Goal: Task Accomplishment & Management: Manage account settings

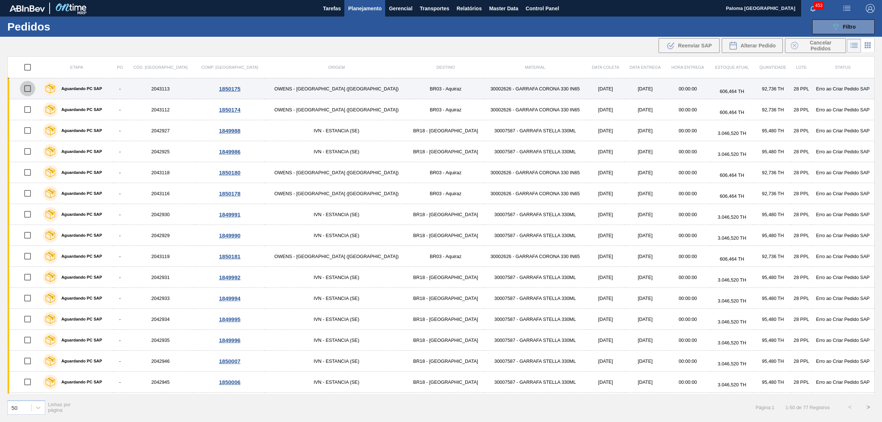
click at [28, 89] on input "checkbox" at bounding box center [27, 88] width 15 height 15
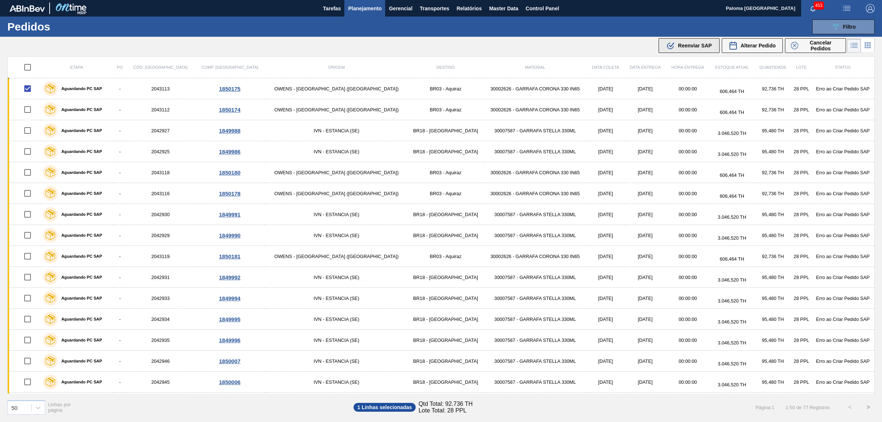
click at [698, 50] on button ".b{fill:var(--color-action-default)} Reenviar SAP" at bounding box center [689, 45] width 61 height 15
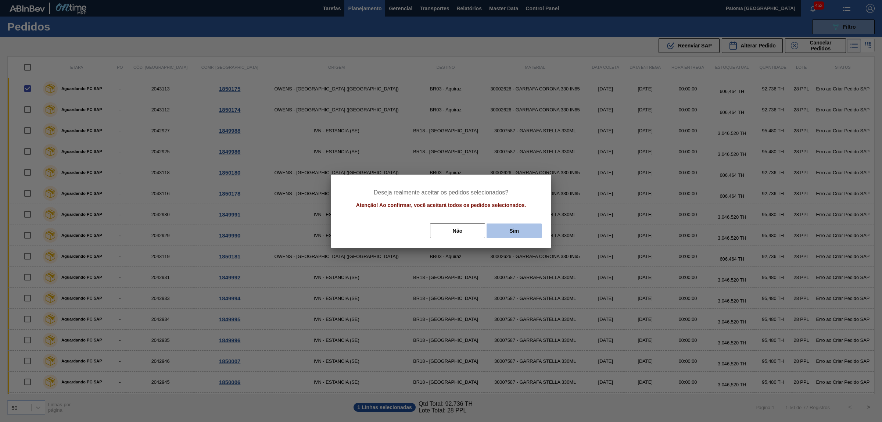
click at [520, 226] on button "Sim" at bounding box center [514, 230] width 55 height 15
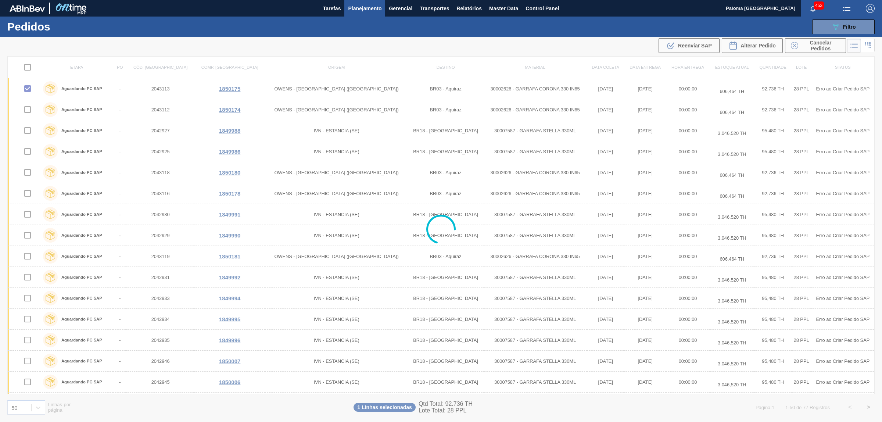
checkbox input "false"
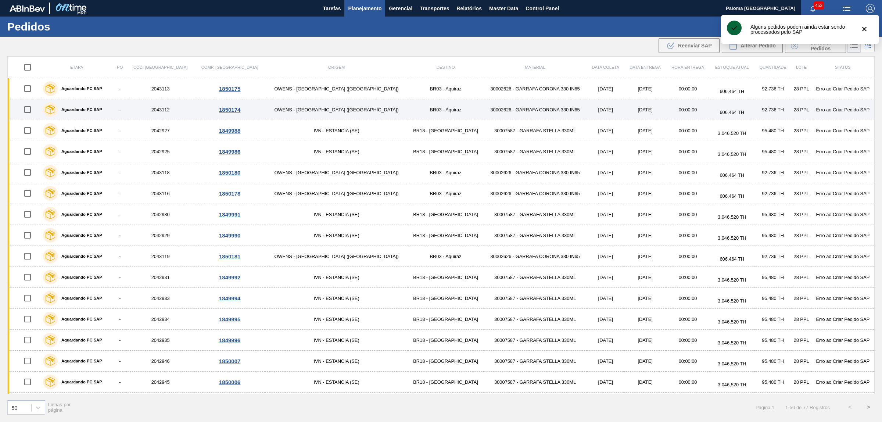
click at [30, 110] on input "checkbox" at bounding box center [27, 109] width 15 height 15
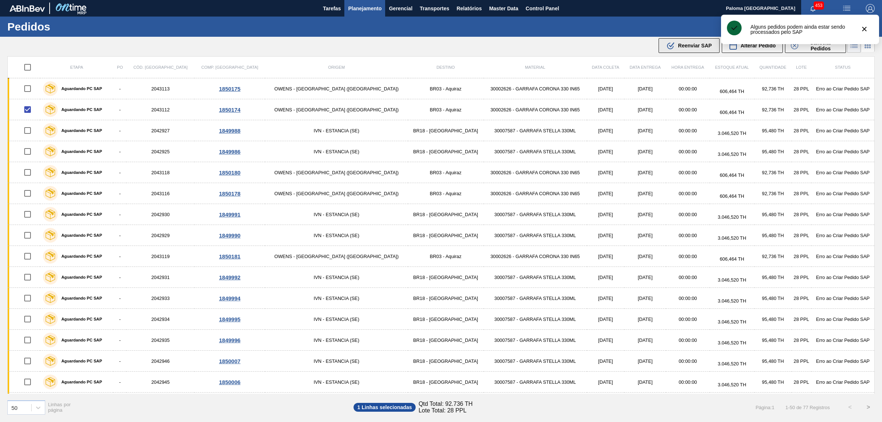
click at [669, 46] on icon at bounding box center [672, 44] width 6 height 5
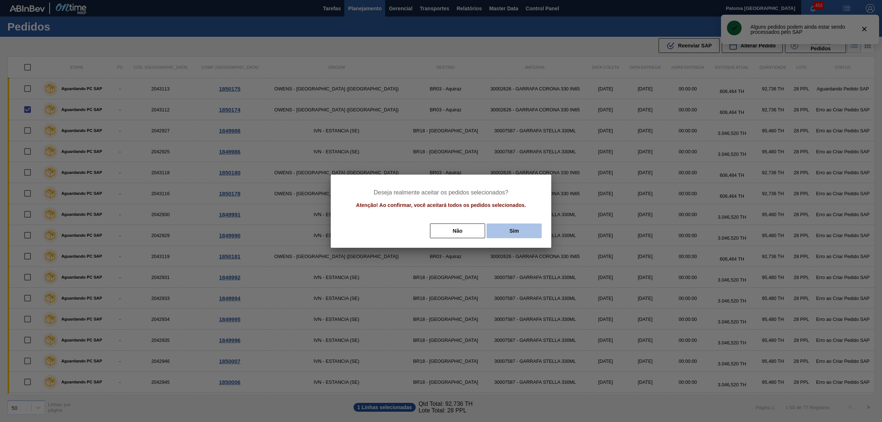
click at [505, 229] on button "Sim" at bounding box center [514, 230] width 55 height 15
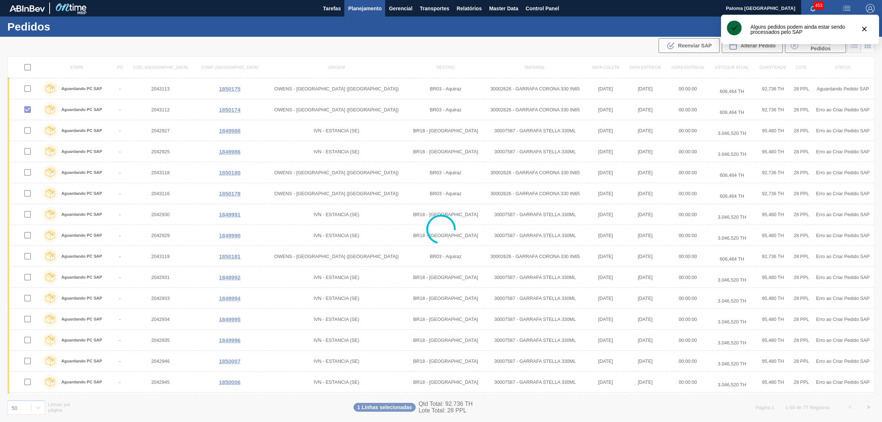
checkbox input "false"
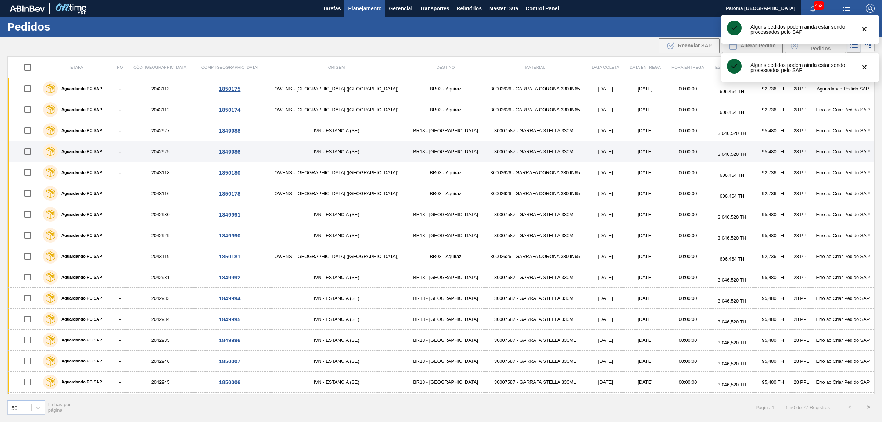
click at [35, 151] on input "checkbox" at bounding box center [27, 151] width 15 height 15
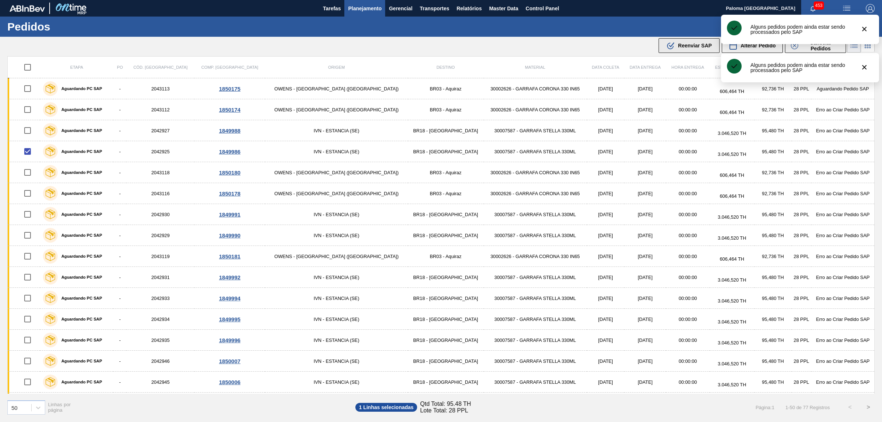
click at [699, 50] on div ".b{fill:var(--color-action-default)} Reenviar SAP" at bounding box center [689, 45] width 46 height 9
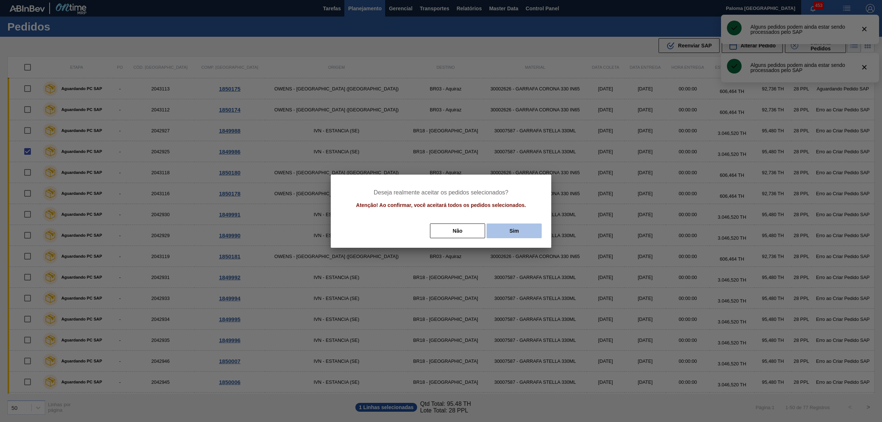
click at [536, 230] on button "Sim" at bounding box center [514, 230] width 55 height 15
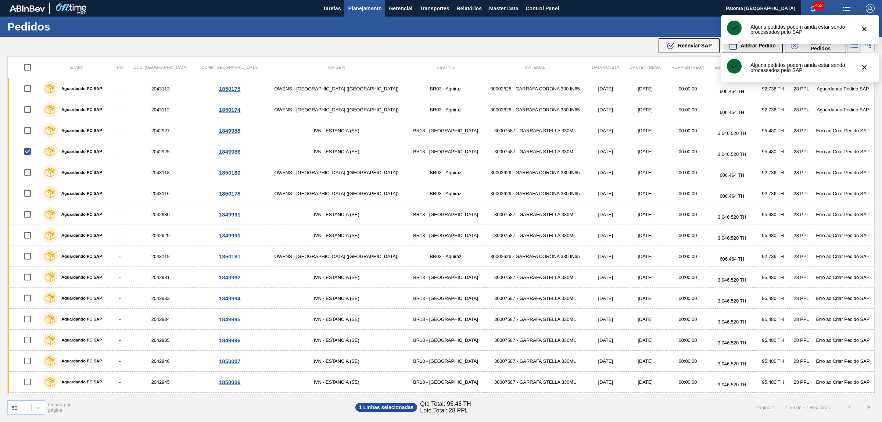
checkbox input "false"
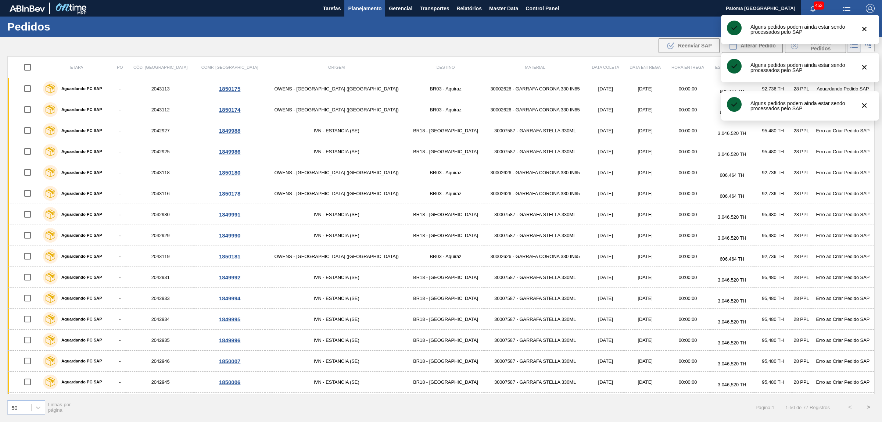
click at [31, 214] on input "checkbox" at bounding box center [27, 214] width 15 height 15
click at [680, 43] on span "Reenviar SAP" at bounding box center [695, 46] width 34 height 6
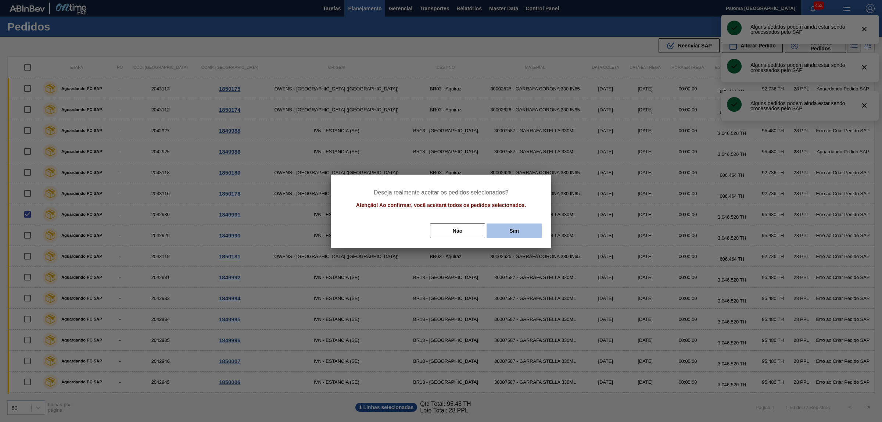
click at [515, 229] on button "Sim" at bounding box center [514, 230] width 55 height 15
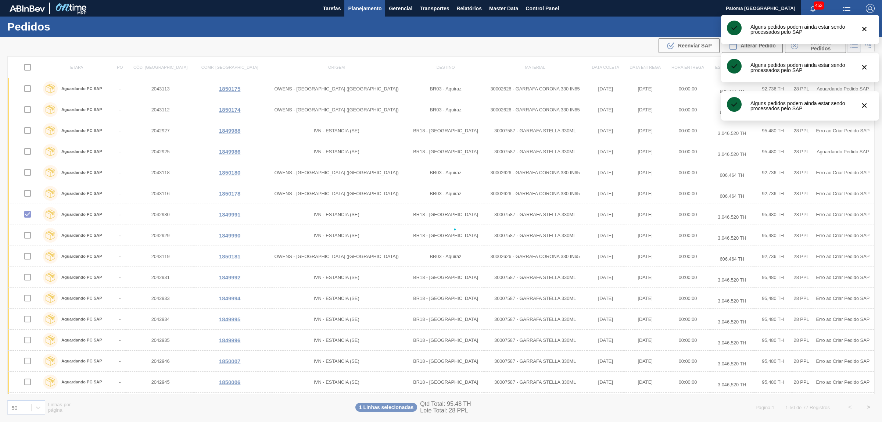
checkbox input "false"
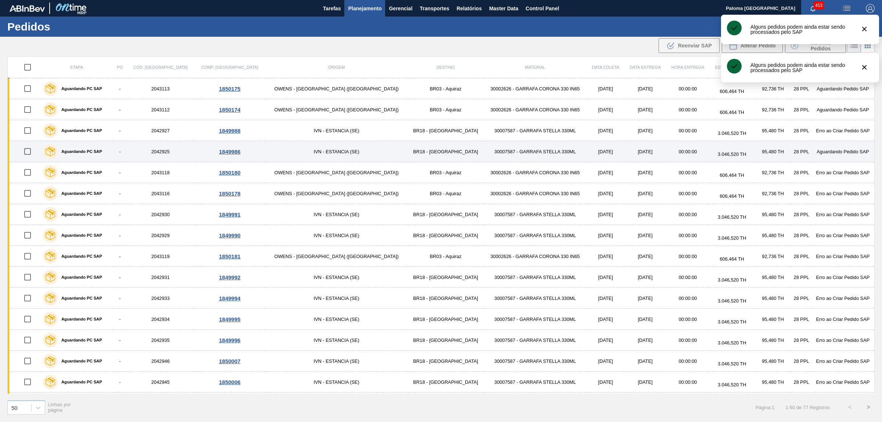
click at [33, 151] on input "checkbox" at bounding box center [27, 151] width 15 height 15
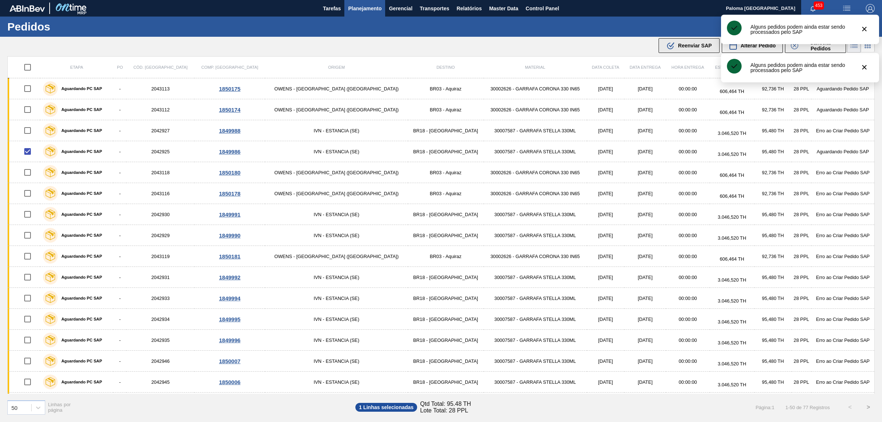
click at [684, 46] on span "Reenviar SAP" at bounding box center [695, 46] width 34 height 6
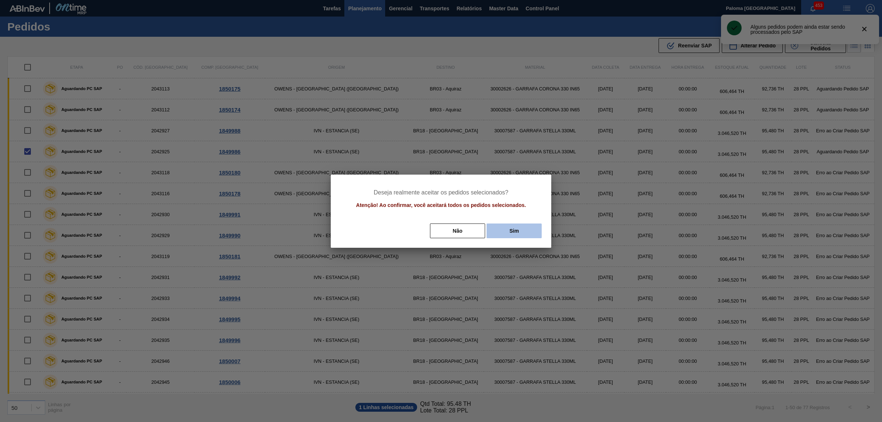
click at [499, 225] on button "Sim" at bounding box center [514, 230] width 55 height 15
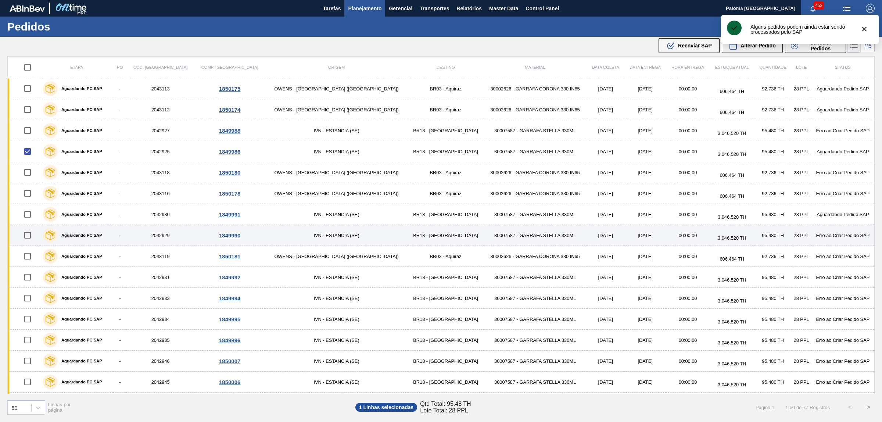
checkbox input "false"
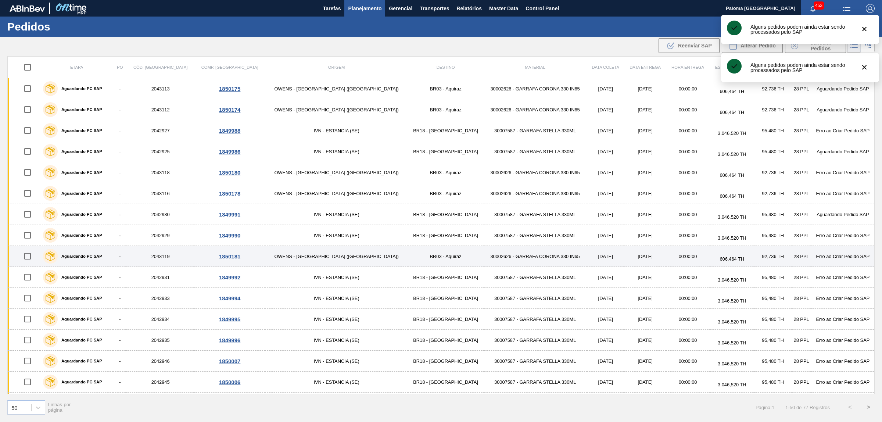
click at [30, 257] on input "checkbox" at bounding box center [27, 255] width 15 height 15
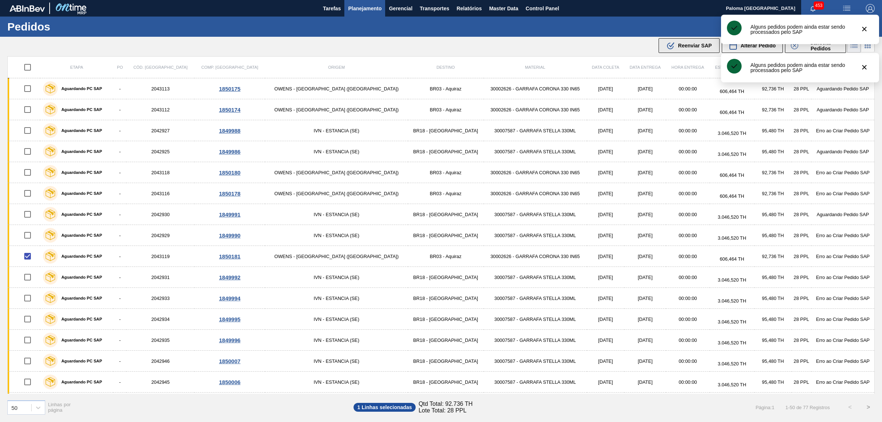
click at [693, 44] on span "Reenviar SAP" at bounding box center [695, 46] width 34 height 6
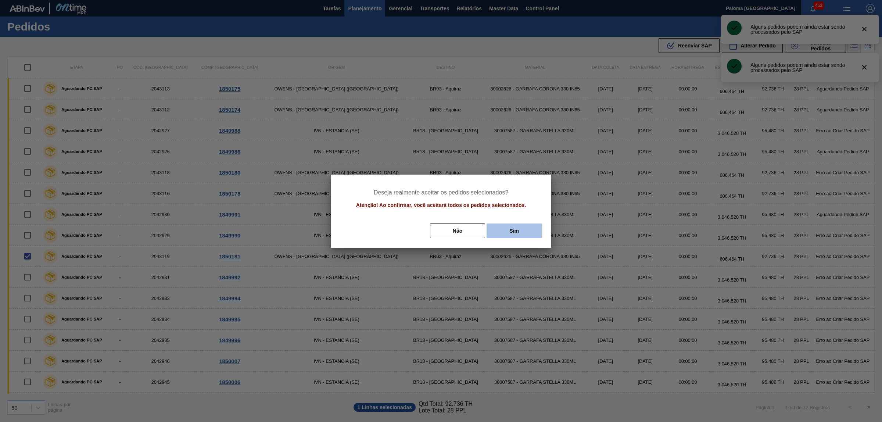
click at [519, 228] on button "Sim" at bounding box center [514, 230] width 55 height 15
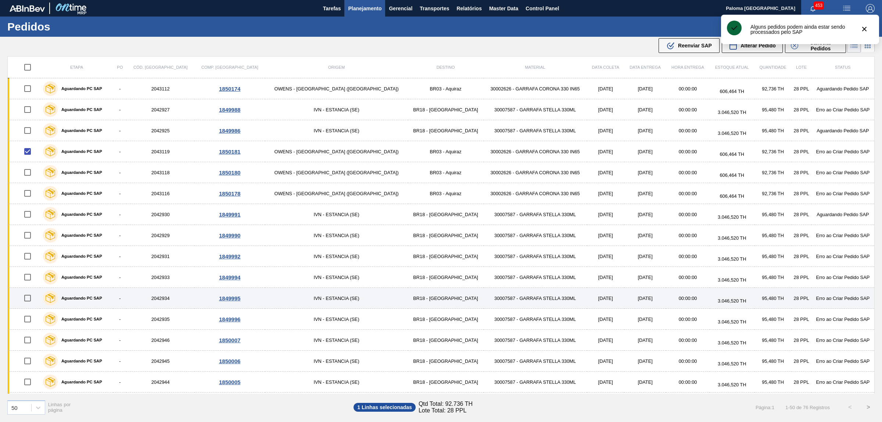
checkbox input "false"
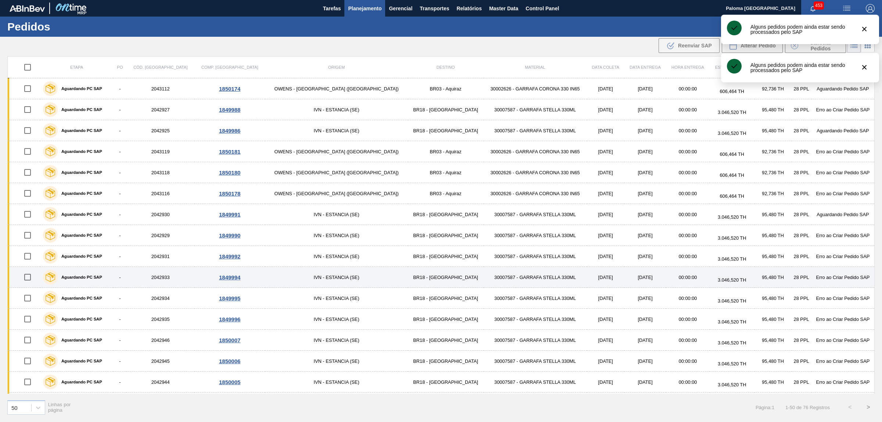
click at [32, 282] on input "checkbox" at bounding box center [27, 276] width 15 height 15
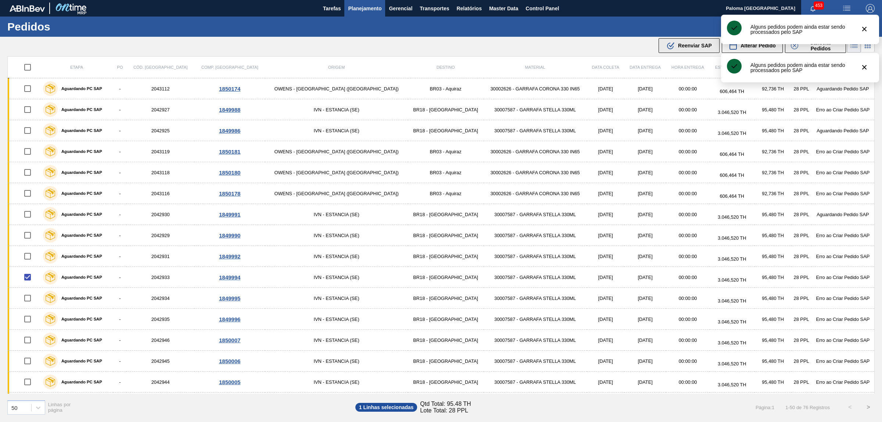
click at [674, 50] on button ".b{fill:var(--color-action-default)} Reenviar SAP" at bounding box center [689, 45] width 61 height 15
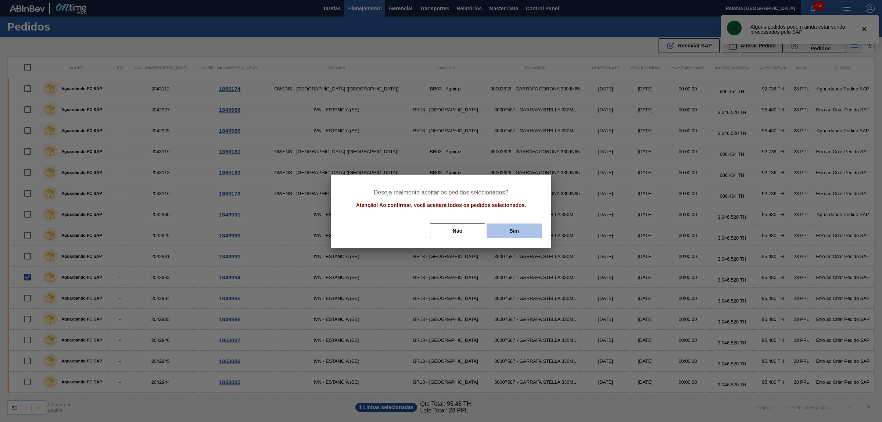
click at [512, 230] on button "Sim" at bounding box center [514, 230] width 55 height 15
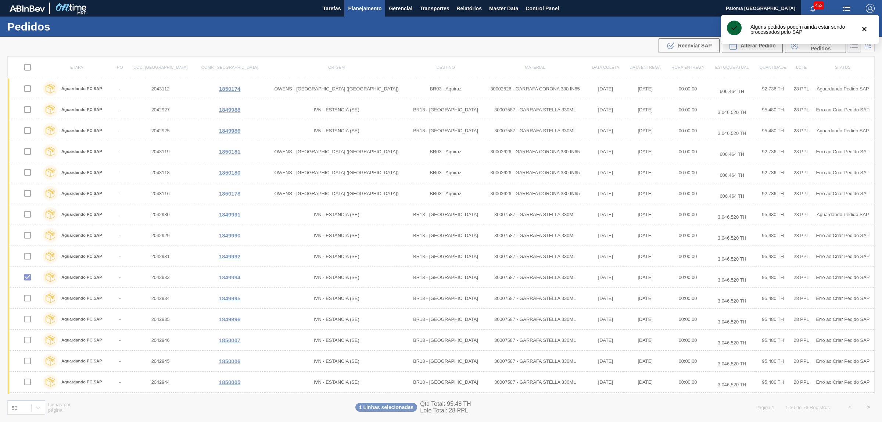
checkbox input "false"
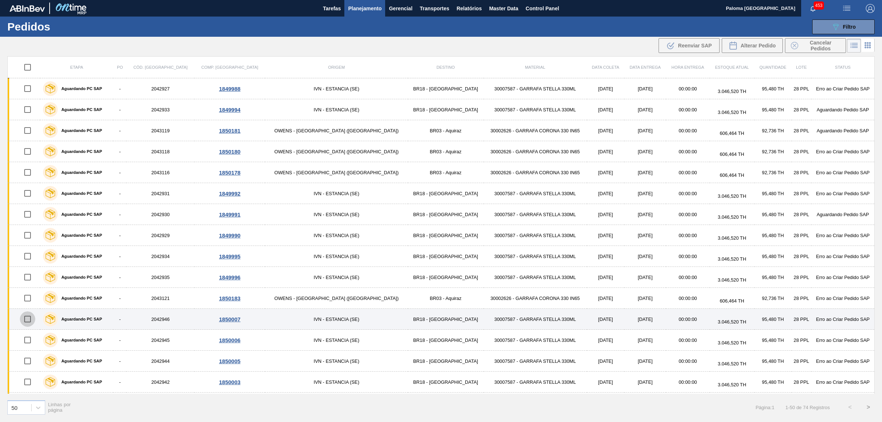
click at [34, 322] on input "checkbox" at bounding box center [27, 318] width 15 height 15
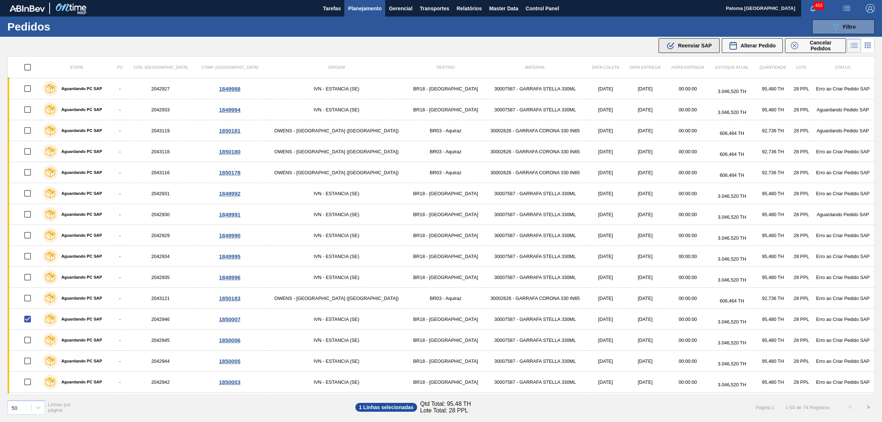
click at [697, 42] on div ".b{fill:var(--color-action-default)} Reenviar SAP" at bounding box center [689, 45] width 46 height 9
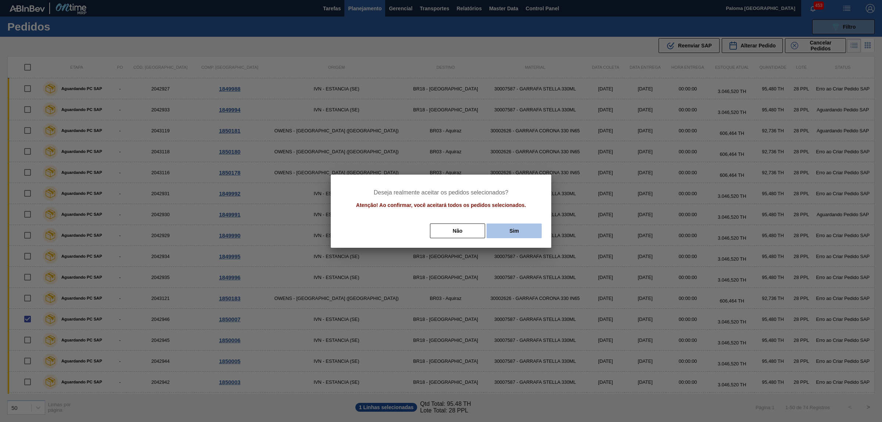
click at [531, 227] on button "Sim" at bounding box center [514, 230] width 55 height 15
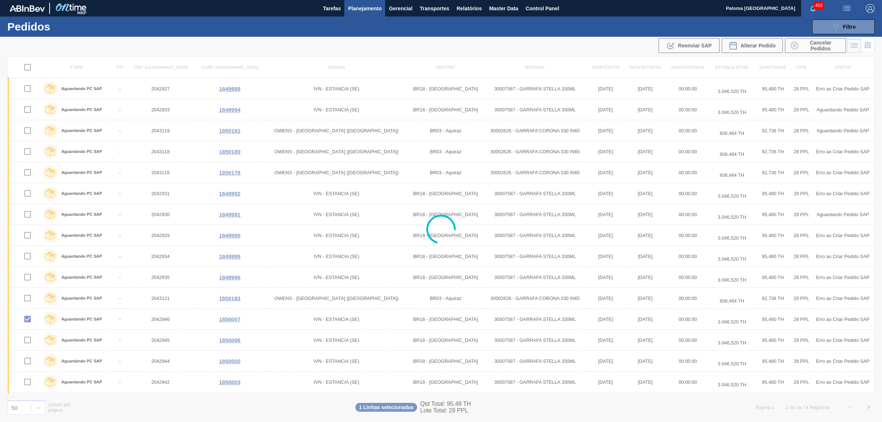
checkbox input "false"
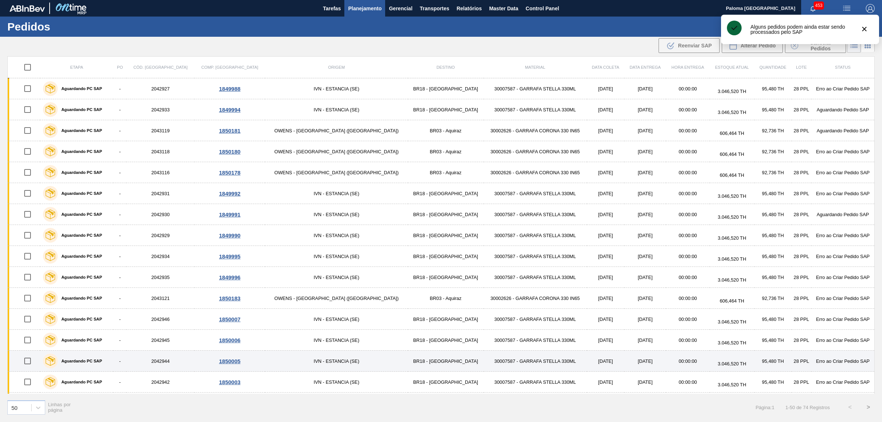
click at [33, 363] on input "checkbox" at bounding box center [27, 360] width 15 height 15
checkbox input "true"
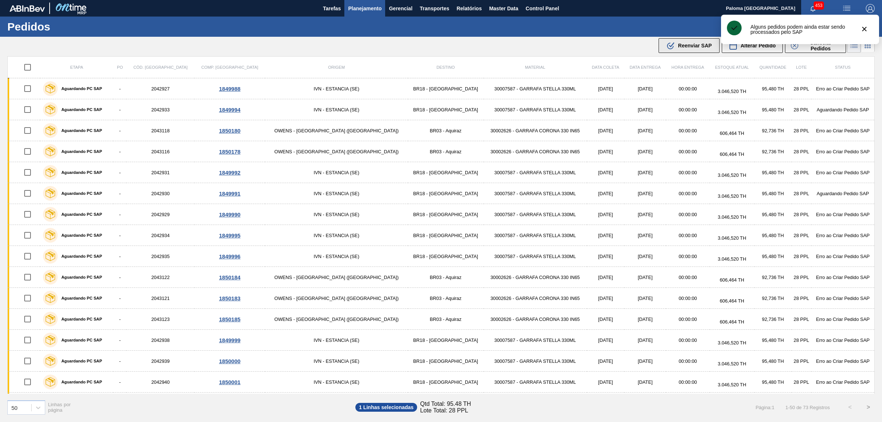
click at [672, 48] on icon at bounding box center [670, 46] width 7 height 7
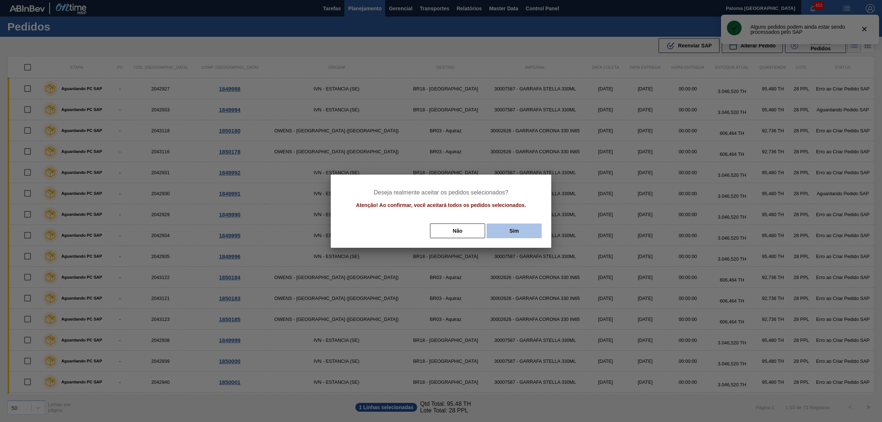
click at [491, 231] on button "Sim" at bounding box center [514, 230] width 55 height 15
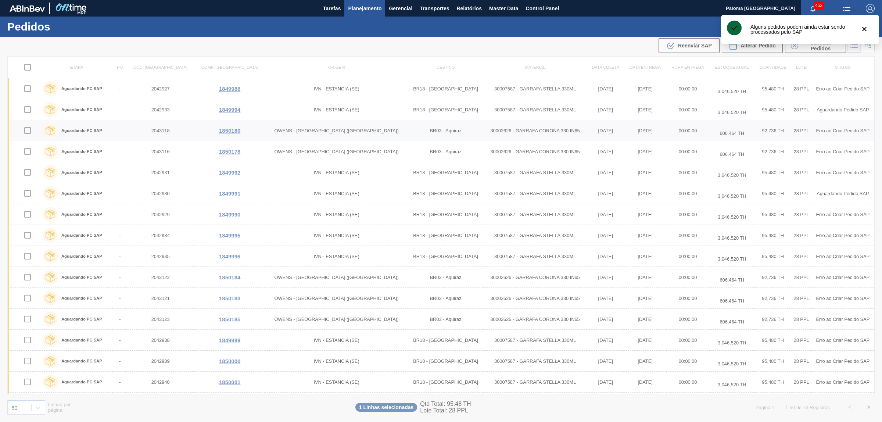
checkbox input "false"
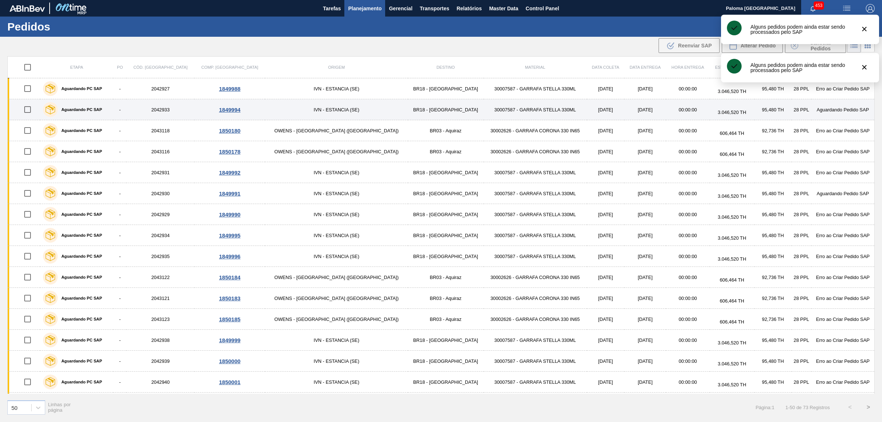
click at [32, 113] on input "checkbox" at bounding box center [27, 109] width 15 height 15
checkbox input "true"
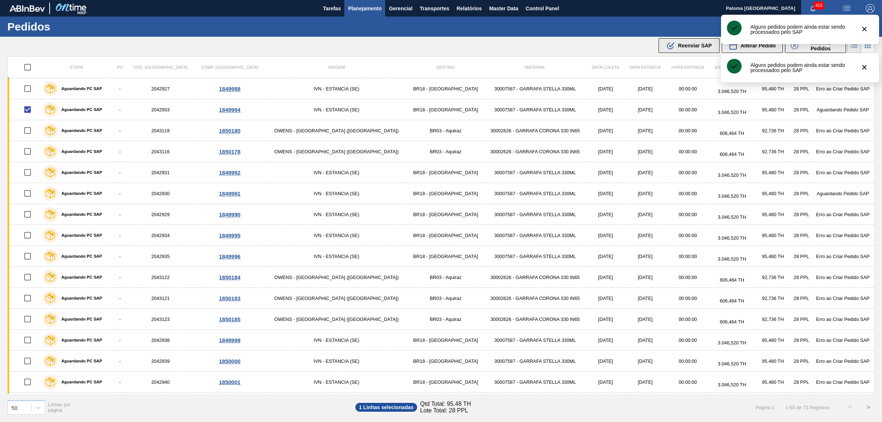
click at [679, 47] on span "Reenviar SAP" at bounding box center [695, 46] width 34 height 6
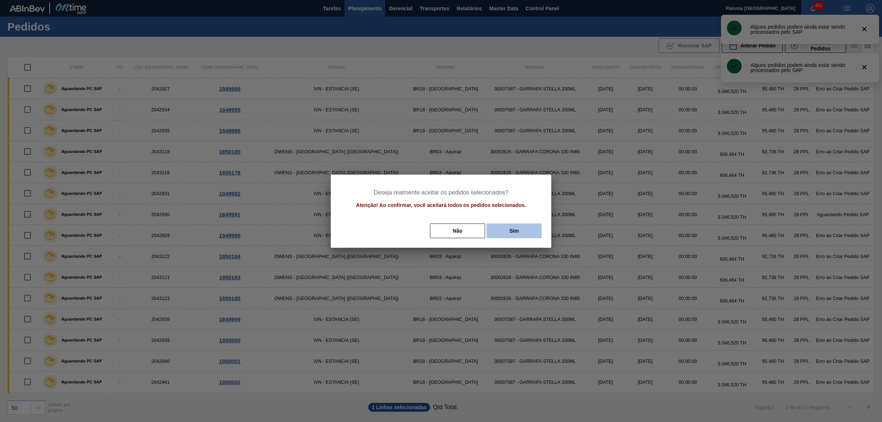
click at [512, 230] on button "Sim" at bounding box center [514, 230] width 55 height 15
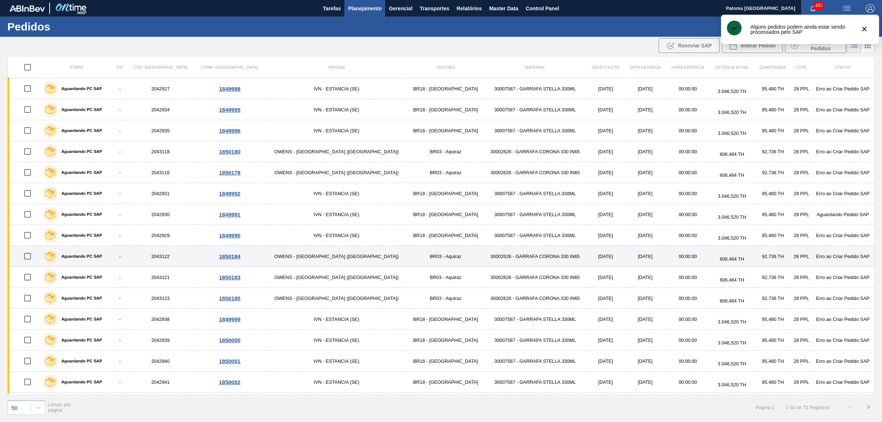
click at [31, 257] on input "checkbox" at bounding box center [27, 255] width 15 height 15
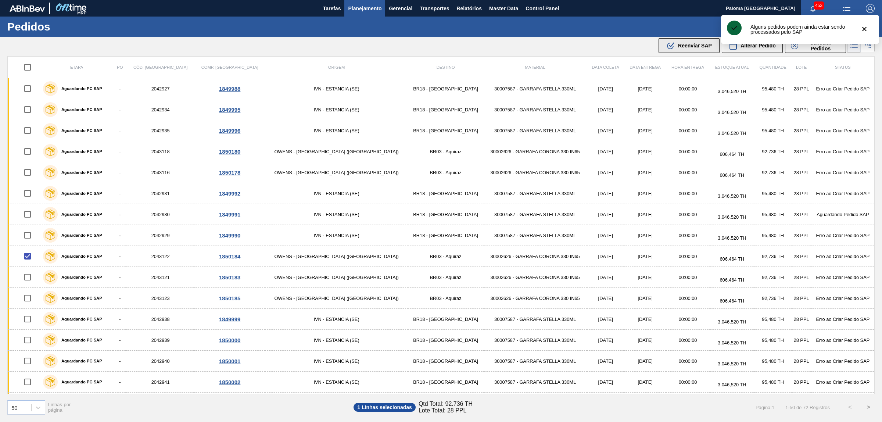
click at [685, 45] on span "Reenviar SAP" at bounding box center [695, 46] width 34 height 6
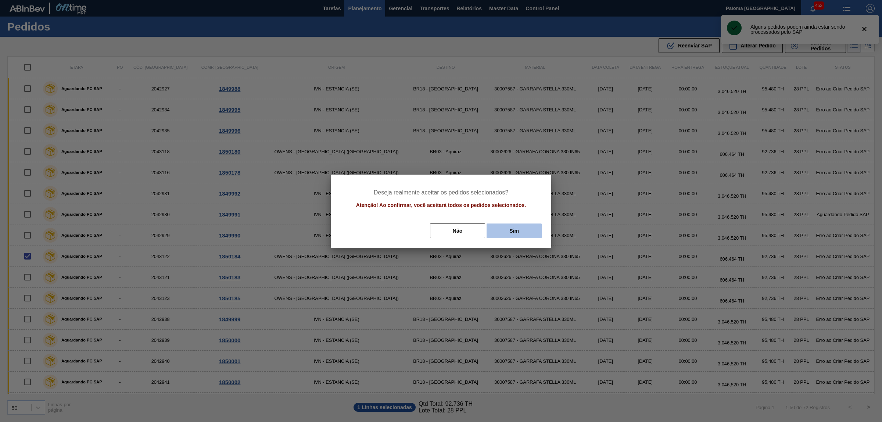
click at [510, 225] on button "Sim" at bounding box center [514, 230] width 55 height 15
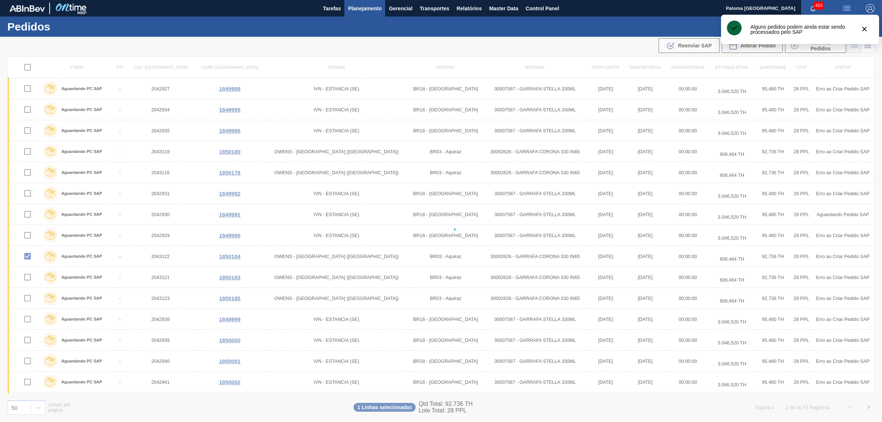
checkbox input "false"
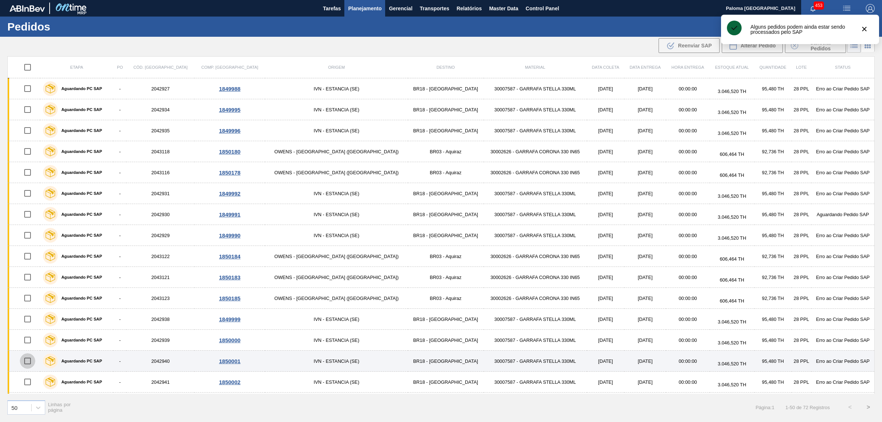
click at [31, 363] on input "checkbox" at bounding box center [27, 360] width 15 height 15
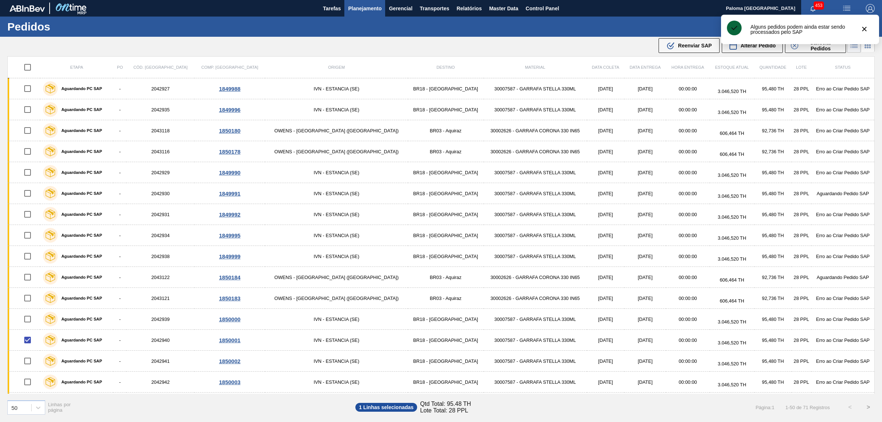
click at [701, 53] on div ".b{fill:var(--color-action-default)} Reenviar SAP Alterar Pedido Cancelar Pedid…" at bounding box center [753, 45] width 190 height 17
click at [683, 47] on span "Reenviar SAP" at bounding box center [695, 46] width 34 height 6
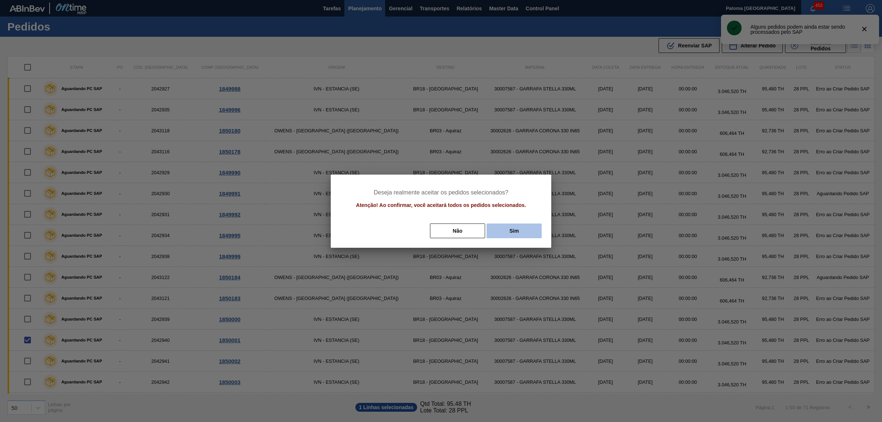
click at [515, 226] on button "Sim" at bounding box center [514, 230] width 55 height 15
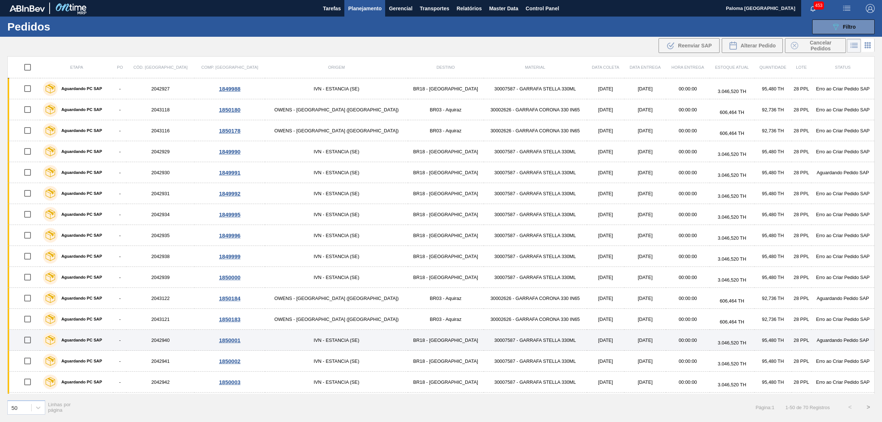
click at [33, 337] on input "checkbox" at bounding box center [27, 339] width 15 height 15
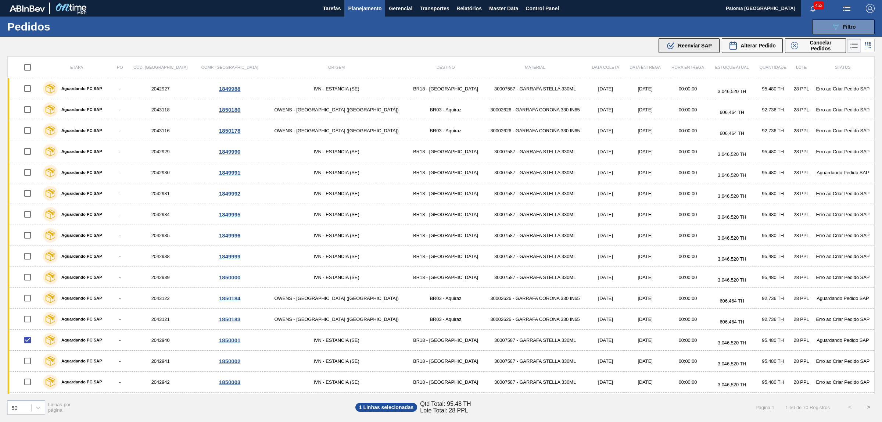
click at [668, 47] on icon ".b{fill:var(--color-action-default)}" at bounding box center [670, 45] width 9 height 9
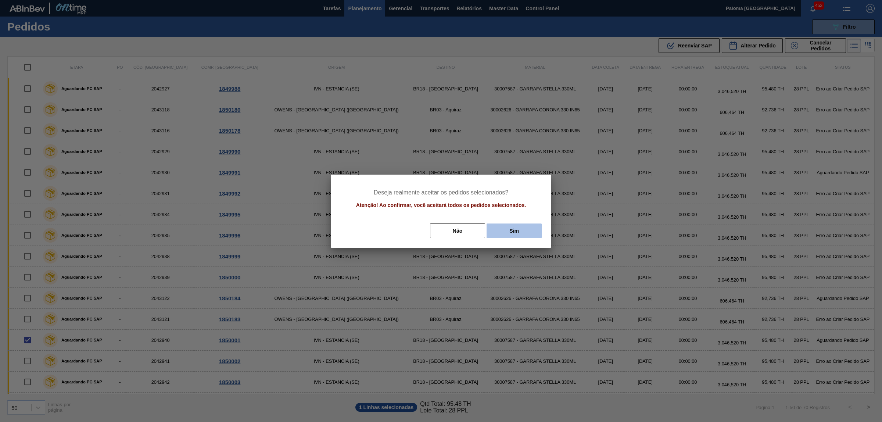
click at [501, 233] on button "Sim" at bounding box center [514, 230] width 55 height 15
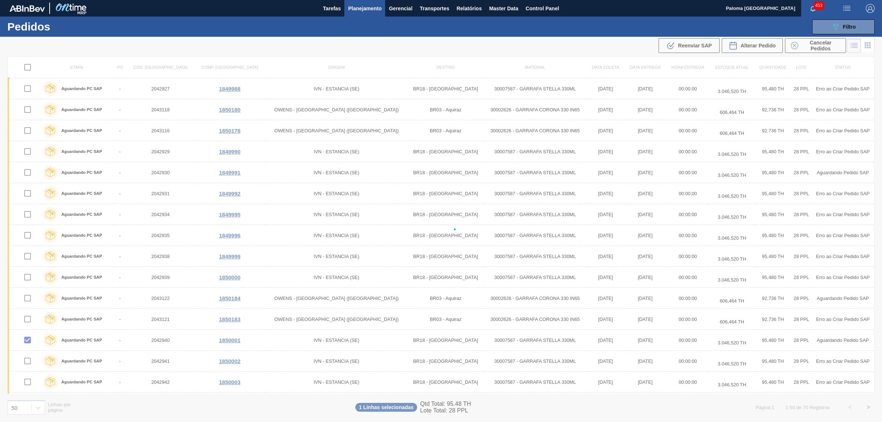
checkbox input "false"
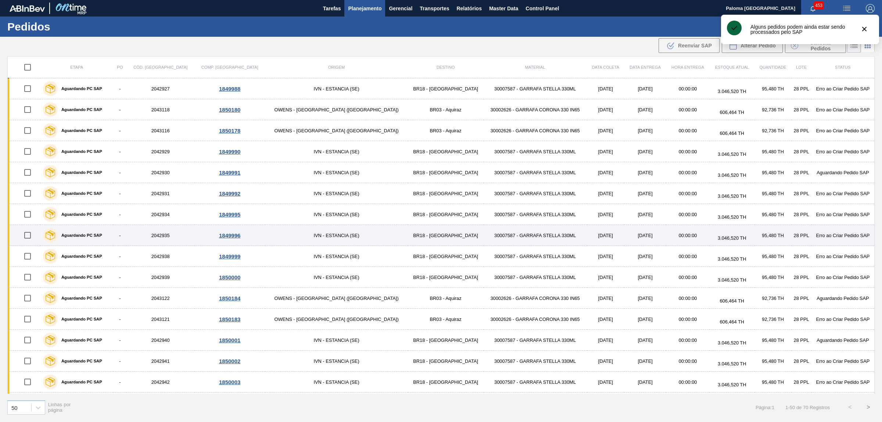
click at [29, 237] on input "checkbox" at bounding box center [27, 235] width 15 height 15
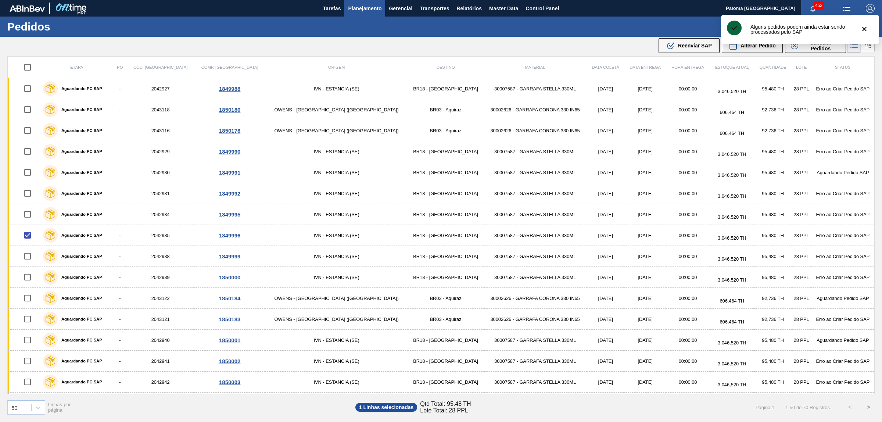
click at [690, 53] on div ".b{fill:var(--color-action-default)} Reenviar SAP Alterar Pedido Cancelar Pedid…" at bounding box center [753, 45] width 190 height 17
click at [692, 48] on span "Reenviar SAP" at bounding box center [695, 46] width 34 height 6
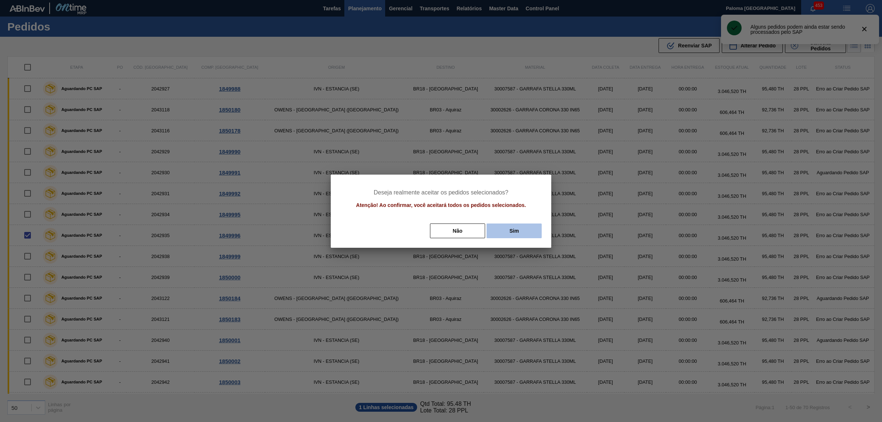
drag, startPoint x: 527, startPoint y: 224, endPoint x: 501, endPoint y: 223, distance: 26.9
click at [527, 225] on button "Sim" at bounding box center [514, 230] width 55 height 15
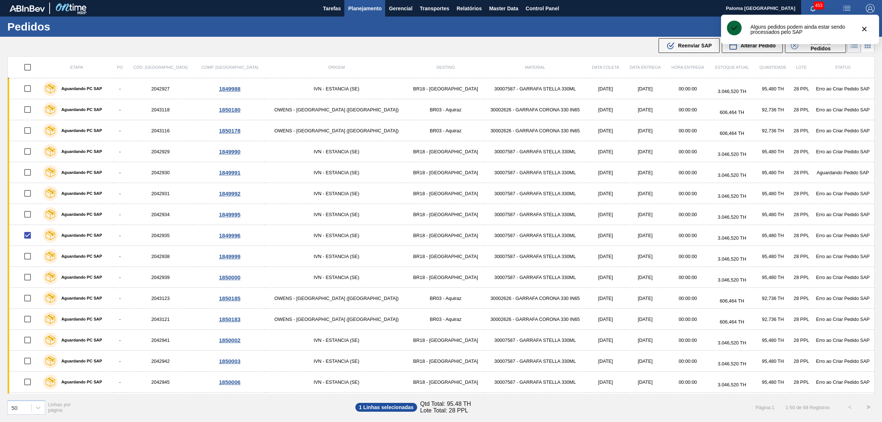
checkbox input "false"
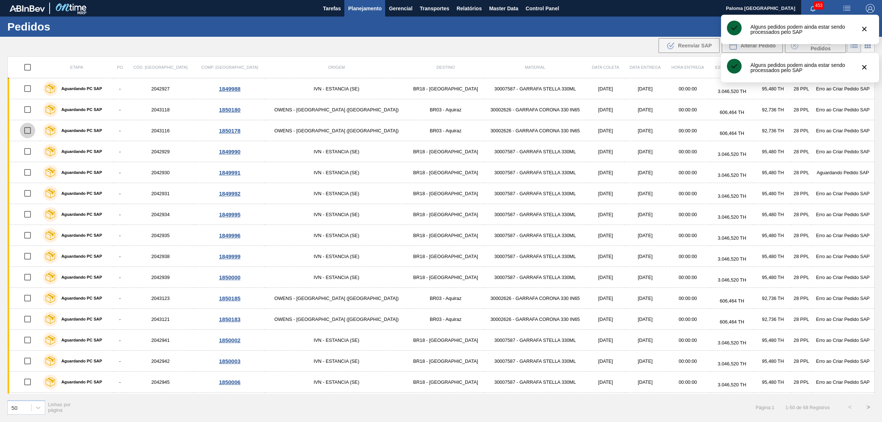
click at [30, 131] on input "checkbox" at bounding box center [27, 130] width 15 height 15
click at [673, 50] on button ".b{fill:var(--color-action-default)} Reenviar SAP" at bounding box center [689, 45] width 61 height 15
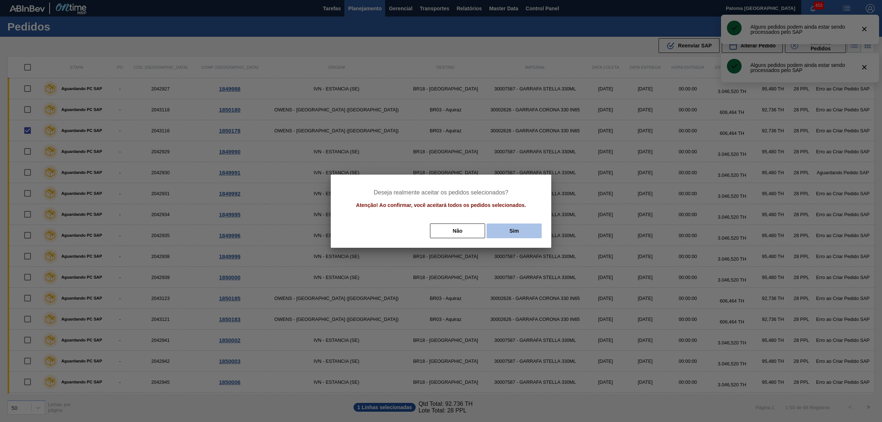
click at [517, 228] on button "Sim" at bounding box center [514, 230] width 55 height 15
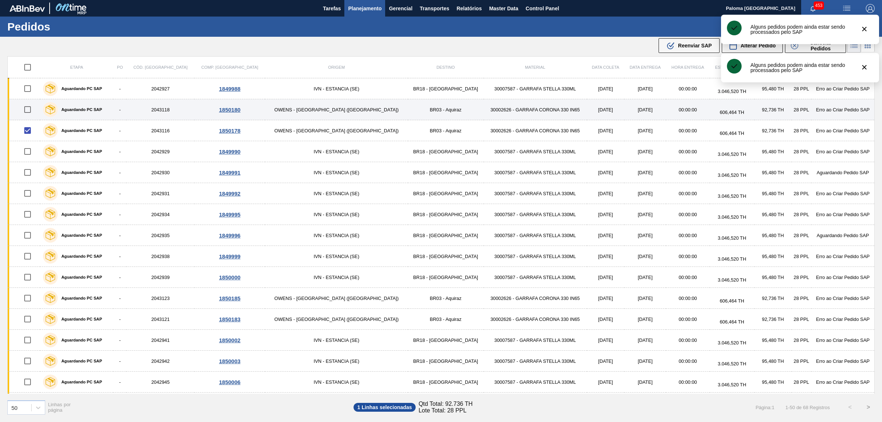
checkbox input "false"
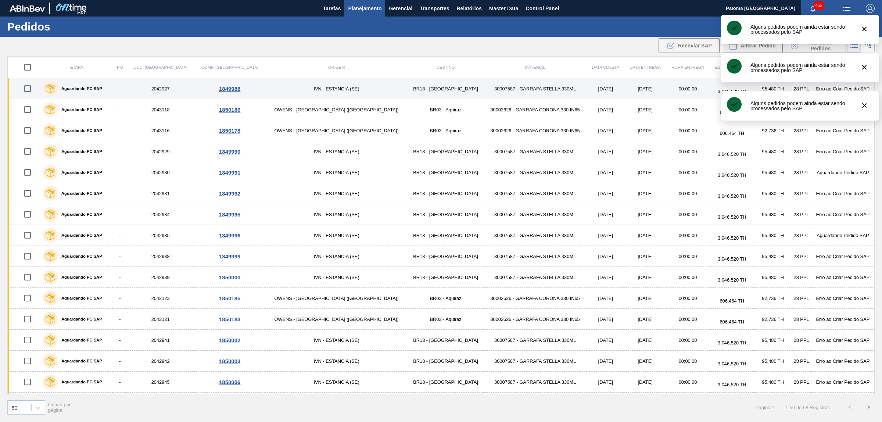
click at [32, 89] on input "checkbox" at bounding box center [27, 88] width 15 height 15
checkbox input "true"
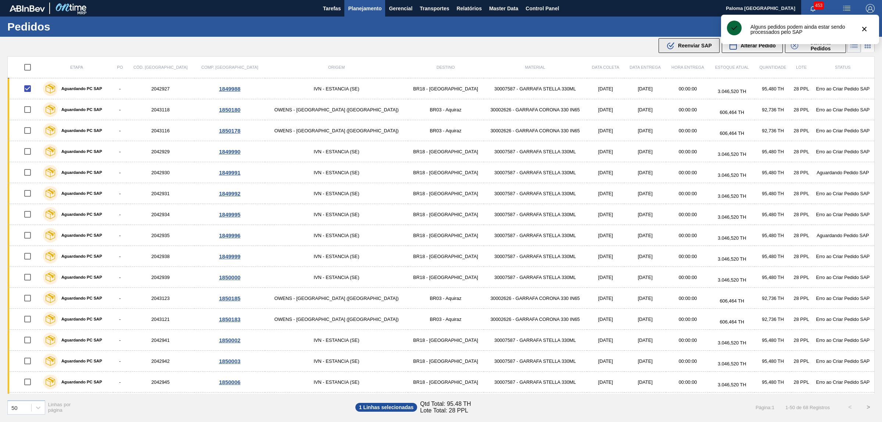
click at [670, 48] on icon ".b{fill:var(--color-action-default)}" at bounding box center [670, 45] width 9 height 9
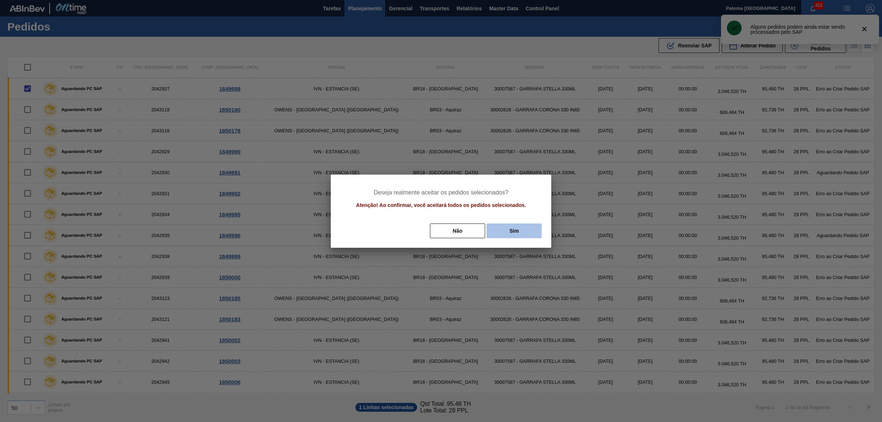
click at [519, 229] on button "Sim" at bounding box center [514, 230] width 55 height 15
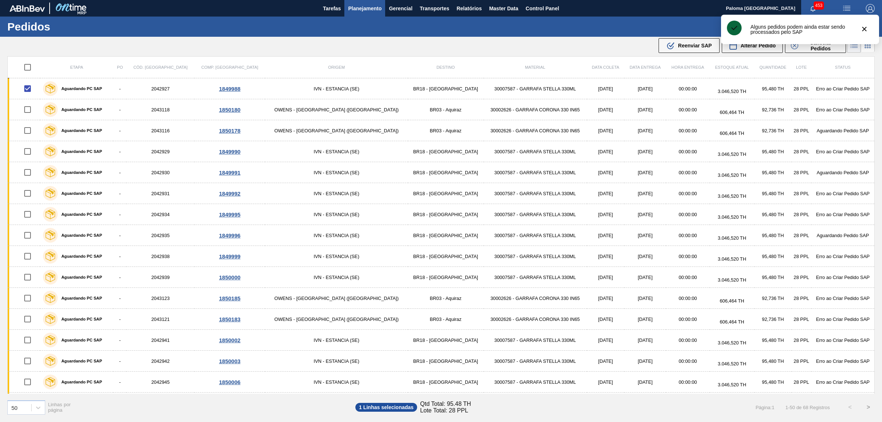
click at [29, 320] on input "checkbox" at bounding box center [27, 318] width 15 height 15
checkbox input "true"
checkbox input "false"
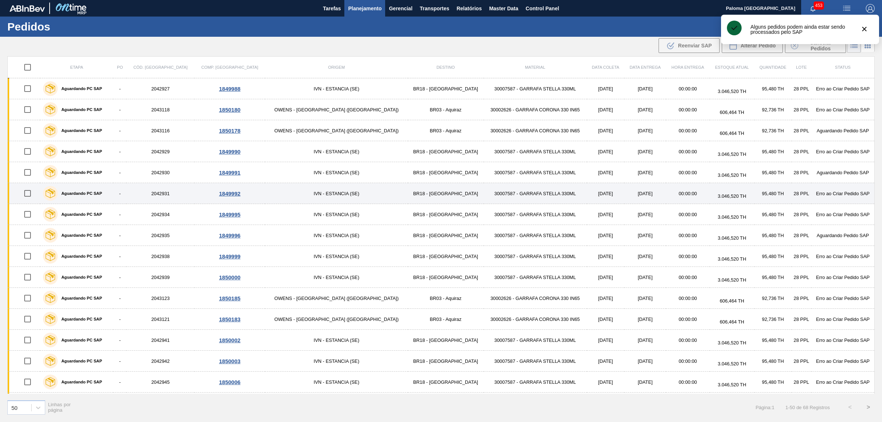
click at [31, 194] on input "checkbox" at bounding box center [27, 193] width 15 height 15
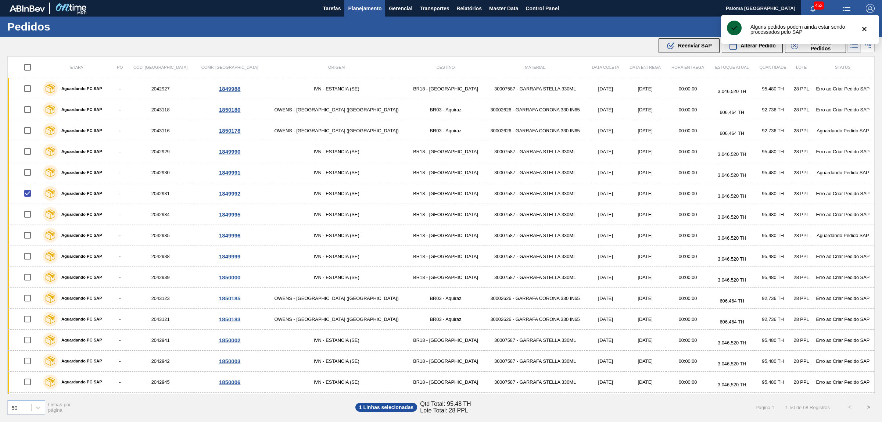
click at [676, 47] on div ".b{fill:var(--color-action-default)} Reenviar SAP" at bounding box center [689, 45] width 46 height 9
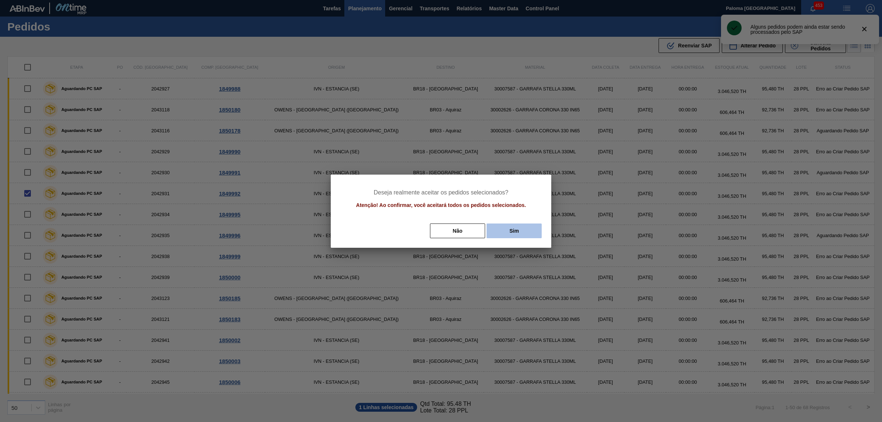
click at [524, 234] on button "Sim" at bounding box center [514, 230] width 55 height 15
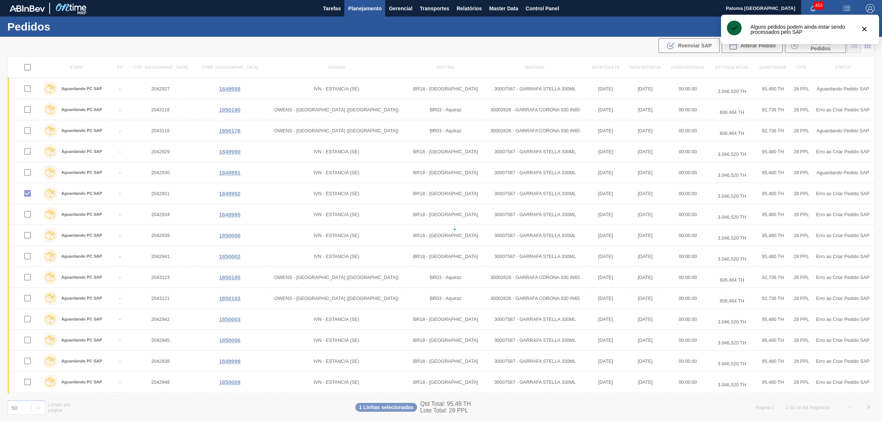
checkbox input "false"
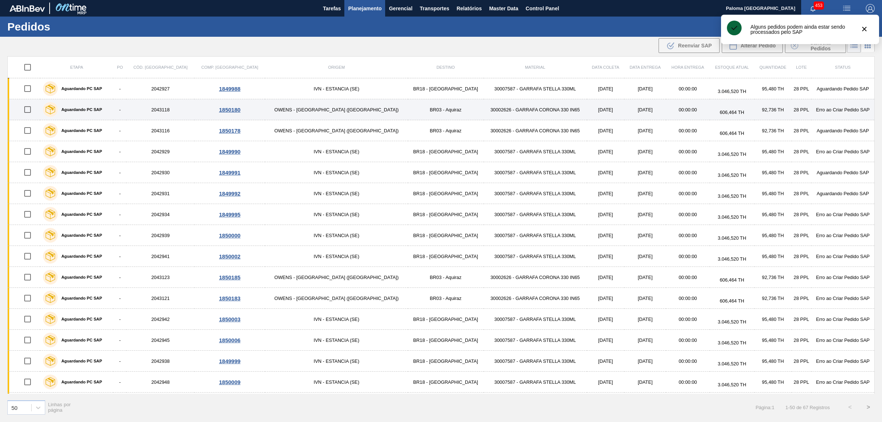
click at [31, 111] on input "checkbox" at bounding box center [27, 109] width 15 height 15
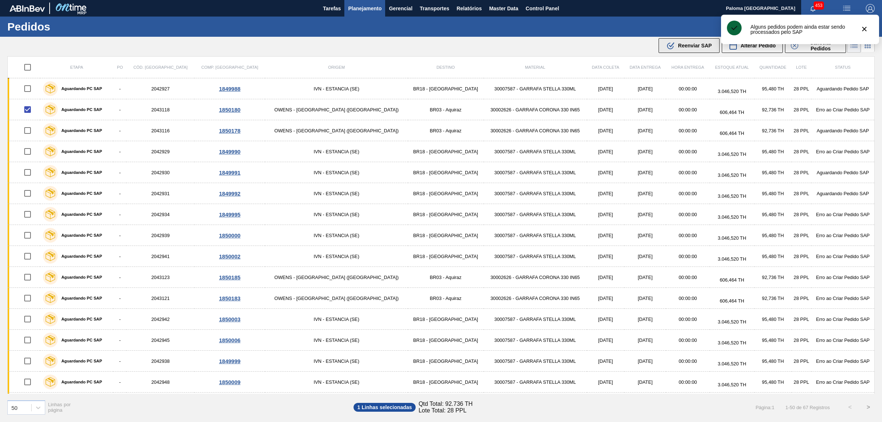
click at [686, 42] on div ".b{fill:var(--color-action-default)} Reenviar SAP" at bounding box center [689, 45] width 46 height 9
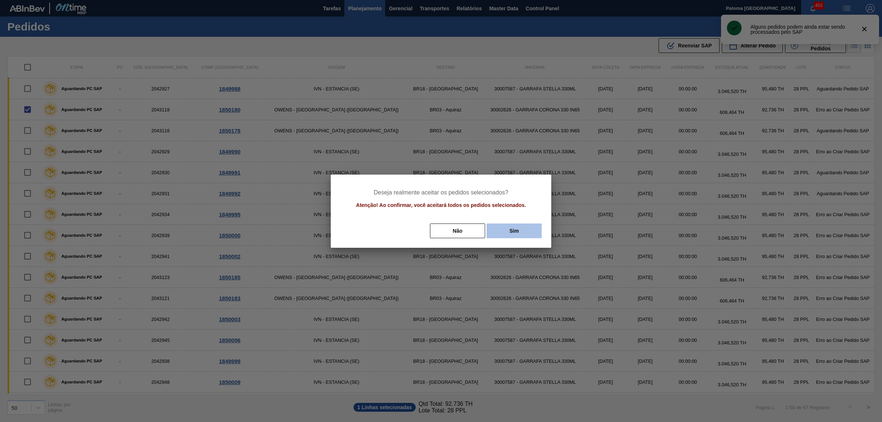
click at [523, 237] on button "Sim" at bounding box center [514, 230] width 55 height 15
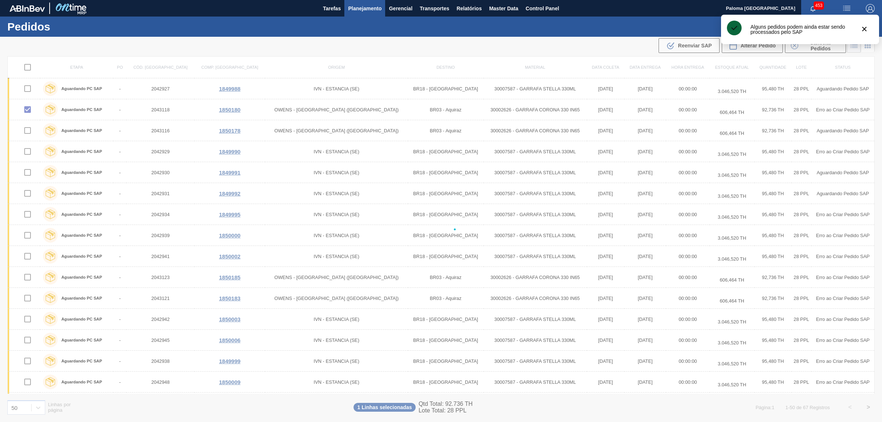
checkbox input "false"
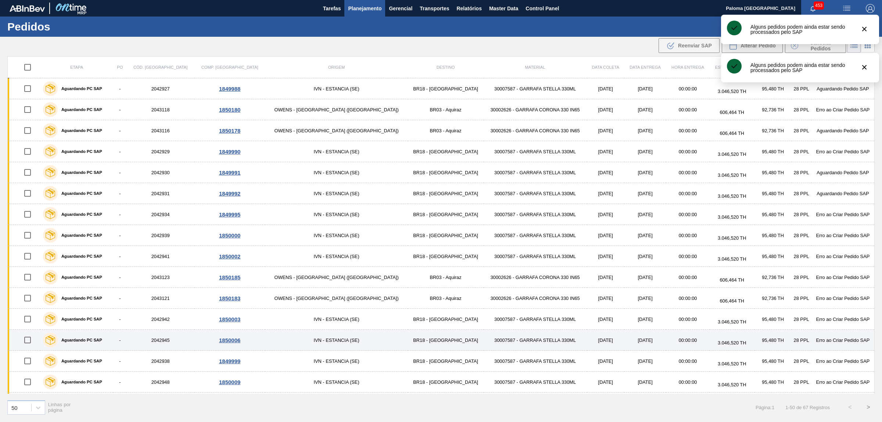
click at [33, 341] on input "checkbox" at bounding box center [27, 339] width 15 height 15
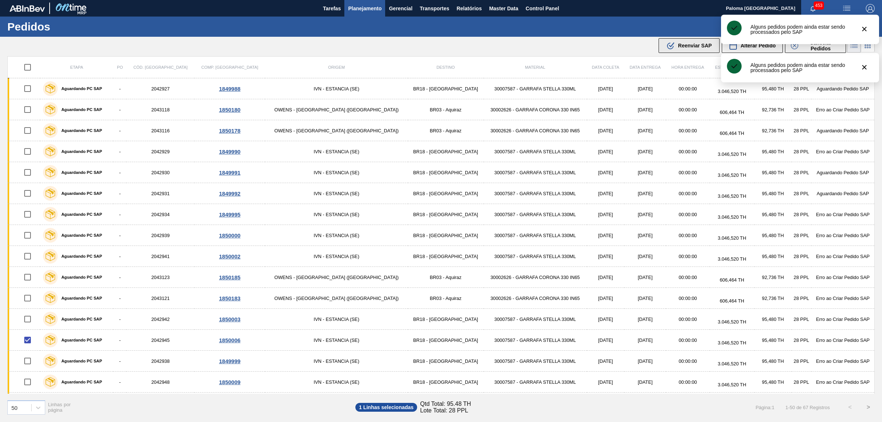
click at [697, 43] on span "Reenviar SAP" at bounding box center [695, 46] width 34 height 6
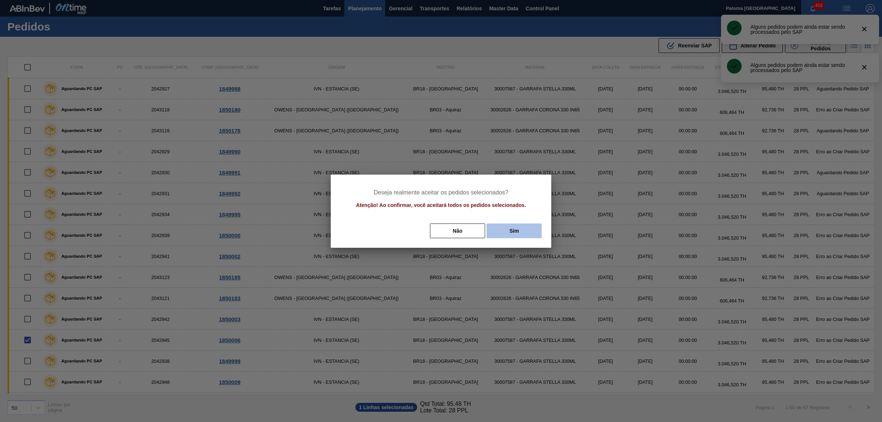
click at [521, 231] on button "Sim" at bounding box center [514, 230] width 55 height 15
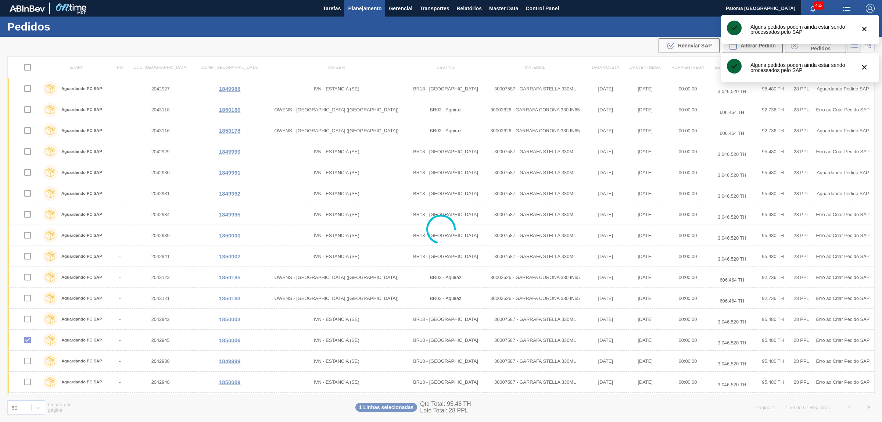
checkbox input "false"
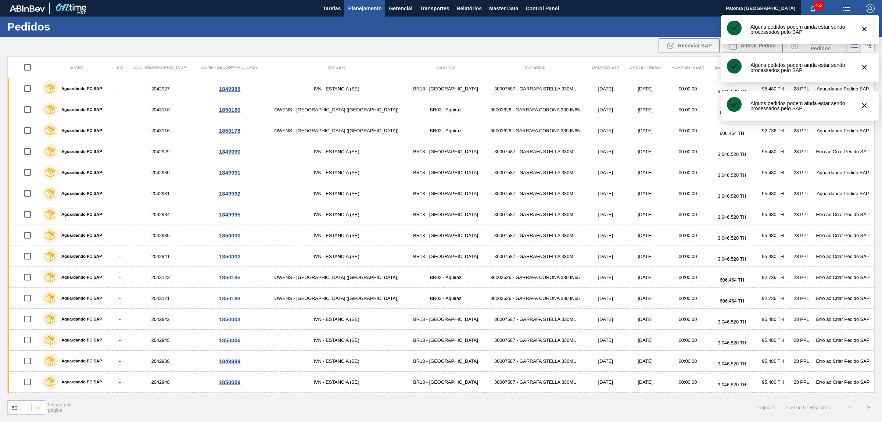
click at [32, 278] on input "checkbox" at bounding box center [27, 276] width 15 height 15
checkbox input "true"
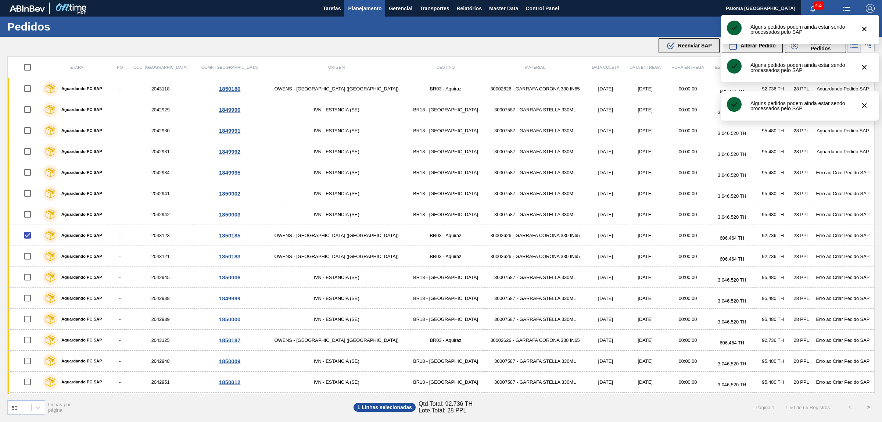
click at [692, 42] on div ".b{fill:var(--color-action-default)} Reenviar SAP" at bounding box center [689, 45] width 46 height 9
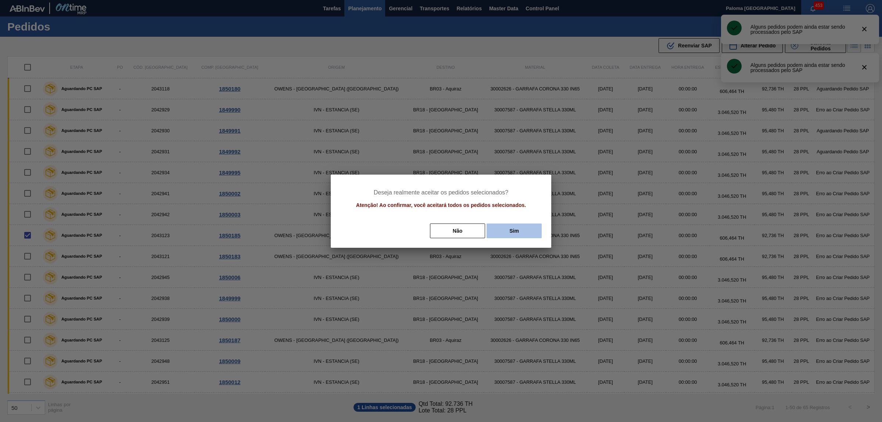
click at [529, 232] on button "Sim" at bounding box center [514, 230] width 55 height 15
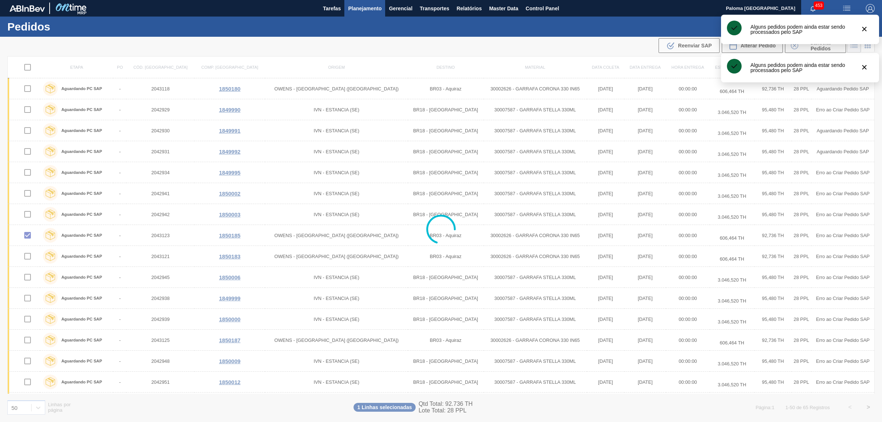
checkbox input "false"
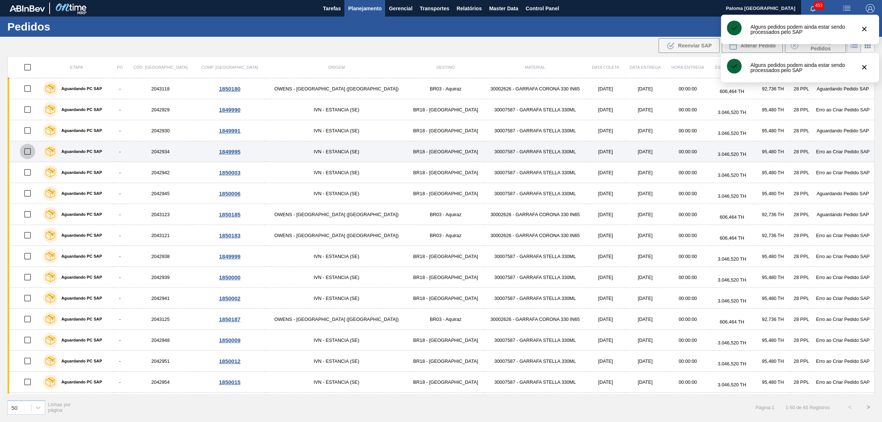
click at [31, 155] on input "checkbox" at bounding box center [27, 151] width 15 height 15
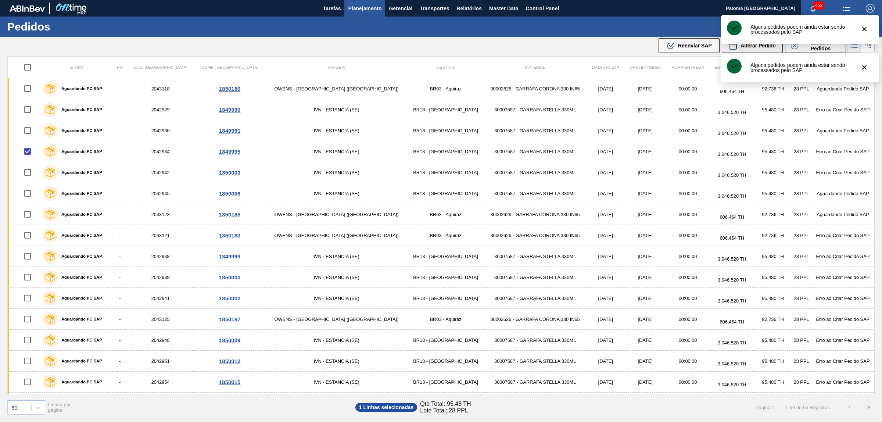
click at [683, 51] on button ".b{fill:var(--color-action-default)} Reenviar SAP" at bounding box center [689, 45] width 61 height 15
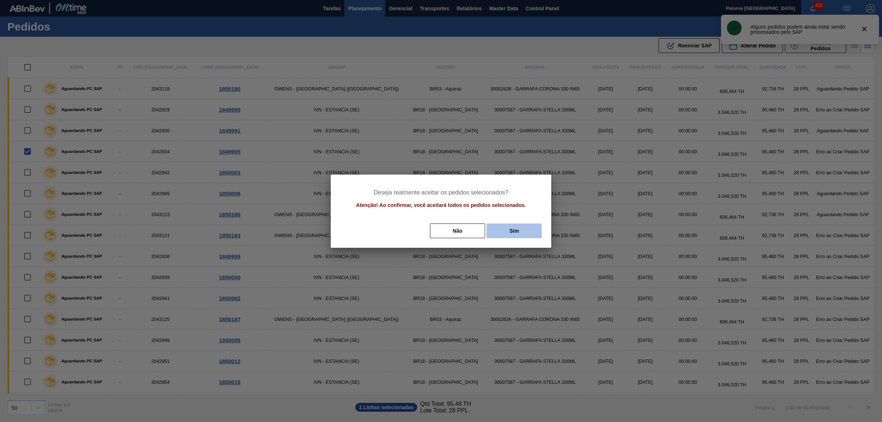
click at [527, 225] on button "Sim" at bounding box center [514, 230] width 55 height 15
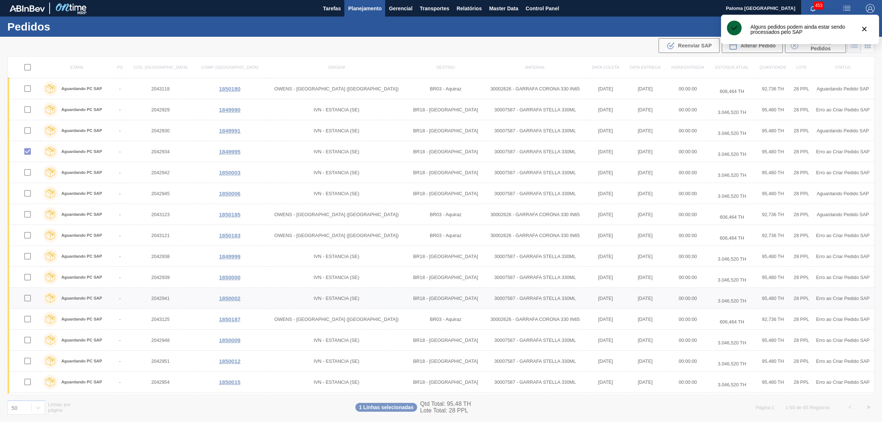
checkbox input "false"
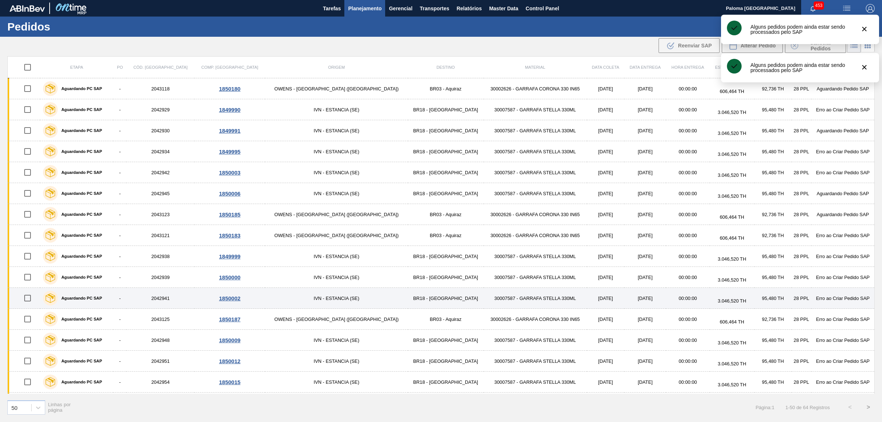
click at [31, 302] on input "checkbox" at bounding box center [27, 297] width 15 height 15
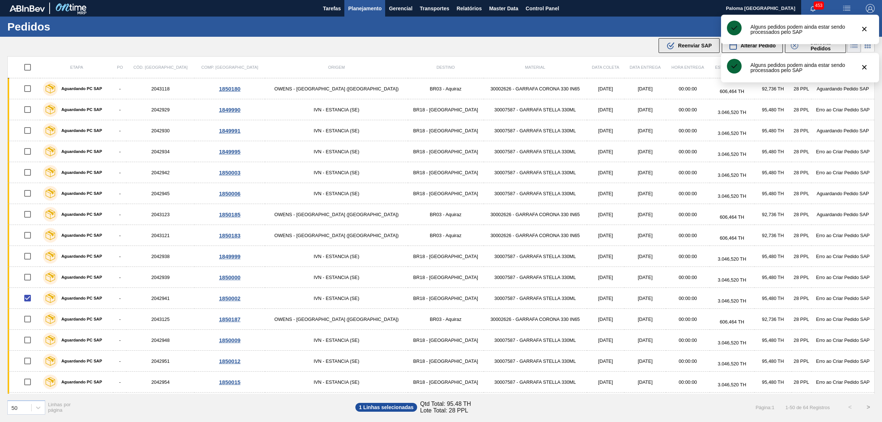
click at [676, 45] on div ".b{fill:var(--color-action-default)} Reenviar SAP" at bounding box center [689, 45] width 46 height 9
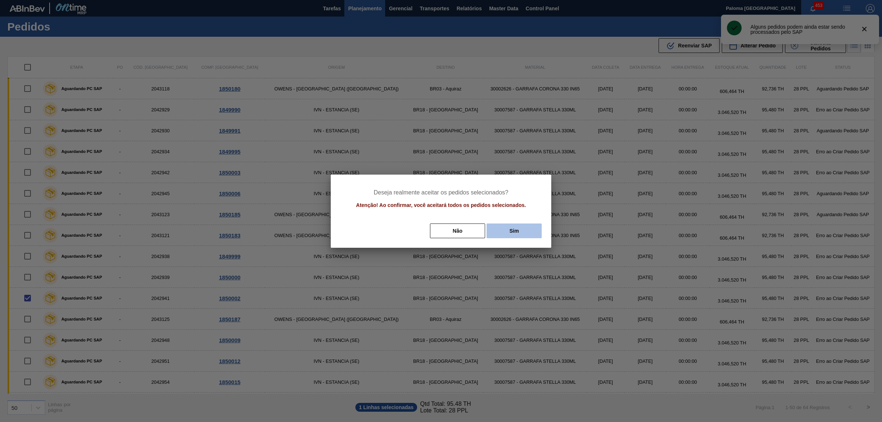
click at [513, 230] on button "Sim" at bounding box center [514, 230] width 55 height 15
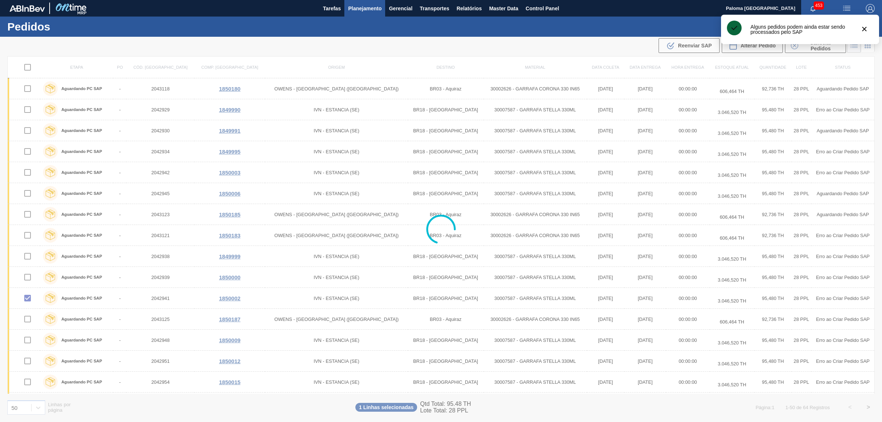
checkbox input "false"
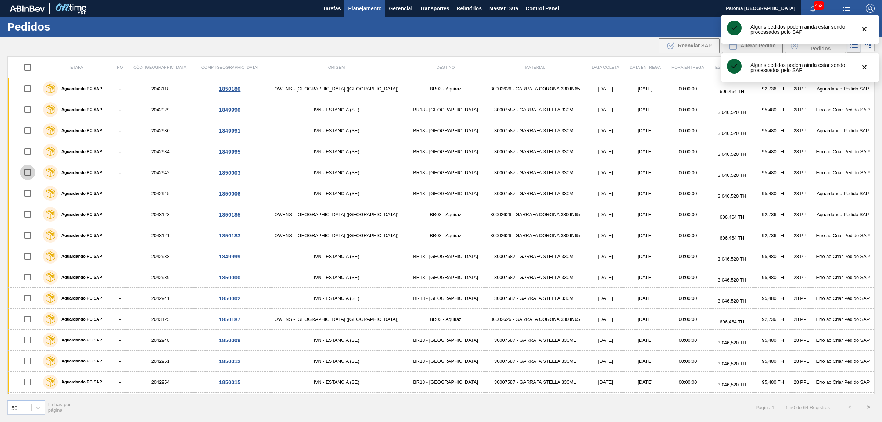
click at [31, 172] on input "checkbox" at bounding box center [27, 172] width 15 height 15
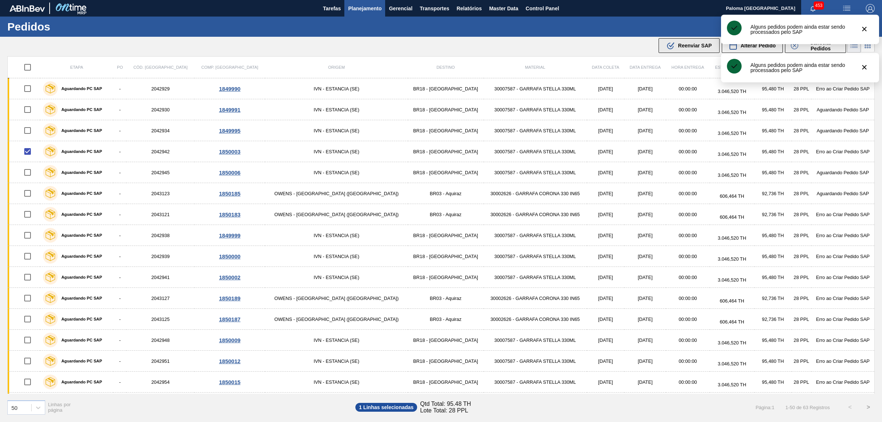
click at [692, 48] on span "Reenviar SAP" at bounding box center [695, 46] width 34 height 6
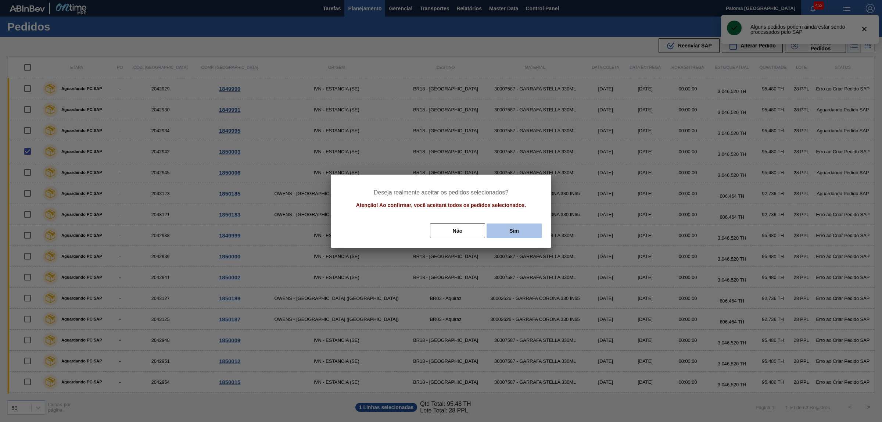
click at [491, 235] on button "Sim" at bounding box center [514, 230] width 55 height 15
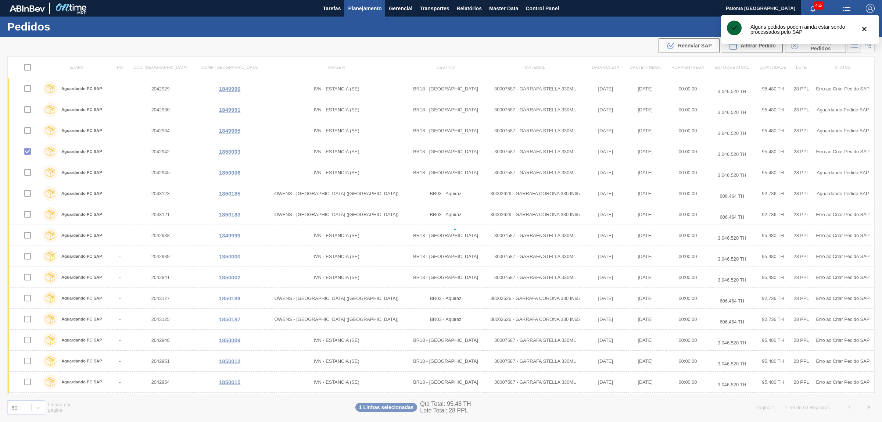
checkbox input "false"
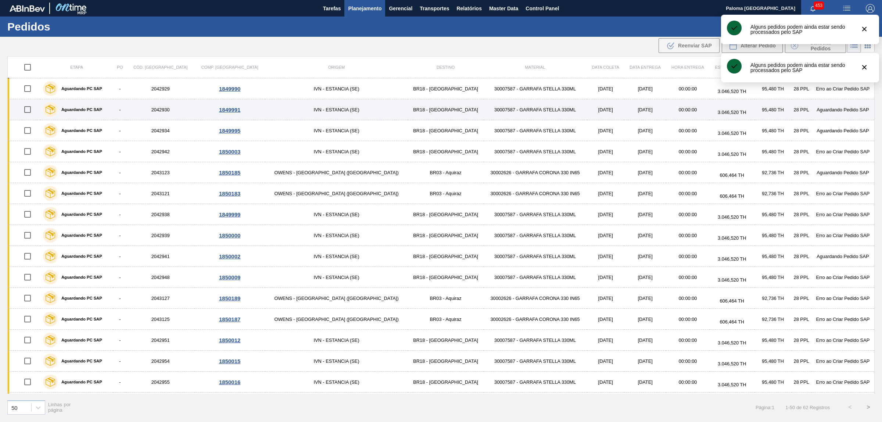
click at [32, 115] on input "checkbox" at bounding box center [27, 109] width 15 height 15
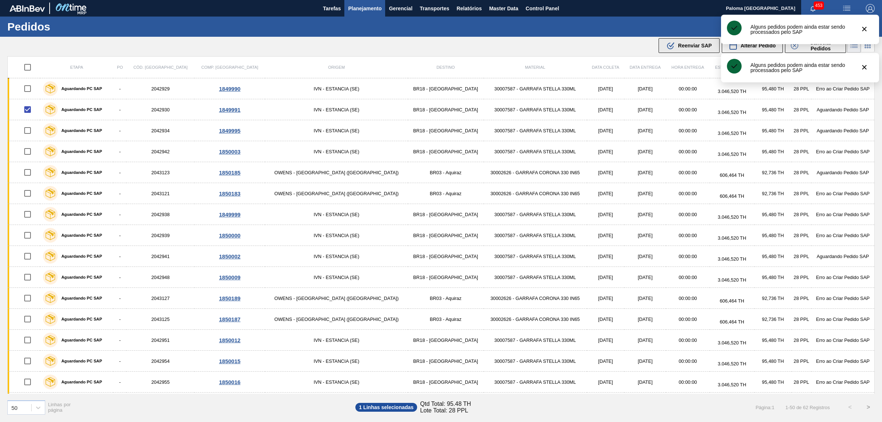
click at [662, 46] on button ".b{fill:var(--color-action-default)} Reenviar SAP" at bounding box center [689, 45] width 61 height 15
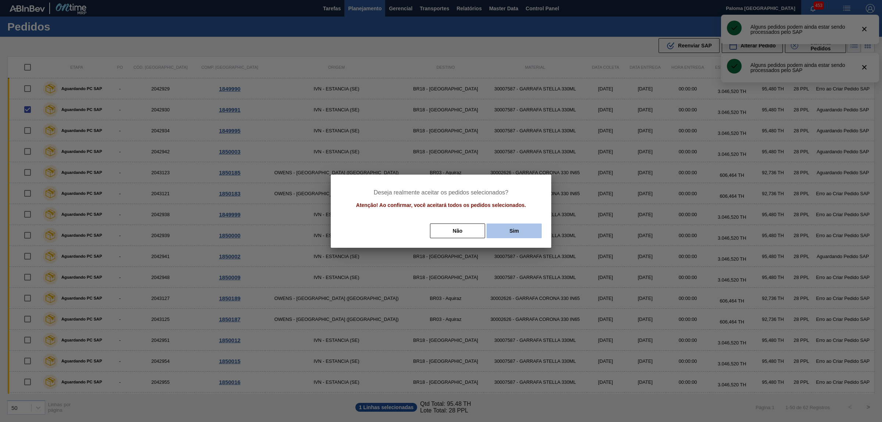
click at [504, 232] on button "Sim" at bounding box center [514, 230] width 55 height 15
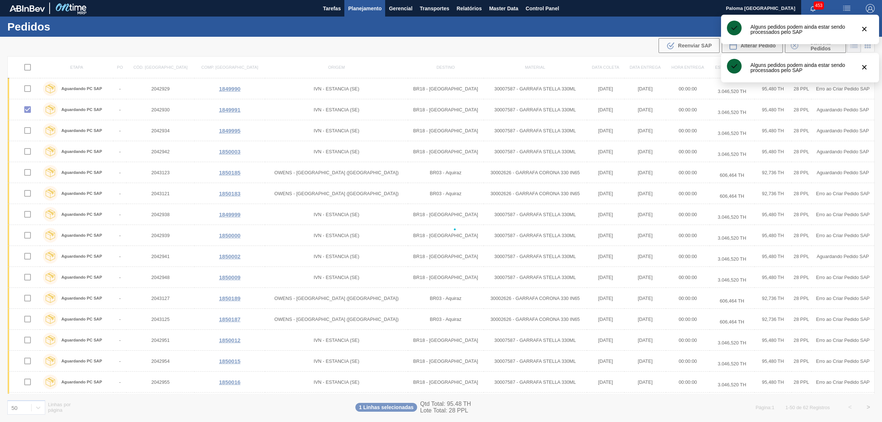
checkbox input "false"
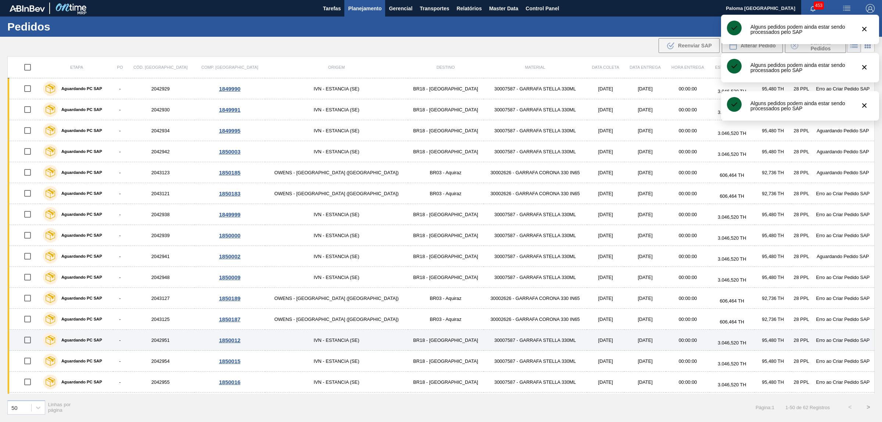
click at [30, 342] on input "checkbox" at bounding box center [27, 339] width 15 height 15
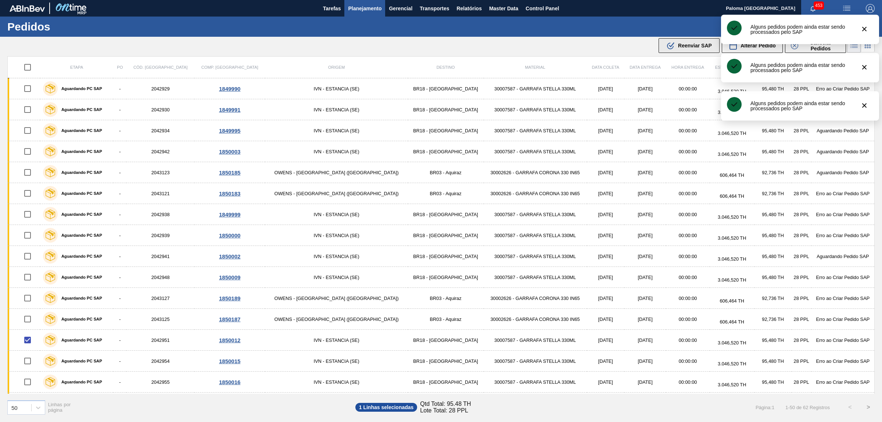
click at [683, 48] on span "Reenviar SAP" at bounding box center [695, 46] width 34 height 6
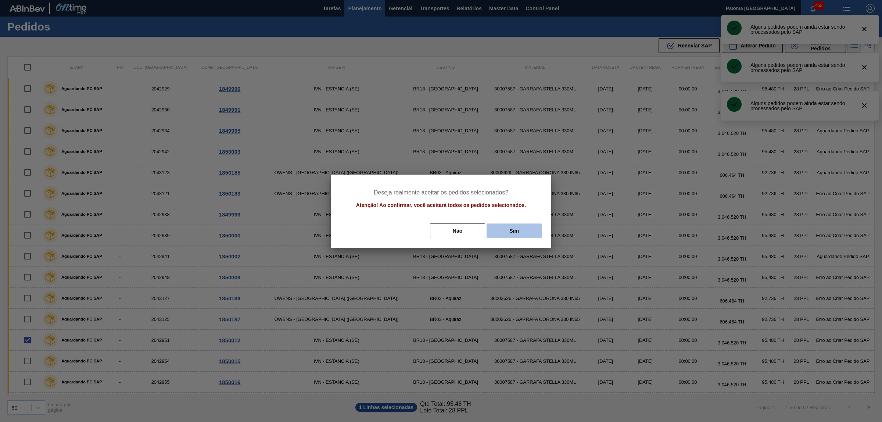
click at [510, 236] on button "Sim" at bounding box center [514, 230] width 55 height 15
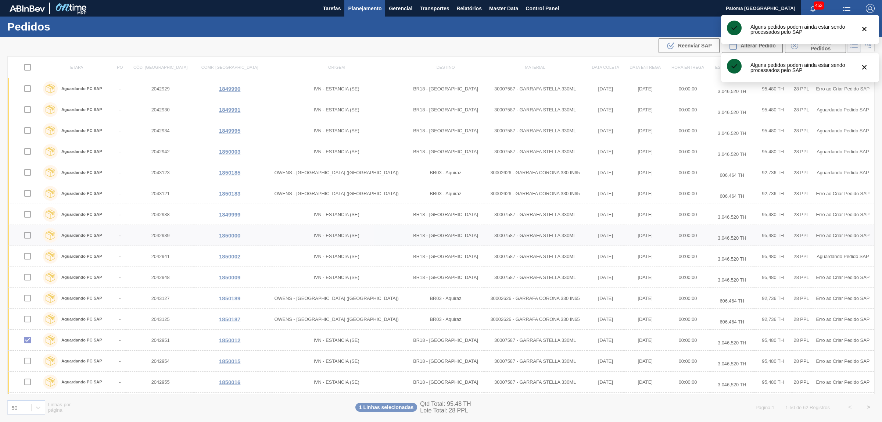
checkbox input "false"
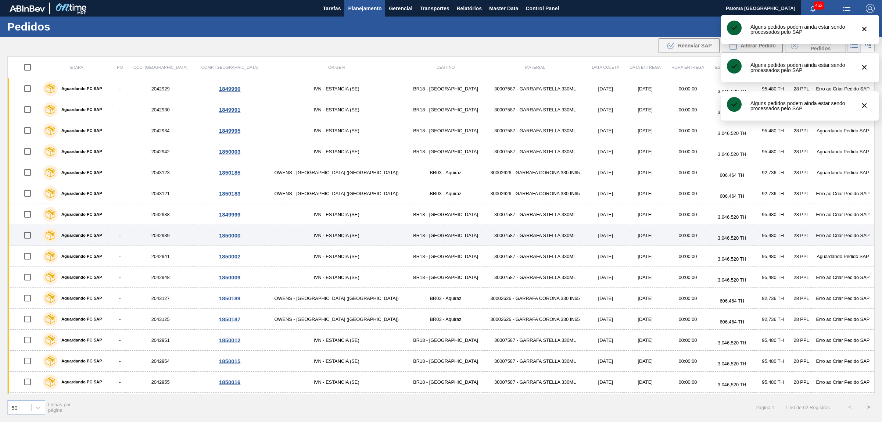
click at [30, 237] on input "checkbox" at bounding box center [27, 235] width 15 height 15
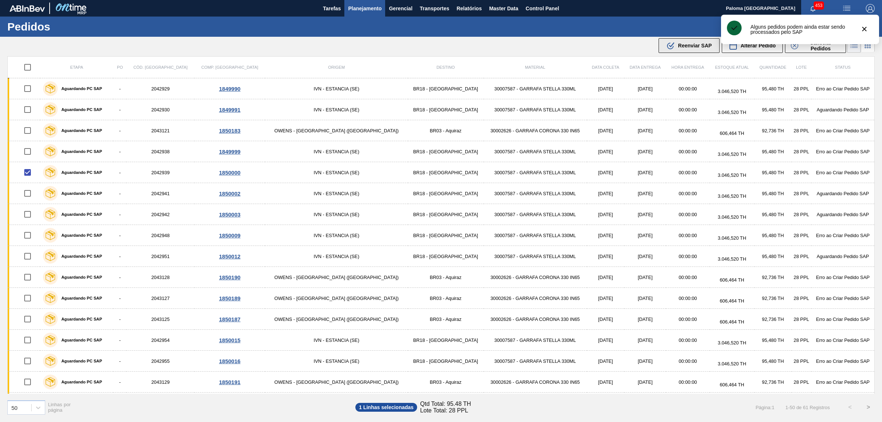
click at [676, 50] on button ".b{fill:var(--color-action-default)} Reenviar SAP" at bounding box center [689, 45] width 61 height 15
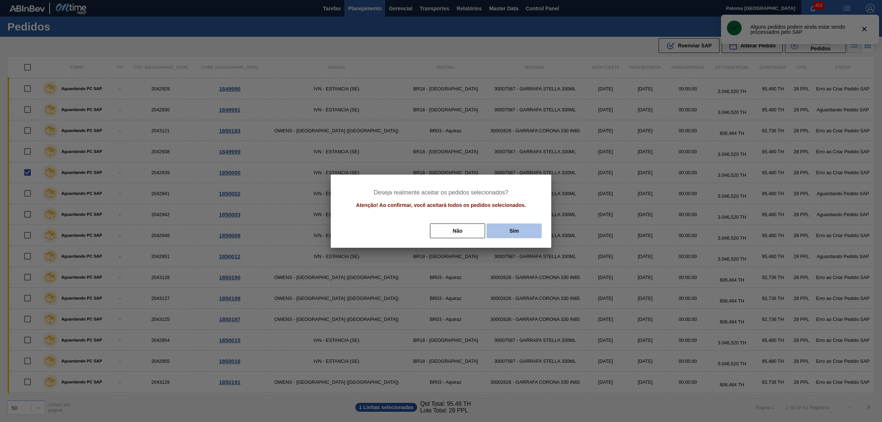
click at [519, 225] on button "Sim" at bounding box center [514, 230] width 55 height 15
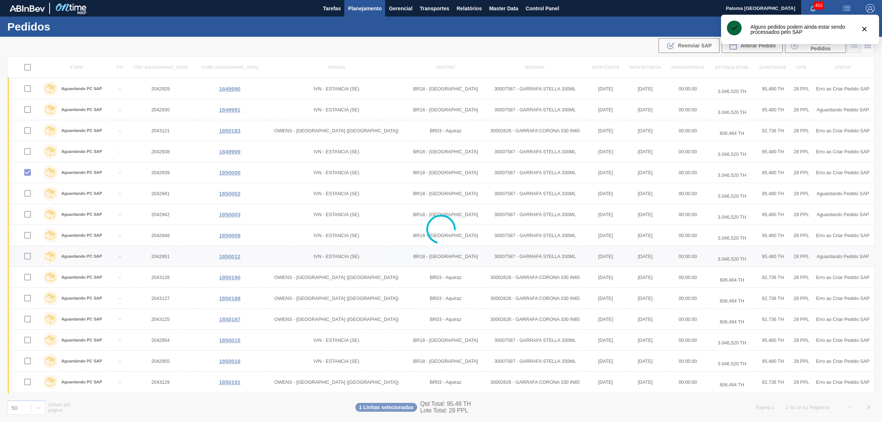
checkbox input "false"
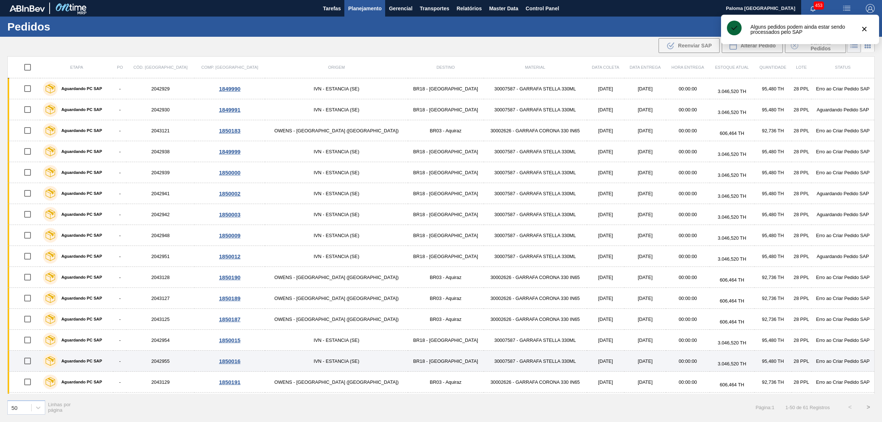
click at [31, 366] on input "checkbox" at bounding box center [27, 360] width 15 height 15
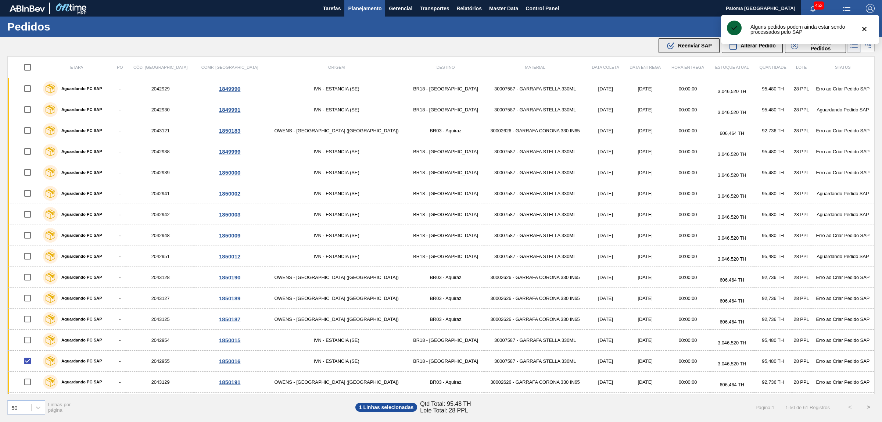
click at [683, 46] on span "Reenviar SAP" at bounding box center [695, 46] width 34 height 6
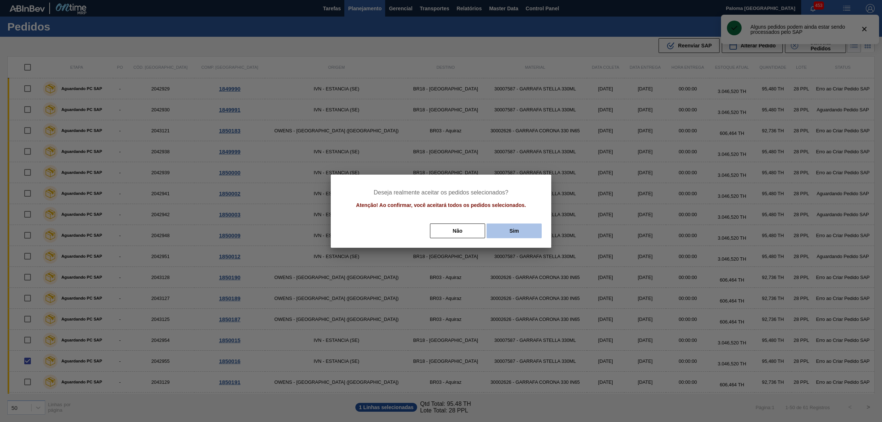
click at [497, 233] on button "Sim" at bounding box center [514, 230] width 55 height 15
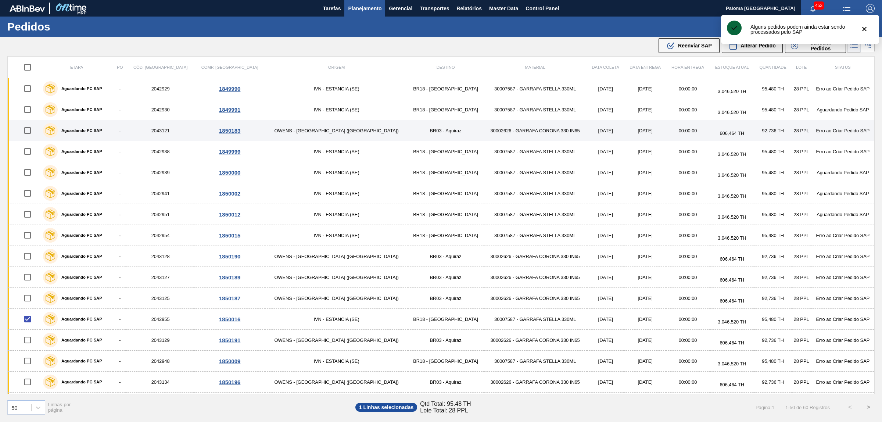
checkbox input "false"
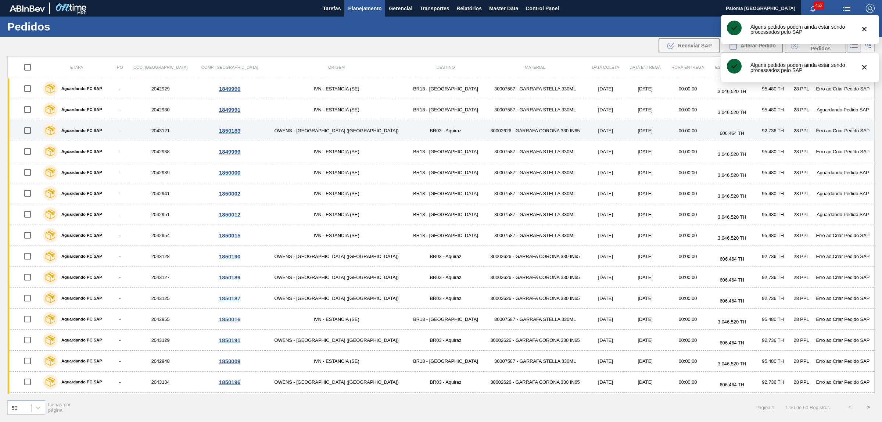
click at [31, 133] on input "checkbox" at bounding box center [27, 130] width 15 height 15
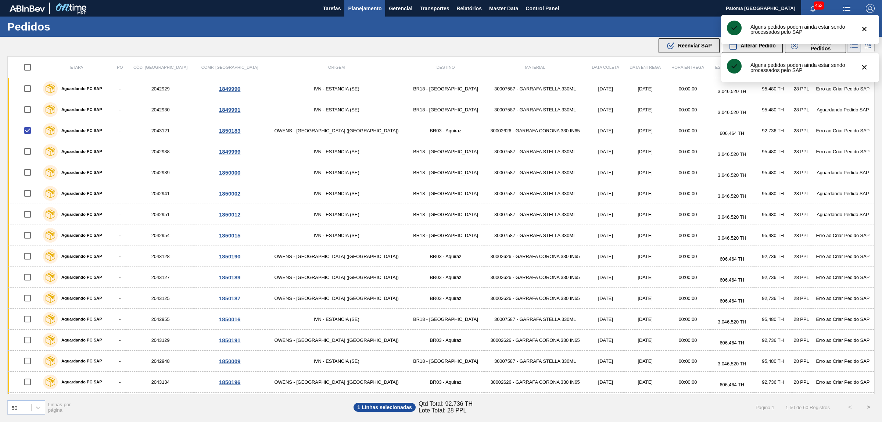
click at [676, 44] on div ".b{fill:var(--color-action-default)} Reenviar SAP" at bounding box center [689, 45] width 46 height 9
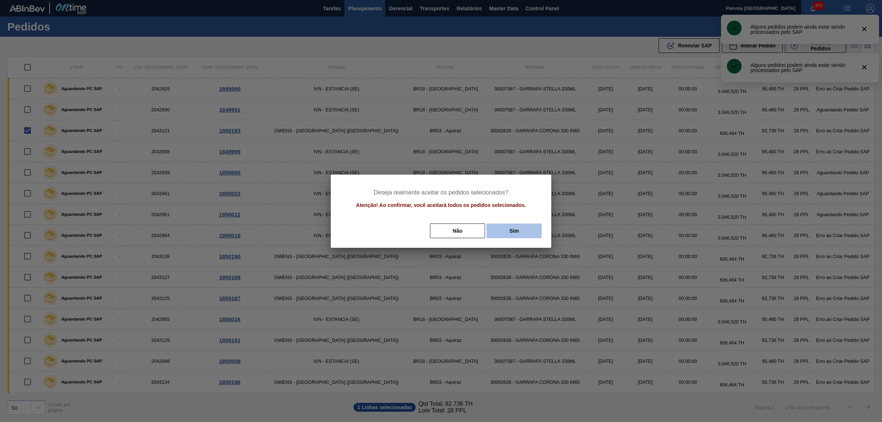
click at [528, 230] on button "Sim" at bounding box center [514, 230] width 55 height 15
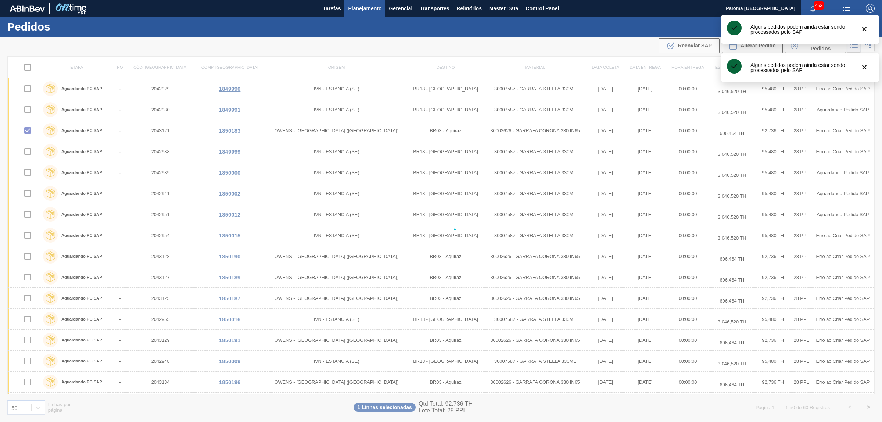
checkbox input "false"
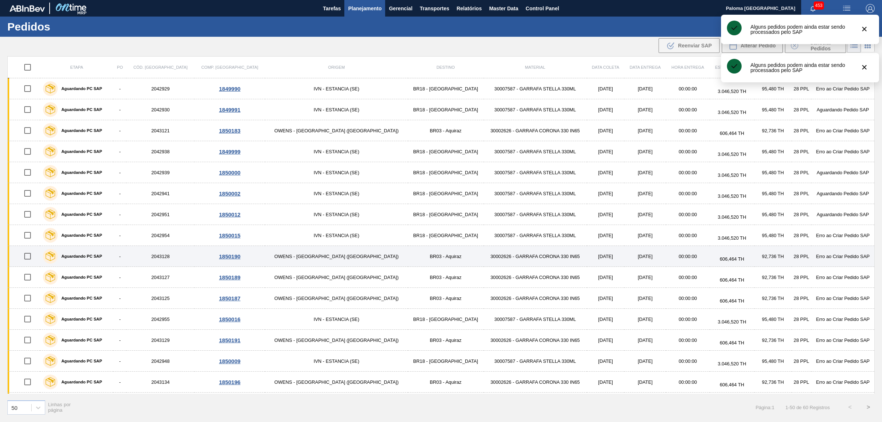
click at [29, 257] on input "checkbox" at bounding box center [27, 255] width 15 height 15
checkbox input "true"
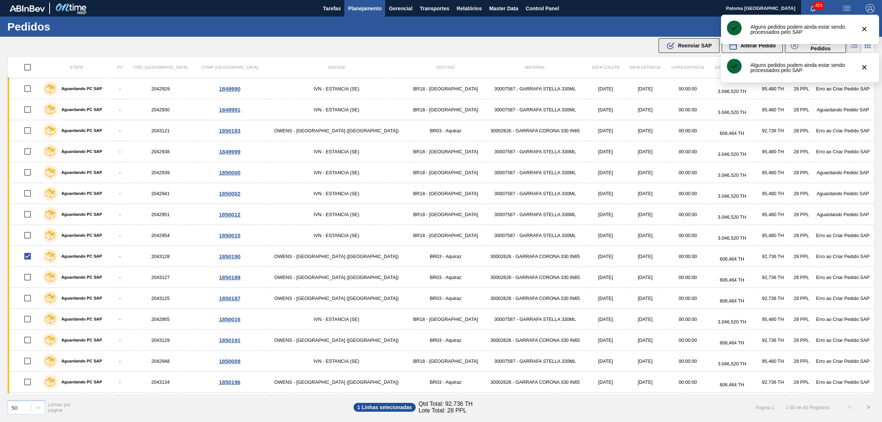
click at [687, 46] on span "Reenviar SAP" at bounding box center [695, 46] width 34 height 6
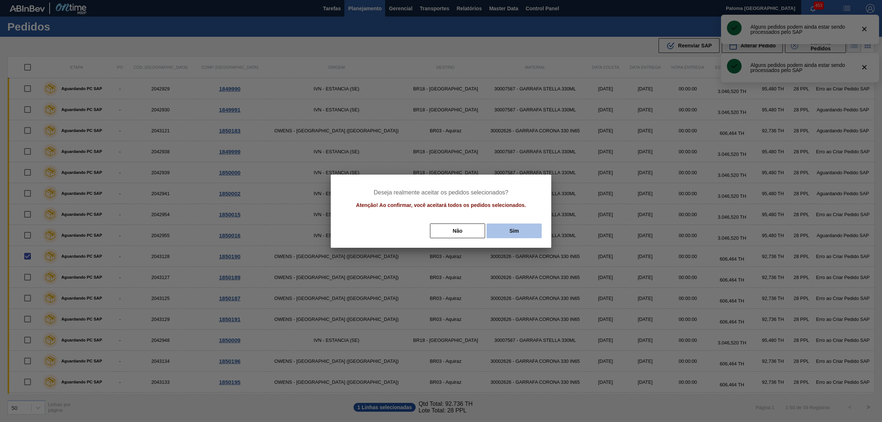
click at [517, 234] on button "Sim" at bounding box center [514, 230] width 55 height 15
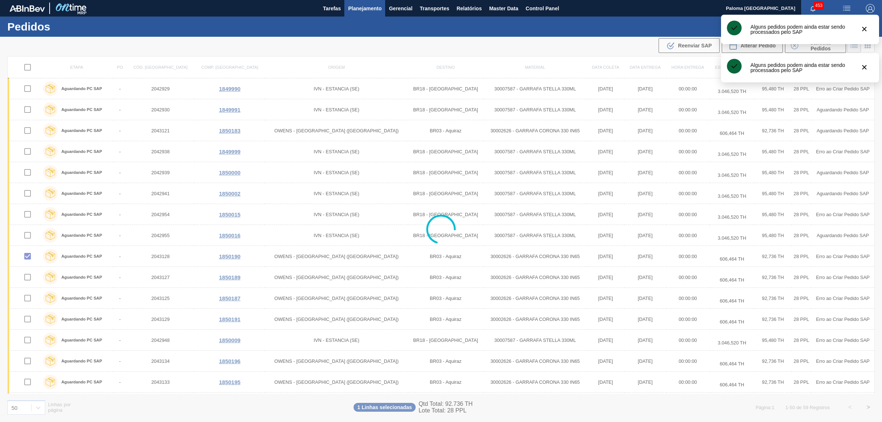
checkbox input "false"
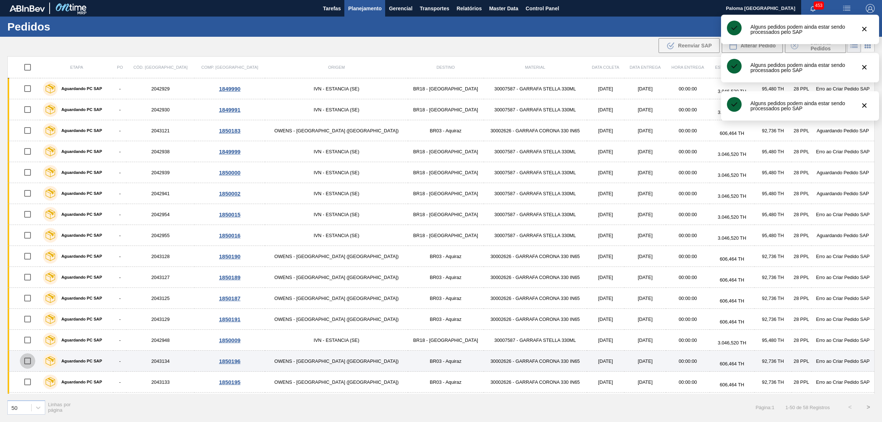
click at [29, 362] on input "checkbox" at bounding box center [27, 360] width 15 height 15
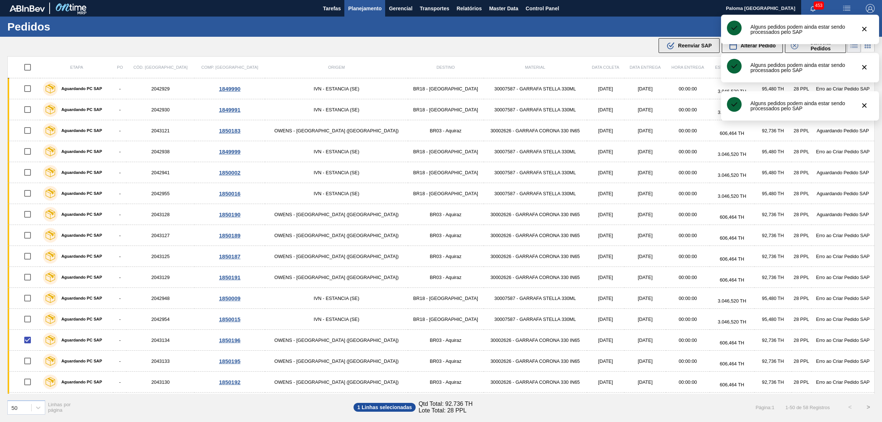
click at [680, 45] on span "Reenviar SAP" at bounding box center [695, 46] width 34 height 6
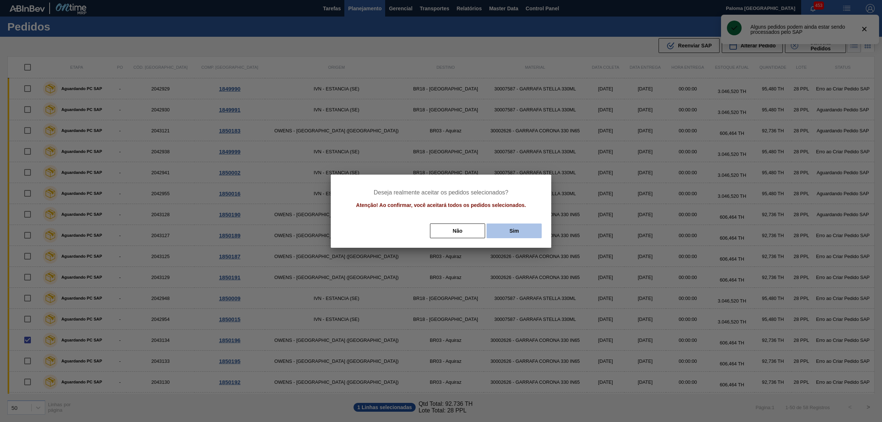
click at [517, 227] on button "Sim" at bounding box center [514, 230] width 55 height 15
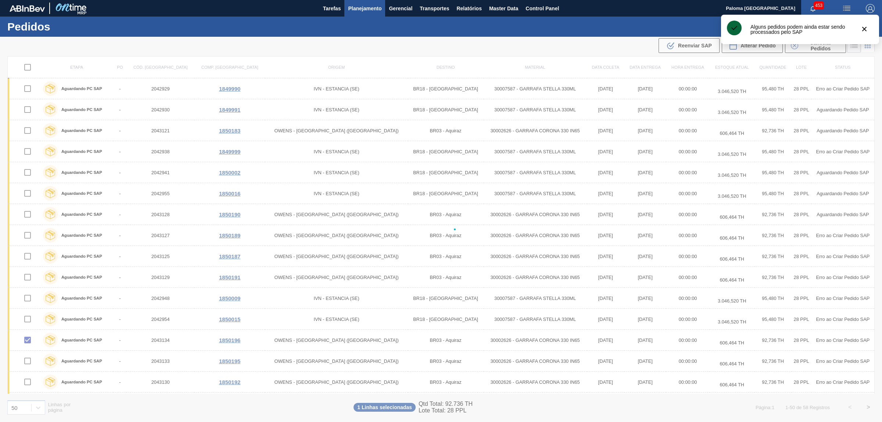
checkbox input "false"
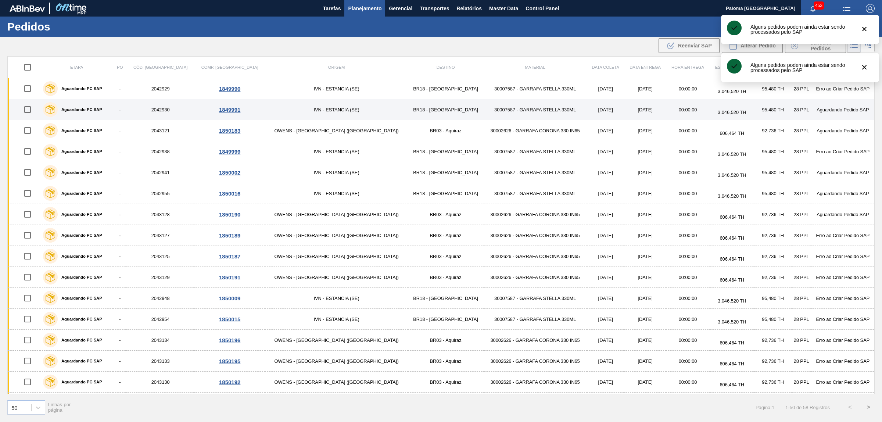
click at [29, 107] on input "checkbox" at bounding box center [27, 109] width 15 height 15
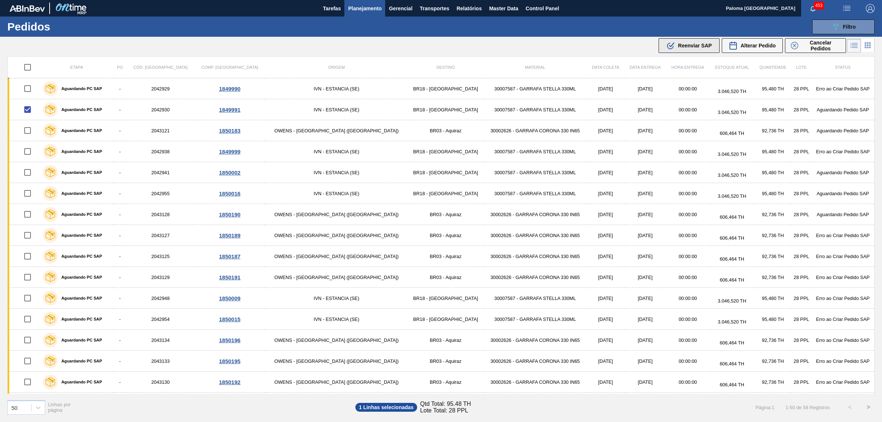
click at [680, 44] on span "Reenviar SAP" at bounding box center [695, 46] width 34 height 6
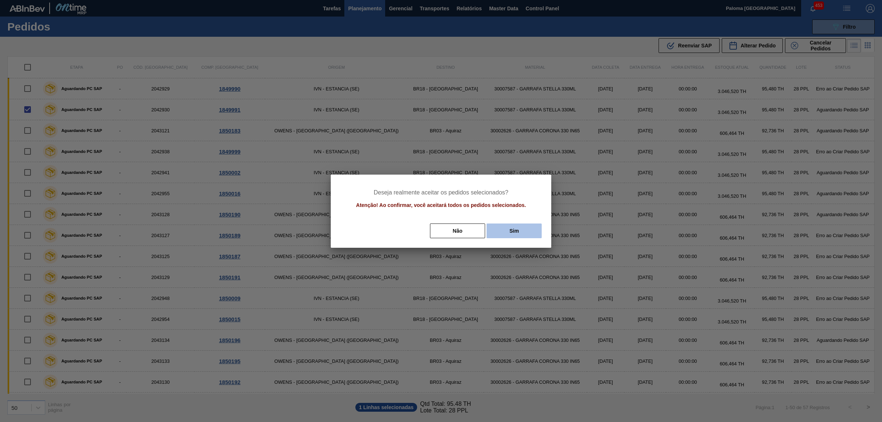
click at [497, 226] on button "Sim" at bounding box center [514, 230] width 55 height 15
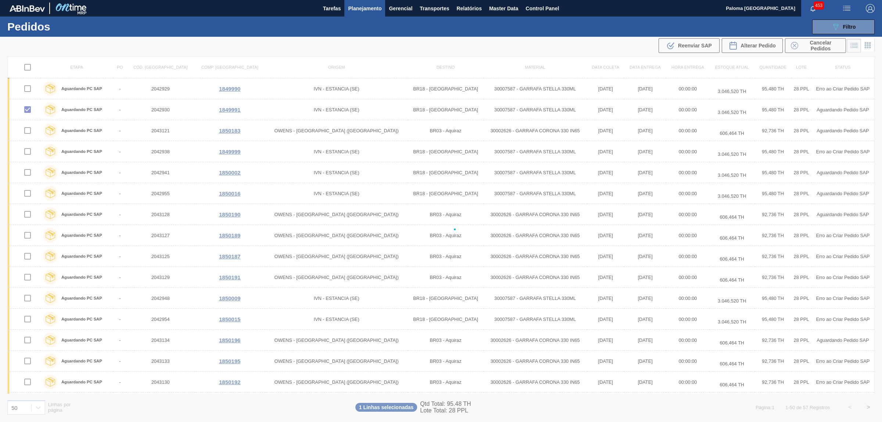
checkbox input "false"
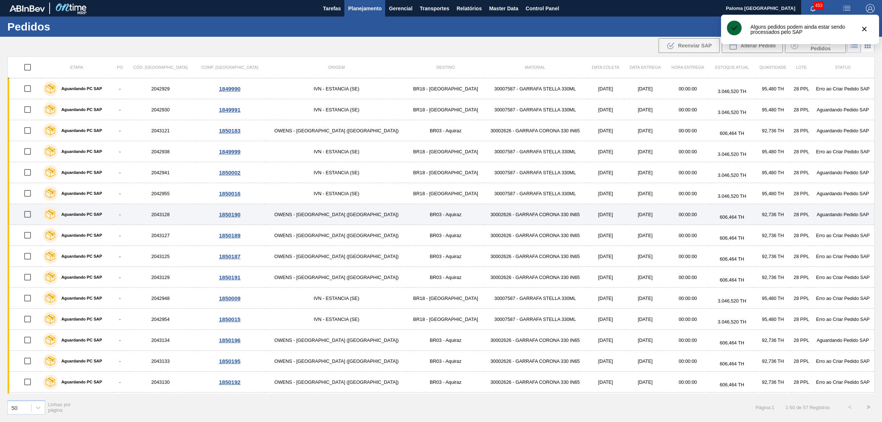
click at [29, 216] on input "checkbox" at bounding box center [27, 214] width 15 height 15
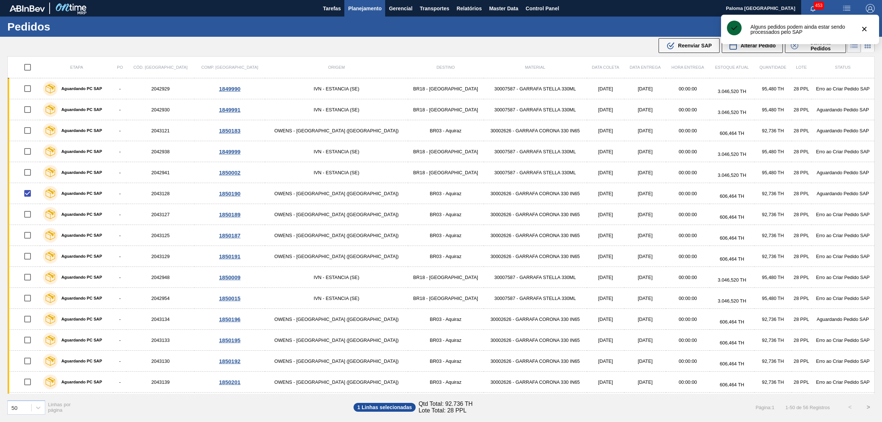
click at [688, 37] on div "089F7B8B-B2A5-4AFE-B5C0-19BA573D28AC Filtro Código Pedido Portal Códido PO SAP …" at bounding box center [500, 27] width 758 height 22
click at [690, 43] on span "Reenviar SAP" at bounding box center [695, 46] width 34 height 6
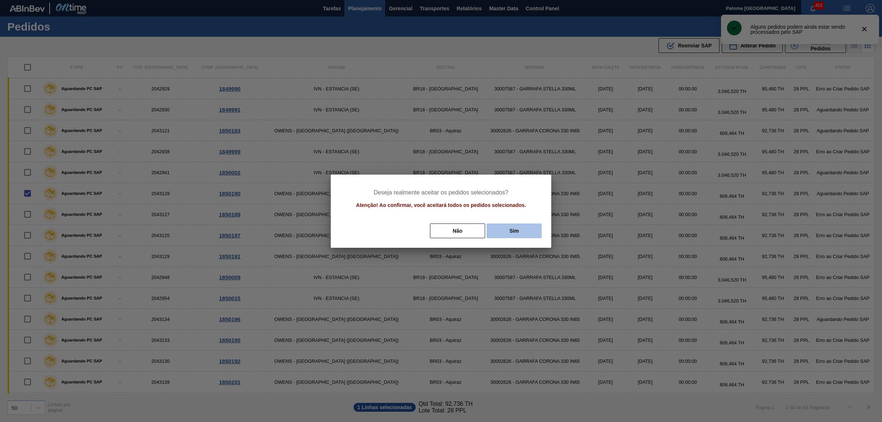
click at [530, 227] on button "Sim" at bounding box center [514, 230] width 55 height 15
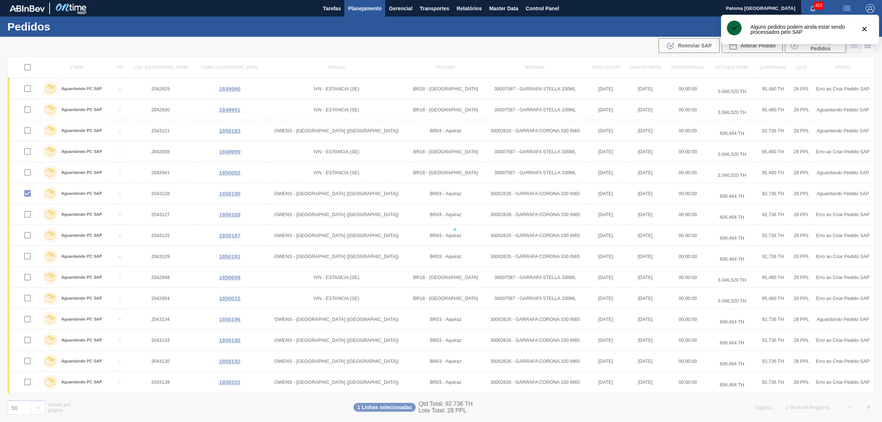
checkbox input "false"
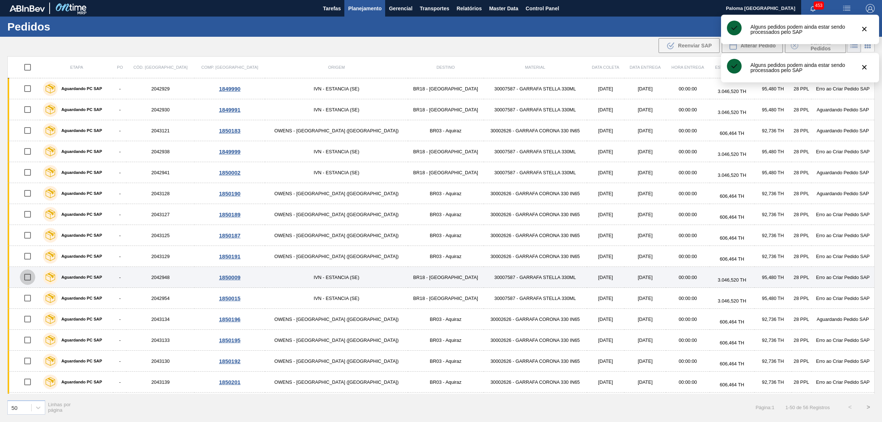
click at [33, 278] on input "checkbox" at bounding box center [27, 276] width 15 height 15
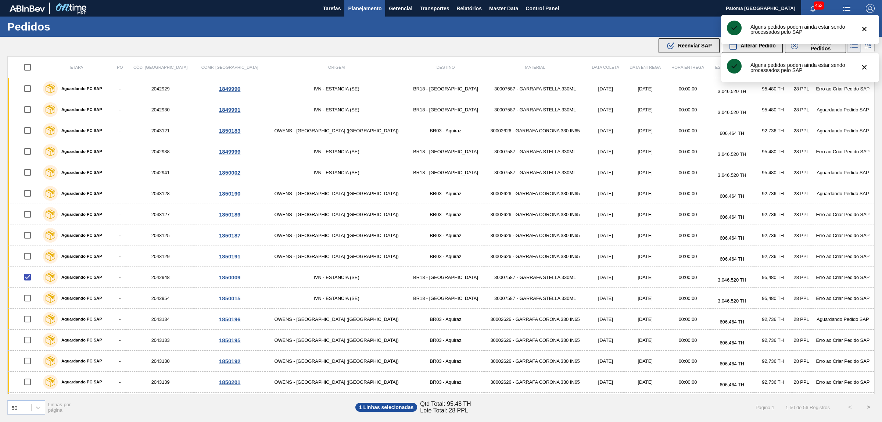
click at [665, 47] on button ".b{fill:var(--color-action-default)} Reenviar SAP" at bounding box center [689, 45] width 61 height 15
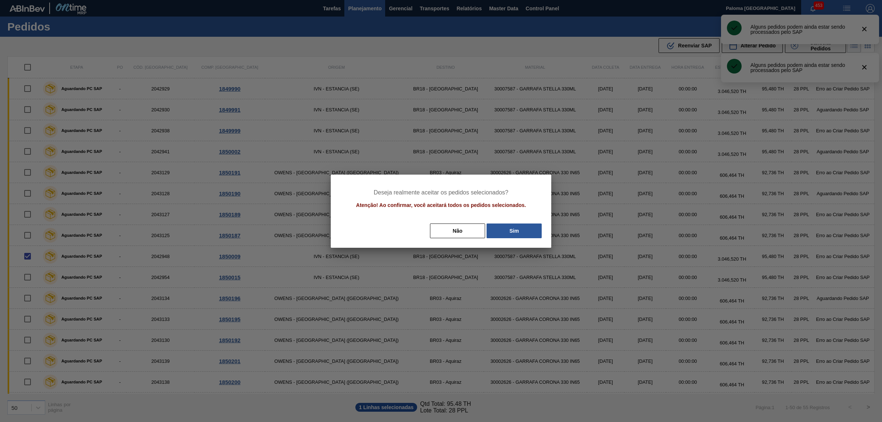
click at [507, 238] on div "Não Sim" at bounding box center [441, 231] width 203 height 16
drag, startPoint x: 490, startPoint y: 225, endPoint x: 486, endPoint y: 225, distance: 3.7
click at [490, 225] on button "Sim" at bounding box center [514, 230] width 55 height 15
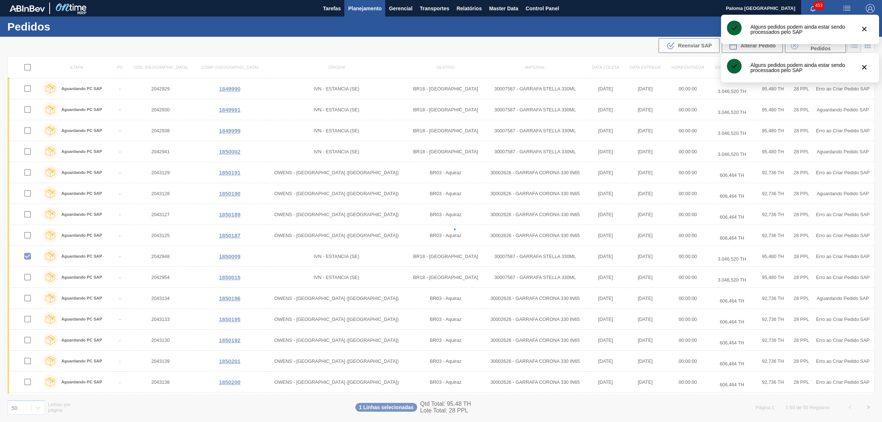
checkbox input "false"
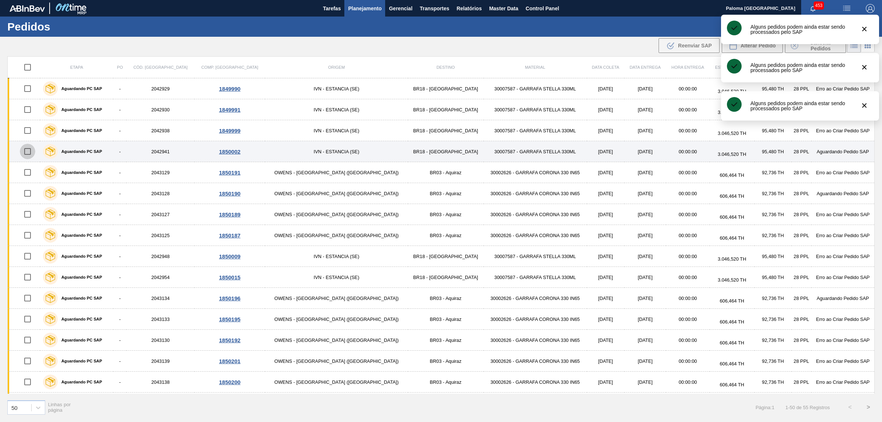
click at [27, 150] on input "checkbox" at bounding box center [27, 151] width 15 height 15
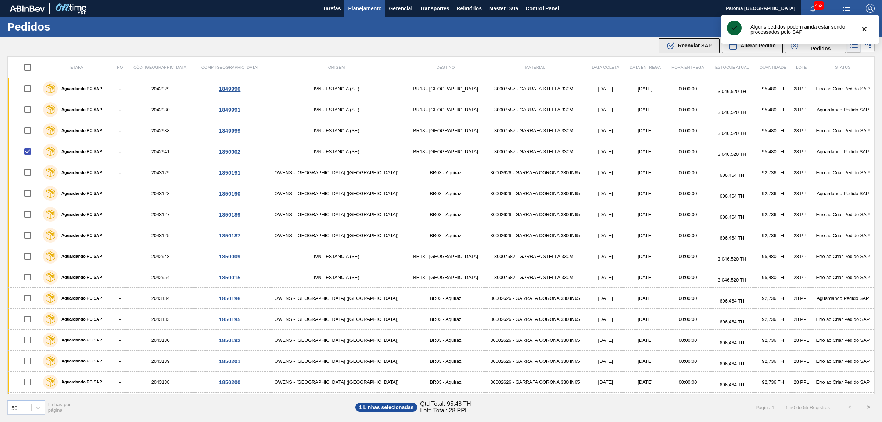
click at [662, 42] on button ".b{fill:var(--color-action-default)} Reenviar SAP" at bounding box center [689, 45] width 61 height 15
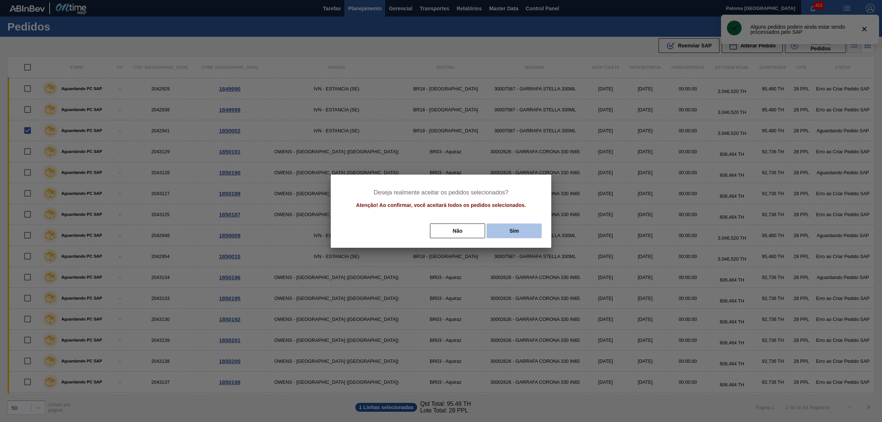
click at [500, 236] on button "Sim" at bounding box center [514, 230] width 55 height 15
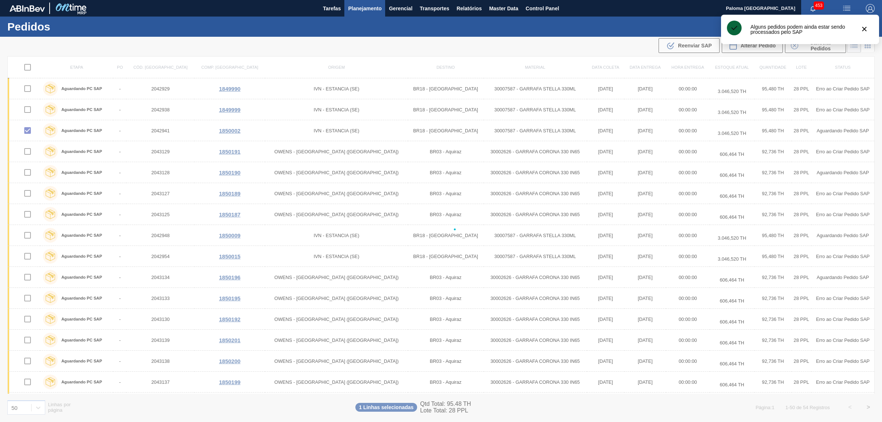
checkbox input "false"
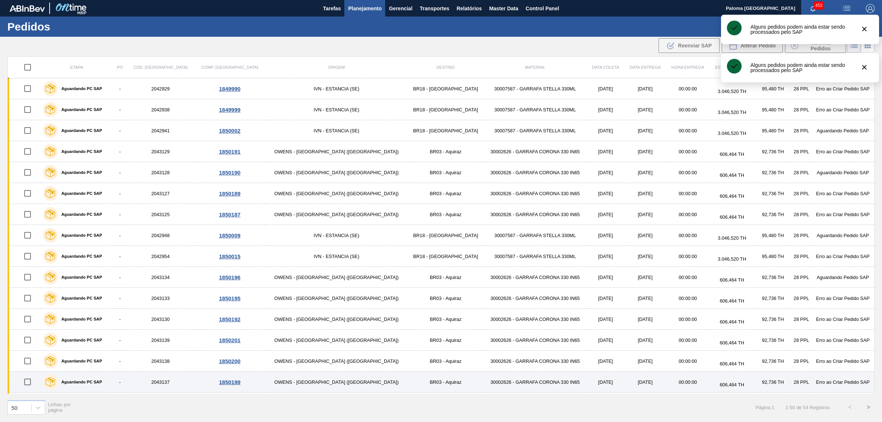
click at [31, 385] on input "checkbox" at bounding box center [27, 381] width 15 height 15
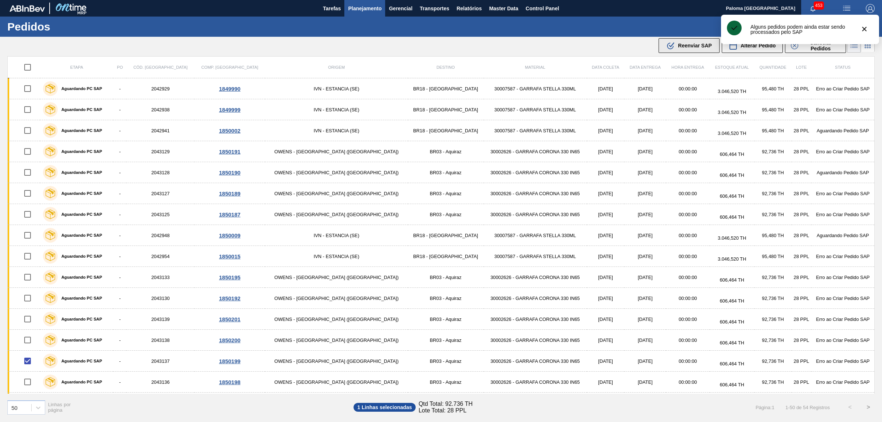
click at [686, 43] on span "Reenviar SAP" at bounding box center [695, 46] width 34 height 6
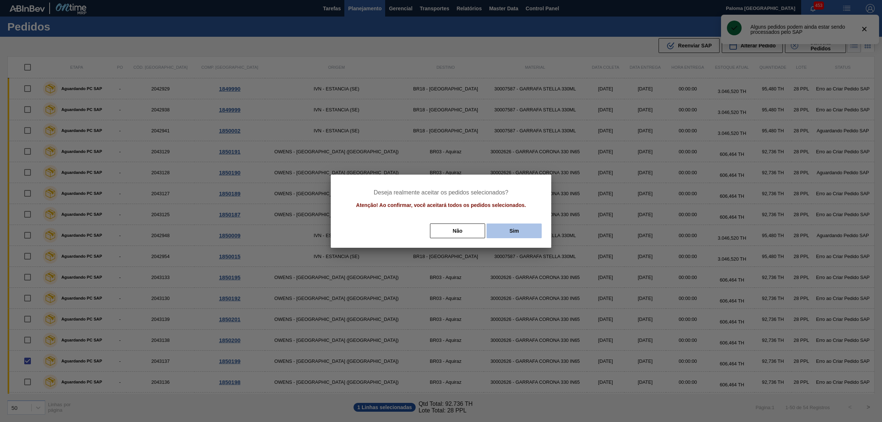
click at [504, 229] on button "Sim" at bounding box center [514, 230] width 55 height 15
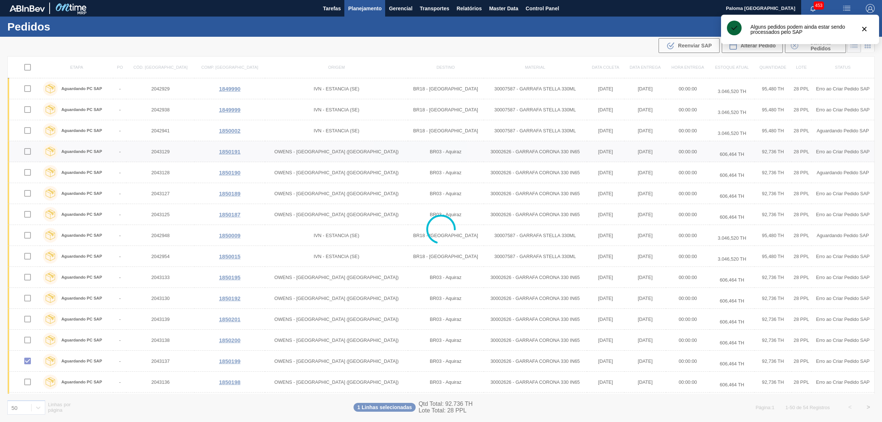
checkbox input "false"
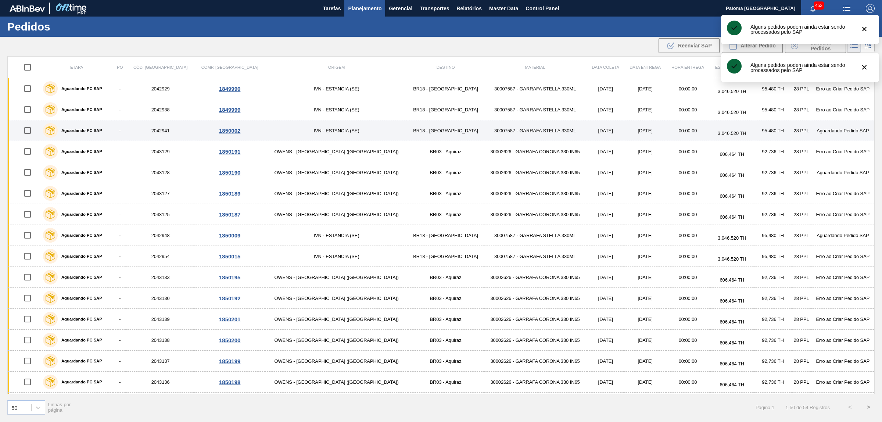
click at [28, 129] on input "checkbox" at bounding box center [27, 130] width 15 height 15
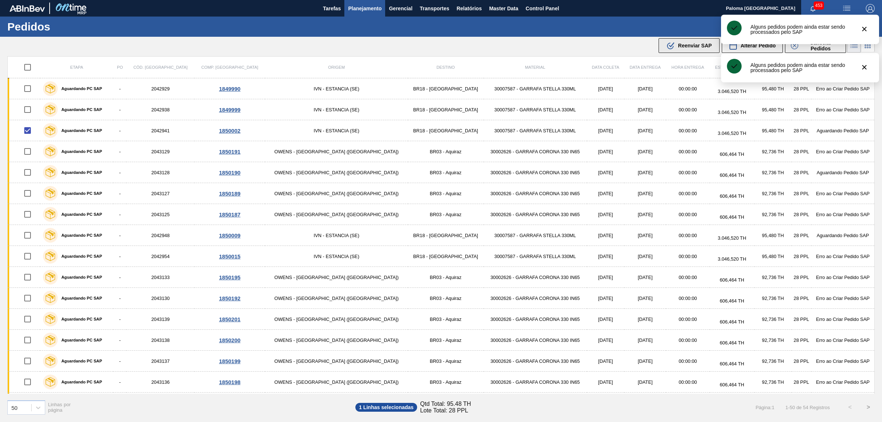
click at [686, 51] on button ".b{fill:var(--color-action-default)} Reenviar SAP" at bounding box center [689, 45] width 61 height 15
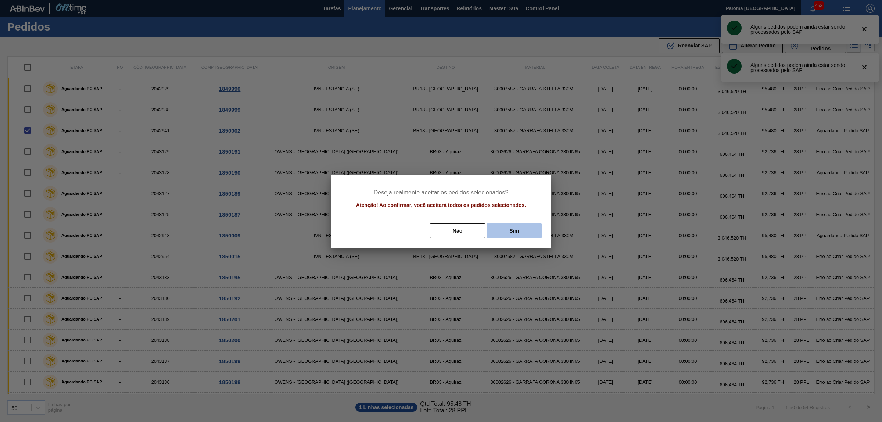
click at [523, 230] on button "Sim" at bounding box center [514, 230] width 55 height 15
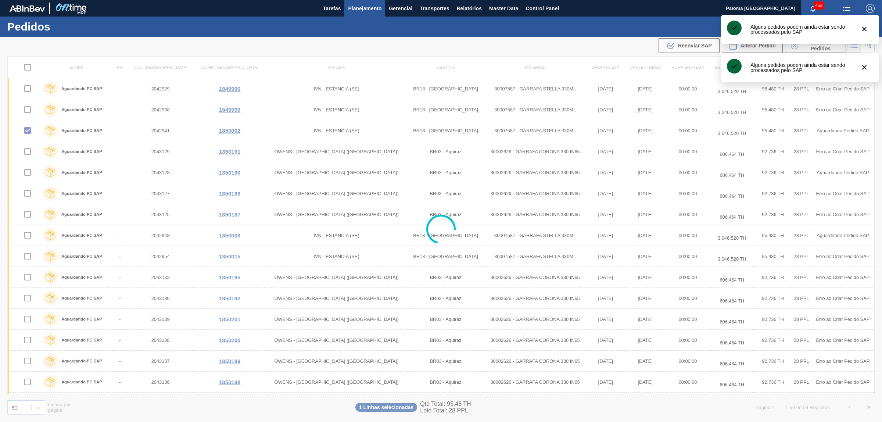
checkbox input "false"
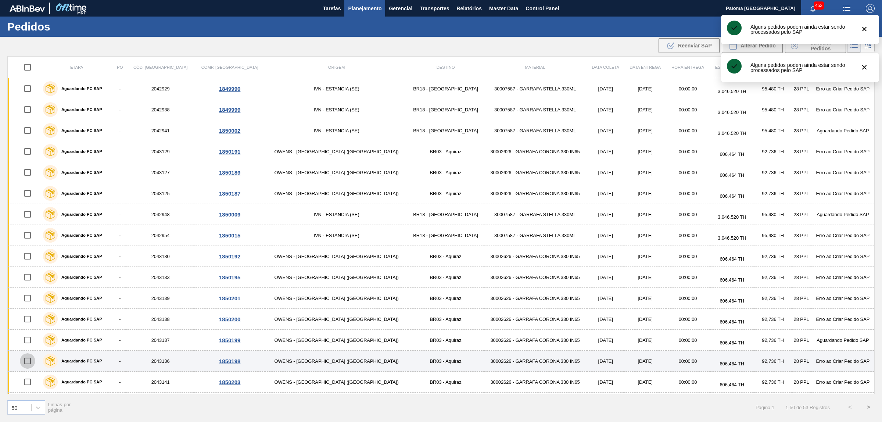
click at [31, 363] on input "checkbox" at bounding box center [27, 360] width 15 height 15
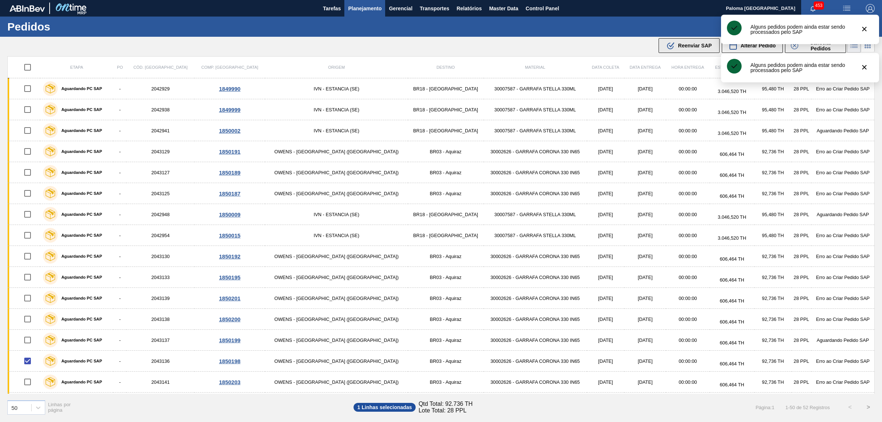
click at [695, 46] on span "Reenviar SAP" at bounding box center [695, 46] width 34 height 6
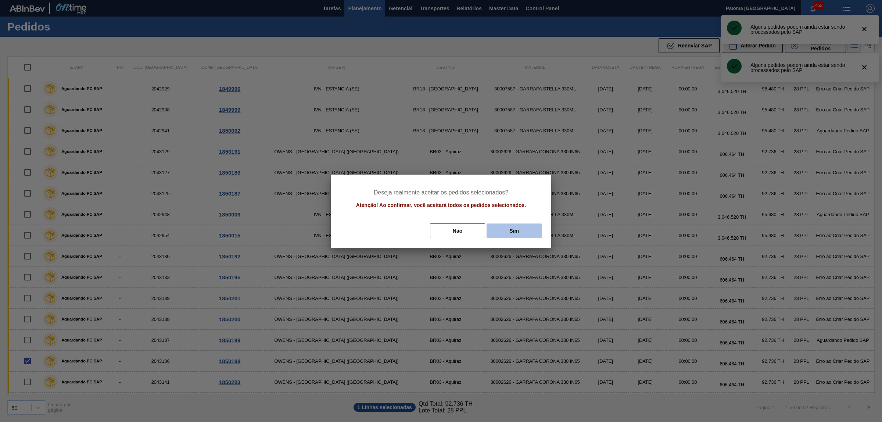
click at [506, 234] on button "Sim" at bounding box center [514, 230] width 55 height 15
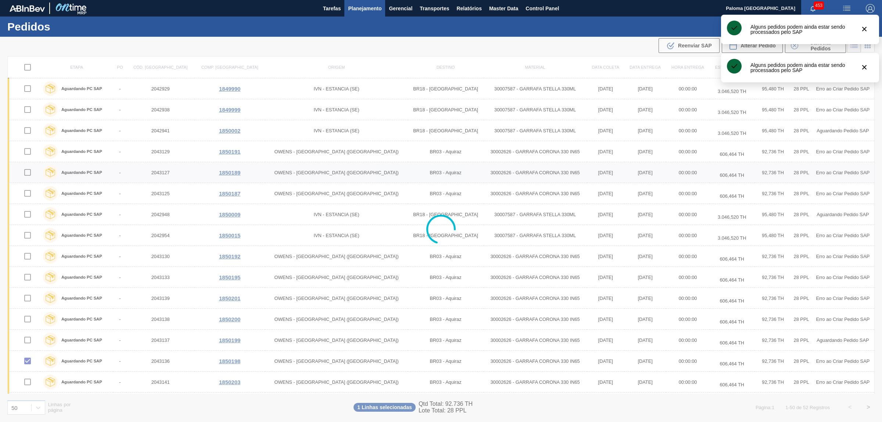
checkbox input "false"
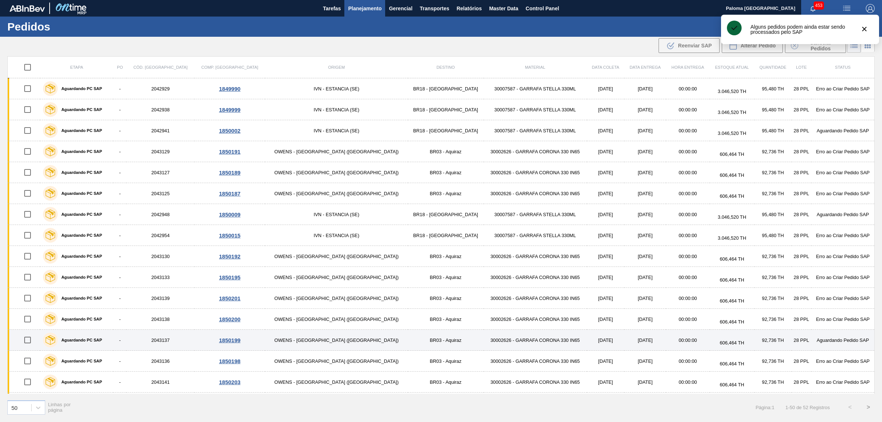
click at [30, 341] on input "checkbox" at bounding box center [27, 339] width 15 height 15
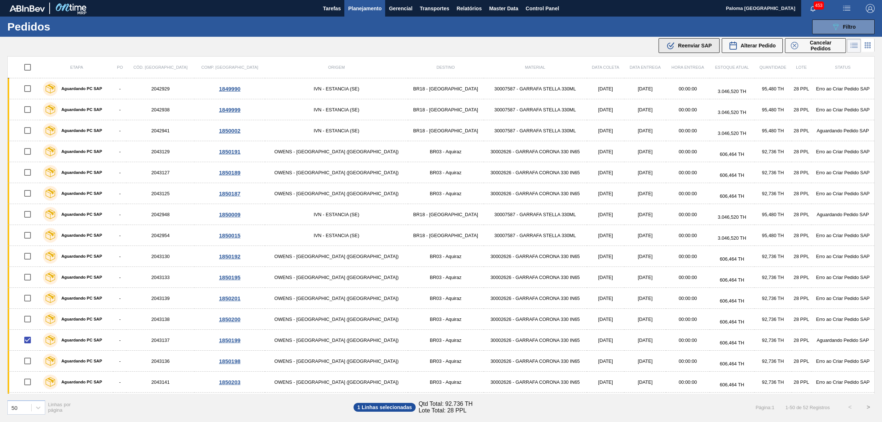
click at [710, 39] on button ".b{fill:var(--color-action-default)} Reenviar SAP" at bounding box center [689, 45] width 61 height 15
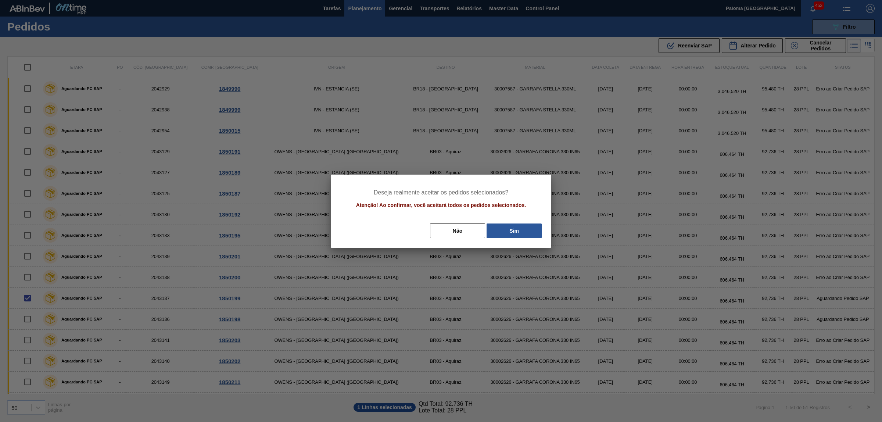
click at [511, 238] on div "Não Sim" at bounding box center [441, 231] width 203 height 16
click at [507, 233] on button "Sim" at bounding box center [514, 230] width 55 height 15
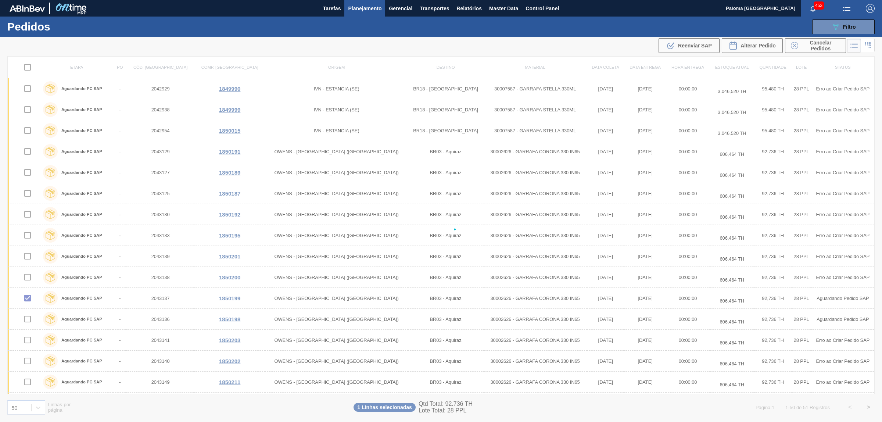
checkbox input "false"
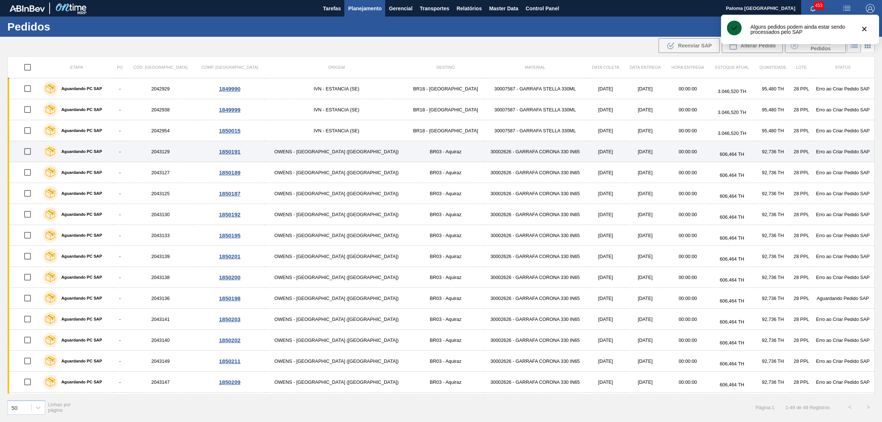
click at [31, 157] on input "checkbox" at bounding box center [27, 151] width 15 height 15
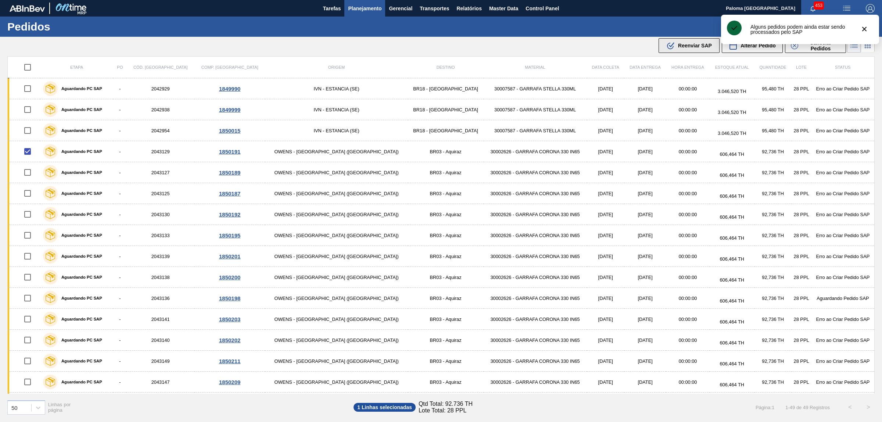
click at [675, 51] on button ".b{fill:var(--color-action-default)} Reenviar SAP" at bounding box center [689, 45] width 61 height 15
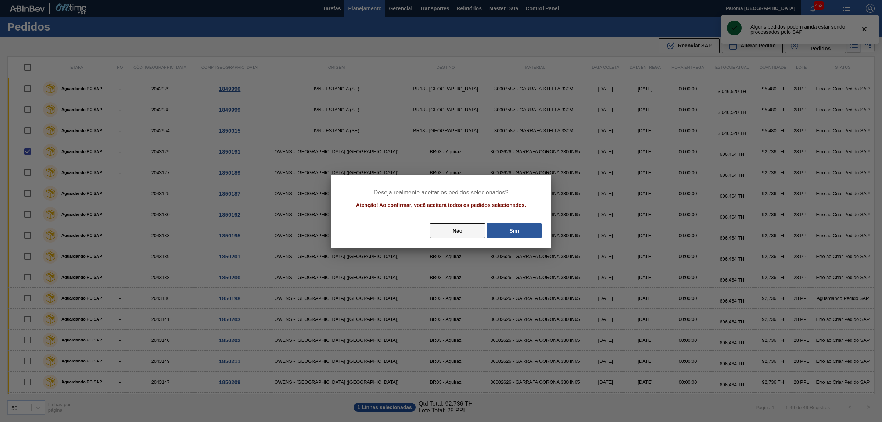
drag, startPoint x: 499, startPoint y: 229, endPoint x: 475, endPoint y: 227, distance: 23.6
click at [499, 230] on button "Sim" at bounding box center [514, 230] width 55 height 15
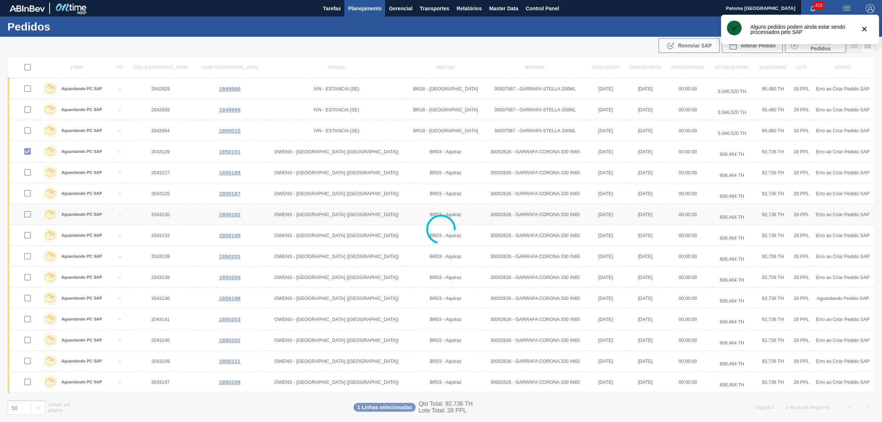
checkbox input "false"
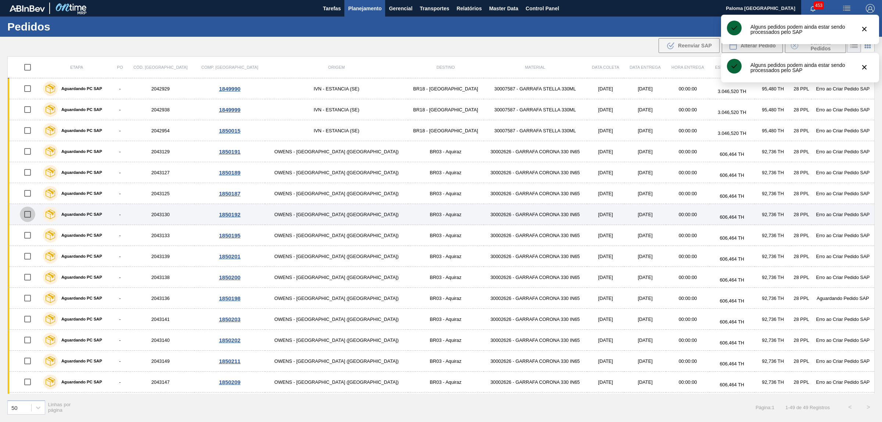
click at [28, 218] on input "checkbox" at bounding box center [27, 214] width 15 height 15
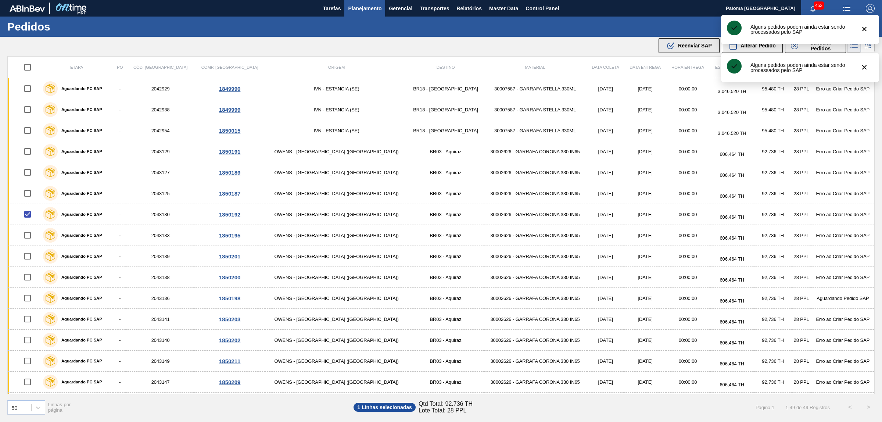
click at [679, 47] on span "Reenviar SAP" at bounding box center [695, 46] width 34 height 6
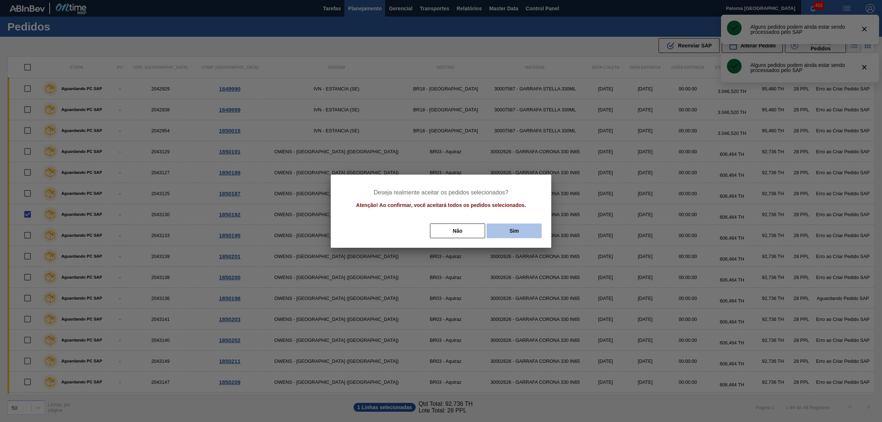
click at [518, 236] on button "Sim" at bounding box center [514, 230] width 55 height 15
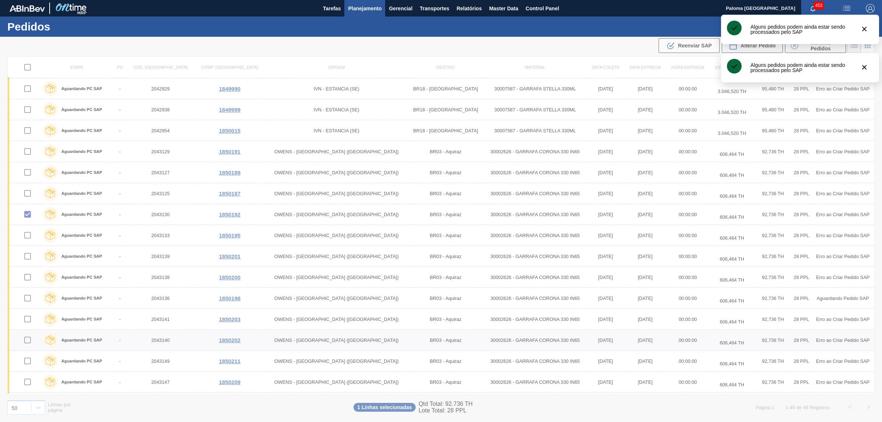
checkbox input "false"
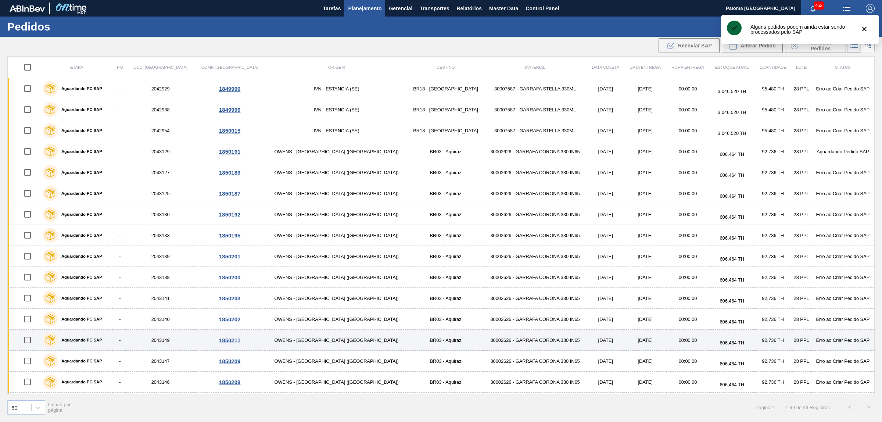
click at [32, 341] on input "checkbox" at bounding box center [27, 339] width 15 height 15
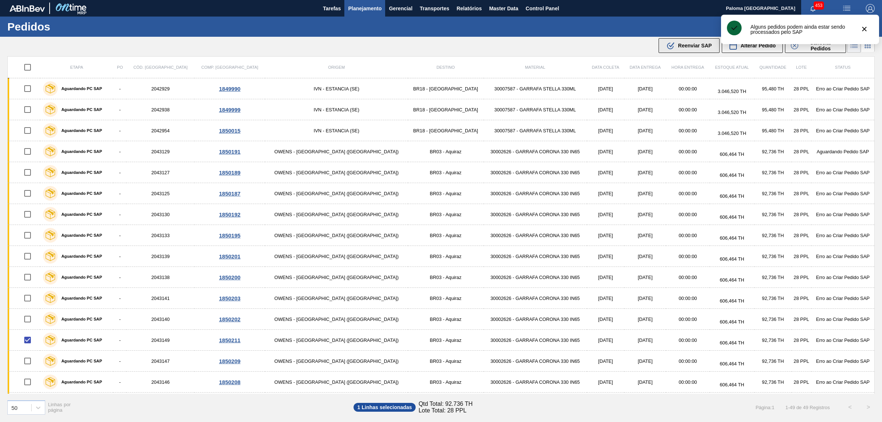
click at [690, 41] on div ".b{fill:var(--color-action-default)} Reenviar SAP" at bounding box center [689, 45] width 46 height 9
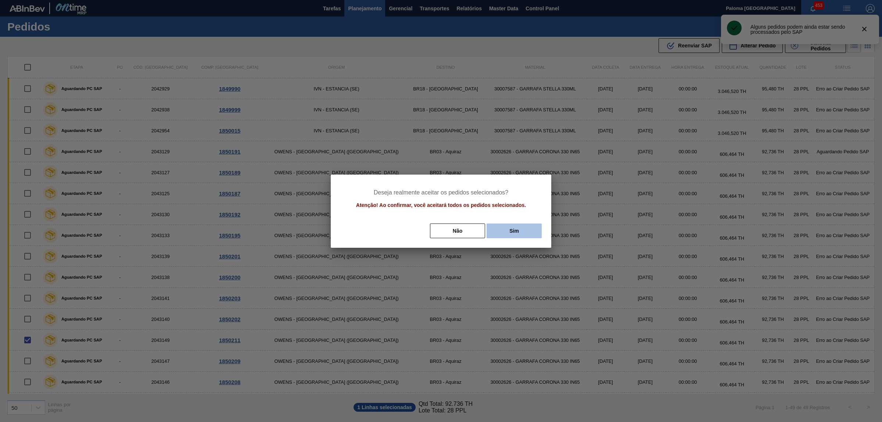
click at [519, 230] on button "Sim" at bounding box center [514, 230] width 55 height 15
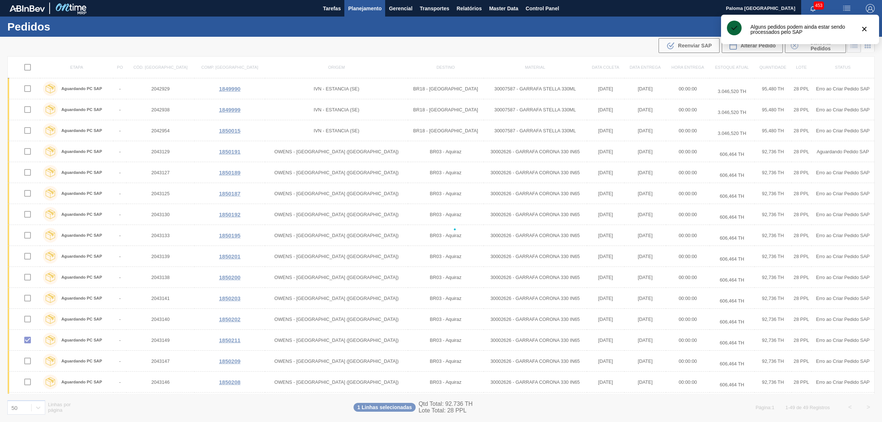
checkbox input "false"
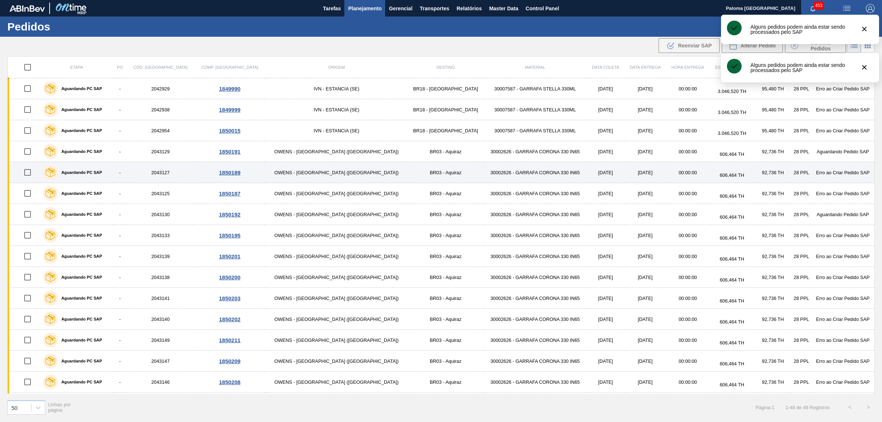
click at [33, 177] on input "checkbox" at bounding box center [27, 172] width 15 height 15
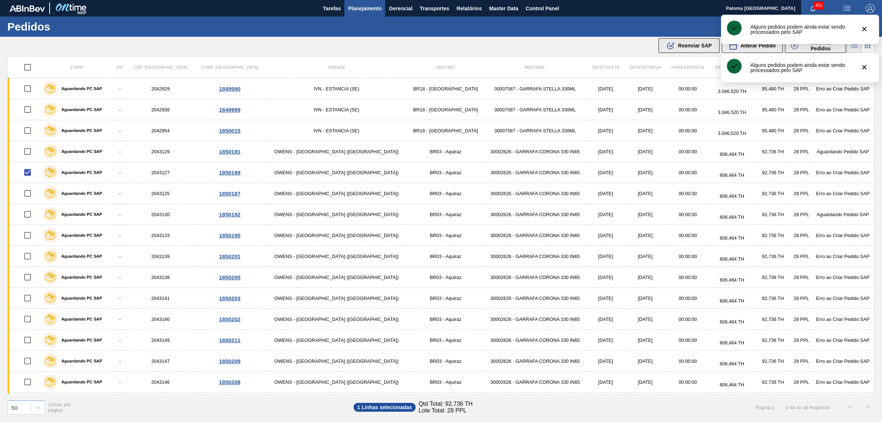
click at [691, 44] on span "Reenviar SAP" at bounding box center [695, 46] width 34 height 6
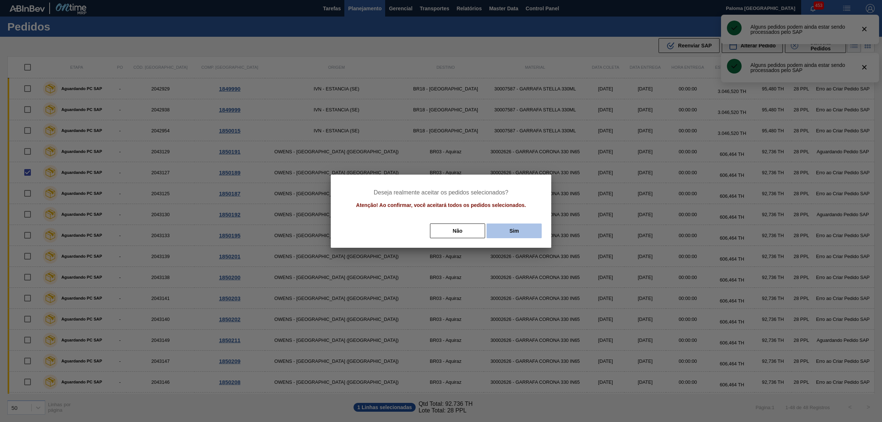
drag, startPoint x: 530, startPoint y: 221, endPoint x: 530, endPoint y: 227, distance: 5.5
click at [530, 225] on div "Deseja realmente aceitar os pedidos selecionados? Atenção! Ao confirmar, você a…" at bounding box center [441, 211] width 221 height 73
click at [530, 228] on button "Sim" at bounding box center [514, 230] width 55 height 15
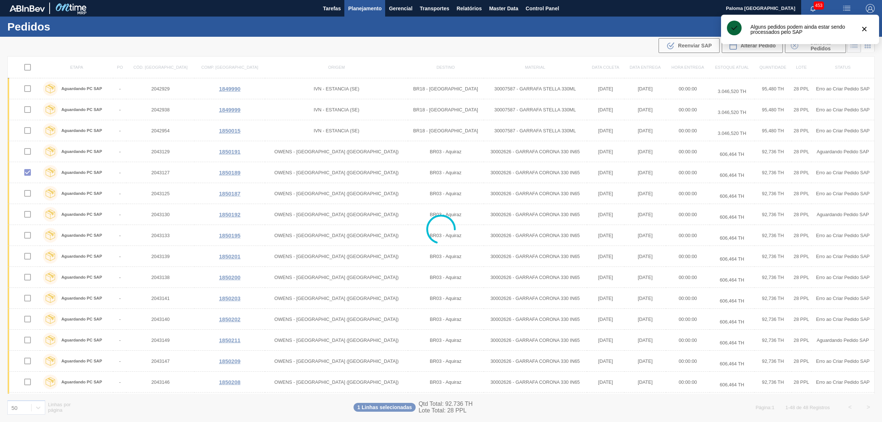
checkbox input "false"
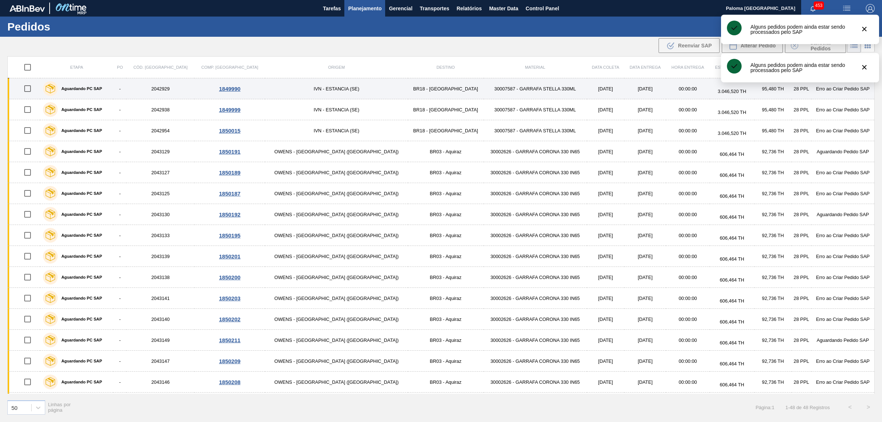
click at [34, 90] on input "checkbox" at bounding box center [27, 88] width 15 height 15
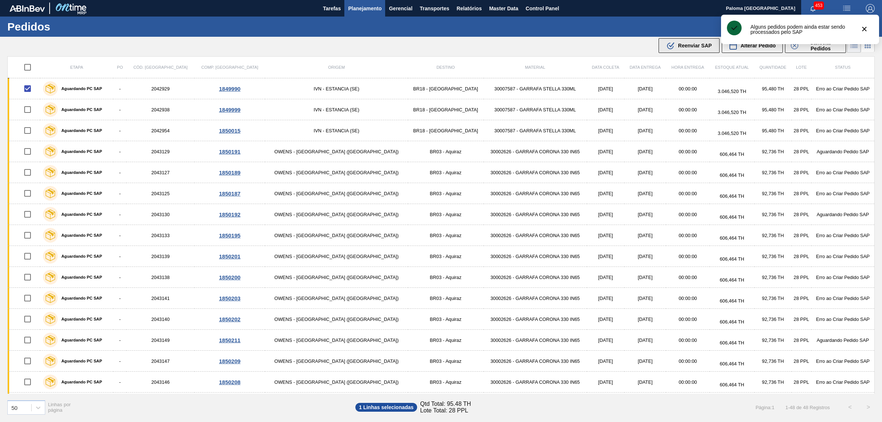
click at [684, 50] on button ".b{fill:var(--color-action-default)} Reenviar SAP" at bounding box center [689, 45] width 61 height 15
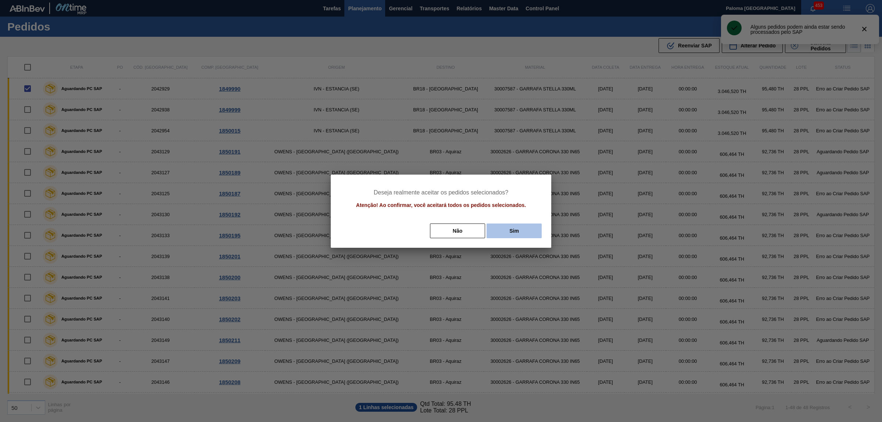
click at [525, 236] on button "Sim" at bounding box center [514, 230] width 55 height 15
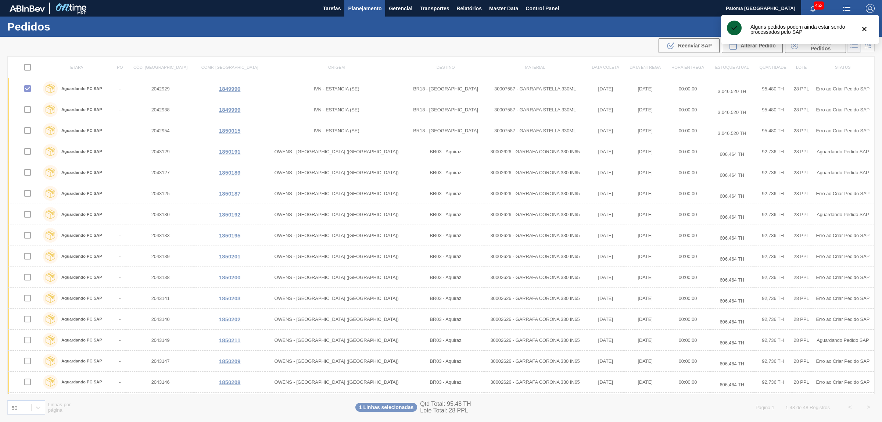
checkbox input "false"
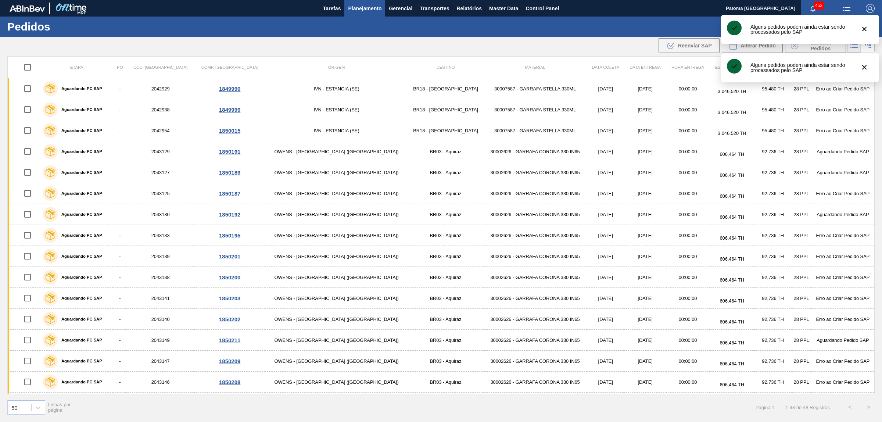
click at [30, 279] on input "checkbox" at bounding box center [27, 276] width 15 height 15
drag, startPoint x: 690, startPoint y: 49, endPoint x: 686, endPoint y: 51, distance: 4.6
click at [690, 49] on div ".b{fill:var(--color-action-default)} Reenviar SAP" at bounding box center [689, 45] width 46 height 9
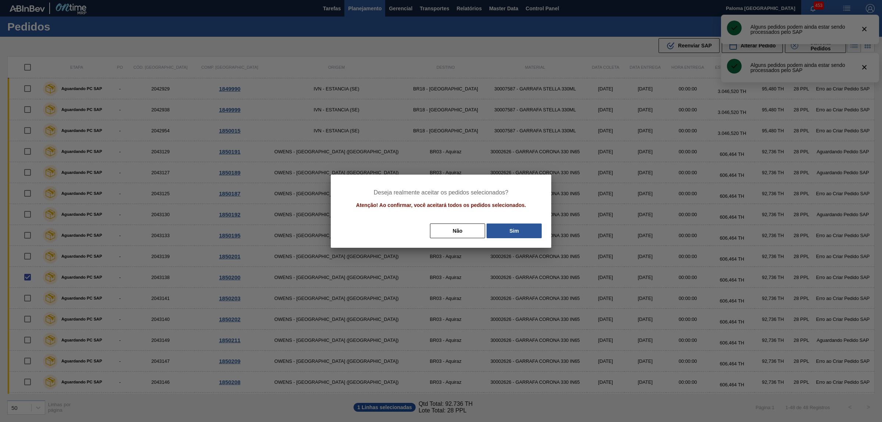
click at [522, 238] on div "Não Sim" at bounding box center [441, 231] width 203 height 16
click at [519, 232] on button "Sim" at bounding box center [514, 230] width 55 height 15
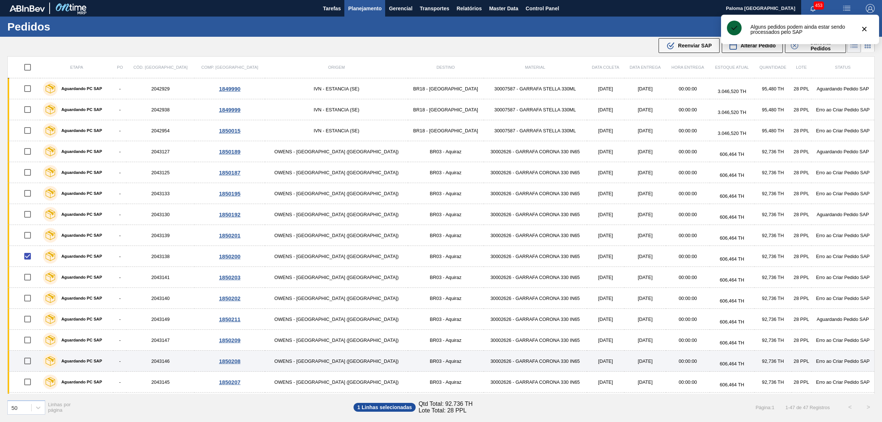
checkbox input "false"
click at [31, 364] on input "checkbox" at bounding box center [27, 360] width 15 height 15
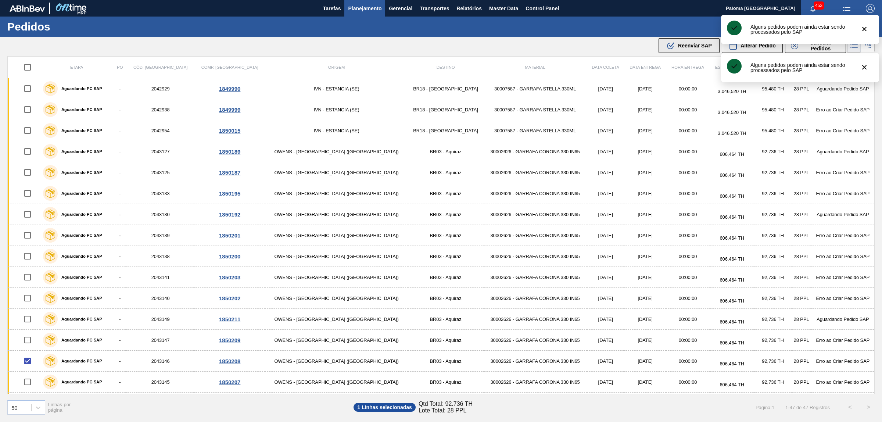
click at [670, 43] on icon ".b{fill:var(--color-action-default)}" at bounding box center [670, 45] width 9 height 9
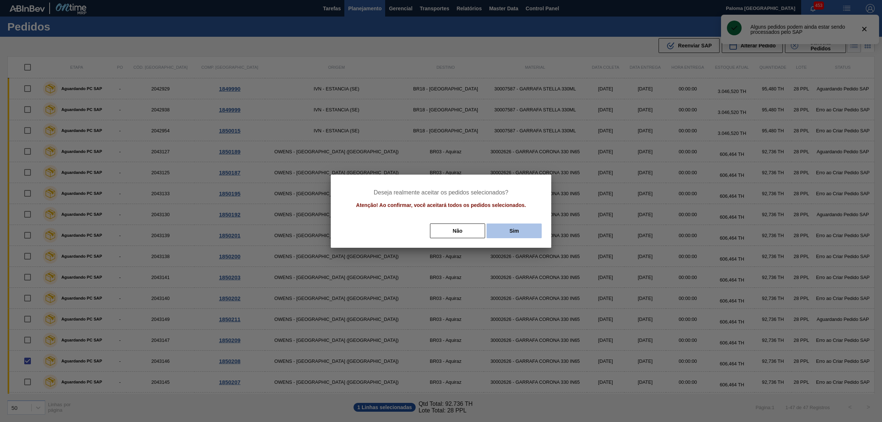
click at [499, 226] on button "Sim" at bounding box center [514, 230] width 55 height 15
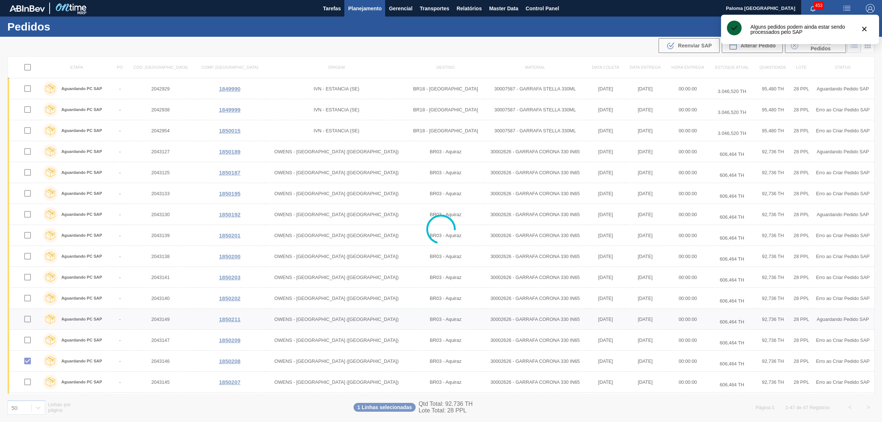
checkbox input "false"
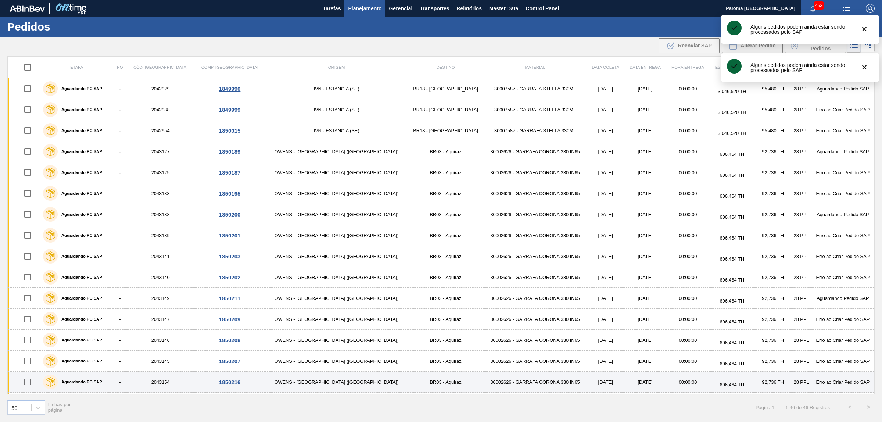
click at [32, 381] on input "checkbox" at bounding box center [27, 381] width 15 height 15
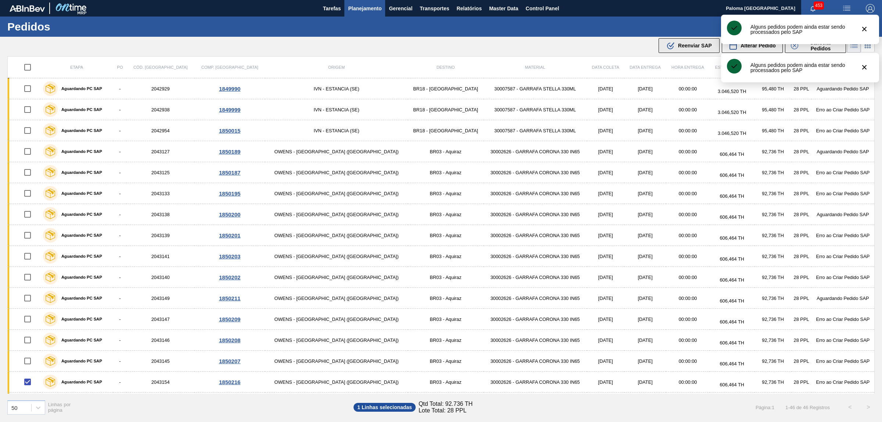
click at [684, 43] on span "Reenviar SAP" at bounding box center [695, 46] width 34 height 6
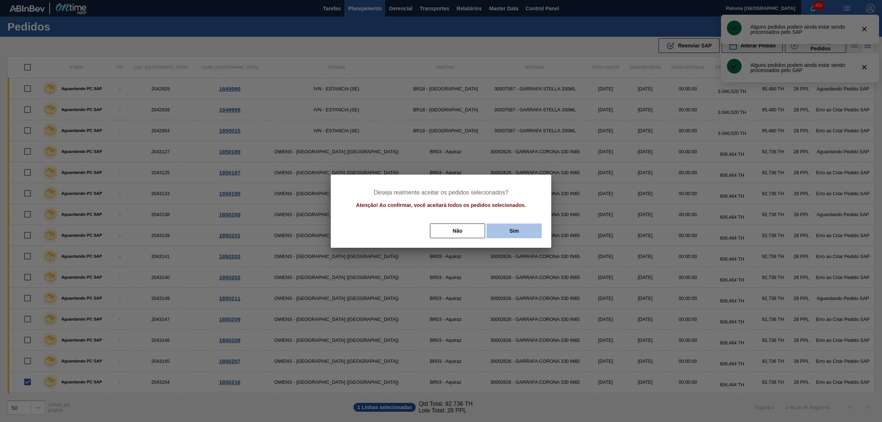
click at [510, 227] on button "Sim" at bounding box center [514, 230] width 55 height 15
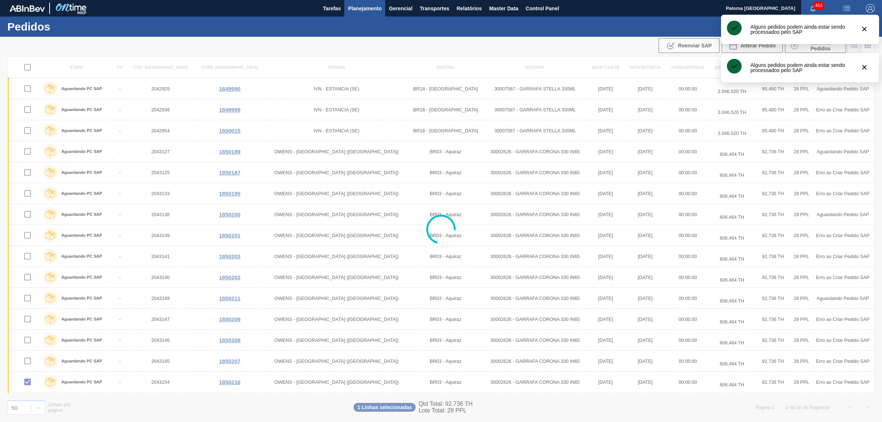
checkbox input "false"
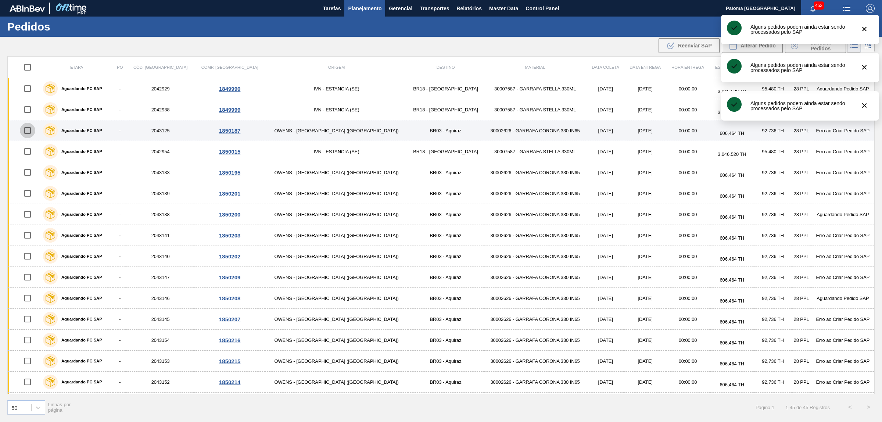
click at [31, 135] on input "checkbox" at bounding box center [27, 130] width 15 height 15
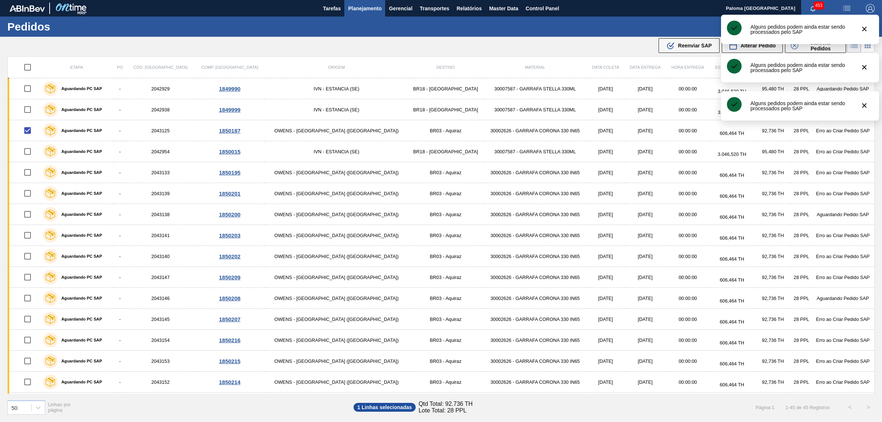
click at [673, 43] on icon ".b{fill:var(--color-action-default)}" at bounding box center [670, 45] width 9 height 9
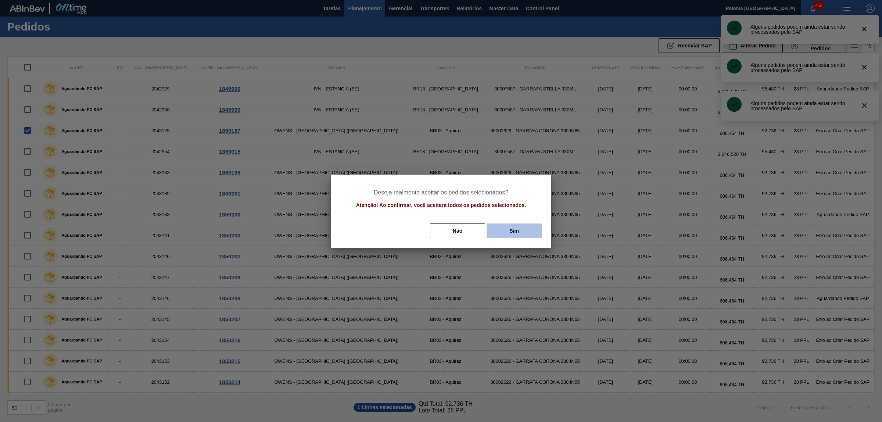
click at [505, 233] on button "Sim" at bounding box center [514, 230] width 55 height 15
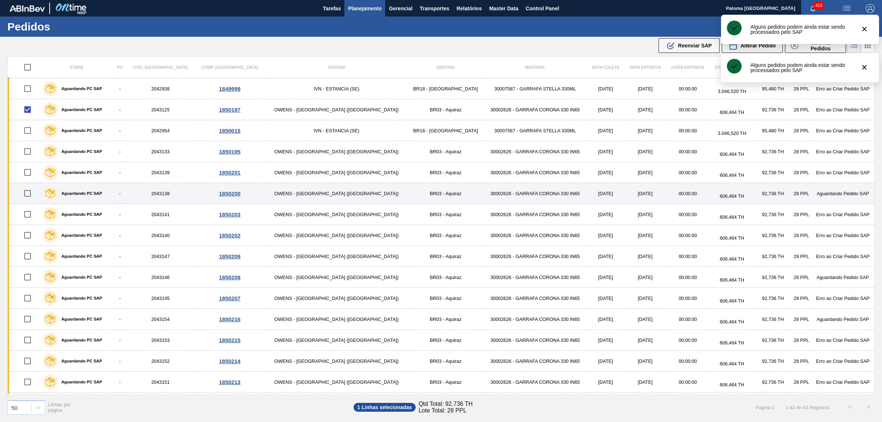
checkbox input "false"
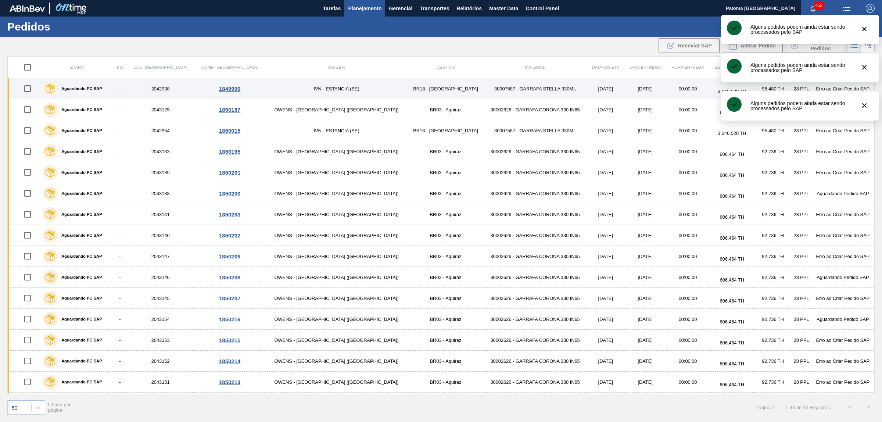
click at [29, 90] on input "checkbox" at bounding box center [27, 88] width 15 height 15
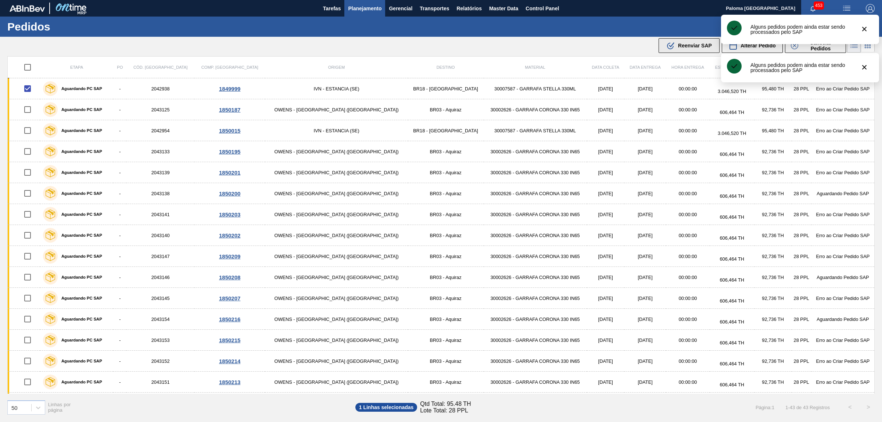
click at [668, 52] on button ".b{fill:var(--color-action-default)} Reenviar SAP" at bounding box center [689, 45] width 61 height 15
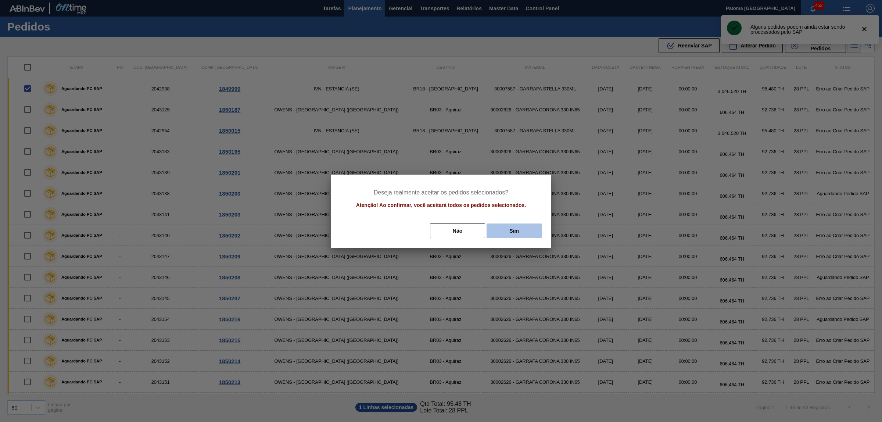
click at [504, 235] on button "Sim" at bounding box center [514, 230] width 55 height 15
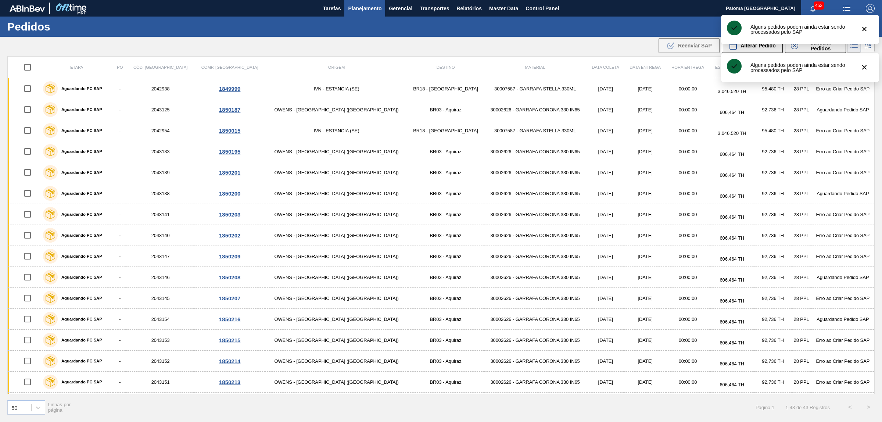
checkbox input "false"
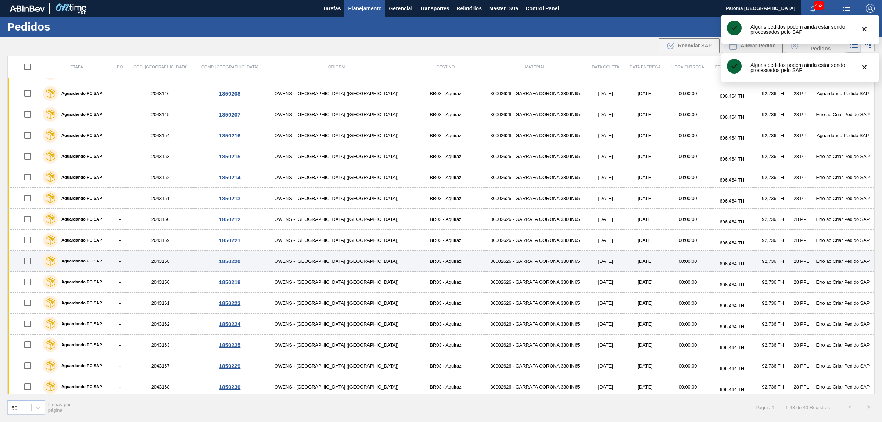
scroll to position [414, 0]
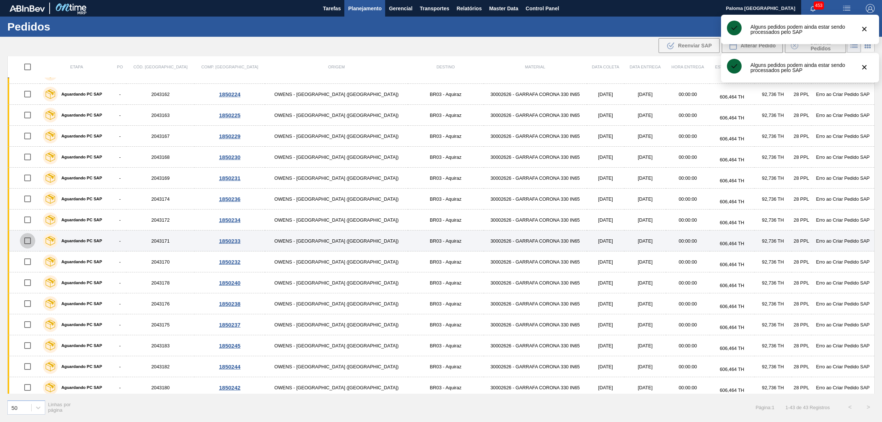
drag, startPoint x: 31, startPoint y: 242, endPoint x: 44, endPoint y: 238, distance: 13.4
click at [32, 242] on input "checkbox" at bounding box center [27, 240] width 15 height 15
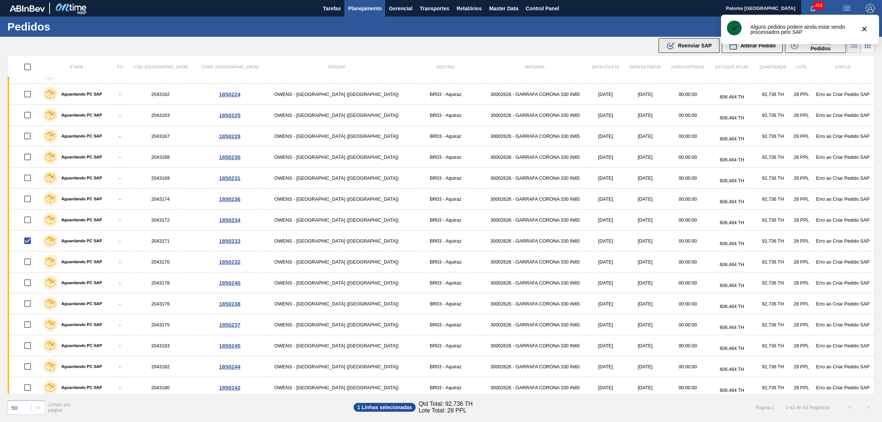
click at [681, 45] on span "Reenviar SAP" at bounding box center [695, 46] width 34 height 6
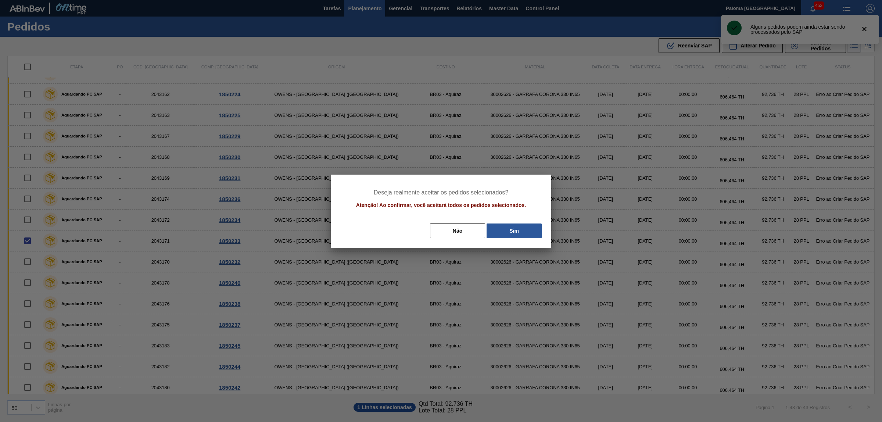
drag, startPoint x: 515, startPoint y: 233, endPoint x: 184, endPoint y: 223, distance: 330.6
click at [513, 233] on button "Sim" at bounding box center [514, 230] width 55 height 15
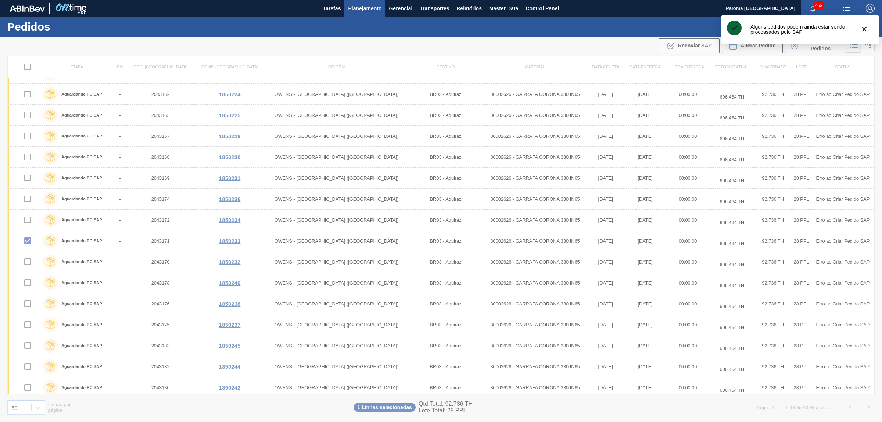
checkbox input "false"
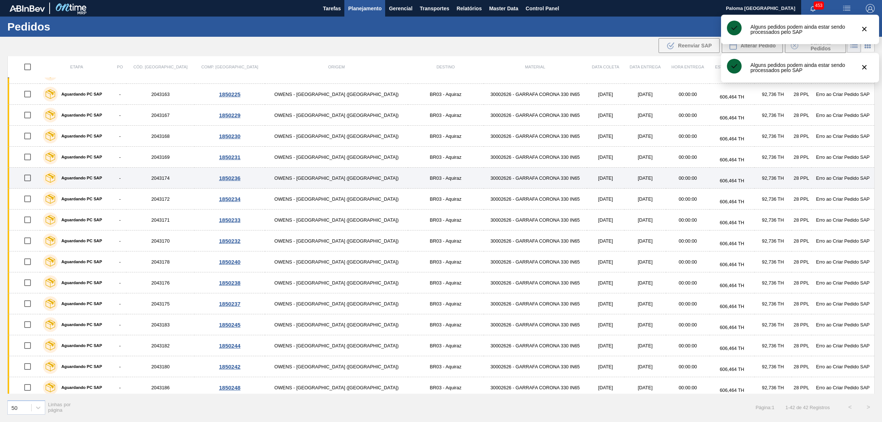
scroll to position [392, 0]
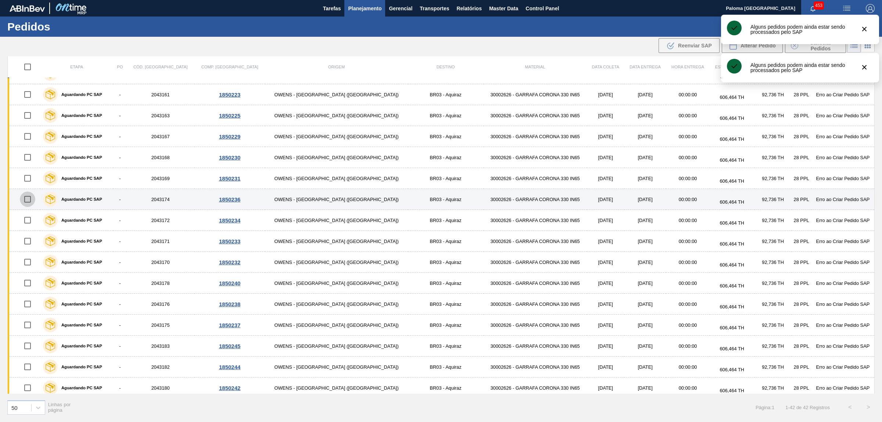
click at [31, 200] on input "checkbox" at bounding box center [27, 199] width 15 height 15
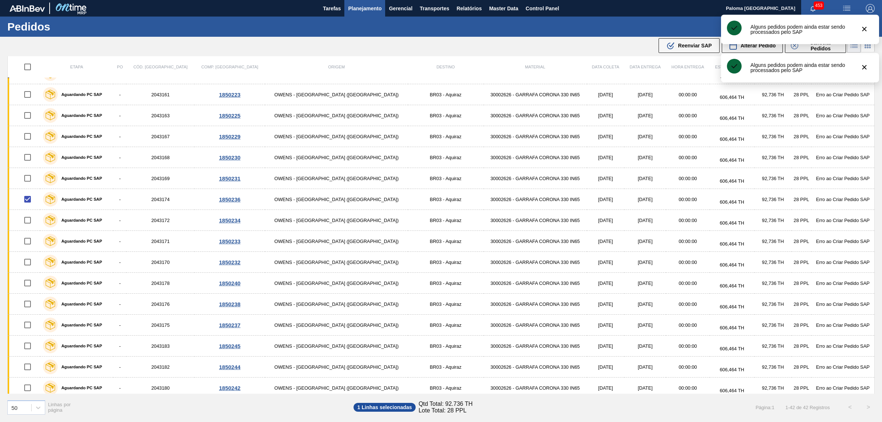
click at [688, 44] on span "Reenviar SAP" at bounding box center [695, 46] width 34 height 6
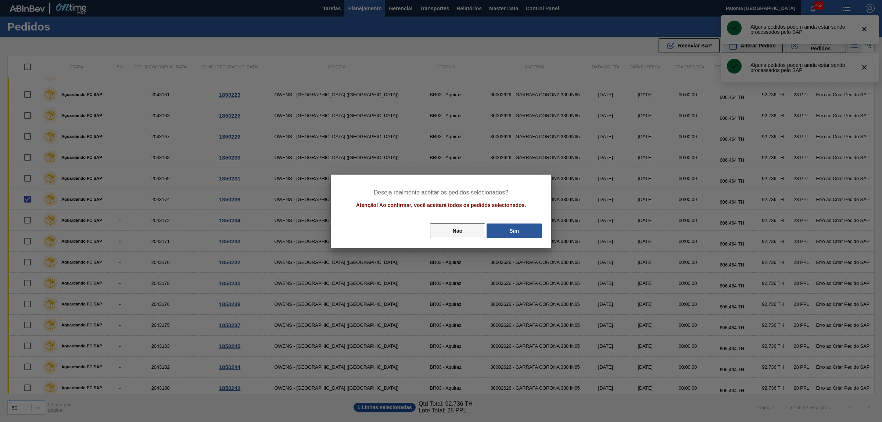
drag, startPoint x: 507, startPoint y: 225, endPoint x: 481, endPoint y: 225, distance: 26.5
click at [505, 225] on button "Sim" at bounding box center [514, 230] width 55 height 15
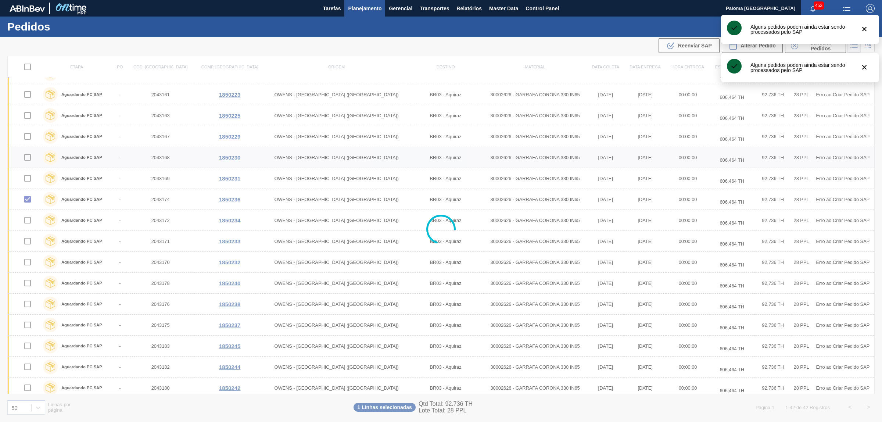
checkbox input "false"
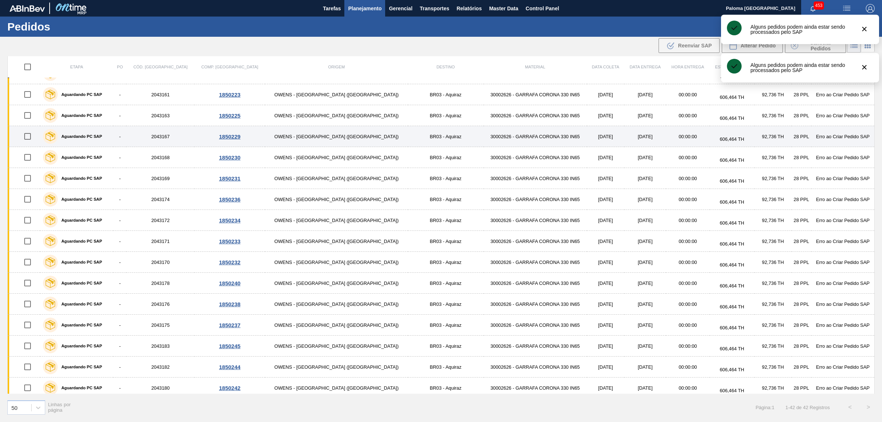
scroll to position [350, 0]
click at [33, 137] on input "checkbox" at bounding box center [27, 136] width 15 height 15
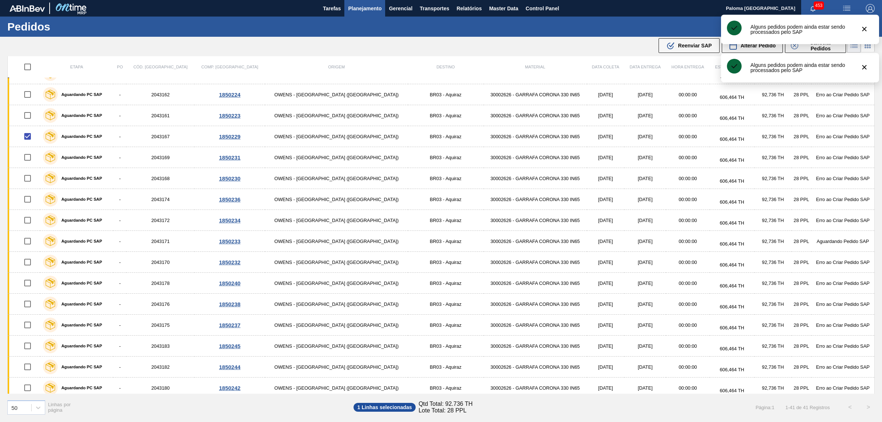
drag, startPoint x: 682, startPoint y: 48, endPoint x: 654, endPoint y: 81, distance: 43.8
click at [682, 48] on span "Reenviar SAP" at bounding box center [695, 46] width 34 height 6
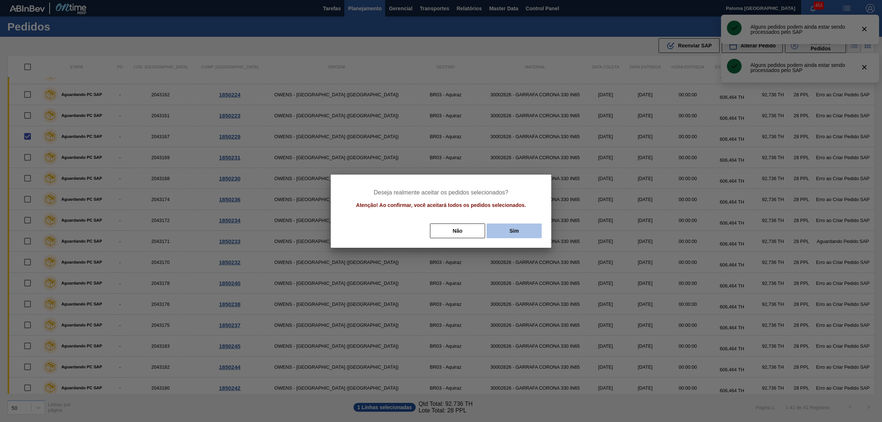
click at [530, 226] on button "Sim" at bounding box center [514, 230] width 55 height 15
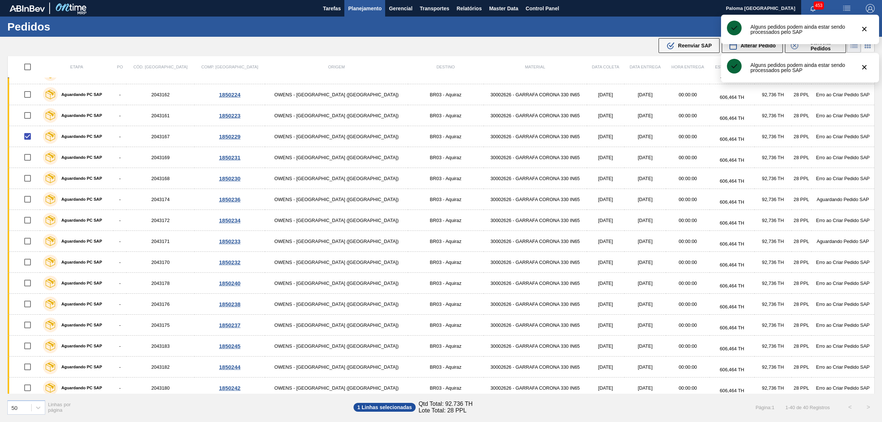
checkbox input "false"
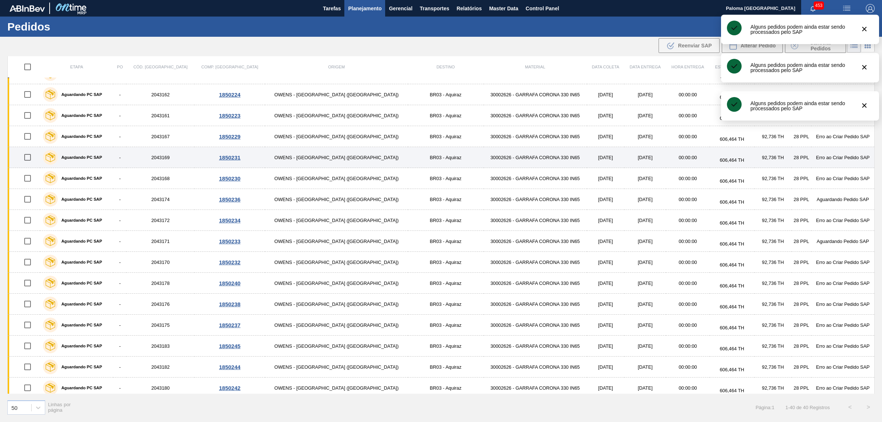
click at [30, 158] on input "checkbox" at bounding box center [27, 157] width 15 height 15
checkbox input "true"
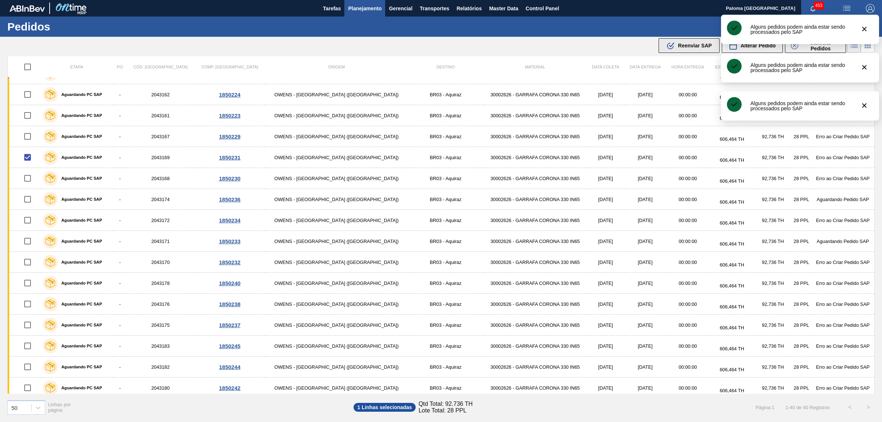
click at [675, 49] on icon ".b{fill:var(--color-action-default)}" at bounding box center [670, 45] width 9 height 9
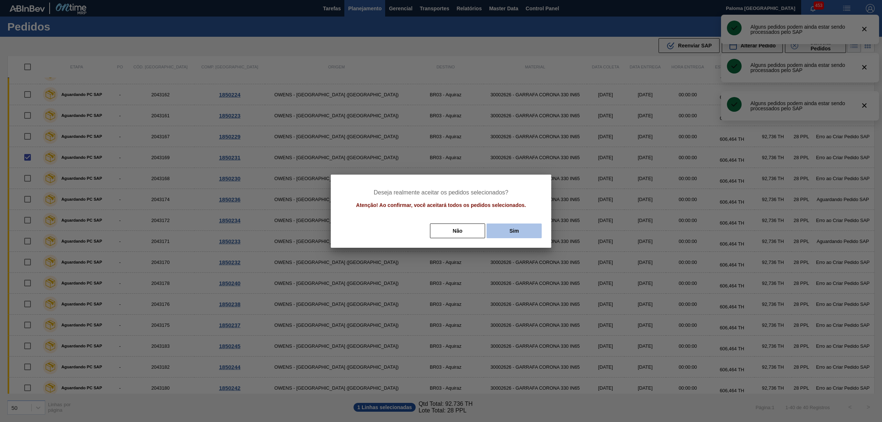
scroll to position [329, 0]
click at [500, 225] on button "Sim" at bounding box center [514, 230] width 55 height 15
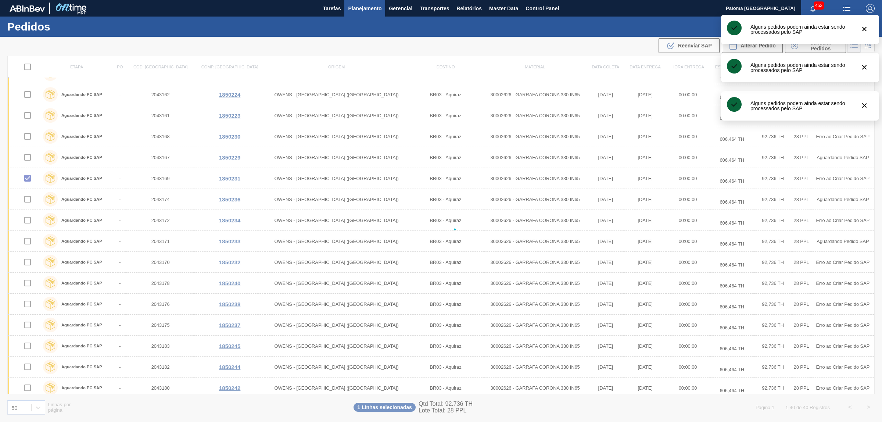
checkbox input "false"
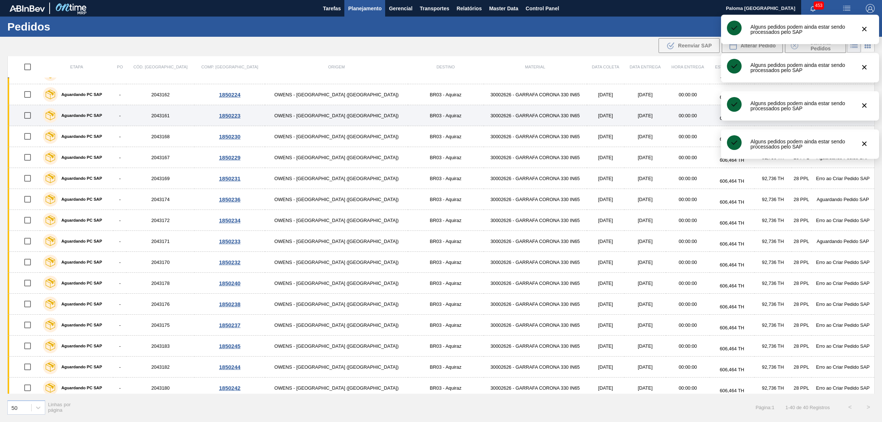
click at [33, 113] on input "checkbox" at bounding box center [27, 115] width 15 height 15
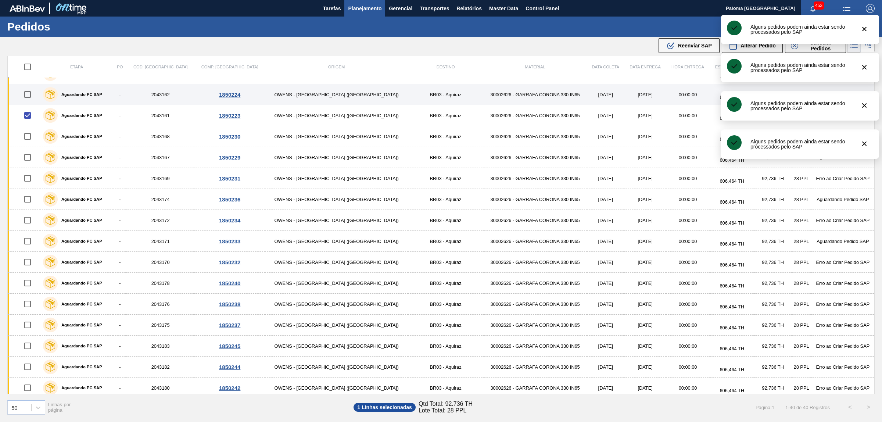
scroll to position [308, 0]
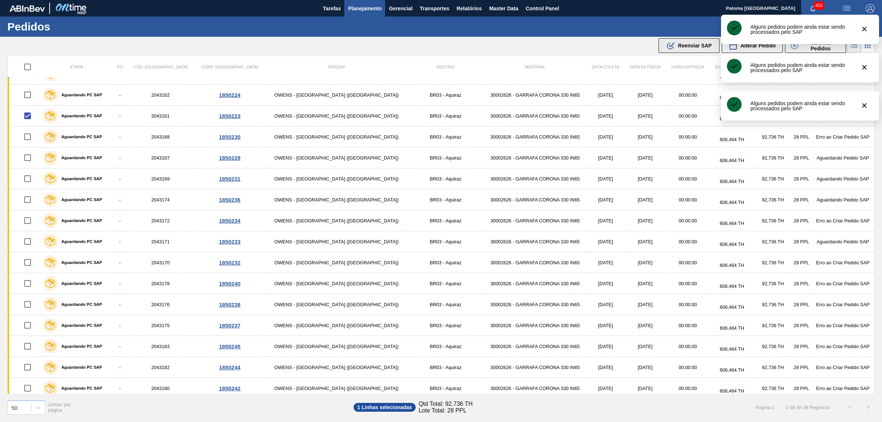
click at [681, 47] on span "Reenviar SAP" at bounding box center [695, 46] width 34 height 6
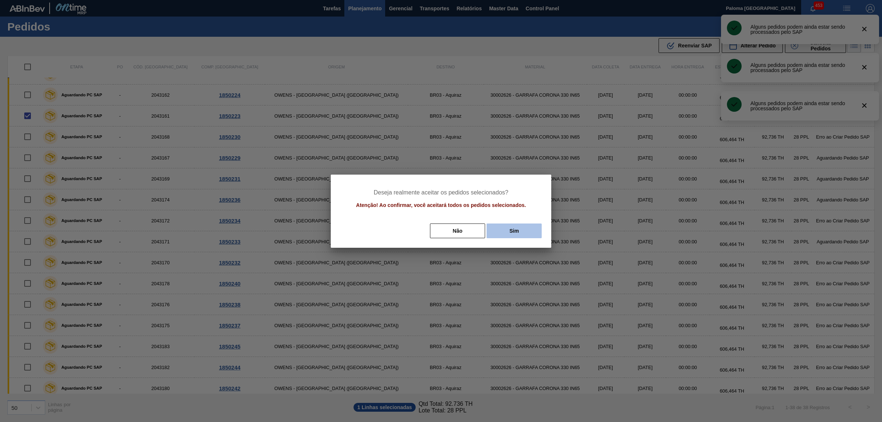
click at [517, 226] on button "Sim" at bounding box center [514, 230] width 55 height 15
checkbox input "false"
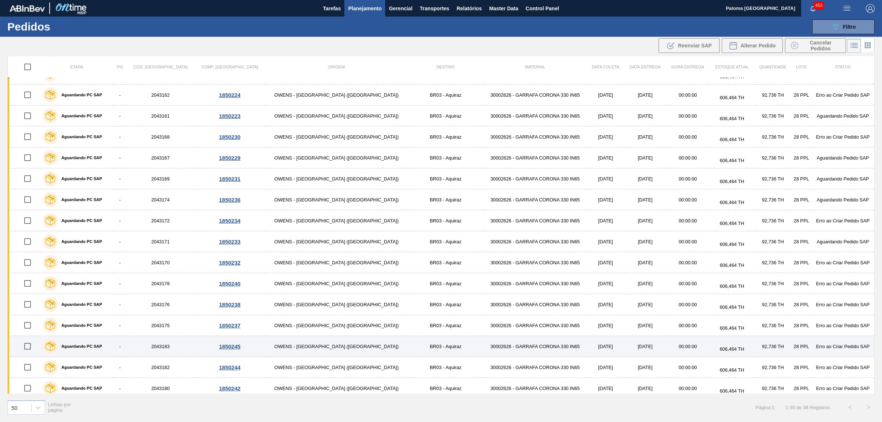
click at [26, 348] on input "checkbox" at bounding box center [27, 346] width 15 height 15
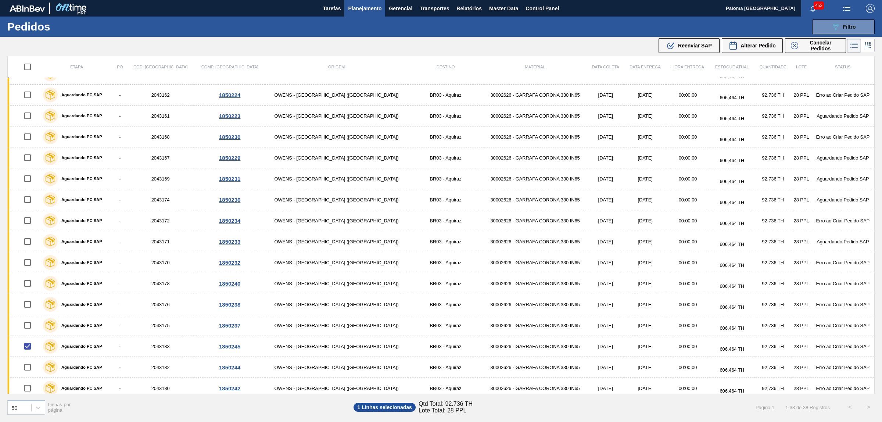
drag, startPoint x: 662, startPoint y: 48, endPoint x: 651, endPoint y: 57, distance: 14.6
click at [662, 48] on button ".b{fill:var(--color-action-default)} Reenviar SAP" at bounding box center [689, 45] width 61 height 15
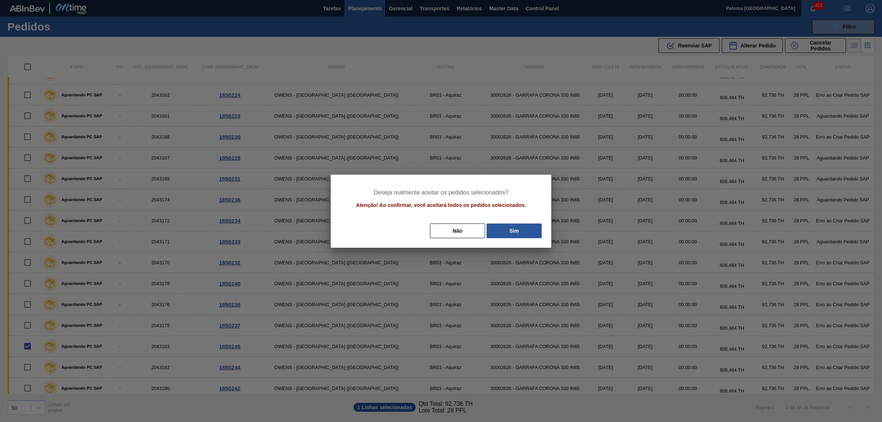
click at [512, 221] on div "Deseja realmente aceitar os pedidos selecionados? Atenção! Ao confirmar, você a…" at bounding box center [441, 211] width 221 height 73
click at [512, 232] on button "Sim" at bounding box center [514, 230] width 55 height 15
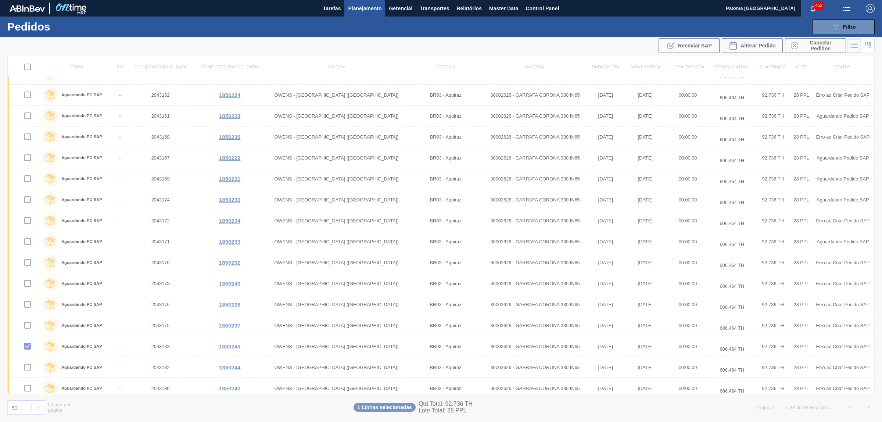
checkbox input "false"
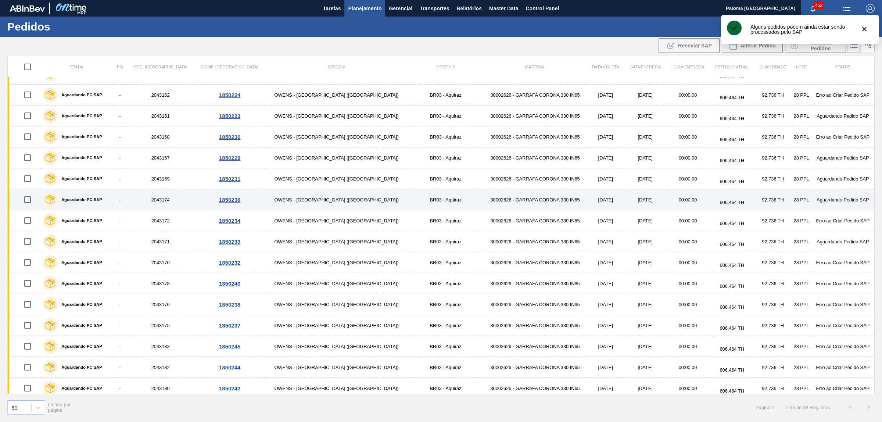
click at [30, 203] on input "checkbox" at bounding box center [27, 199] width 15 height 15
checkbox input "true"
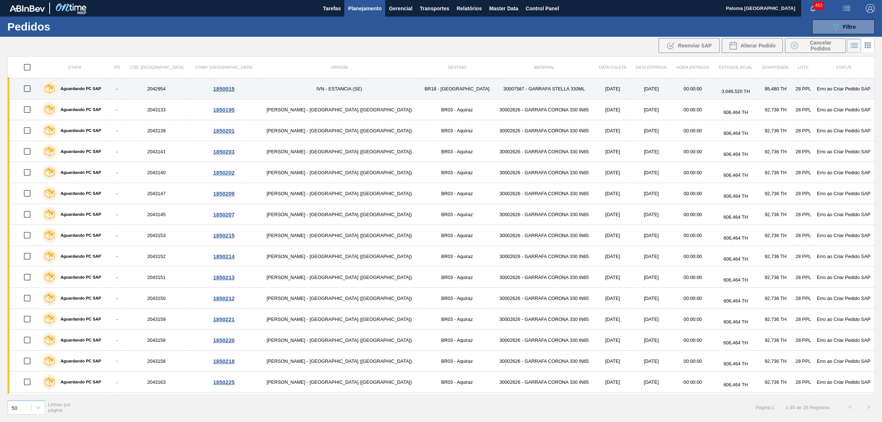
click at [29, 89] on input "checkbox" at bounding box center [26, 88] width 15 height 15
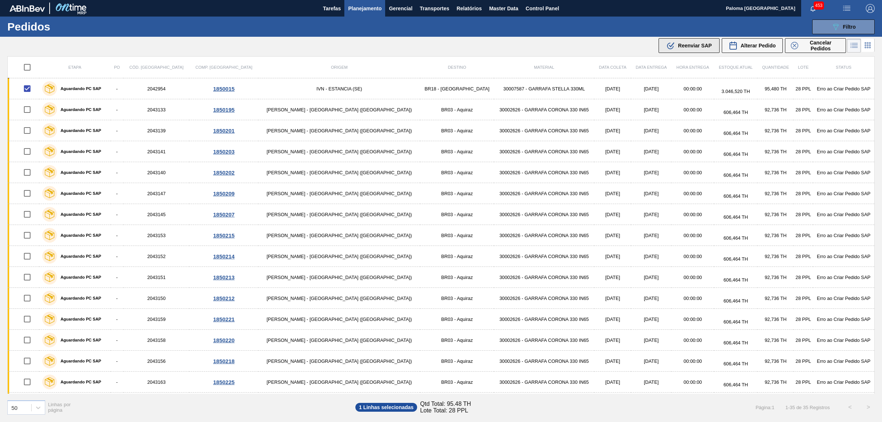
click at [699, 50] on button ".b{fill:var(--color-action-default)} Reenviar SAP" at bounding box center [689, 45] width 61 height 15
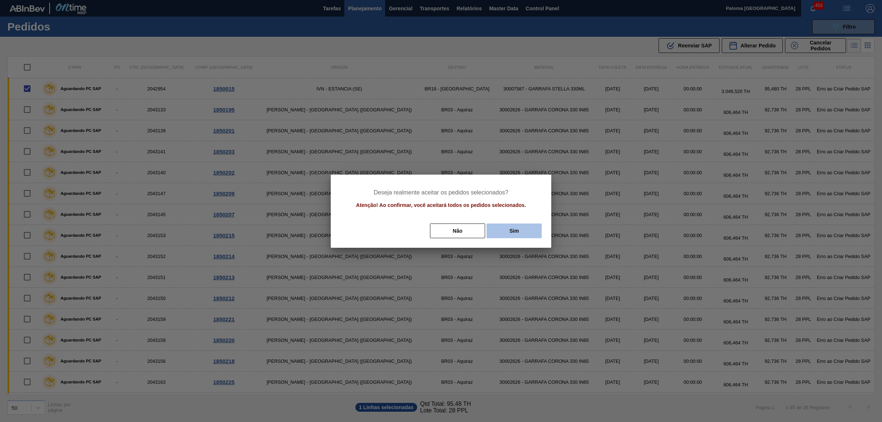
click at [502, 237] on button "Sim" at bounding box center [514, 230] width 55 height 15
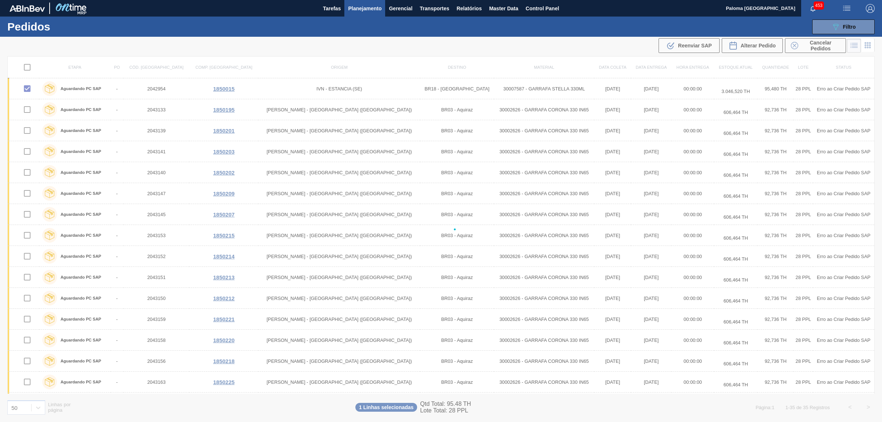
checkbox input "false"
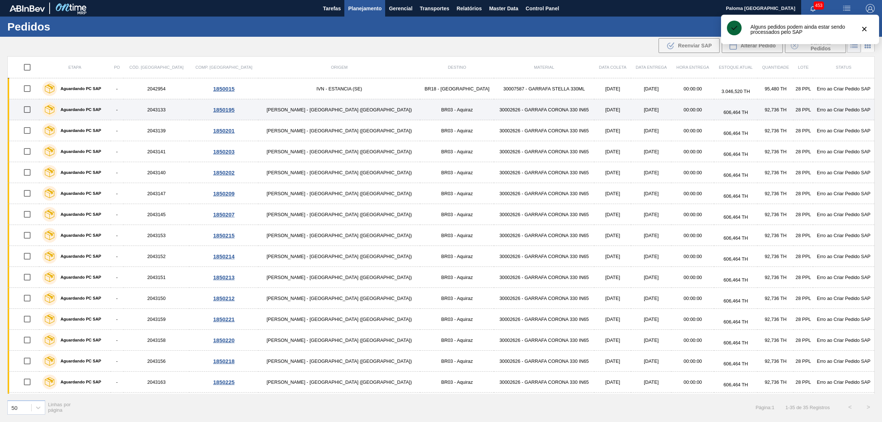
click at [31, 114] on input "checkbox" at bounding box center [26, 109] width 15 height 15
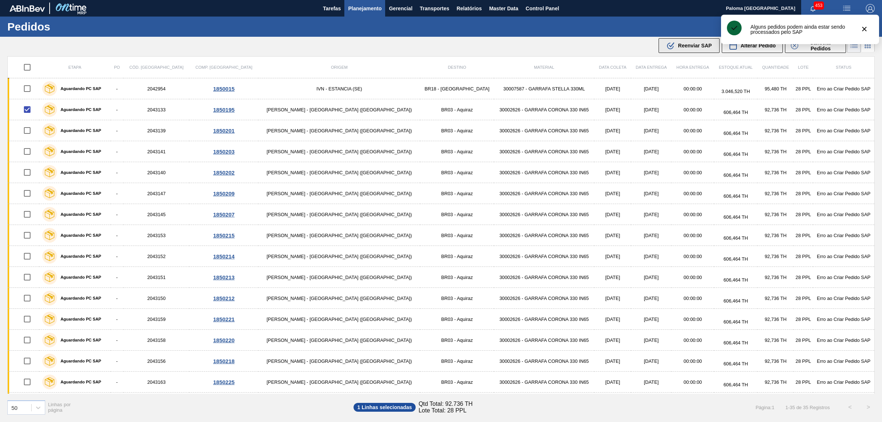
click at [692, 48] on span "Reenviar SAP" at bounding box center [695, 46] width 34 height 6
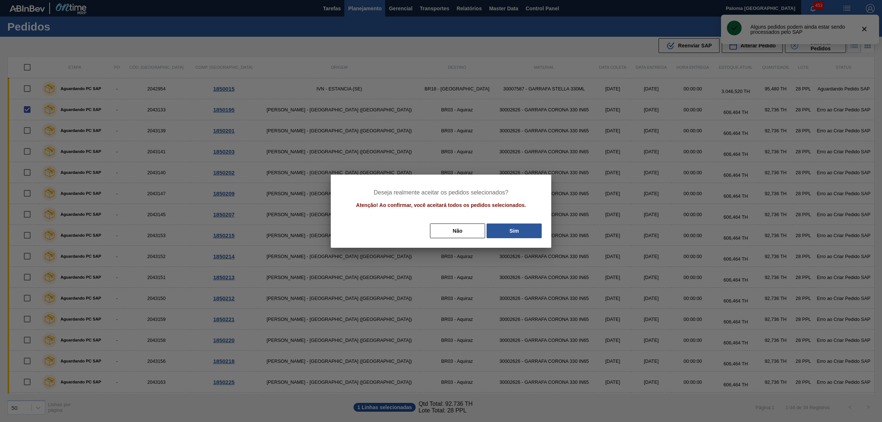
drag, startPoint x: 522, startPoint y: 237, endPoint x: 338, endPoint y: 192, distance: 189.5
click at [521, 237] on button "Sim" at bounding box center [514, 230] width 55 height 15
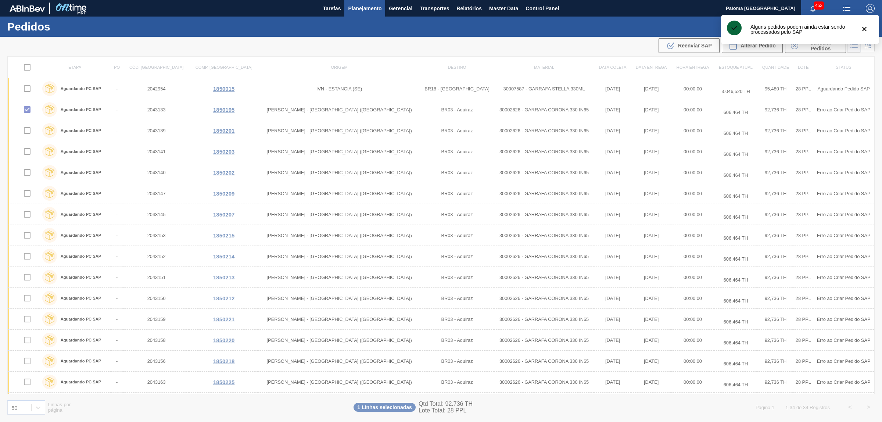
checkbox input "false"
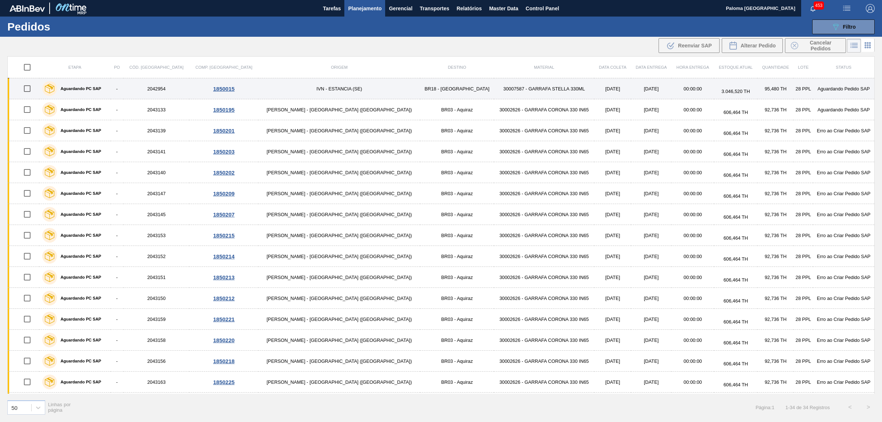
click at [30, 91] on input "checkbox" at bounding box center [26, 88] width 15 height 15
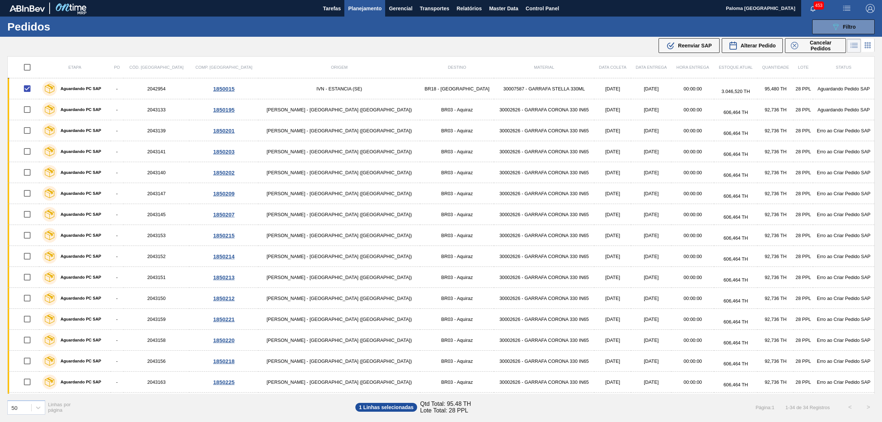
drag, startPoint x: 678, startPoint y: 42, endPoint x: 673, endPoint y: 43, distance: 5.2
click at [677, 42] on div ".b{fill:var(--color-action-default)} Reenviar SAP" at bounding box center [689, 45] width 46 height 9
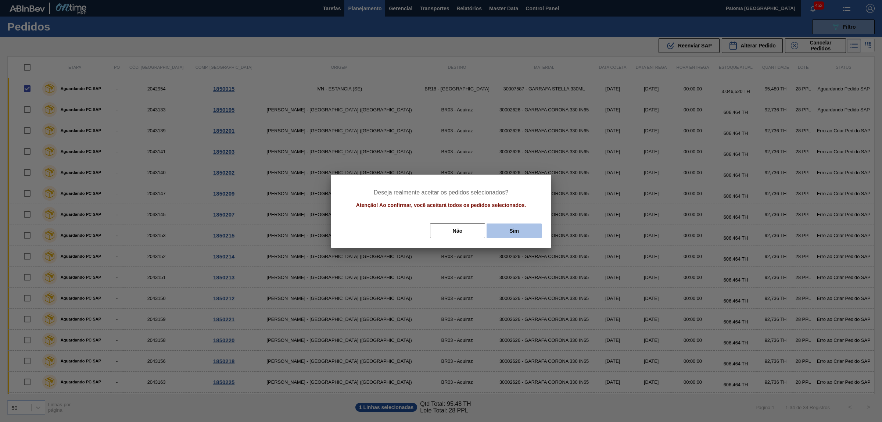
click at [518, 232] on button "Sim" at bounding box center [514, 230] width 55 height 15
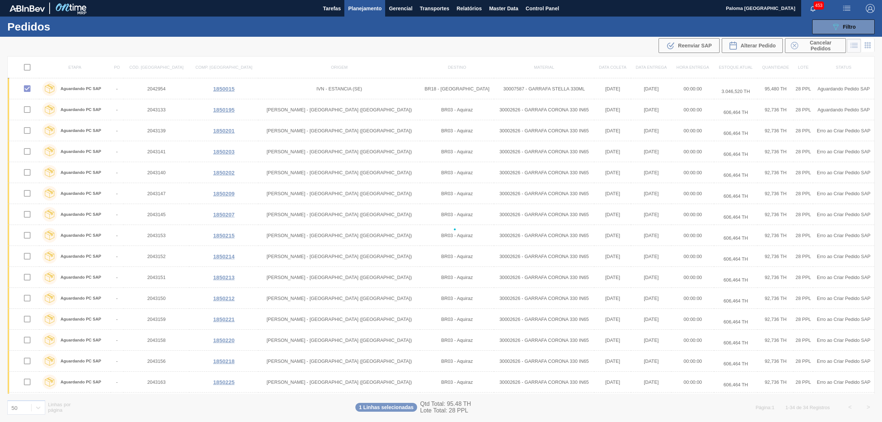
checkbox input "false"
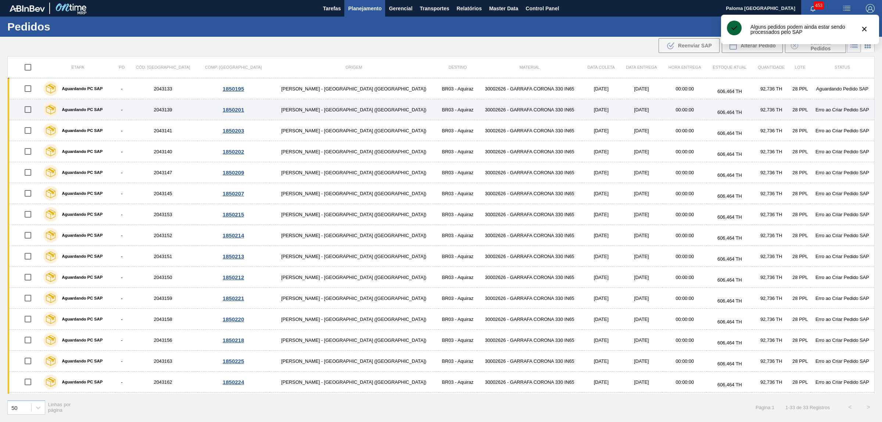
click at [33, 114] on input "checkbox" at bounding box center [27, 109] width 15 height 15
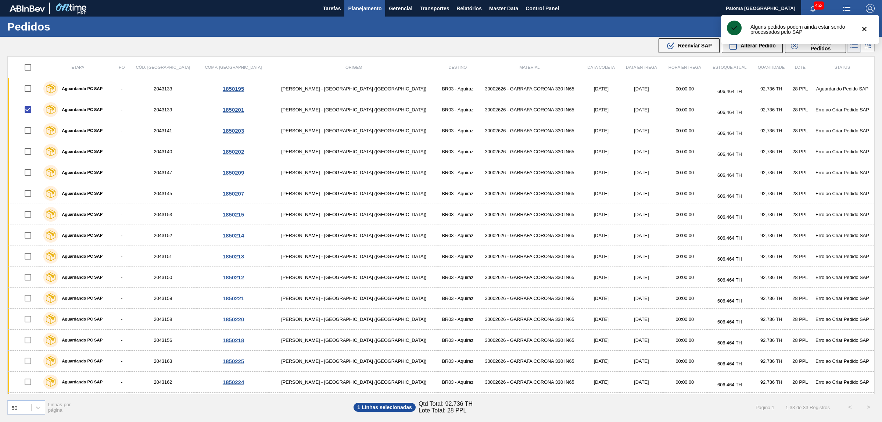
drag, startPoint x: 696, startPoint y: 44, endPoint x: 613, endPoint y: 171, distance: 151.6
click at [696, 44] on span "Reenviar SAP" at bounding box center [695, 46] width 34 height 6
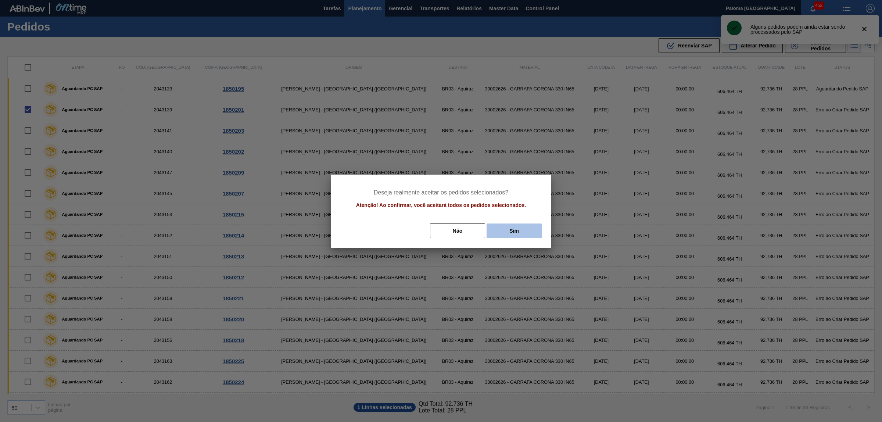
click at [504, 232] on button "Sim" at bounding box center [514, 230] width 55 height 15
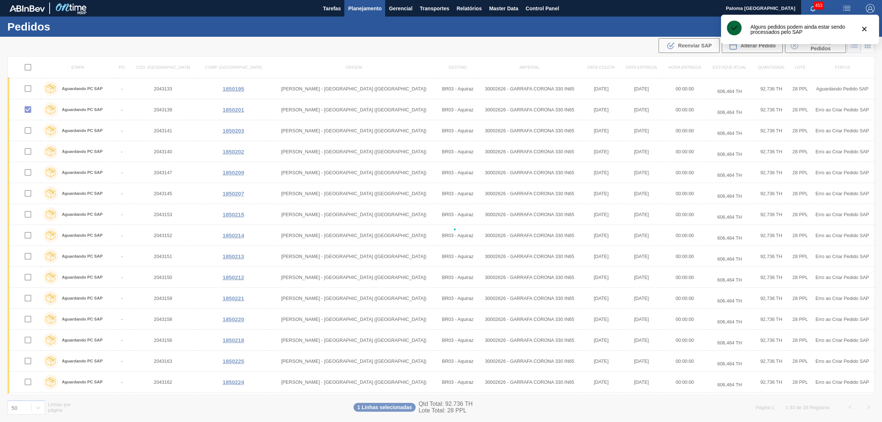
checkbox input "false"
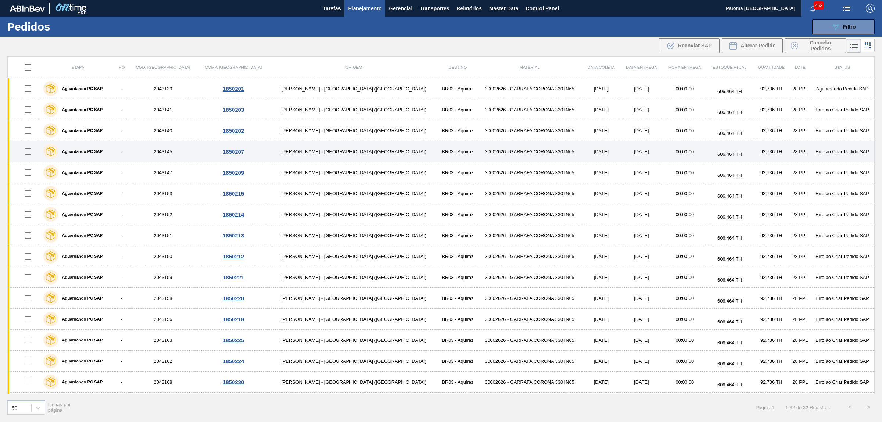
click at [35, 151] on input "checkbox" at bounding box center [27, 151] width 15 height 15
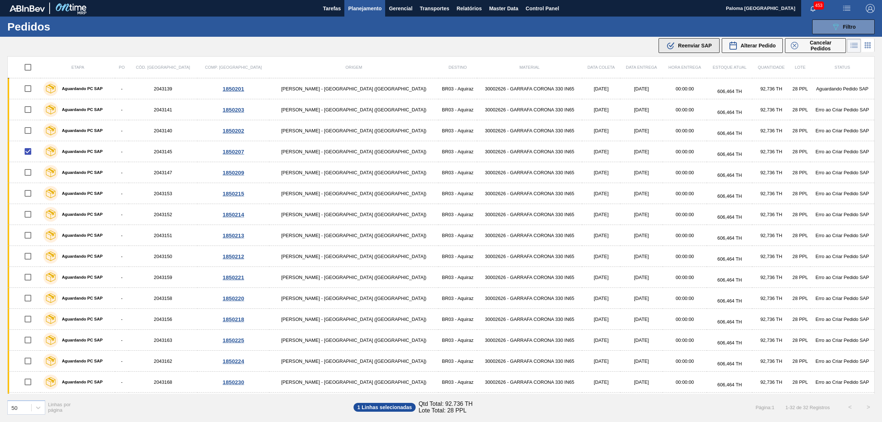
click at [690, 53] on button ".b{fill:var(--color-action-default)} Reenviar SAP" at bounding box center [689, 45] width 61 height 15
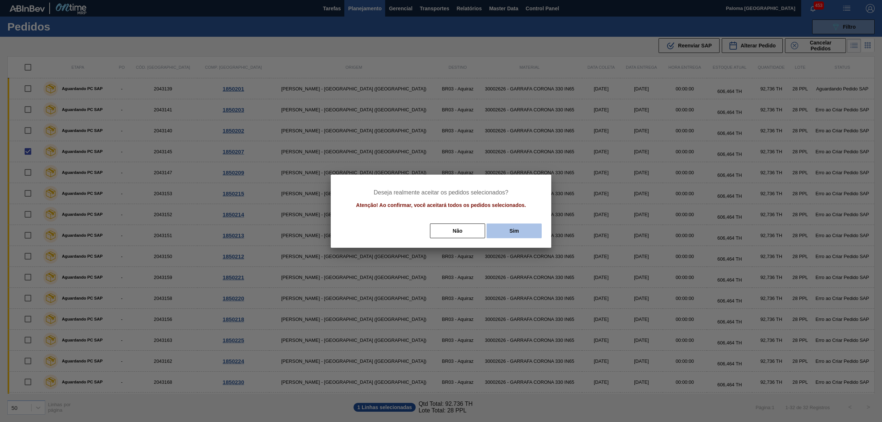
click at [512, 226] on button "Sim" at bounding box center [514, 230] width 55 height 15
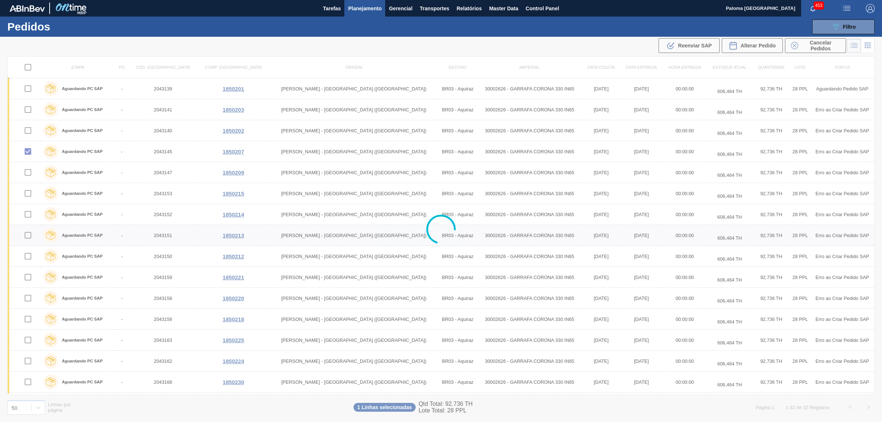
checkbox input "false"
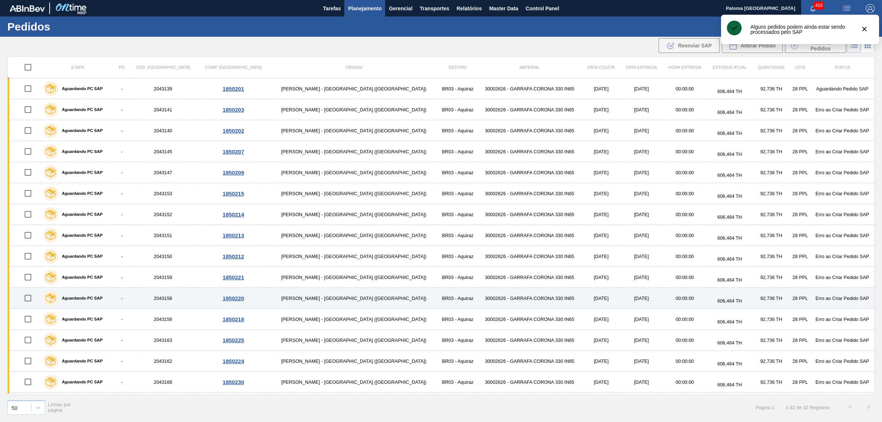
click at [31, 298] on input "checkbox" at bounding box center [27, 297] width 15 height 15
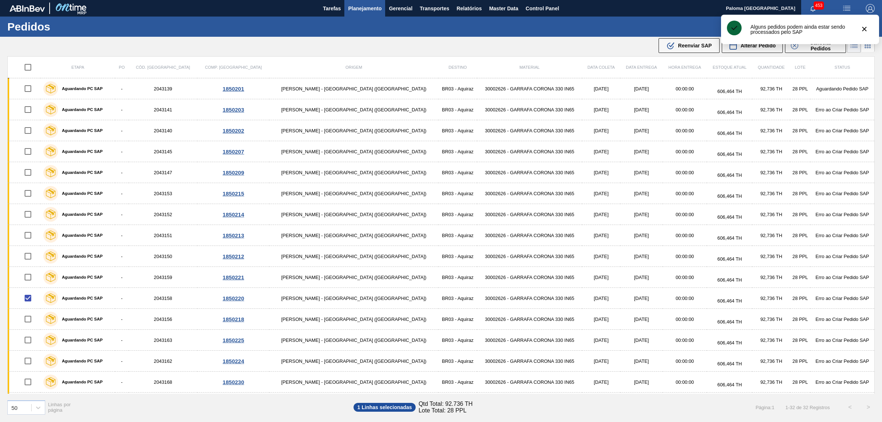
drag, startPoint x: 684, startPoint y: 47, endPoint x: 673, endPoint y: 50, distance: 11.9
click at [684, 47] on span "Reenviar SAP" at bounding box center [695, 46] width 34 height 6
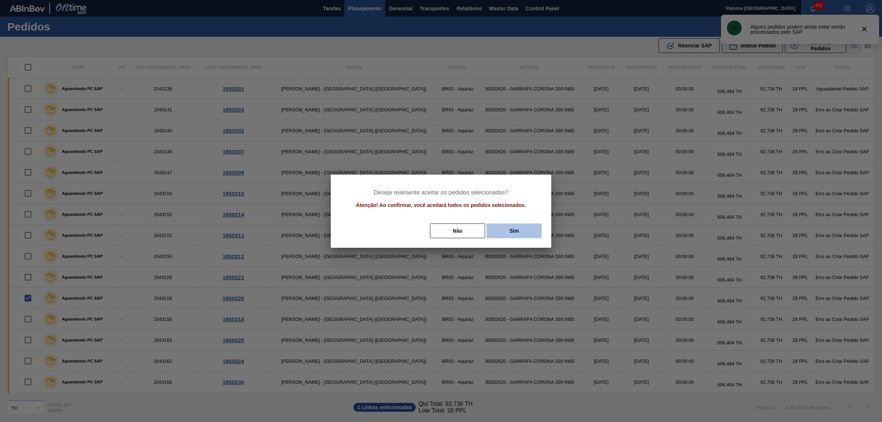
click at [519, 228] on button "Sim" at bounding box center [514, 230] width 55 height 15
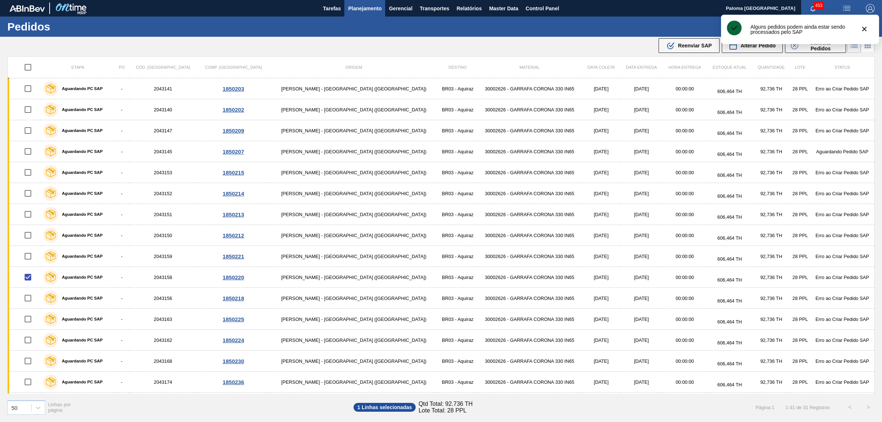
checkbox input "false"
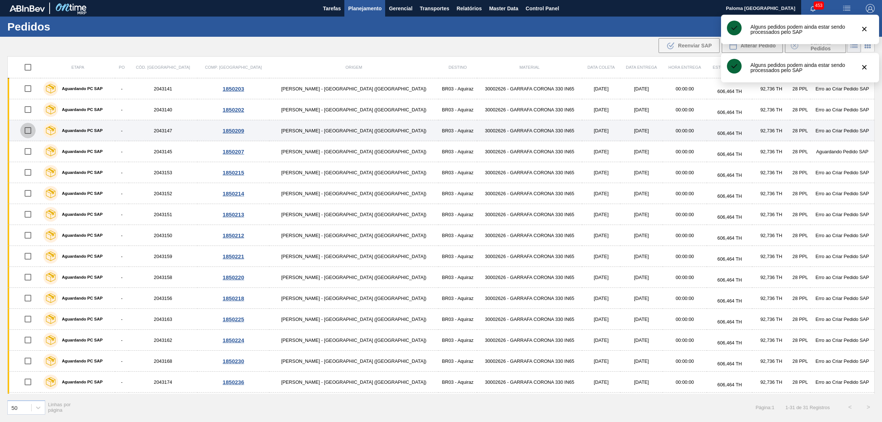
click at [31, 135] on input "checkbox" at bounding box center [27, 130] width 15 height 15
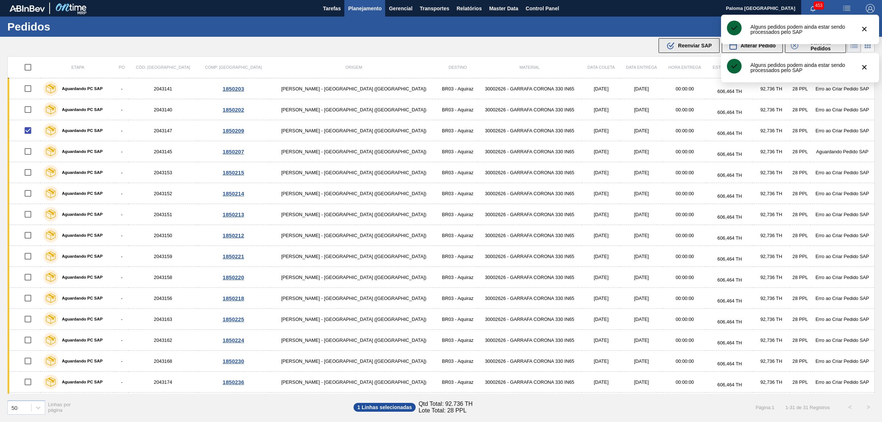
click at [688, 45] on span "Reenviar SAP" at bounding box center [695, 46] width 34 height 6
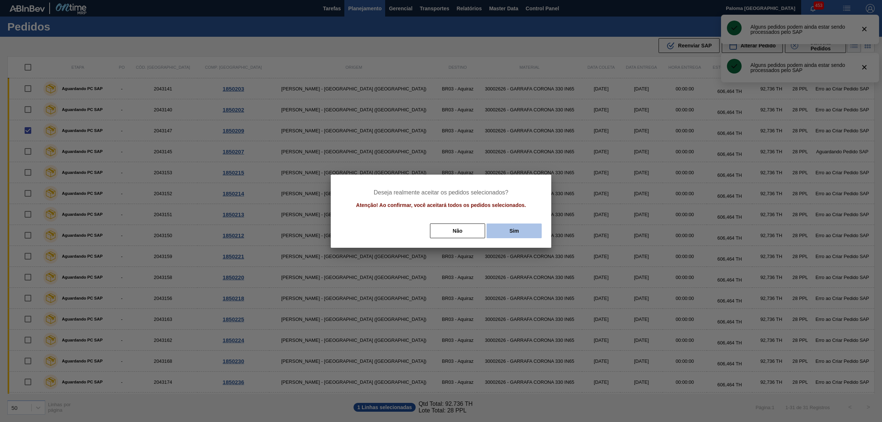
click at [527, 226] on button "Sim" at bounding box center [514, 230] width 55 height 15
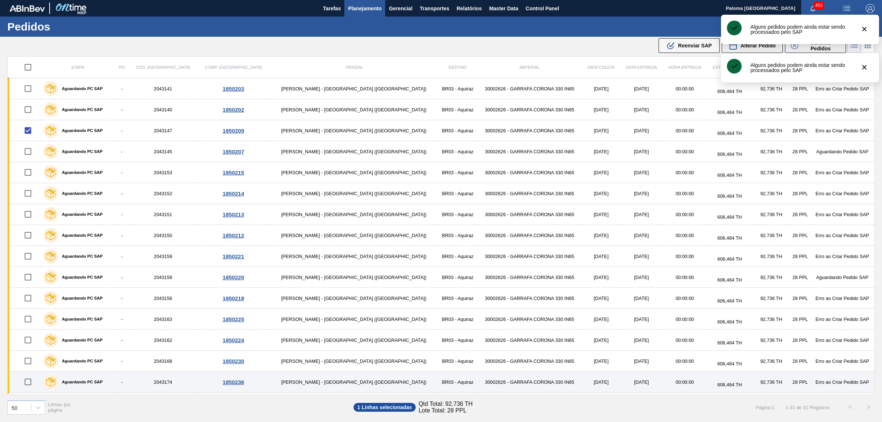
checkbox input "false"
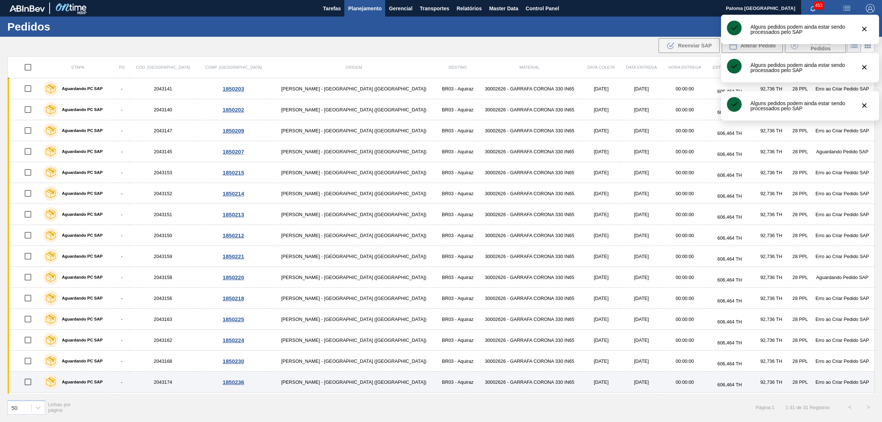
click at [29, 381] on input "checkbox" at bounding box center [27, 381] width 15 height 15
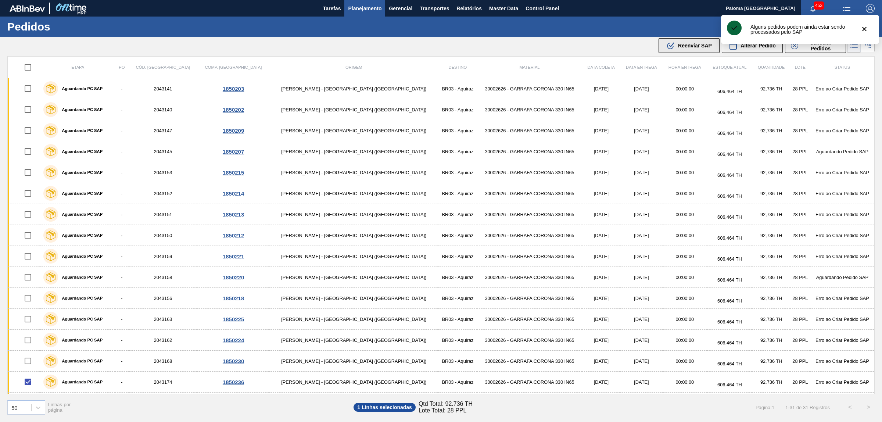
click at [671, 39] on button ".b{fill:var(--color-action-default)} Reenviar SAP" at bounding box center [689, 45] width 61 height 15
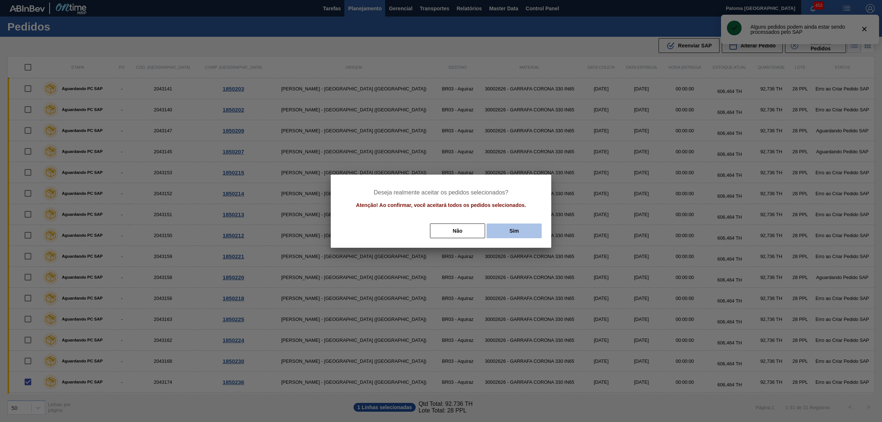
click at [510, 236] on button "Sim" at bounding box center [514, 230] width 55 height 15
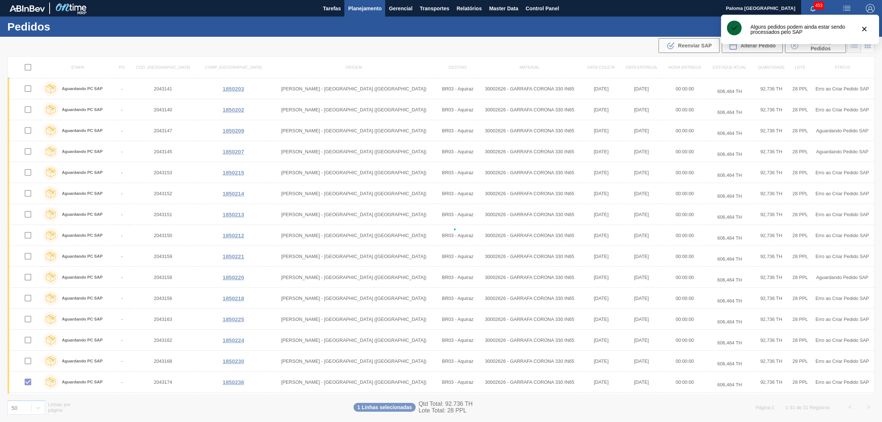
checkbox input "false"
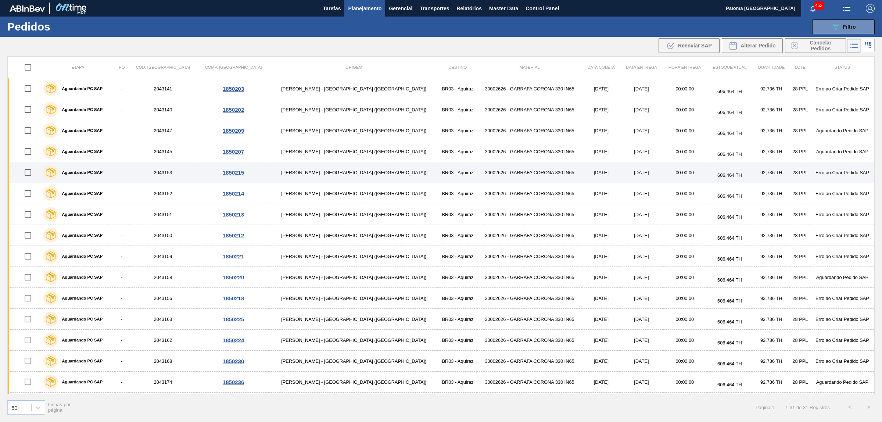
drag, startPoint x: 31, startPoint y: 171, endPoint x: 47, endPoint y: 171, distance: 16.2
click at [31, 171] on input "checkbox" at bounding box center [27, 172] width 15 height 15
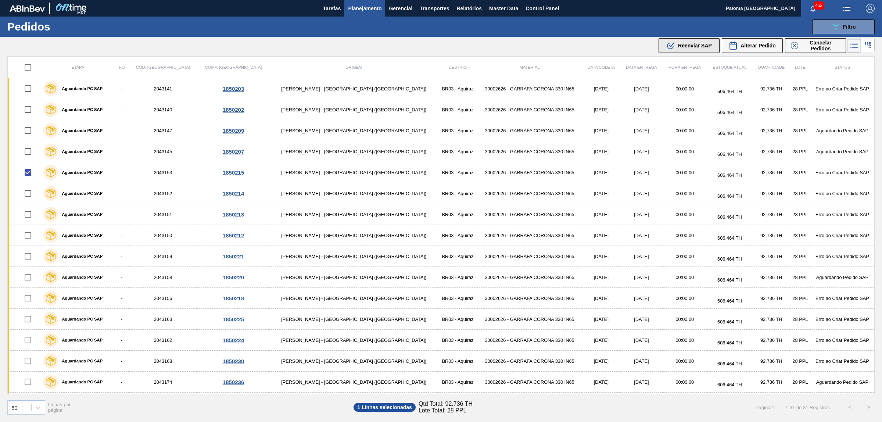
click at [706, 47] on span "Reenviar SAP" at bounding box center [695, 46] width 34 height 6
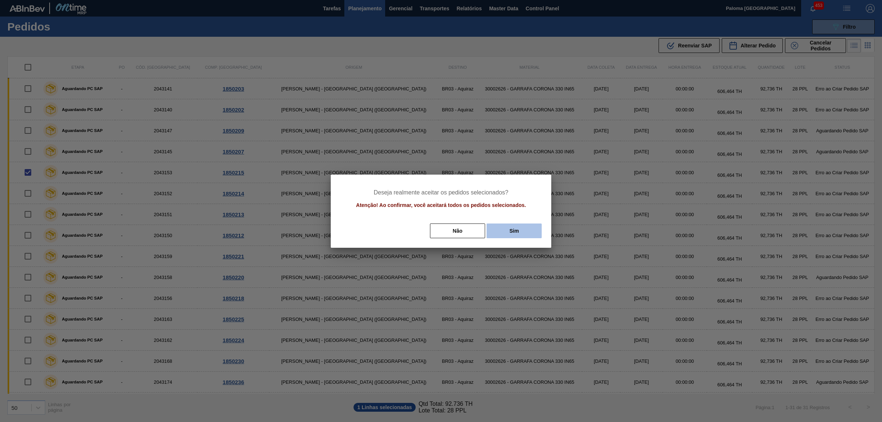
click at [512, 233] on button "Sim" at bounding box center [514, 230] width 55 height 15
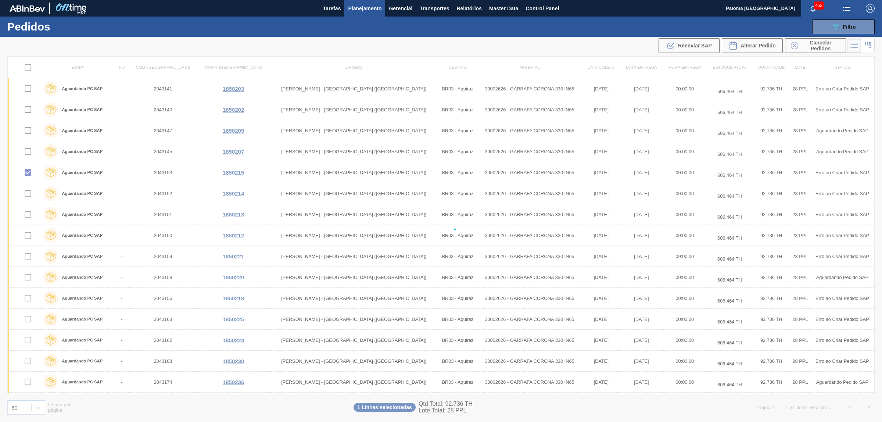
checkbox input "false"
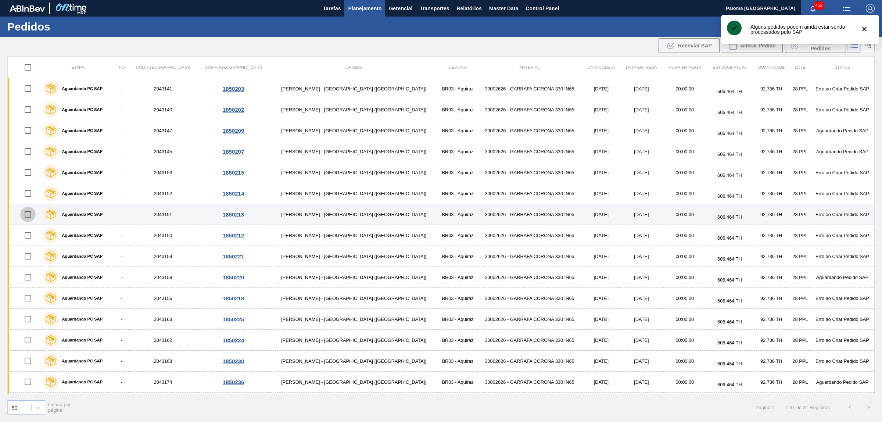
click at [31, 219] on input "checkbox" at bounding box center [27, 214] width 15 height 15
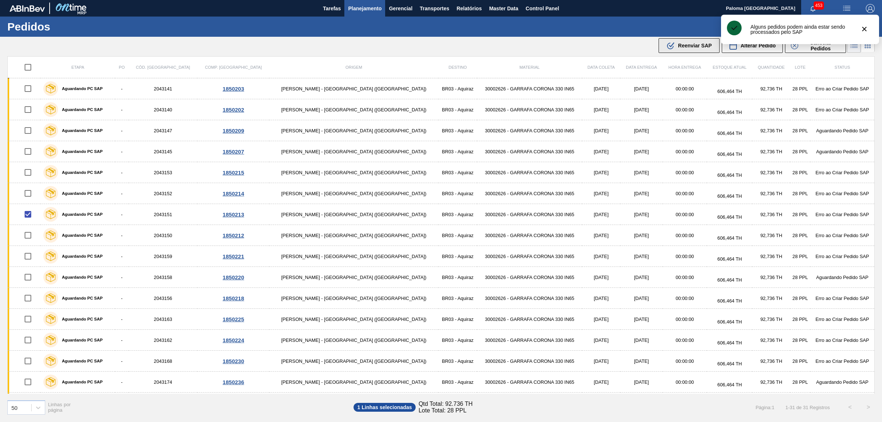
click at [681, 52] on button ".b{fill:var(--color-action-default)} Reenviar SAP" at bounding box center [689, 45] width 61 height 15
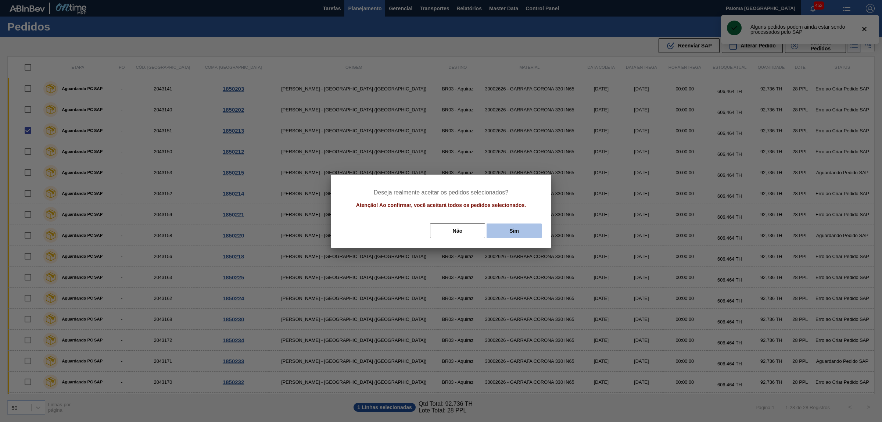
click at [504, 237] on button "Sim" at bounding box center [514, 230] width 55 height 15
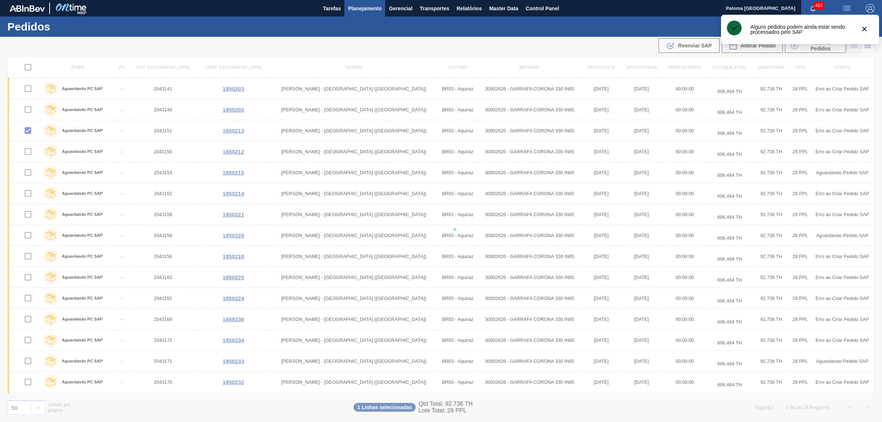
checkbox input "false"
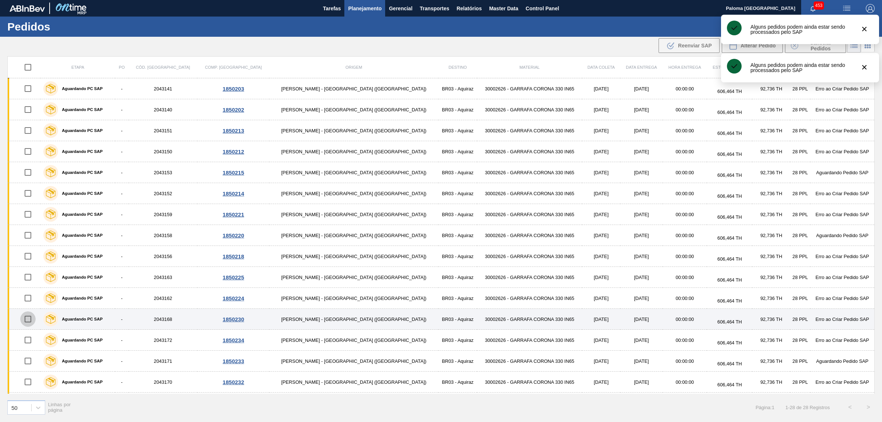
drag, startPoint x: 34, startPoint y: 320, endPoint x: 42, endPoint y: 313, distance: 9.9
click at [35, 320] on input "checkbox" at bounding box center [27, 318] width 15 height 15
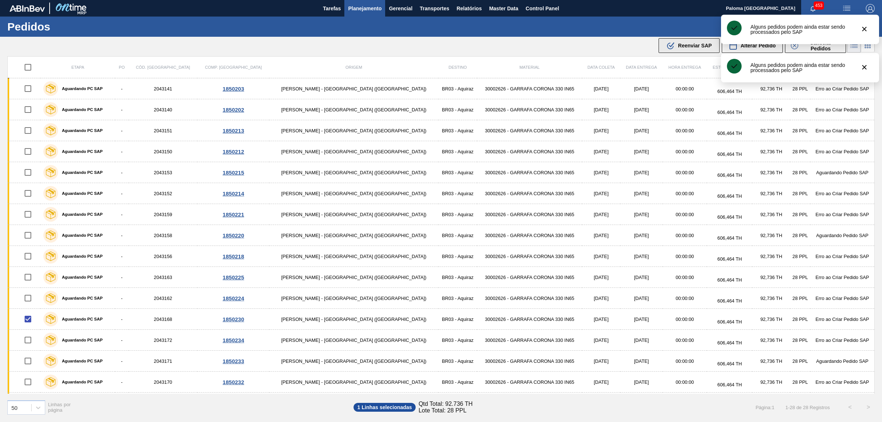
click at [698, 42] on div ".b{fill:var(--color-action-default)} Reenviar SAP" at bounding box center [689, 45] width 46 height 9
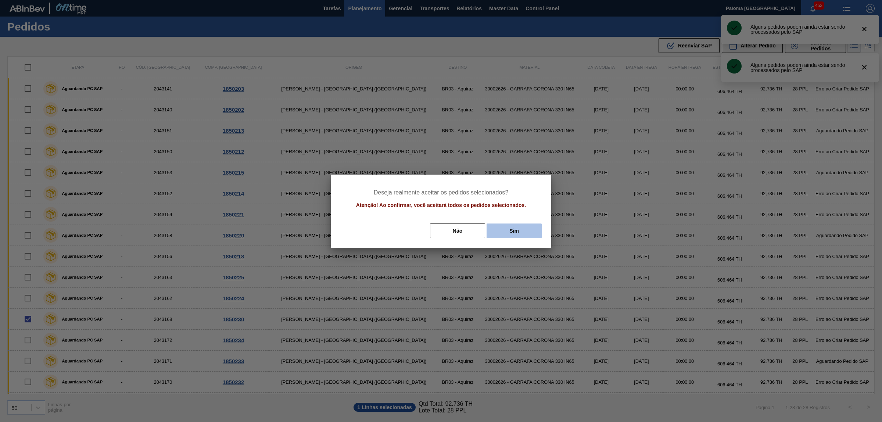
click at [519, 231] on button "Sim" at bounding box center [514, 230] width 55 height 15
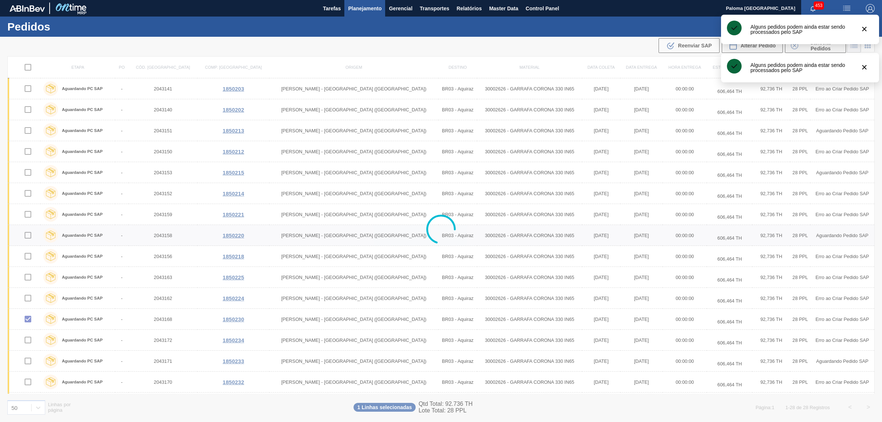
checkbox input "false"
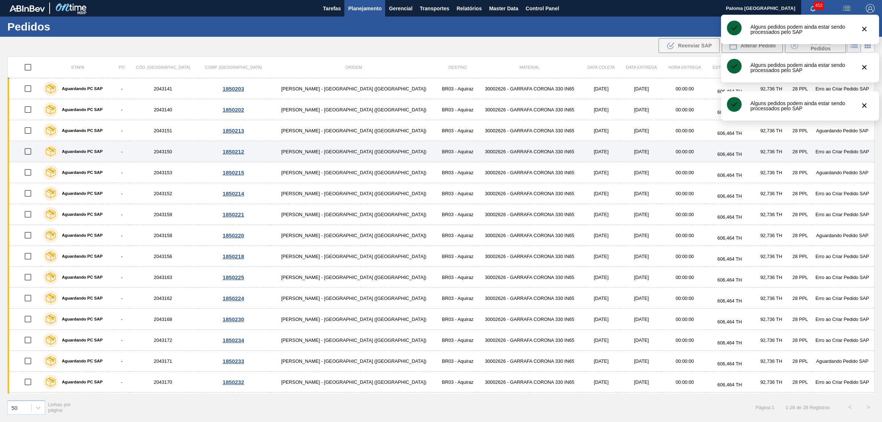
click at [30, 155] on input "checkbox" at bounding box center [27, 151] width 15 height 15
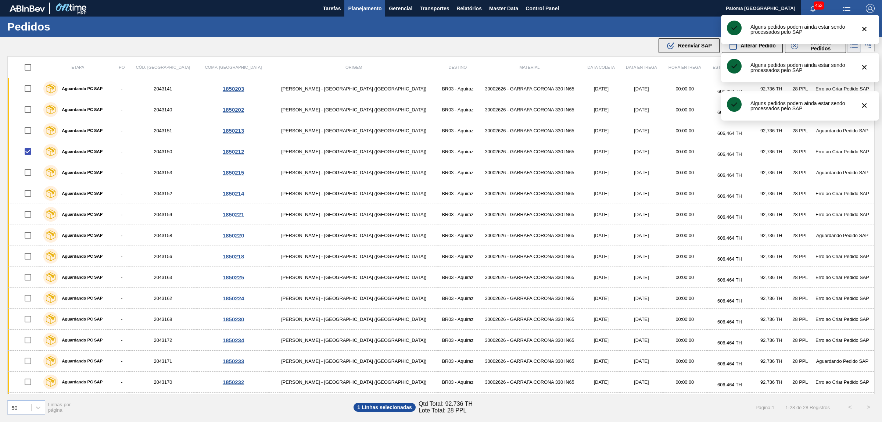
click at [682, 47] on span "Reenviar SAP" at bounding box center [695, 46] width 34 height 6
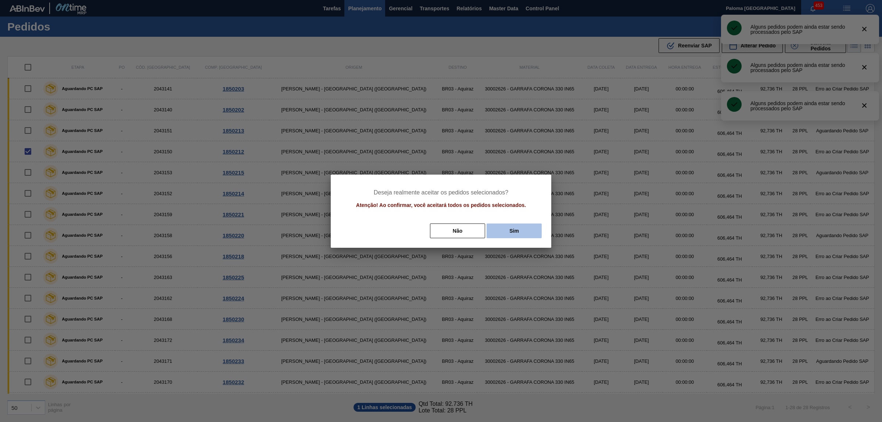
click at [524, 236] on button "Sim" at bounding box center [514, 230] width 55 height 15
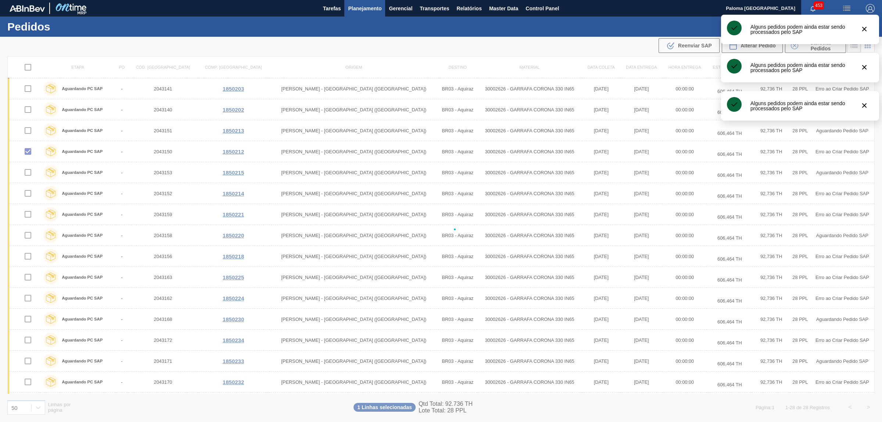
checkbox input "false"
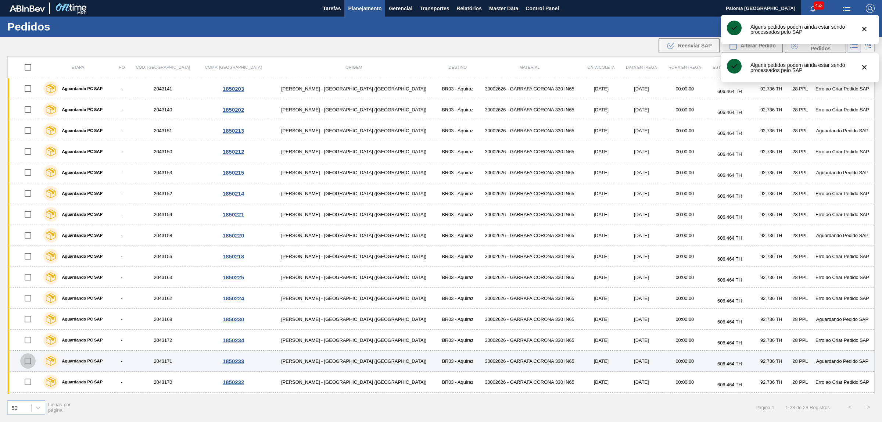
click at [32, 362] on input "checkbox" at bounding box center [27, 360] width 15 height 15
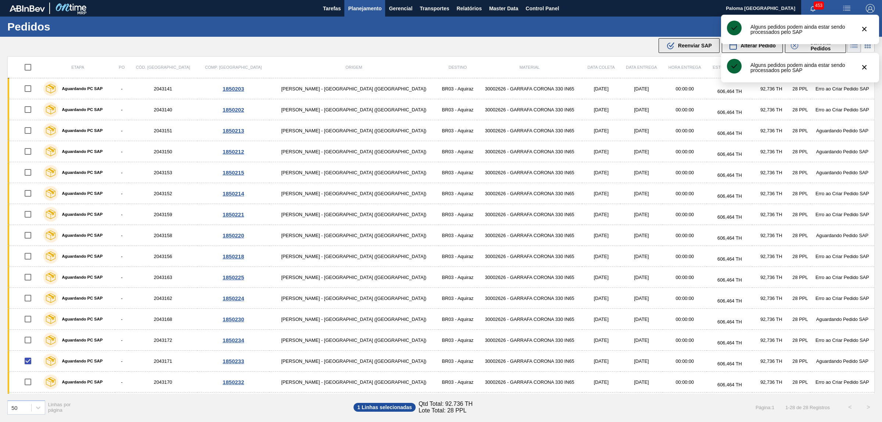
click at [692, 45] on span "Reenviar SAP" at bounding box center [695, 46] width 34 height 6
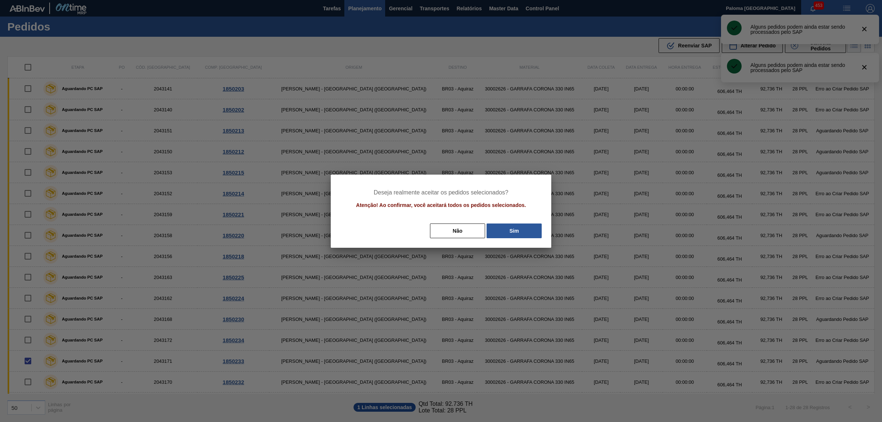
click at [507, 232] on button "Sim" at bounding box center [514, 230] width 55 height 15
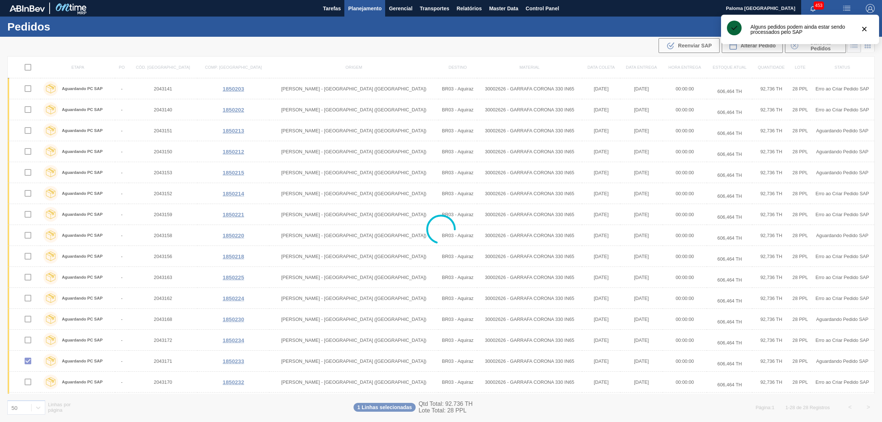
checkbox input "false"
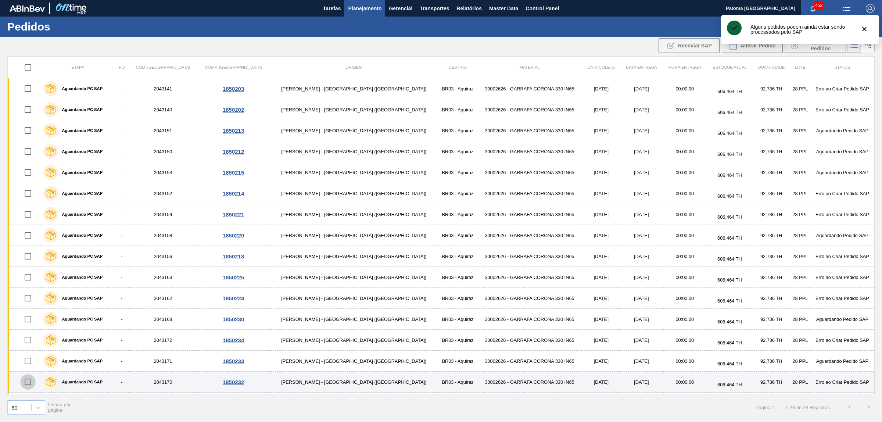
click at [35, 383] on input "checkbox" at bounding box center [27, 381] width 15 height 15
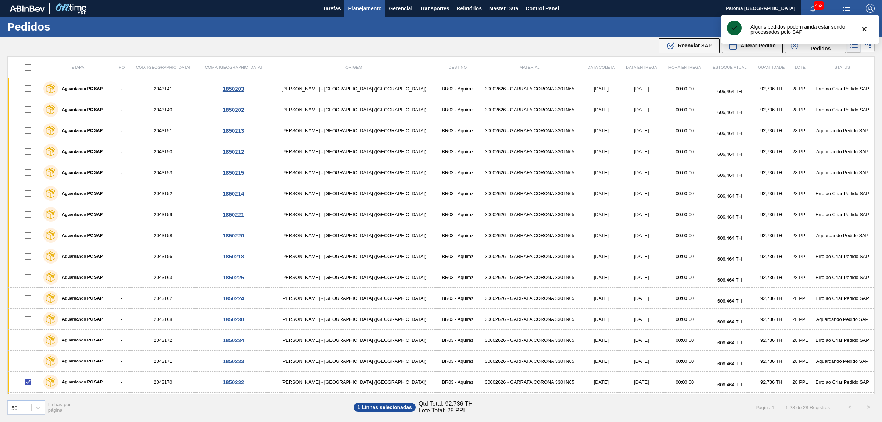
drag, startPoint x: 681, startPoint y: 47, endPoint x: 666, endPoint y: 57, distance: 18.2
click at [681, 47] on span "Reenviar SAP" at bounding box center [695, 46] width 34 height 6
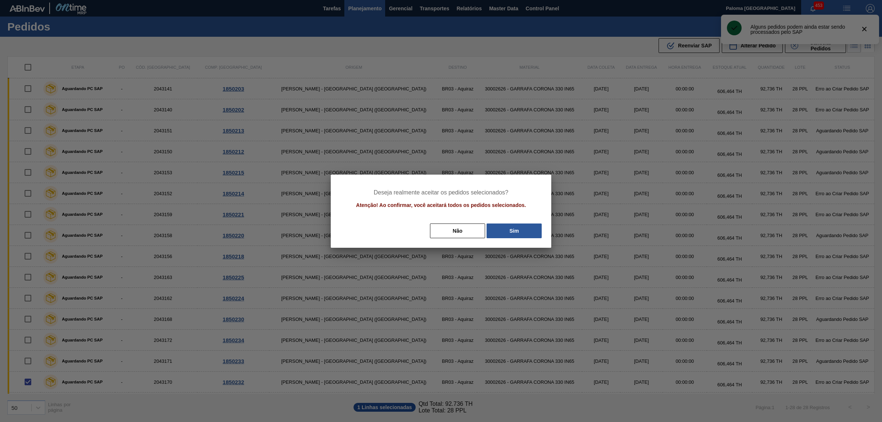
click at [502, 238] on div "Não Sim" at bounding box center [441, 231] width 203 height 16
click at [506, 230] on button "Sim" at bounding box center [514, 230] width 55 height 15
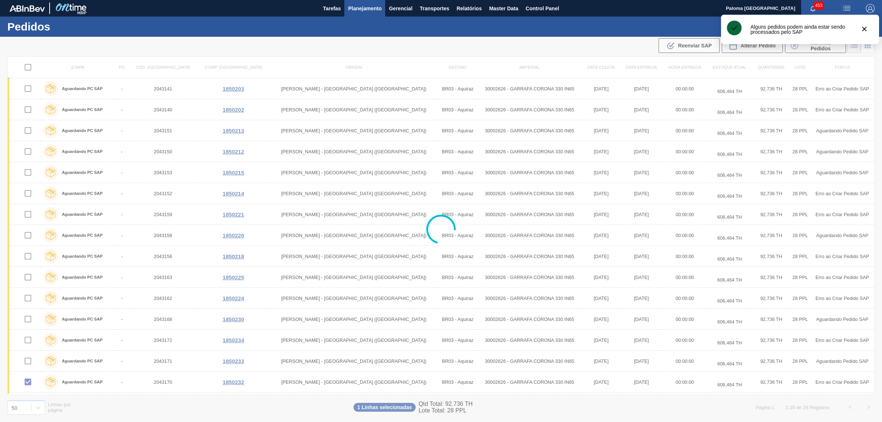
checkbox input "false"
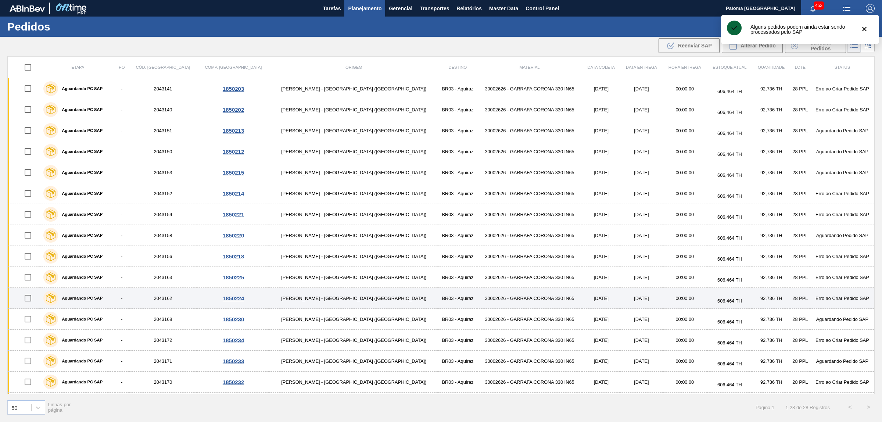
click at [33, 300] on input "checkbox" at bounding box center [27, 297] width 15 height 15
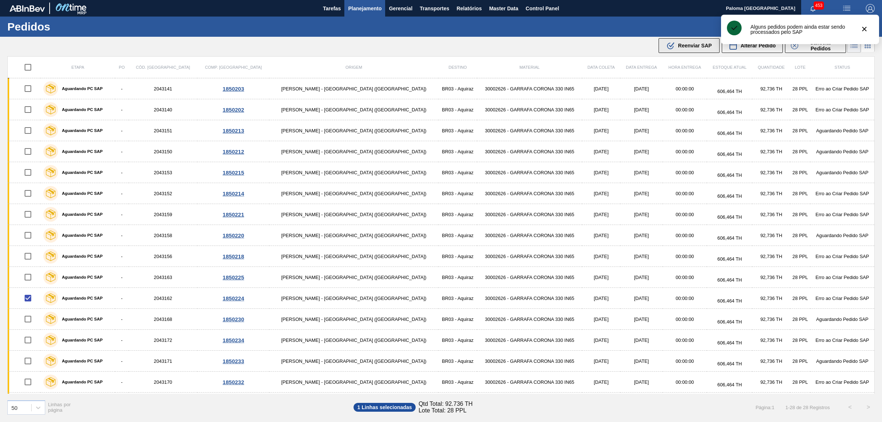
click at [686, 48] on span "Reenviar SAP" at bounding box center [695, 46] width 34 height 6
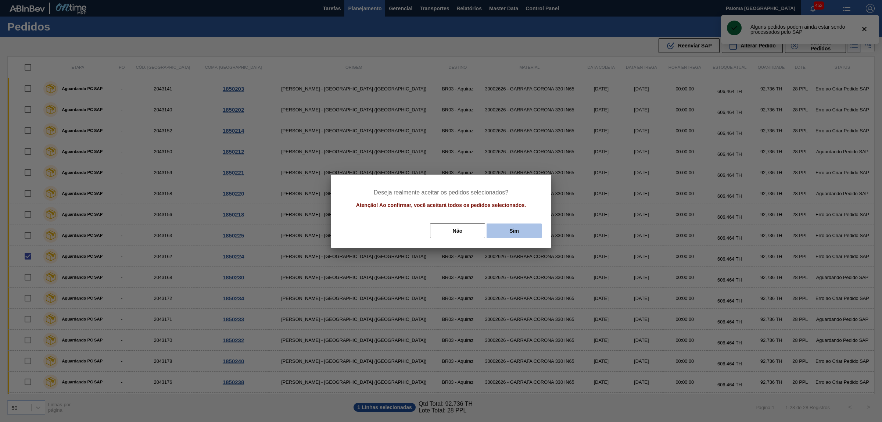
click at [525, 225] on button "Sim" at bounding box center [514, 230] width 55 height 15
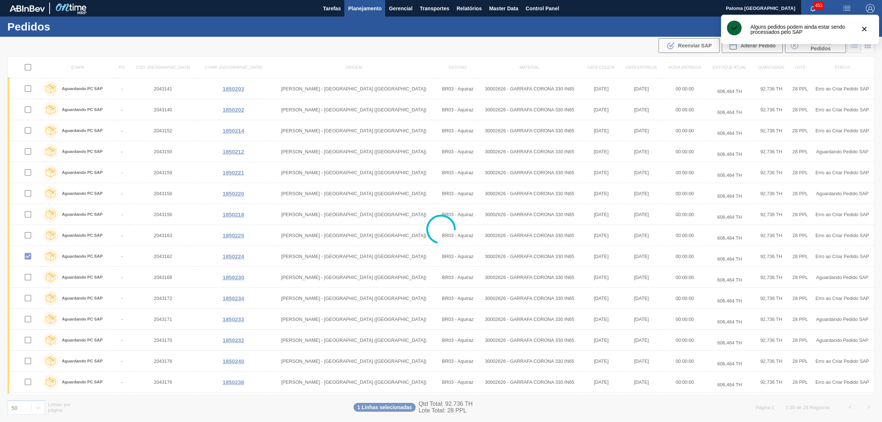
checkbox input "false"
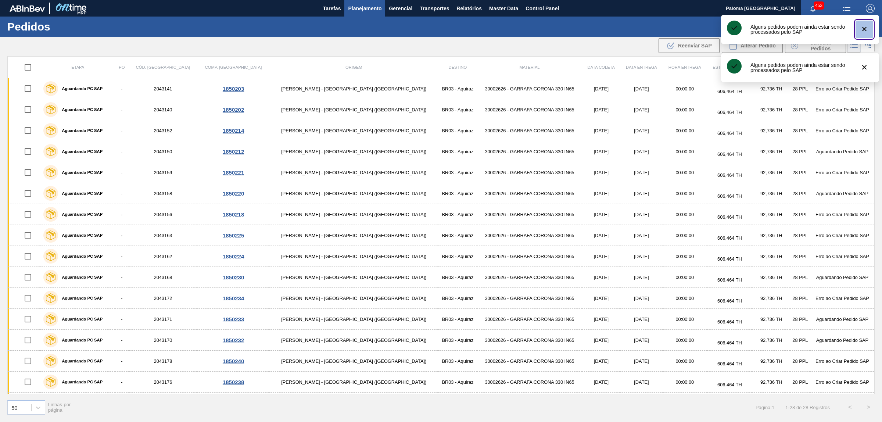
click at [864, 32] on icon "botão de ícone" at bounding box center [864, 29] width 9 height 9
click at [866, 32] on icon "botão de ícone" at bounding box center [864, 29] width 9 height 9
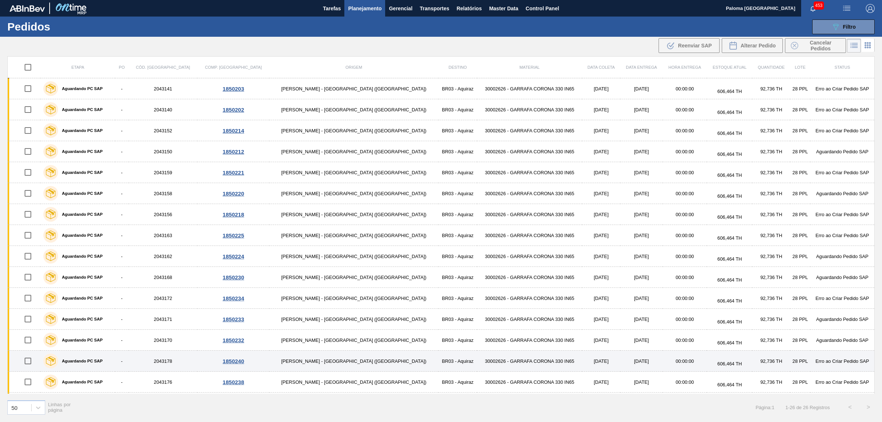
click at [32, 360] on input "checkbox" at bounding box center [27, 360] width 15 height 15
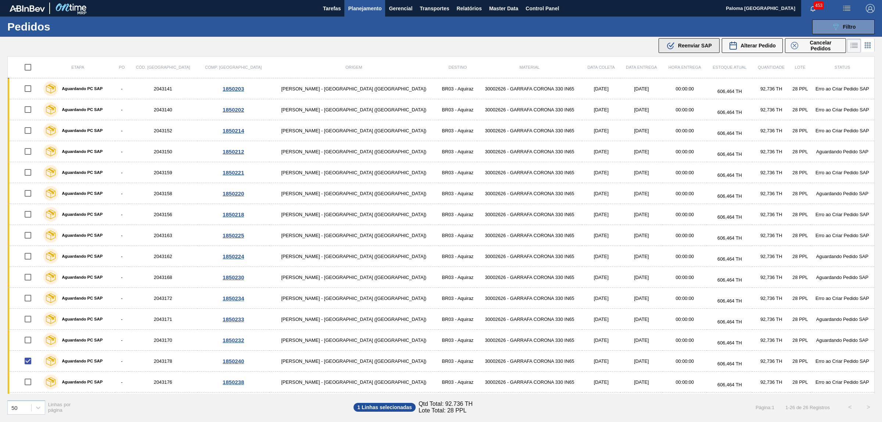
click at [695, 40] on button ".b{fill:var(--color-action-default)} Reenviar SAP" at bounding box center [689, 45] width 61 height 15
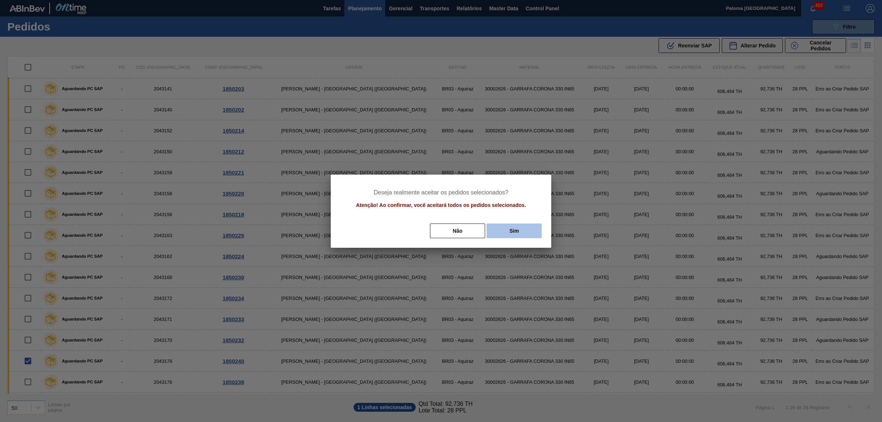
click at [501, 236] on button "Sim" at bounding box center [514, 230] width 55 height 15
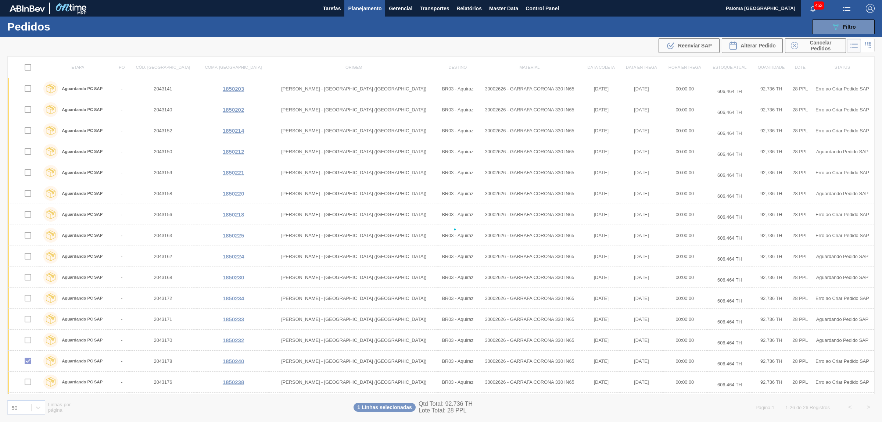
checkbox input "false"
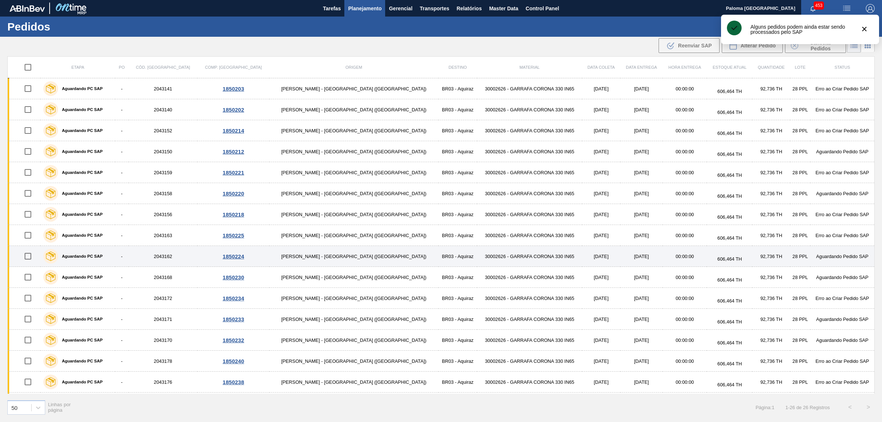
click at [32, 254] on input "checkbox" at bounding box center [27, 255] width 15 height 15
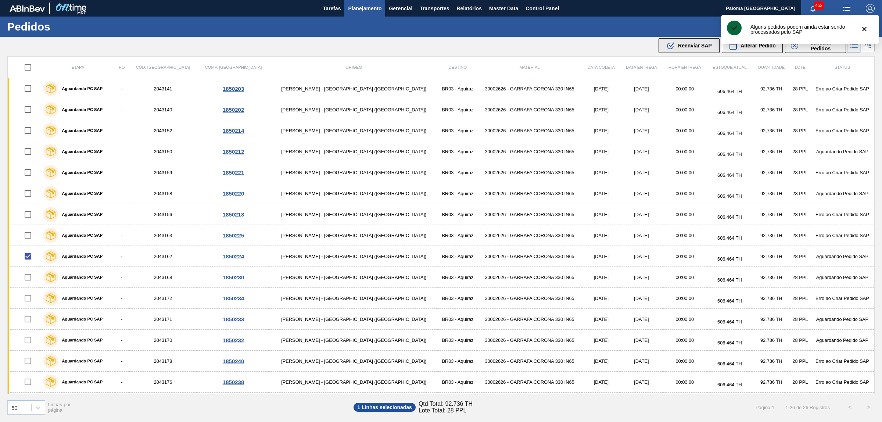
click at [679, 42] on div ".b{fill:var(--color-action-default)} Reenviar SAP" at bounding box center [689, 45] width 46 height 9
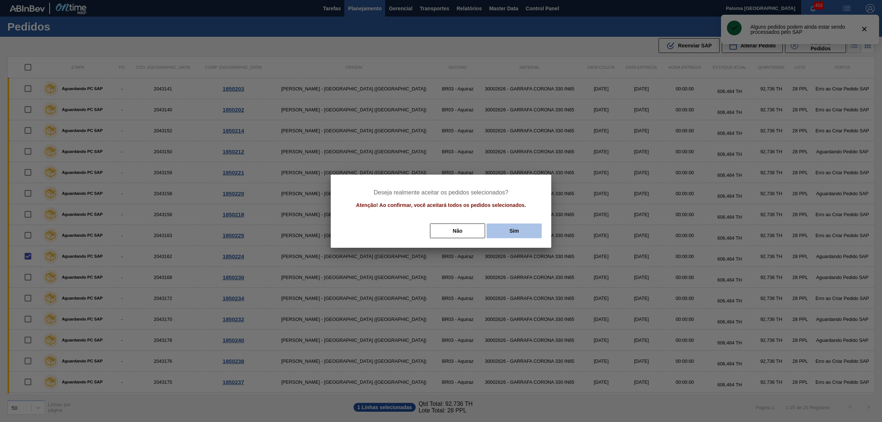
click at [506, 233] on button "Sim" at bounding box center [514, 230] width 55 height 15
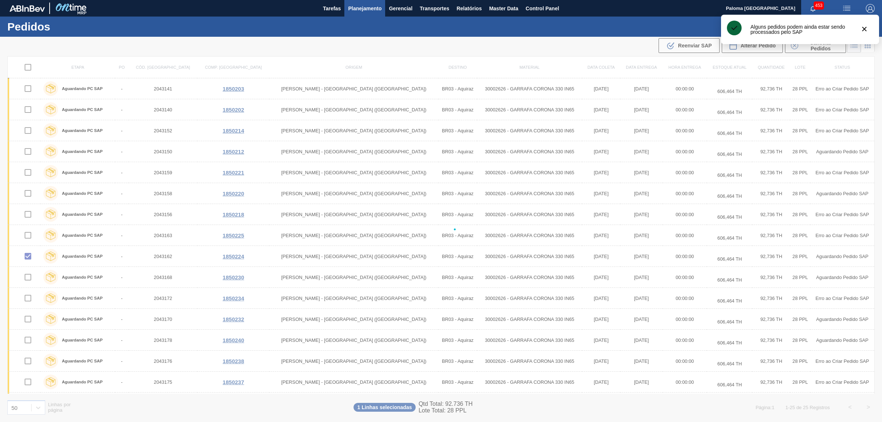
checkbox input "false"
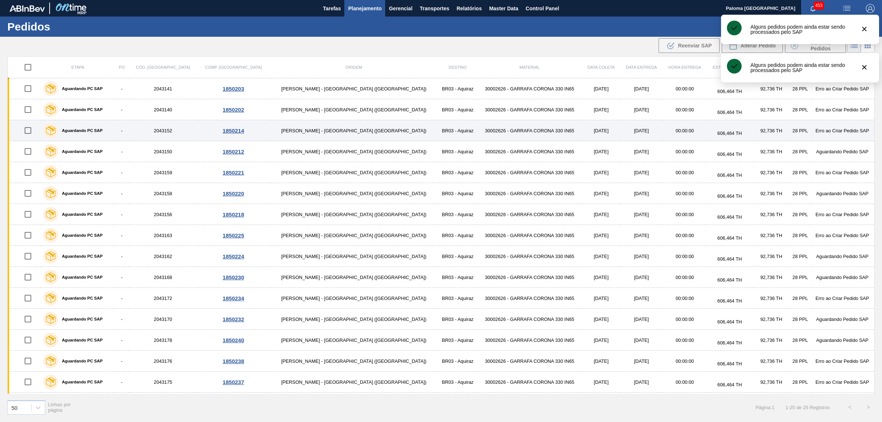
click at [32, 127] on input "checkbox" at bounding box center [27, 130] width 15 height 15
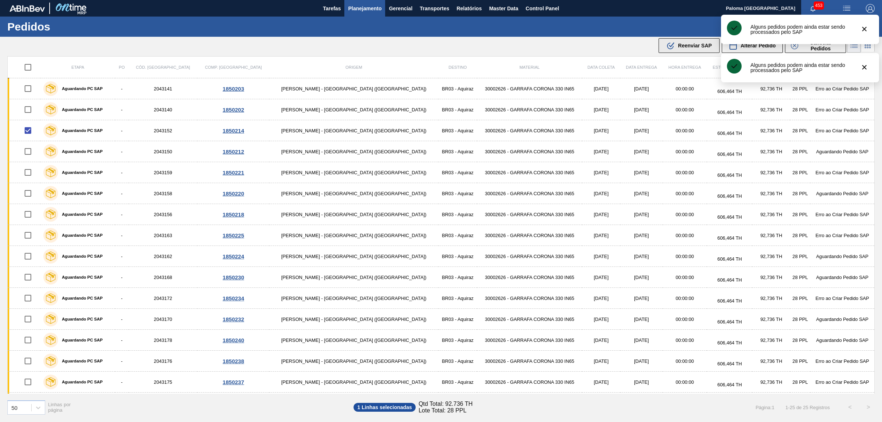
click at [682, 44] on span "Reenviar SAP" at bounding box center [695, 46] width 34 height 6
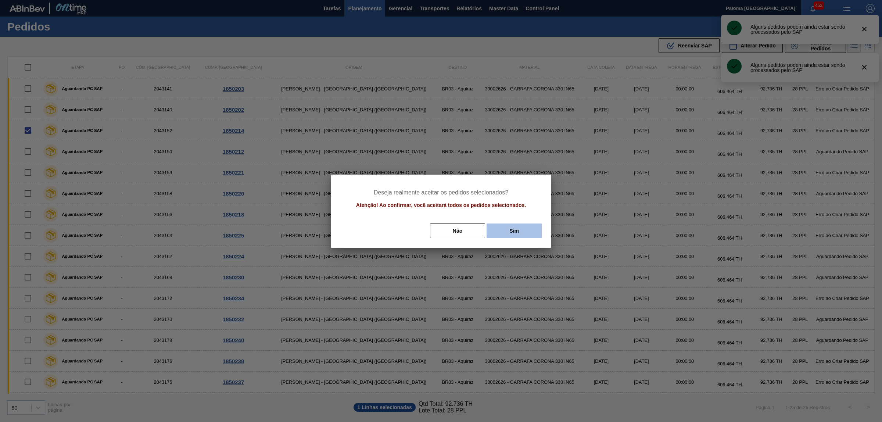
click at [502, 235] on button "Sim" at bounding box center [514, 230] width 55 height 15
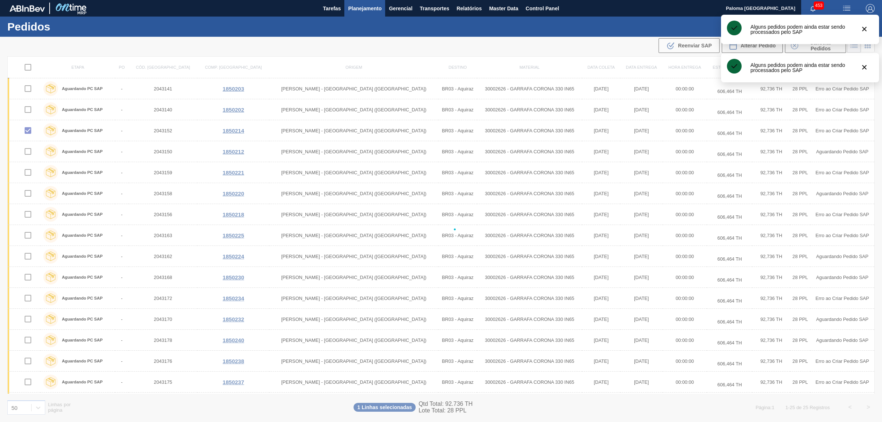
checkbox input "false"
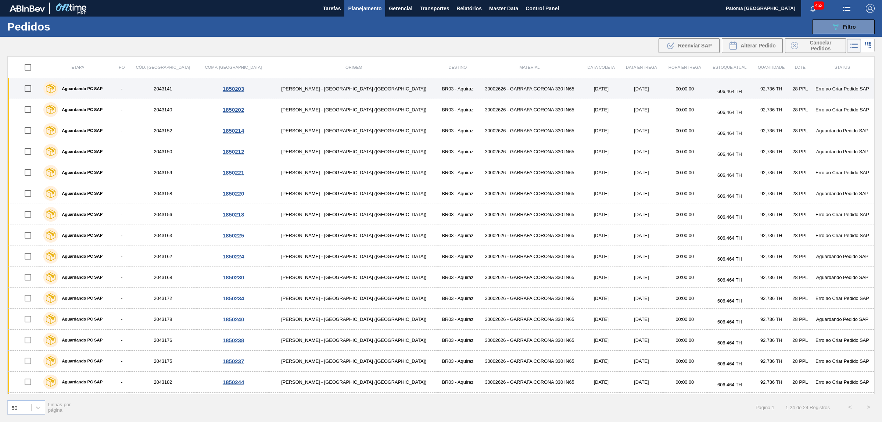
click at [34, 87] on input "checkbox" at bounding box center [27, 88] width 15 height 15
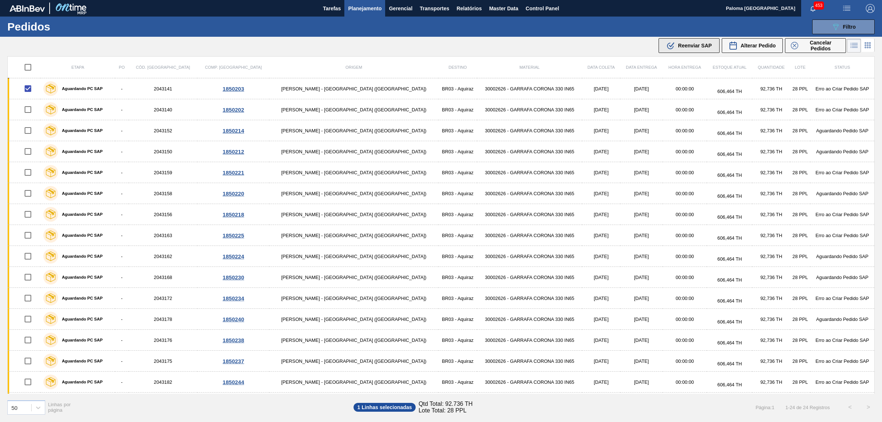
click at [688, 42] on div ".b{fill:var(--color-action-default)} Reenviar SAP" at bounding box center [689, 45] width 46 height 9
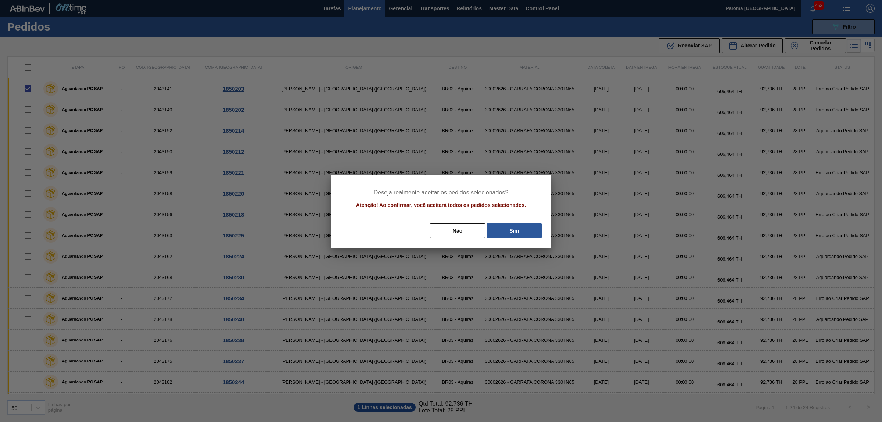
drag, startPoint x: 524, startPoint y: 228, endPoint x: 252, endPoint y: 174, distance: 277.4
click at [519, 228] on button "Sim" at bounding box center [514, 230] width 55 height 15
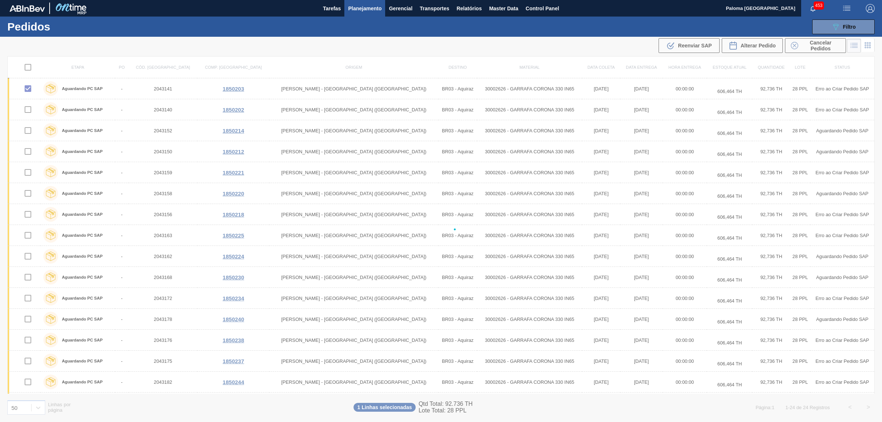
checkbox input "false"
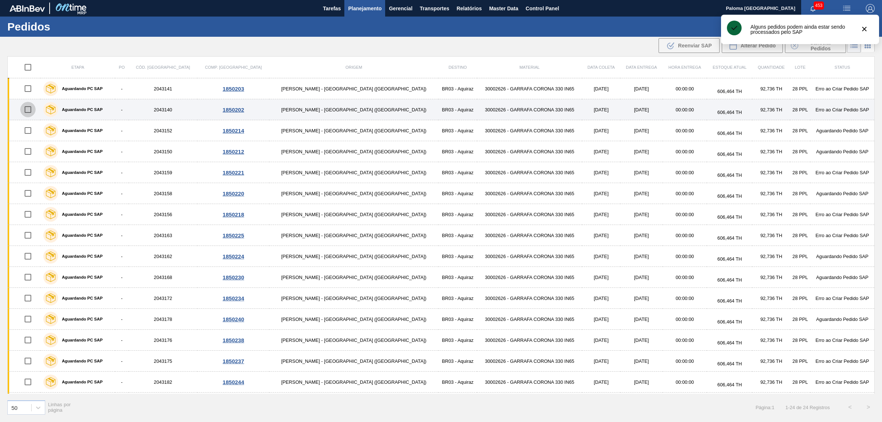
click at [32, 107] on input "checkbox" at bounding box center [27, 109] width 15 height 15
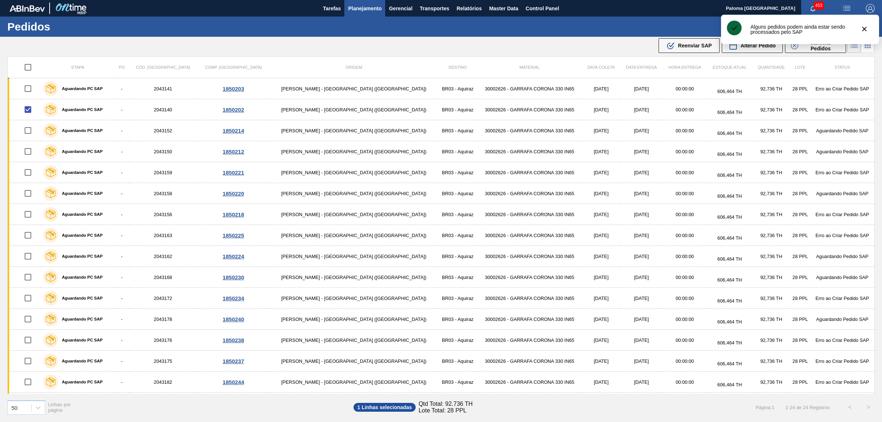
drag, startPoint x: 706, startPoint y: 42, endPoint x: 668, endPoint y: 109, distance: 77.2
click at [706, 42] on div ".b{fill:var(--color-action-default)} Reenviar SAP" at bounding box center [689, 45] width 46 height 9
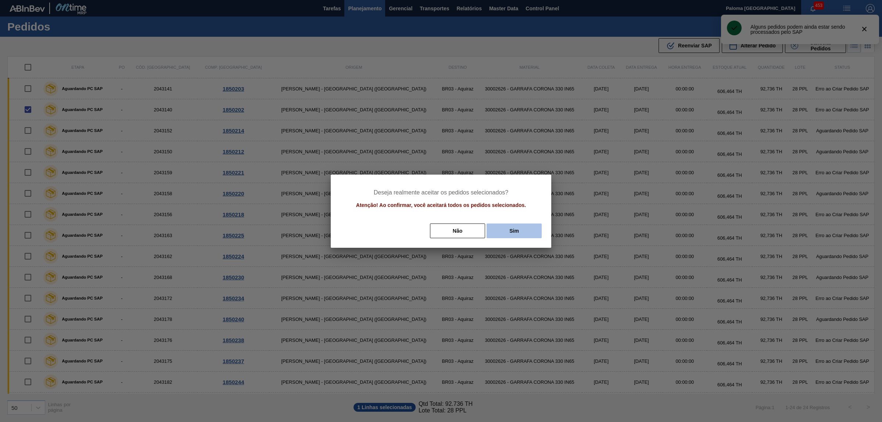
click at [521, 232] on button "Sim" at bounding box center [514, 230] width 55 height 15
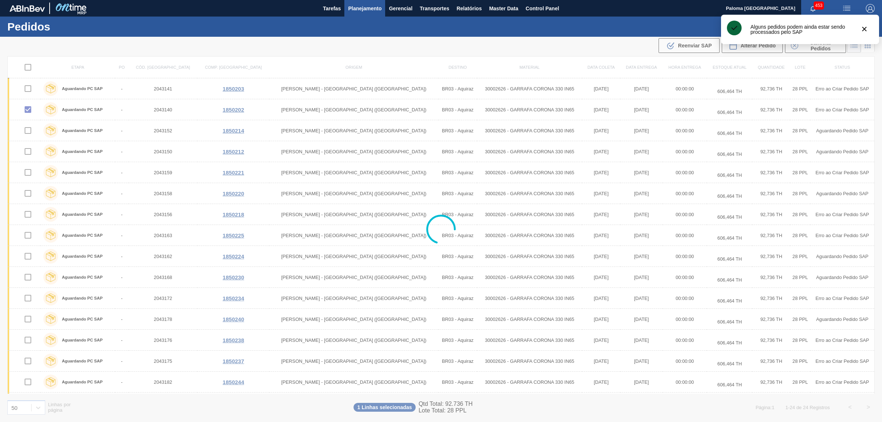
checkbox input "false"
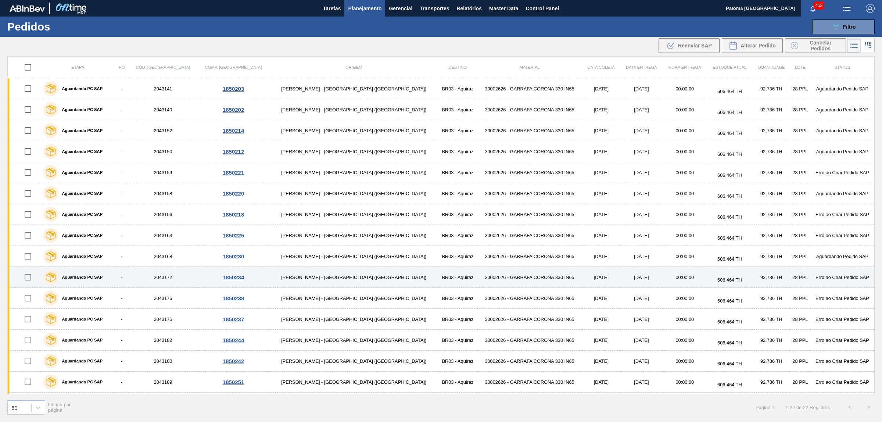
drag, startPoint x: 35, startPoint y: 280, endPoint x: 67, endPoint y: 270, distance: 33.1
click at [35, 280] on input "checkbox" at bounding box center [27, 276] width 15 height 15
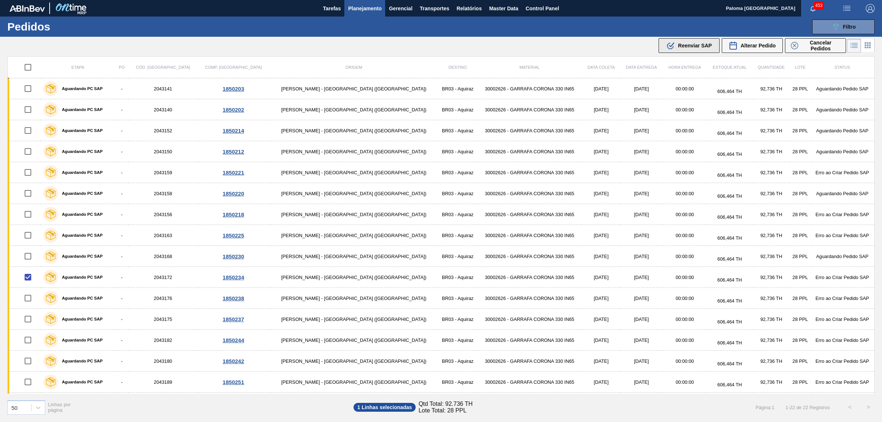
click at [688, 51] on button ".b{fill:var(--color-action-default)} Reenviar SAP" at bounding box center [689, 45] width 61 height 15
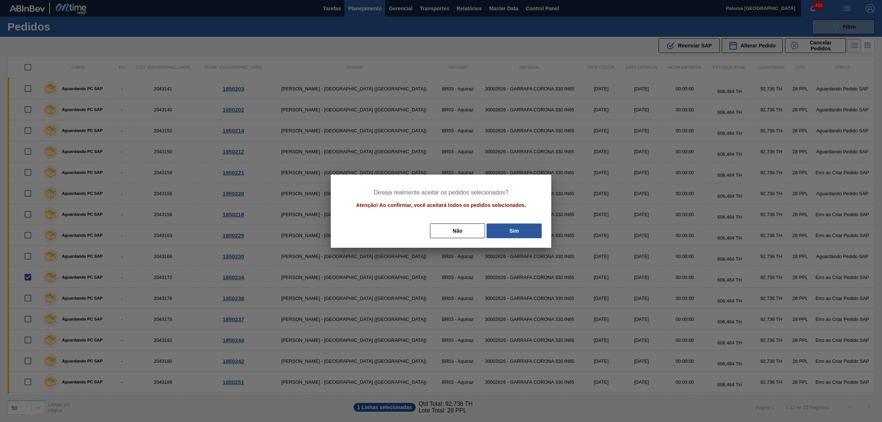
drag, startPoint x: 518, startPoint y: 230, endPoint x: 187, endPoint y: 295, distance: 337.1
click at [518, 230] on button "Sim" at bounding box center [514, 230] width 55 height 15
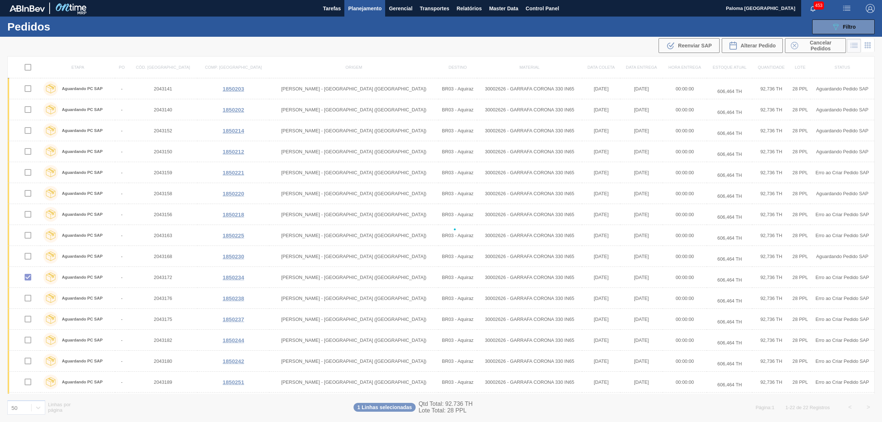
checkbox input "false"
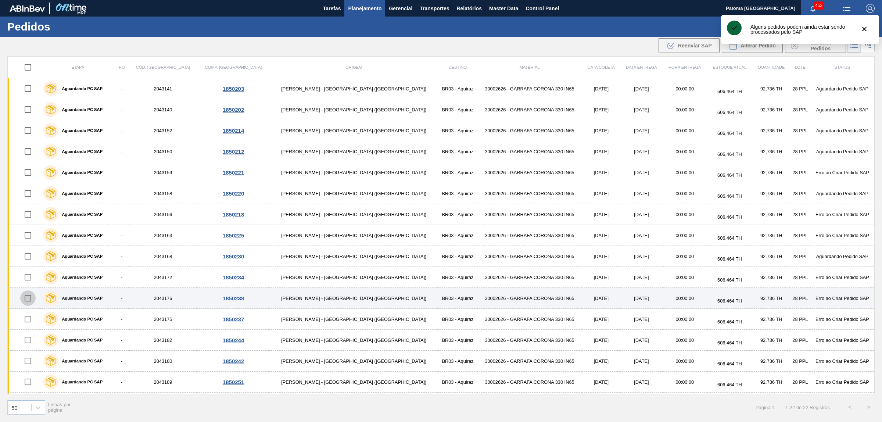
click at [32, 298] on input "checkbox" at bounding box center [27, 297] width 15 height 15
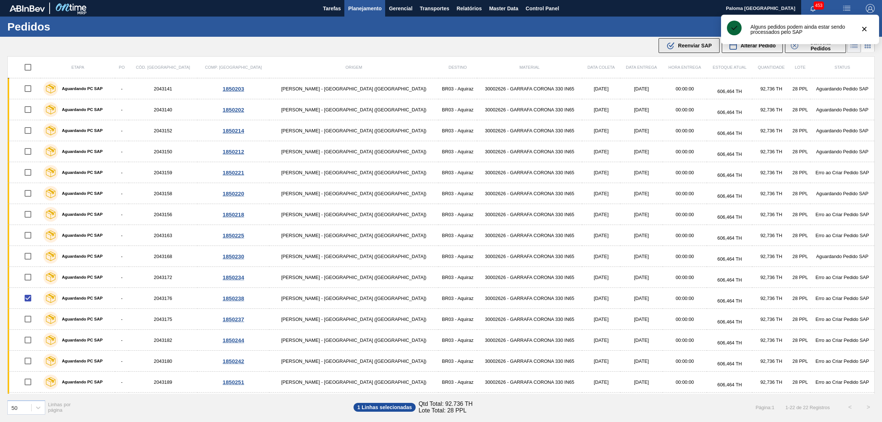
click at [686, 48] on span "Reenviar SAP" at bounding box center [695, 46] width 34 height 6
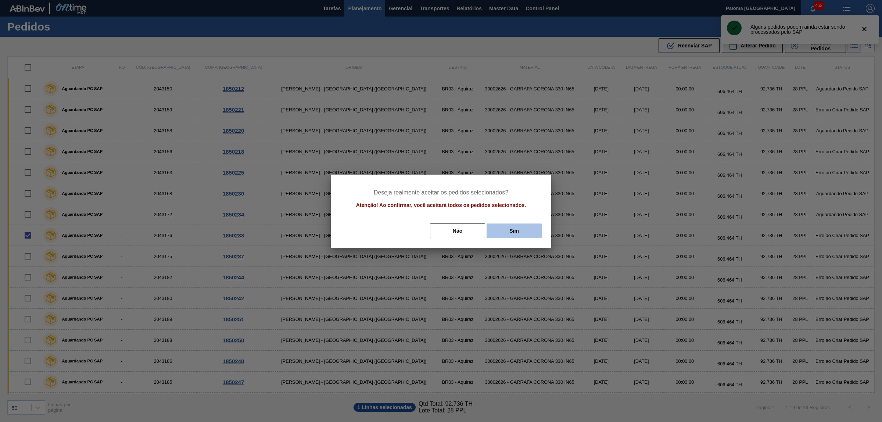
click at [521, 236] on button "Sim" at bounding box center [514, 230] width 55 height 15
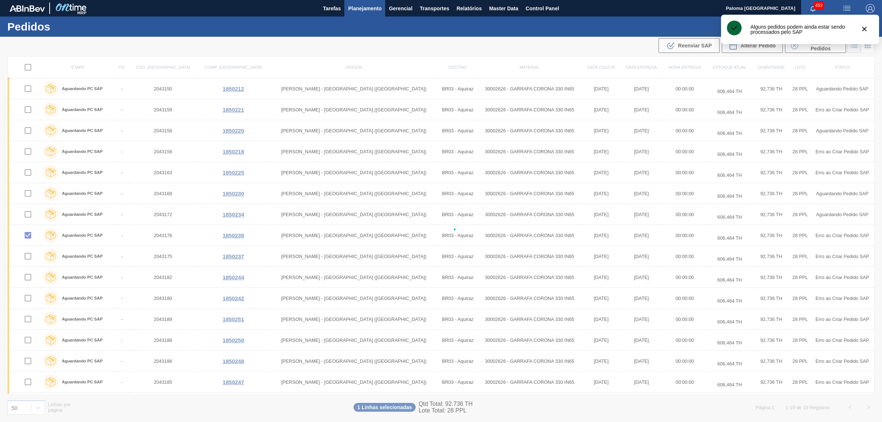
checkbox input "false"
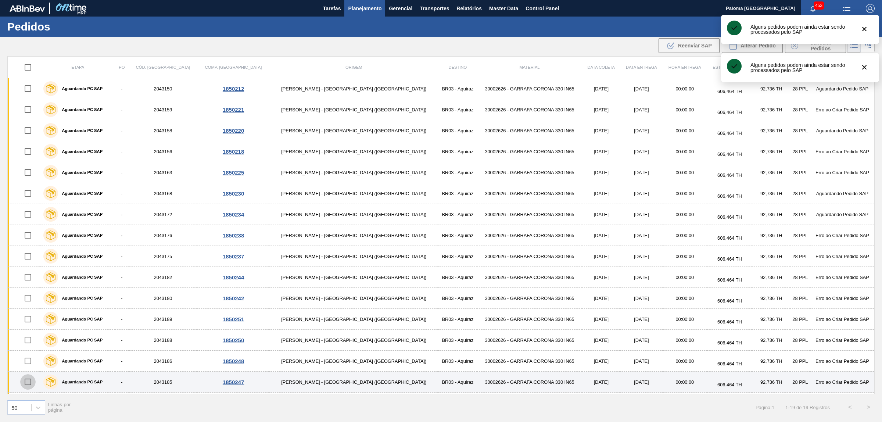
click at [34, 382] on input "checkbox" at bounding box center [27, 381] width 15 height 15
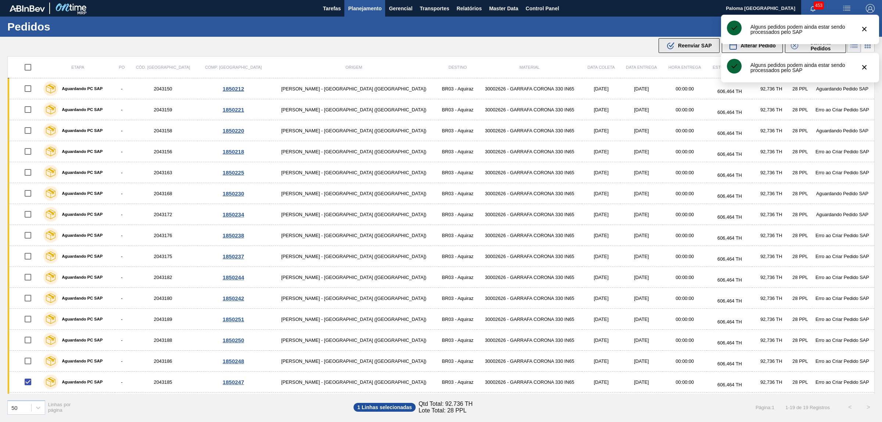
click at [691, 48] on span "Reenviar SAP" at bounding box center [695, 46] width 34 height 6
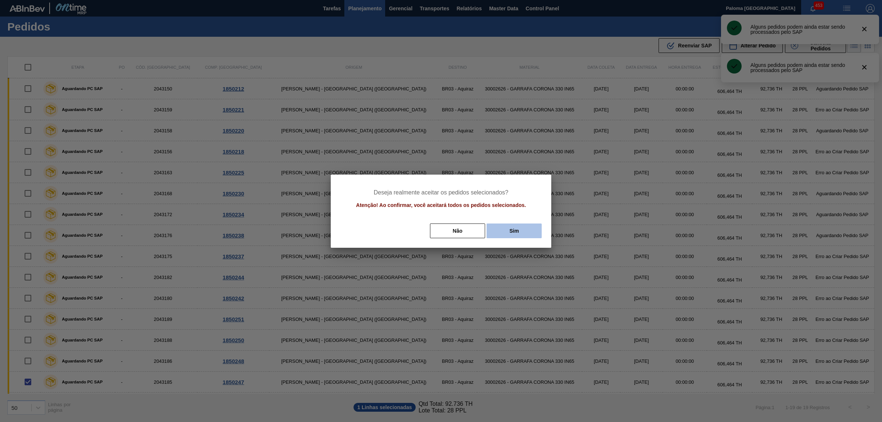
click at [515, 230] on button "Sim" at bounding box center [514, 230] width 55 height 15
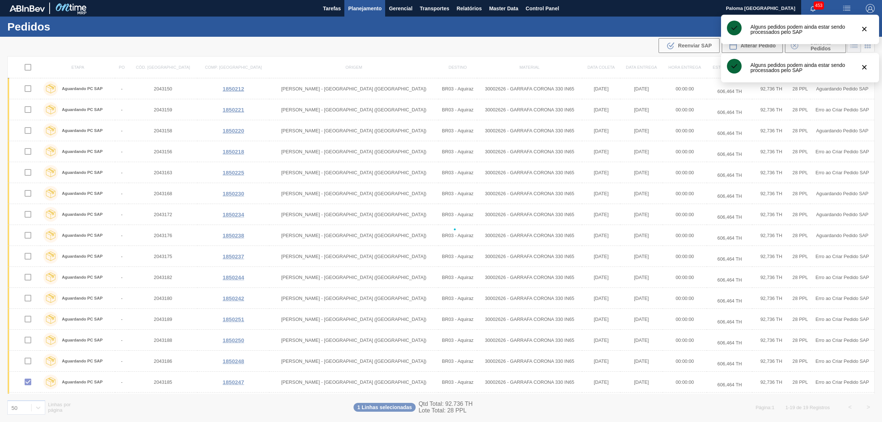
checkbox input "false"
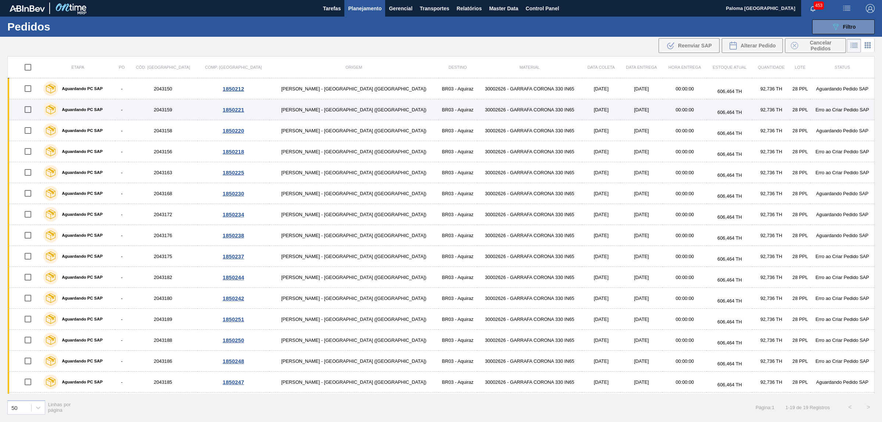
click at [31, 108] on input "checkbox" at bounding box center [27, 109] width 15 height 15
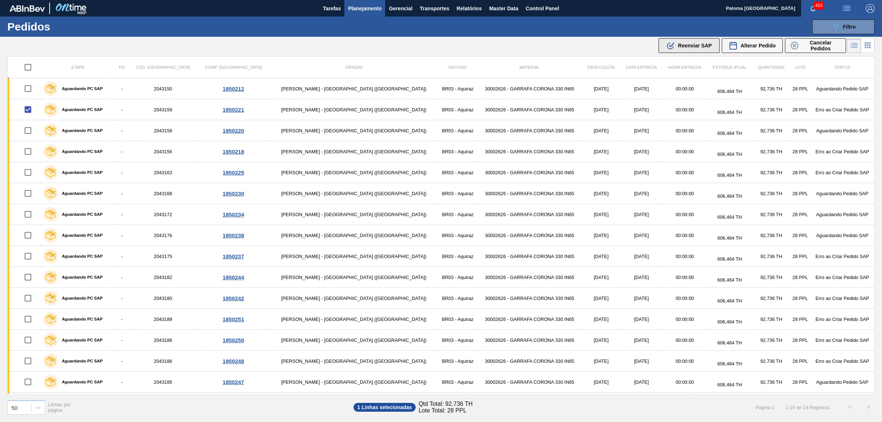
click at [706, 44] on span "Reenviar SAP" at bounding box center [695, 46] width 34 height 6
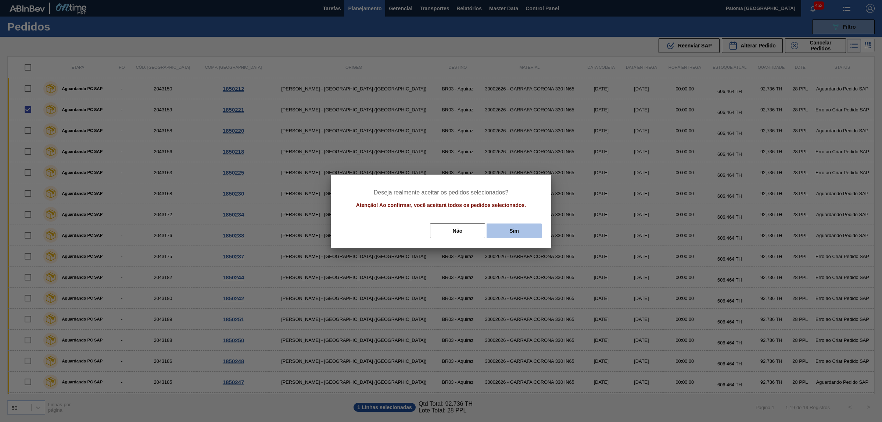
click at [500, 233] on button "Sim" at bounding box center [514, 230] width 55 height 15
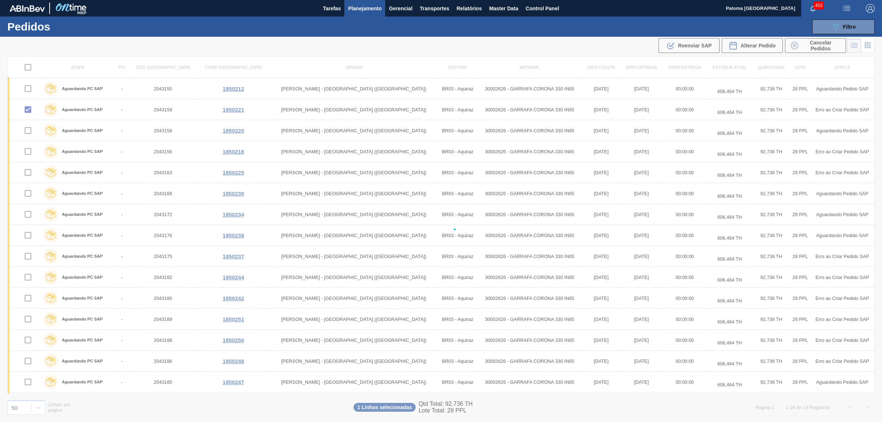
checkbox input "false"
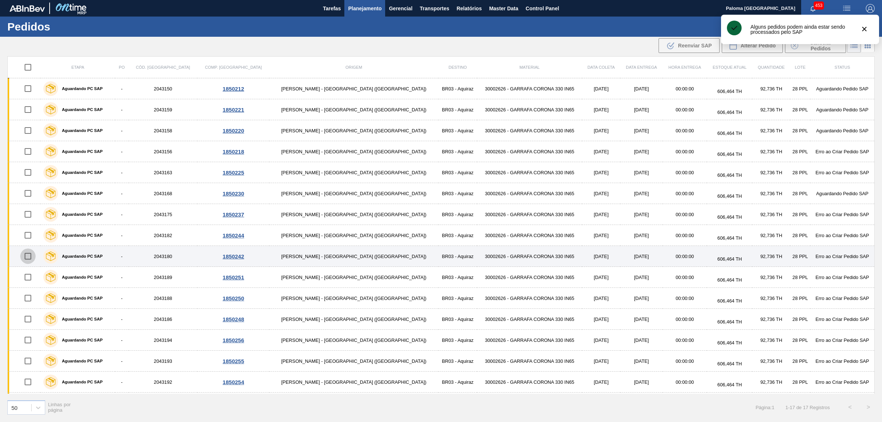
click at [32, 258] on input "checkbox" at bounding box center [27, 255] width 15 height 15
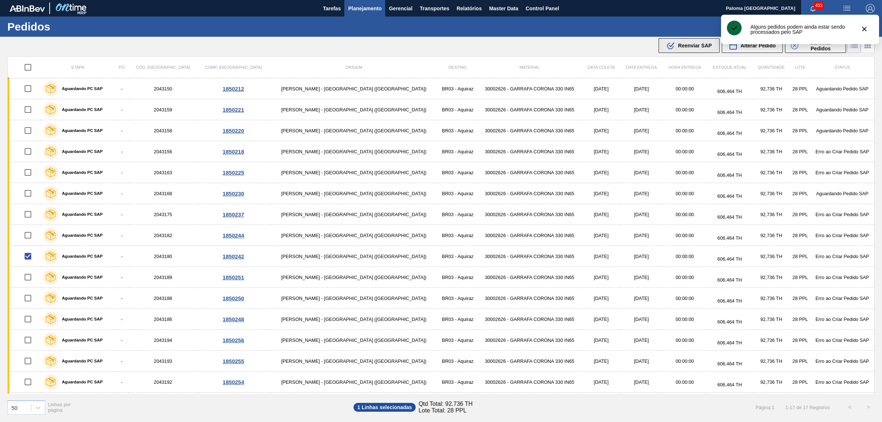
click at [662, 47] on button ".b{fill:var(--color-action-default)} Reenviar SAP" at bounding box center [689, 45] width 61 height 15
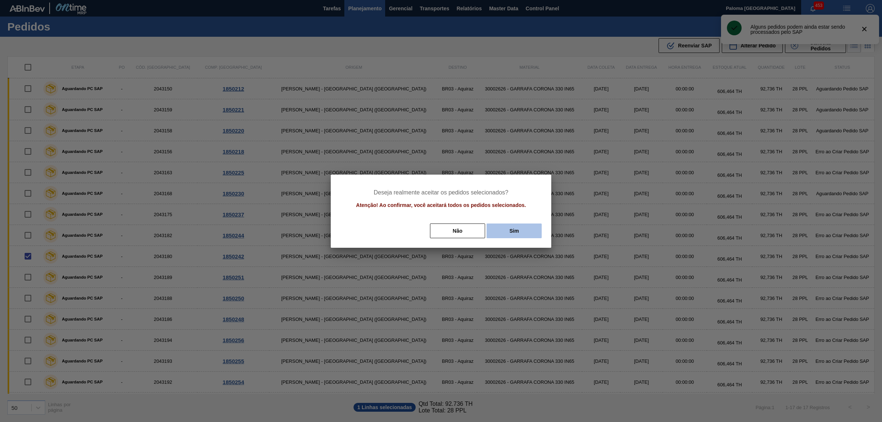
click at [521, 228] on button "Sim" at bounding box center [514, 230] width 55 height 15
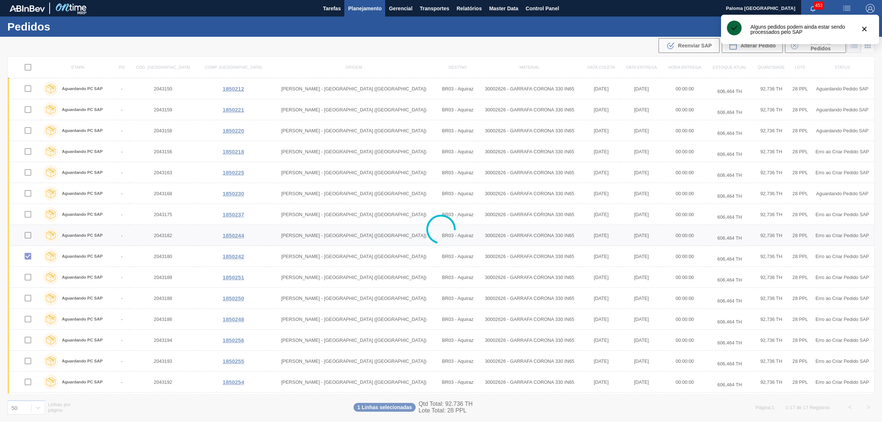
checkbox input "false"
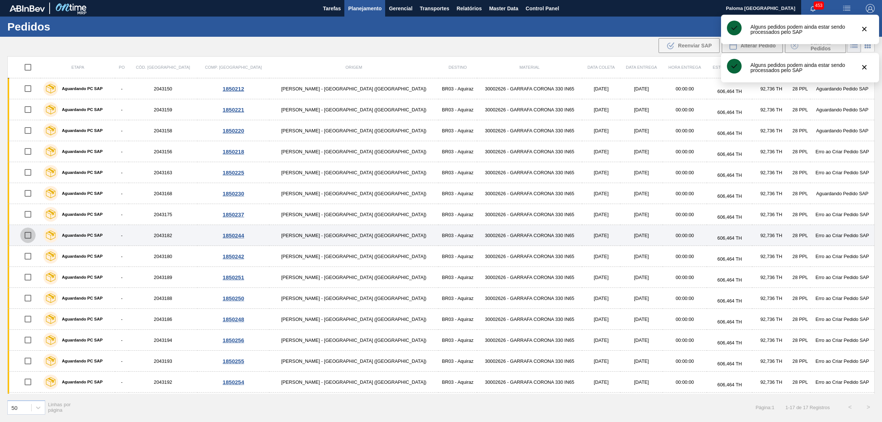
click at [34, 236] on input "checkbox" at bounding box center [27, 235] width 15 height 15
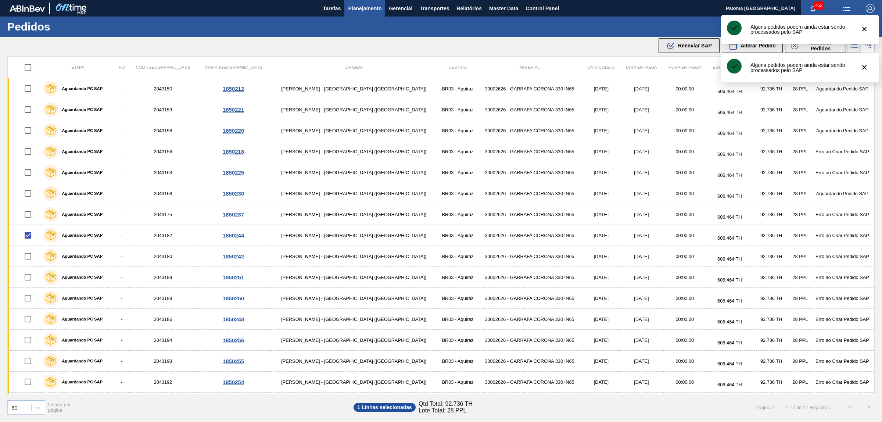
click at [676, 46] on div ".b{fill:var(--color-action-default)} Reenviar SAP" at bounding box center [689, 45] width 46 height 9
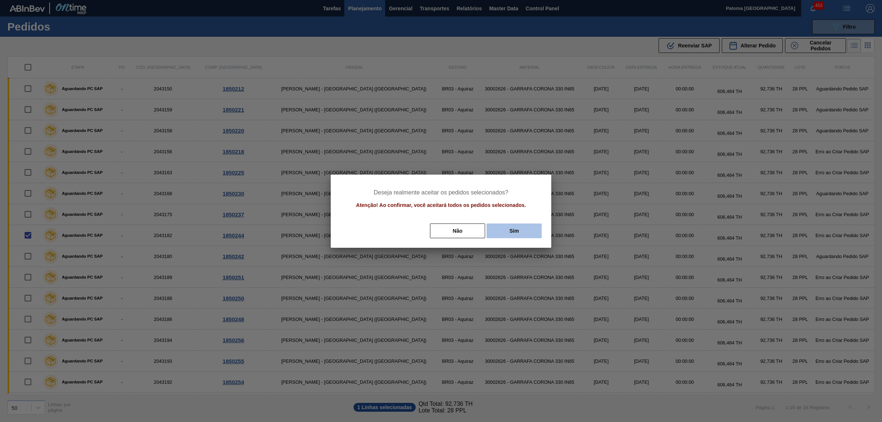
click at [527, 229] on button "Sim" at bounding box center [514, 230] width 55 height 15
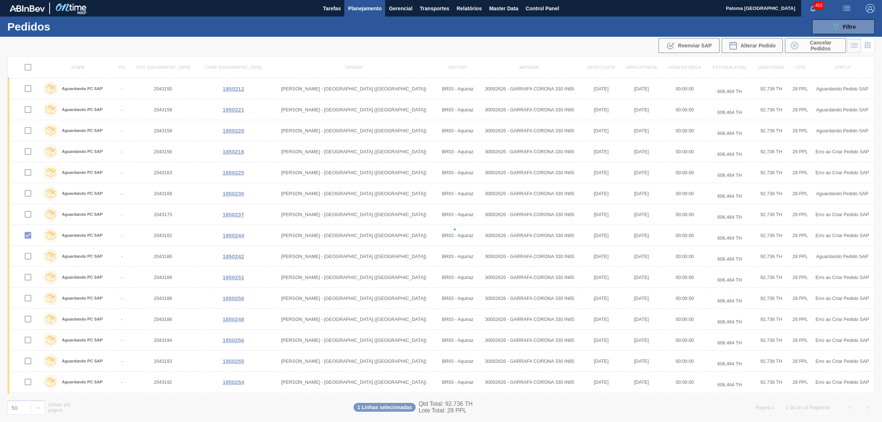
checkbox input "false"
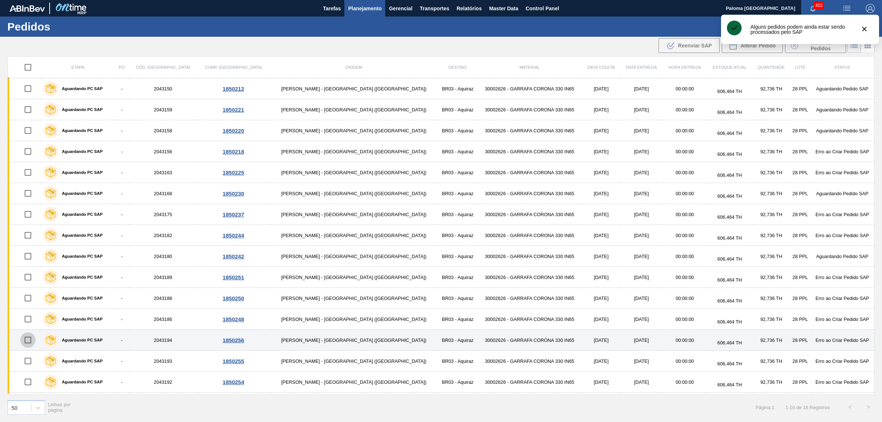
click at [30, 341] on input "checkbox" at bounding box center [27, 339] width 15 height 15
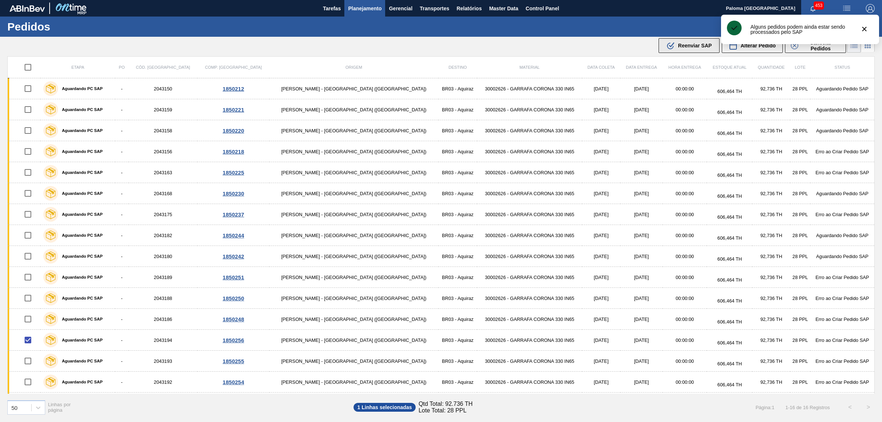
click at [683, 44] on span "Reenviar SAP" at bounding box center [695, 46] width 34 height 6
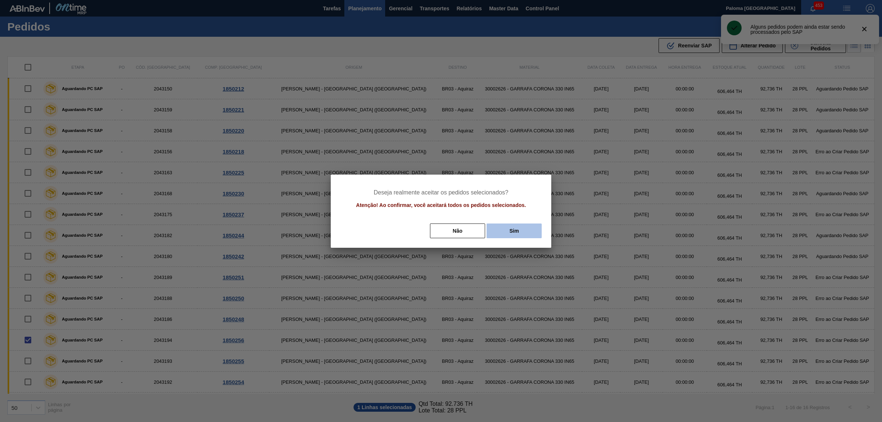
click at [494, 227] on button "Sim" at bounding box center [514, 230] width 55 height 15
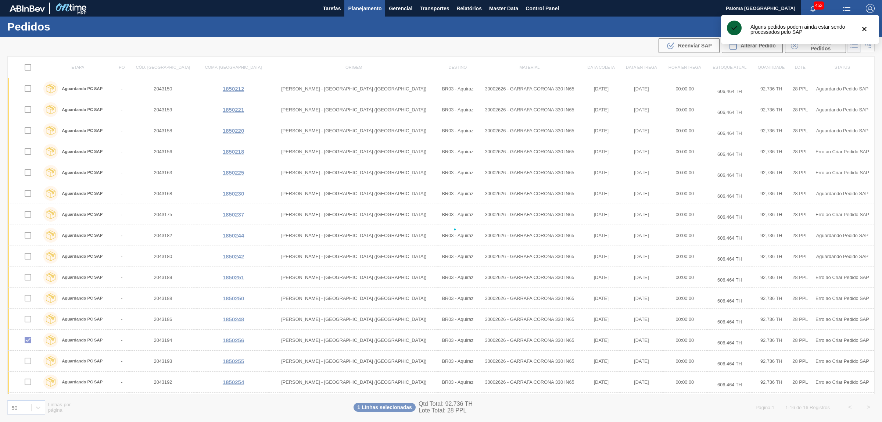
checkbox input "false"
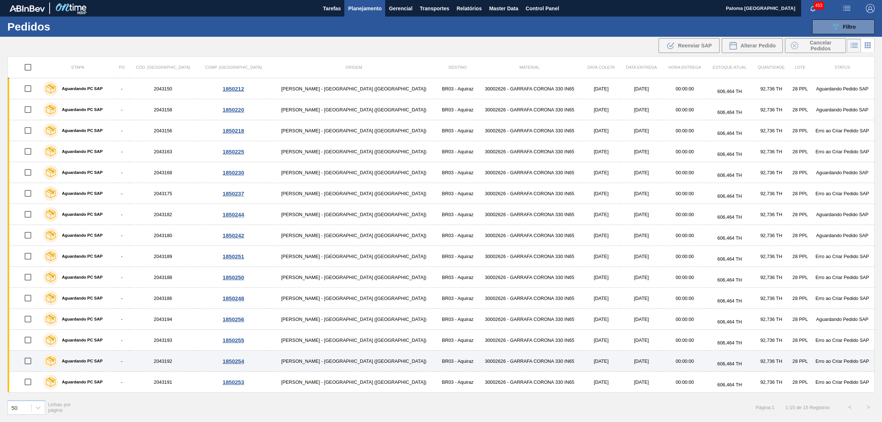
click at [33, 361] on input "checkbox" at bounding box center [27, 360] width 15 height 15
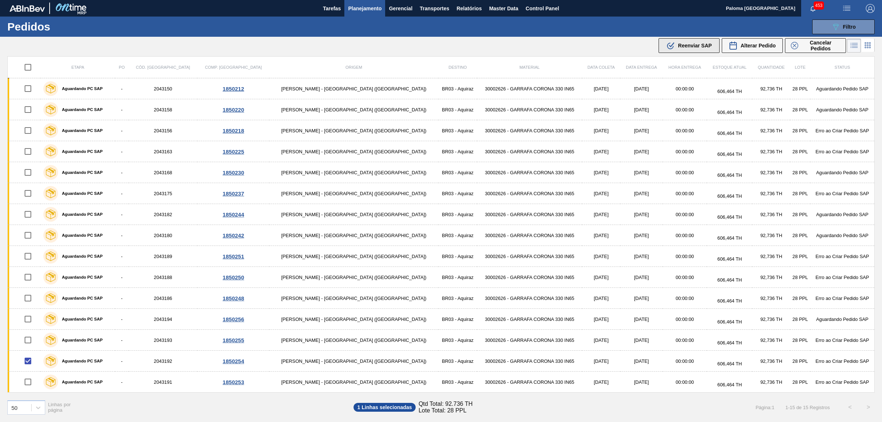
click at [682, 52] on button ".b{fill:var(--color-action-default)} Reenviar SAP" at bounding box center [689, 45] width 61 height 15
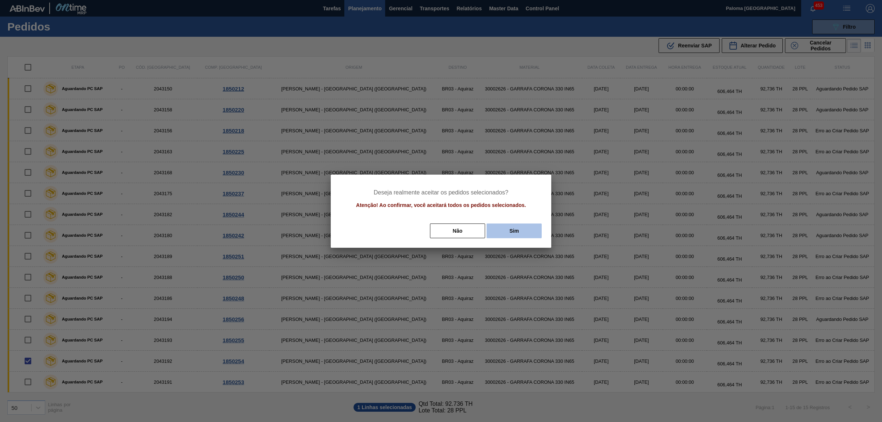
click at [507, 232] on button "Sim" at bounding box center [514, 230] width 55 height 15
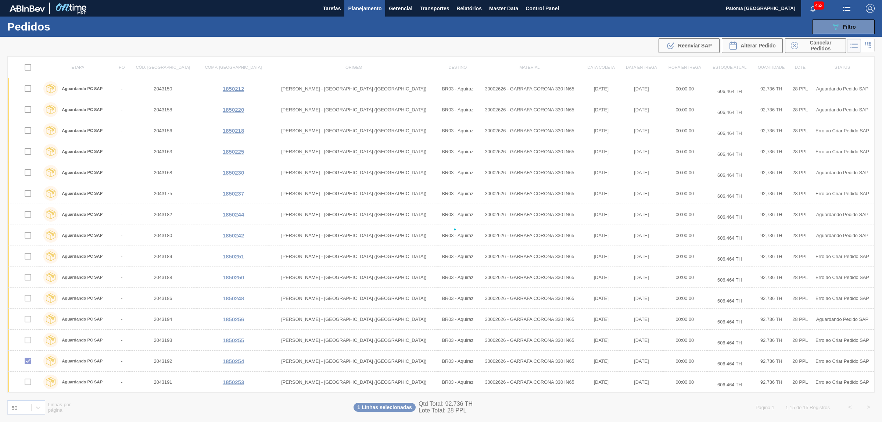
checkbox input "false"
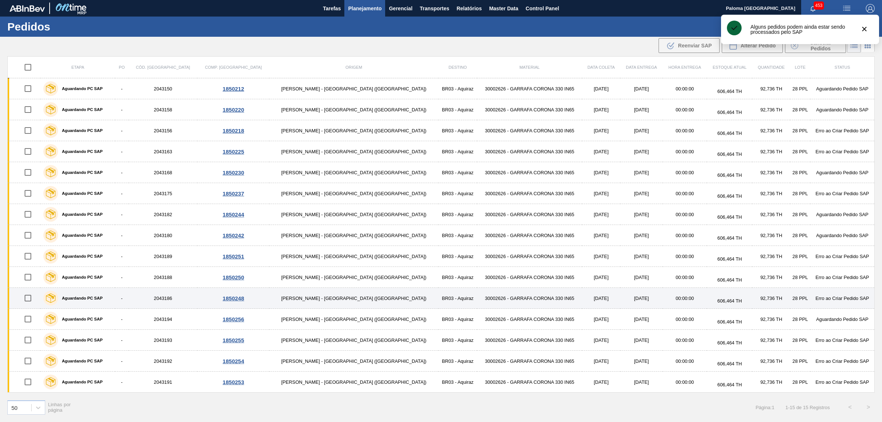
click at [31, 298] on input "checkbox" at bounding box center [27, 297] width 15 height 15
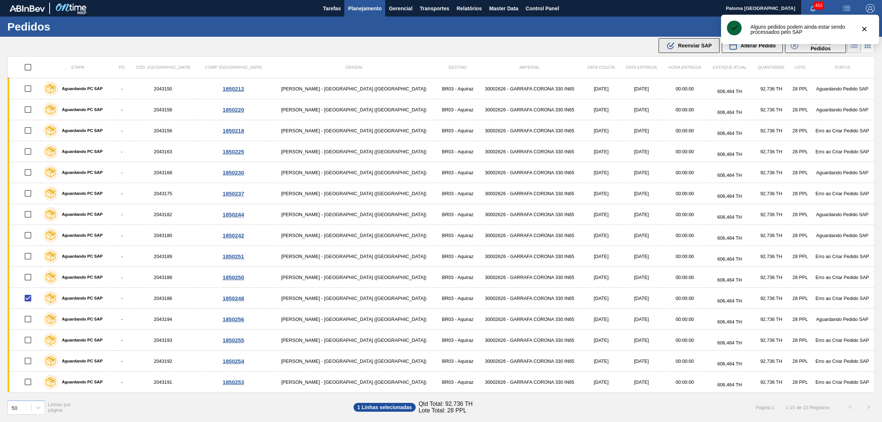
click at [702, 48] on span "Reenviar SAP" at bounding box center [695, 46] width 34 height 6
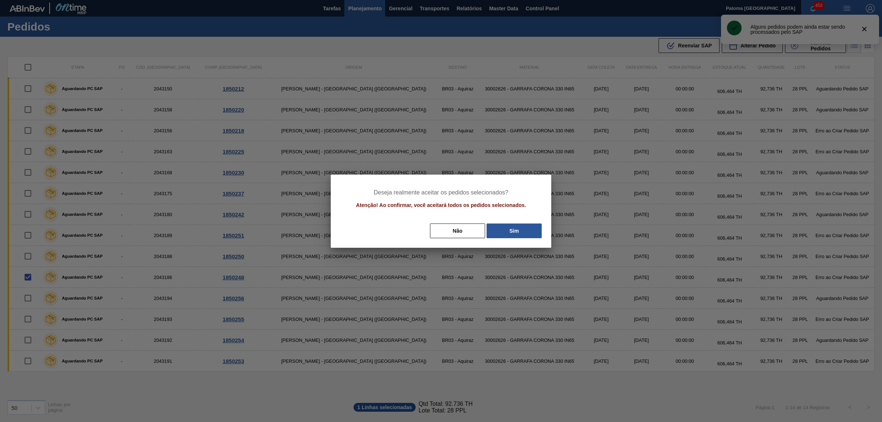
drag, startPoint x: 500, startPoint y: 234, endPoint x: 420, endPoint y: 219, distance: 81.9
click at [500, 234] on button "Sim" at bounding box center [514, 230] width 55 height 15
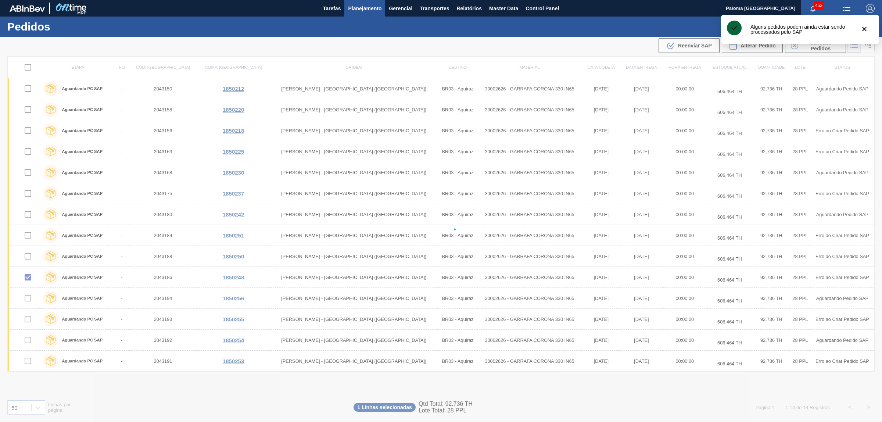
checkbox input "false"
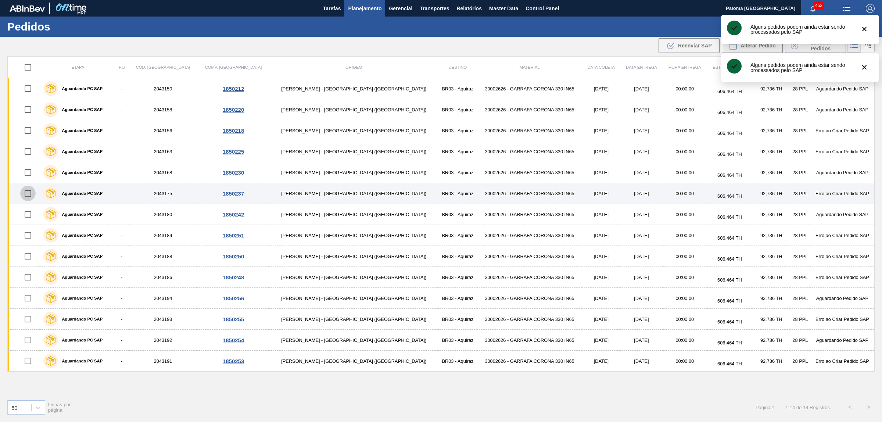
click at [32, 197] on input "checkbox" at bounding box center [27, 193] width 15 height 15
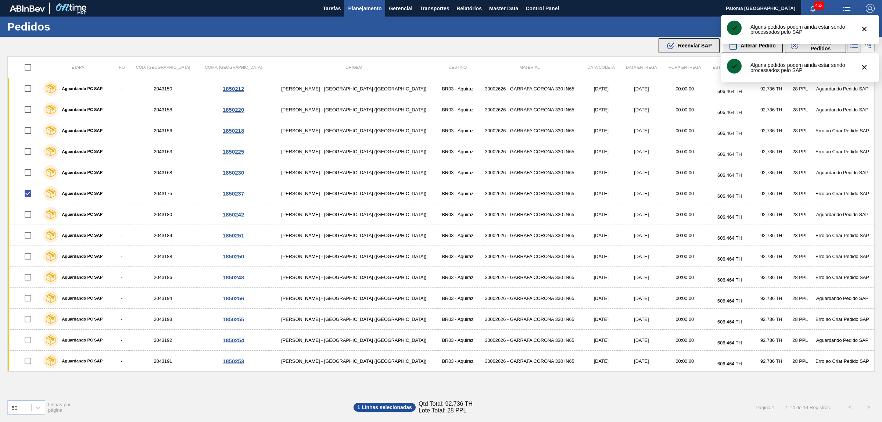
click at [684, 50] on button ".b{fill:var(--color-action-default)} Reenviar SAP" at bounding box center [689, 45] width 61 height 15
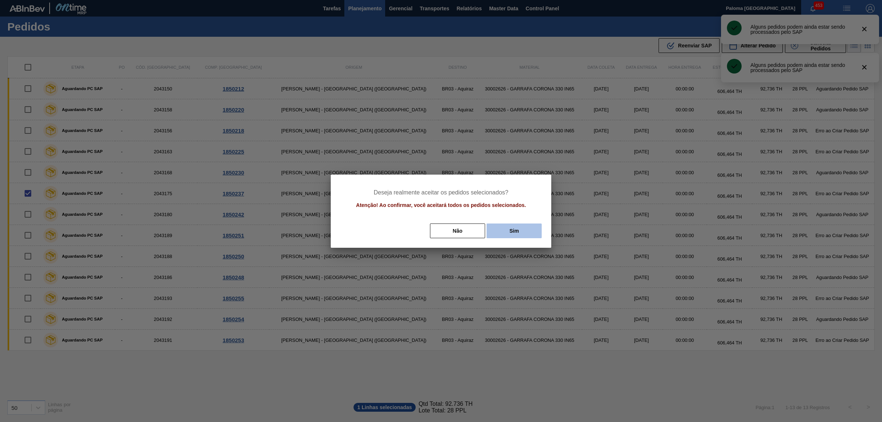
click at [526, 232] on button "Sim" at bounding box center [514, 230] width 55 height 15
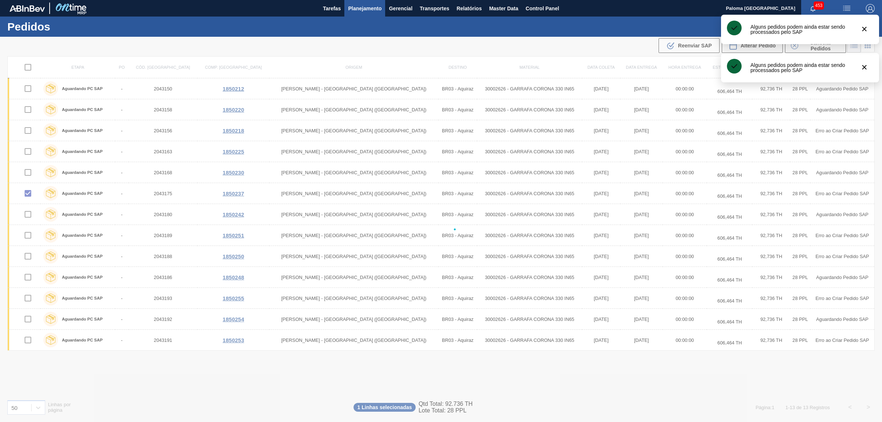
checkbox input "false"
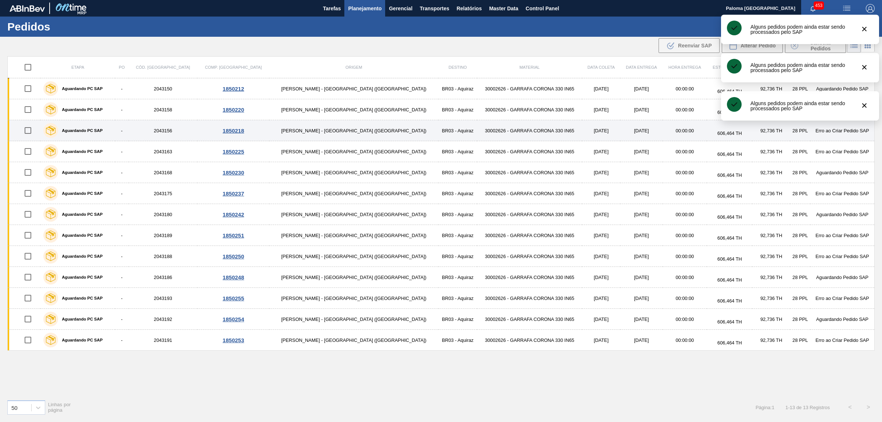
click at [32, 130] on input "checkbox" at bounding box center [27, 130] width 15 height 15
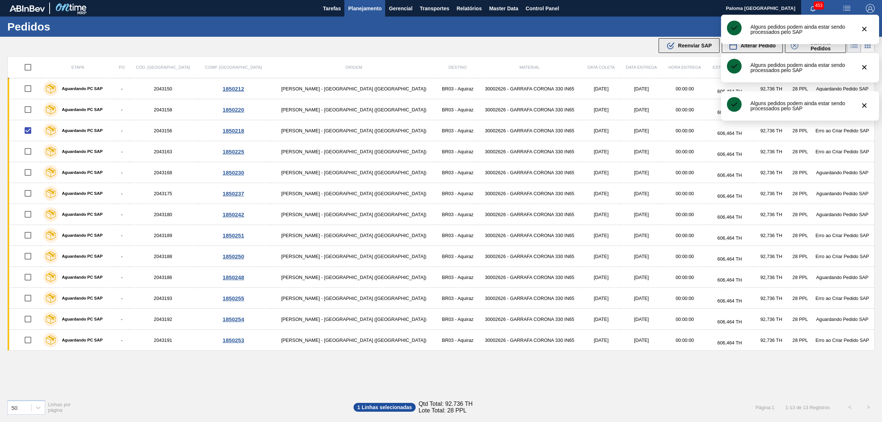
click at [681, 50] on button ".b{fill:var(--color-action-default)} Reenviar SAP" at bounding box center [689, 45] width 61 height 15
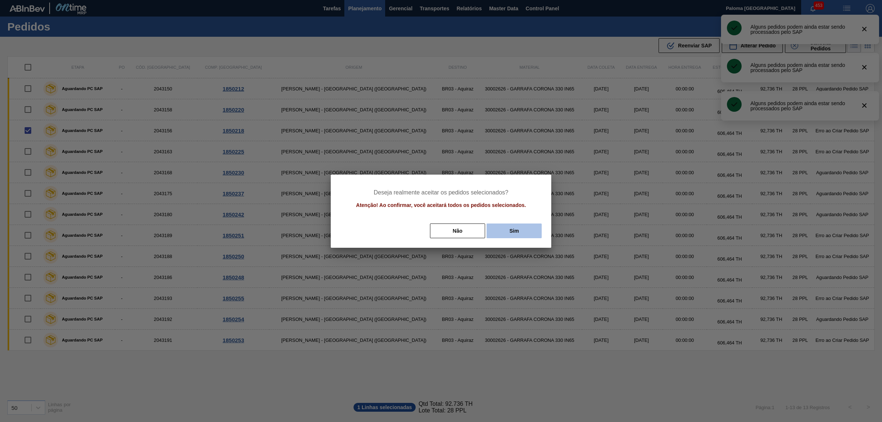
click at [508, 228] on button "Sim" at bounding box center [514, 230] width 55 height 15
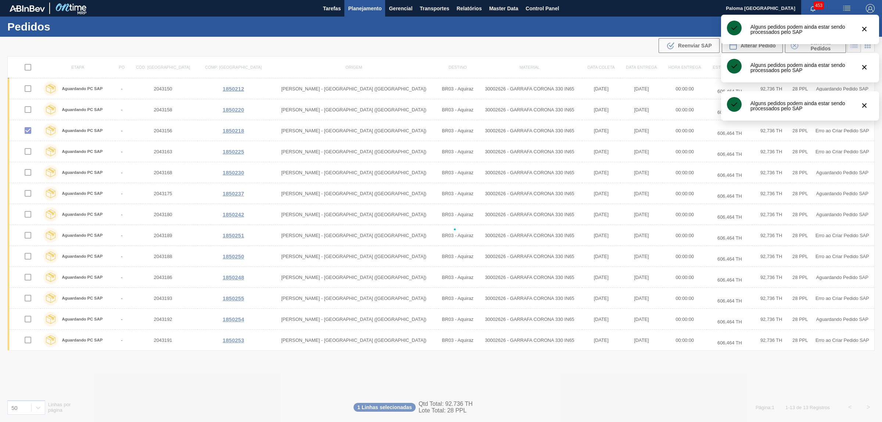
checkbox input "false"
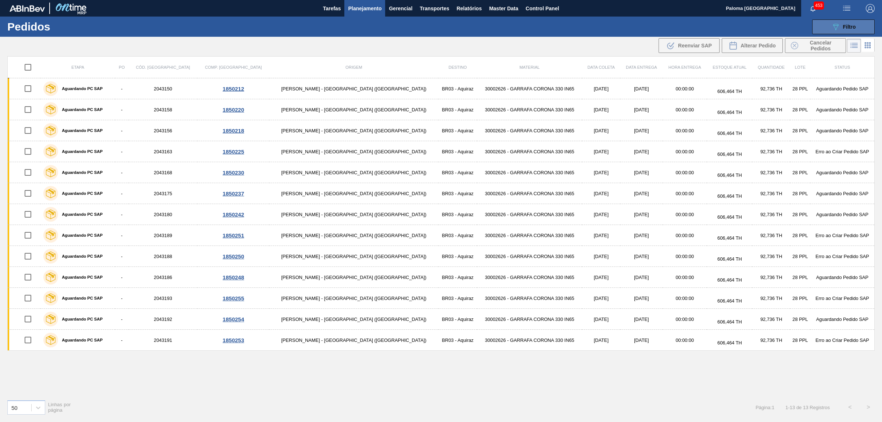
click at [844, 25] on span "Filtro" at bounding box center [849, 27] width 13 height 6
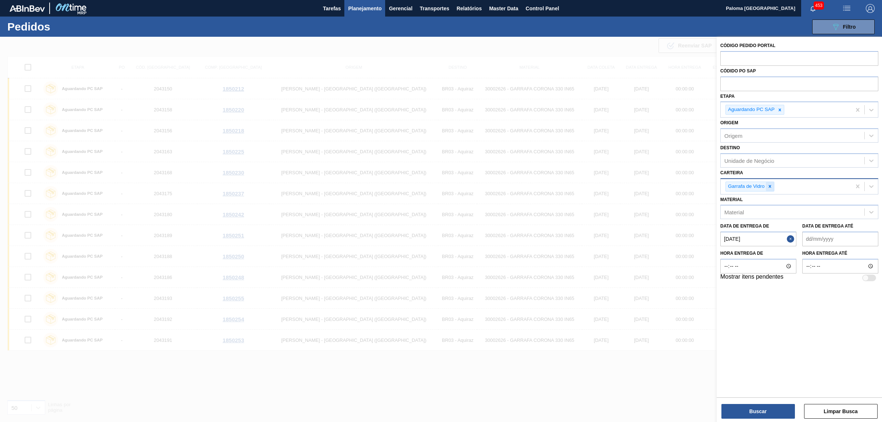
click at [771, 187] on icon at bounding box center [770, 186] width 3 height 3
click at [779, 411] on button "Buscar" at bounding box center [759, 411] width 74 height 15
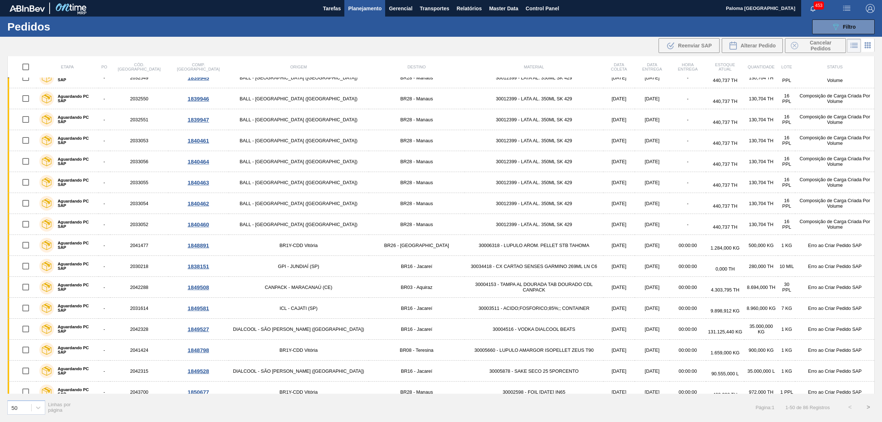
scroll to position [597, 0]
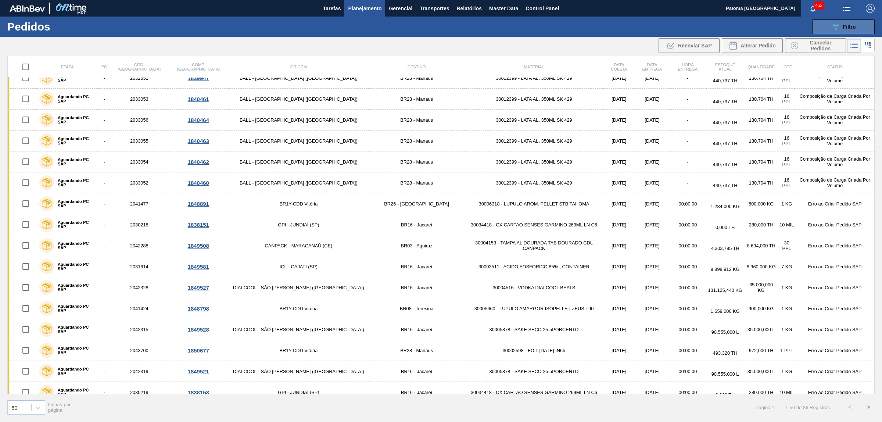
click at [838, 29] on icon "089F7B8B-B2A5-4AFE-B5C0-19BA573D28AC" at bounding box center [835, 26] width 9 height 9
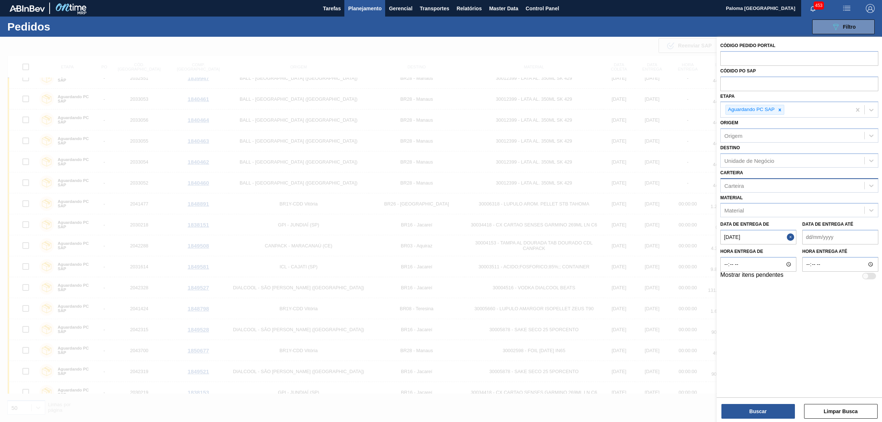
click at [738, 184] on div "Carteira" at bounding box center [734, 185] width 19 height 6
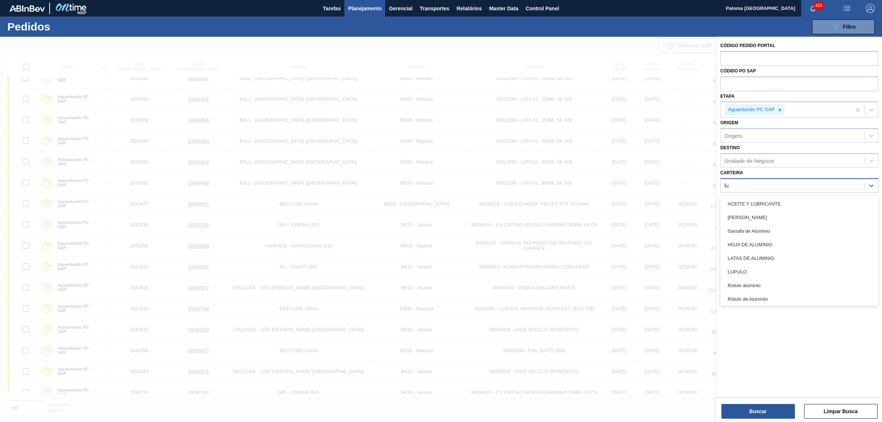
type input "lup"
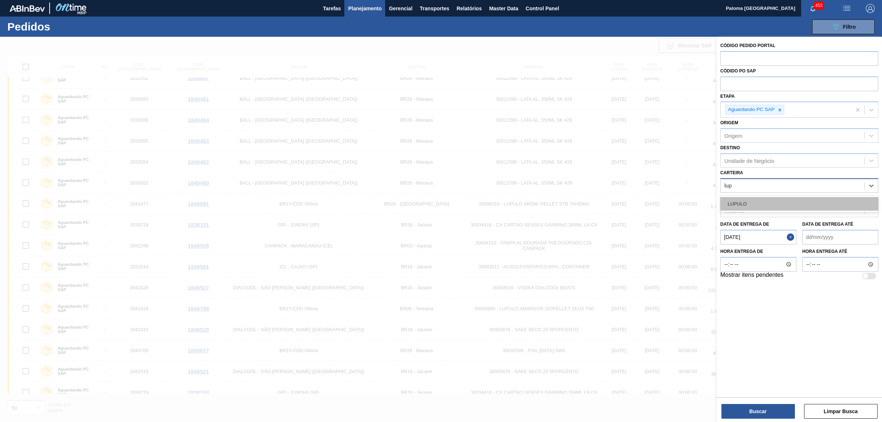
click at [740, 199] on div "LUPULO" at bounding box center [799, 204] width 158 height 14
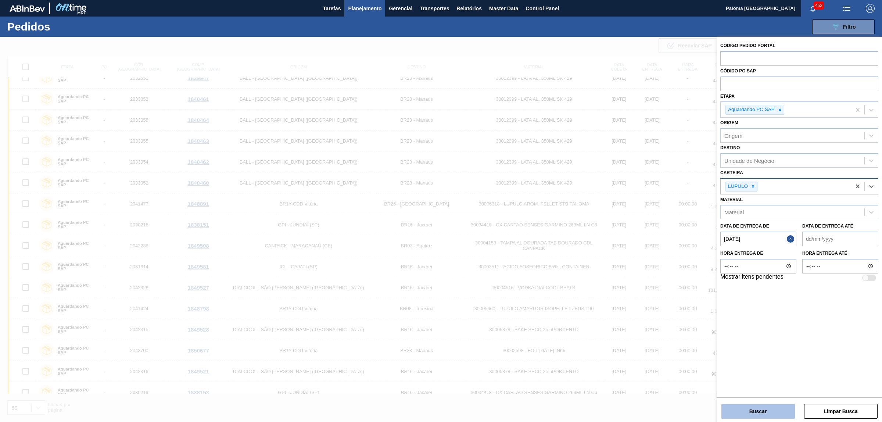
click at [745, 407] on button "Buscar" at bounding box center [759, 411] width 74 height 15
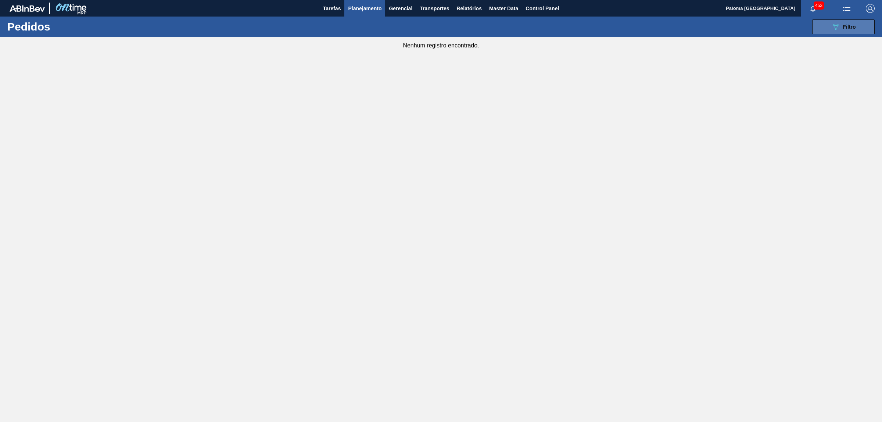
drag, startPoint x: 872, startPoint y: 23, endPoint x: 867, endPoint y: 28, distance: 7.3
click at [871, 26] on button "089F7B8B-B2A5-4AFE-B5C0-19BA573D28AC Filtro" at bounding box center [843, 26] width 62 height 15
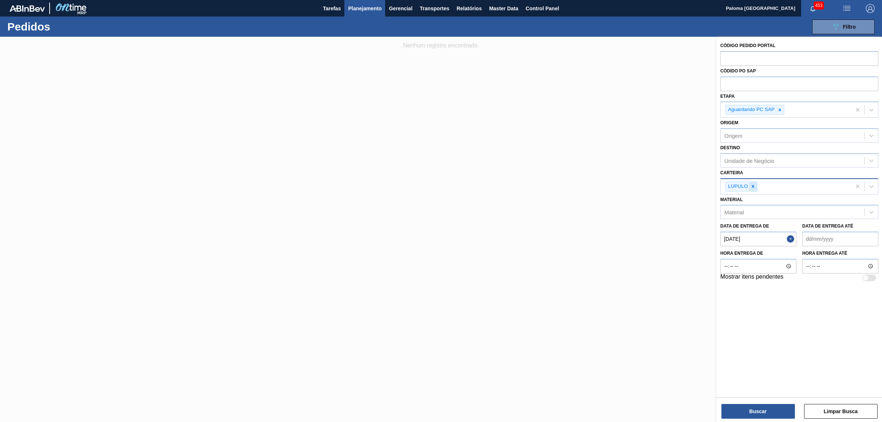
click at [753, 186] on icon at bounding box center [753, 186] width 3 height 3
click at [731, 405] on button "Buscar" at bounding box center [759, 411] width 74 height 15
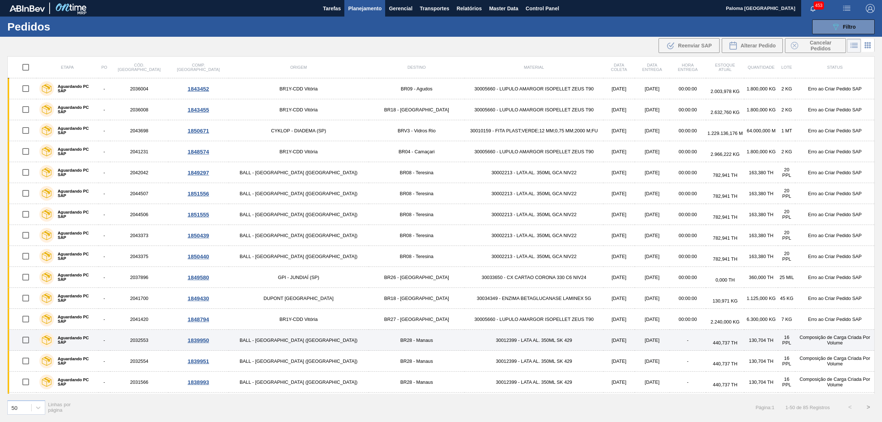
click at [26, 342] on input "checkbox" at bounding box center [25, 339] width 15 height 15
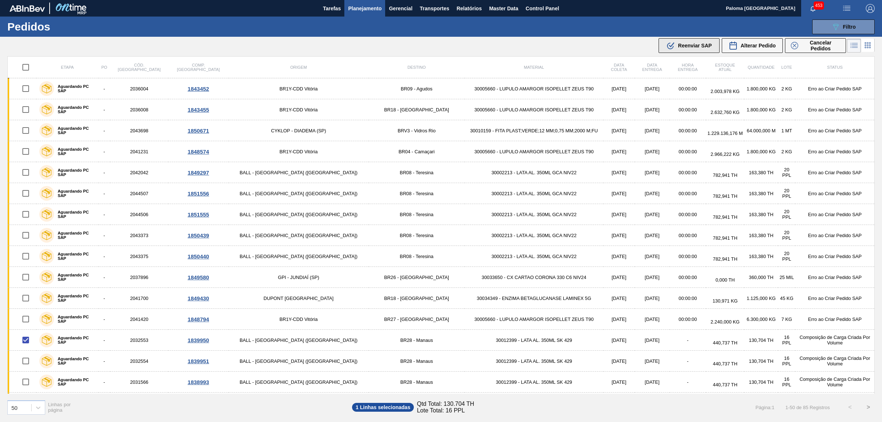
click at [688, 44] on span "Reenviar SAP" at bounding box center [695, 46] width 34 height 6
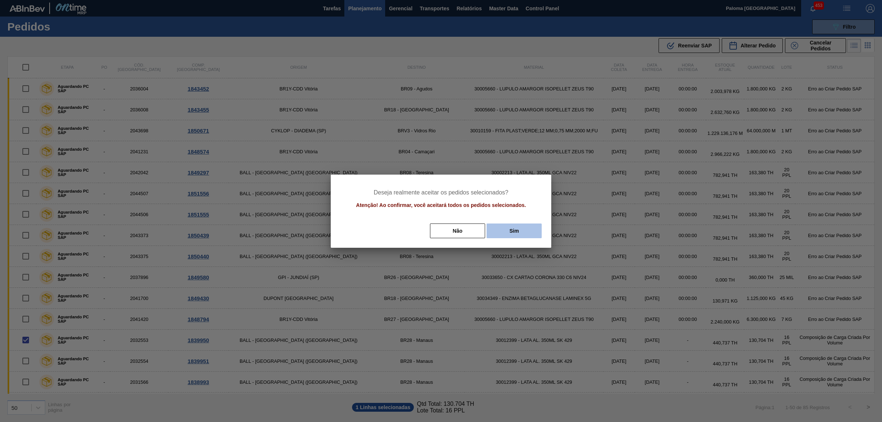
click at [513, 225] on button "Sim" at bounding box center [514, 230] width 55 height 15
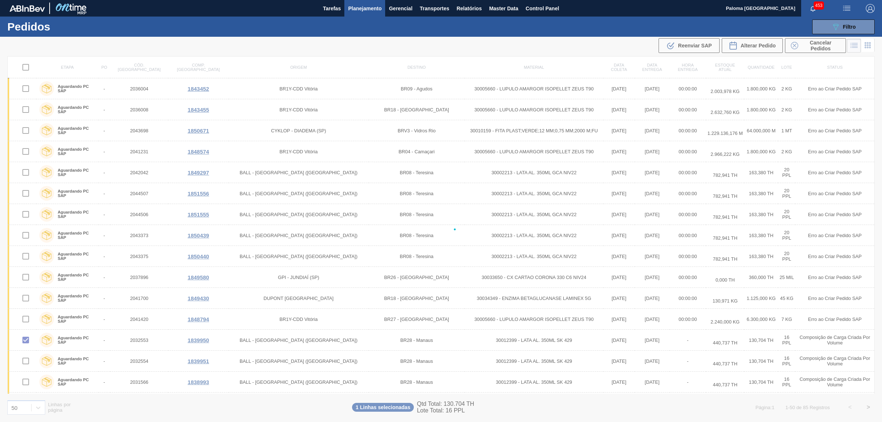
checkbox input "false"
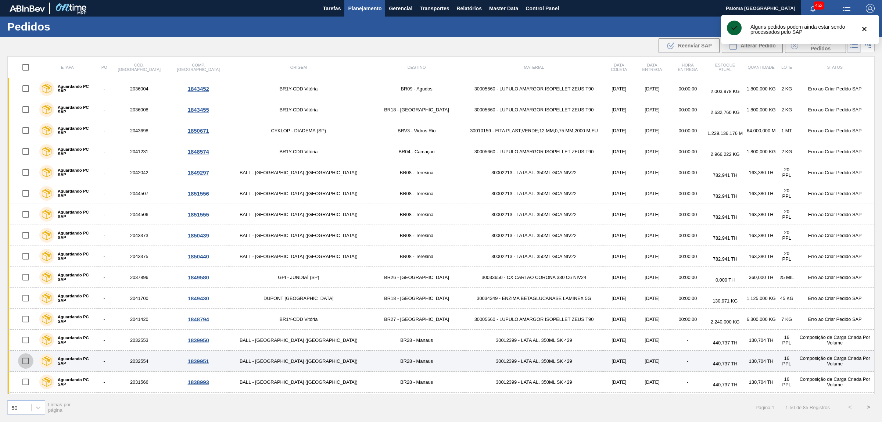
click at [25, 362] on input "checkbox" at bounding box center [25, 360] width 15 height 15
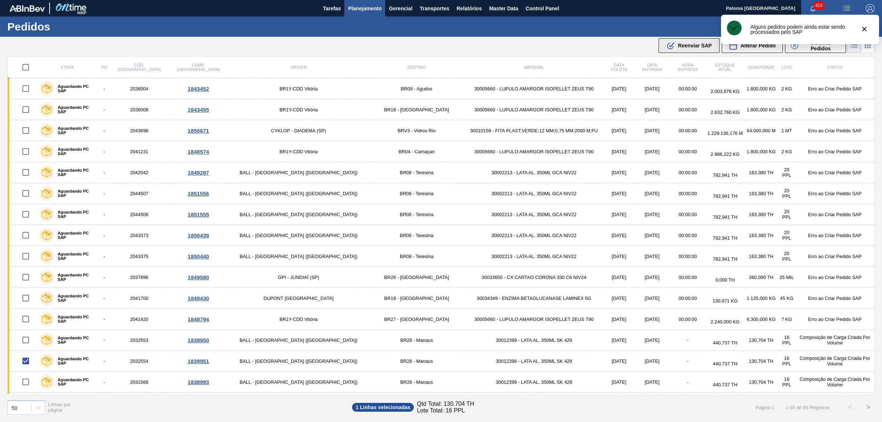
click at [699, 47] on span "Reenviar SAP" at bounding box center [695, 46] width 34 height 6
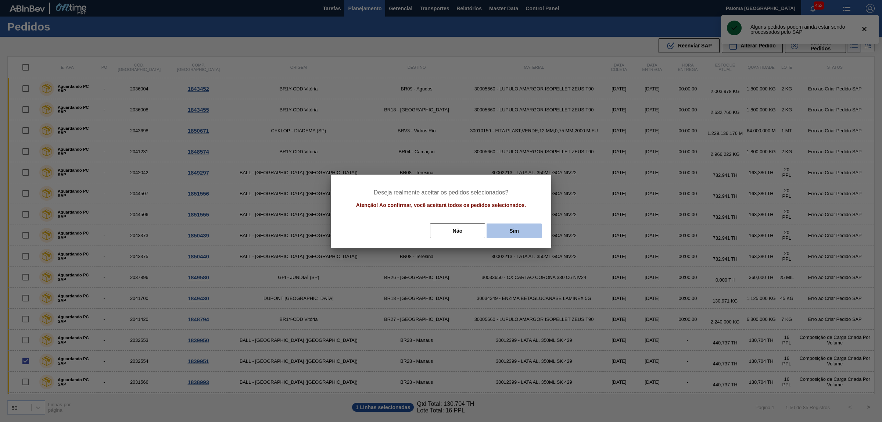
click at [519, 230] on button "Sim" at bounding box center [514, 230] width 55 height 15
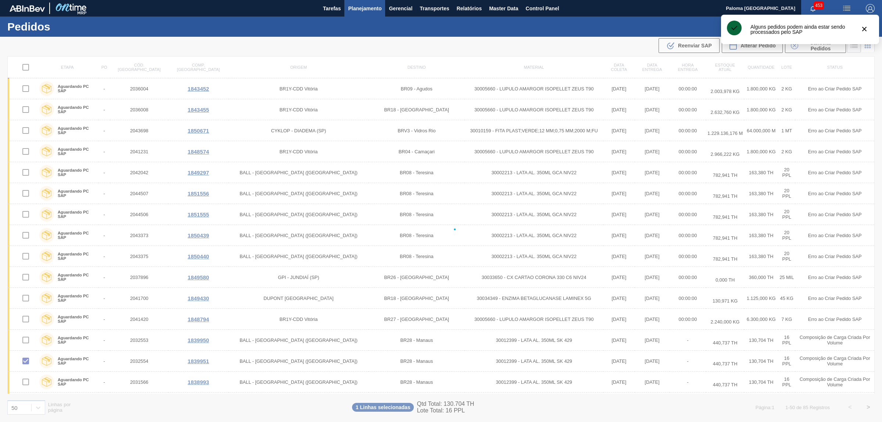
checkbox input "false"
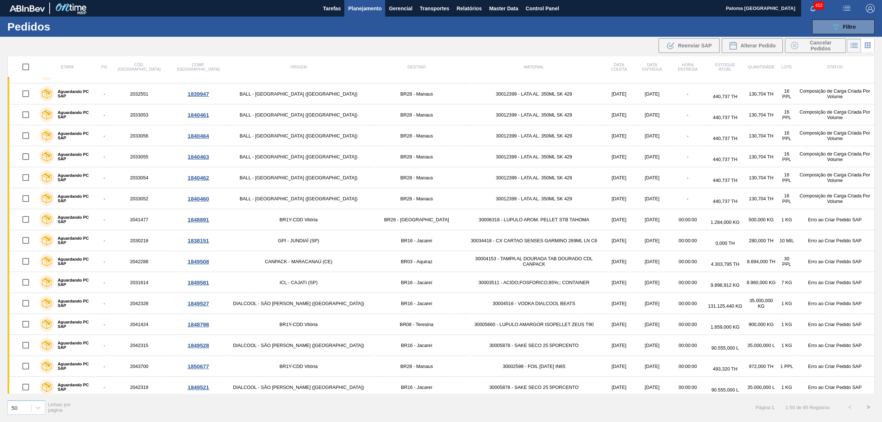
scroll to position [597, 0]
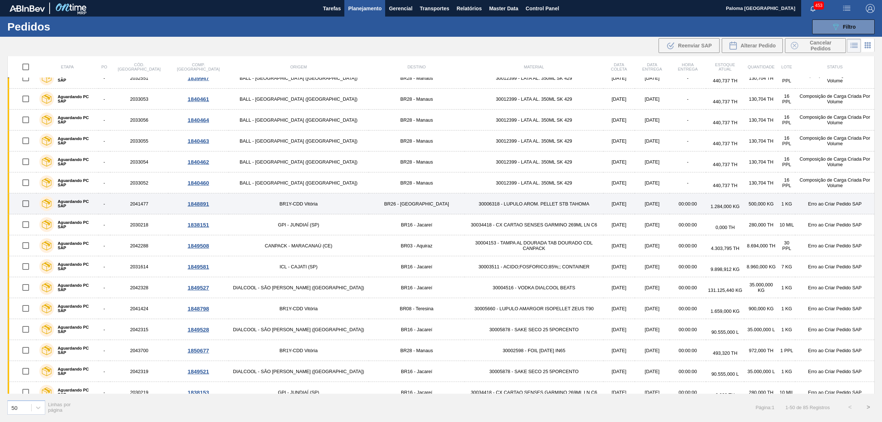
click at [29, 206] on input "checkbox" at bounding box center [25, 203] width 15 height 15
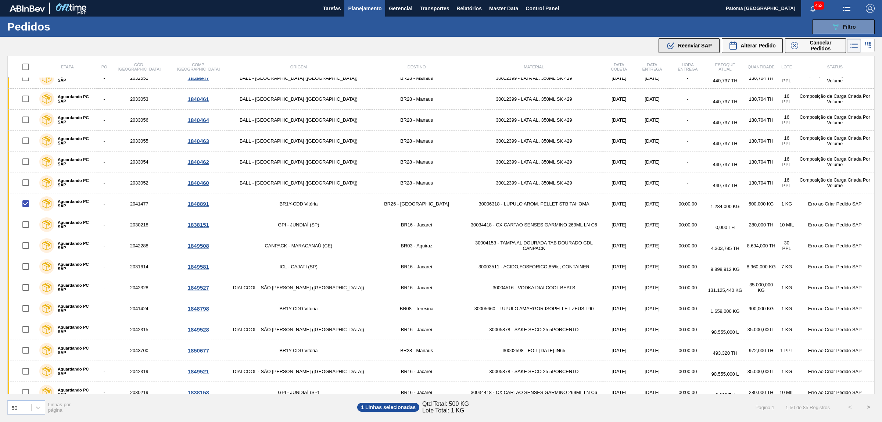
click at [680, 47] on span "Reenviar SAP" at bounding box center [695, 46] width 34 height 6
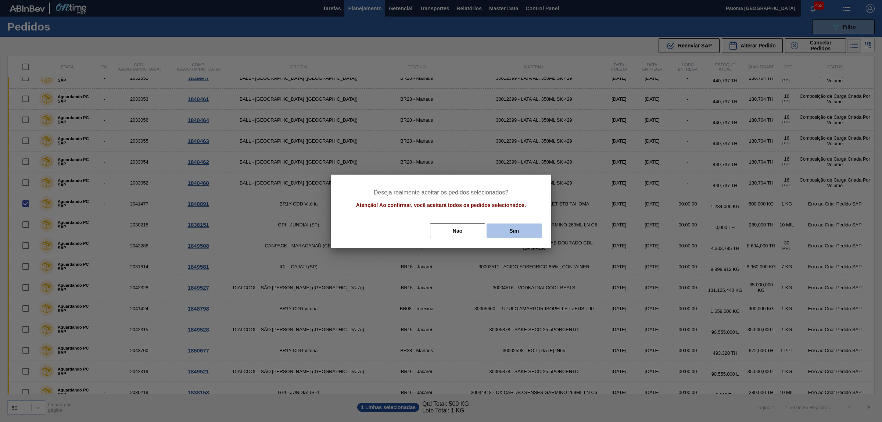
click at [504, 236] on button "Sim" at bounding box center [514, 230] width 55 height 15
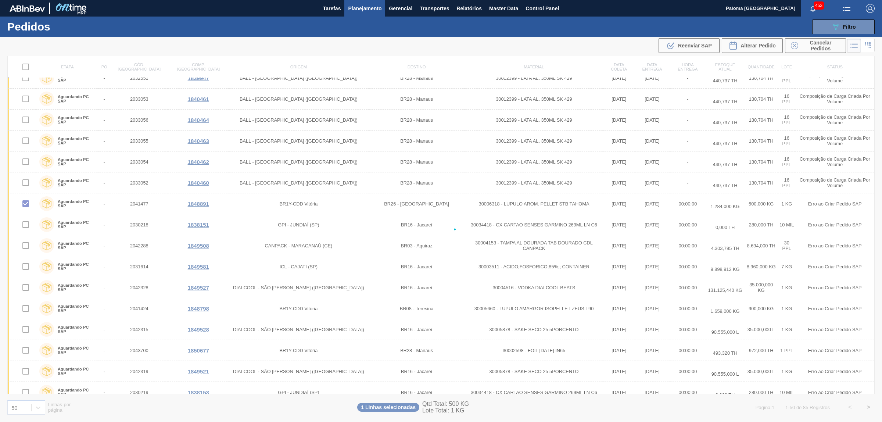
checkbox input "false"
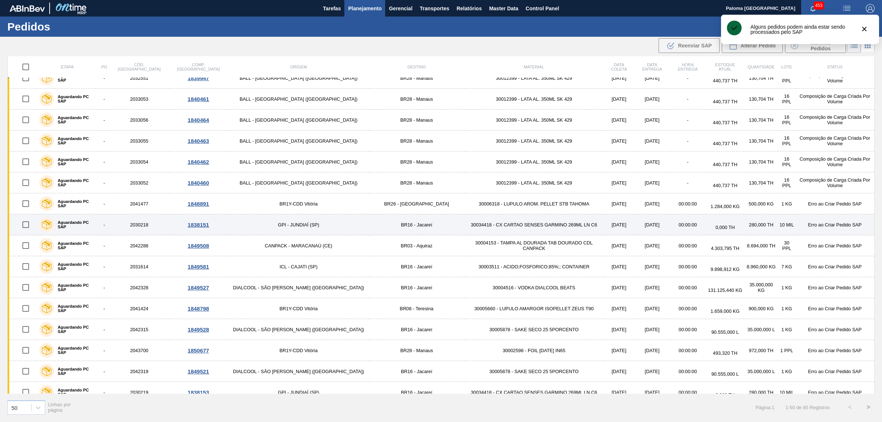
click at [28, 227] on input "checkbox" at bounding box center [25, 224] width 15 height 15
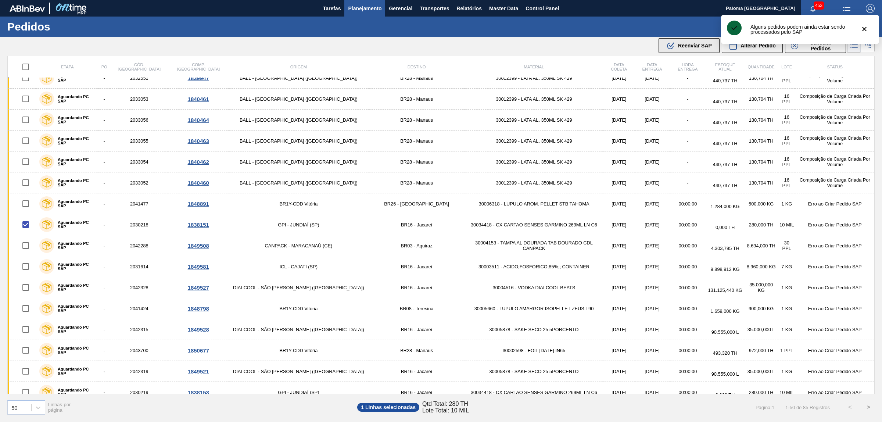
click at [690, 45] on span "Reenviar SAP" at bounding box center [695, 46] width 34 height 6
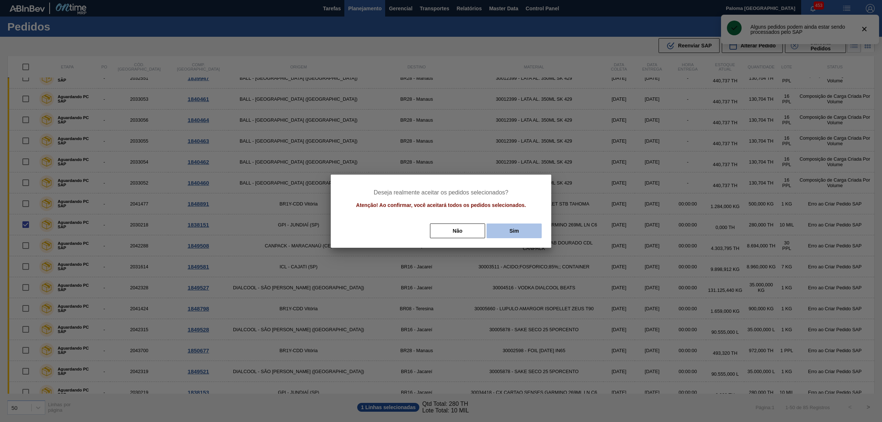
click at [517, 237] on button "Sim" at bounding box center [514, 230] width 55 height 15
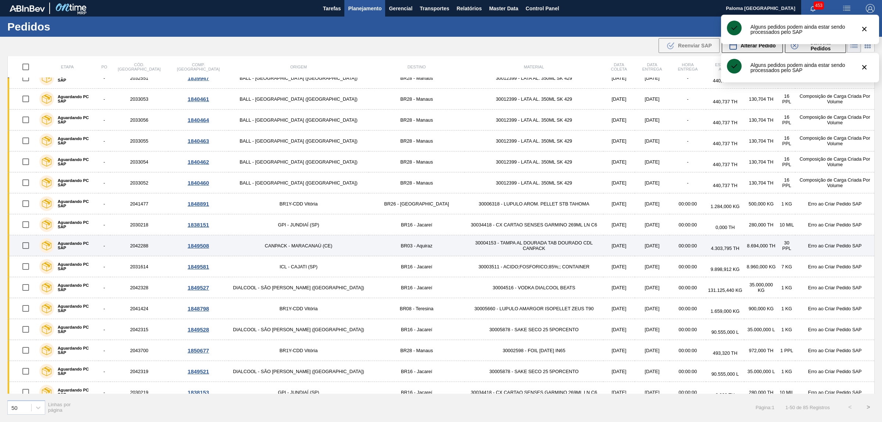
checkbox input "false"
click at [28, 249] on input "checkbox" at bounding box center [25, 245] width 15 height 15
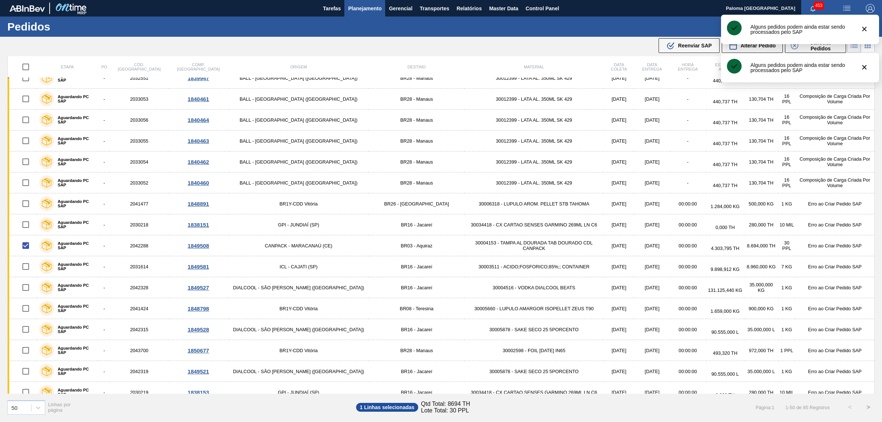
drag, startPoint x: 685, startPoint y: 47, endPoint x: 666, endPoint y: 61, distance: 23.3
click at [685, 47] on span "Reenviar SAP" at bounding box center [695, 46] width 34 height 6
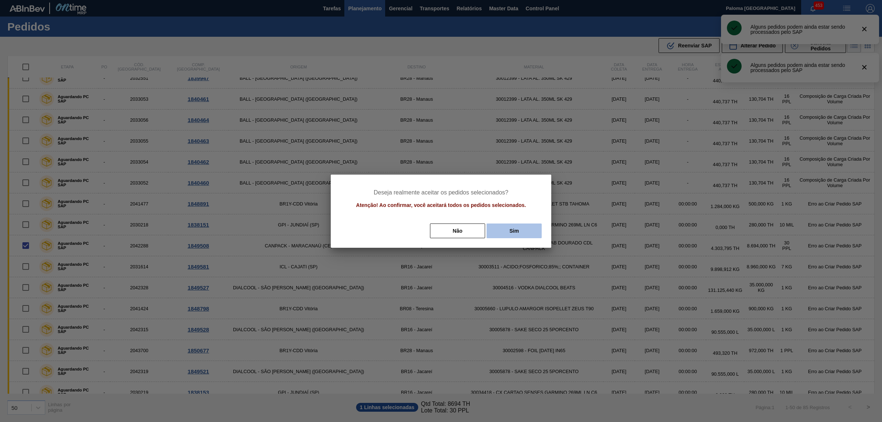
click at [510, 233] on button "Sim" at bounding box center [514, 230] width 55 height 15
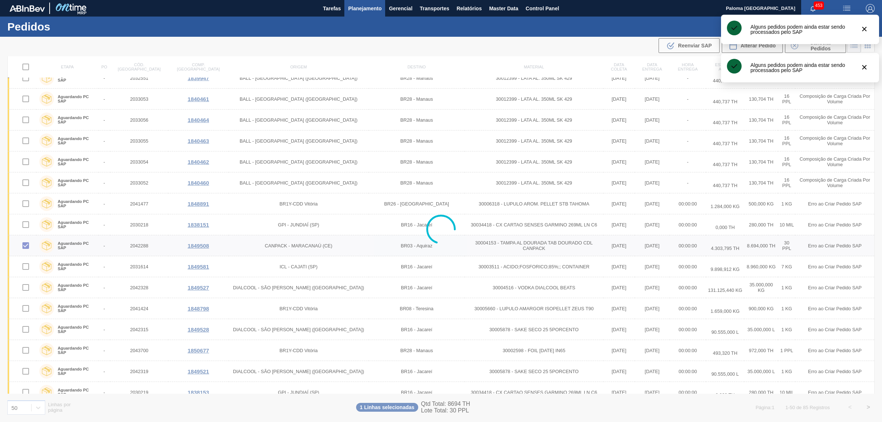
checkbox input "false"
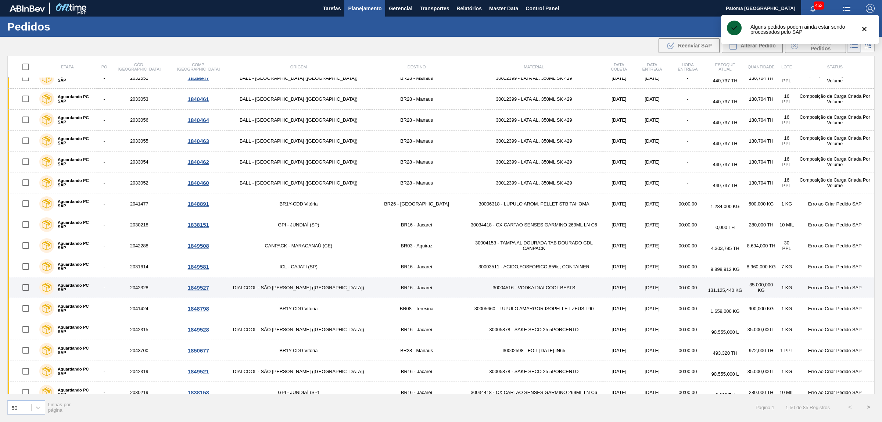
click at [28, 289] on input "checkbox" at bounding box center [25, 287] width 15 height 15
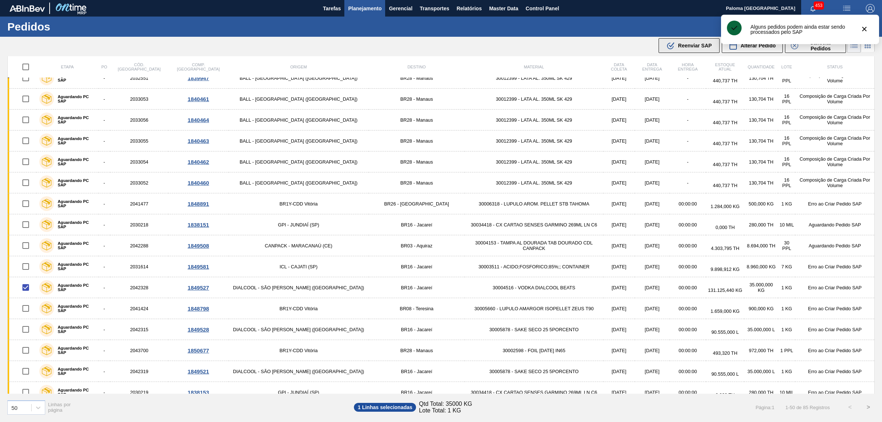
click at [673, 46] on icon ".b{fill:var(--color-action-default)}" at bounding box center [670, 45] width 9 height 9
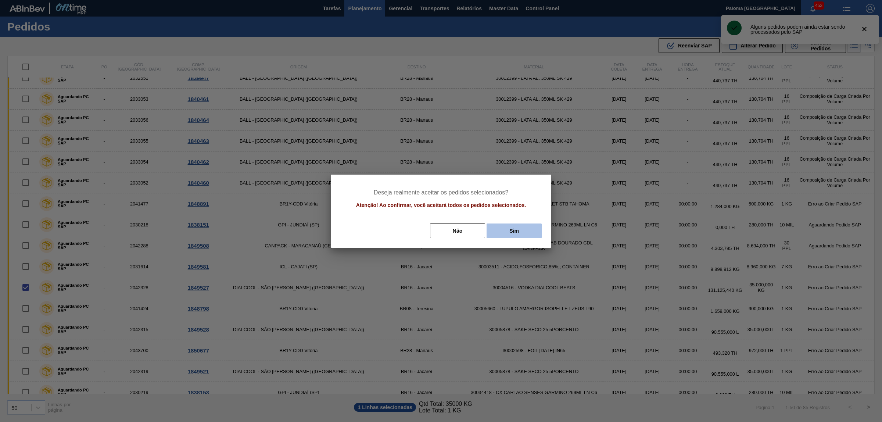
click at [503, 229] on button "Sim" at bounding box center [514, 230] width 55 height 15
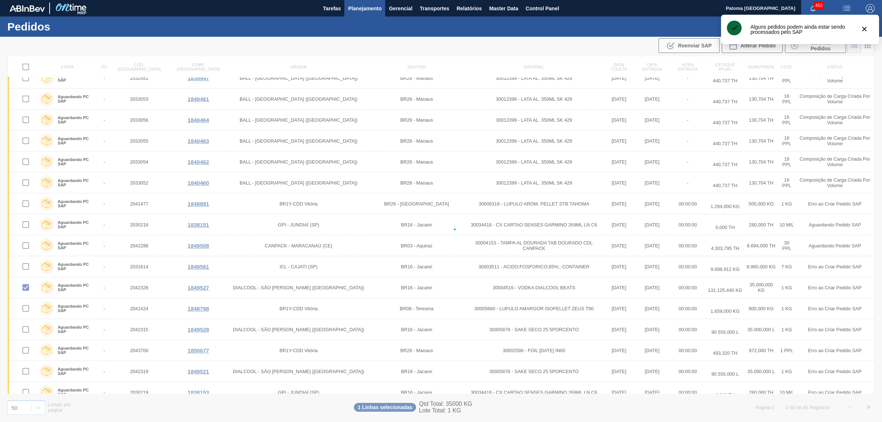
checkbox input "false"
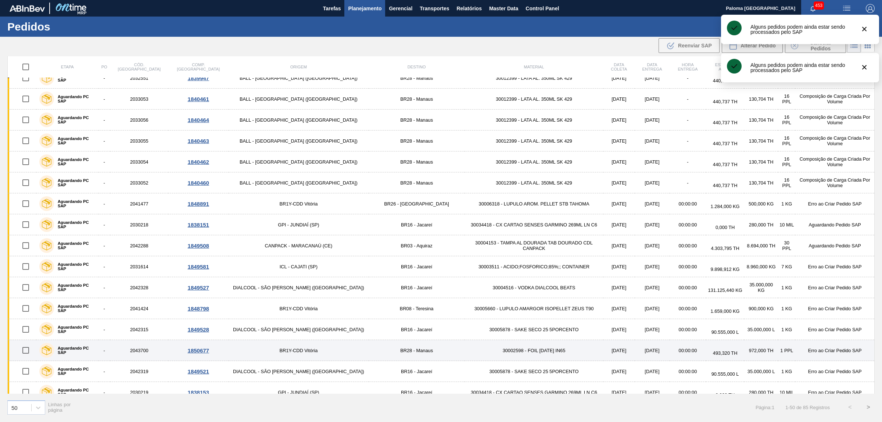
click at [30, 352] on input "checkbox" at bounding box center [25, 350] width 15 height 15
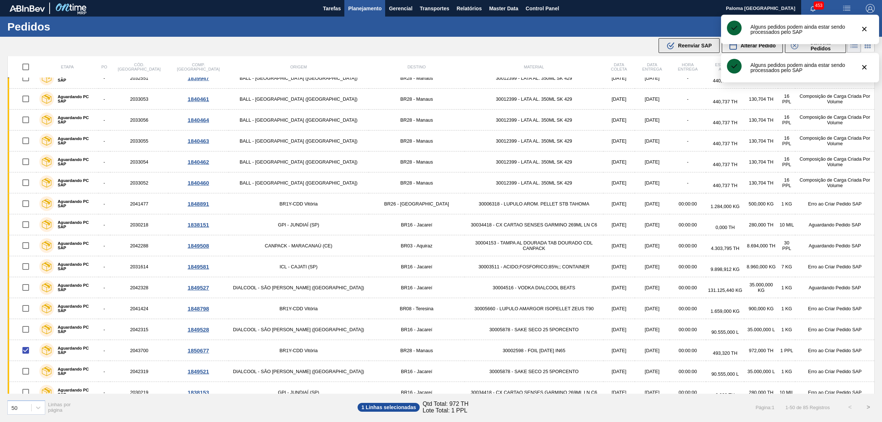
click at [683, 50] on div ".b{fill:var(--color-action-default)} Reenviar SAP" at bounding box center [689, 45] width 46 height 9
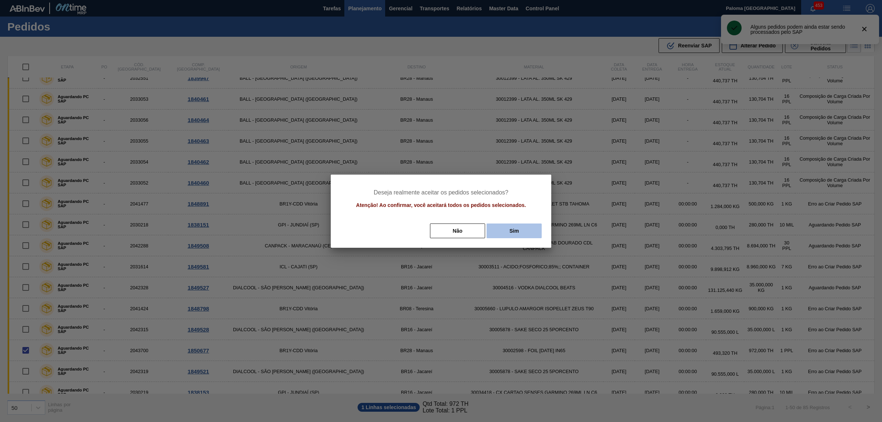
drag, startPoint x: 517, startPoint y: 232, endPoint x: 513, endPoint y: 230, distance: 3.8
click at [516, 232] on button "Sim" at bounding box center [514, 230] width 55 height 15
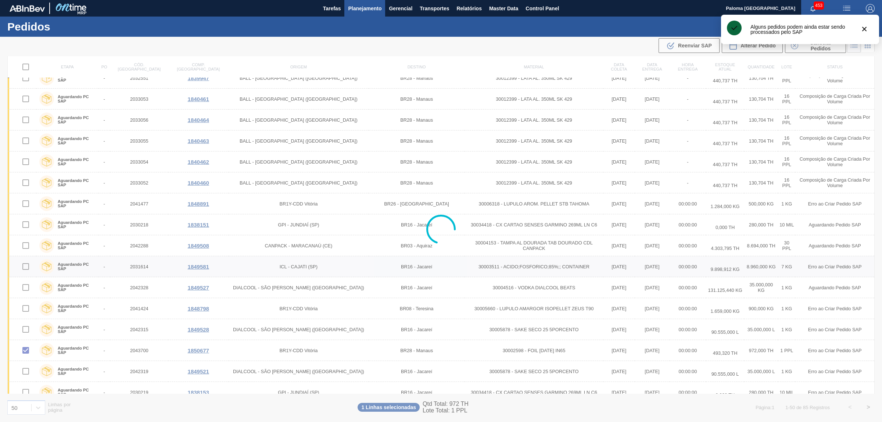
checkbox input "false"
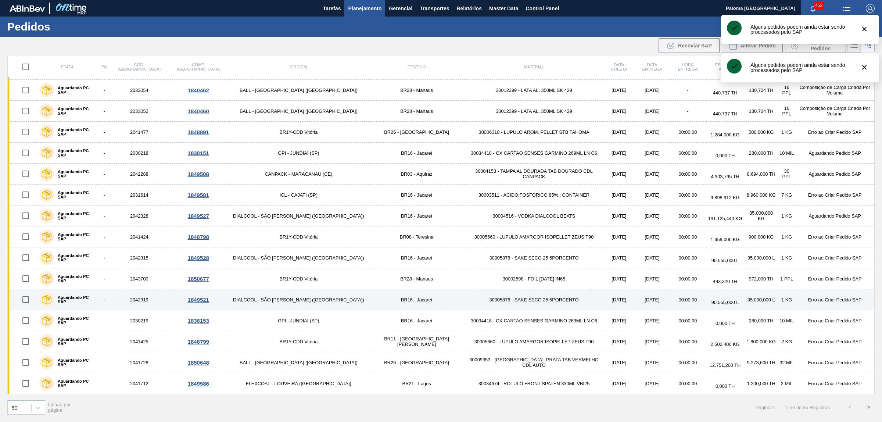
scroll to position [689, 0]
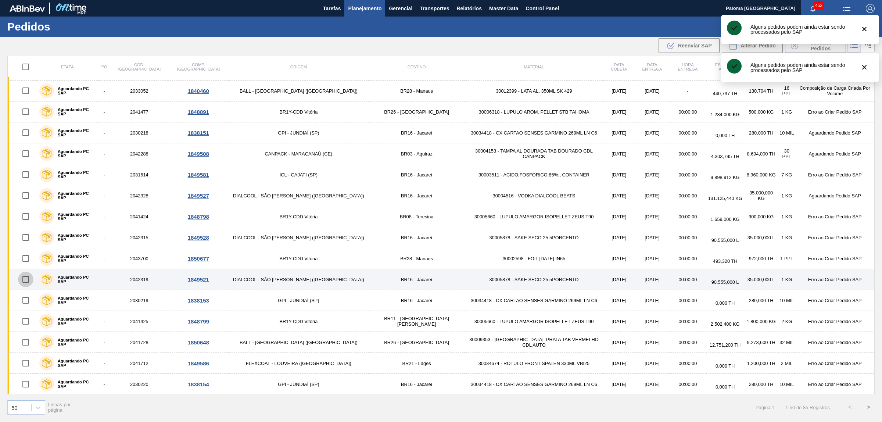
click at [26, 285] on input "checkbox" at bounding box center [25, 279] width 15 height 15
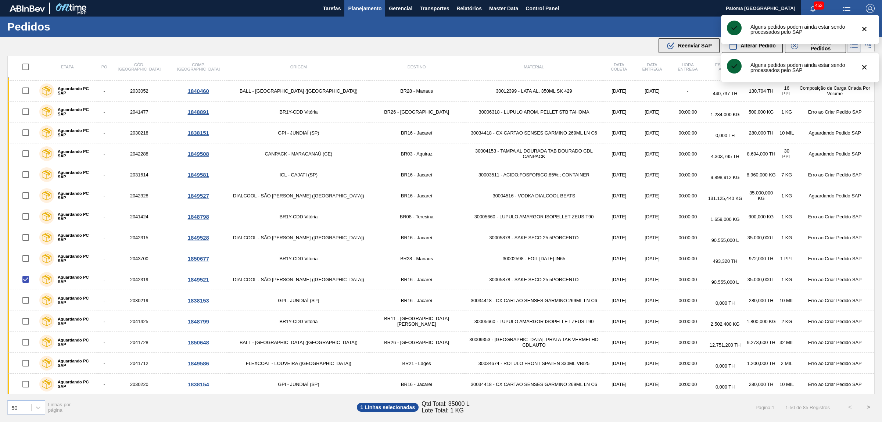
click at [673, 43] on icon at bounding box center [672, 44] width 6 height 5
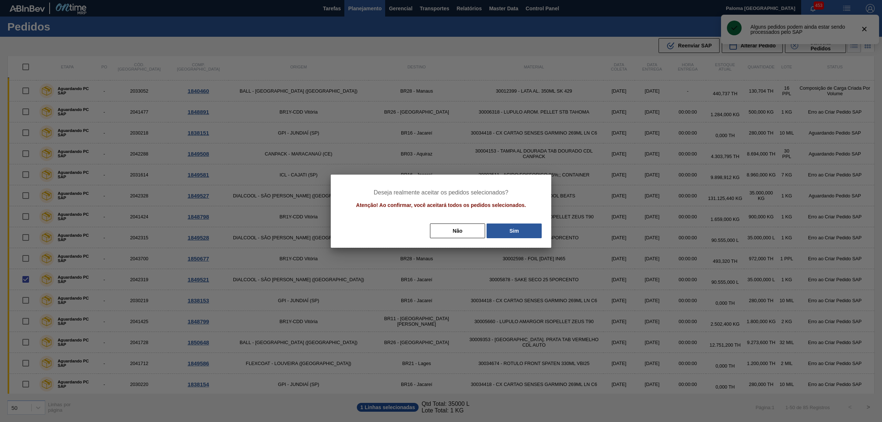
scroll to position [584, 0]
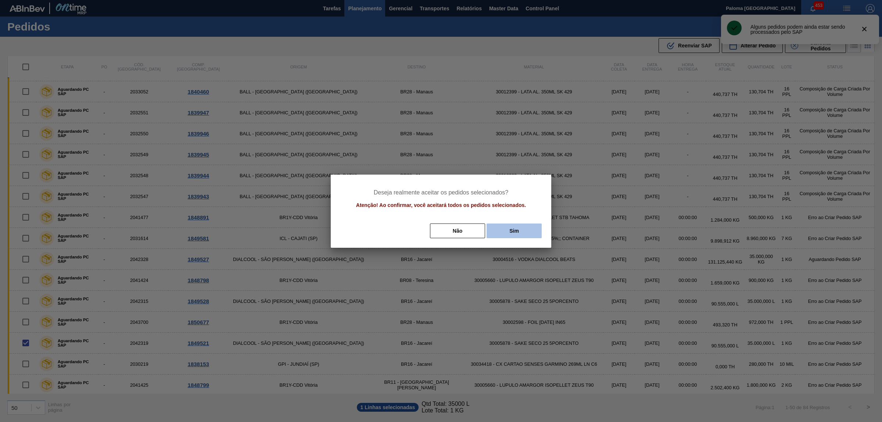
click at [524, 231] on button "Sim" at bounding box center [514, 230] width 55 height 15
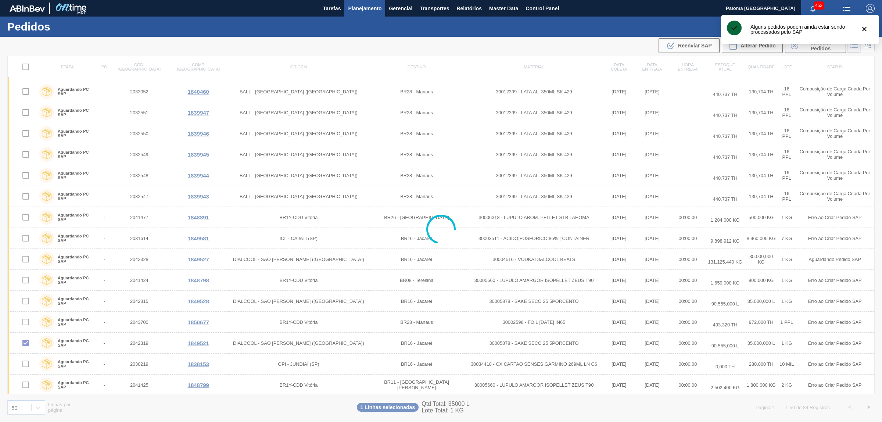
checkbox input "false"
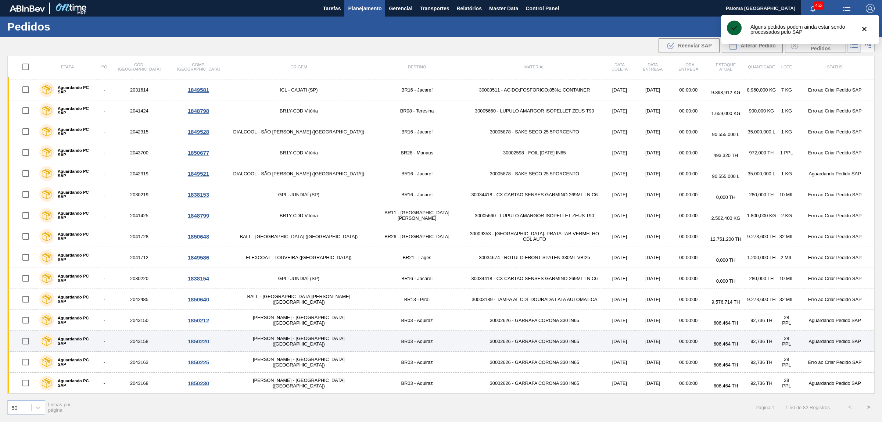
scroll to position [736, 0]
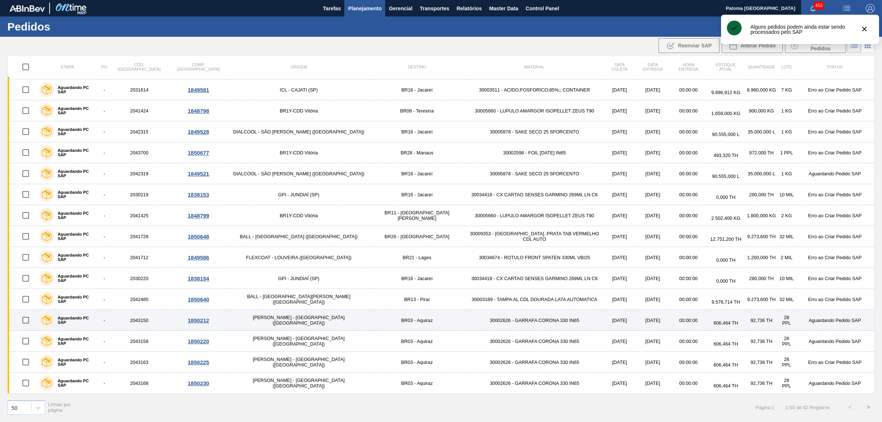
click at [28, 321] on input "checkbox" at bounding box center [25, 319] width 15 height 15
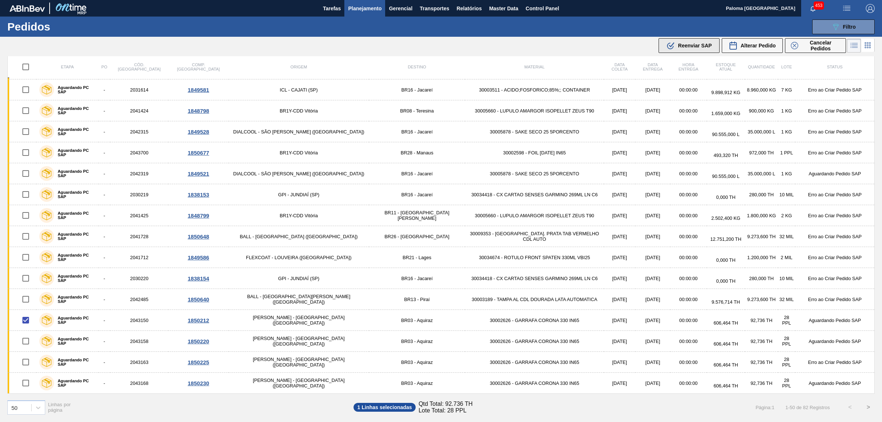
click at [675, 48] on div ".b{fill:var(--color-action-default)} Reenviar SAP" at bounding box center [689, 45] width 46 height 9
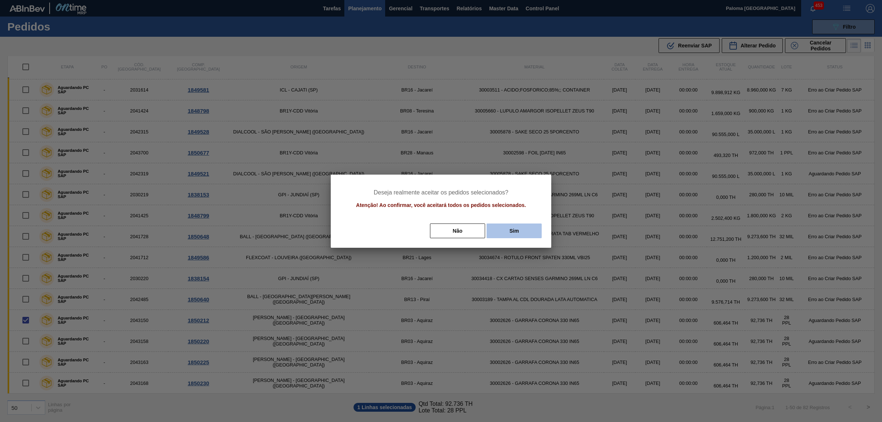
click at [497, 230] on button "Sim" at bounding box center [514, 230] width 55 height 15
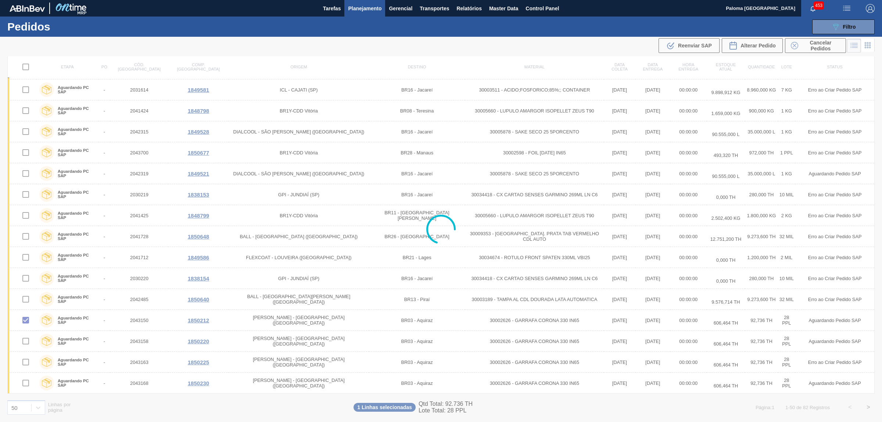
checkbox input "false"
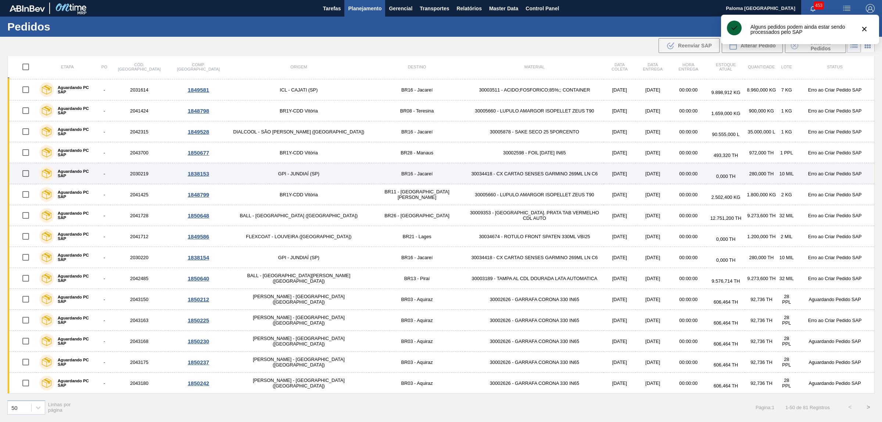
scroll to position [547, 0]
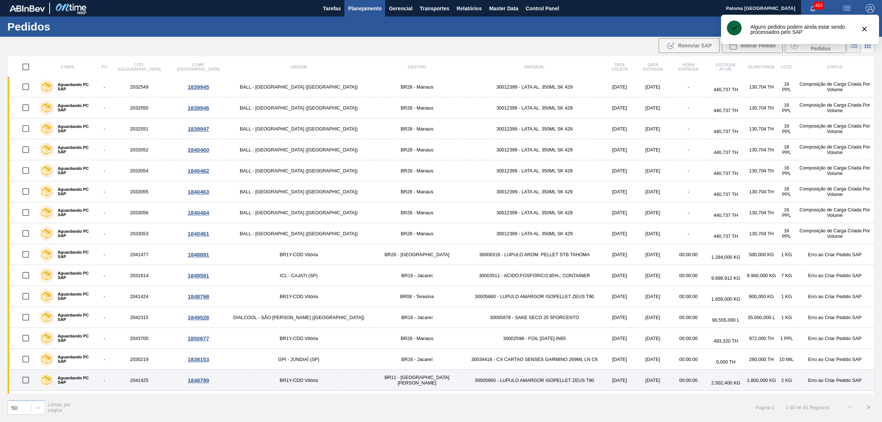
click at [28, 386] on input "checkbox" at bounding box center [25, 379] width 15 height 15
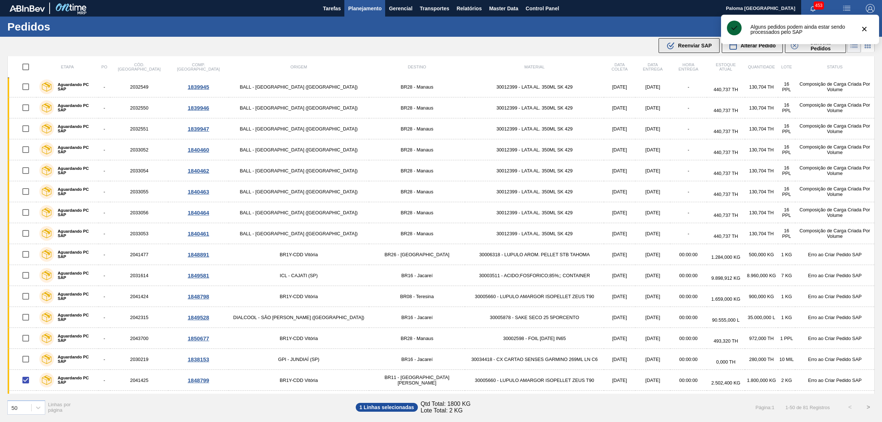
click at [670, 46] on icon at bounding box center [672, 44] width 6 height 5
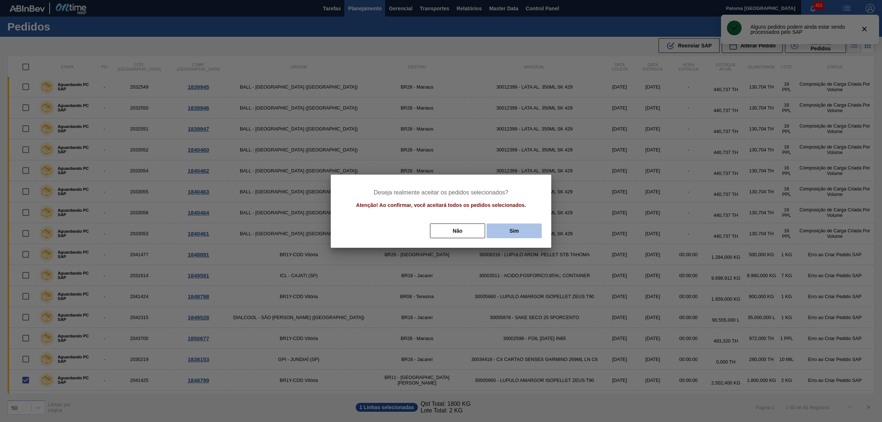
click at [496, 225] on button "Sim" at bounding box center [514, 230] width 55 height 15
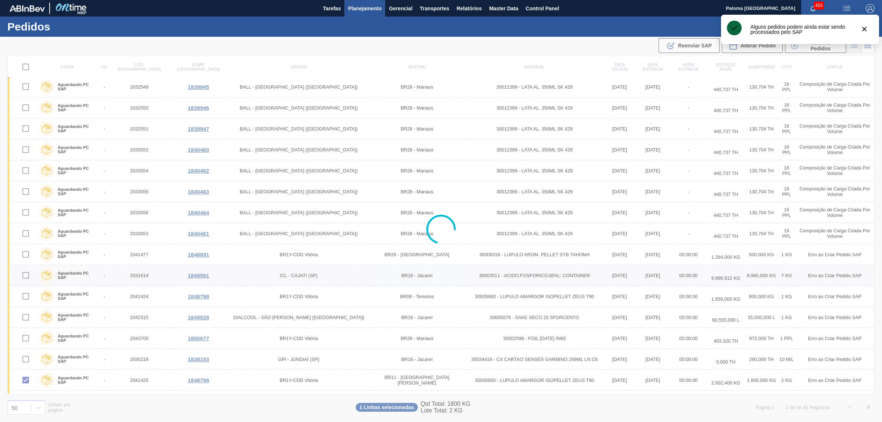
checkbox input "false"
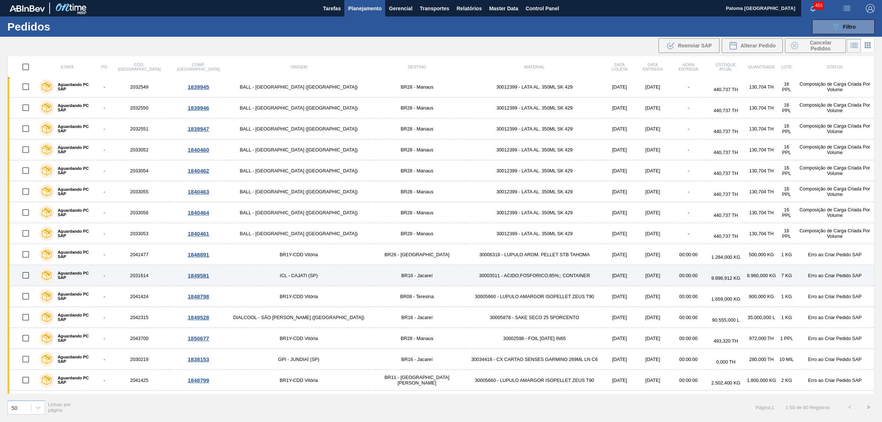
click at [27, 278] on input "checkbox" at bounding box center [25, 275] width 15 height 15
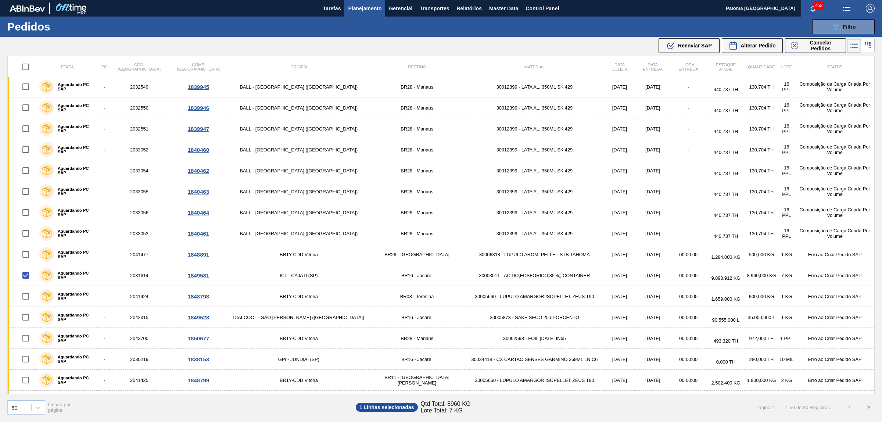
click at [671, 54] on div ".b{fill:var(--color-action-default)} Reenviar SAP Alterar Pedido Cancelar Pedid…" at bounding box center [753, 45] width 190 height 17
click at [675, 49] on div ".b{fill:var(--color-action-default)} Reenviar SAP" at bounding box center [689, 45] width 46 height 9
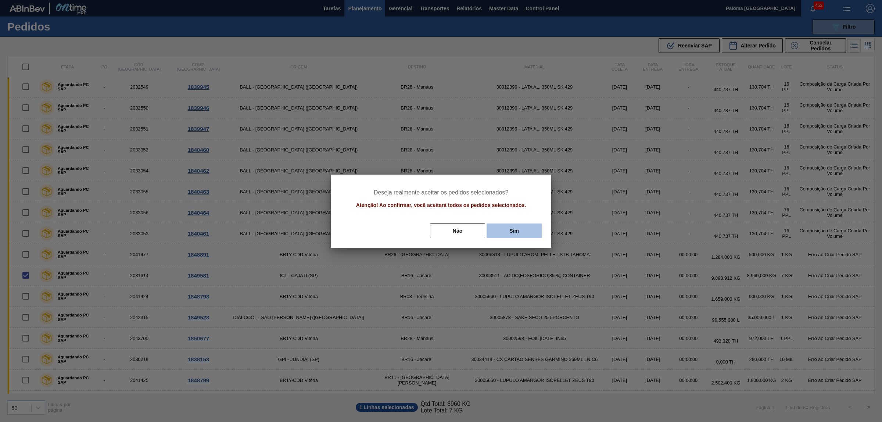
click at [506, 233] on button "Sim" at bounding box center [514, 230] width 55 height 15
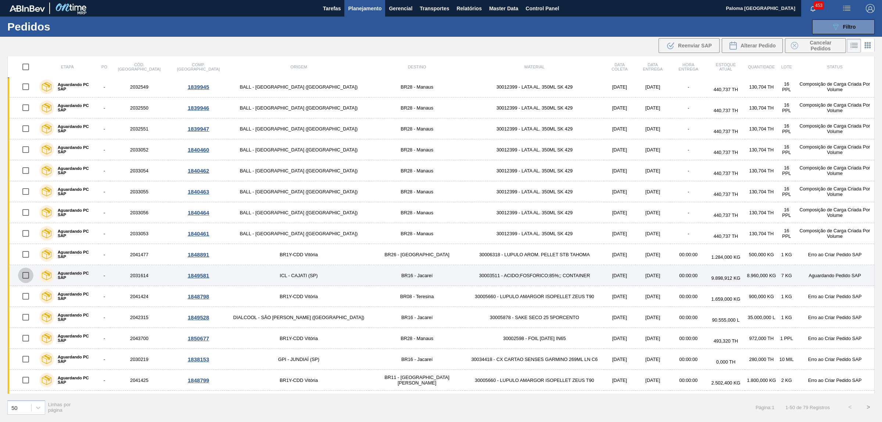
click at [24, 279] on input "checkbox" at bounding box center [25, 275] width 15 height 15
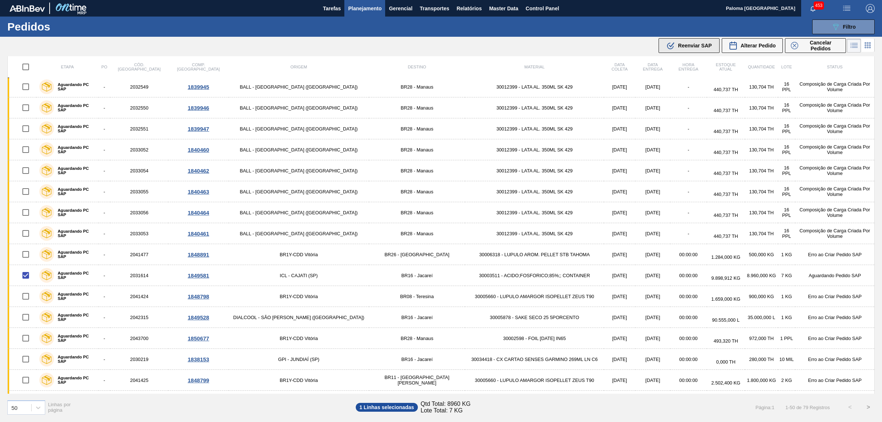
click at [681, 48] on span "Reenviar SAP" at bounding box center [695, 46] width 34 height 6
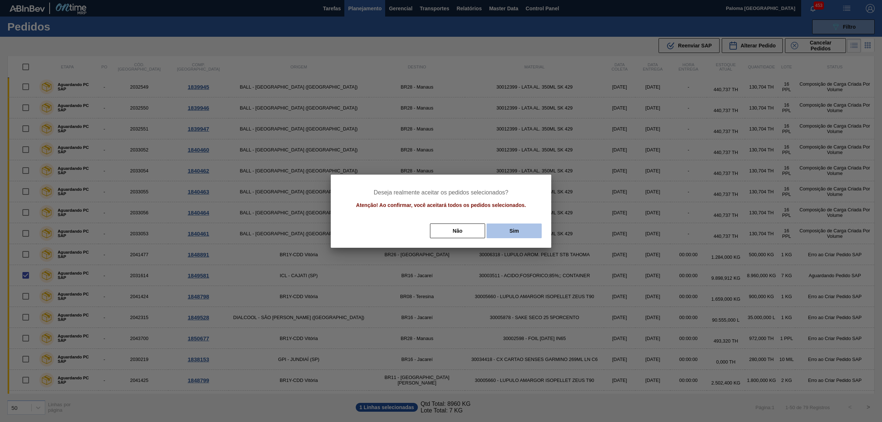
click at [513, 230] on button "Sim" at bounding box center [514, 230] width 55 height 15
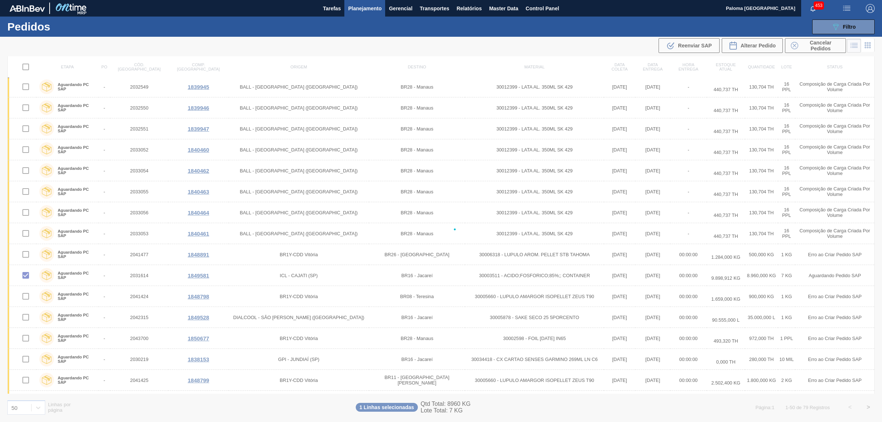
checkbox input "false"
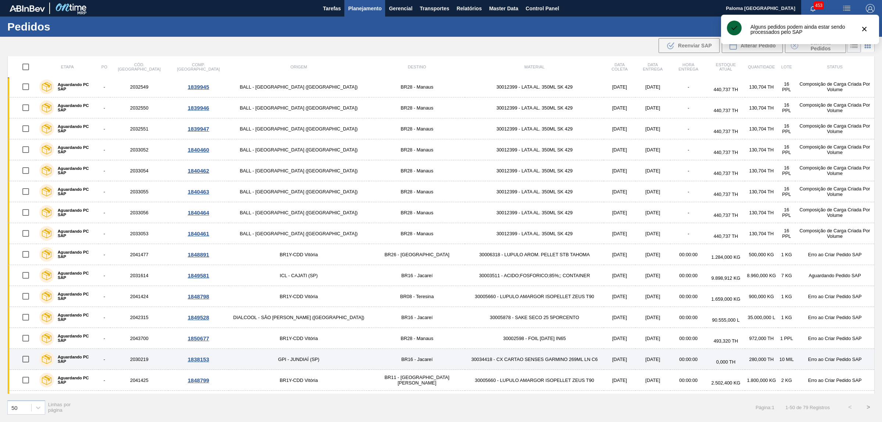
click at [28, 361] on input "checkbox" at bounding box center [25, 358] width 15 height 15
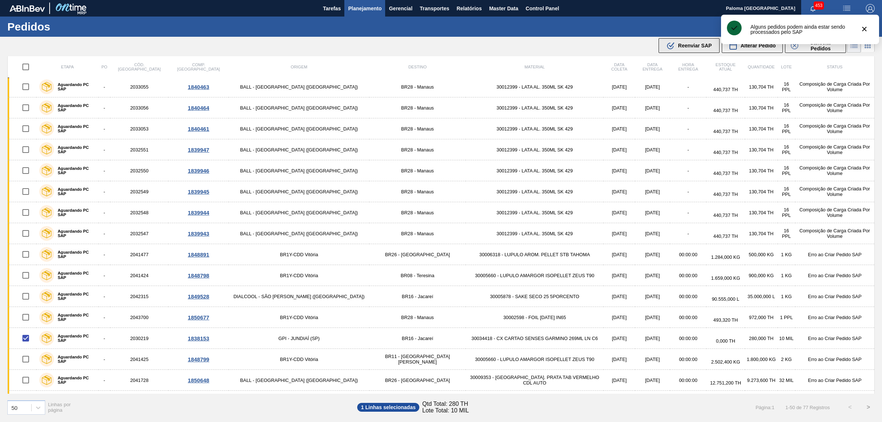
scroll to position [441, 0]
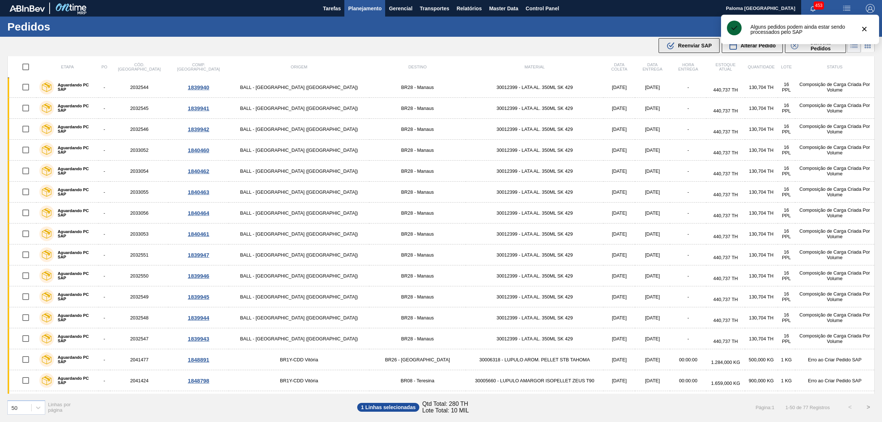
click at [675, 43] on icon ".b{fill:var(--color-action-default)}" at bounding box center [670, 45] width 9 height 9
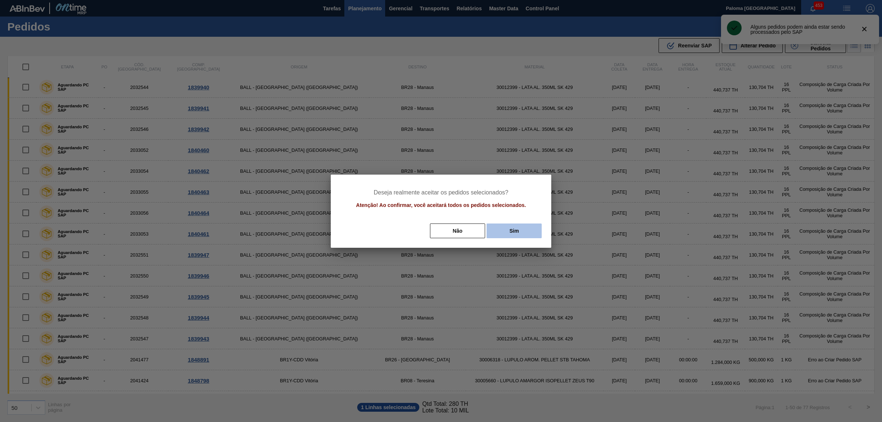
click at [511, 229] on button "Sim" at bounding box center [514, 230] width 55 height 15
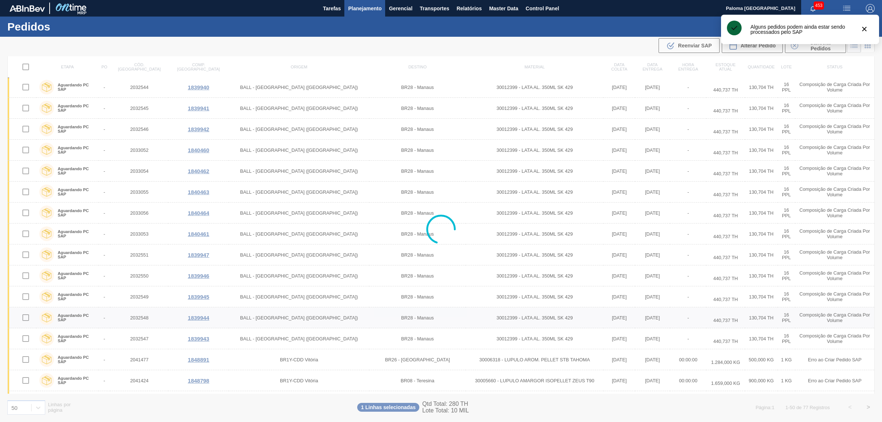
checkbox input "false"
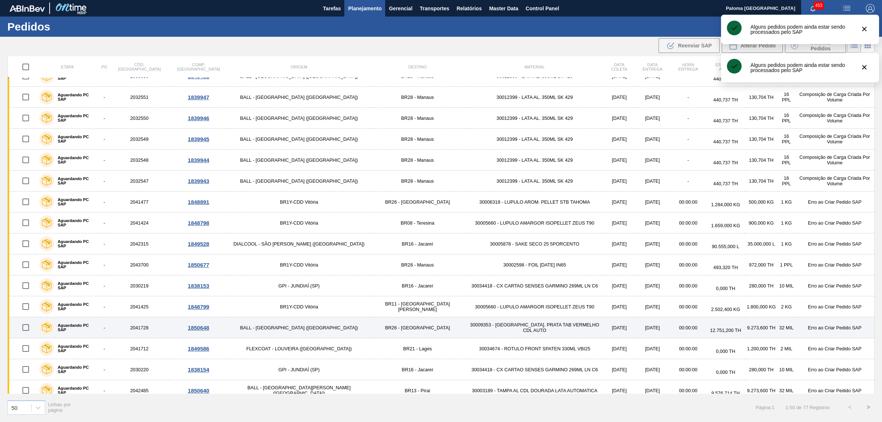
scroll to position [579, 0]
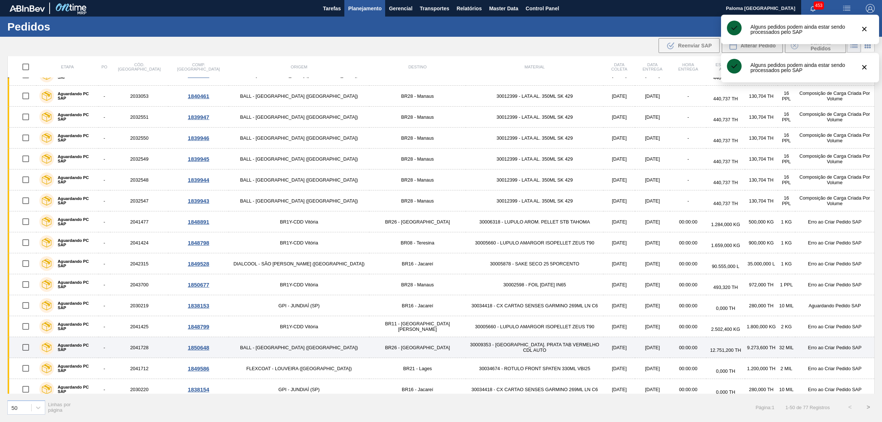
click at [28, 351] on input "checkbox" at bounding box center [25, 347] width 15 height 15
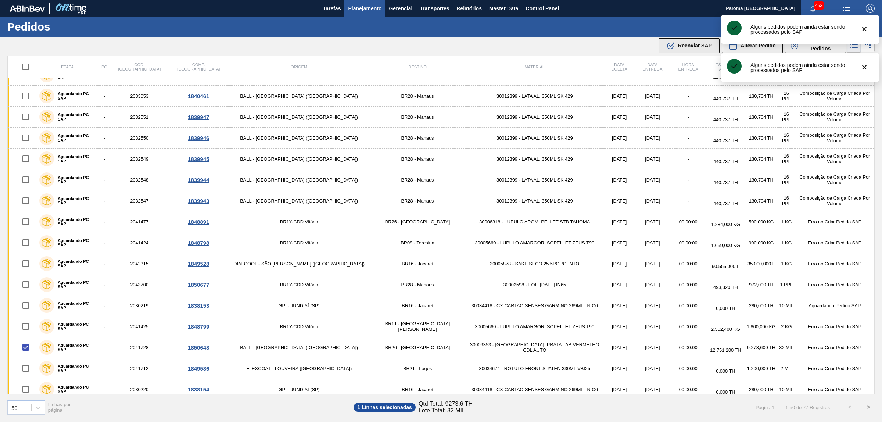
click at [688, 46] on span "Reenviar SAP" at bounding box center [695, 46] width 34 height 6
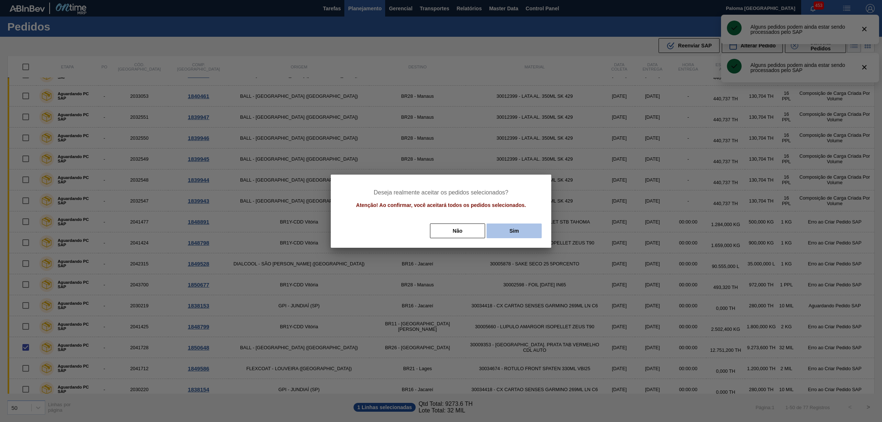
click at [505, 232] on button "Sim" at bounding box center [514, 230] width 55 height 15
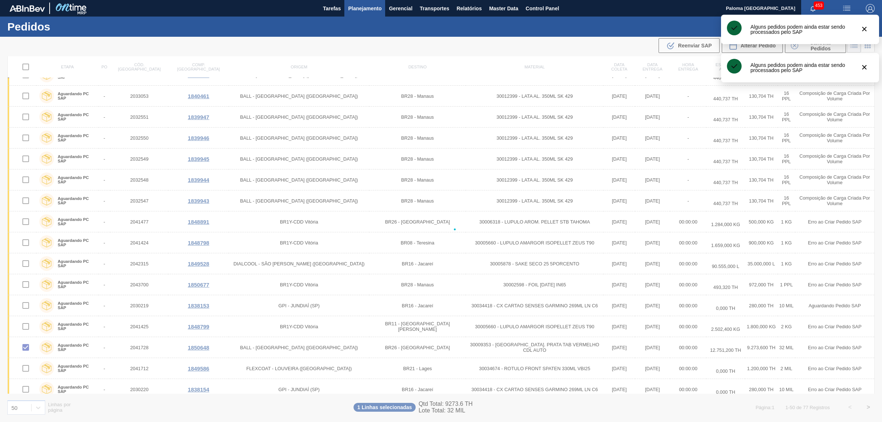
checkbox input "false"
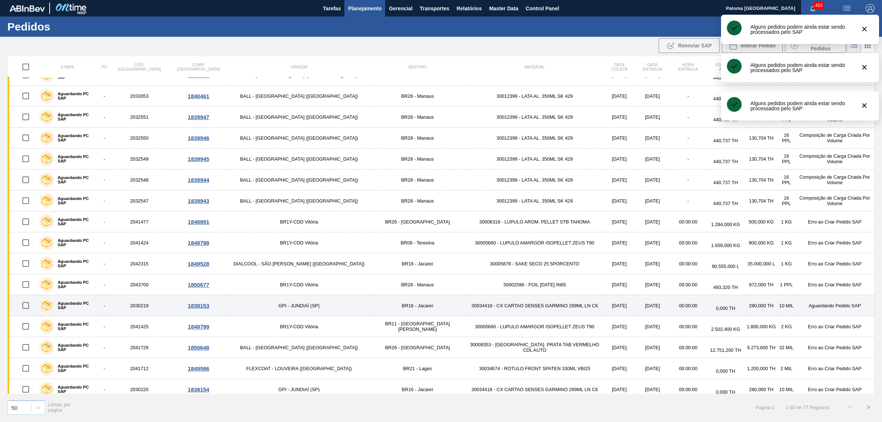
scroll to position [625, 0]
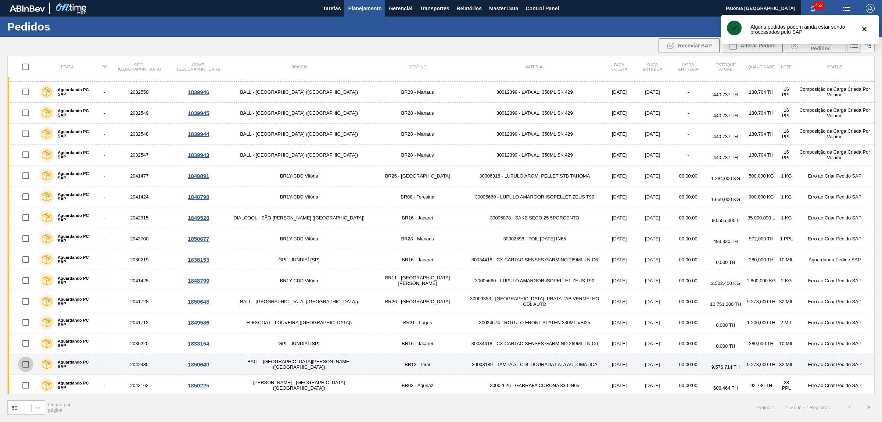
click at [32, 368] on input "checkbox" at bounding box center [25, 364] width 15 height 15
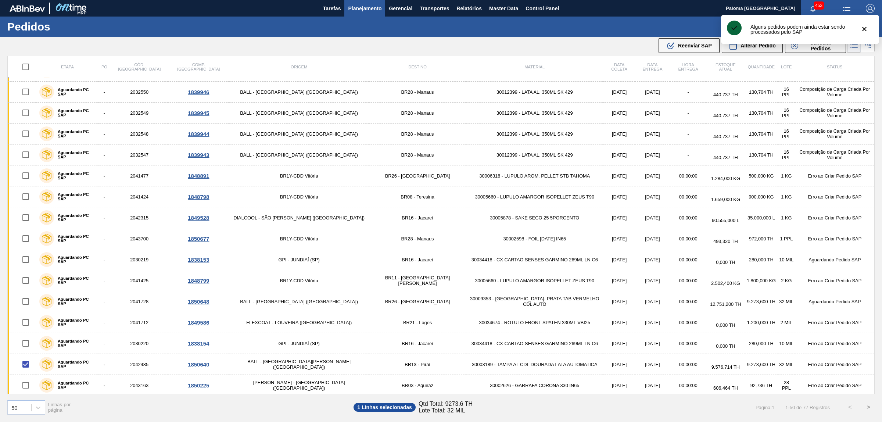
click at [697, 43] on span "Reenviar SAP" at bounding box center [695, 46] width 34 height 6
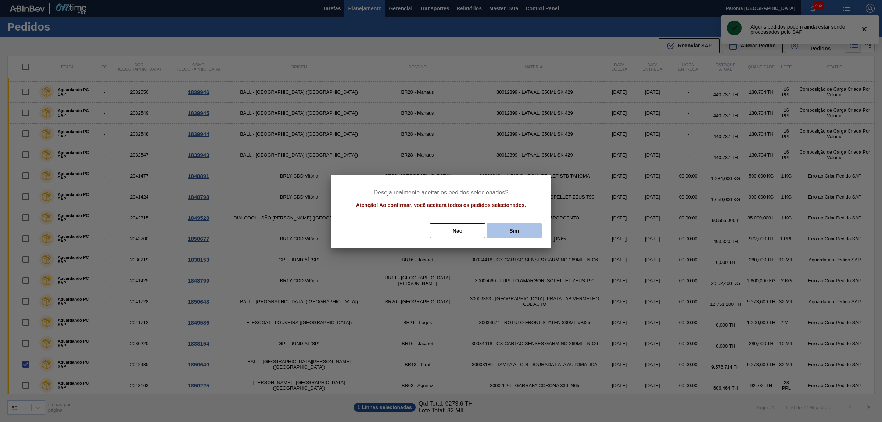
click at [514, 227] on button "Sim" at bounding box center [514, 230] width 55 height 15
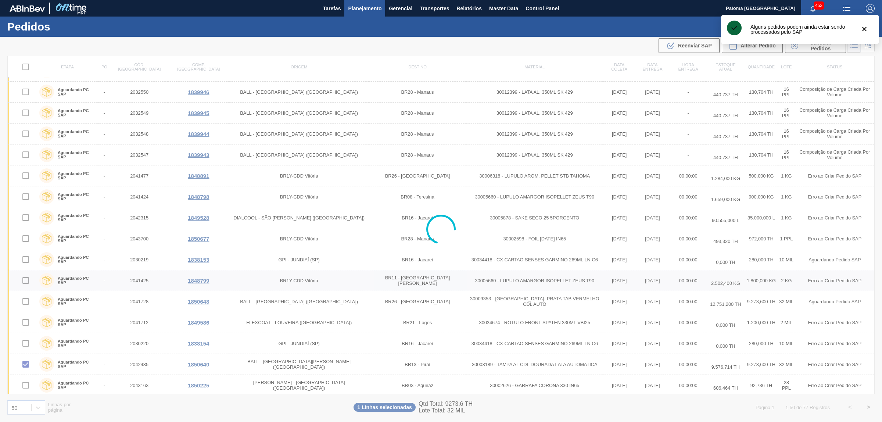
checkbox input "false"
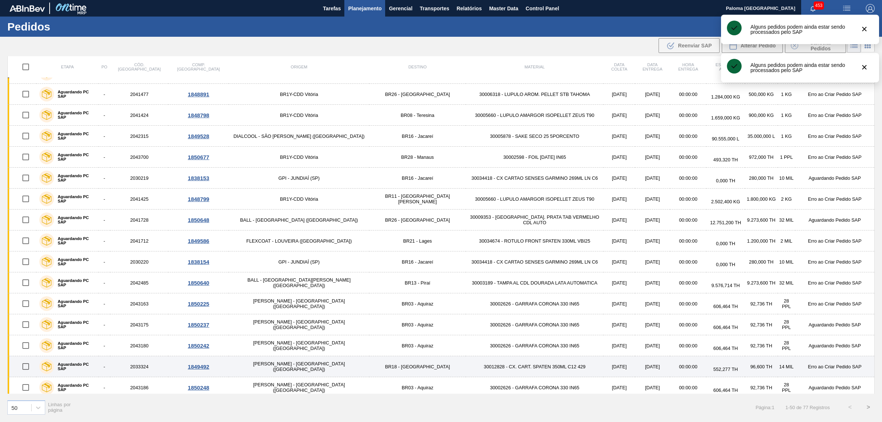
scroll to position [717, 0]
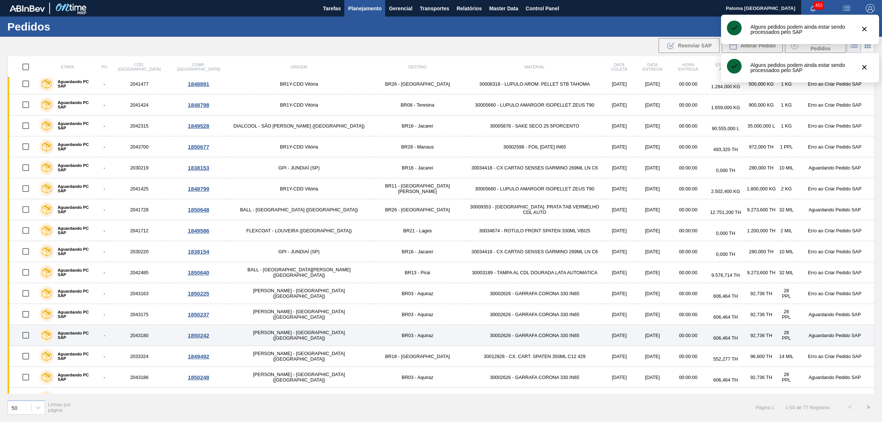
click at [26, 339] on input "checkbox" at bounding box center [25, 335] width 15 height 15
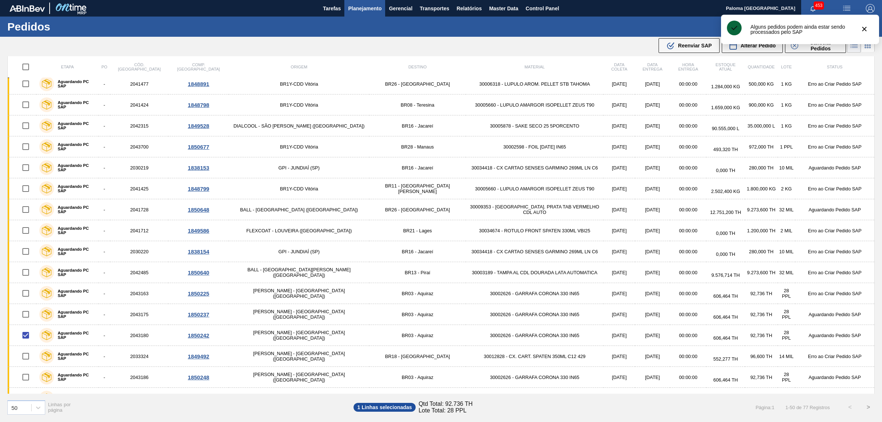
scroll to position [528, 0]
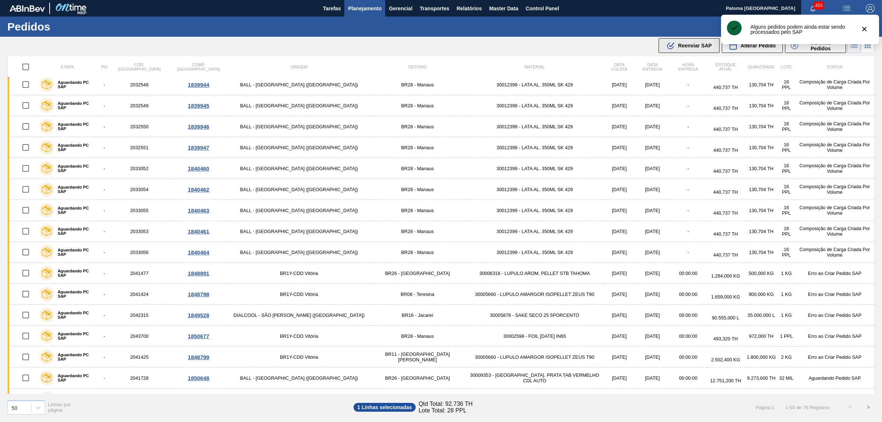
click at [673, 49] on icon ".b{fill:var(--color-action-default)}" at bounding box center [670, 45] width 9 height 9
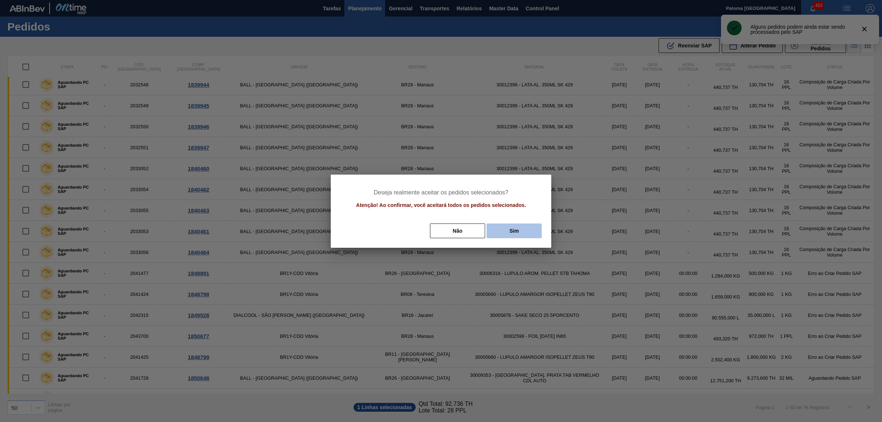
click at [507, 233] on button "Sim" at bounding box center [514, 230] width 55 height 15
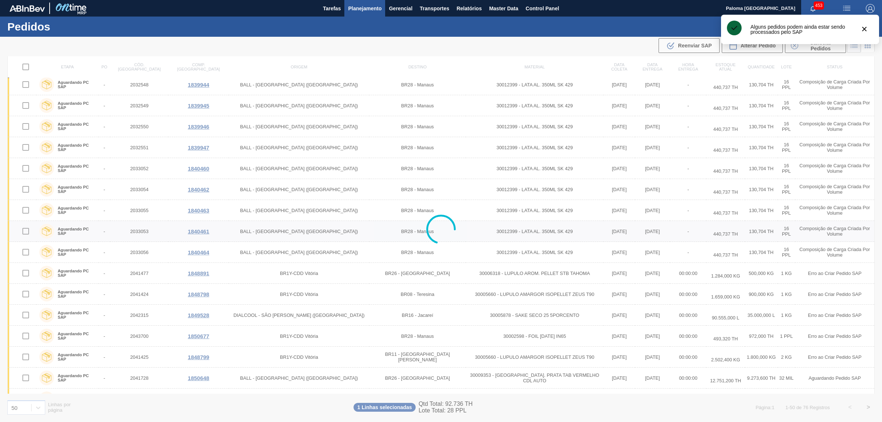
checkbox input "false"
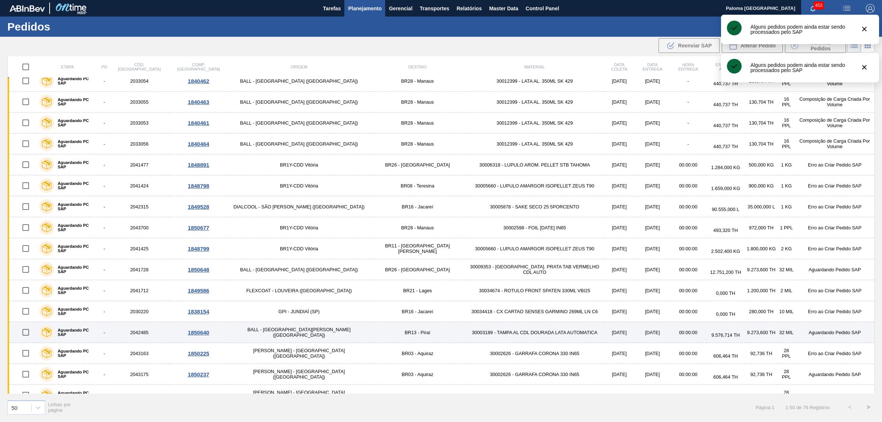
scroll to position [666, 0]
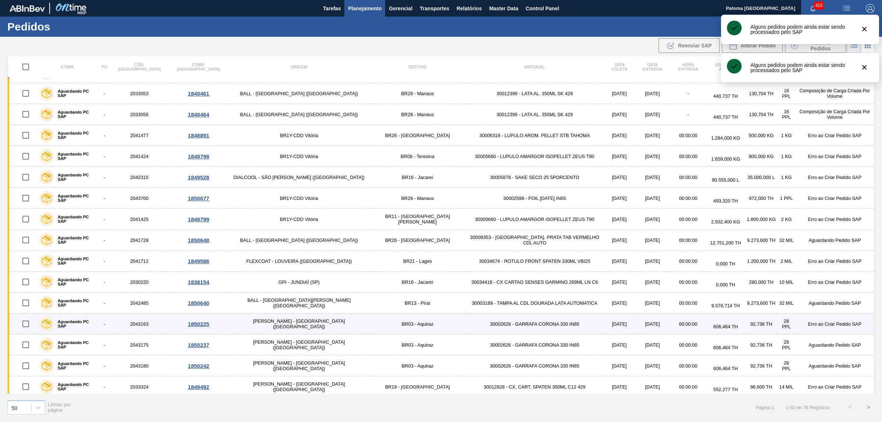
click at [29, 329] on input "checkbox" at bounding box center [25, 323] width 15 height 15
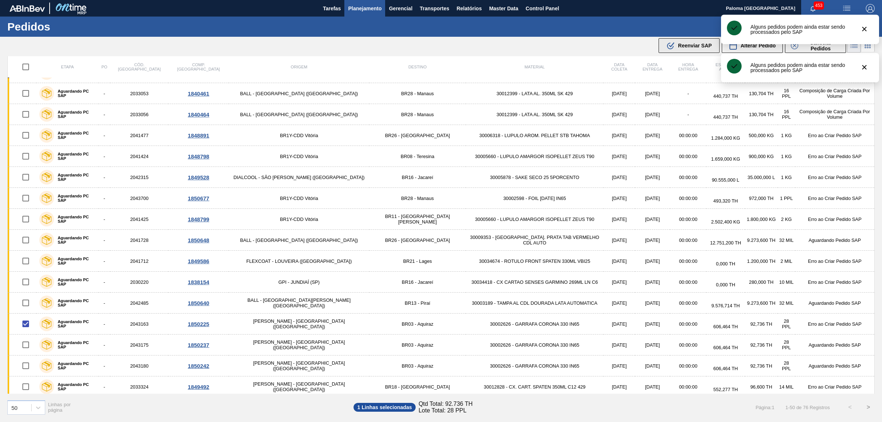
click at [676, 50] on div ".b{fill:var(--color-action-default)} Reenviar SAP" at bounding box center [689, 45] width 46 height 9
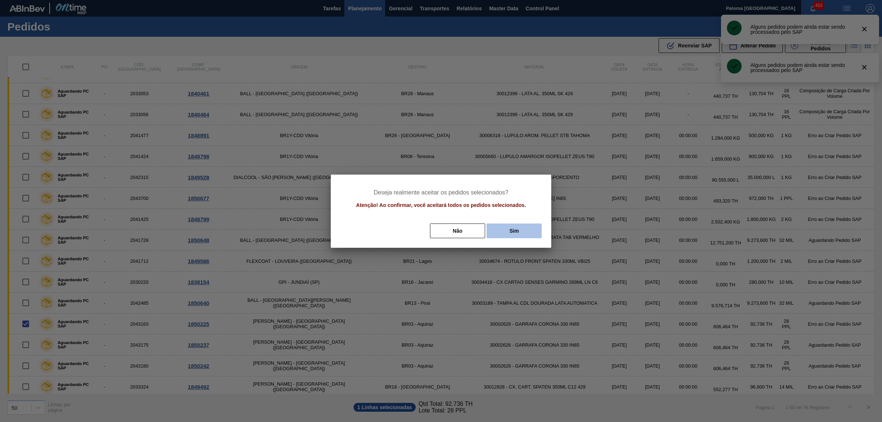
click at [498, 232] on button "Sim" at bounding box center [514, 230] width 55 height 15
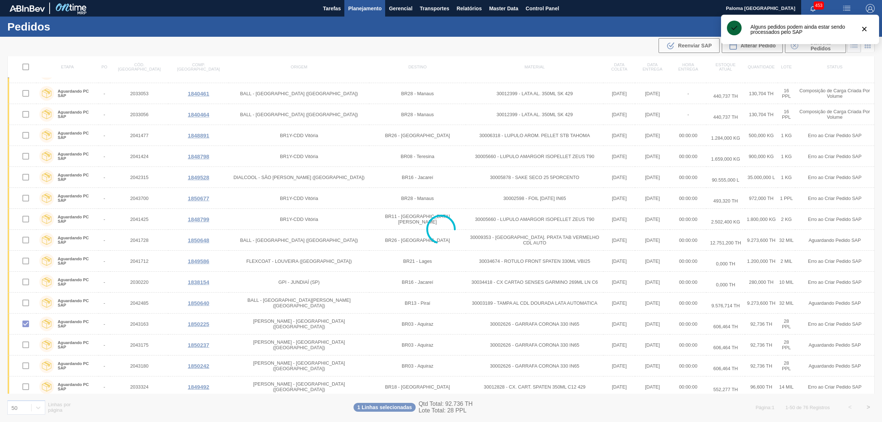
checkbox input "false"
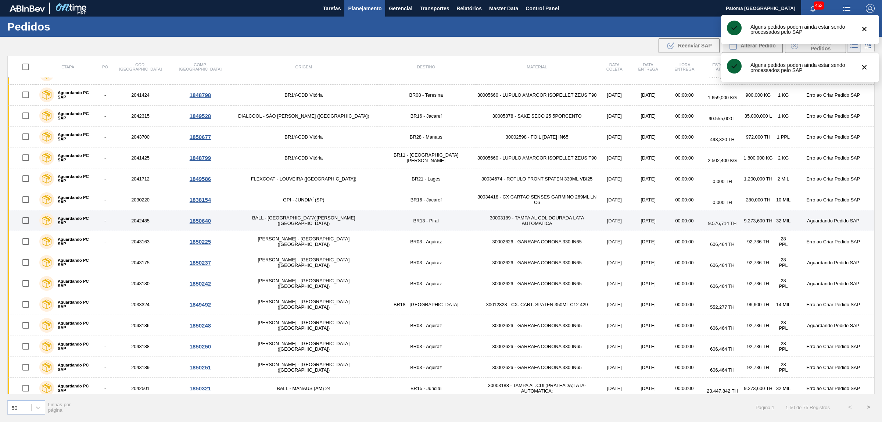
scroll to position [673, 0]
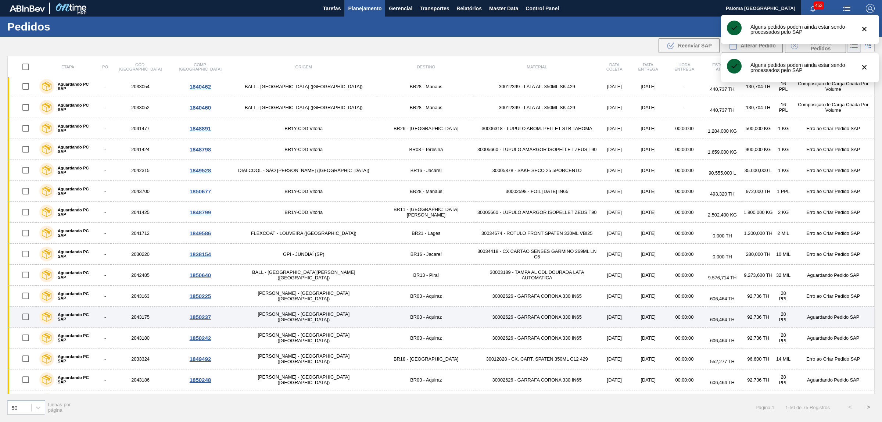
click at [29, 320] on input "checkbox" at bounding box center [25, 316] width 15 height 15
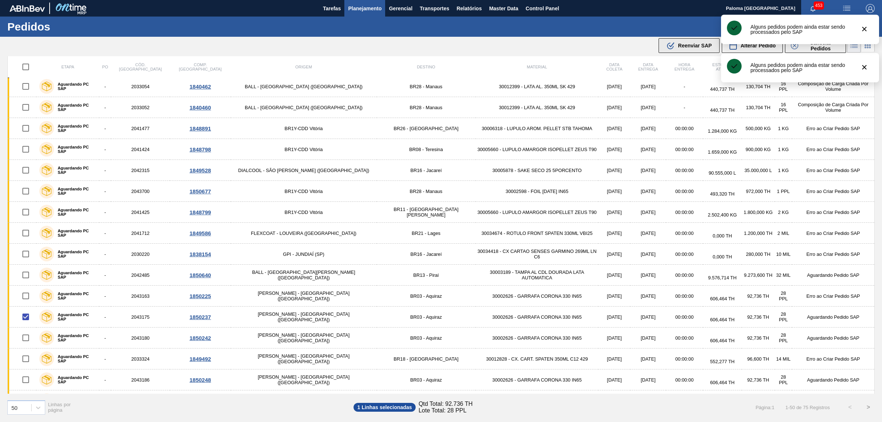
click at [668, 45] on icon ".b{fill:var(--color-action-default)}" at bounding box center [670, 45] width 9 height 9
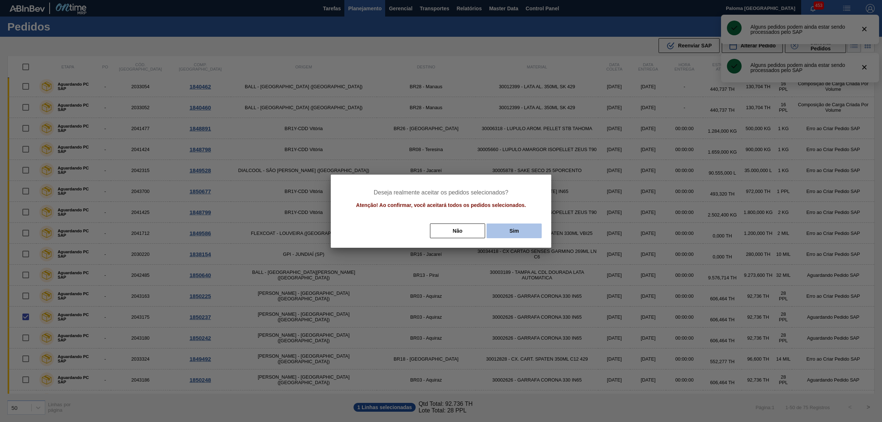
click at [519, 224] on button "Sim" at bounding box center [514, 230] width 55 height 15
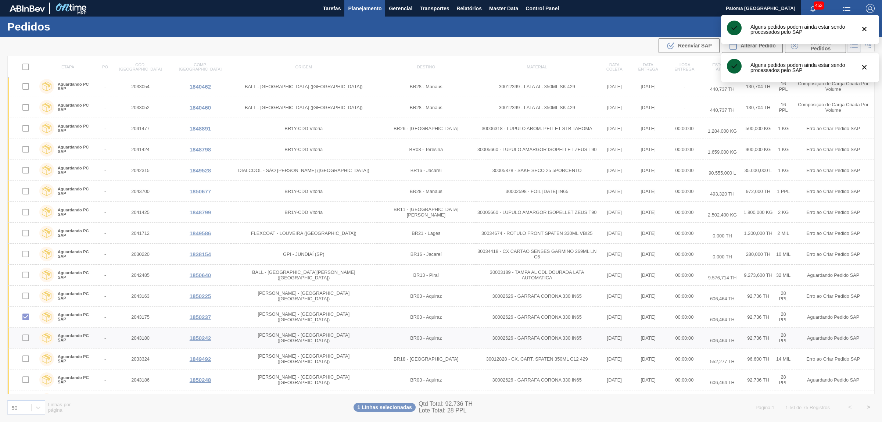
checkbox input "false"
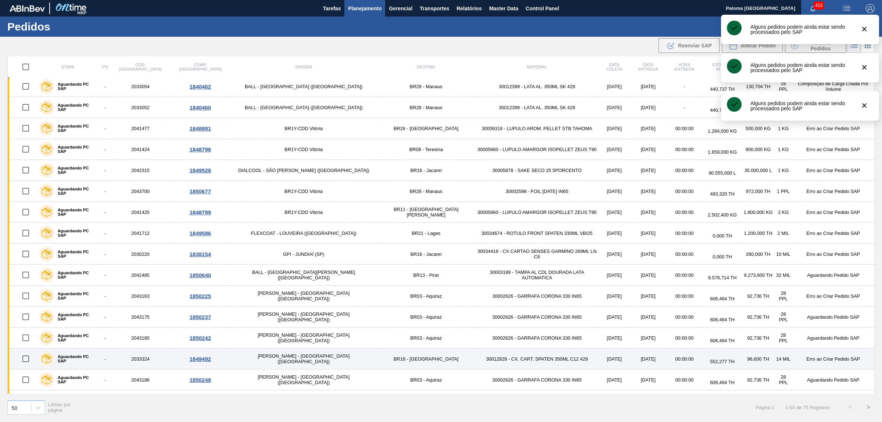
click at [26, 372] on input "checkbox" at bounding box center [25, 379] width 15 height 15
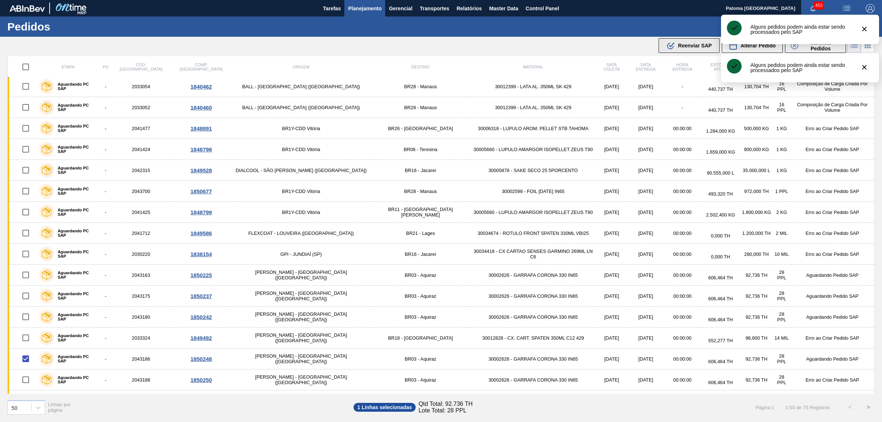
click at [670, 44] on icon ".b{fill:var(--color-action-default)}" at bounding box center [670, 45] width 9 height 9
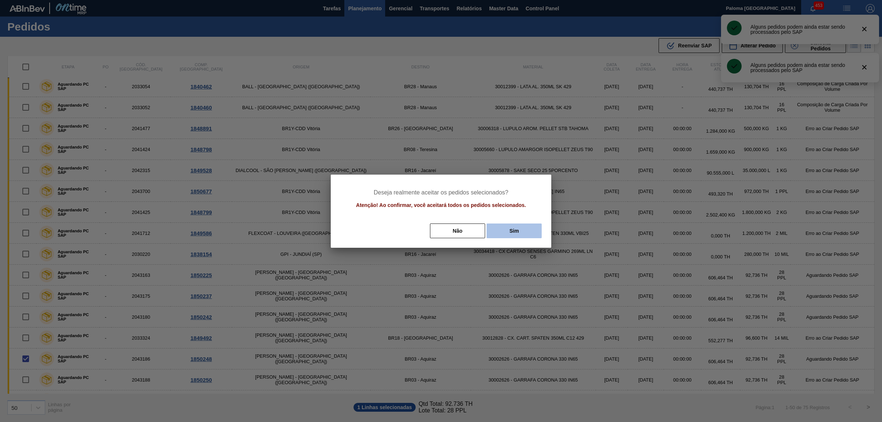
click at [494, 227] on button "Sim" at bounding box center [514, 230] width 55 height 15
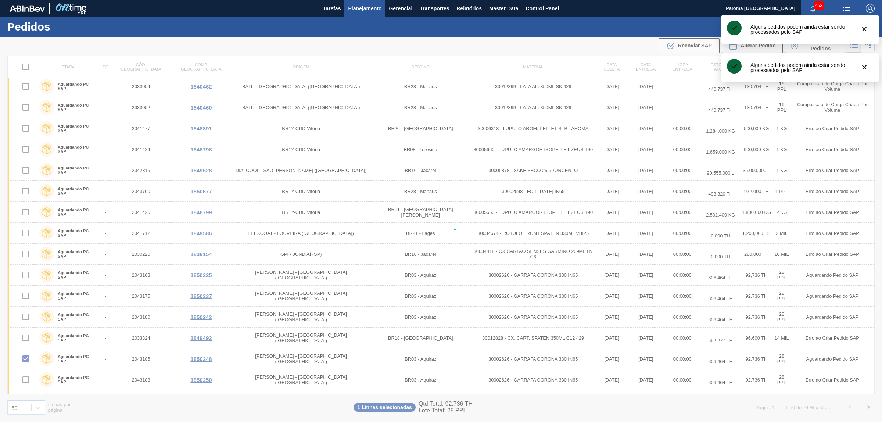
checkbox input "false"
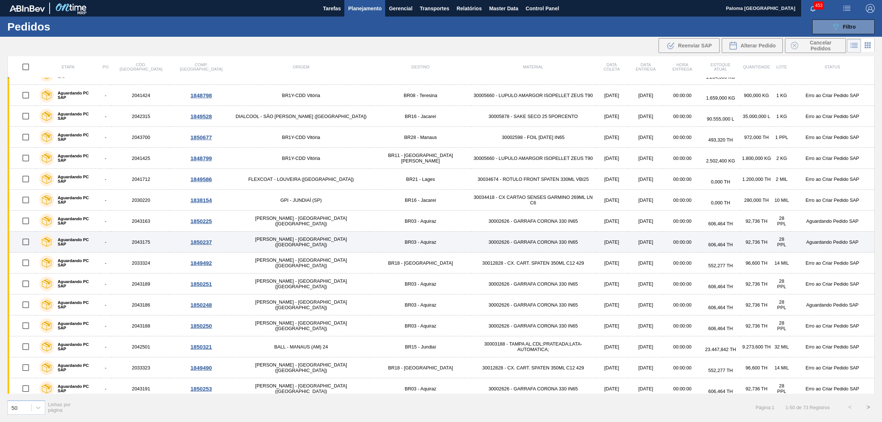
scroll to position [736, 0]
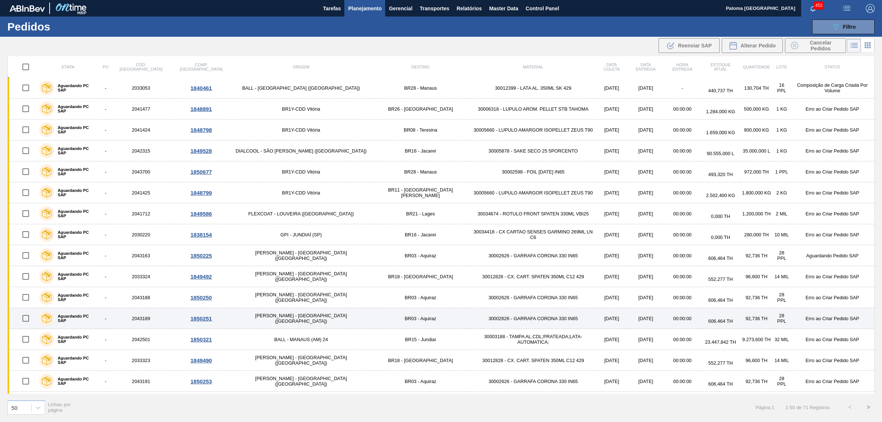
scroll to position [736, 0]
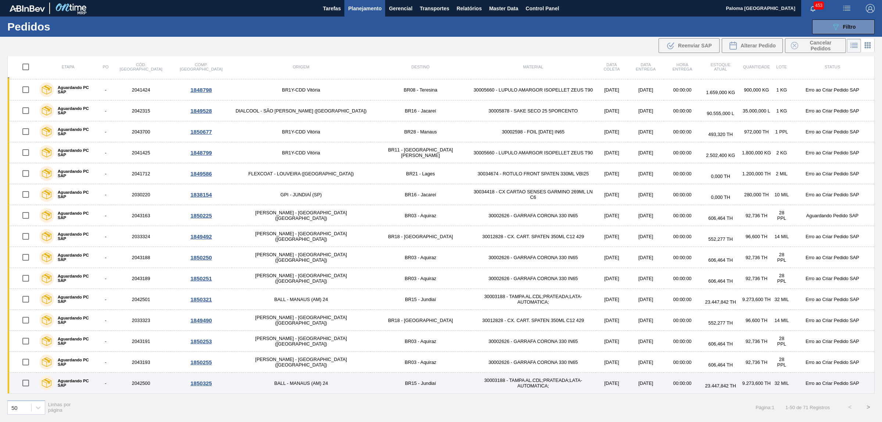
drag, startPoint x: 31, startPoint y: 383, endPoint x: 39, endPoint y: 374, distance: 12.5
click at [31, 383] on input "checkbox" at bounding box center [25, 382] width 15 height 15
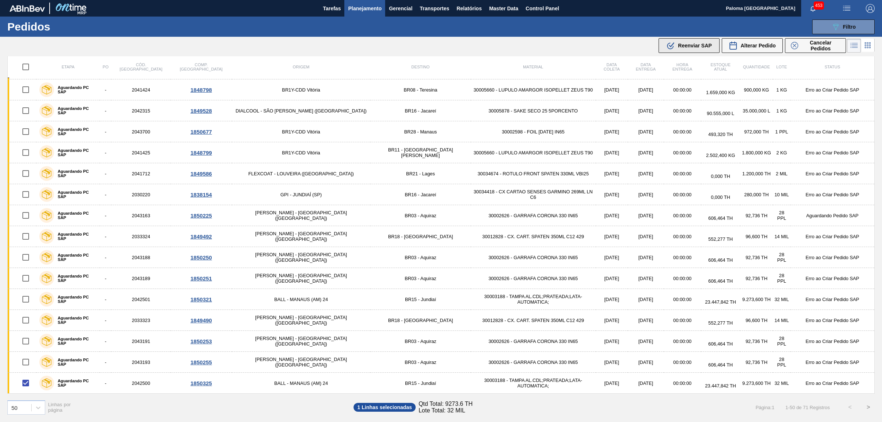
click at [700, 50] on button ".b{fill:var(--color-action-default)} Reenviar SAP" at bounding box center [689, 45] width 61 height 15
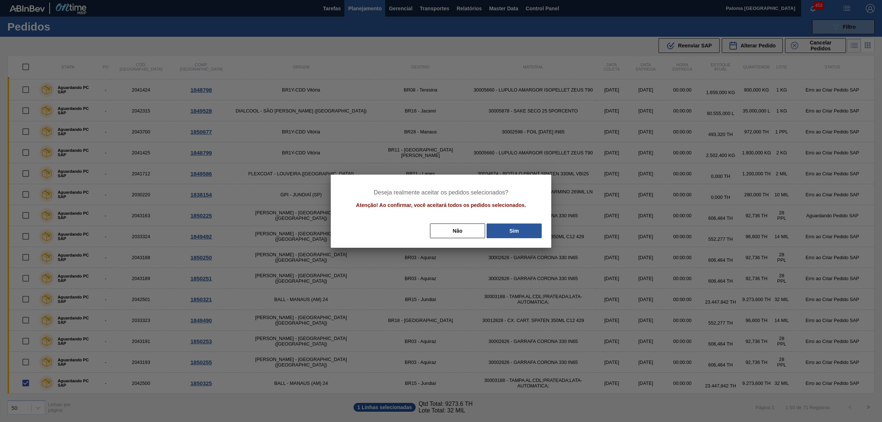
drag, startPoint x: 515, startPoint y: 232, endPoint x: 238, endPoint y: 274, distance: 279.6
click at [514, 232] on button "Sim" at bounding box center [514, 230] width 55 height 15
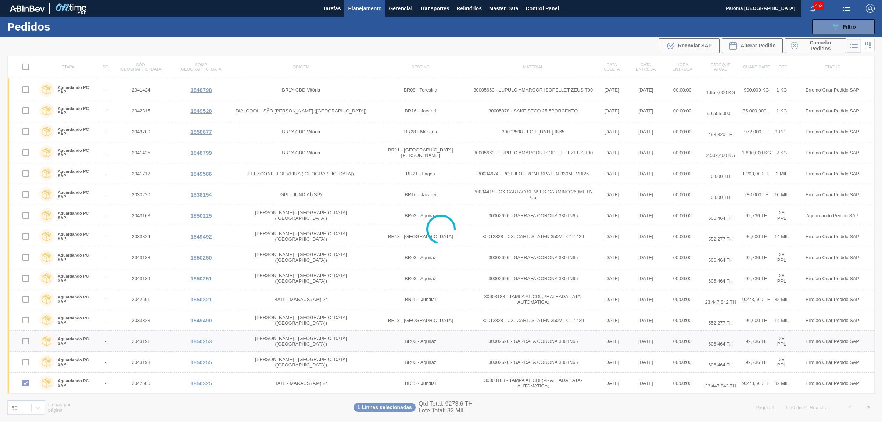
checkbox input "false"
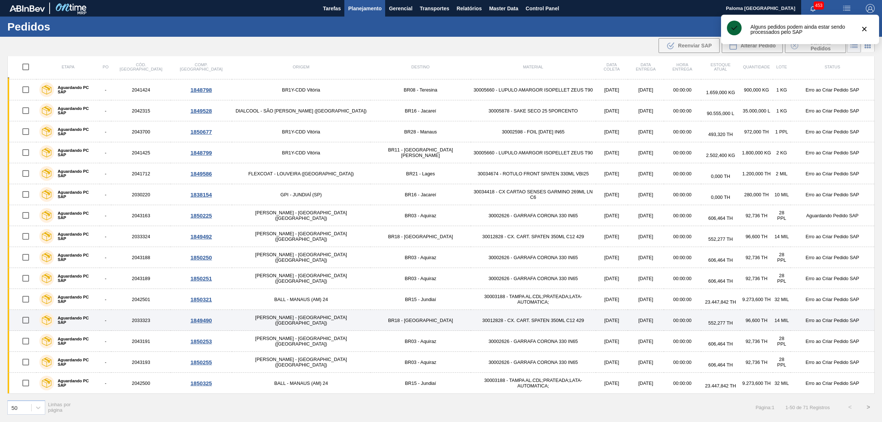
click at [32, 322] on input "checkbox" at bounding box center [25, 319] width 15 height 15
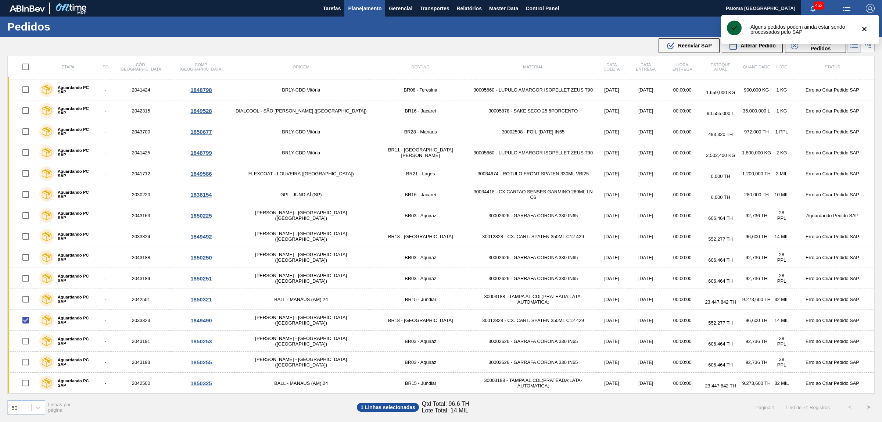
drag, startPoint x: 682, startPoint y: 48, endPoint x: 676, endPoint y: 46, distance: 6.8
click at [682, 48] on span "Reenviar SAP" at bounding box center [695, 46] width 34 height 6
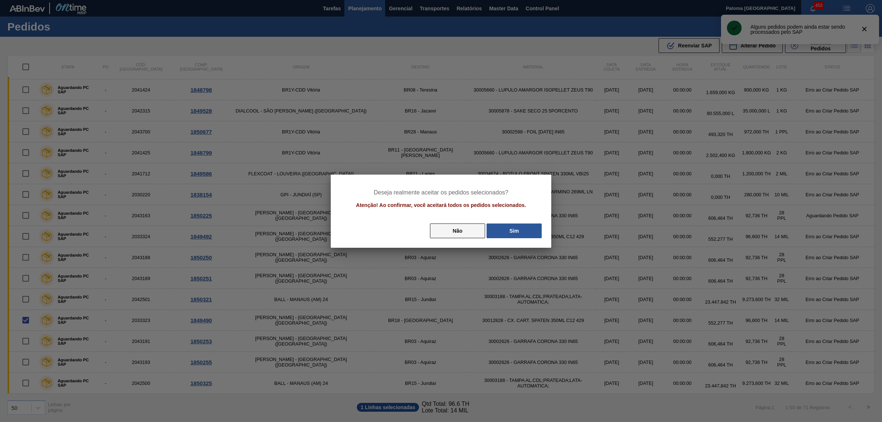
click at [505, 228] on button "Sim" at bounding box center [514, 230] width 55 height 15
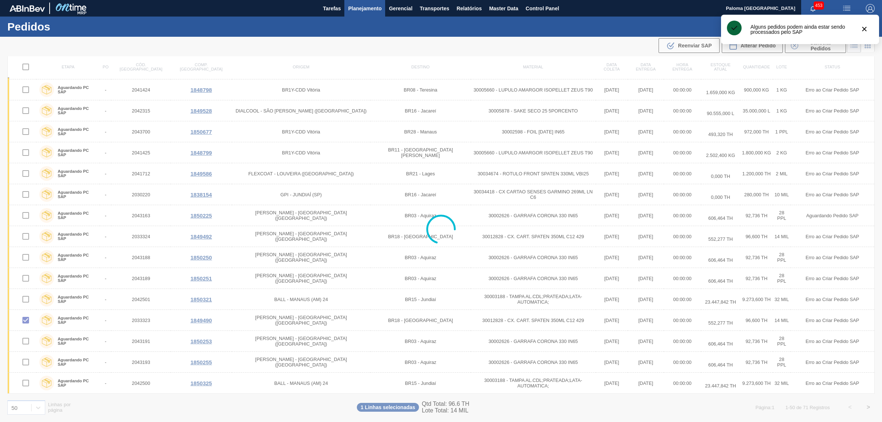
checkbox input "false"
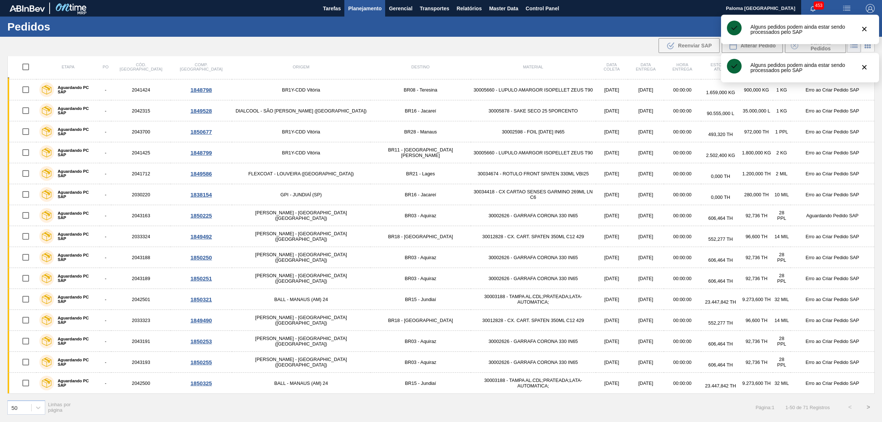
click at [29, 260] on input "checkbox" at bounding box center [25, 257] width 15 height 15
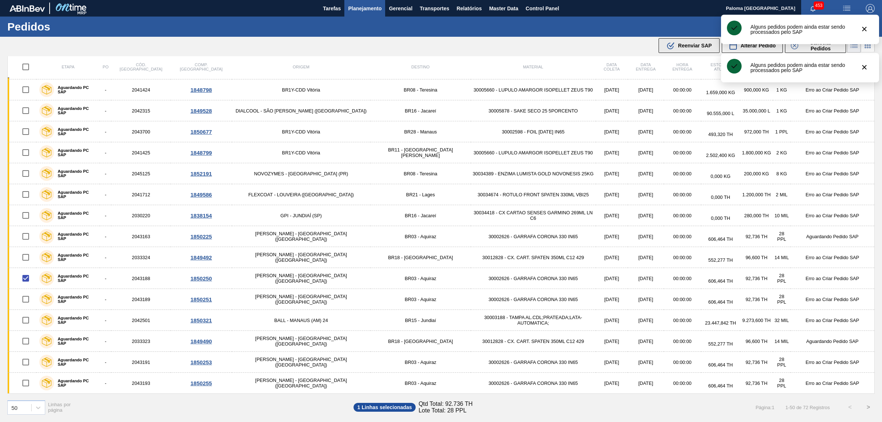
scroll to position [547, 0]
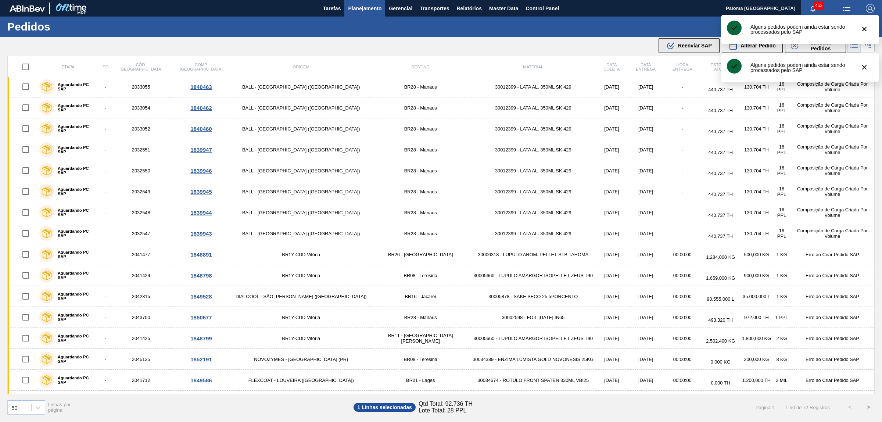
click at [691, 49] on div ".b{fill:var(--color-action-default)} Reenviar SAP" at bounding box center [689, 45] width 46 height 9
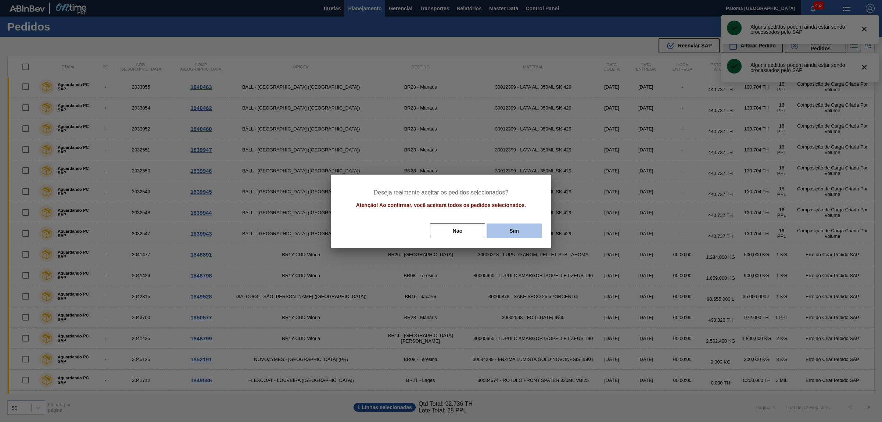
click at [507, 230] on button "Sim" at bounding box center [514, 230] width 55 height 15
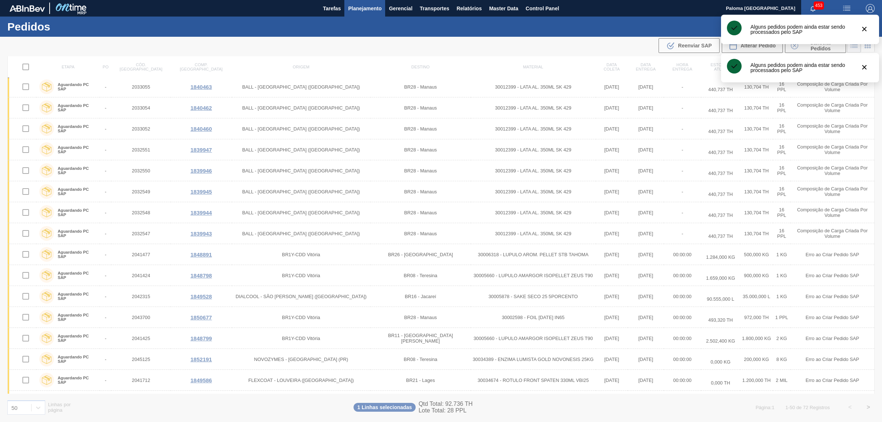
checkbox input "false"
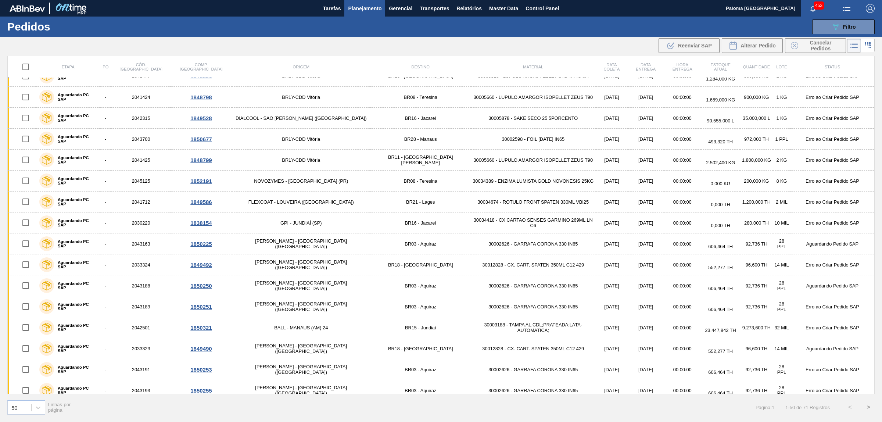
scroll to position [736, 0]
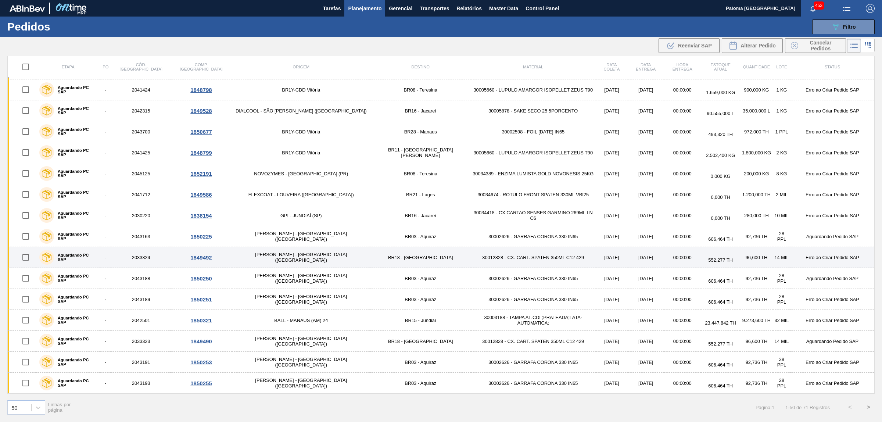
click at [30, 258] on input "checkbox" at bounding box center [25, 257] width 15 height 15
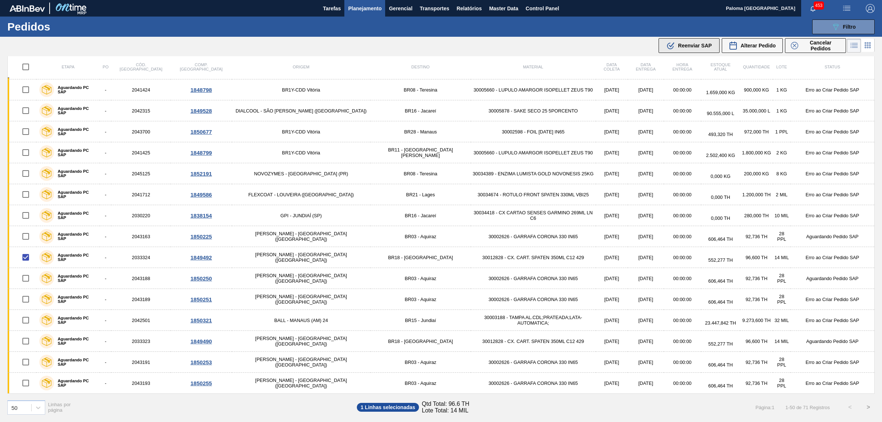
click at [680, 51] on button ".b{fill:var(--color-action-default)} Reenviar SAP" at bounding box center [689, 45] width 61 height 15
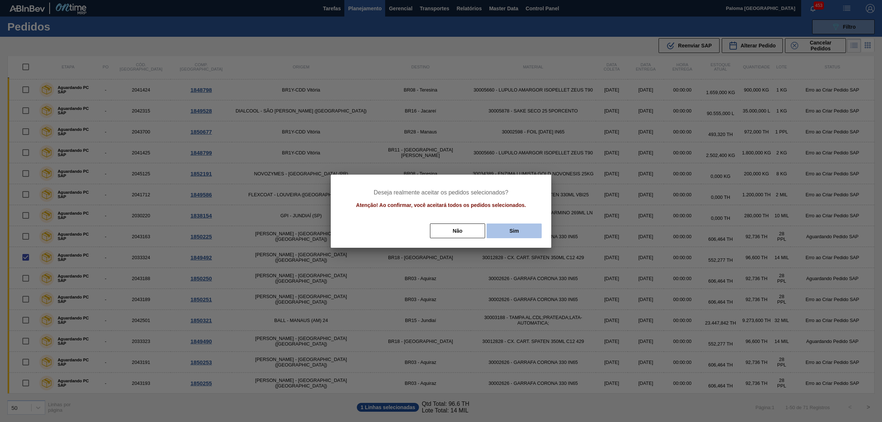
click at [519, 228] on button "Sim" at bounding box center [514, 230] width 55 height 15
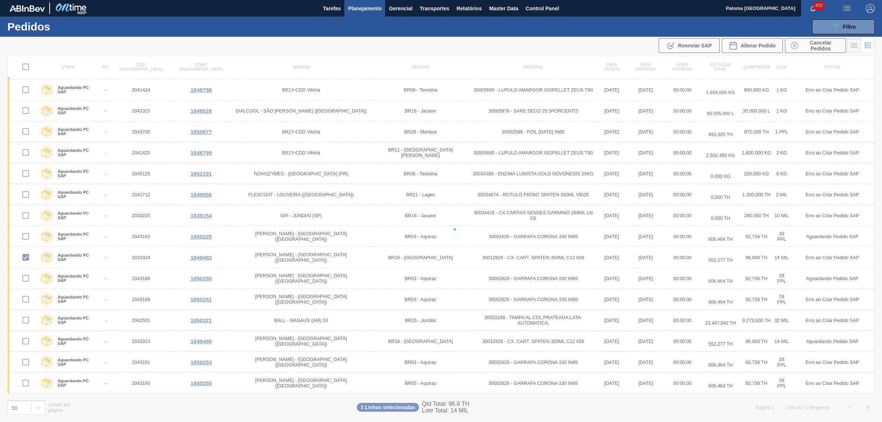
checkbox input "false"
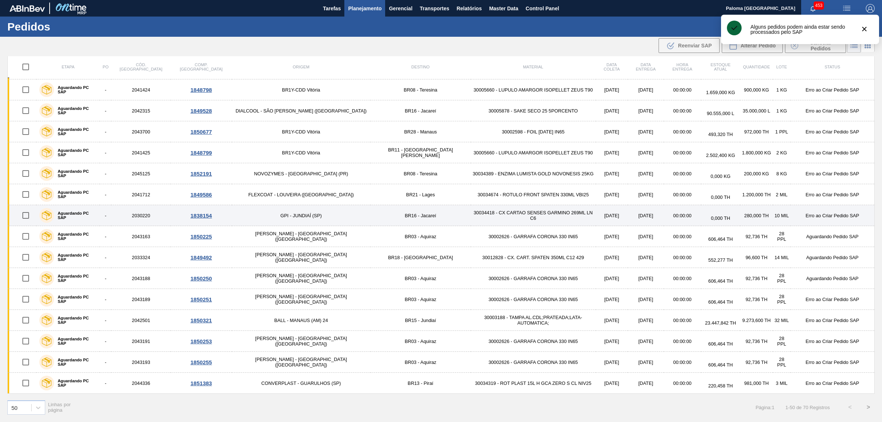
scroll to position [589, 0]
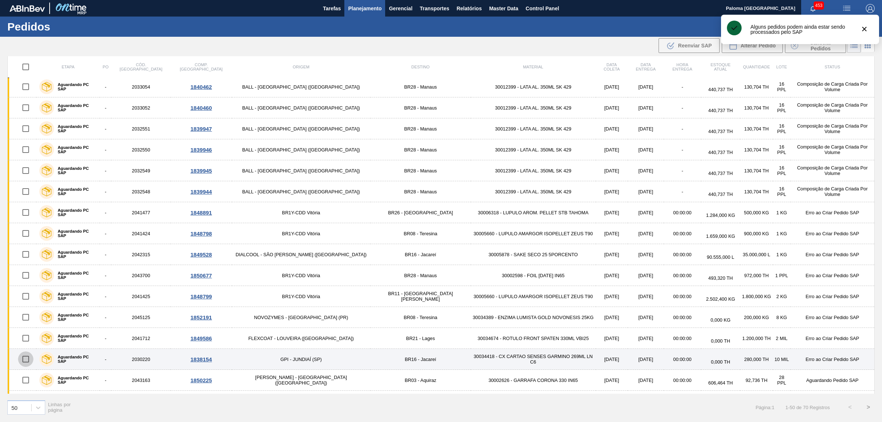
click at [26, 364] on input "checkbox" at bounding box center [25, 358] width 15 height 15
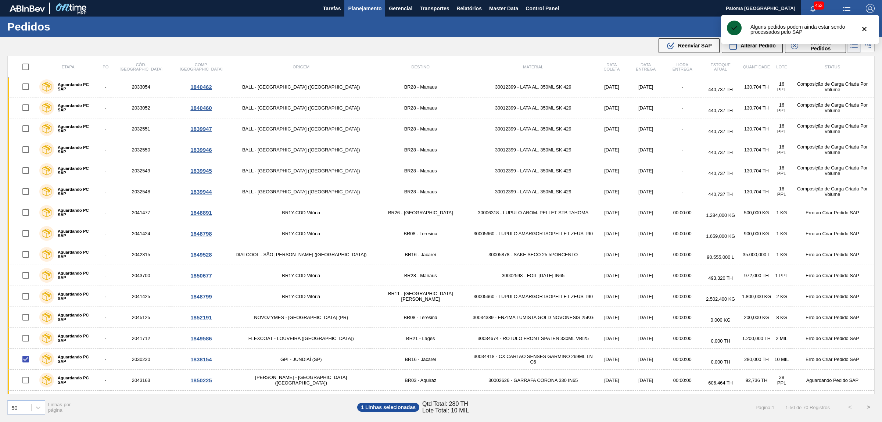
drag, startPoint x: 681, startPoint y: 45, endPoint x: 668, endPoint y: 58, distance: 18.7
click at [681, 45] on span "Reenviar SAP" at bounding box center [695, 46] width 34 height 6
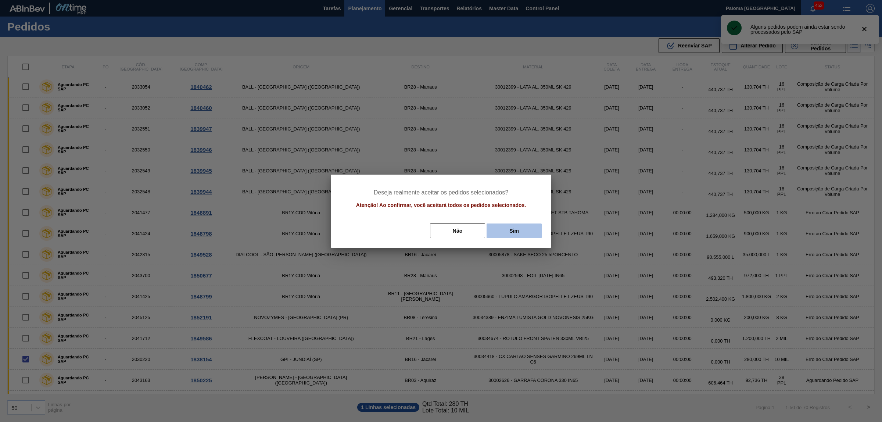
click at [523, 230] on button "Sim" at bounding box center [514, 230] width 55 height 15
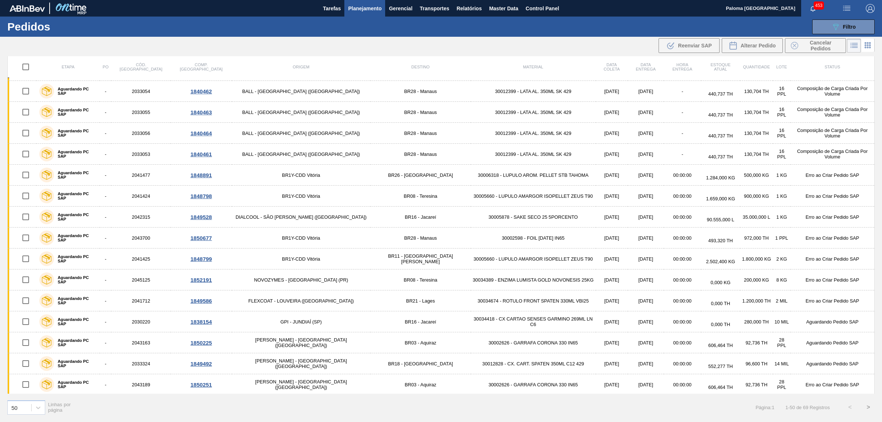
scroll to position [736, 0]
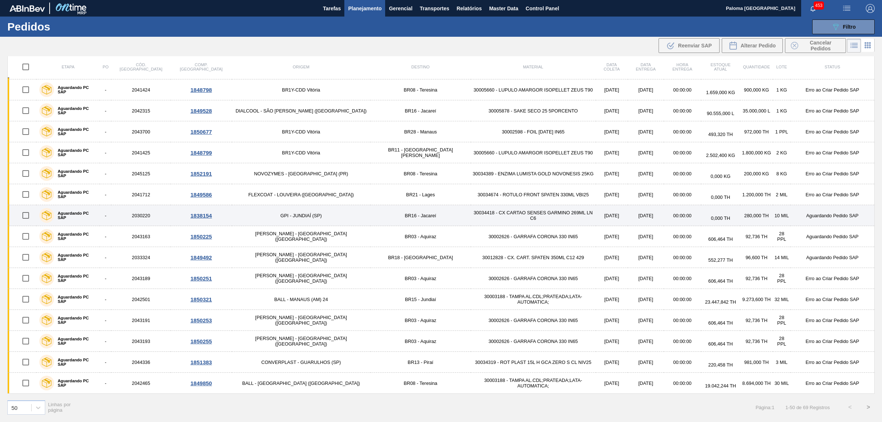
click at [32, 215] on input "checkbox" at bounding box center [25, 215] width 15 height 15
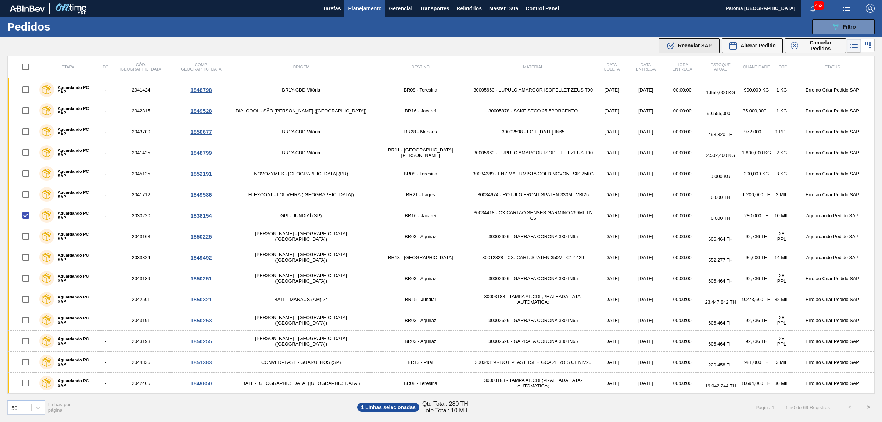
click at [691, 50] on button ".b{fill:var(--color-action-default)} Reenviar SAP" at bounding box center [689, 45] width 61 height 15
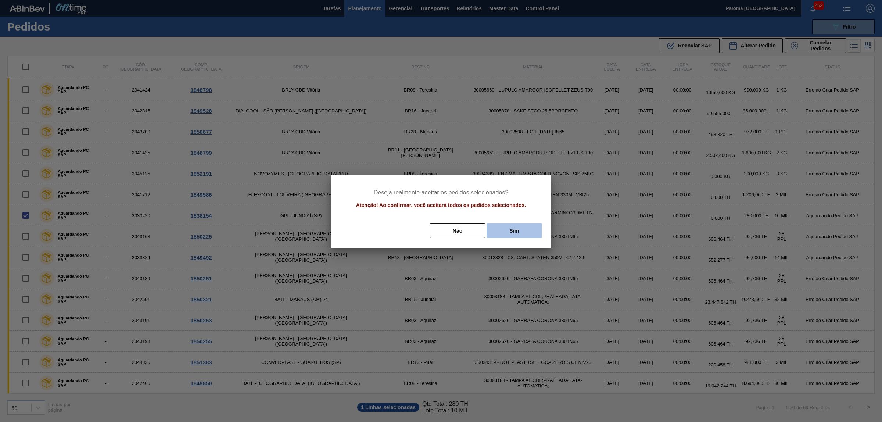
click at [512, 232] on button "Sim" at bounding box center [514, 230] width 55 height 15
checkbox input "false"
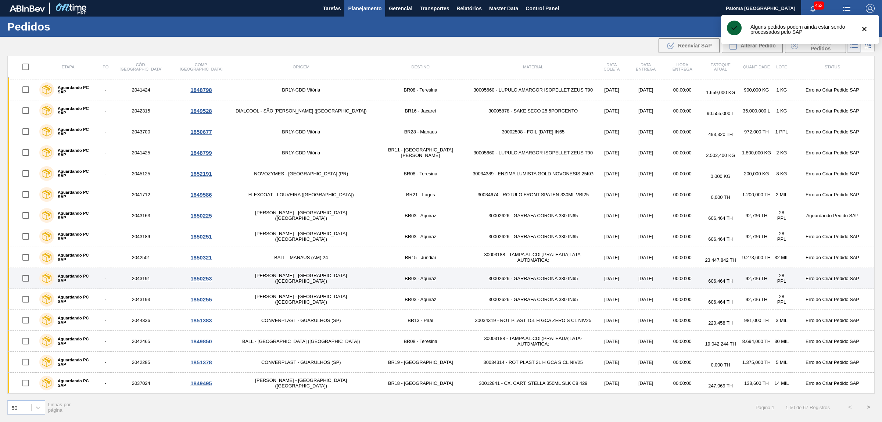
click at [27, 278] on input "checkbox" at bounding box center [25, 278] width 15 height 15
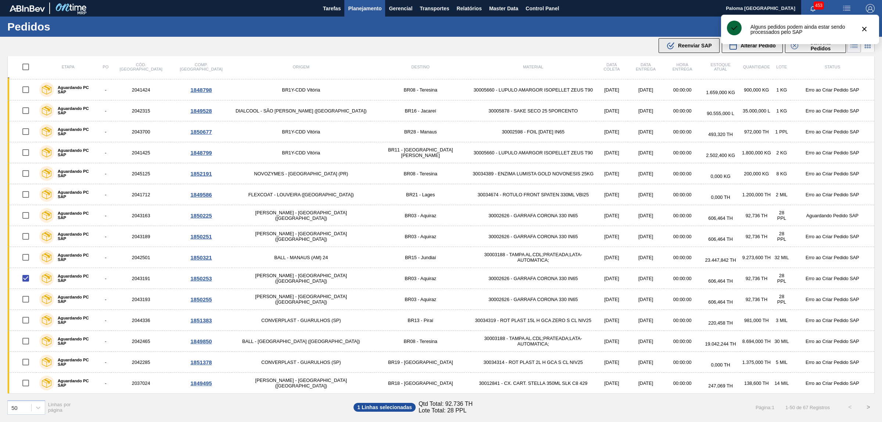
click at [686, 42] on div ".b{fill:var(--color-action-default)} Reenviar SAP" at bounding box center [689, 45] width 46 height 9
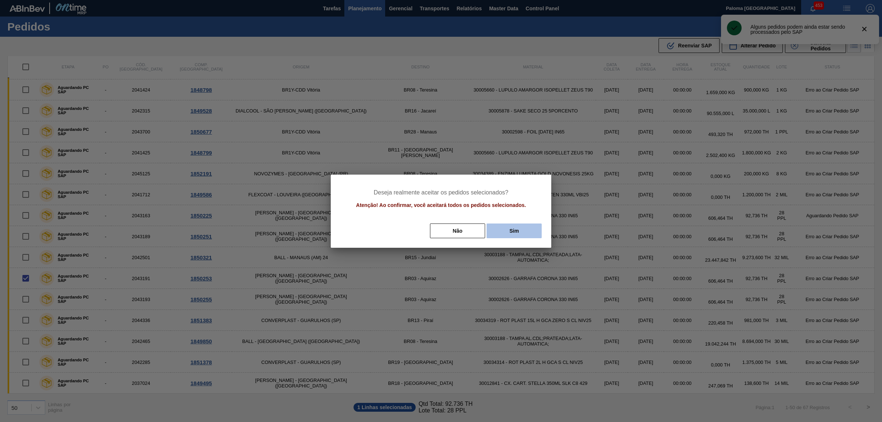
click at [517, 227] on button "Sim" at bounding box center [514, 230] width 55 height 15
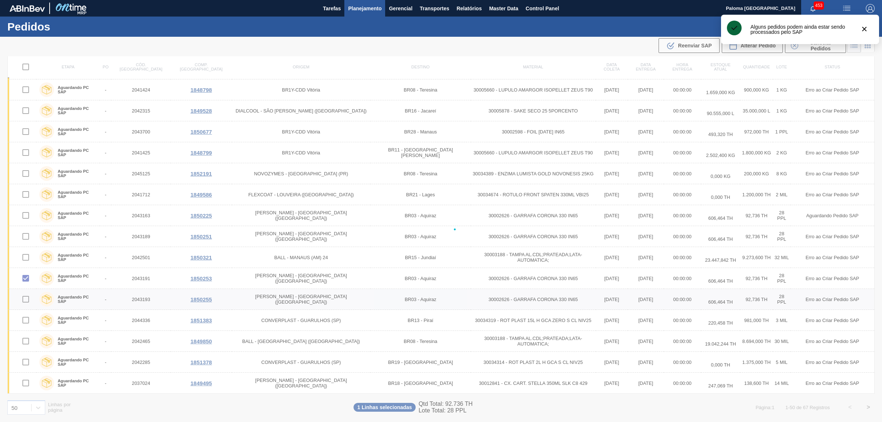
checkbox input "false"
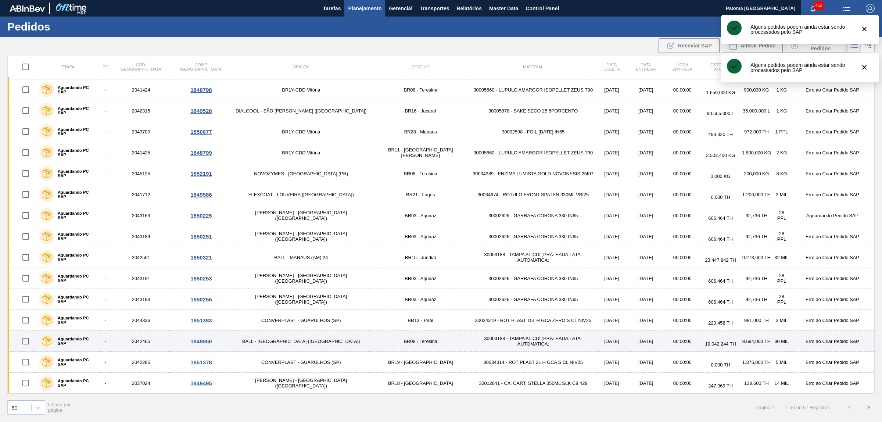
click at [24, 339] on input "checkbox" at bounding box center [25, 340] width 15 height 15
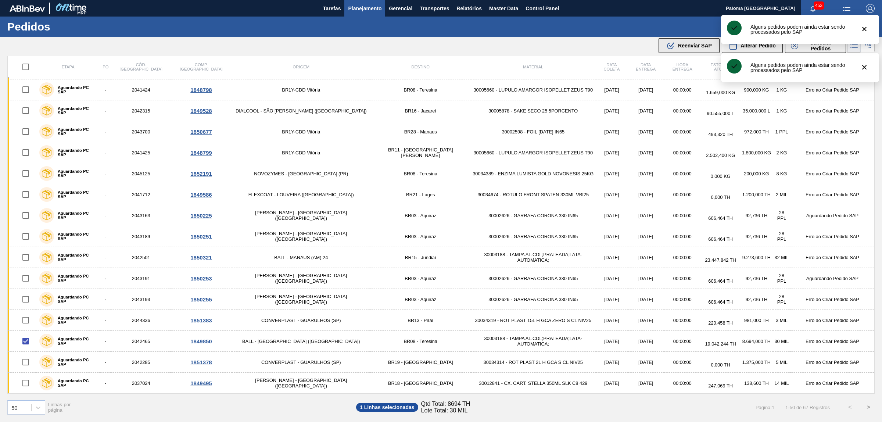
click at [688, 46] on span "Reenviar SAP" at bounding box center [695, 46] width 34 height 6
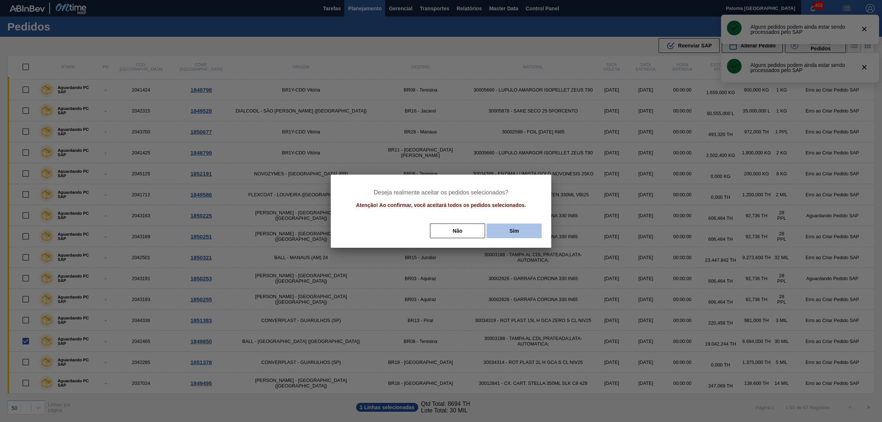
click at [512, 233] on button "Sim" at bounding box center [514, 230] width 55 height 15
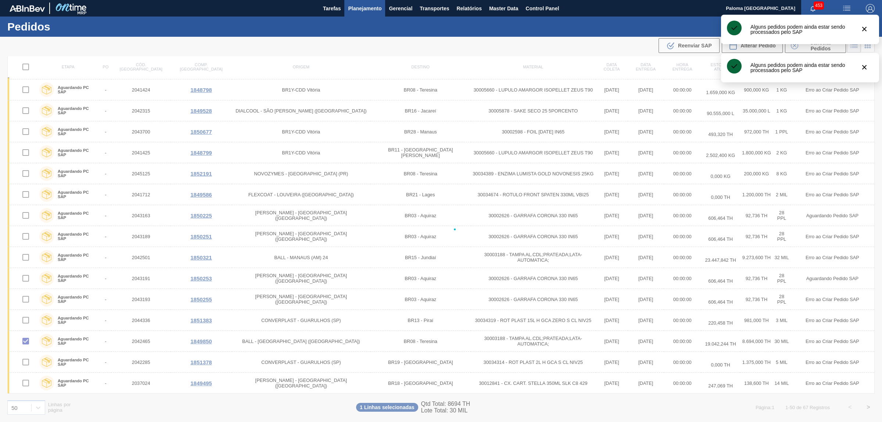
checkbox input "false"
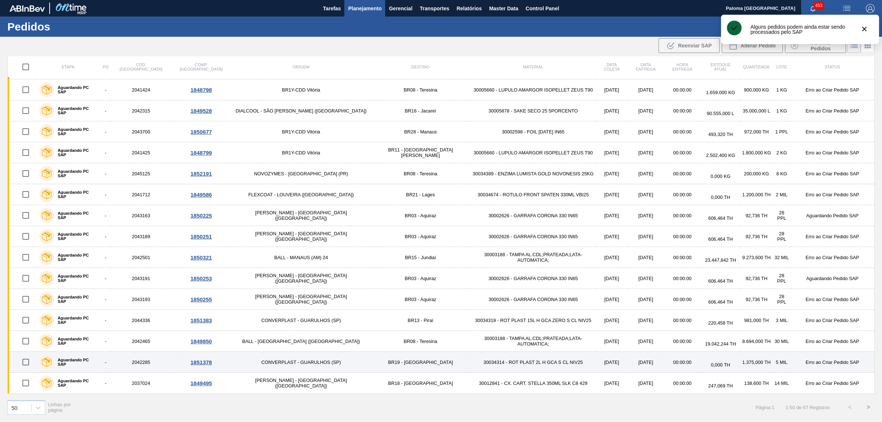
click at [29, 364] on input "checkbox" at bounding box center [25, 361] width 15 height 15
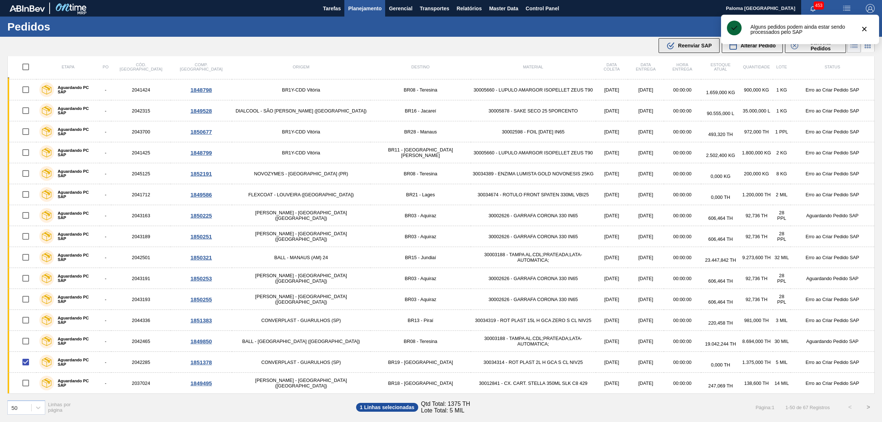
click at [677, 45] on div ".b{fill:var(--color-action-default)} Reenviar SAP" at bounding box center [689, 45] width 46 height 9
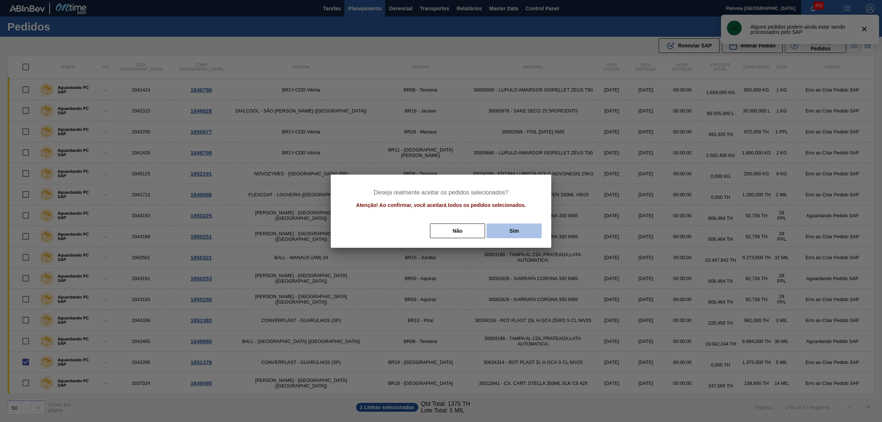
click at [507, 233] on button "Sim" at bounding box center [514, 230] width 55 height 15
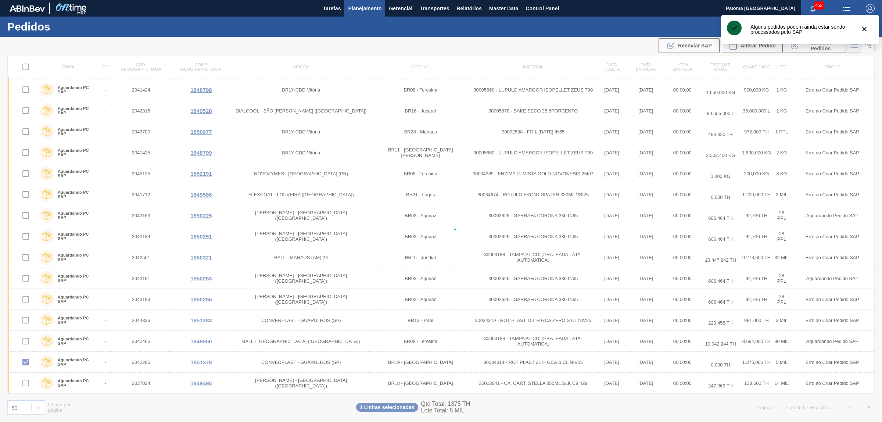
checkbox input "false"
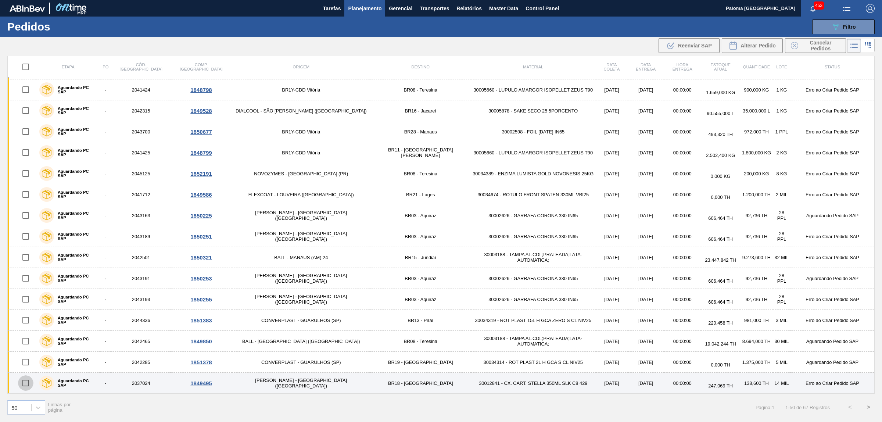
click at [27, 383] on input "checkbox" at bounding box center [25, 382] width 15 height 15
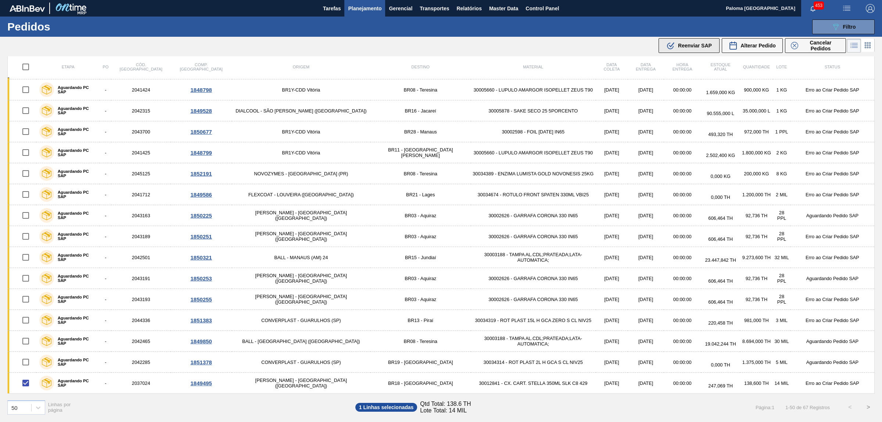
click at [683, 48] on span "Reenviar SAP" at bounding box center [695, 46] width 34 height 6
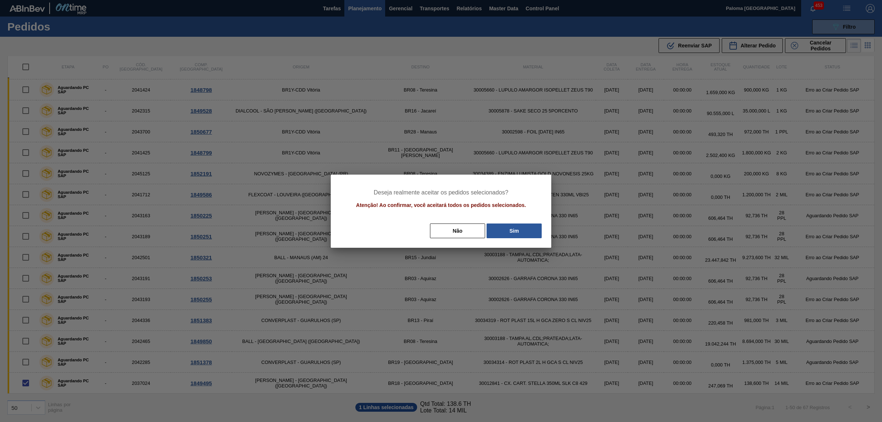
drag, startPoint x: 528, startPoint y: 230, endPoint x: 491, endPoint y: 232, distance: 36.8
click at [527, 230] on button "Sim" at bounding box center [514, 230] width 55 height 15
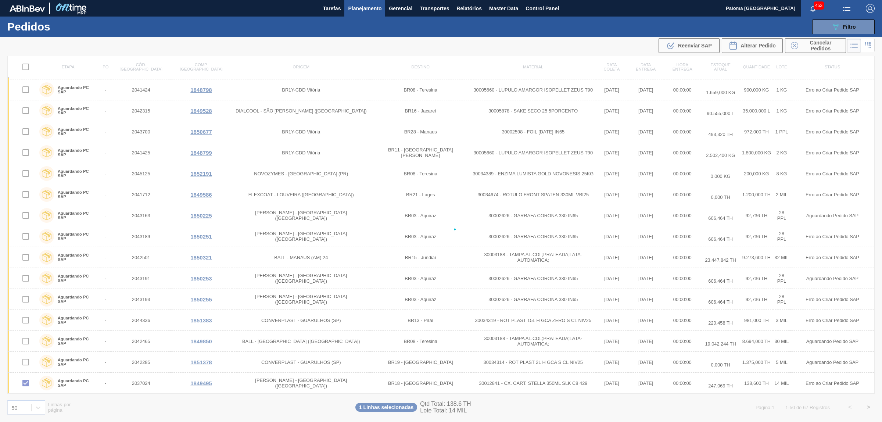
checkbox input "false"
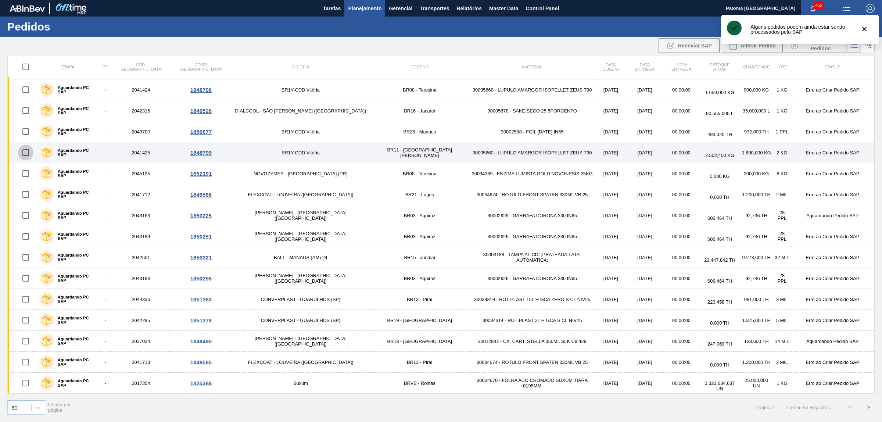
click at [28, 151] on input "checkbox" at bounding box center [25, 152] width 15 height 15
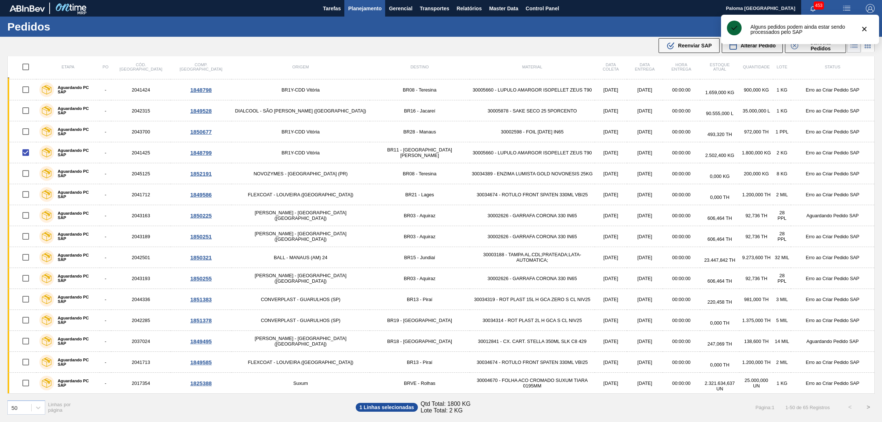
drag, startPoint x: 670, startPoint y: 45, endPoint x: 626, endPoint y: 62, distance: 47.2
click at [670, 45] on icon ".b{fill:var(--color-action-default)}" at bounding box center [670, 45] width 9 height 9
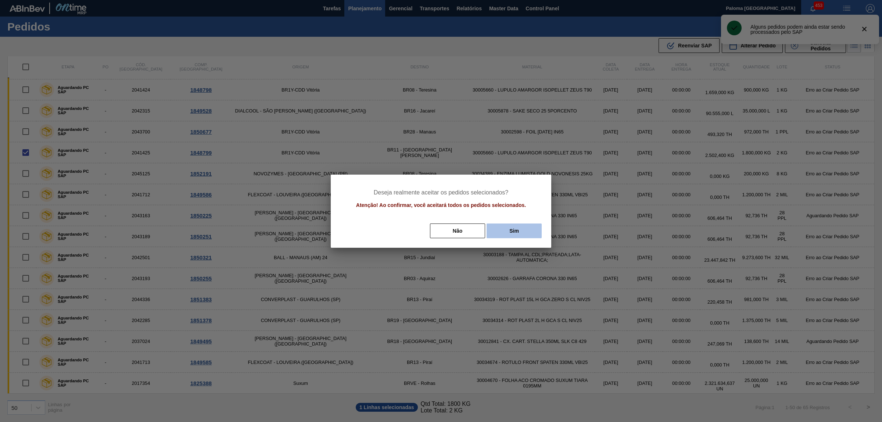
click at [509, 225] on button "Sim" at bounding box center [514, 230] width 55 height 15
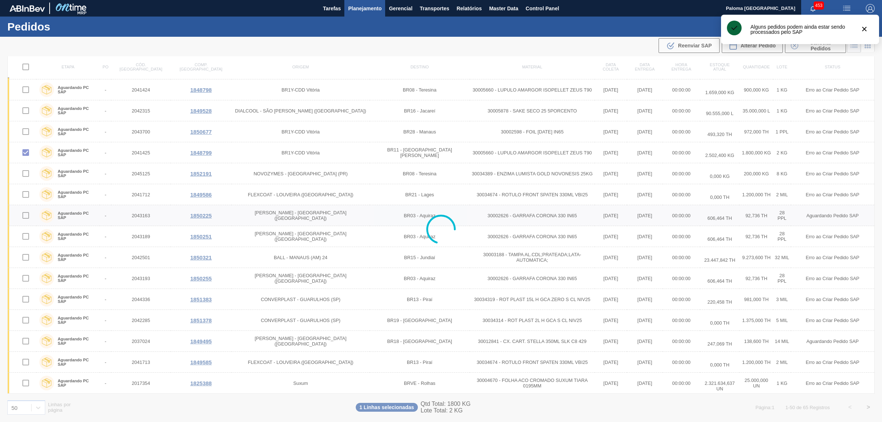
checkbox input "false"
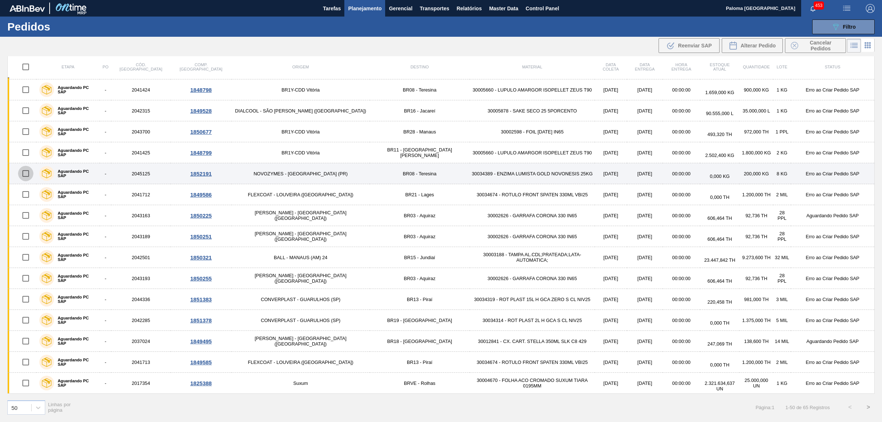
click at [29, 173] on input "checkbox" at bounding box center [25, 173] width 15 height 15
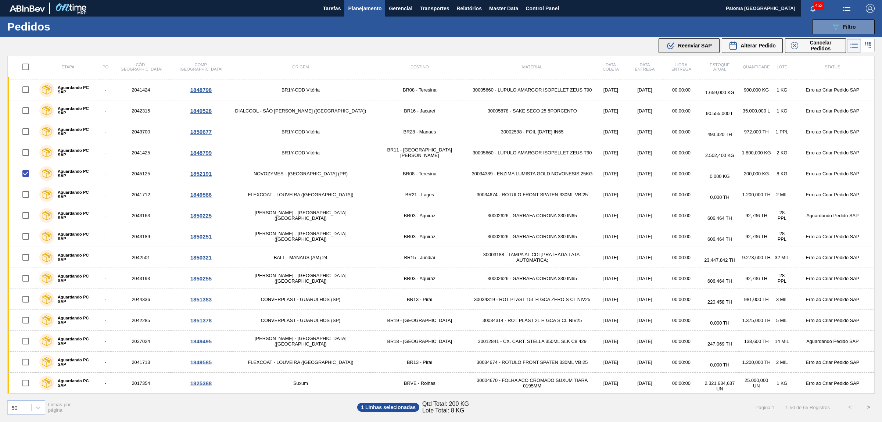
click at [668, 47] on icon ".b{fill:var(--color-action-default)}" at bounding box center [670, 45] width 9 height 9
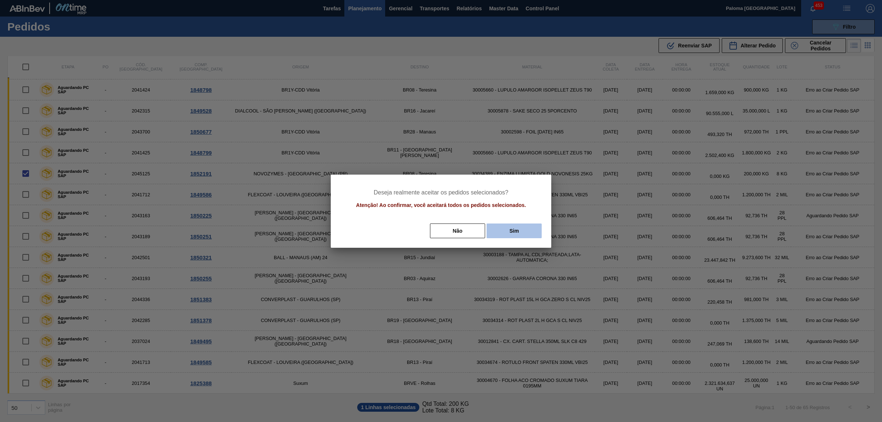
click at [525, 228] on button "Sim" at bounding box center [514, 230] width 55 height 15
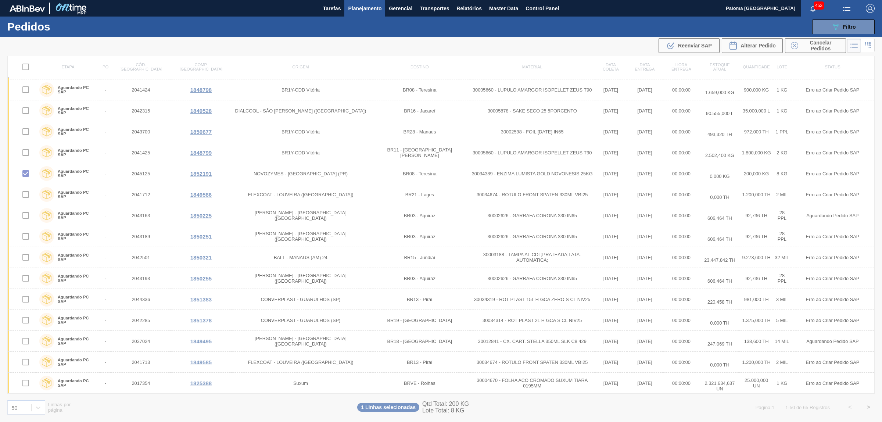
checkbox input "false"
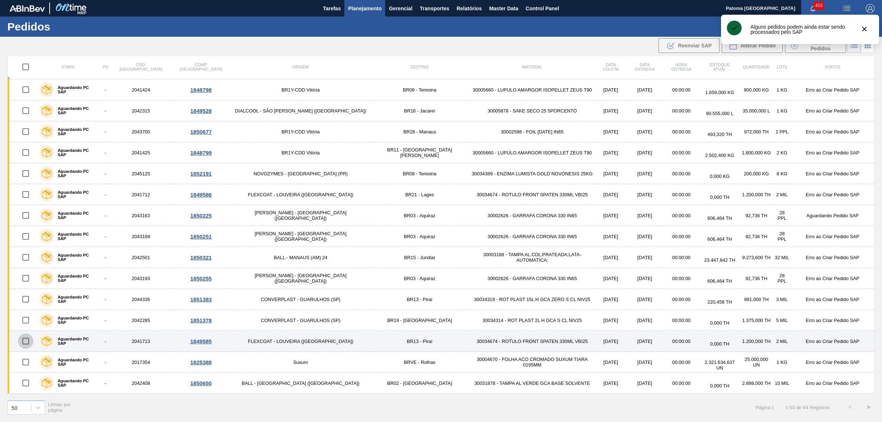
click at [26, 340] on input "checkbox" at bounding box center [25, 340] width 15 height 15
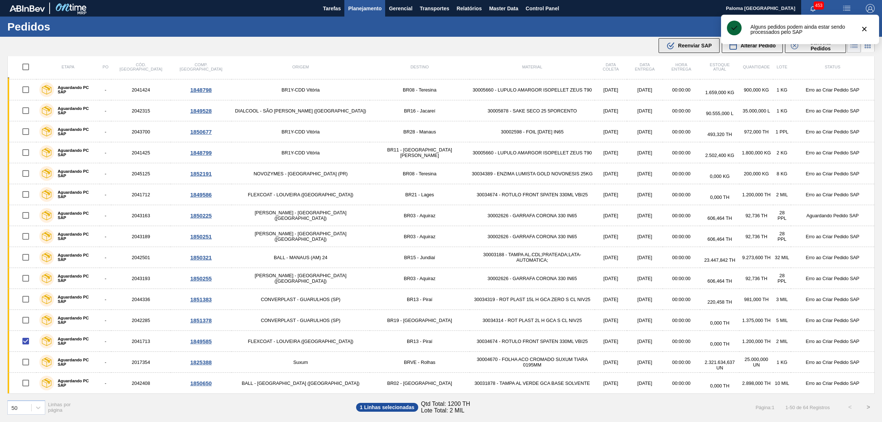
click at [678, 48] on span "Reenviar SAP" at bounding box center [695, 46] width 34 height 6
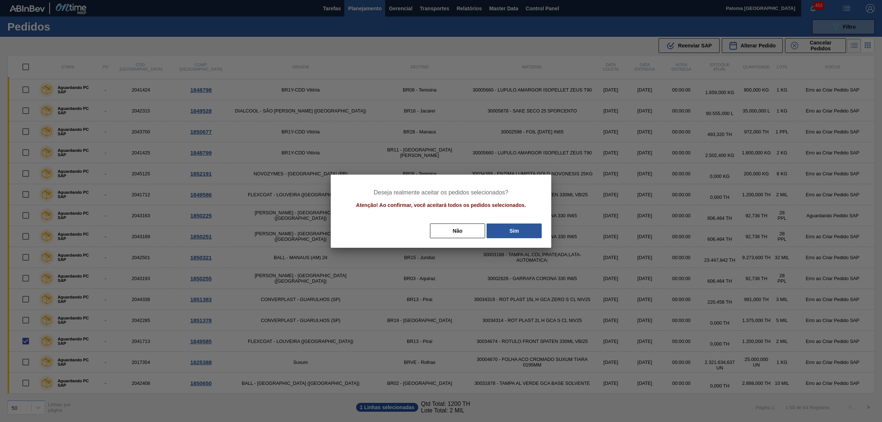
click at [514, 240] on div "Deseja realmente aceitar os pedidos selecionados? Atenção! Ao confirmar, você a…" at bounding box center [441, 211] width 221 height 73
click at [516, 234] on button "Sim" at bounding box center [514, 230] width 55 height 15
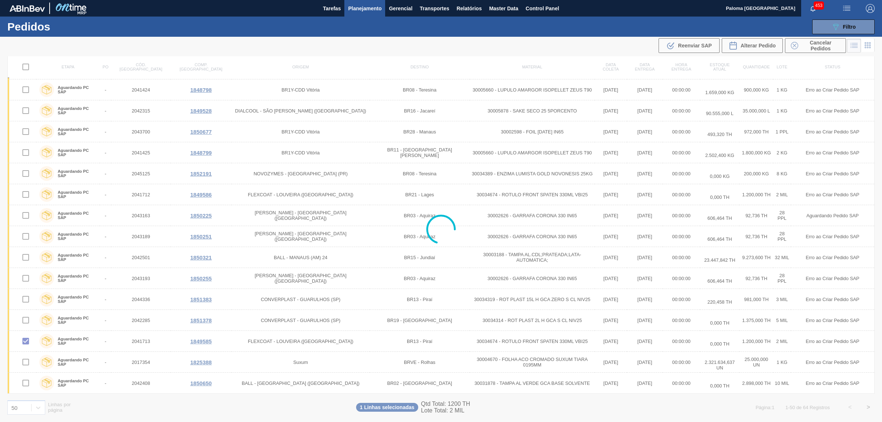
checkbox input "false"
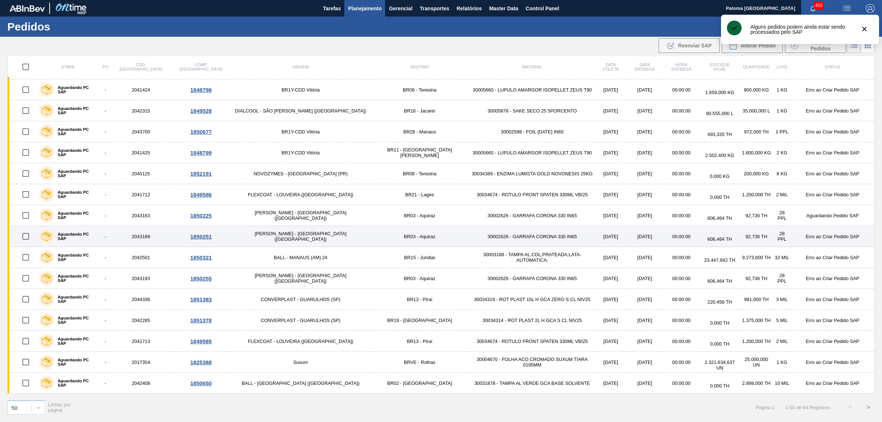
click at [26, 234] on input "checkbox" at bounding box center [25, 236] width 15 height 15
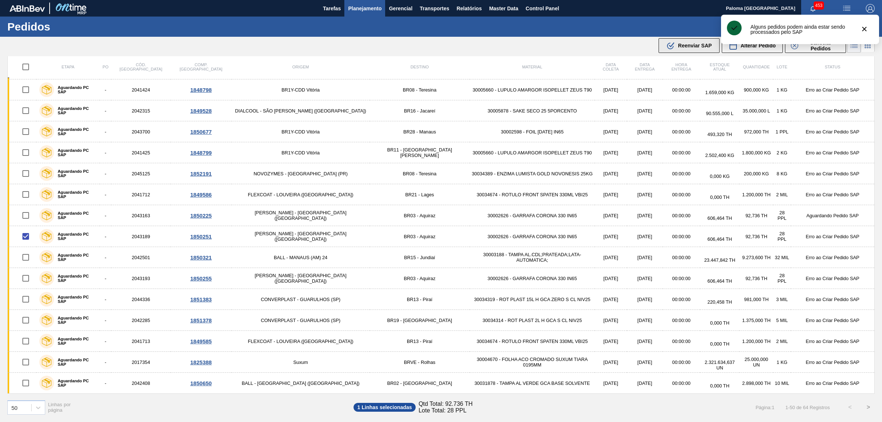
click at [673, 50] on button ".b{fill:var(--color-action-default)} Reenviar SAP" at bounding box center [689, 45] width 61 height 15
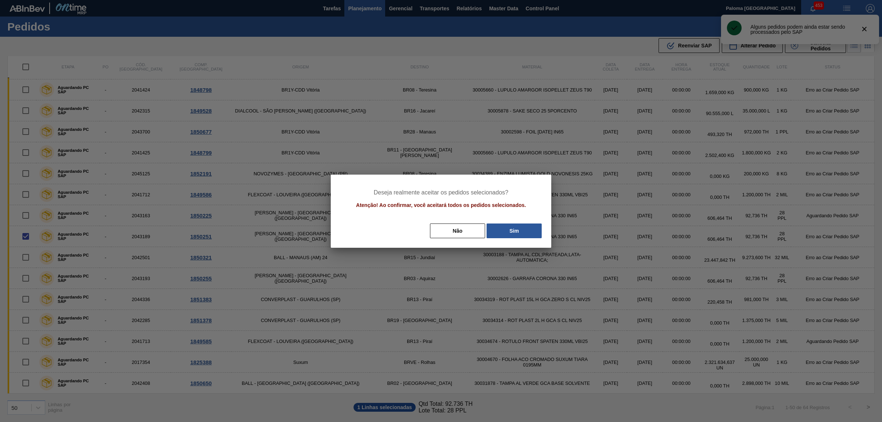
drag, startPoint x: 505, startPoint y: 229, endPoint x: 473, endPoint y: 235, distance: 32.5
click at [505, 229] on button "Sim" at bounding box center [514, 230] width 55 height 15
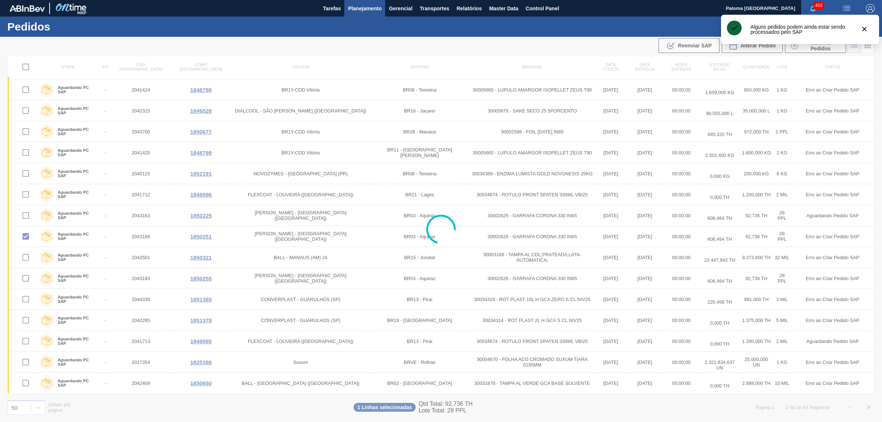
checkbox input "false"
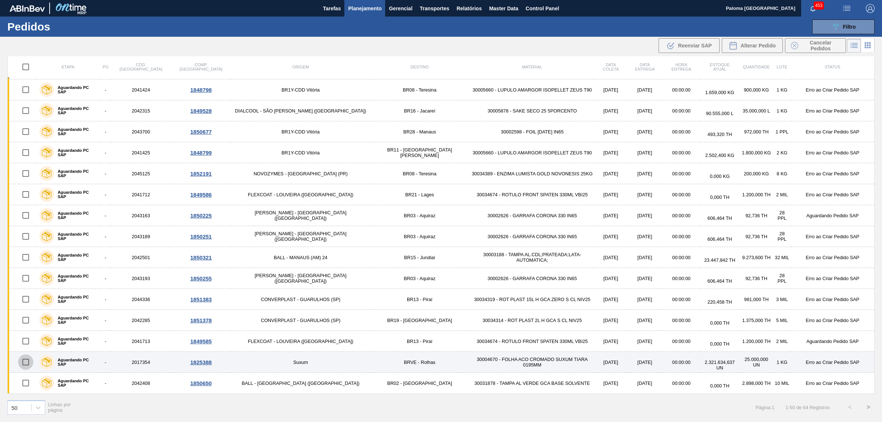
click at [28, 363] on input "checkbox" at bounding box center [25, 361] width 15 height 15
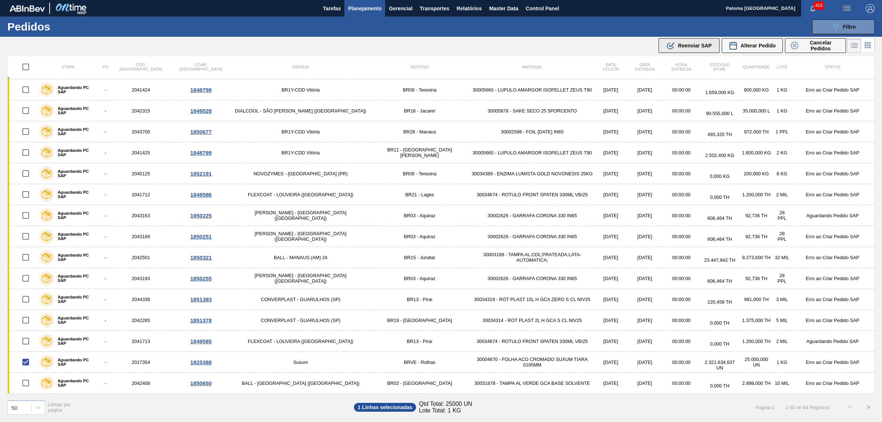
click at [679, 50] on div ".b{fill:var(--color-action-default)} Reenviar SAP" at bounding box center [689, 45] width 46 height 9
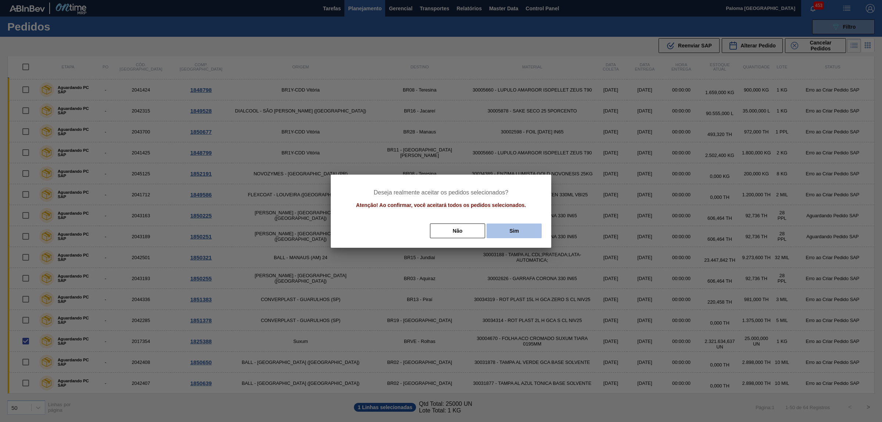
click at [508, 230] on button "Sim" at bounding box center [514, 230] width 55 height 15
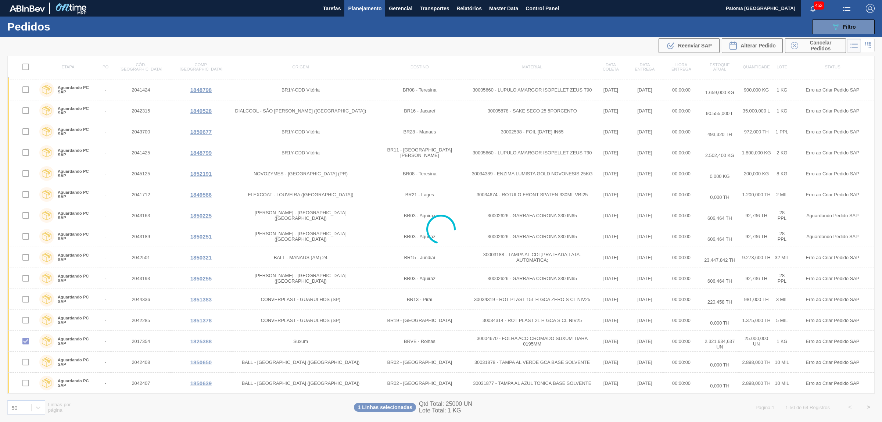
checkbox input "false"
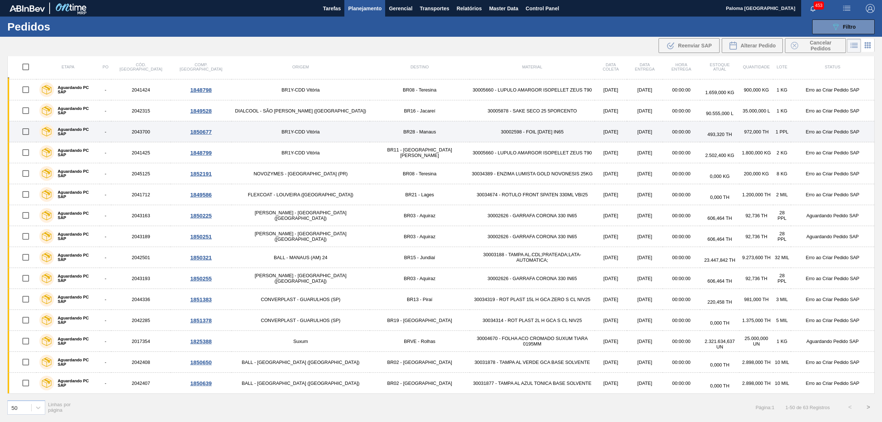
click at [28, 129] on input "checkbox" at bounding box center [25, 131] width 15 height 15
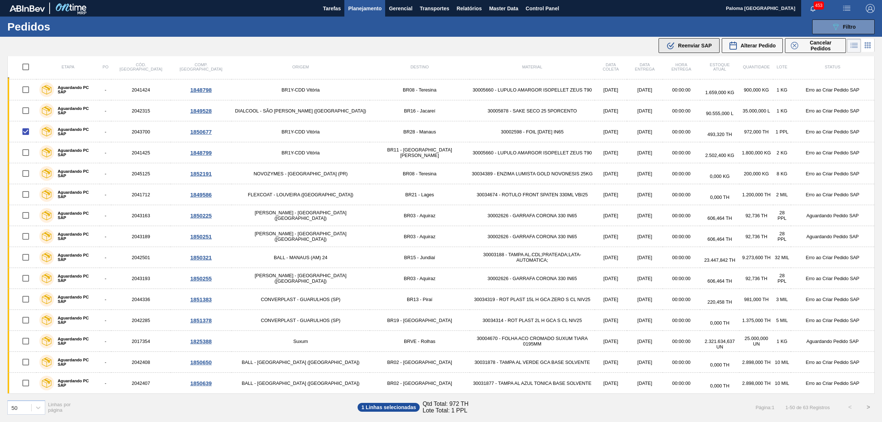
click at [683, 41] on div ".b{fill:var(--color-action-default)} Reenviar SAP" at bounding box center [689, 45] width 46 height 9
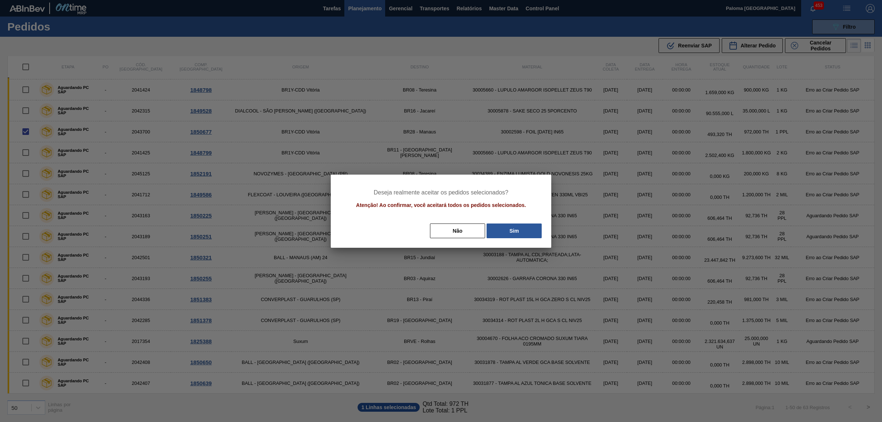
drag, startPoint x: 504, startPoint y: 236, endPoint x: 428, endPoint y: 219, distance: 77.5
click at [504, 236] on button "Sim" at bounding box center [514, 230] width 55 height 15
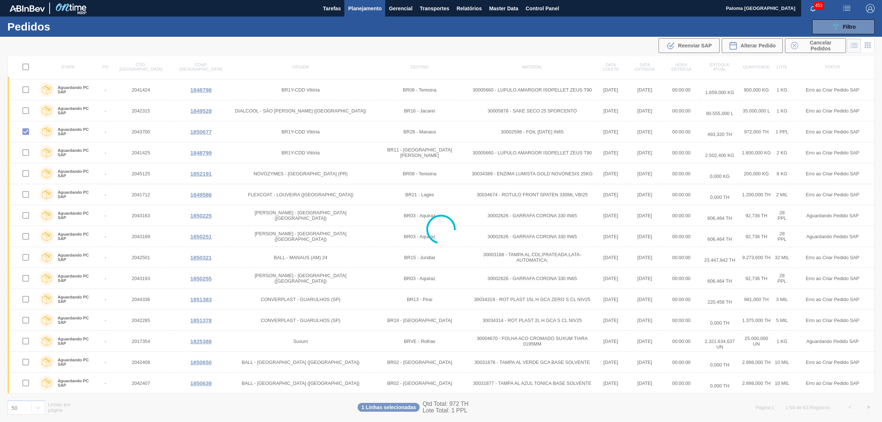
checkbox input "false"
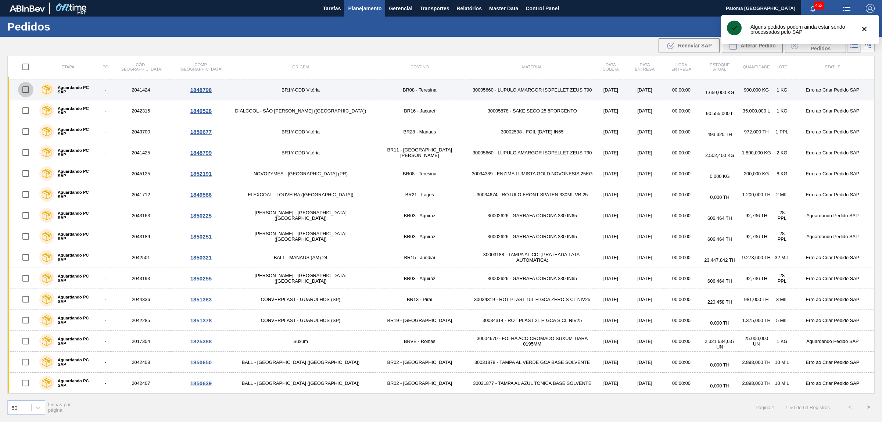
click at [30, 90] on input "checkbox" at bounding box center [25, 89] width 15 height 15
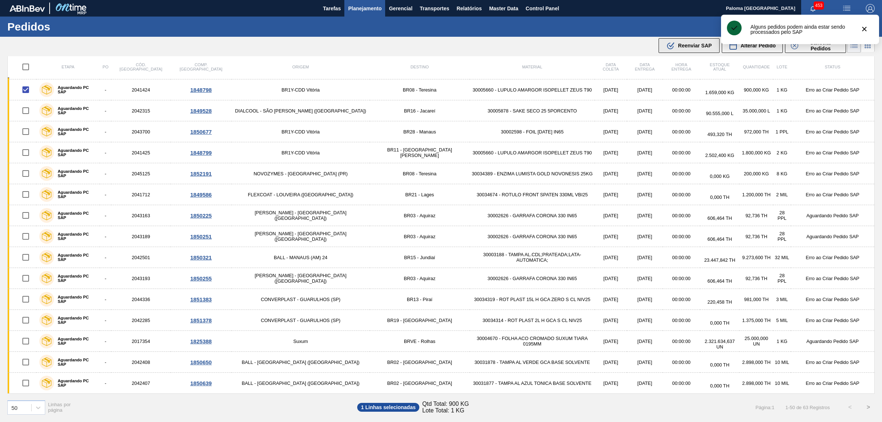
click at [677, 49] on div ".b{fill:var(--color-action-default)} Reenviar SAP" at bounding box center [689, 45] width 46 height 9
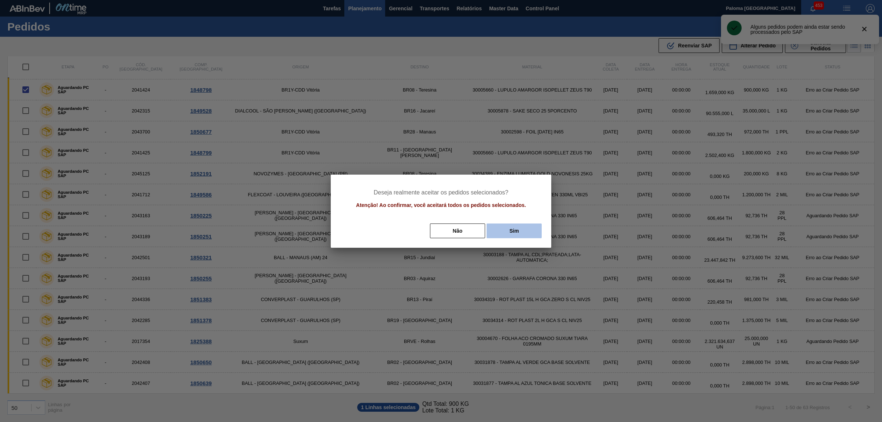
click at [504, 227] on button "Sim" at bounding box center [514, 230] width 55 height 15
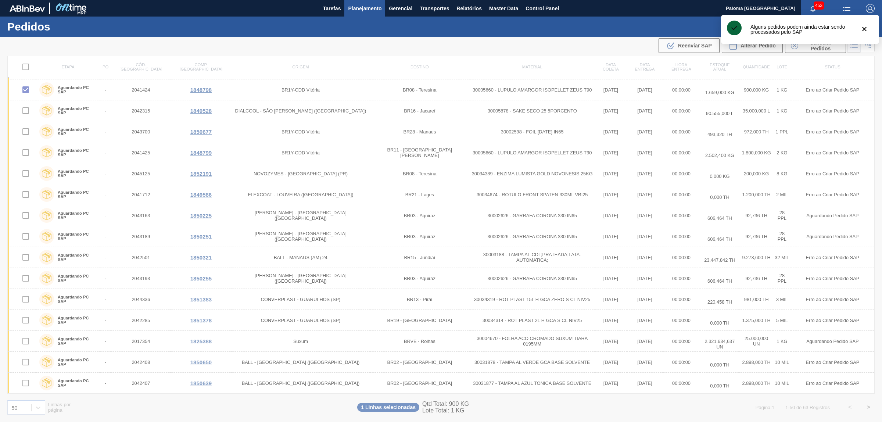
checkbox input "false"
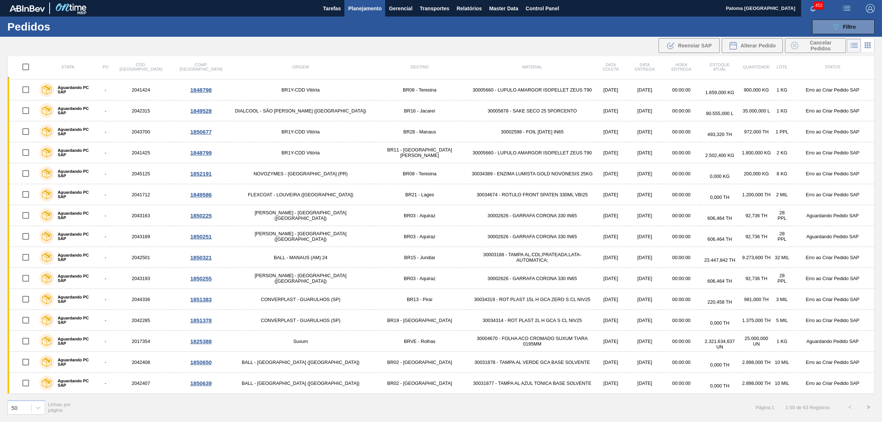
click at [866, 70] on th "Status" at bounding box center [833, 67] width 84 height 22
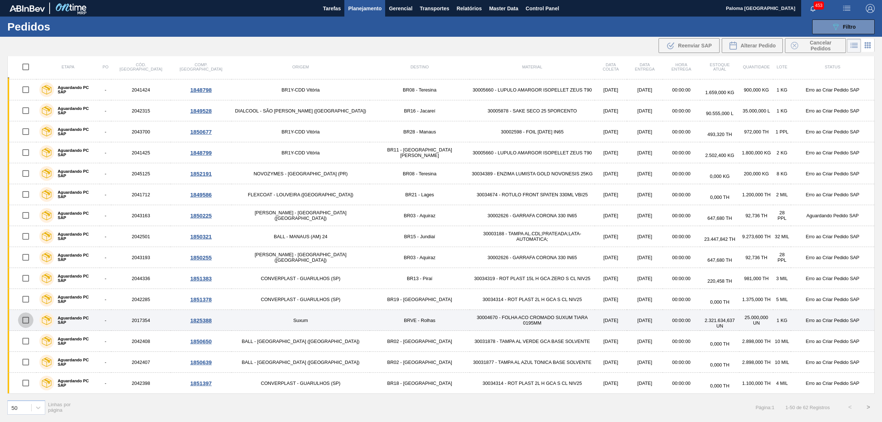
click at [28, 324] on input "checkbox" at bounding box center [25, 319] width 15 height 15
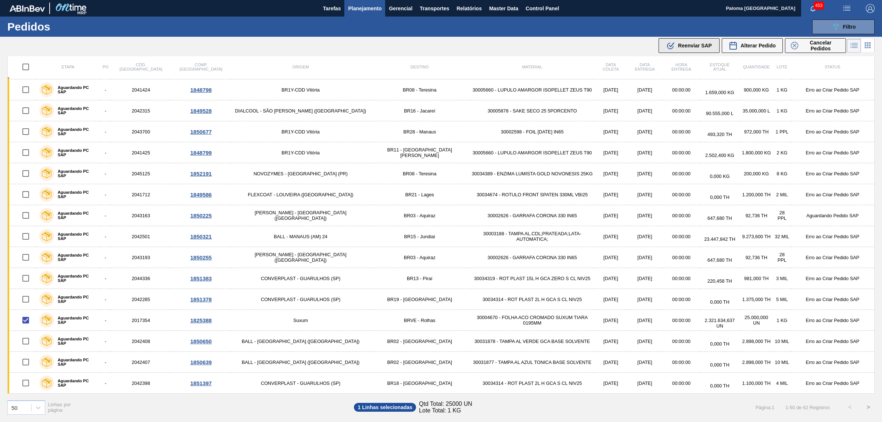
click at [676, 49] on div ".b{fill:var(--color-action-default)} Reenviar SAP" at bounding box center [689, 45] width 46 height 9
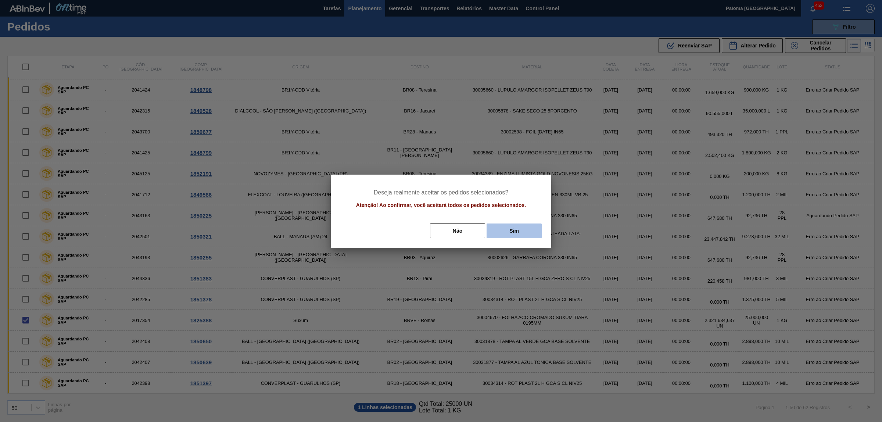
click at [512, 229] on button "Sim" at bounding box center [514, 230] width 55 height 15
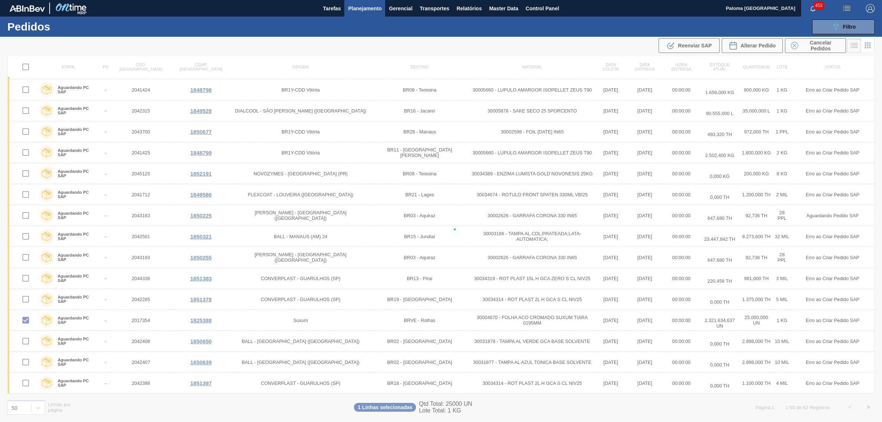
checkbox input "false"
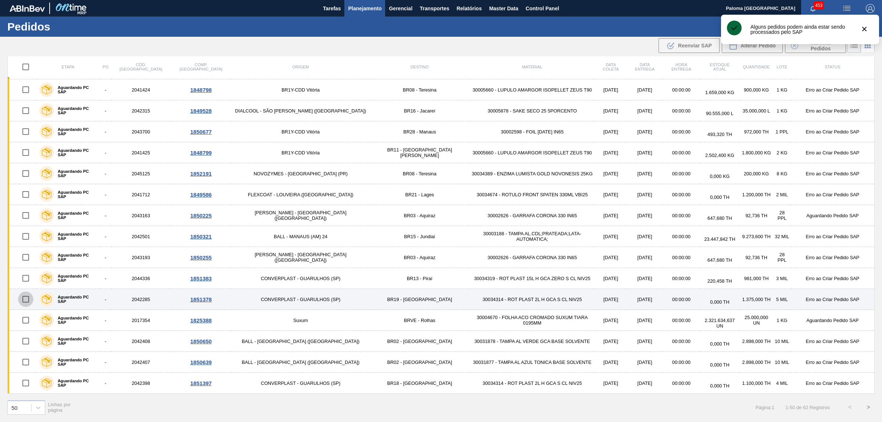
click at [26, 300] on input "checkbox" at bounding box center [25, 298] width 15 height 15
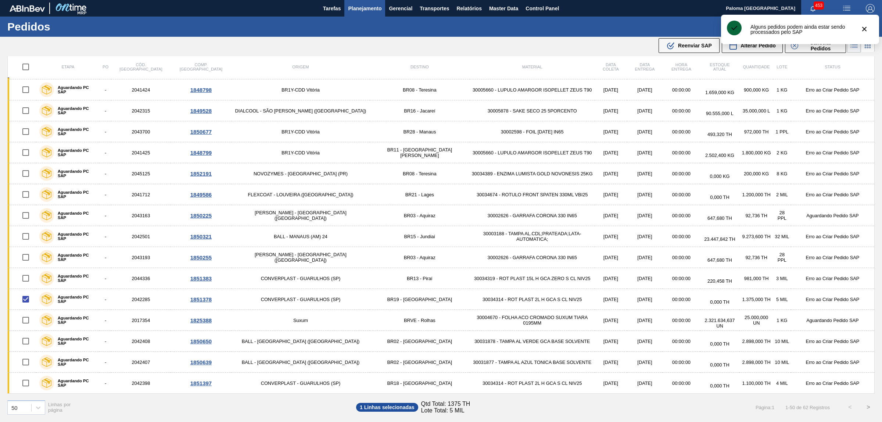
drag, startPoint x: 690, startPoint y: 49, endPoint x: 682, endPoint y: 54, distance: 9.8
click at [690, 49] on div ".b{fill:var(--color-action-default)} Reenviar SAP" at bounding box center [689, 45] width 46 height 9
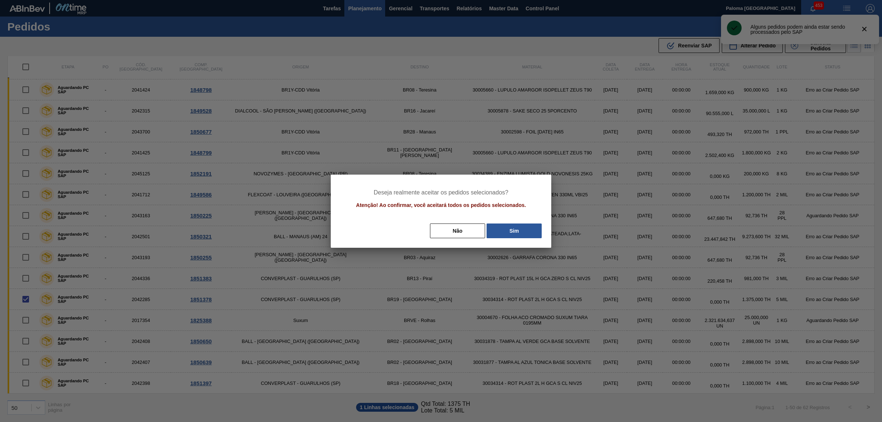
drag, startPoint x: 515, startPoint y: 235, endPoint x: 420, endPoint y: 225, distance: 95.4
click at [510, 234] on button "Sim" at bounding box center [514, 230] width 55 height 15
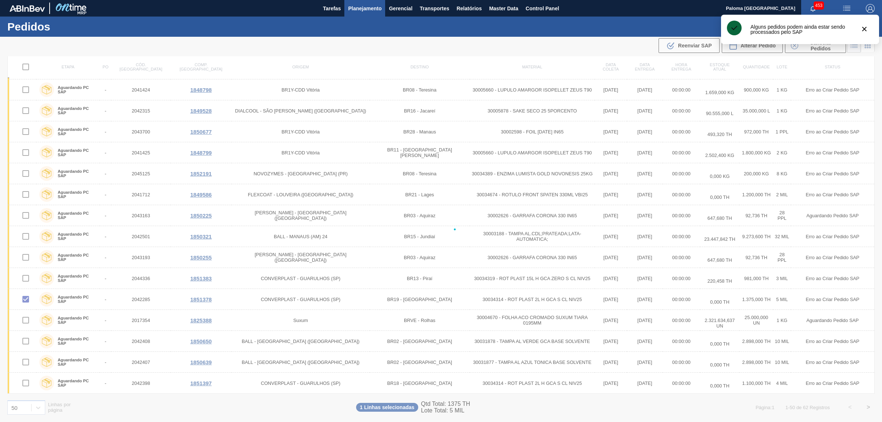
checkbox input "false"
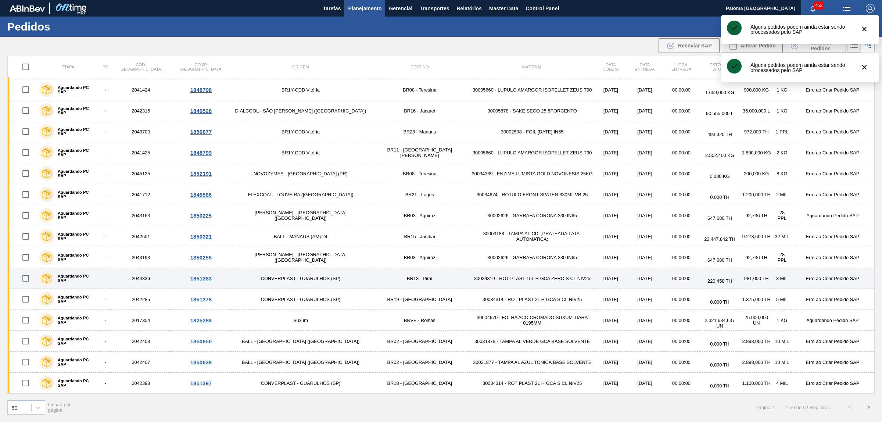
click at [26, 279] on input "checkbox" at bounding box center [25, 278] width 15 height 15
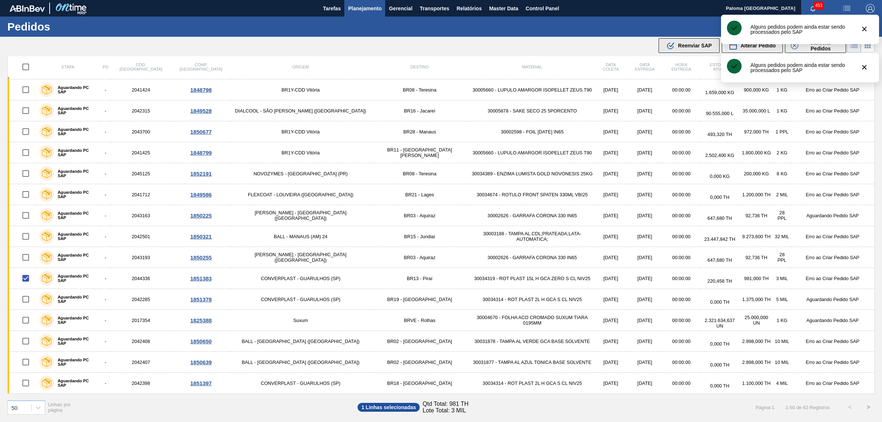
click at [692, 46] on span "Reenviar SAP" at bounding box center [695, 46] width 34 height 6
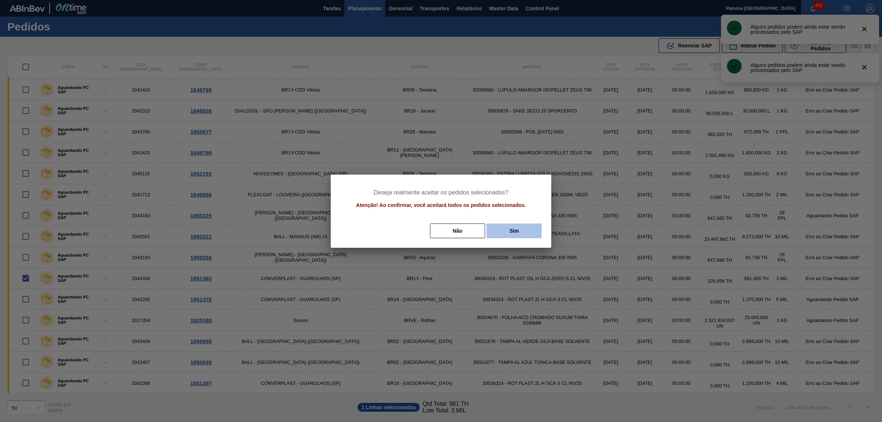
click at [530, 229] on button "Sim" at bounding box center [514, 230] width 55 height 15
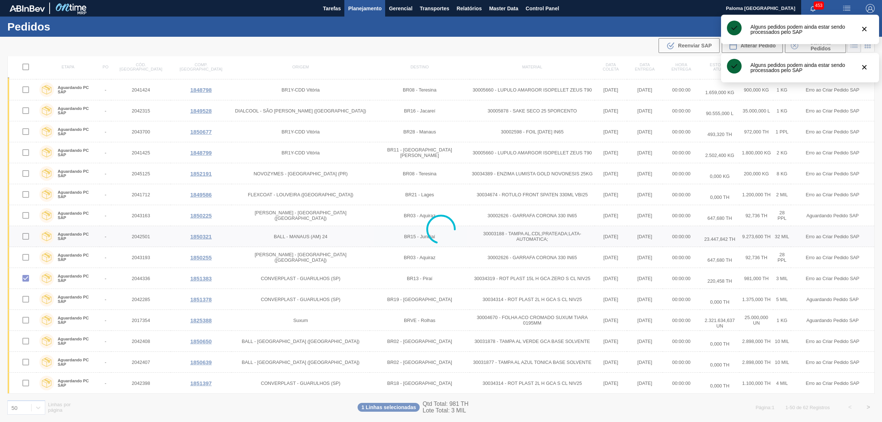
checkbox input "false"
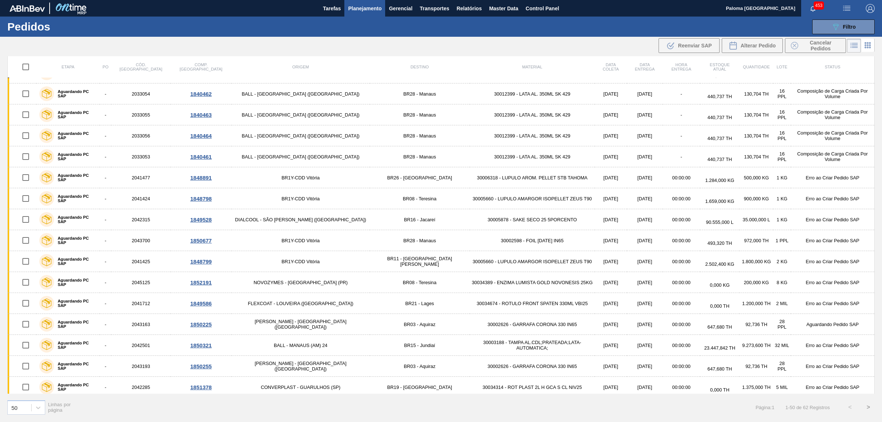
scroll to position [736, 0]
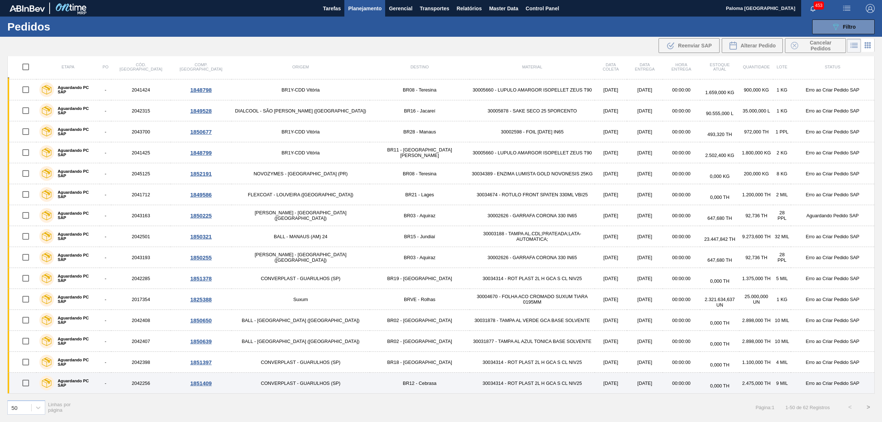
click at [27, 383] on input "checkbox" at bounding box center [25, 382] width 15 height 15
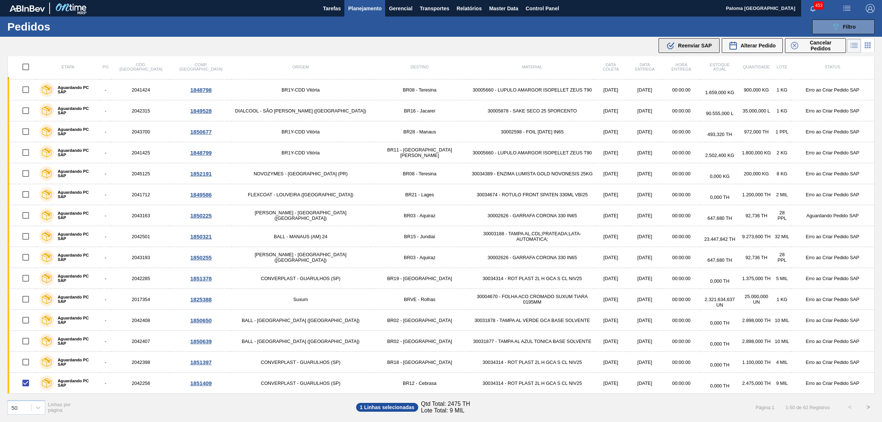
click at [673, 44] on icon ".b{fill:var(--color-action-default)}" at bounding box center [670, 45] width 9 height 9
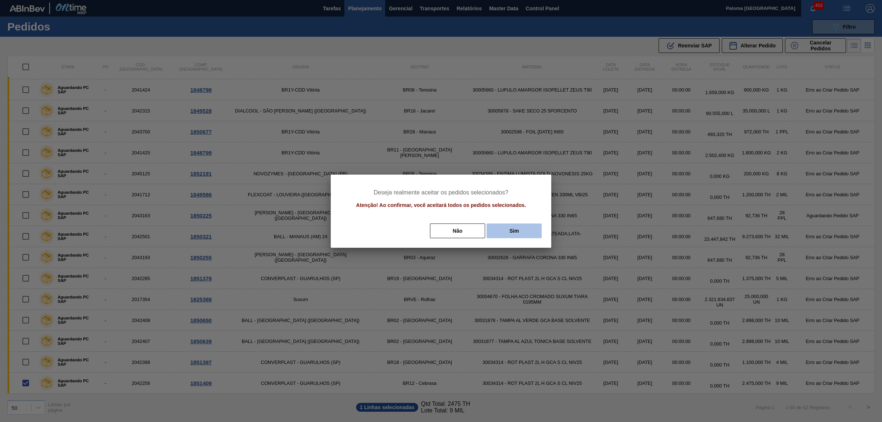
click at [526, 230] on button "Sim" at bounding box center [514, 230] width 55 height 15
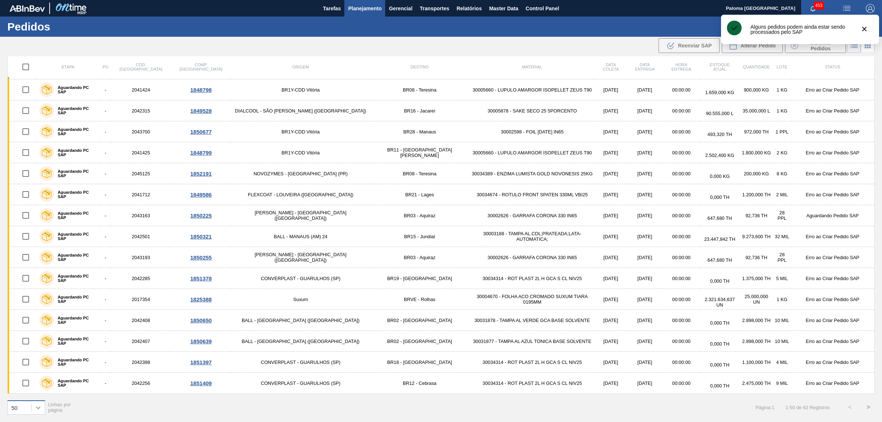
click at [35, 408] on icon at bounding box center [38, 407] width 7 height 7
click at [26, 390] on div "100" at bounding box center [26, 389] width 38 height 14
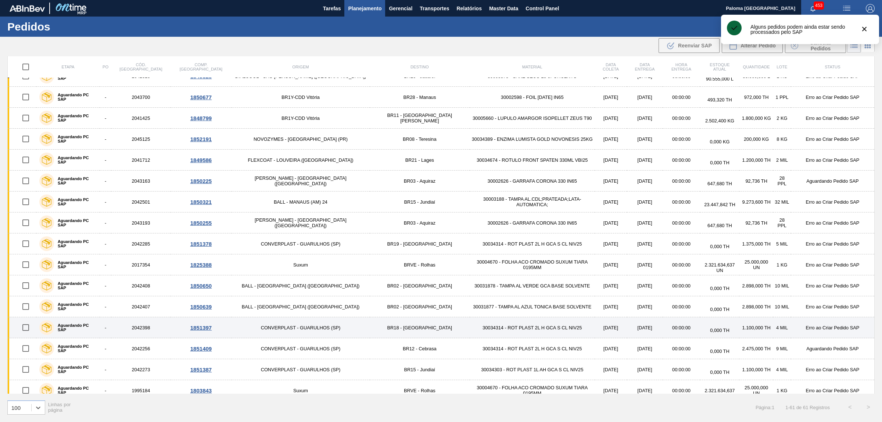
scroll to position [782, 0]
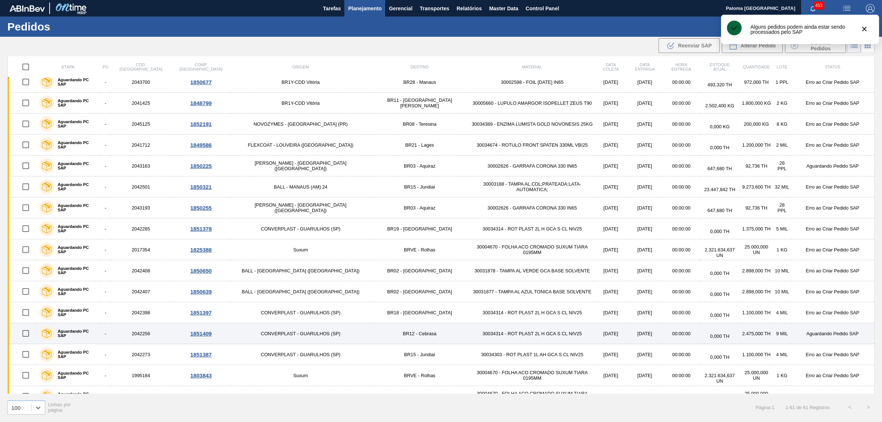
click at [31, 341] on input "checkbox" at bounding box center [25, 333] width 15 height 15
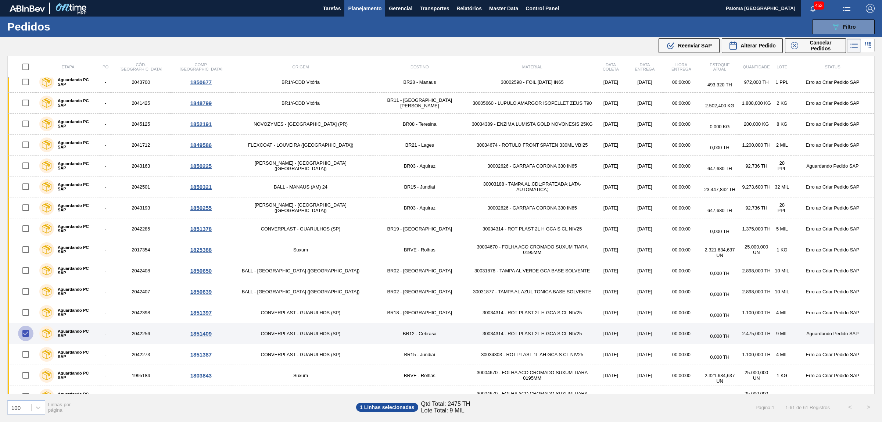
click at [26, 337] on input "checkbox" at bounding box center [25, 333] width 15 height 15
checkbox input "false"
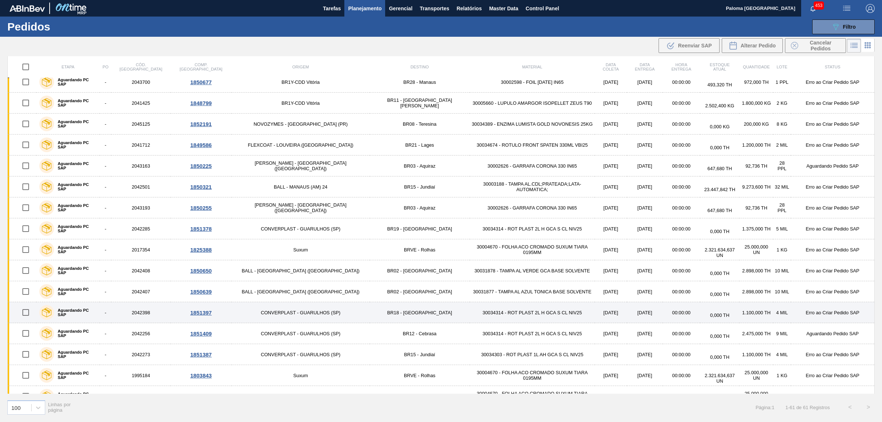
click at [13, 315] on td at bounding box center [22, 312] width 29 height 21
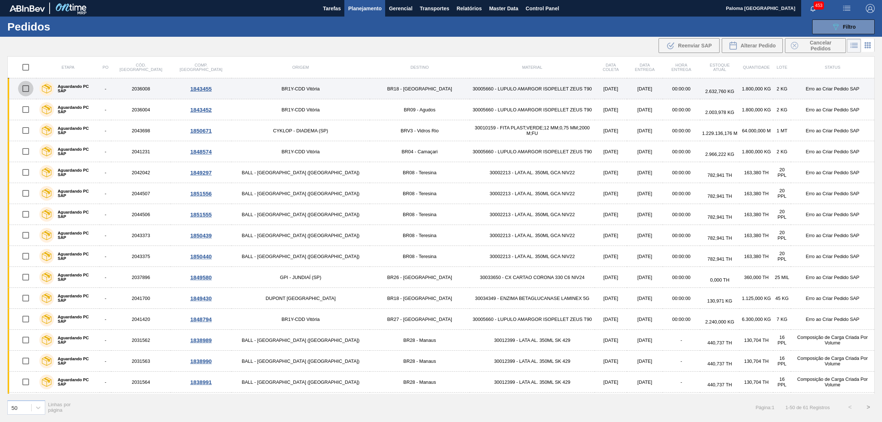
click at [25, 91] on input "checkbox" at bounding box center [25, 88] width 15 height 15
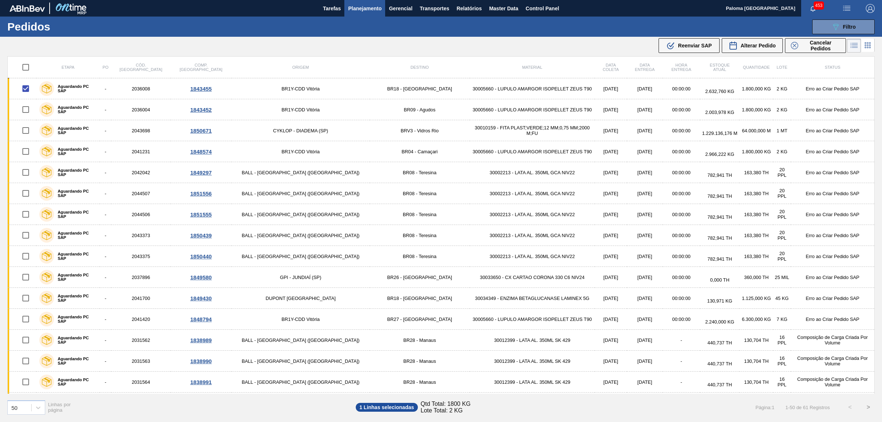
click at [675, 53] on div ".b{fill:var(--color-action-default)} Reenviar SAP Alterar Pedido Cancelar Pedid…" at bounding box center [753, 45] width 190 height 17
click at [677, 50] on div ".b{fill:var(--color-action-default)} Reenviar SAP" at bounding box center [689, 45] width 46 height 9
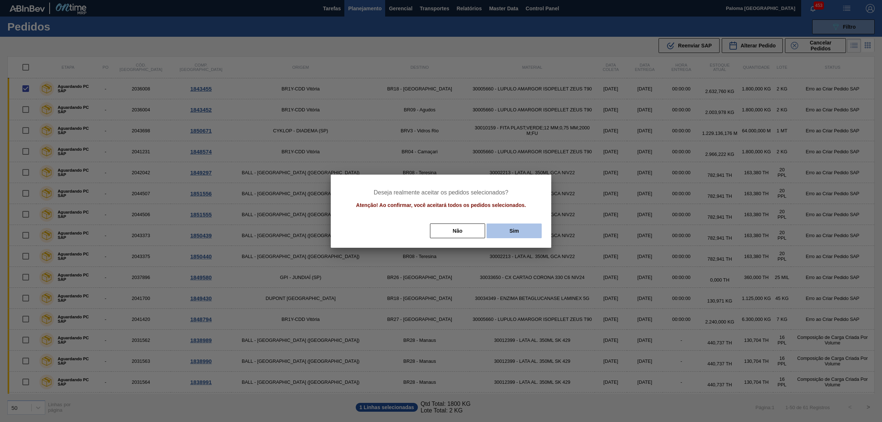
click at [510, 228] on button "Sim" at bounding box center [514, 230] width 55 height 15
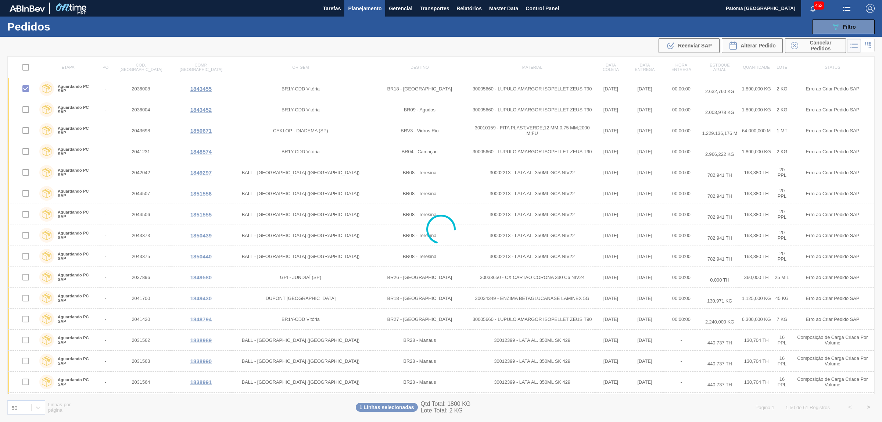
checkbox input "false"
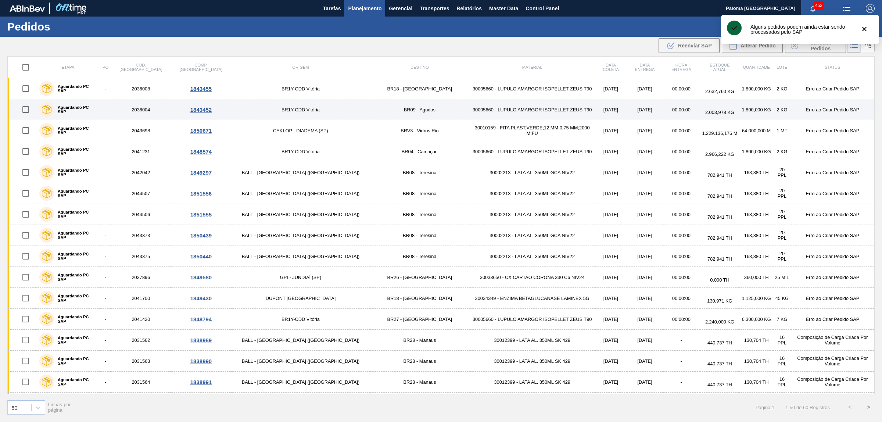
click at [28, 109] on input "checkbox" at bounding box center [25, 109] width 15 height 15
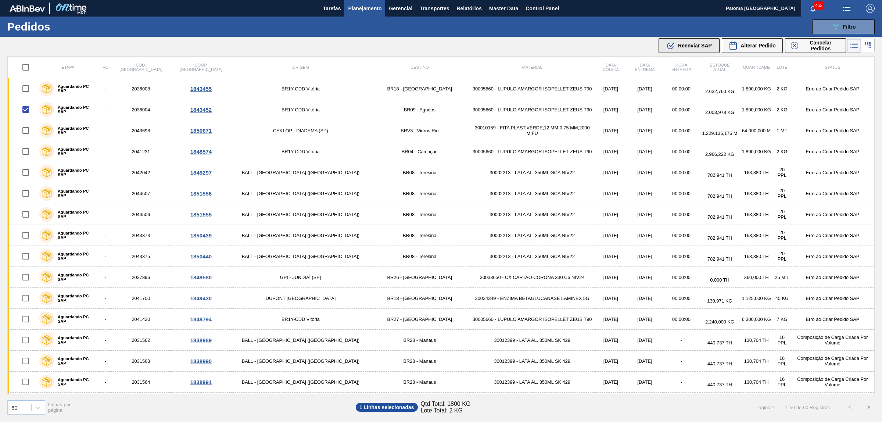
click at [686, 41] on div ".b{fill:var(--color-action-default)} Reenviar SAP" at bounding box center [689, 45] width 46 height 9
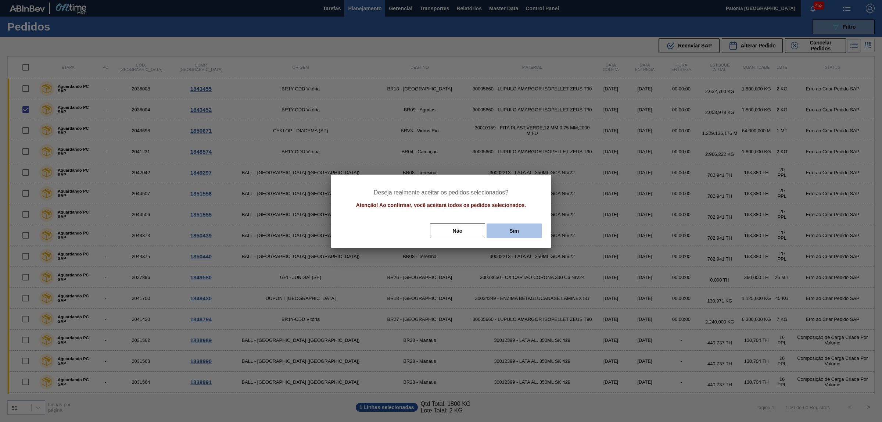
click at [525, 228] on button "Sim" at bounding box center [514, 230] width 55 height 15
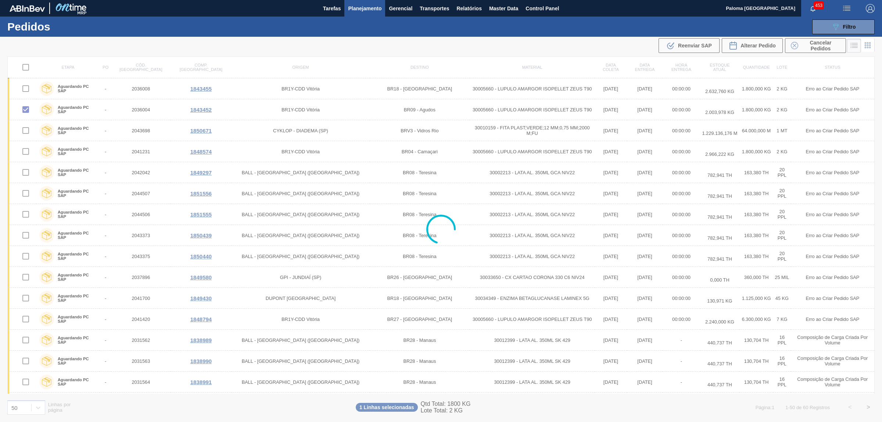
checkbox input "false"
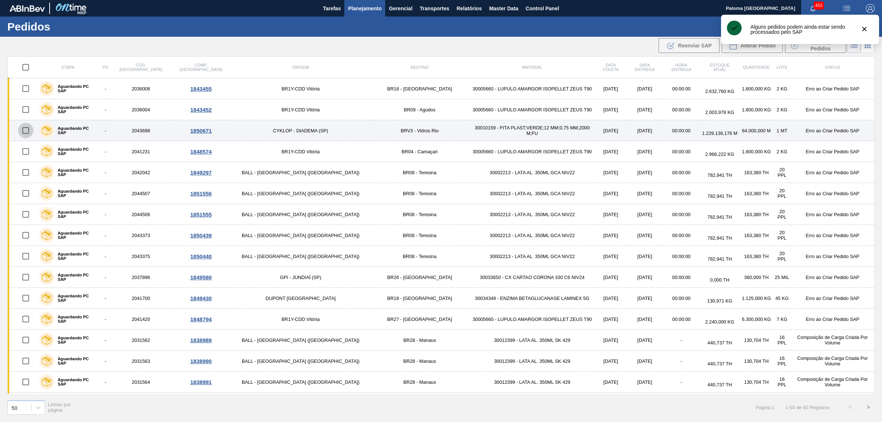
click at [32, 129] on input "checkbox" at bounding box center [25, 130] width 15 height 15
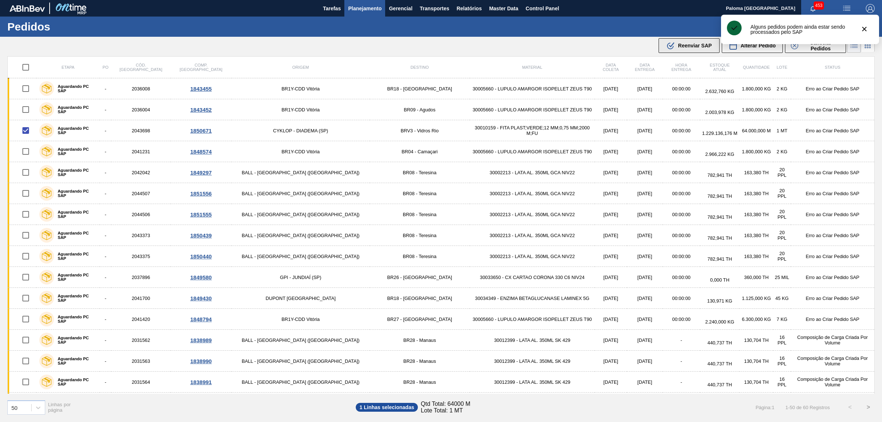
click at [686, 43] on span "Reenviar SAP" at bounding box center [695, 46] width 34 height 6
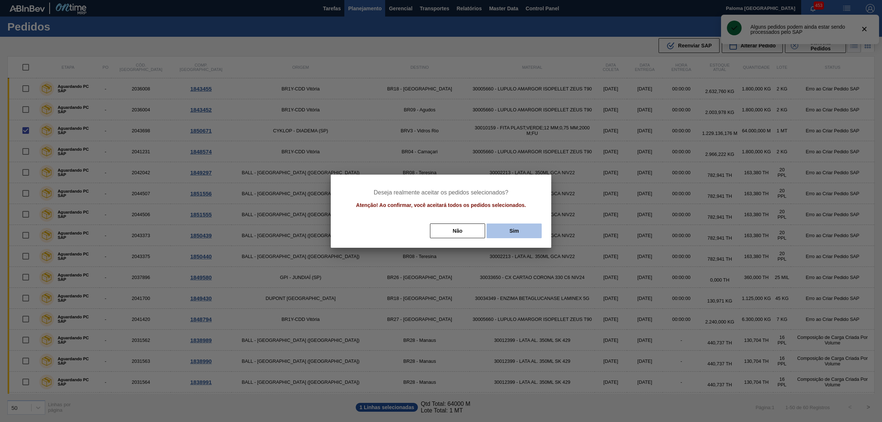
click at [502, 232] on button "Sim" at bounding box center [514, 230] width 55 height 15
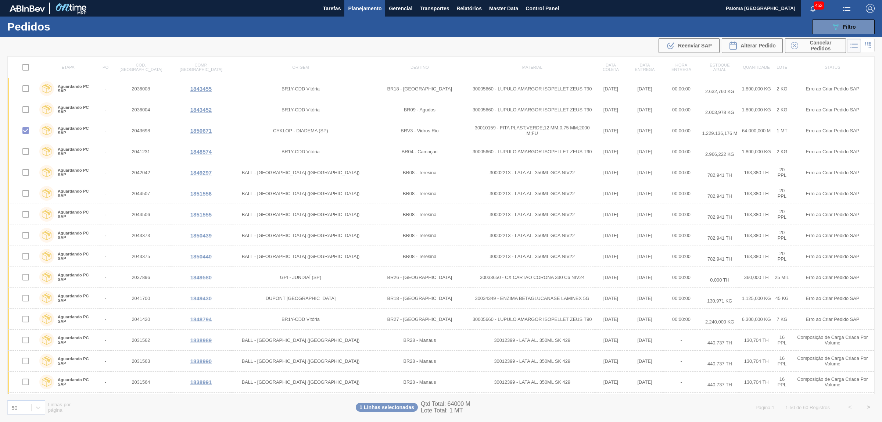
checkbox input "false"
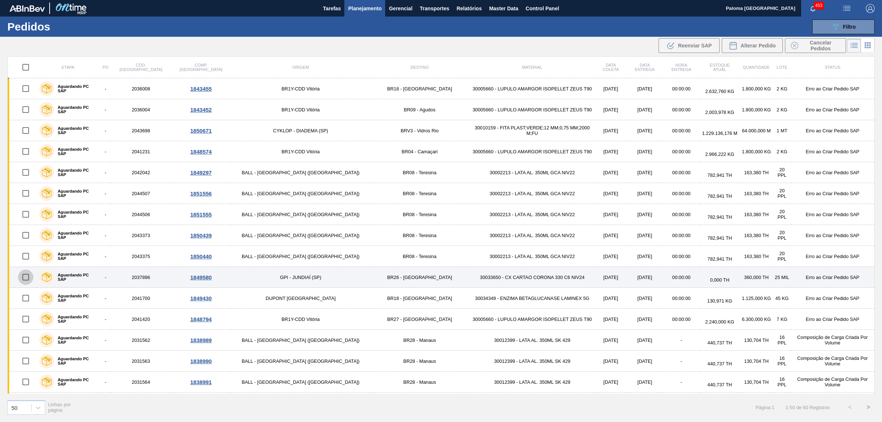
click at [29, 280] on input "checkbox" at bounding box center [25, 276] width 15 height 15
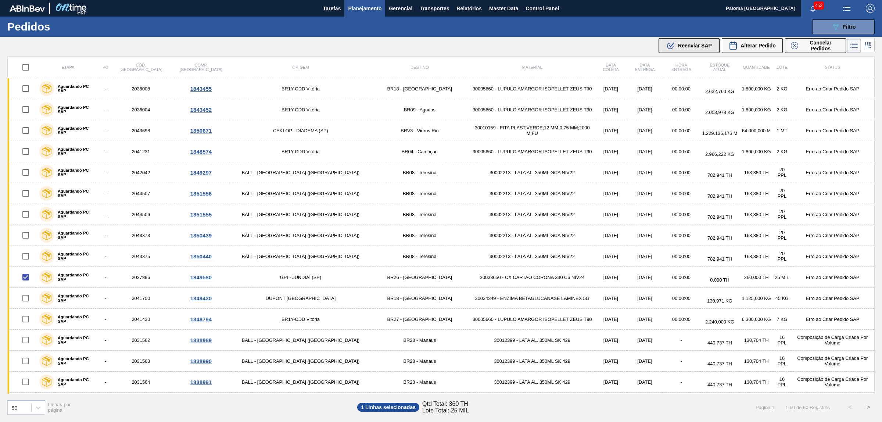
click at [688, 48] on span "Reenviar SAP" at bounding box center [695, 46] width 34 height 6
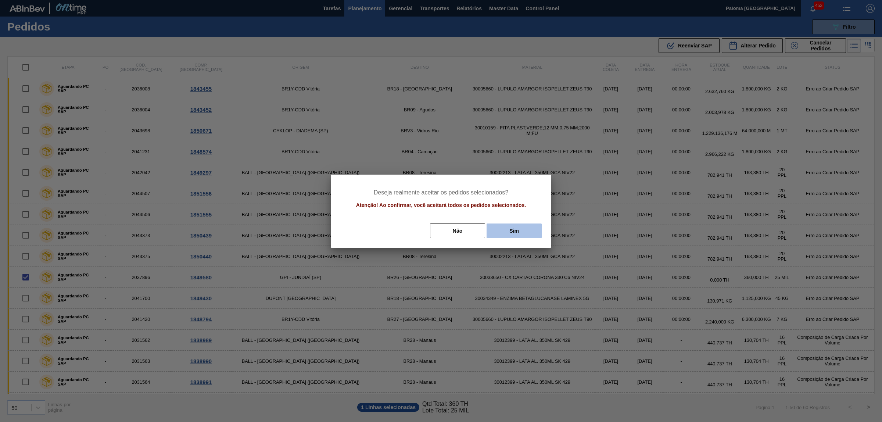
click at [528, 232] on button "Sim" at bounding box center [514, 230] width 55 height 15
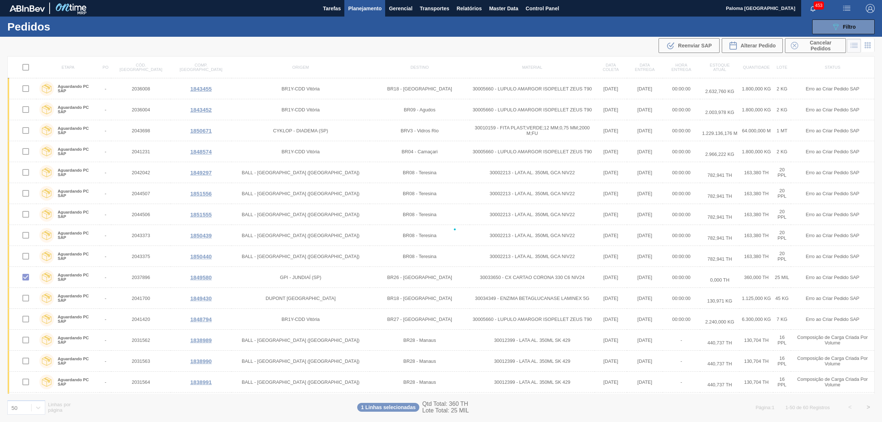
checkbox input "false"
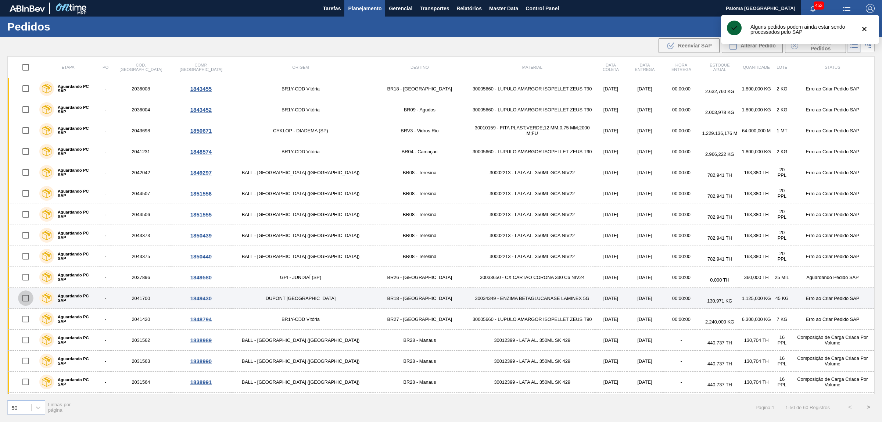
click at [28, 301] on input "checkbox" at bounding box center [25, 297] width 15 height 15
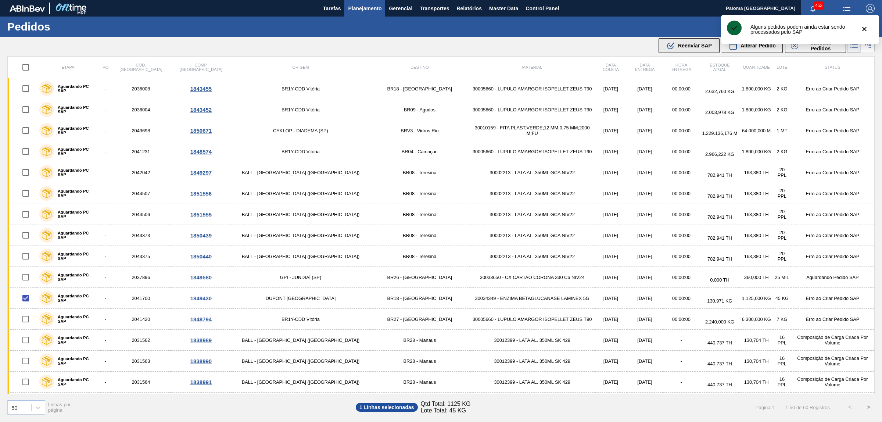
click at [678, 48] on span "Reenviar SAP" at bounding box center [695, 46] width 34 height 6
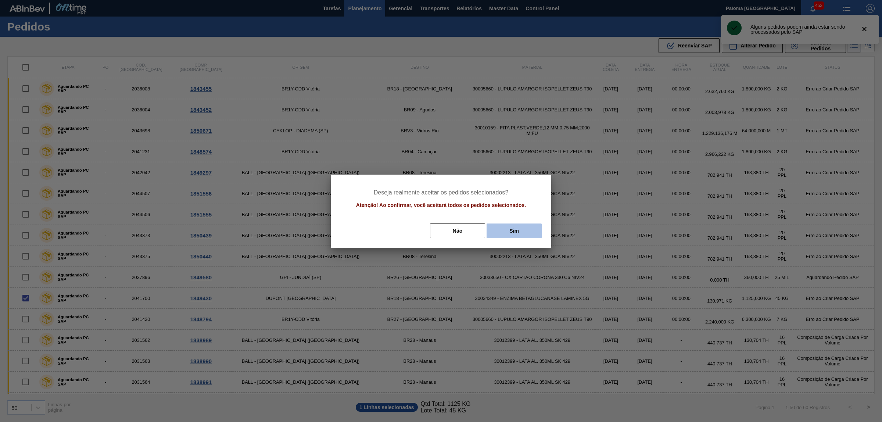
click at [518, 230] on button "Sim" at bounding box center [514, 230] width 55 height 15
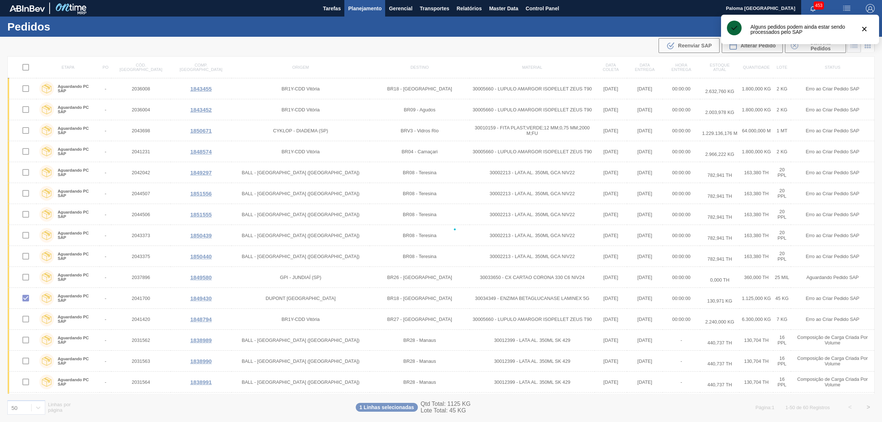
checkbox input "false"
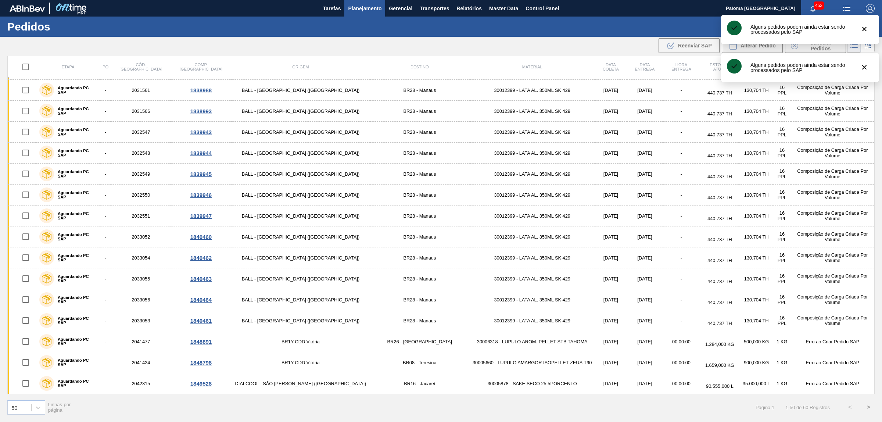
scroll to position [597, 0]
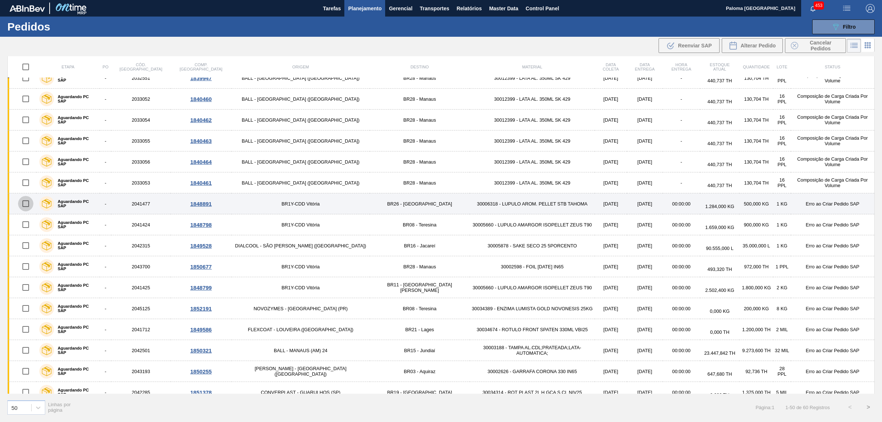
click at [30, 205] on input "checkbox" at bounding box center [25, 203] width 15 height 15
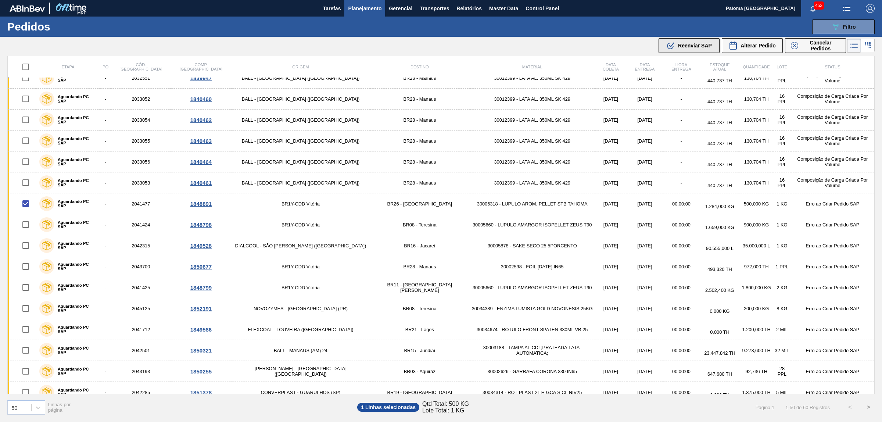
click at [702, 46] on span "Reenviar SAP" at bounding box center [695, 46] width 34 height 6
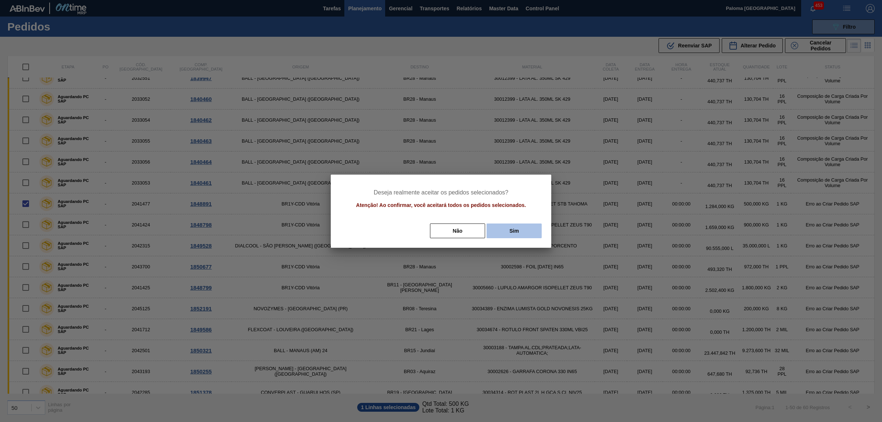
click at [530, 232] on button "Sim" at bounding box center [514, 230] width 55 height 15
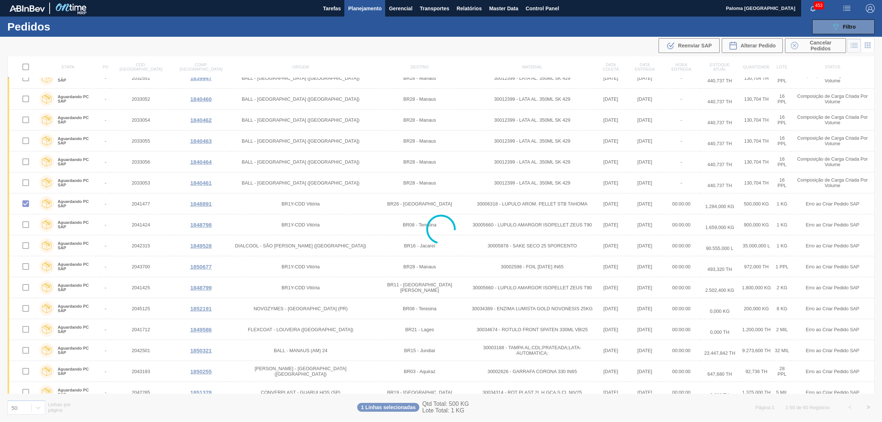
checkbox input "false"
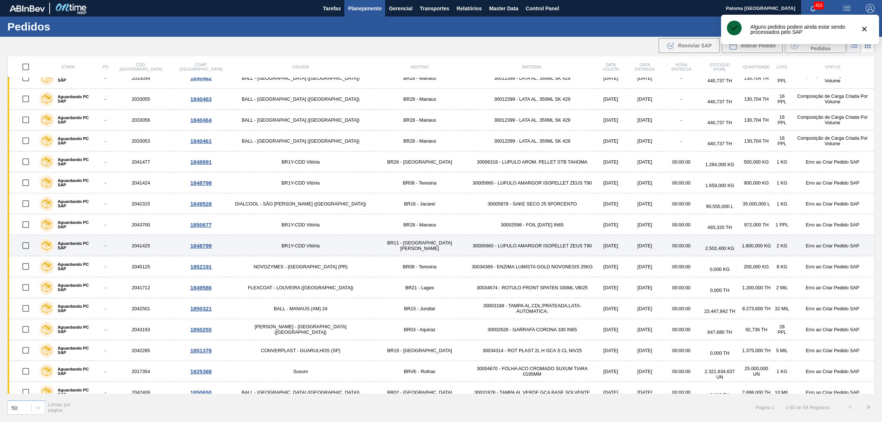
scroll to position [555, 0]
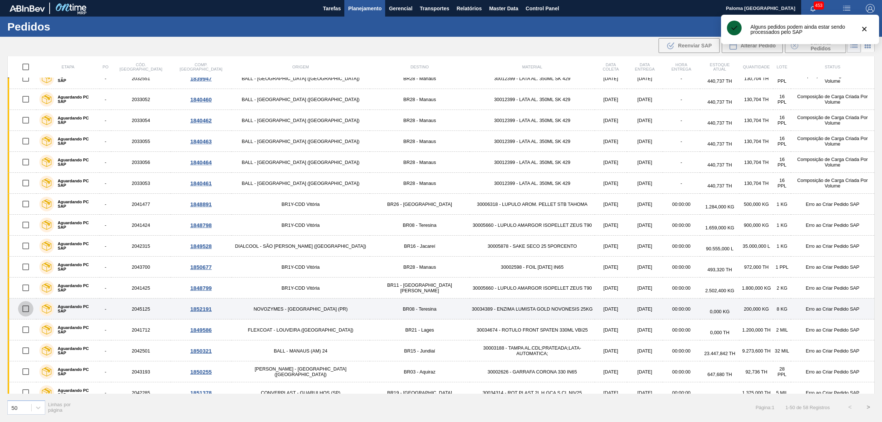
click at [31, 312] on input "checkbox" at bounding box center [25, 308] width 15 height 15
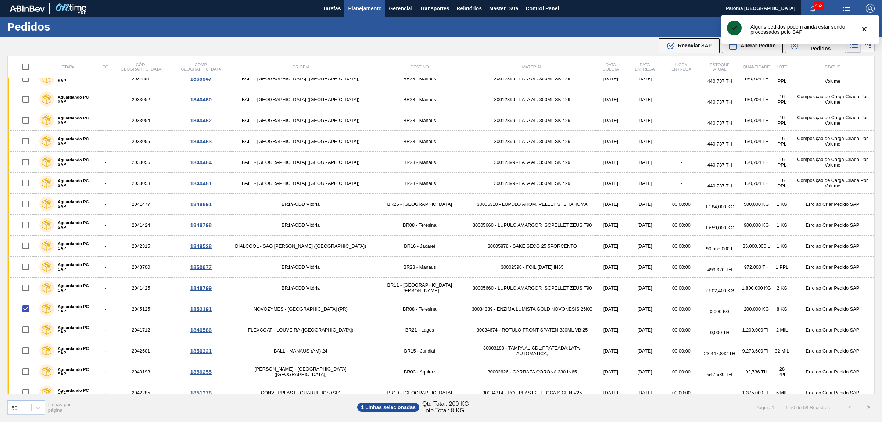
drag, startPoint x: 661, startPoint y: 48, endPoint x: 638, endPoint y: 49, distance: 22.4
click at [661, 48] on button ".b{fill:var(--color-action-default)} Reenviar SAP" at bounding box center [689, 45] width 61 height 15
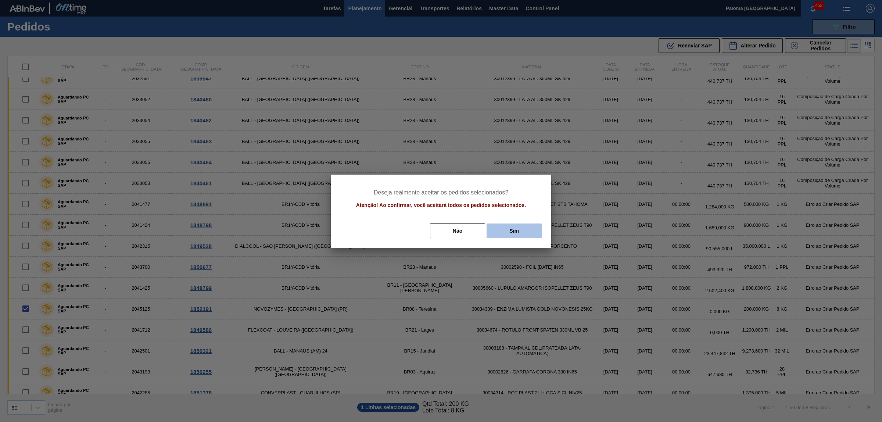
click at [509, 232] on button "Sim" at bounding box center [514, 230] width 55 height 15
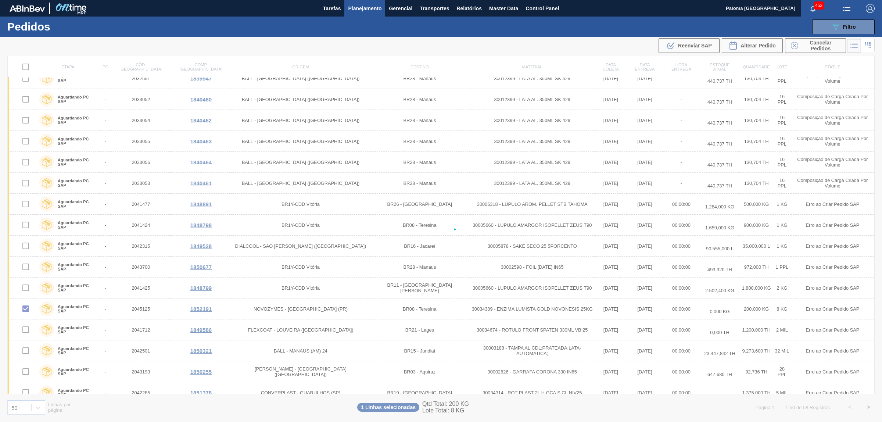
checkbox input "false"
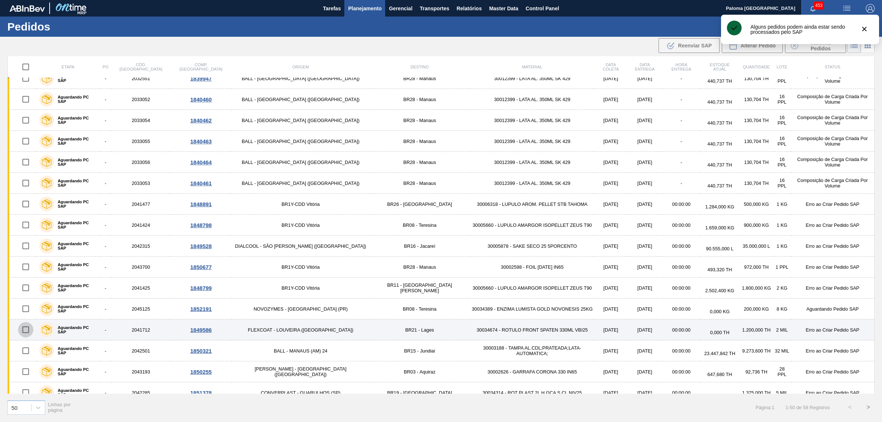
click at [28, 332] on input "checkbox" at bounding box center [25, 329] width 15 height 15
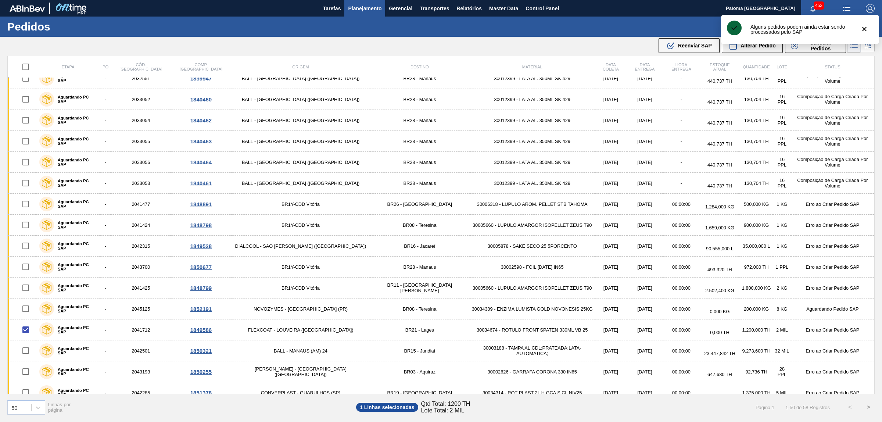
drag, startPoint x: 686, startPoint y: 50, endPoint x: 618, endPoint y: 105, distance: 87.8
click at [686, 50] on button ".b{fill:var(--color-action-default)} Reenviar SAP" at bounding box center [689, 45] width 61 height 15
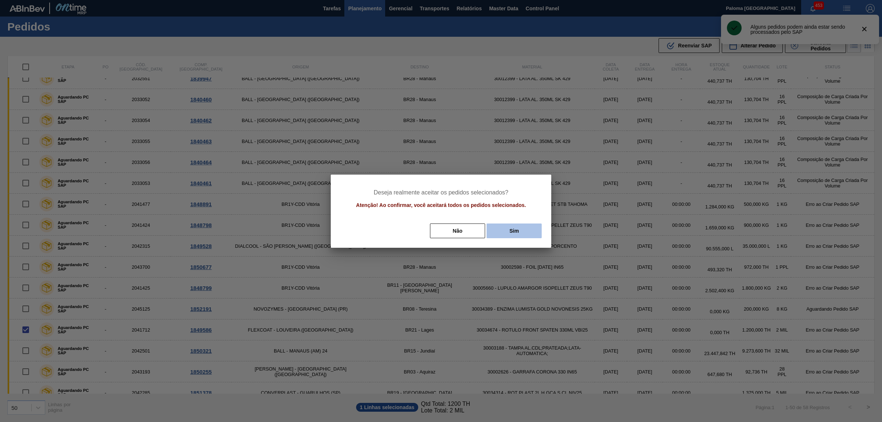
click at [511, 233] on button "Sim" at bounding box center [514, 230] width 55 height 15
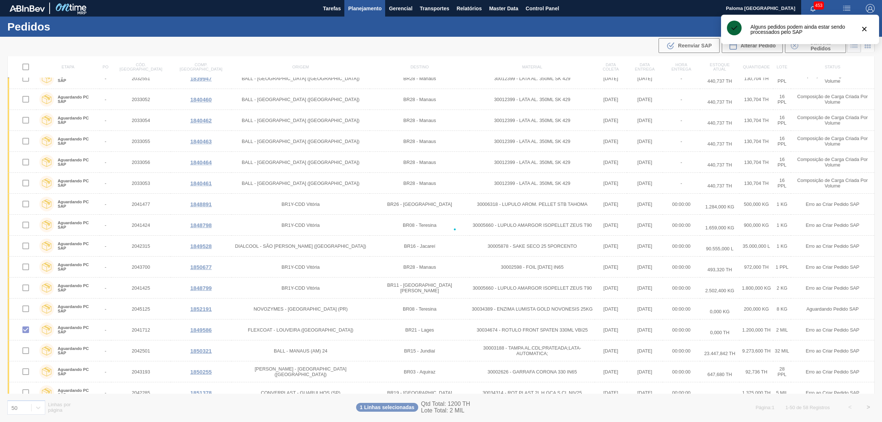
checkbox input "false"
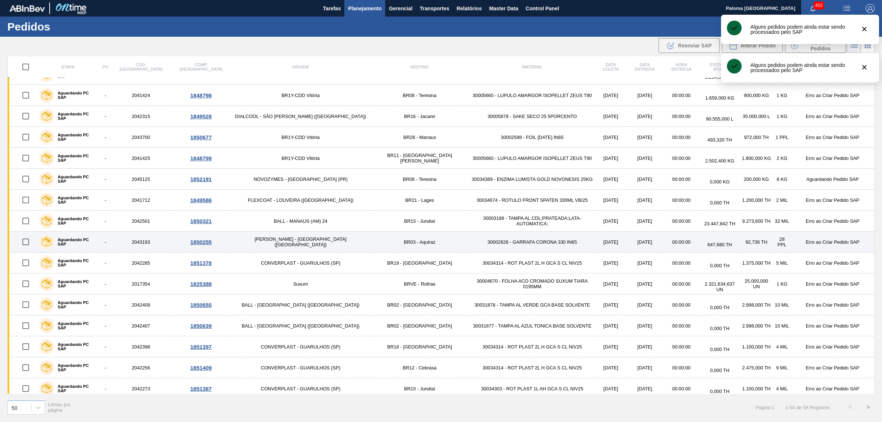
scroll to position [693, 0]
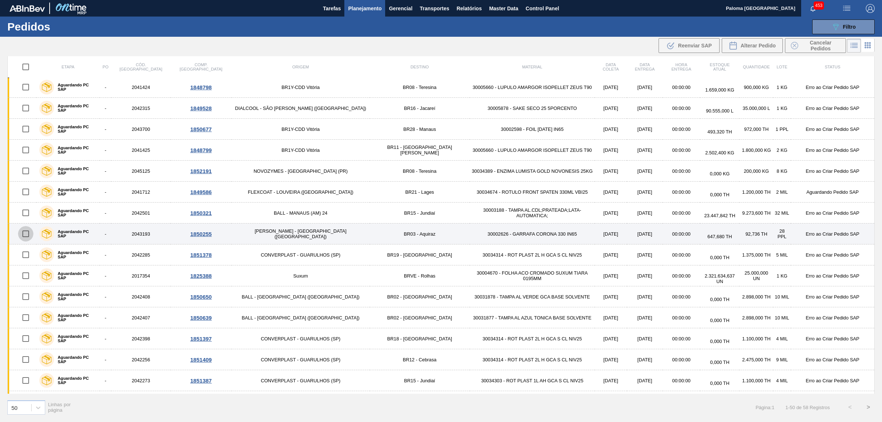
click at [29, 238] on input "checkbox" at bounding box center [25, 233] width 15 height 15
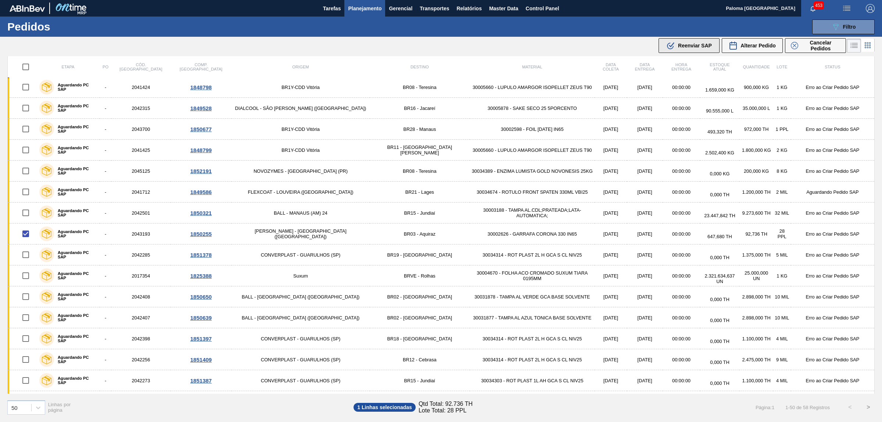
click at [677, 39] on button ".b{fill:var(--color-action-default)} Reenviar SAP" at bounding box center [689, 45] width 61 height 15
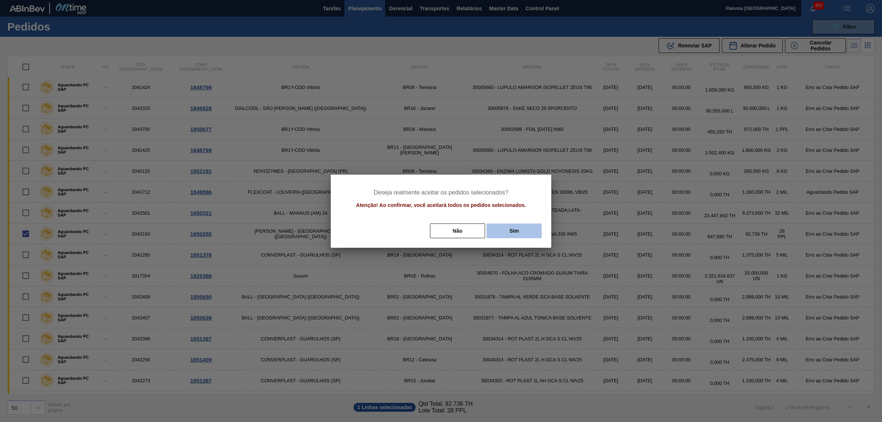
click at [501, 233] on button "Sim" at bounding box center [514, 230] width 55 height 15
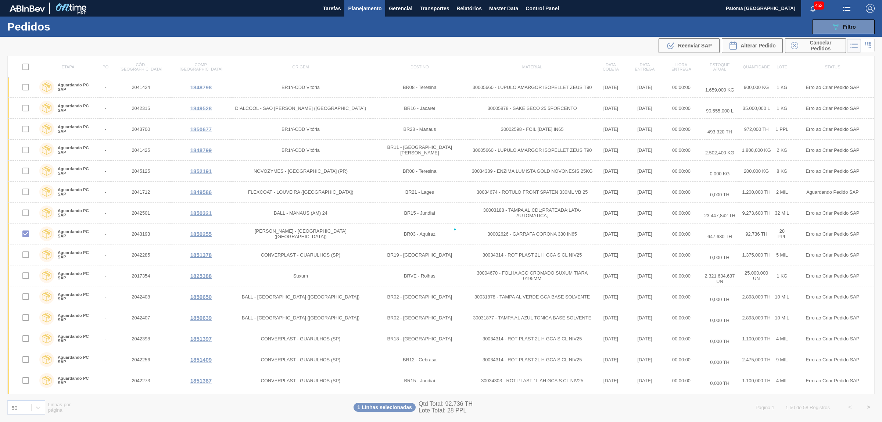
checkbox input "false"
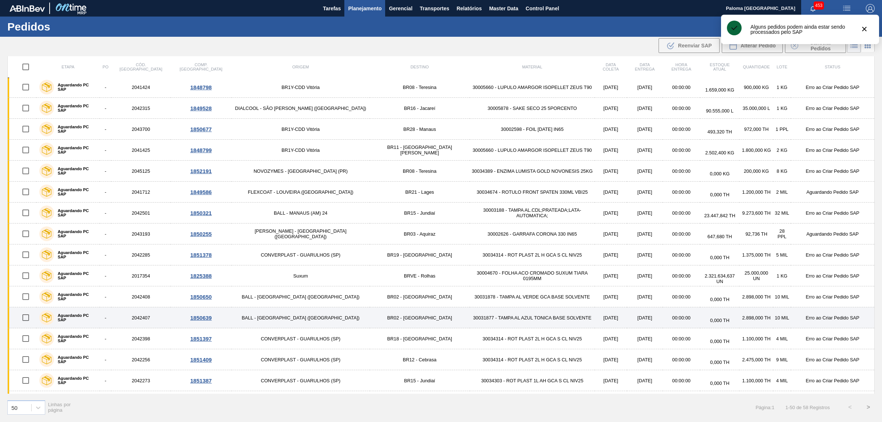
click at [30, 319] on input "checkbox" at bounding box center [25, 317] width 15 height 15
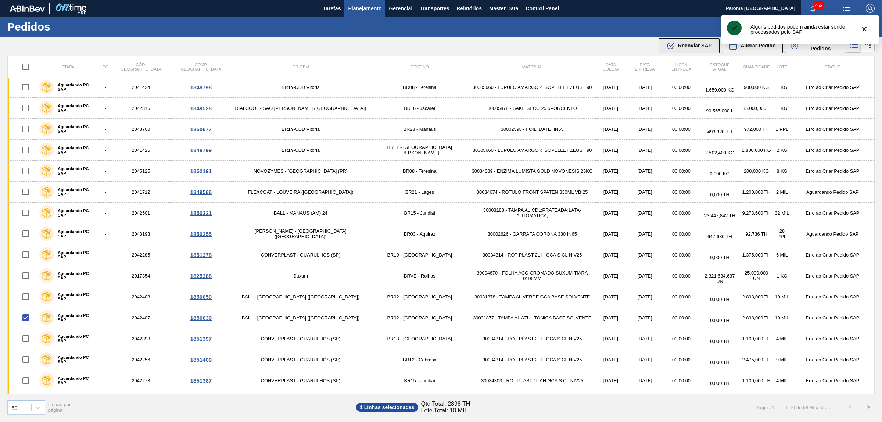
click at [697, 51] on button ".b{fill:var(--color-action-default)} Reenviar SAP" at bounding box center [689, 45] width 61 height 15
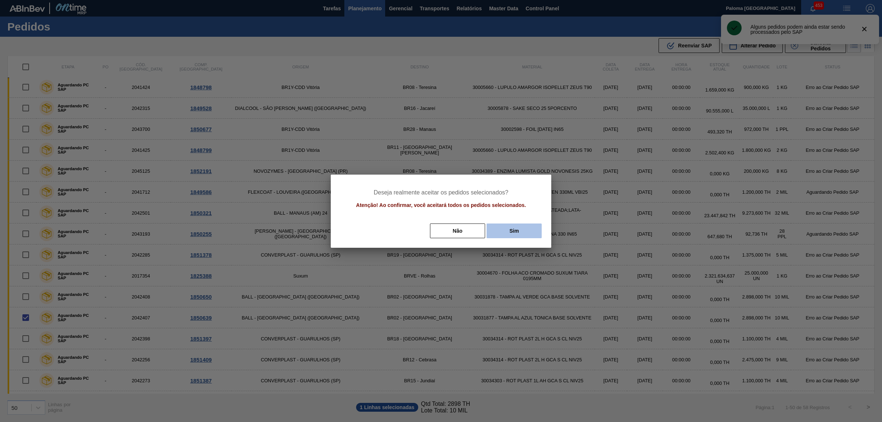
click at [516, 235] on button "Sim" at bounding box center [514, 230] width 55 height 15
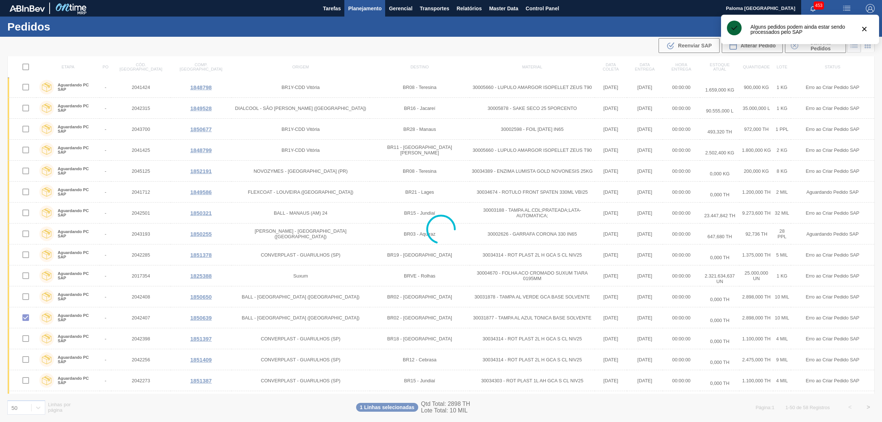
checkbox input "false"
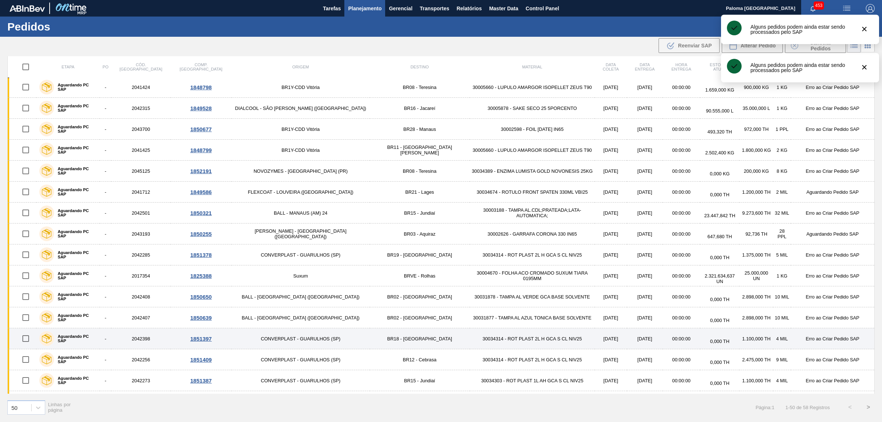
click at [30, 344] on input "checkbox" at bounding box center [25, 338] width 15 height 15
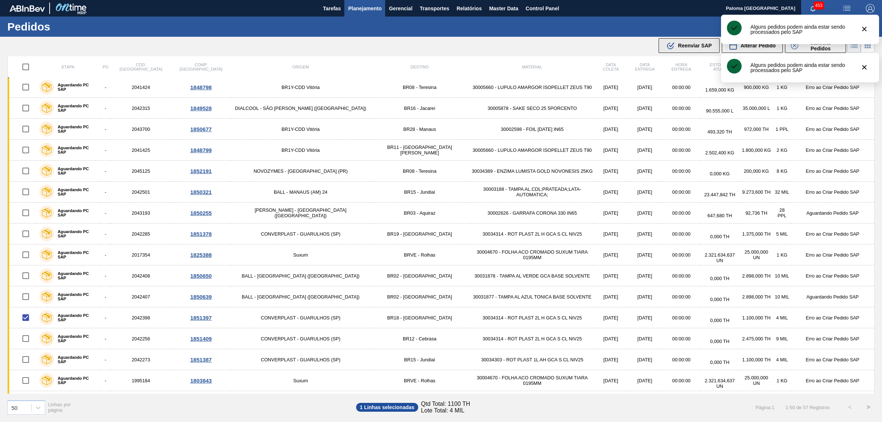
click at [676, 49] on div ".b{fill:var(--color-action-default)} Reenviar SAP" at bounding box center [689, 45] width 46 height 9
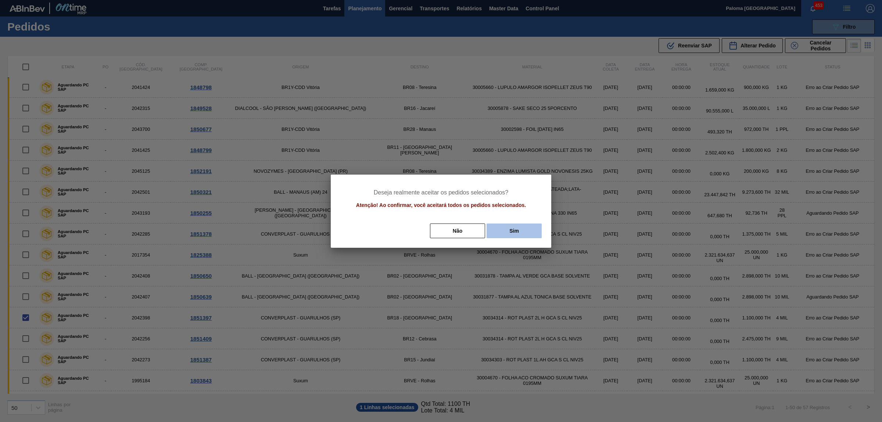
click at [523, 230] on button "Sim" at bounding box center [514, 230] width 55 height 15
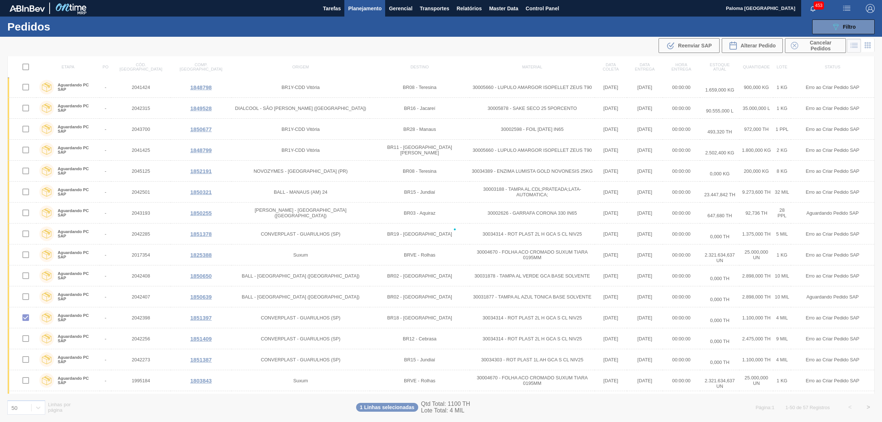
checkbox input "false"
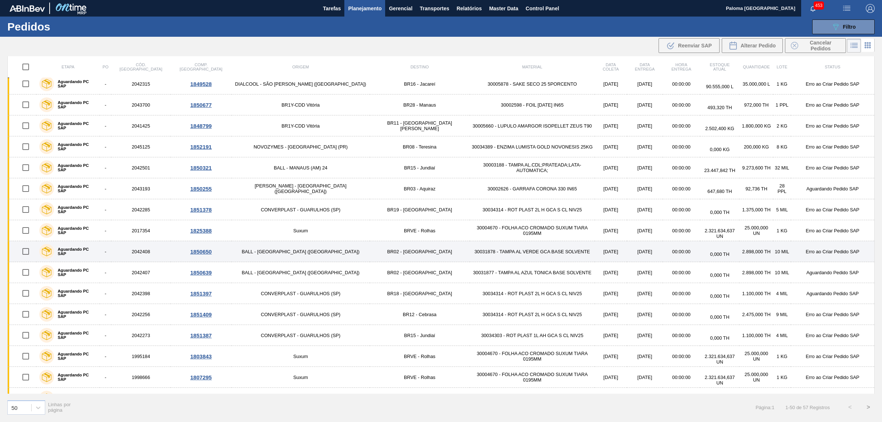
scroll to position [736, 0]
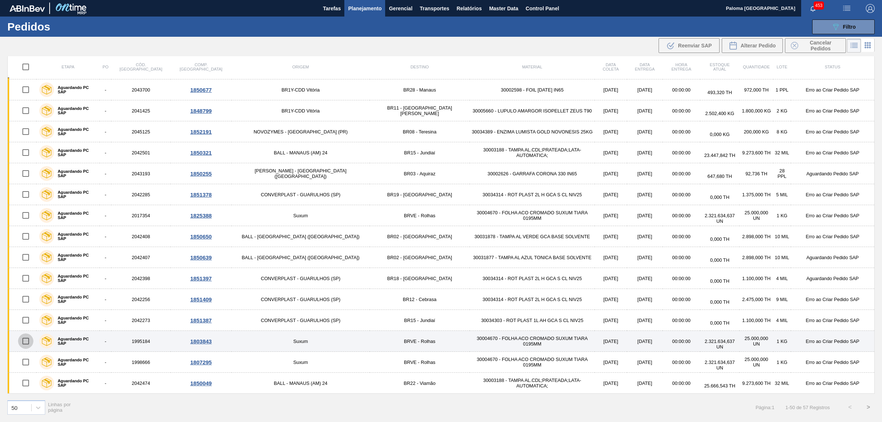
click at [28, 342] on input "checkbox" at bounding box center [25, 340] width 15 height 15
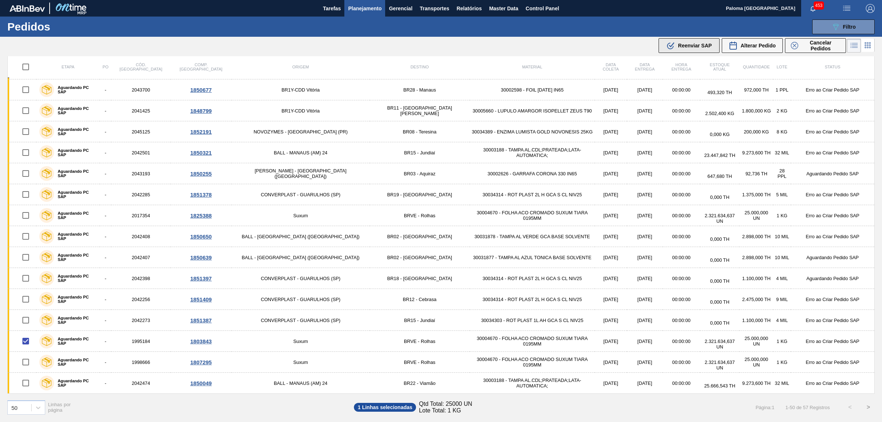
click at [669, 49] on icon at bounding box center [670, 46] width 7 height 7
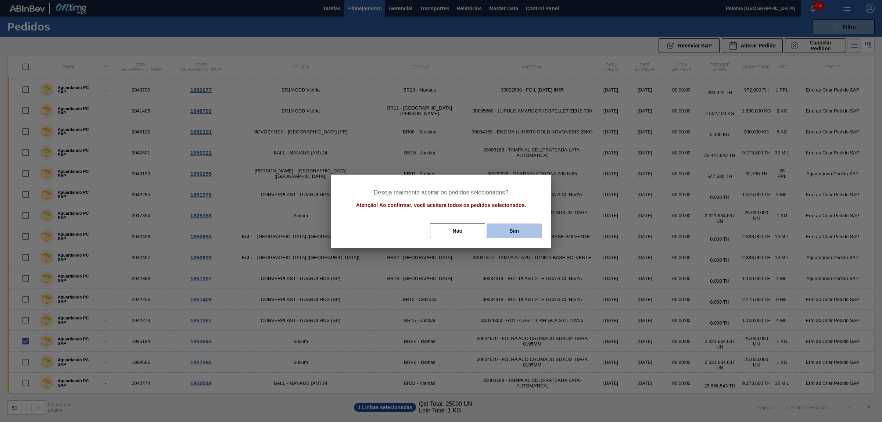
click at [501, 226] on button "Sim" at bounding box center [514, 230] width 55 height 15
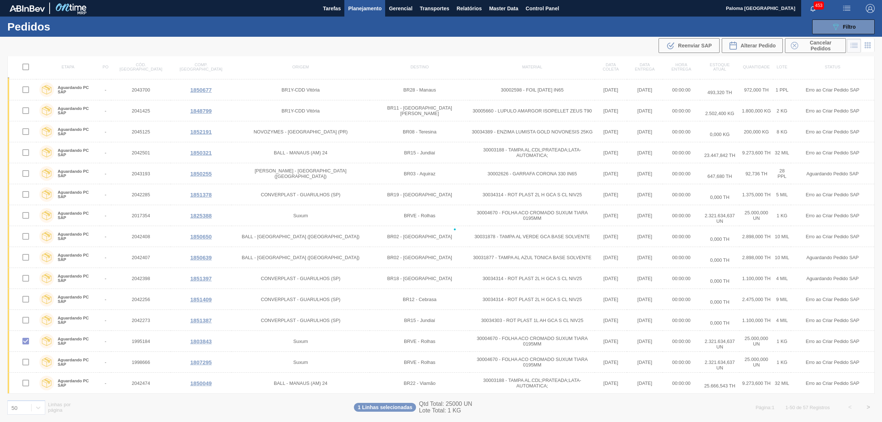
checkbox input "false"
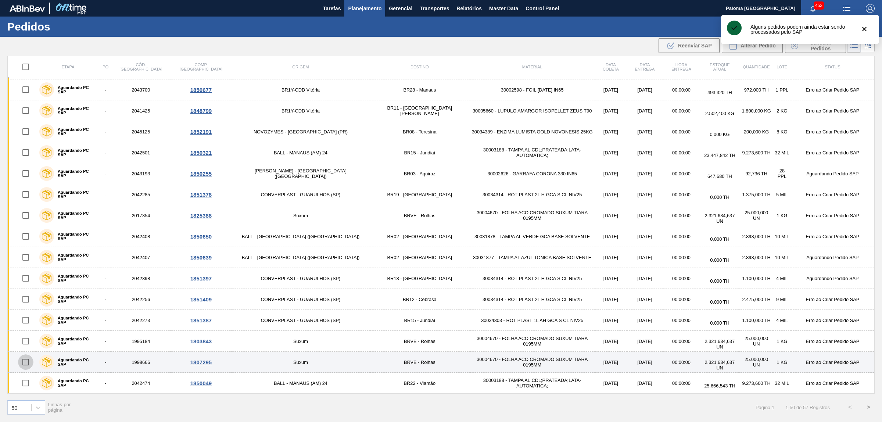
click at [28, 361] on input "checkbox" at bounding box center [25, 361] width 15 height 15
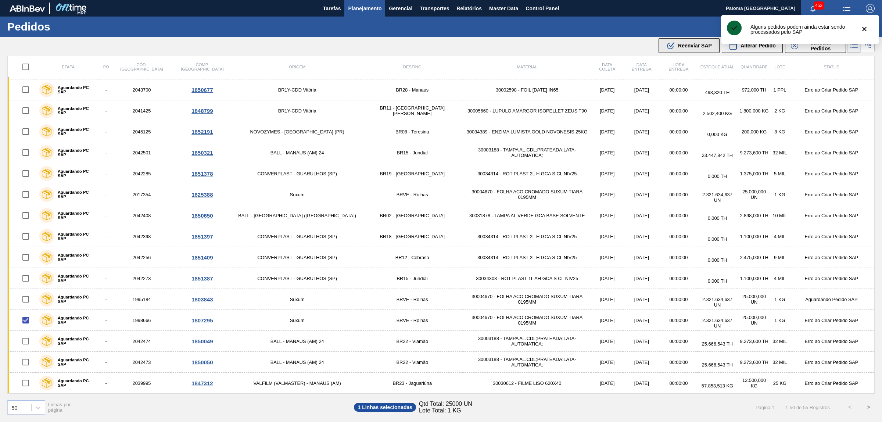
click at [699, 49] on div ".b{fill:var(--color-action-default)} Reenviar SAP" at bounding box center [689, 45] width 46 height 9
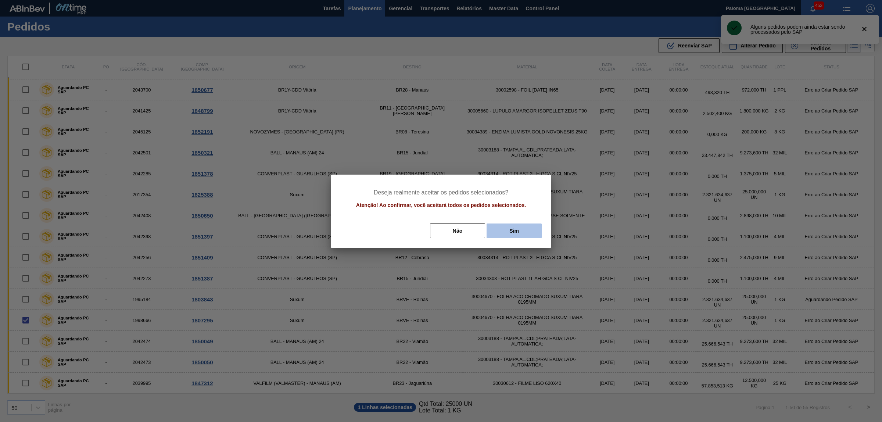
click at [509, 233] on button "Sim" at bounding box center [514, 230] width 55 height 15
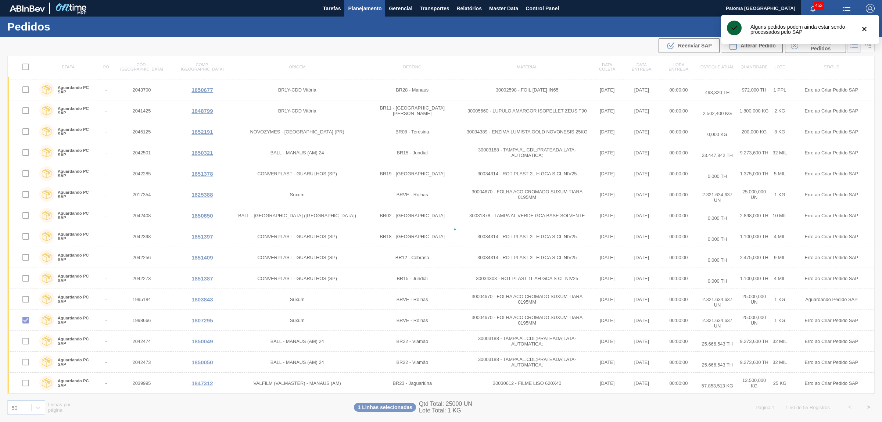
checkbox input "false"
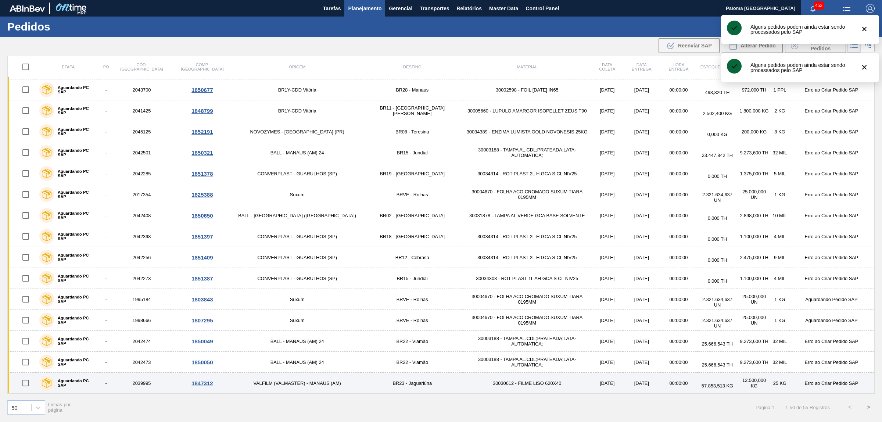
click at [28, 383] on input "checkbox" at bounding box center [25, 382] width 15 height 15
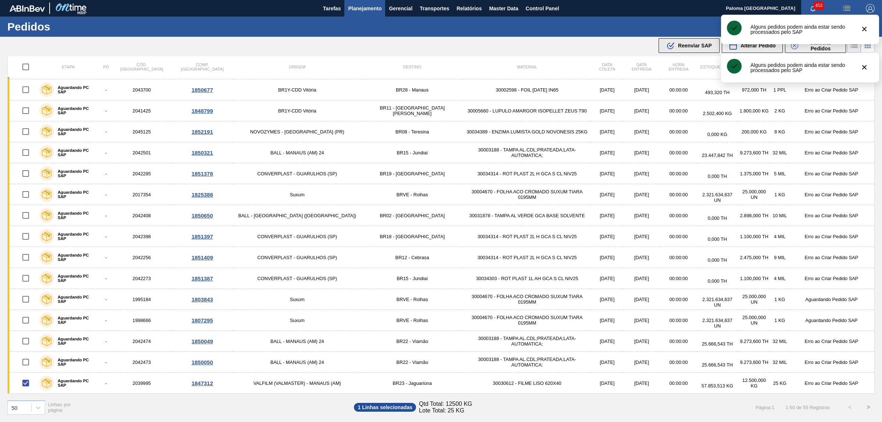
click at [678, 45] on span "Reenviar SAP" at bounding box center [695, 46] width 34 height 6
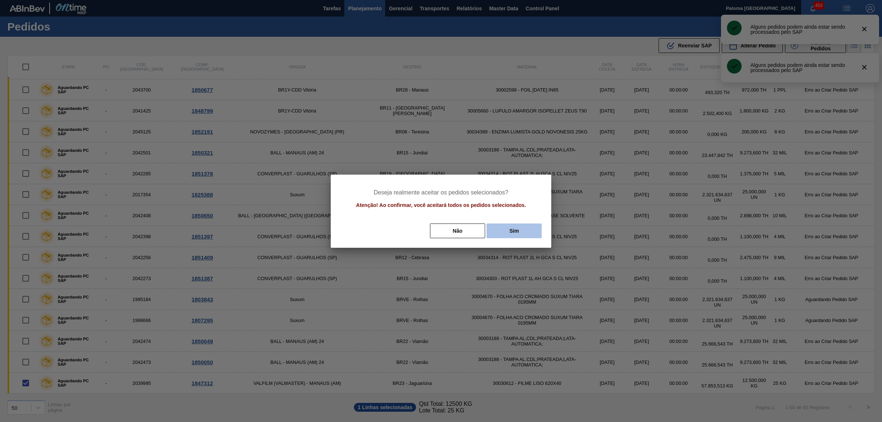
click at [517, 227] on button "Sim" at bounding box center [514, 230] width 55 height 15
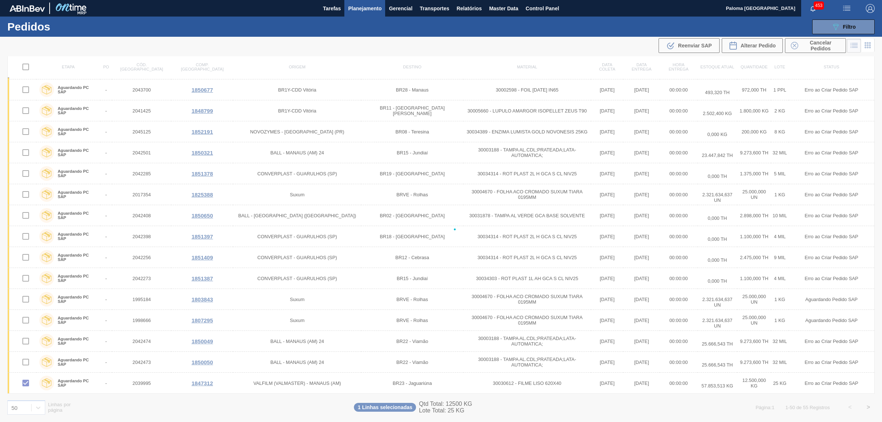
checkbox input "false"
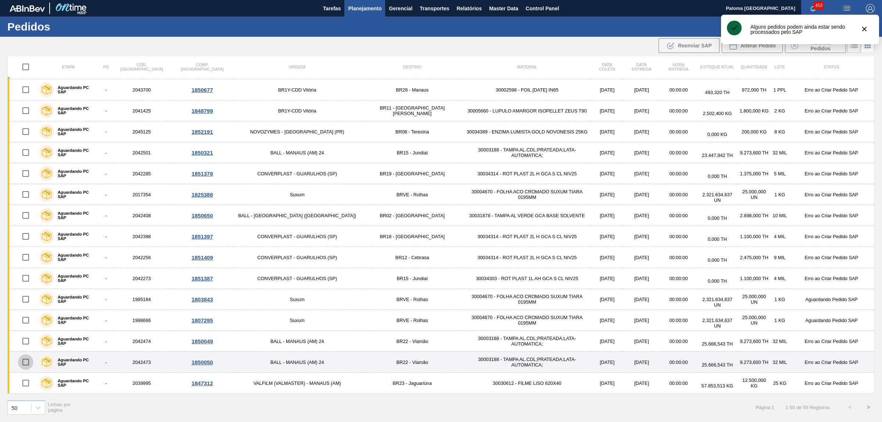
click at [28, 364] on input "checkbox" at bounding box center [25, 361] width 15 height 15
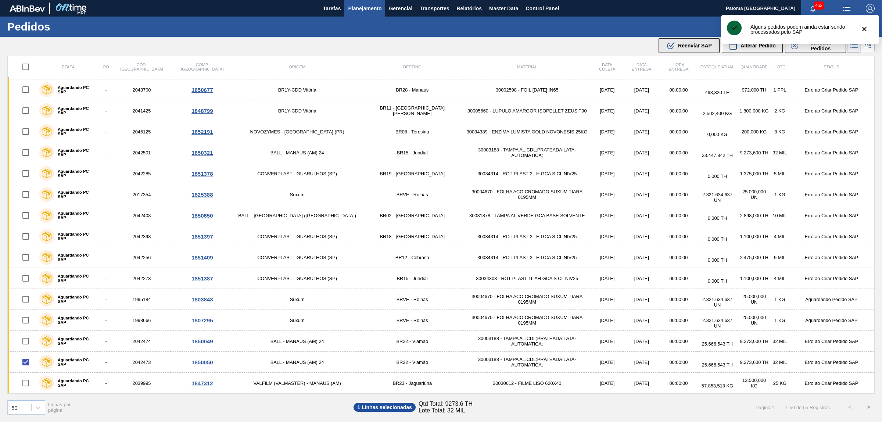
click at [684, 50] on button ".b{fill:var(--color-action-default)} Reenviar SAP" at bounding box center [689, 45] width 61 height 15
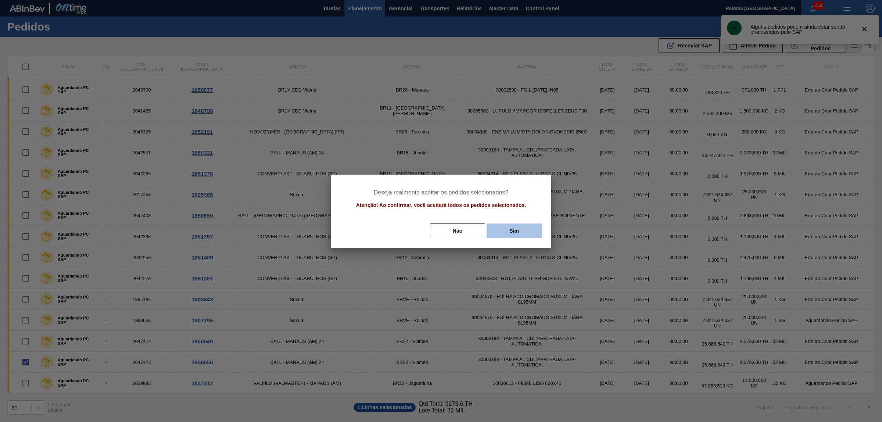
click at [519, 235] on button "Sim" at bounding box center [514, 230] width 55 height 15
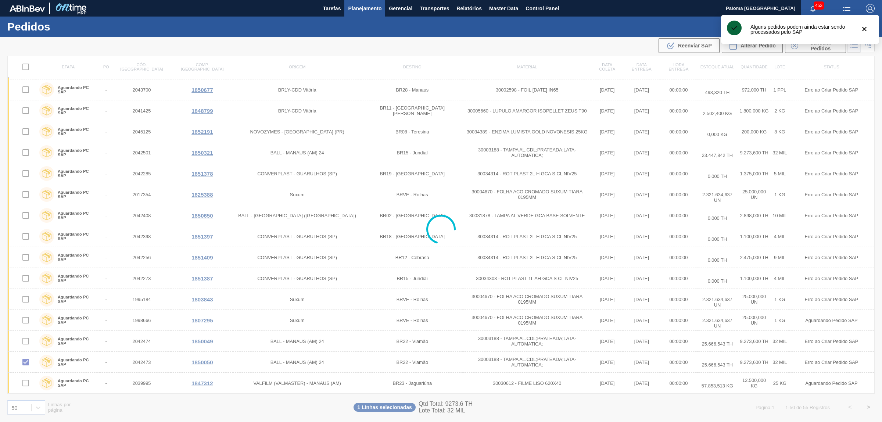
checkbox input "false"
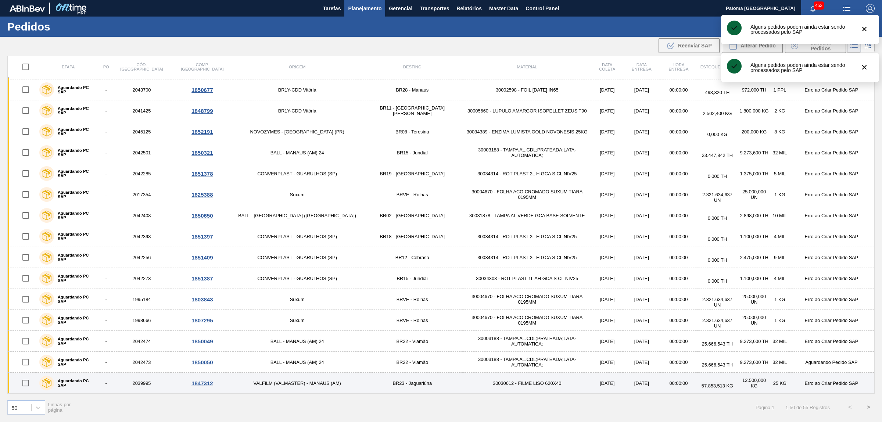
click at [26, 383] on input "checkbox" at bounding box center [25, 382] width 15 height 15
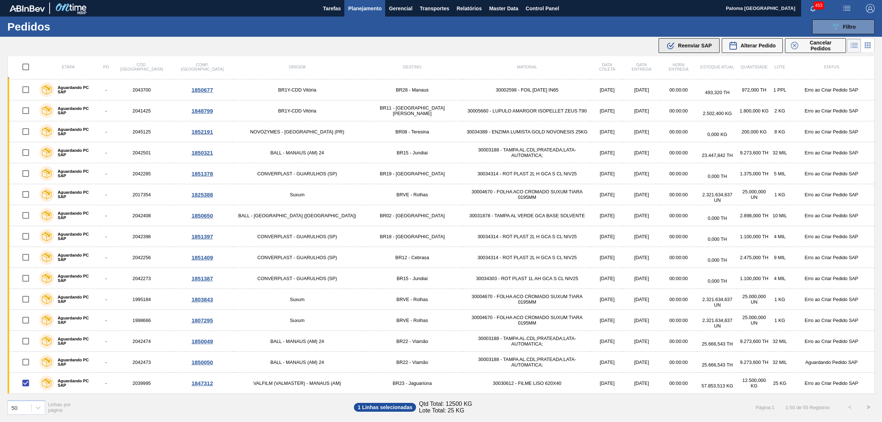
click at [675, 46] on div ".b{fill:var(--color-action-default)} Reenviar SAP" at bounding box center [689, 45] width 46 height 9
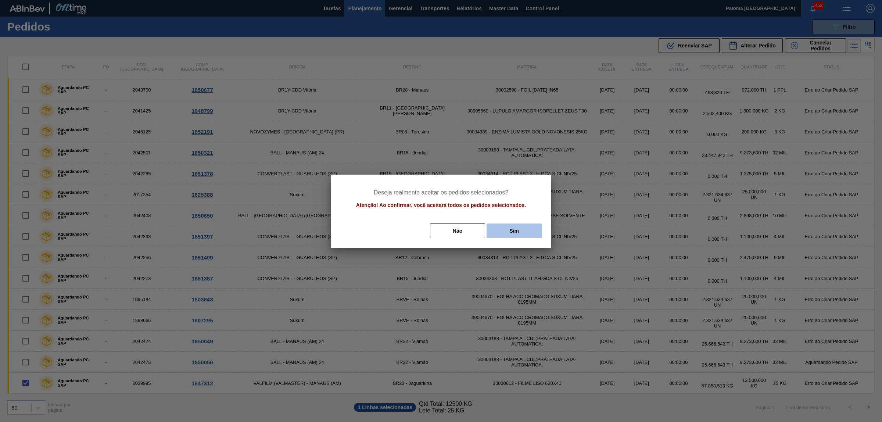
click at [515, 236] on button "Sim" at bounding box center [514, 230] width 55 height 15
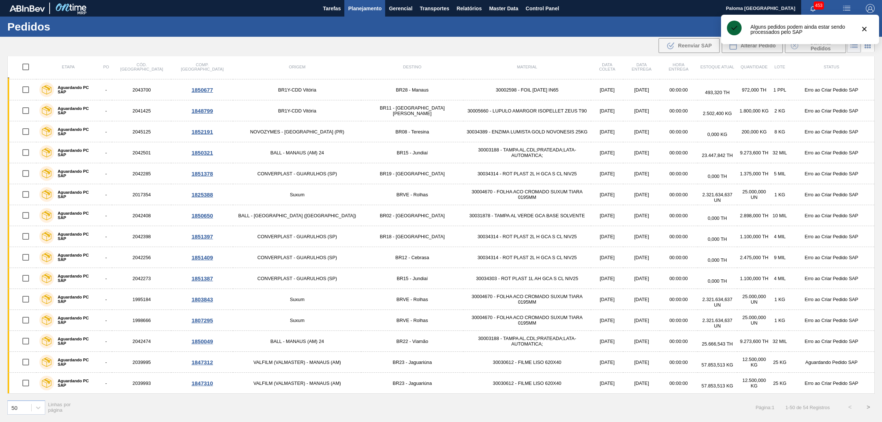
click at [28, 361] on input "checkbox" at bounding box center [25, 361] width 15 height 15
drag, startPoint x: 676, startPoint y: 46, endPoint x: 660, endPoint y: 56, distance: 18.8
click at [677, 46] on div ".b{fill:var(--color-action-default)} Reenviar SAP" at bounding box center [689, 45] width 46 height 9
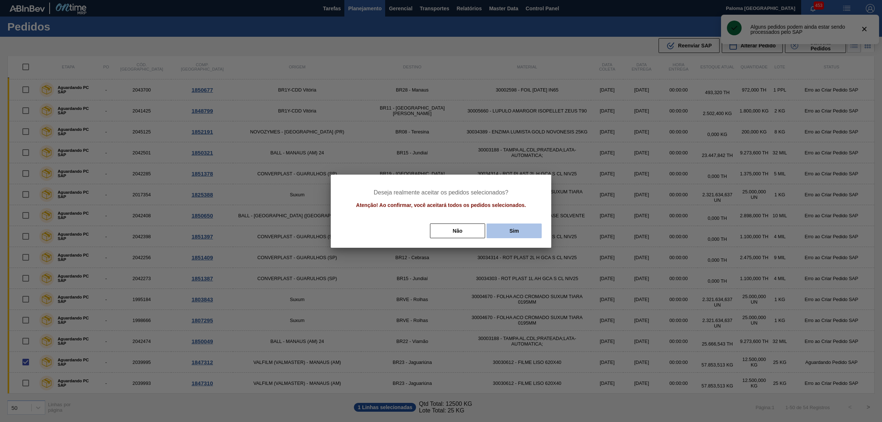
click at [512, 225] on button "Sim" at bounding box center [514, 230] width 55 height 15
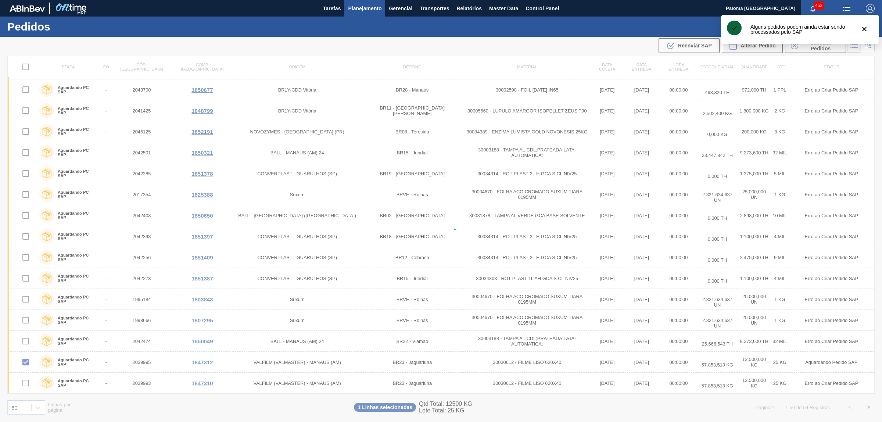
checkbox input "false"
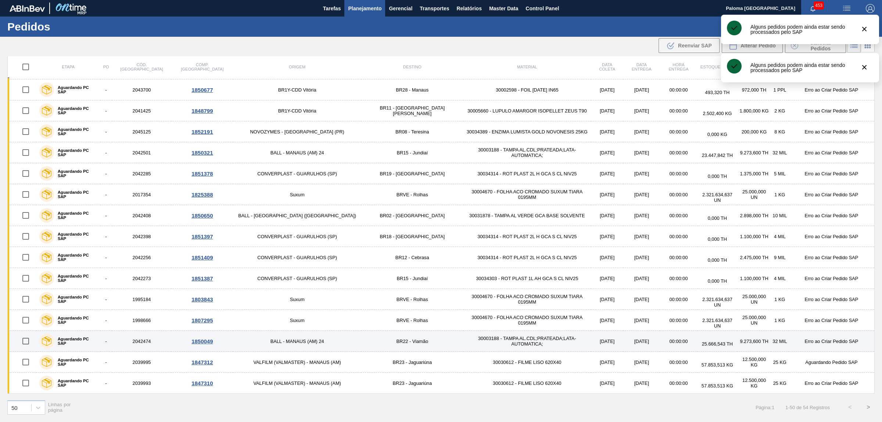
click at [25, 342] on input "checkbox" at bounding box center [25, 340] width 15 height 15
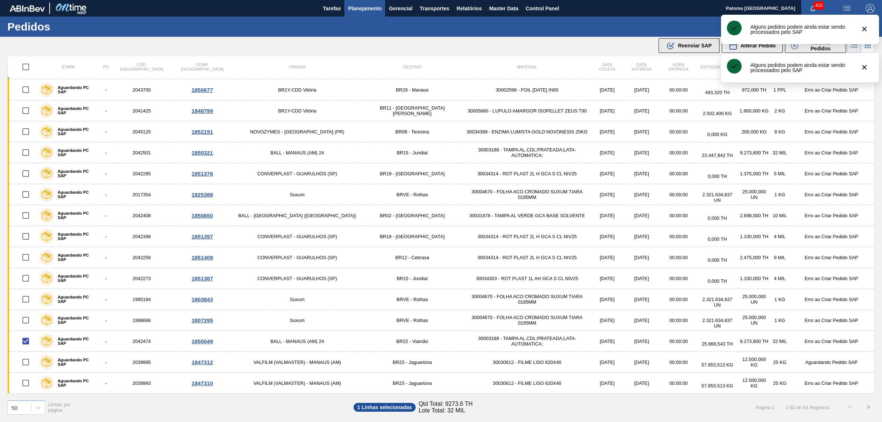
click at [688, 44] on span "Reenviar SAP" at bounding box center [695, 46] width 34 height 6
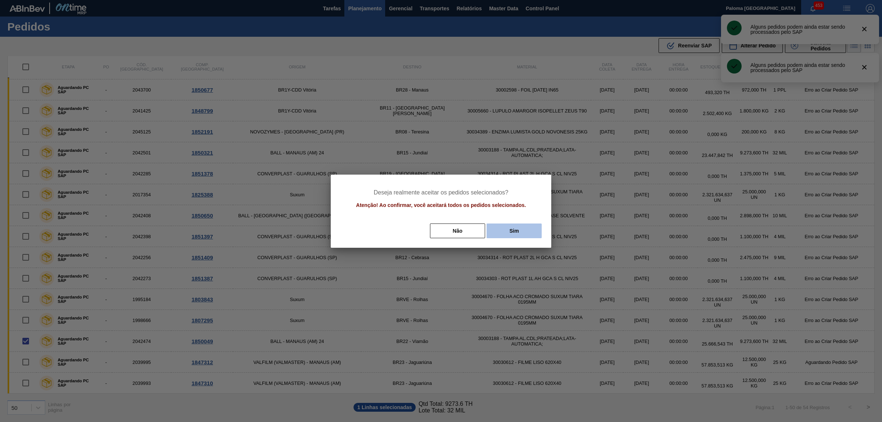
click at [495, 232] on button "Sim" at bounding box center [514, 230] width 55 height 15
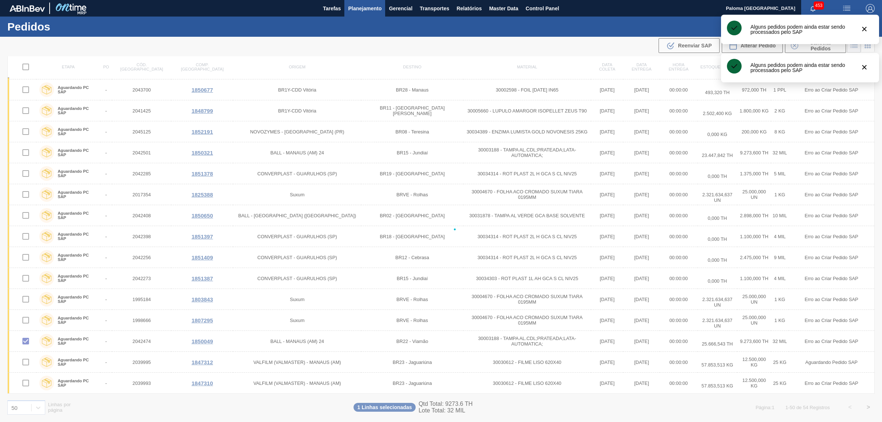
checkbox input "false"
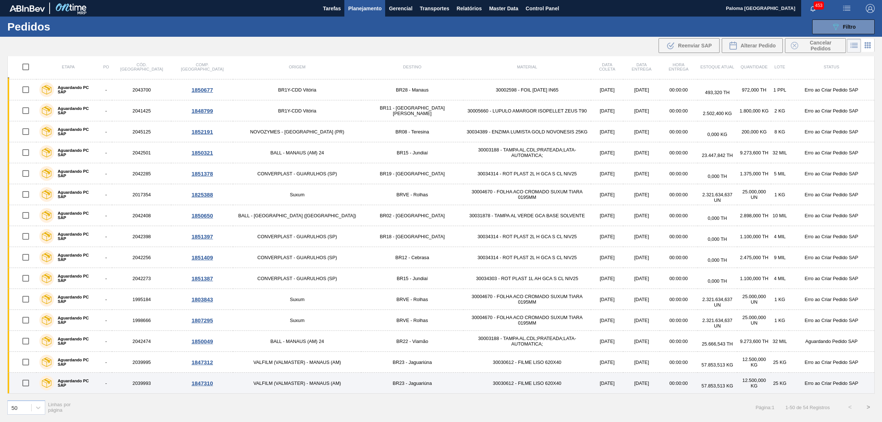
click at [26, 383] on input "checkbox" at bounding box center [25, 382] width 15 height 15
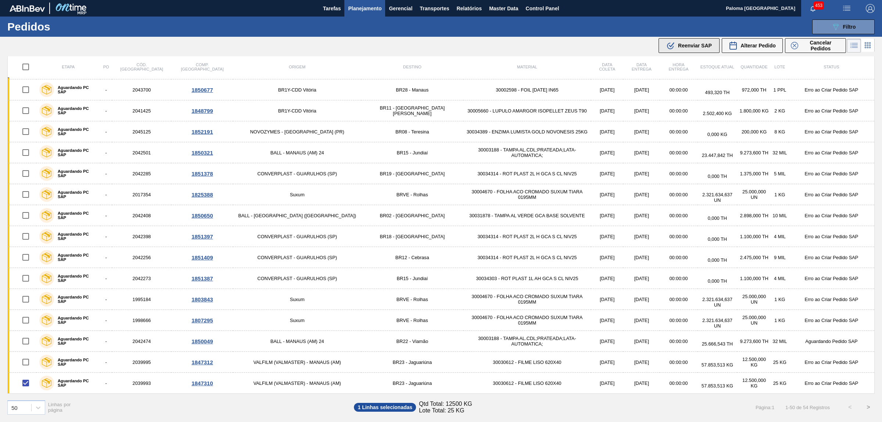
click at [671, 42] on icon ".b{fill:var(--color-action-default)}" at bounding box center [670, 45] width 9 height 9
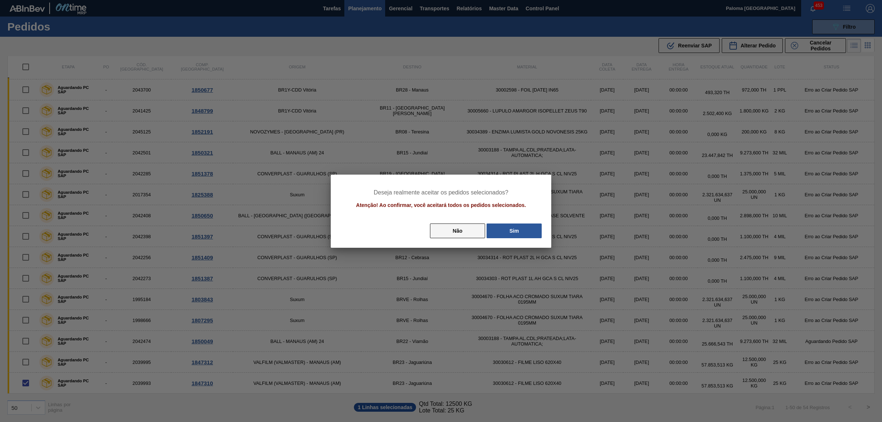
drag, startPoint x: 512, startPoint y: 225, endPoint x: 471, endPoint y: 226, distance: 40.8
click at [512, 225] on button "Sim" at bounding box center [514, 230] width 55 height 15
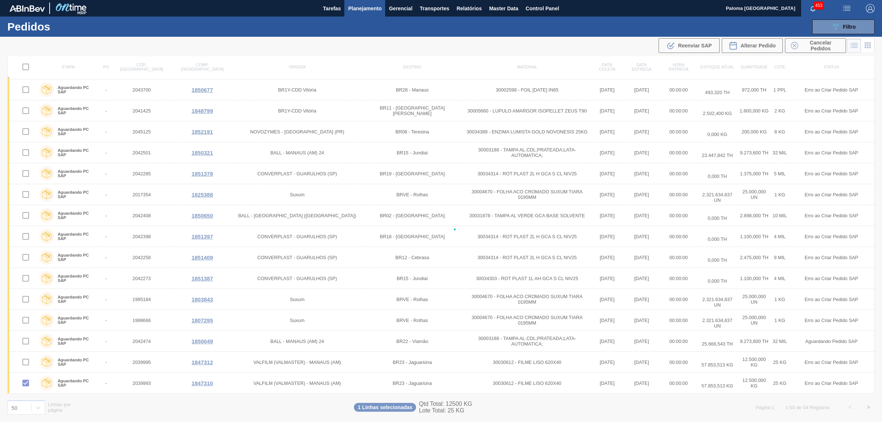
checkbox input "false"
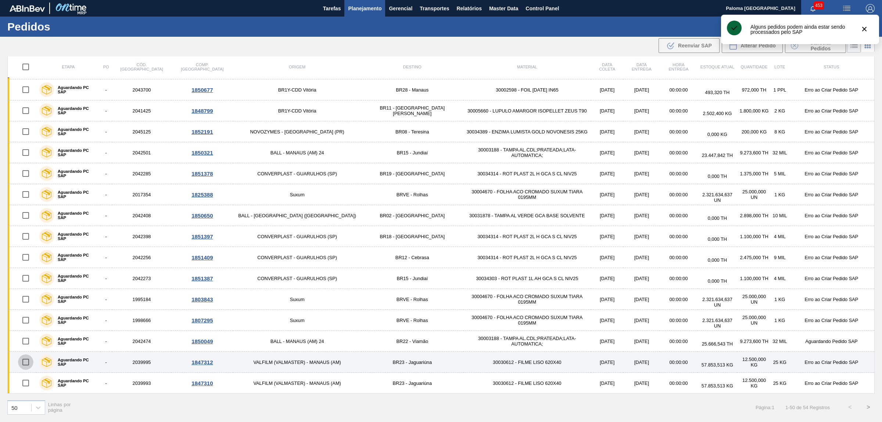
click at [27, 365] on input "checkbox" at bounding box center [25, 361] width 15 height 15
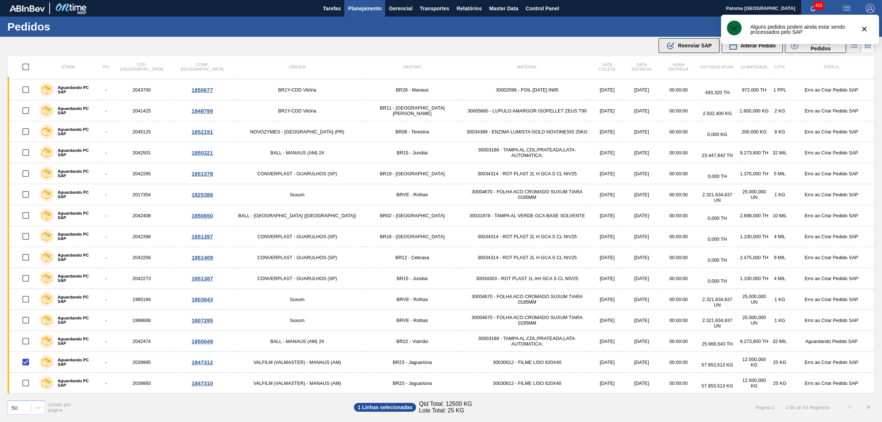
click at [678, 44] on span "Reenviar SAP" at bounding box center [695, 46] width 34 height 6
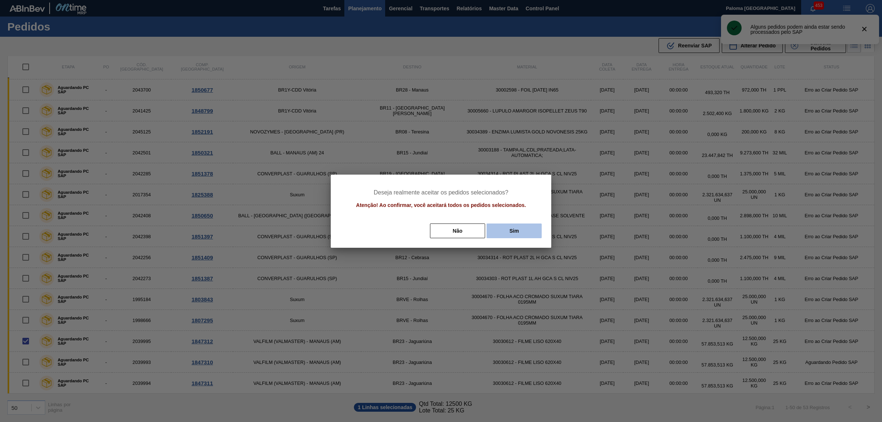
click at [506, 229] on button "Sim" at bounding box center [514, 230] width 55 height 15
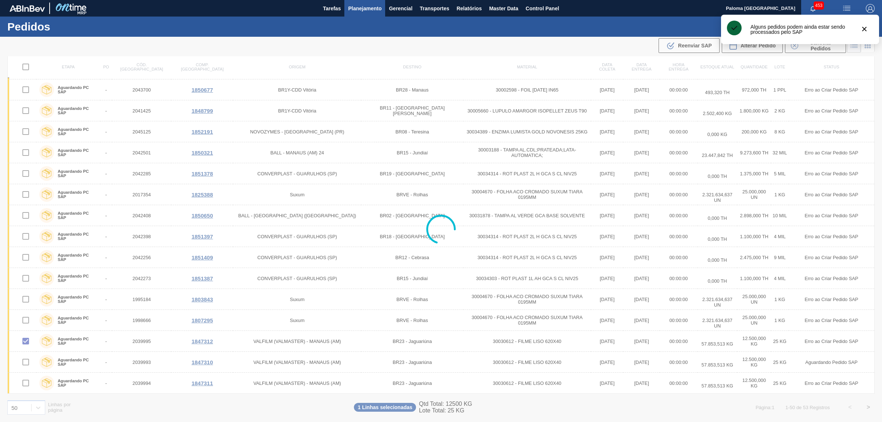
checkbox input "false"
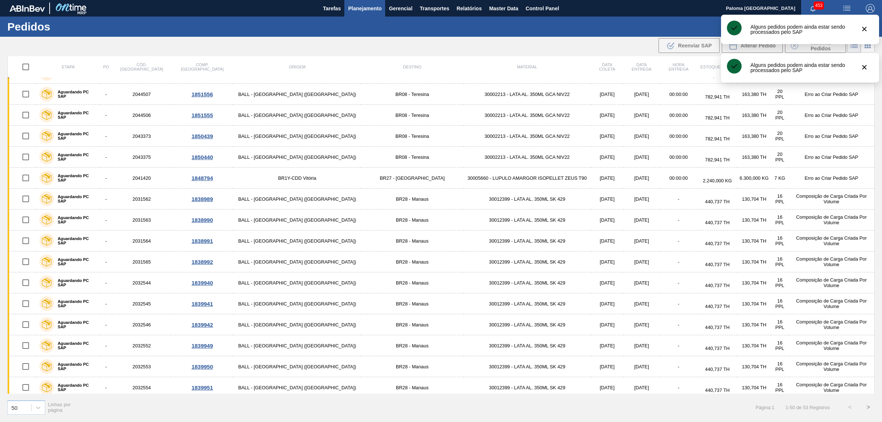
scroll to position [93, 0]
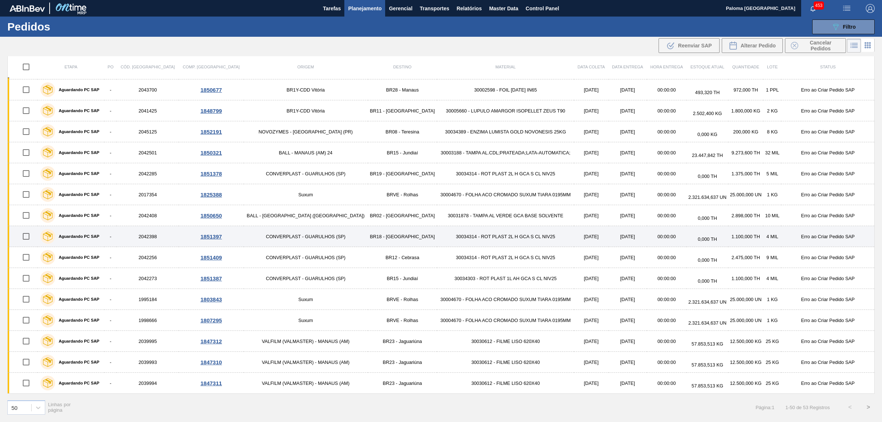
scroll to position [736, 0]
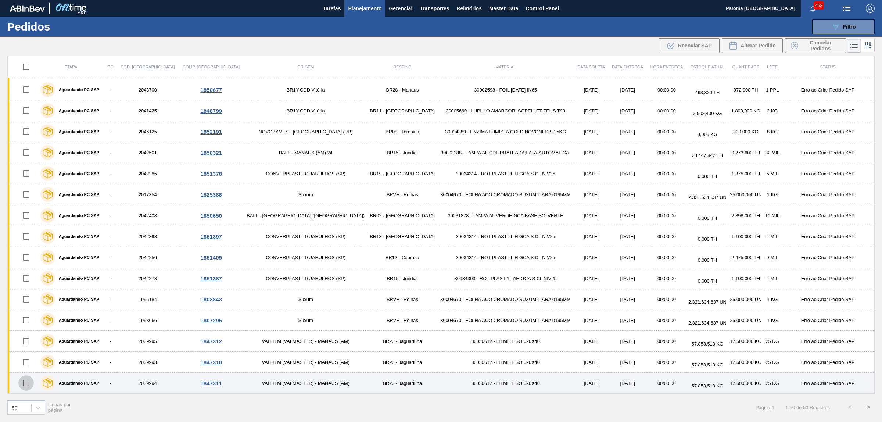
click at [29, 384] on input "checkbox" at bounding box center [25, 382] width 15 height 15
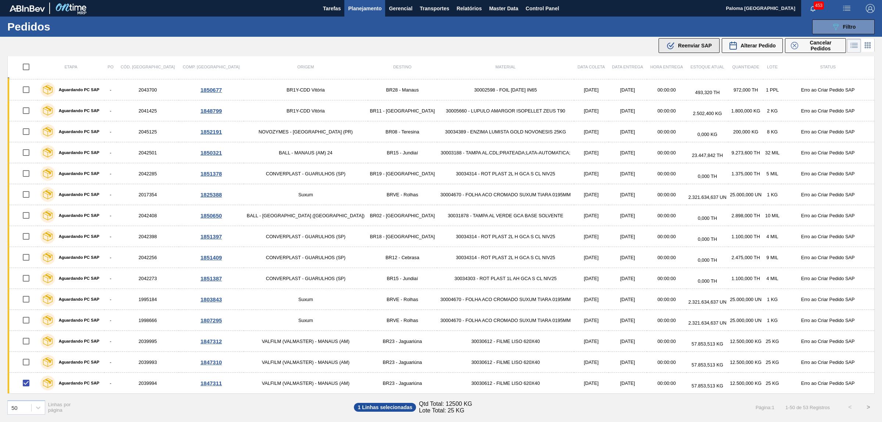
click at [690, 43] on span "Reenviar SAP" at bounding box center [695, 46] width 34 height 6
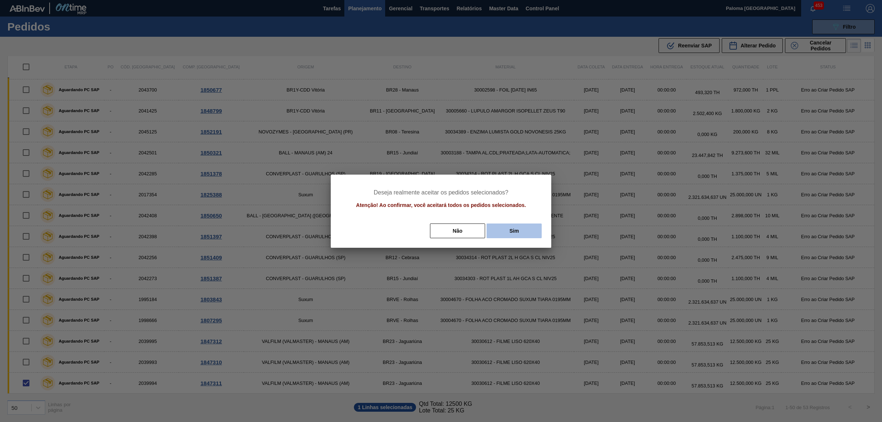
click at [514, 232] on button "Sim" at bounding box center [514, 230] width 55 height 15
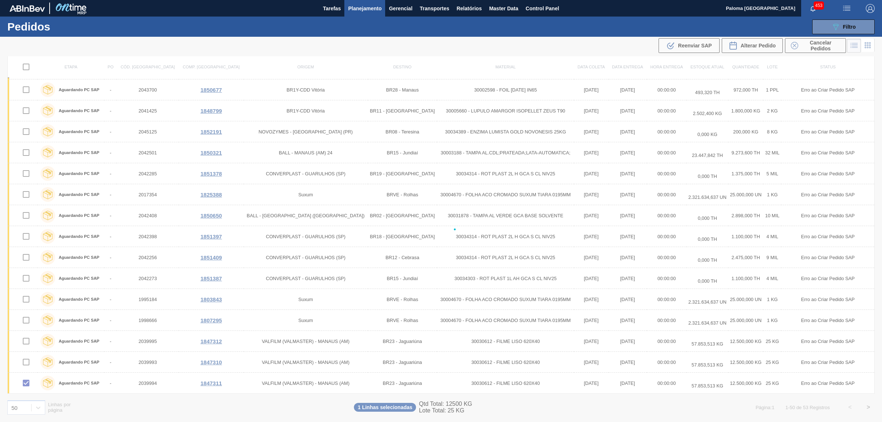
checkbox input "false"
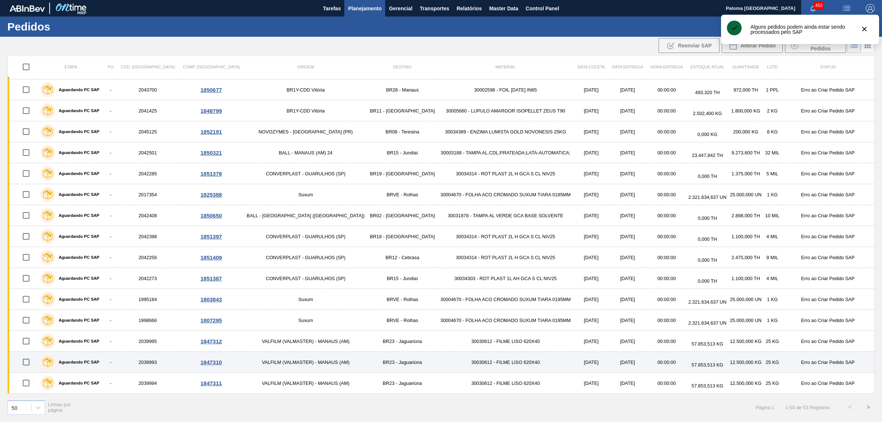
click at [25, 365] on input "checkbox" at bounding box center [25, 361] width 15 height 15
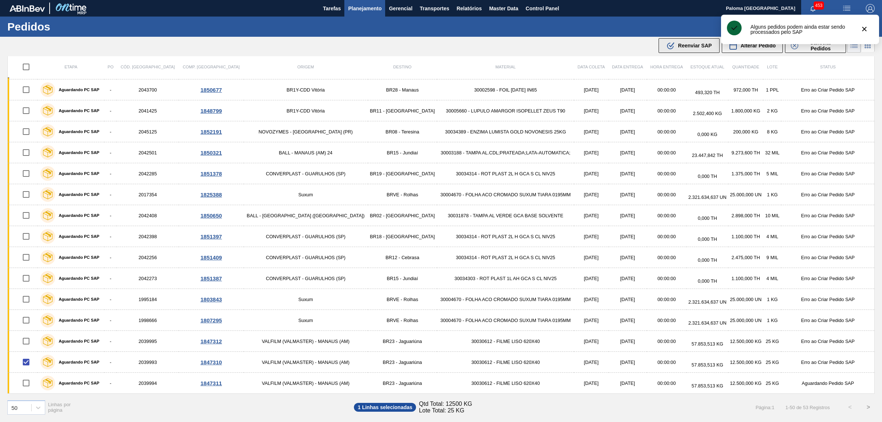
click at [676, 48] on div ".b{fill:var(--color-action-default)} Reenviar SAP" at bounding box center [689, 45] width 46 height 9
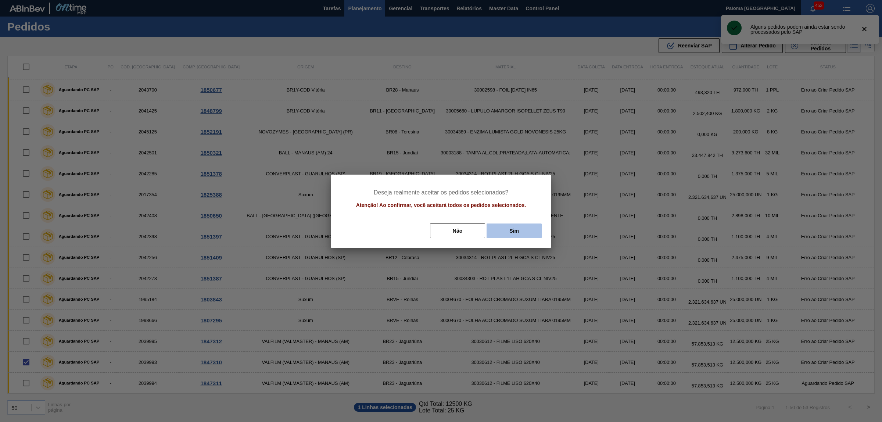
click at [503, 230] on button "Sim" at bounding box center [514, 230] width 55 height 15
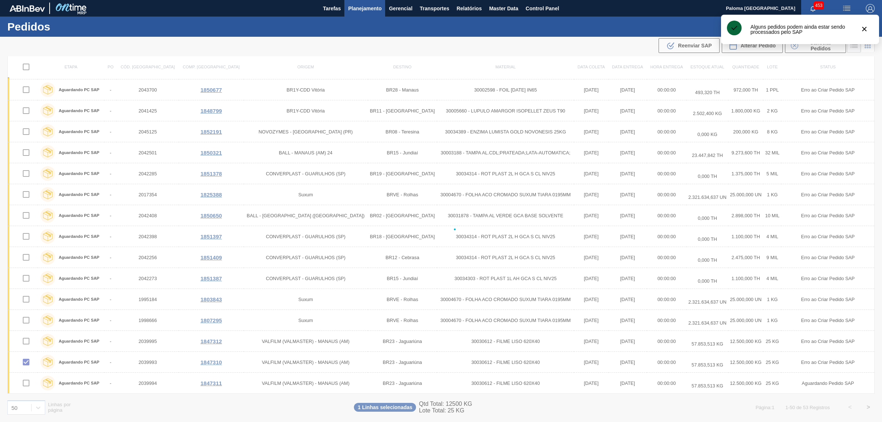
checkbox input "false"
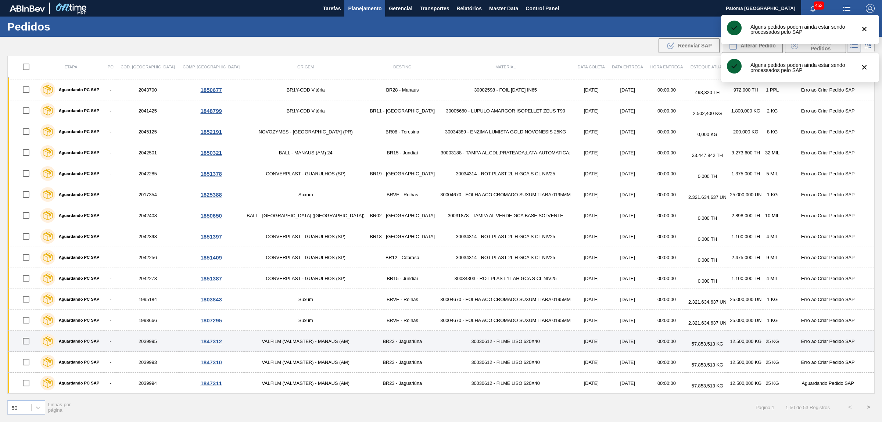
click at [26, 342] on input "checkbox" at bounding box center [25, 340] width 15 height 15
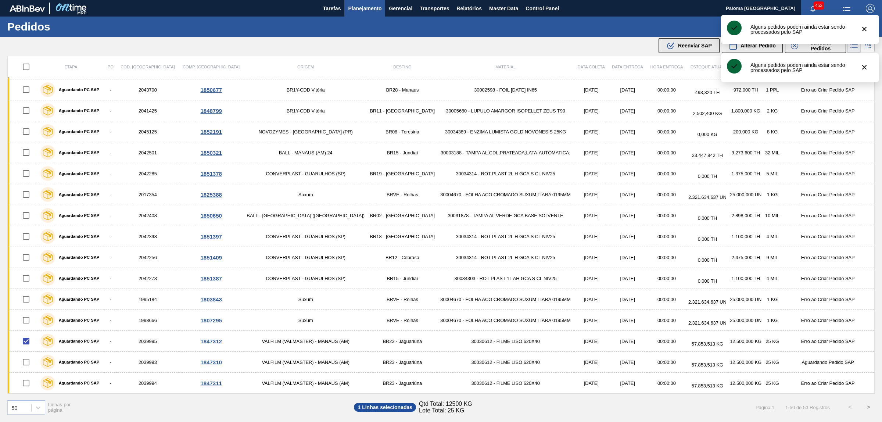
click at [682, 48] on span "Reenviar SAP" at bounding box center [695, 46] width 34 height 6
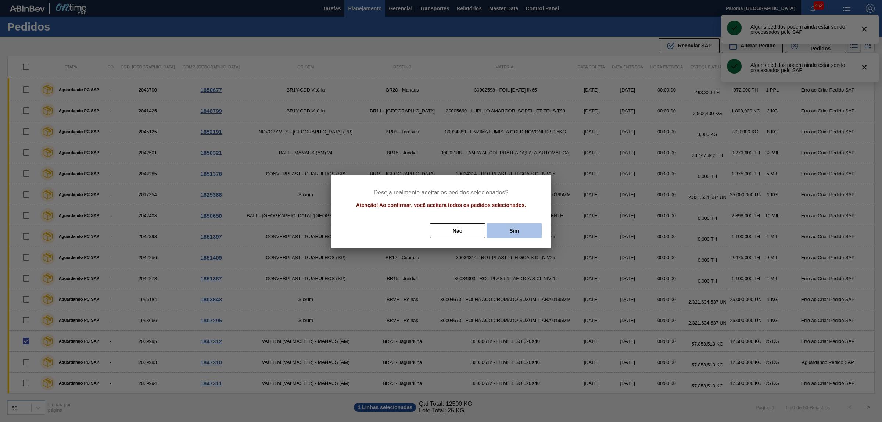
click at [501, 233] on button "Sim" at bounding box center [514, 230] width 55 height 15
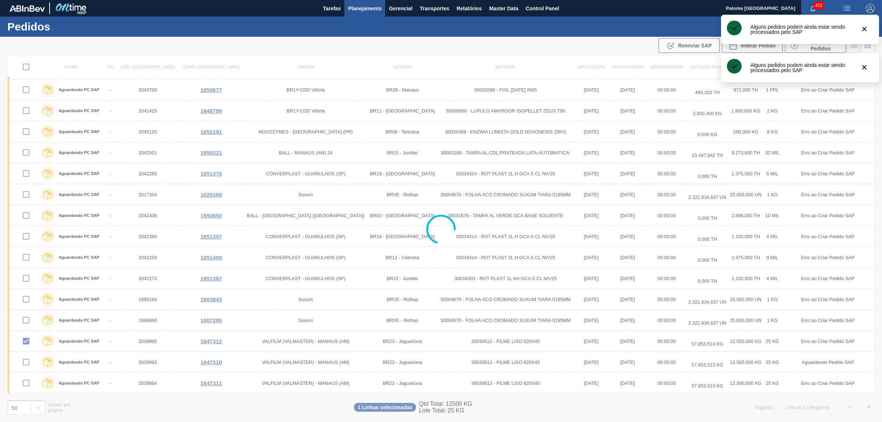
checkbox input "false"
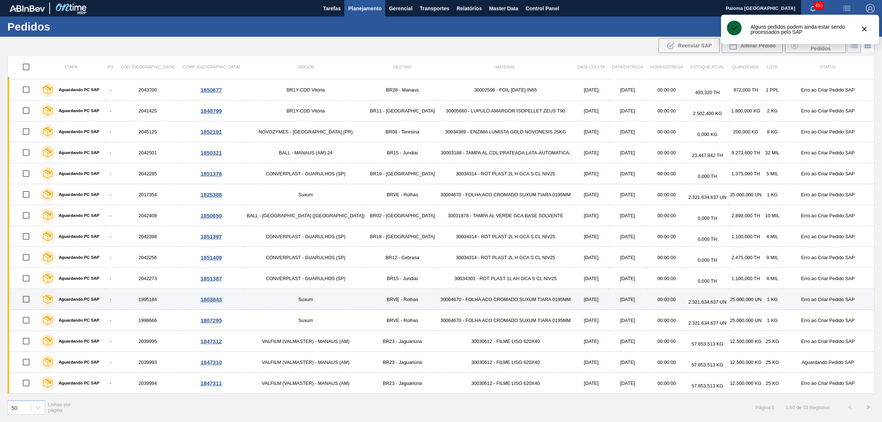
click at [168, 300] on td "1995184" at bounding box center [148, 299] width 62 height 21
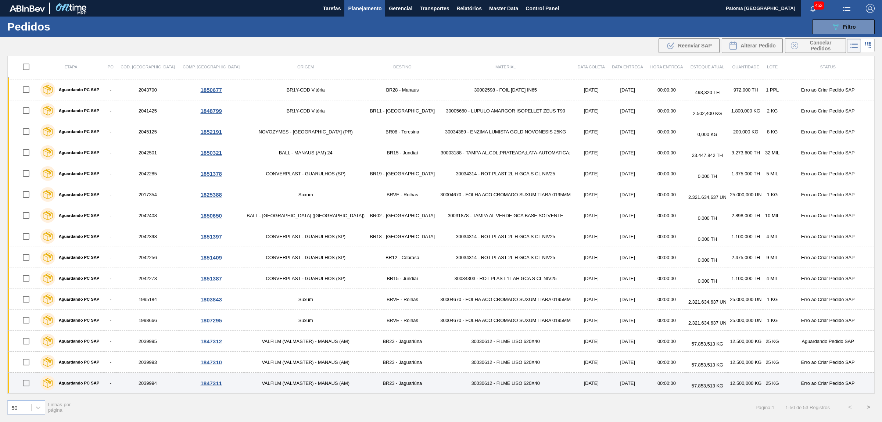
click at [28, 383] on input "checkbox" at bounding box center [25, 382] width 15 height 15
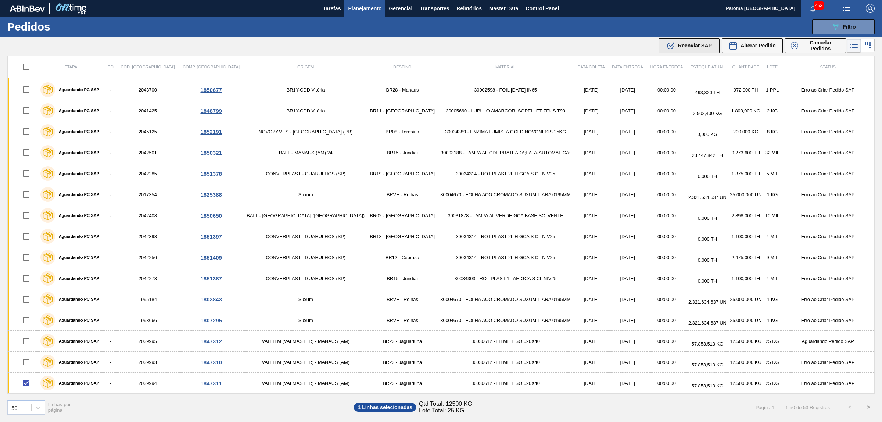
click at [689, 49] on div ".b{fill:var(--color-action-default)} Reenviar SAP" at bounding box center [689, 45] width 46 height 9
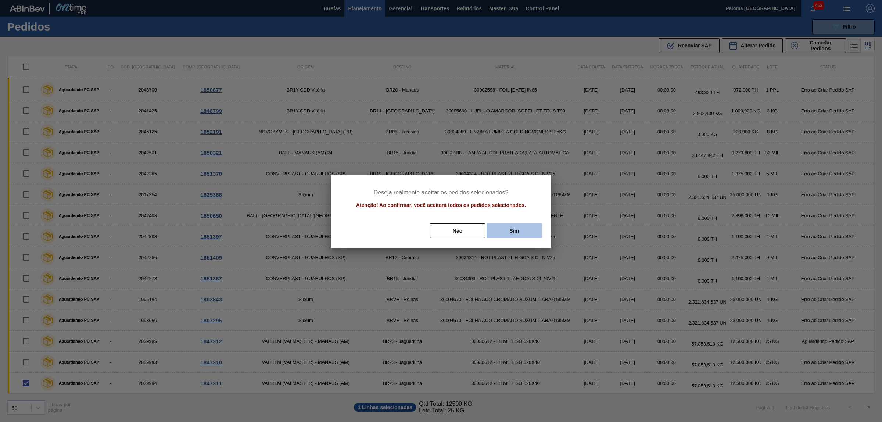
drag, startPoint x: 522, startPoint y: 229, endPoint x: 504, endPoint y: 230, distance: 17.7
click at [521, 230] on button "Sim" at bounding box center [514, 230] width 55 height 15
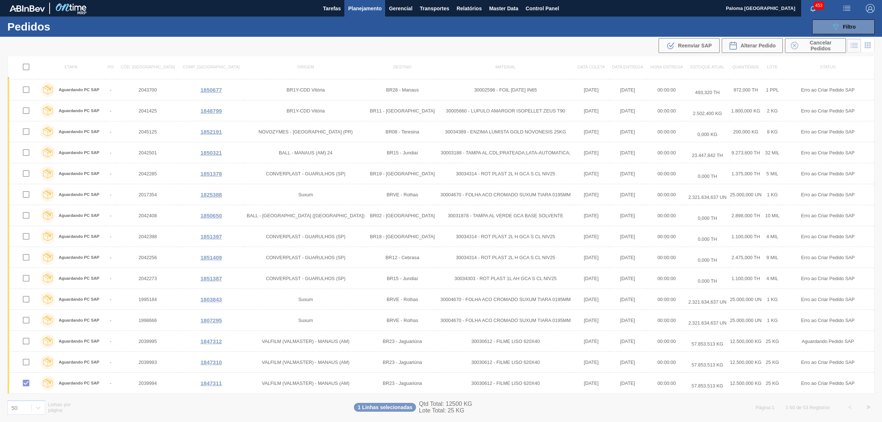
checkbox input "false"
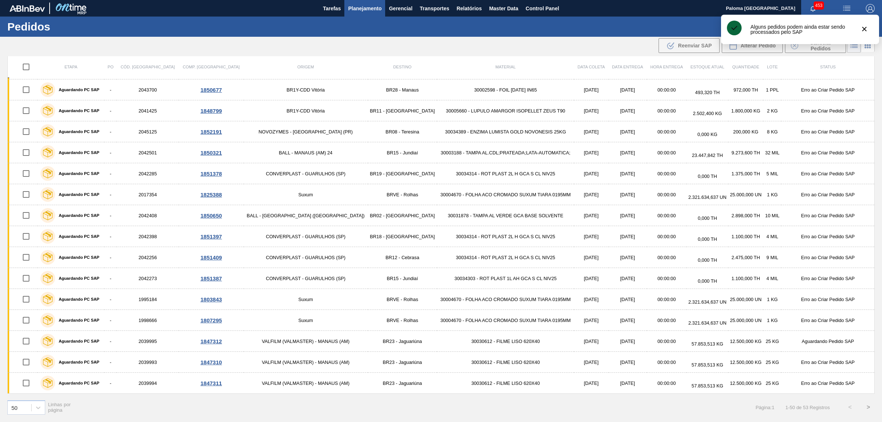
click at [30, 363] on input "checkbox" at bounding box center [25, 361] width 15 height 15
click at [687, 50] on button ".b{fill:var(--color-action-default)} Reenviar SAP" at bounding box center [689, 45] width 61 height 15
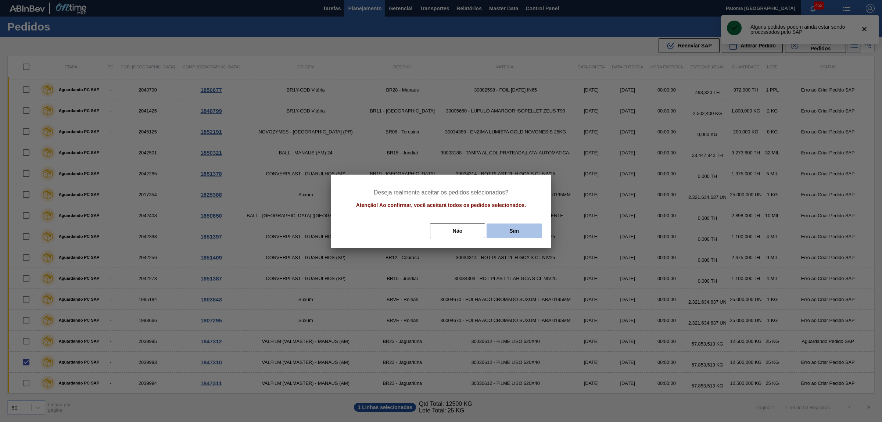
click at [511, 229] on button "Sim" at bounding box center [514, 230] width 55 height 15
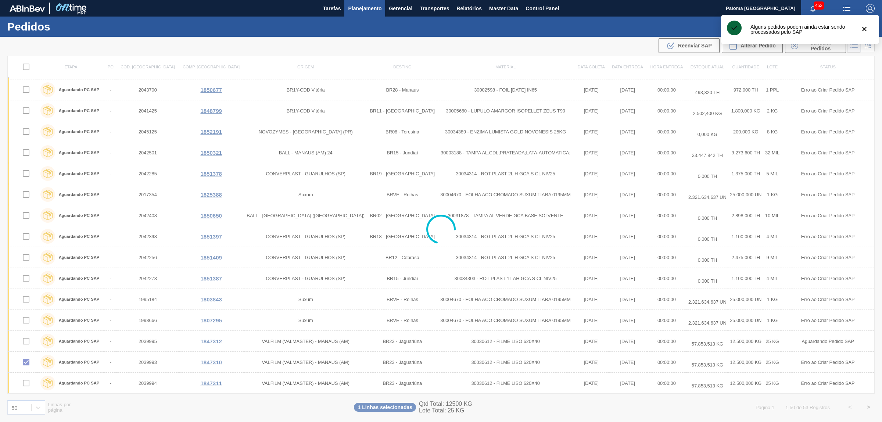
checkbox input "false"
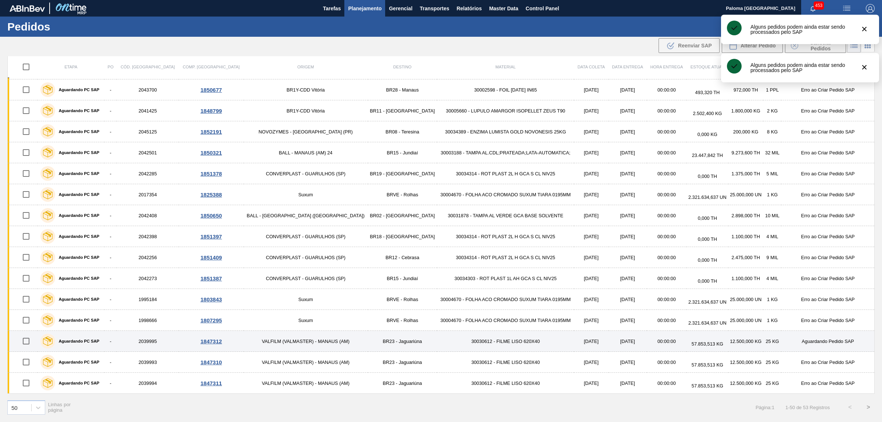
click at [211, 340] on div "1847312" at bounding box center [211, 341] width 63 height 6
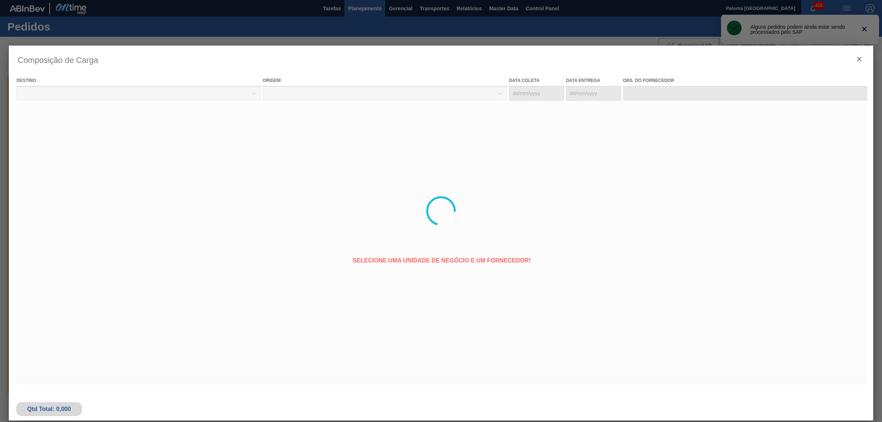
type coleta "[DATE]"
type entrega "[DATE]"
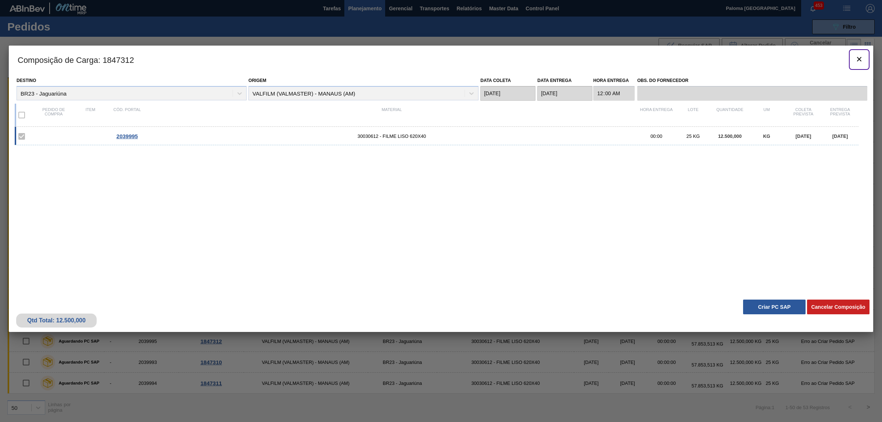
click at [857, 60] on icon "botão de ícone" at bounding box center [859, 59] width 9 height 9
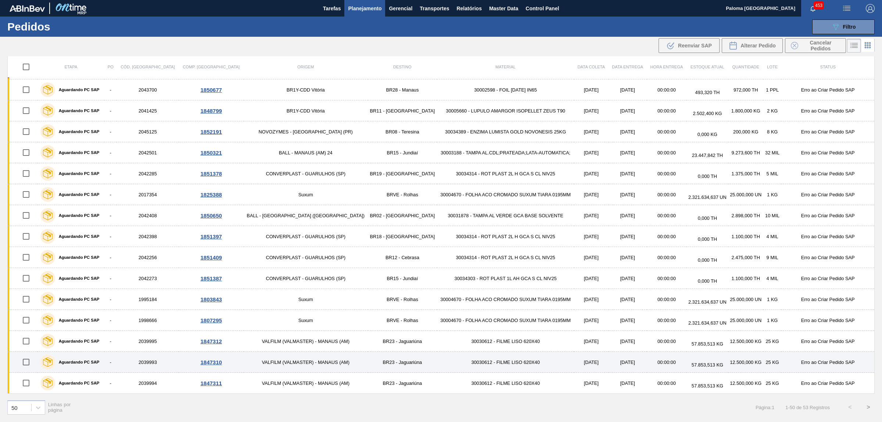
click at [152, 359] on td "2039993" at bounding box center [148, 362] width 62 height 21
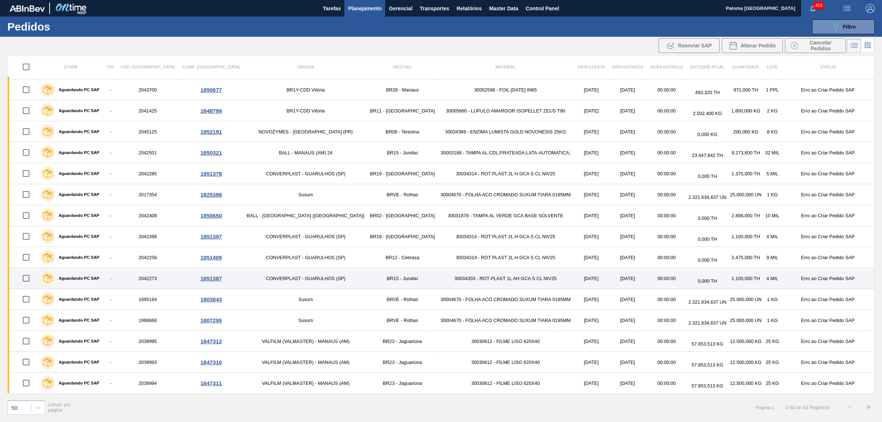
click at [26, 276] on input "checkbox" at bounding box center [25, 278] width 15 height 15
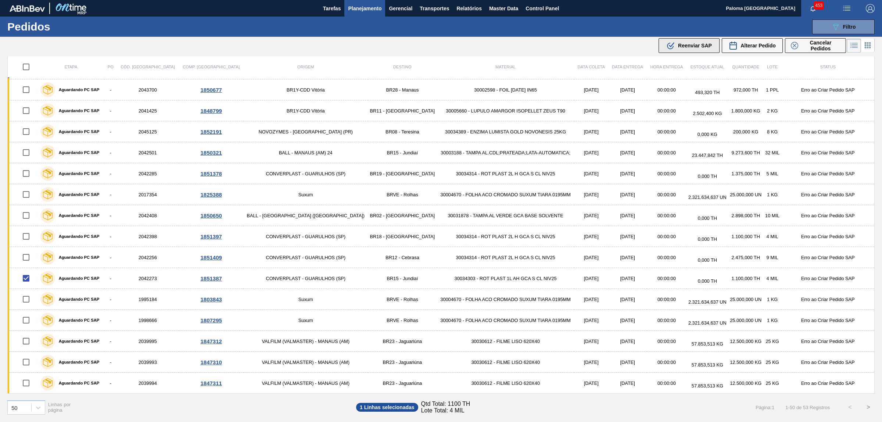
click at [677, 49] on div ".b{fill:var(--color-action-default)} Reenviar SAP" at bounding box center [689, 45] width 46 height 9
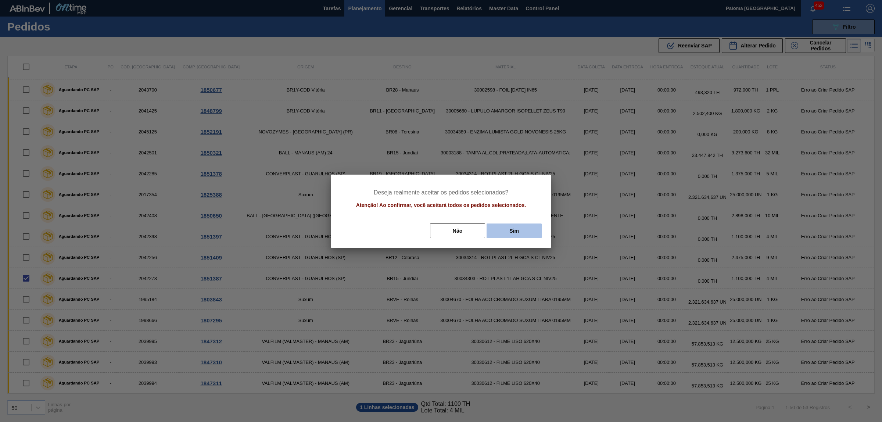
click at [513, 233] on button "Sim" at bounding box center [514, 230] width 55 height 15
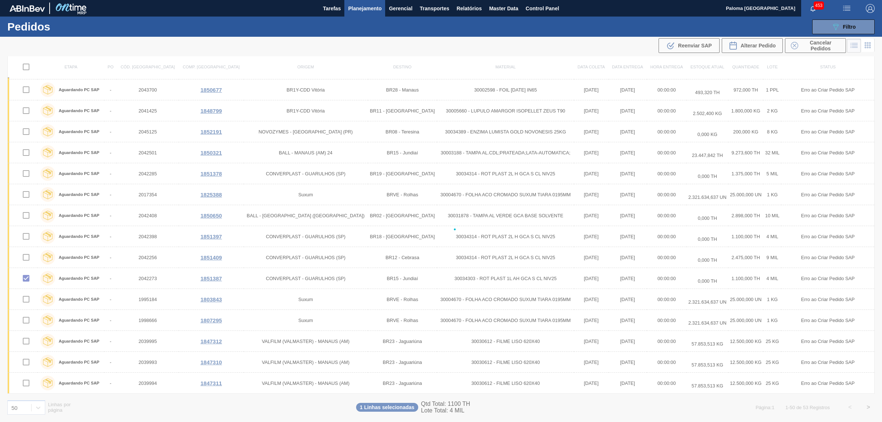
checkbox input "false"
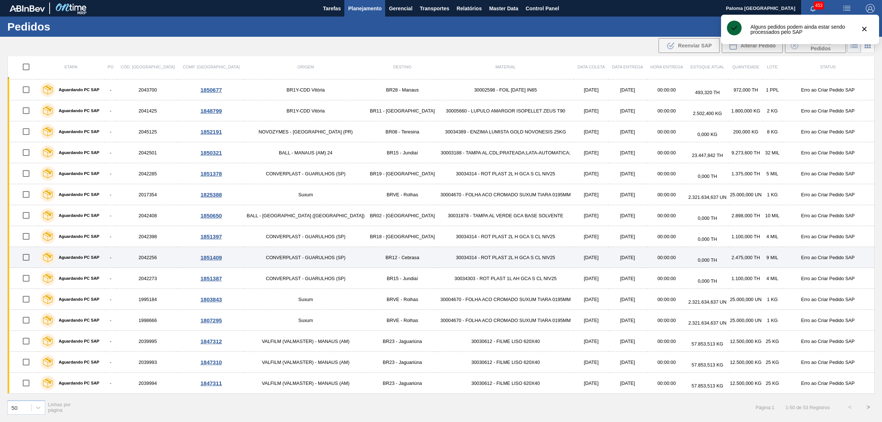
click at [26, 256] on input "checkbox" at bounding box center [25, 257] width 15 height 15
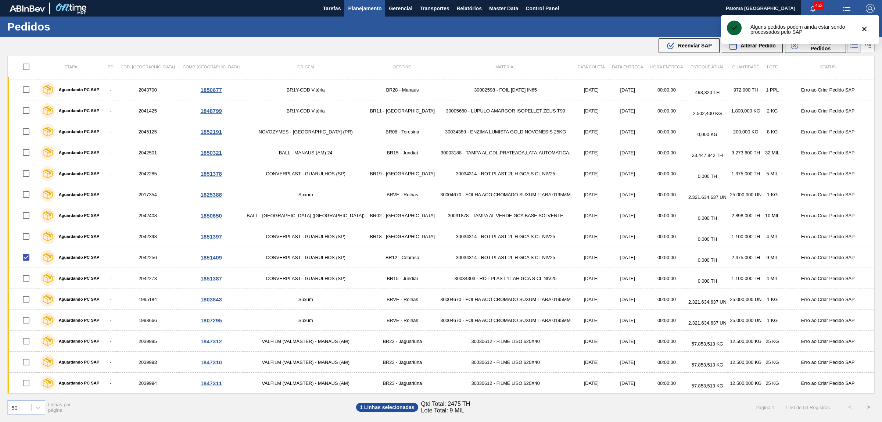
click at [686, 43] on span "Reenviar SAP" at bounding box center [695, 46] width 34 height 6
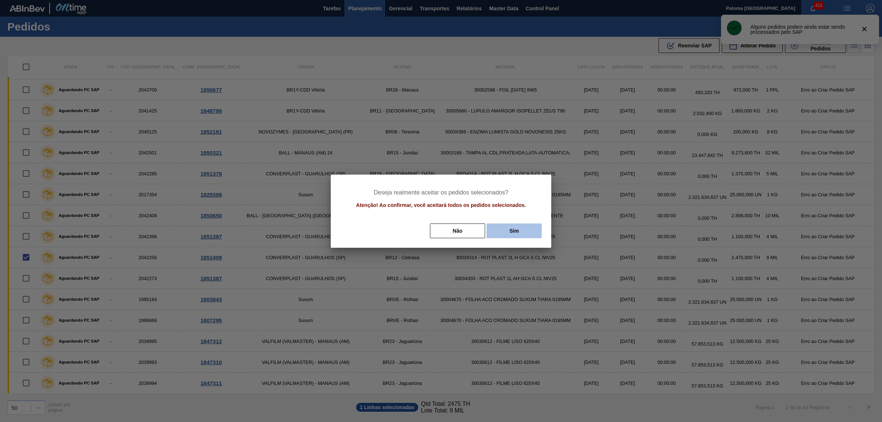
click at [519, 232] on button "Sim" at bounding box center [514, 230] width 55 height 15
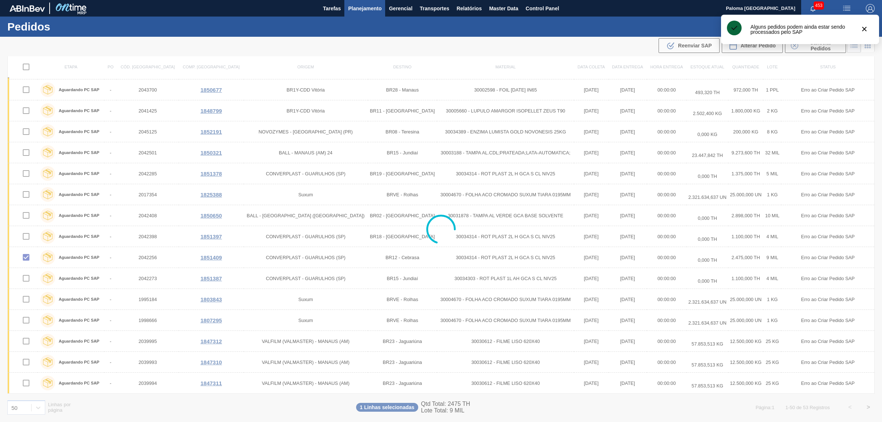
checkbox input "false"
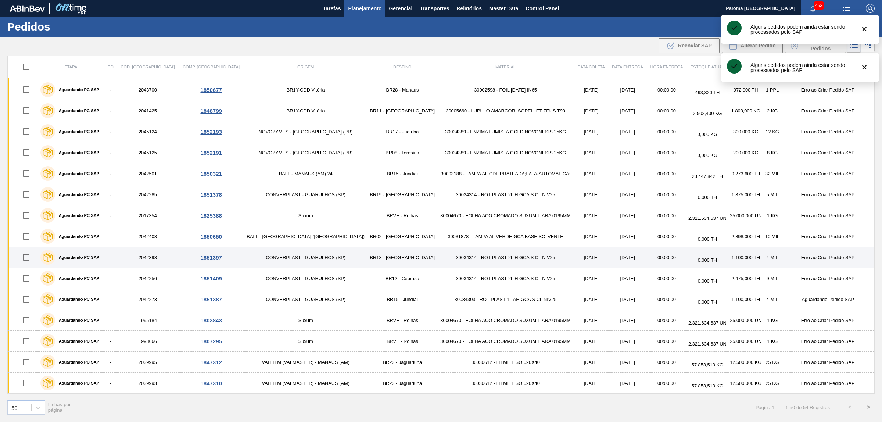
click at [28, 237] on input "checkbox" at bounding box center [25, 236] width 15 height 15
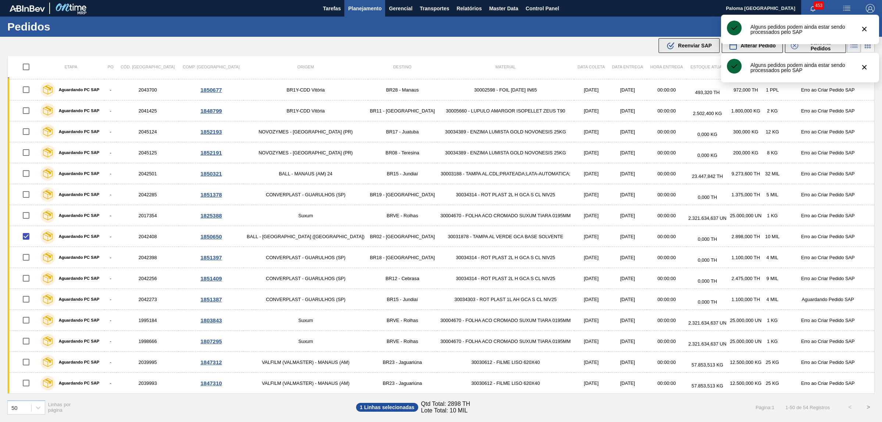
click at [675, 47] on div ".b{fill:var(--color-action-default)} Reenviar SAP" at bounding box center [689, 45] width 46 height 9
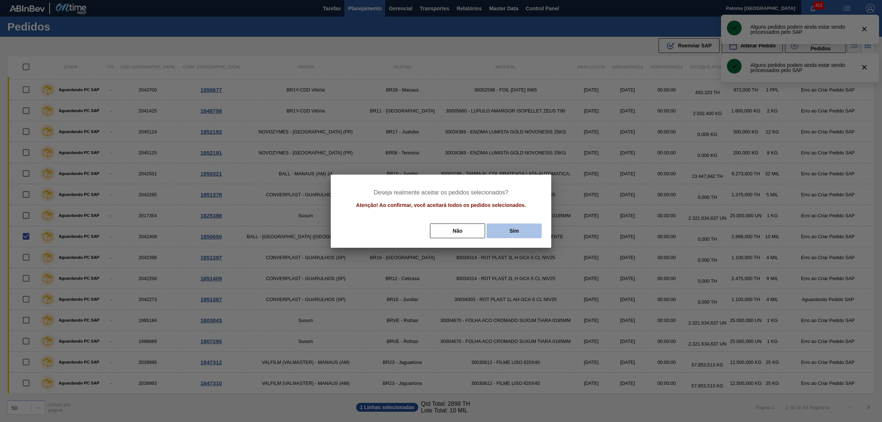
click at [524, 233] on button "Sim" at bounding box center [514, 230] width 55 height 15
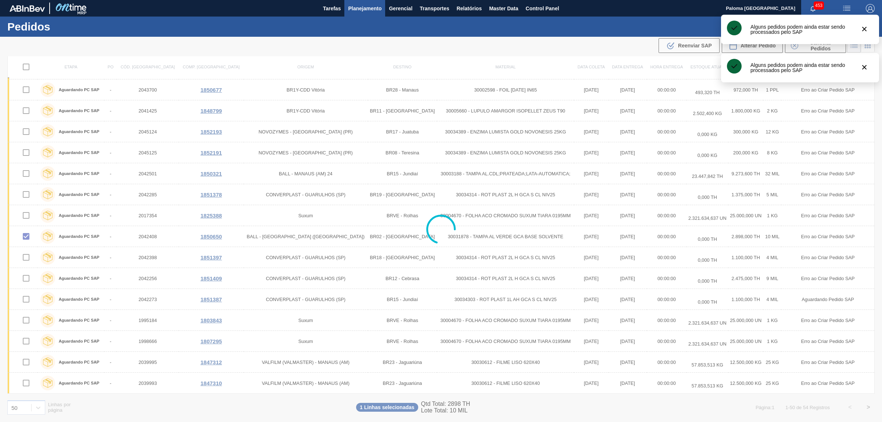
checkbox input "false"
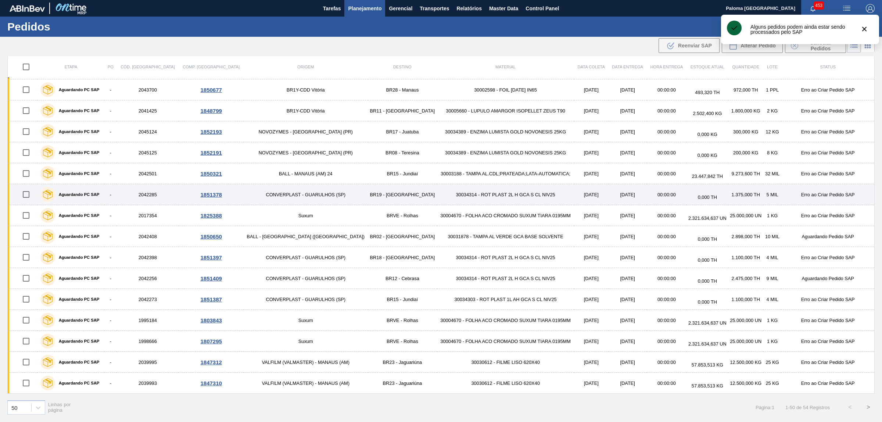
click at [29, 192] on input "checkbox" at bounding box center [25, 194] width 15 height 15
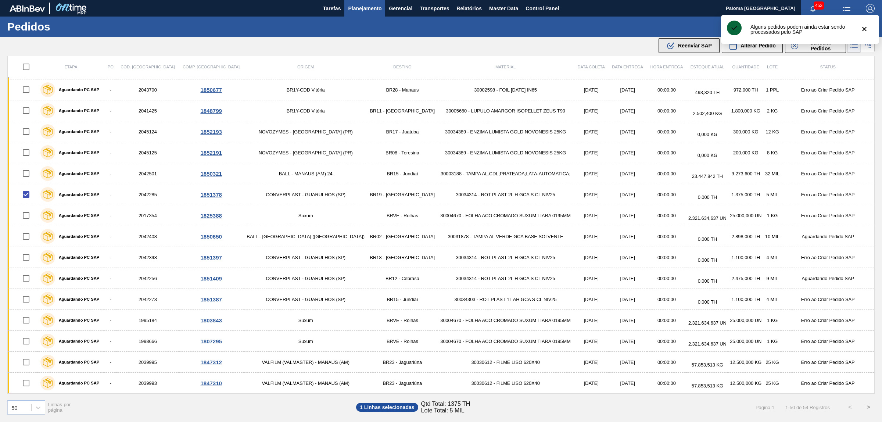
click at [684, 48] on span "Reenviar SAP" at bounding box center [695, 46] width 34 height 6
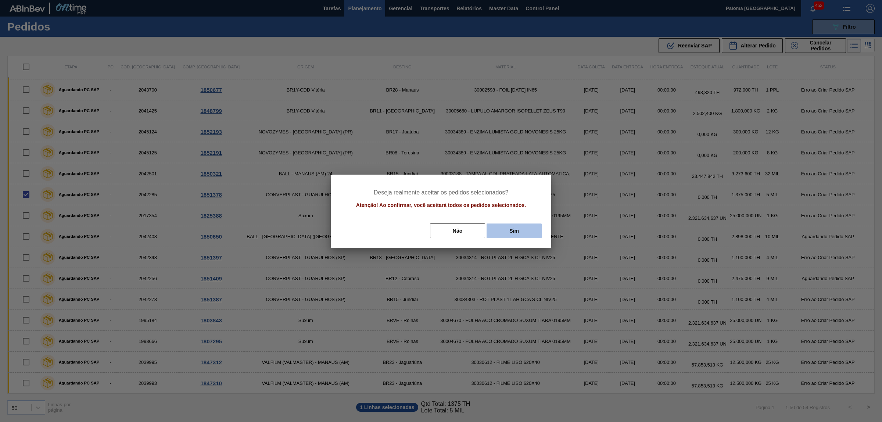
click at [516, 233] on button "Sim" at bounding box center [514, 230] width 55 height 15
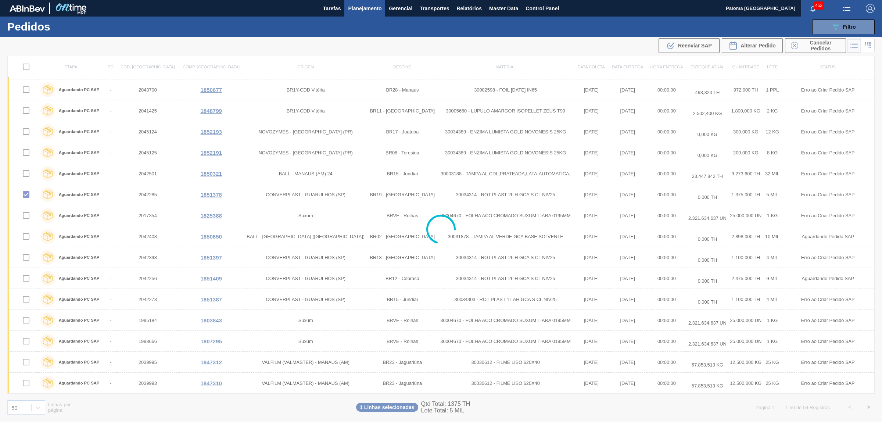
checkbox input "false"
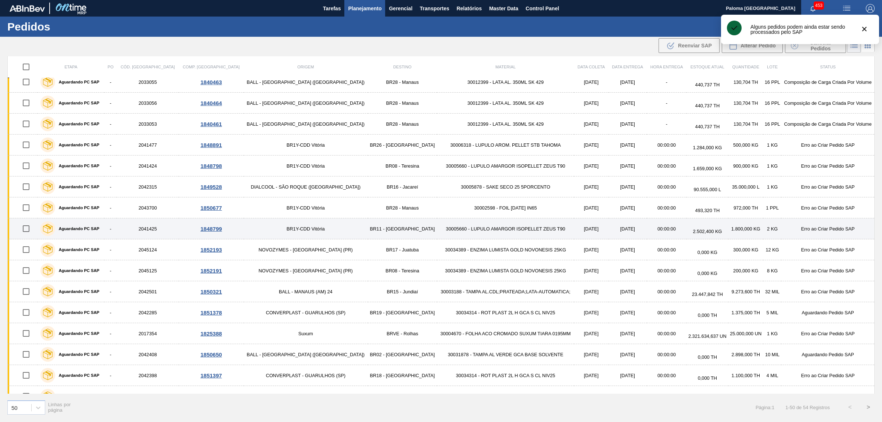
scroll to position [598, 0]
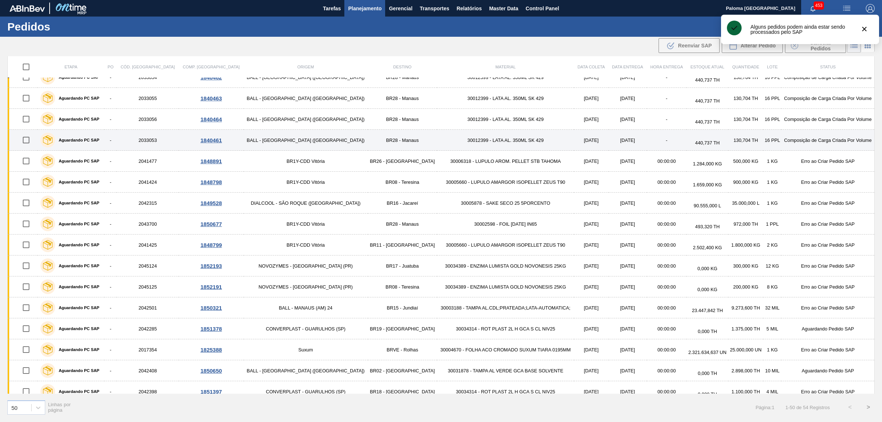
click at [158, 143] on td "2033053" at bounding box center [148, 140] width 62 height 21
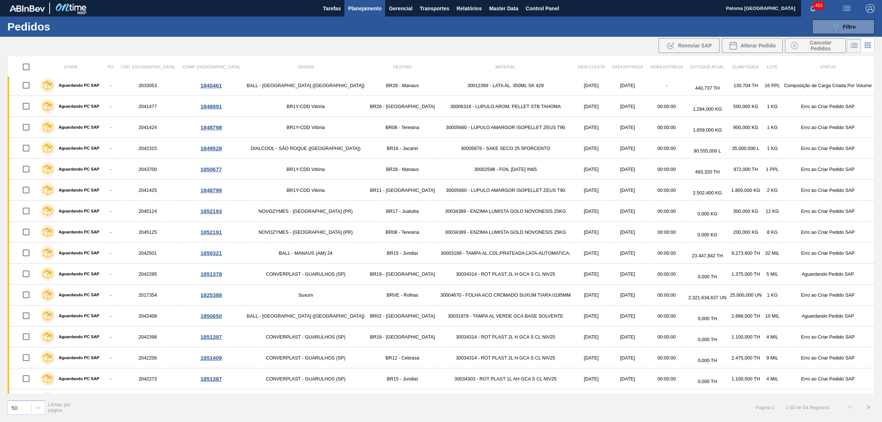
scroll to position [736, 0]
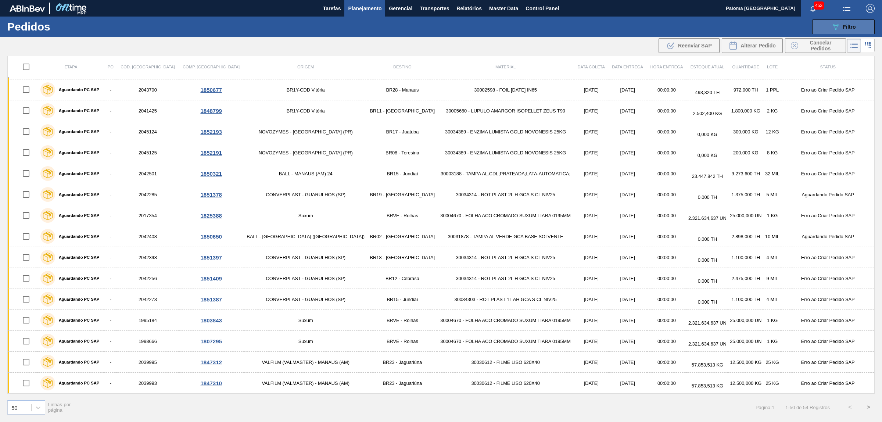
click at [854, 22] on div "089F7B8B-B2A5-4AFE-B5C0-19BA573D28AC Filtro" at bounding box center [843, 26] width 25 height 9
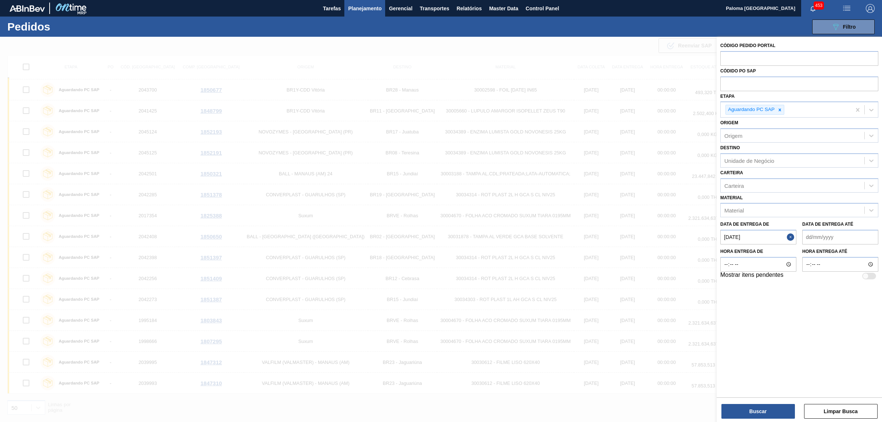
click at [730, 236] on de "[DATE]" at bounding box center [758, 237] width 76 height 15
click at [774, 277] on div "2" at bounding box center [777, 278] width 10 height 10
type de "[DATE]"
click at [766, 414] on button "Buscar" at bounding box center [759, 411] width 74 height 15
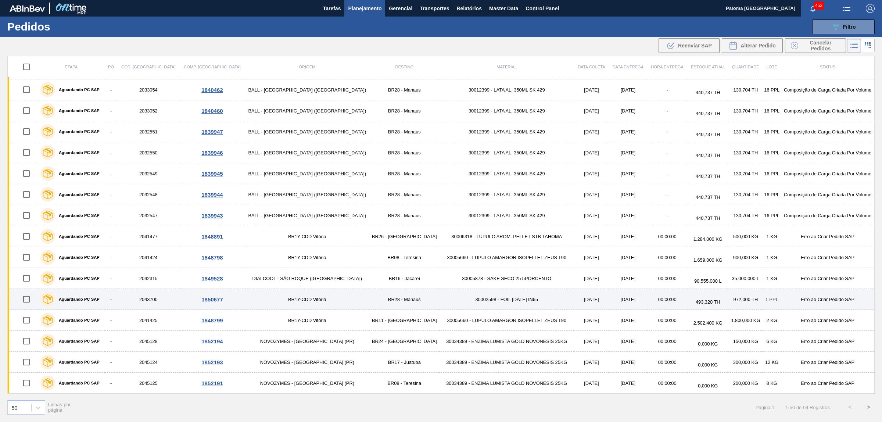
click at [509, 298] on td "30002598 - FOIL BC 600 IN65" at bounding box center [506, 299] width 135 height 21
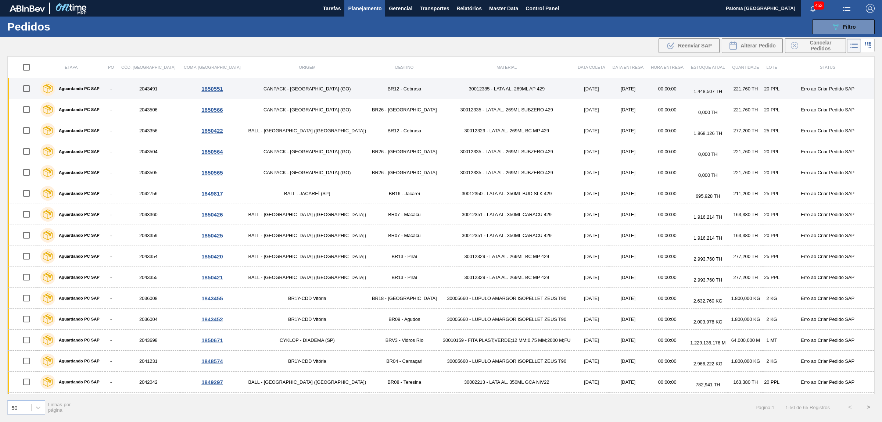
click at [28, 89] on input "checkbox" at bounding box center [26, 88] width 15 height 15
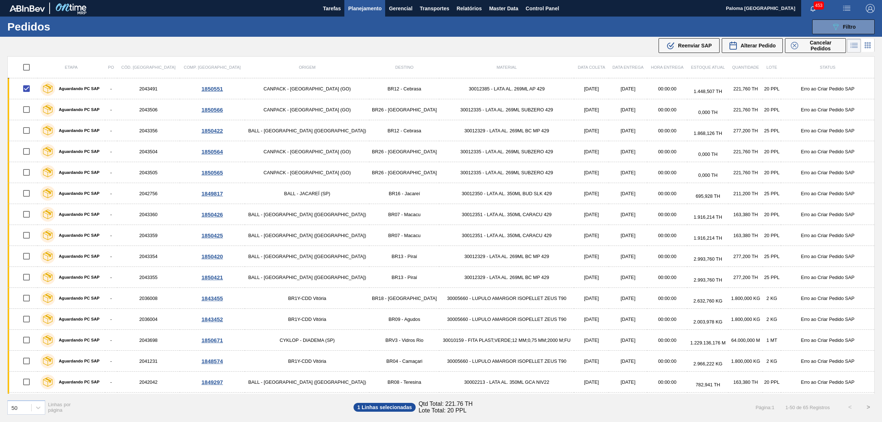
click at [671, 46] on icon at bounding box center [672, 44] width 6 height 5
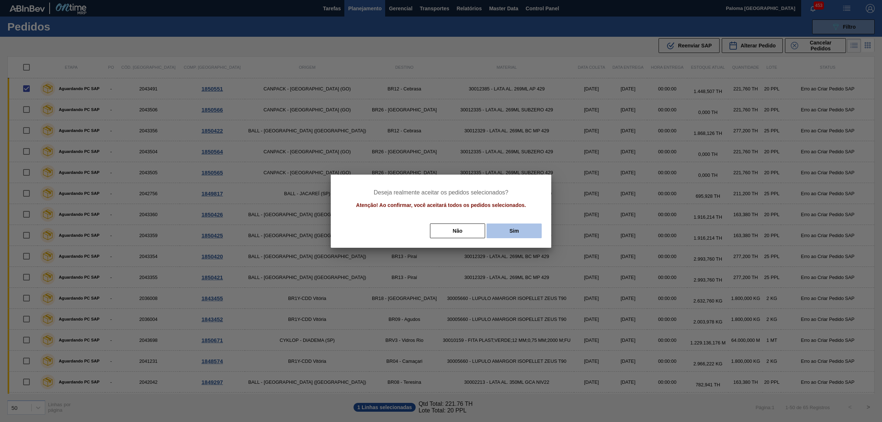
click at [510, 229] on button "Sim" at bounding box center [514, 230] width 55 height 15
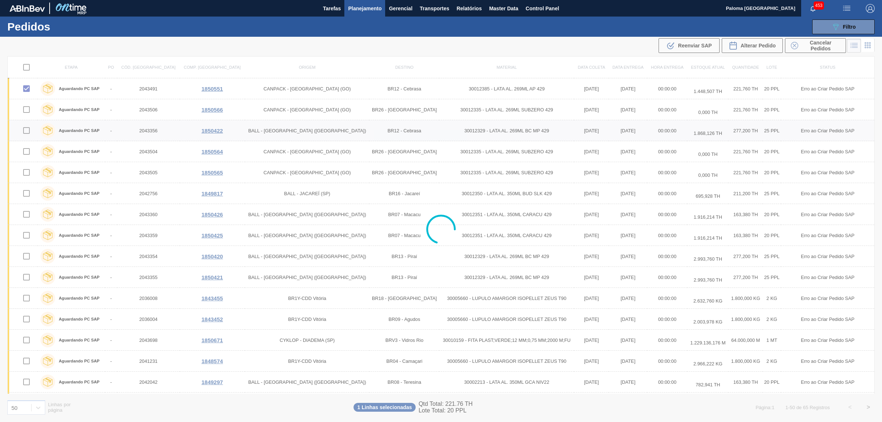
checkbox input "false"
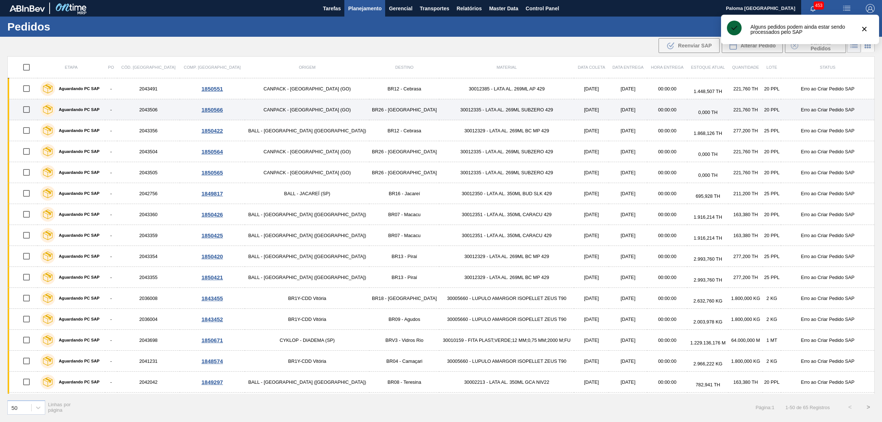
click at [29, 109] on input "checkbox" at bounding box center [26, 109] width 15 height 15
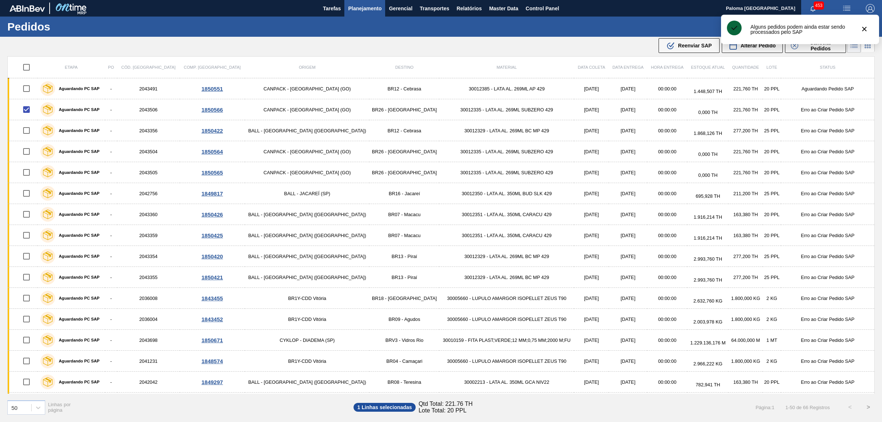
drag, startPoint x: 683, startPoint y: 48, endPoint x: 671, endPoint y: 63, distance: 19.4
click at [682, 47] on span "Reenviar SAP" at bounding box center [695, 46] width 34 height 6
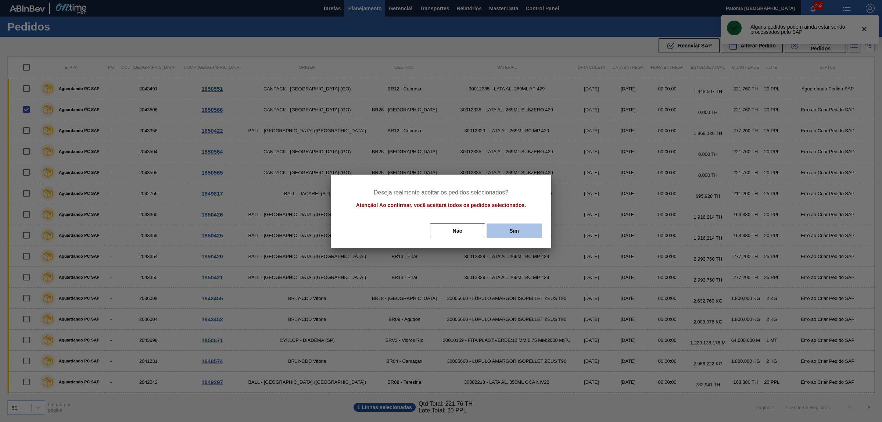
click at [529, 229] on button "Sim" at bounding box center [514, 230] width 55 height 15
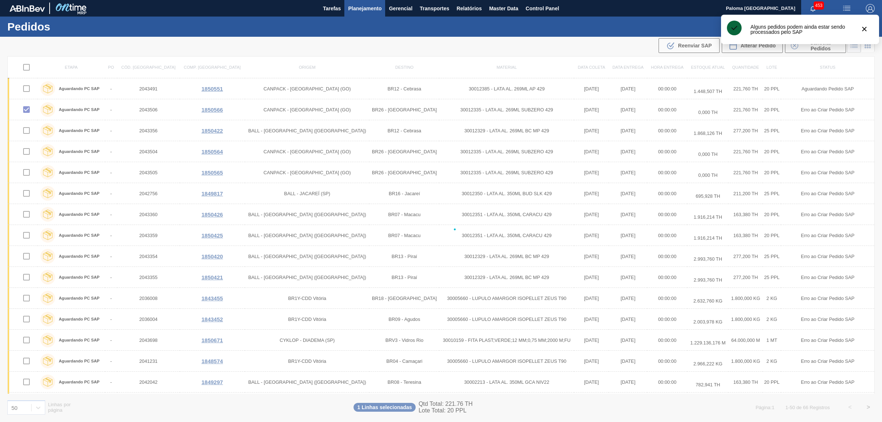
checkbox input "false"
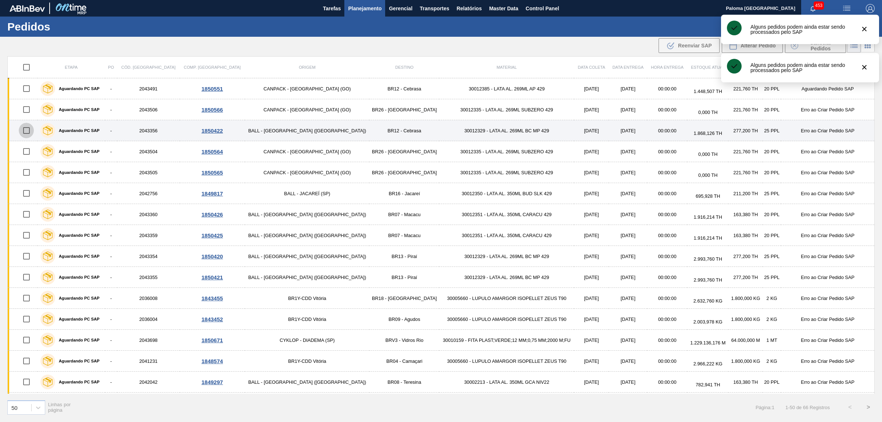
click at [29, 131] on input "checkbox" at bounding box center [26, 130] width 15 height 15
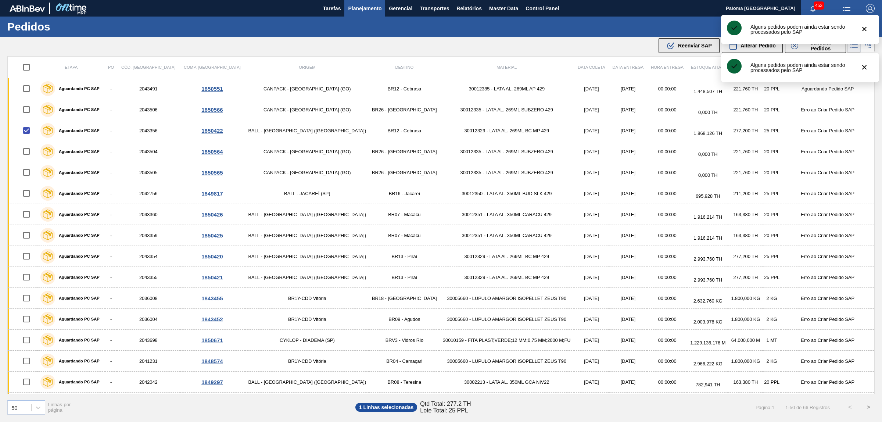
click at [677, 43] on div ".b{fill:var(--color-action-default)} Reenviar SAP" at bounding box center [689, 45] width 46 height 9
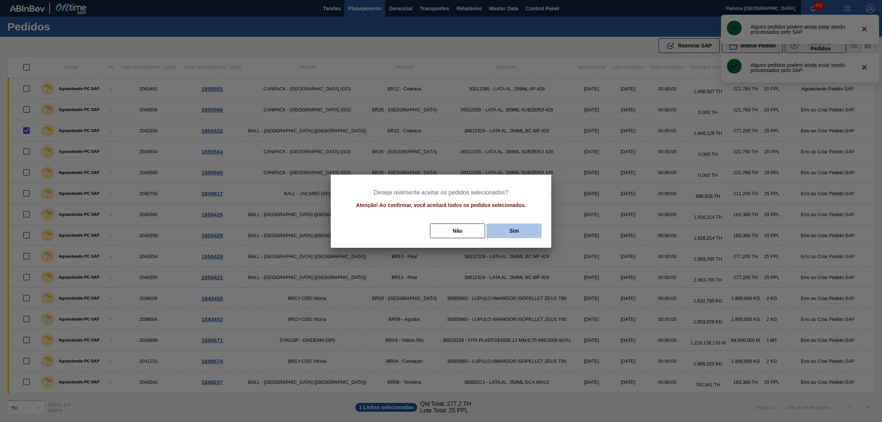
click at [498, 233] on button "Sim" at bounding box center [514, 230] width 55 height 15
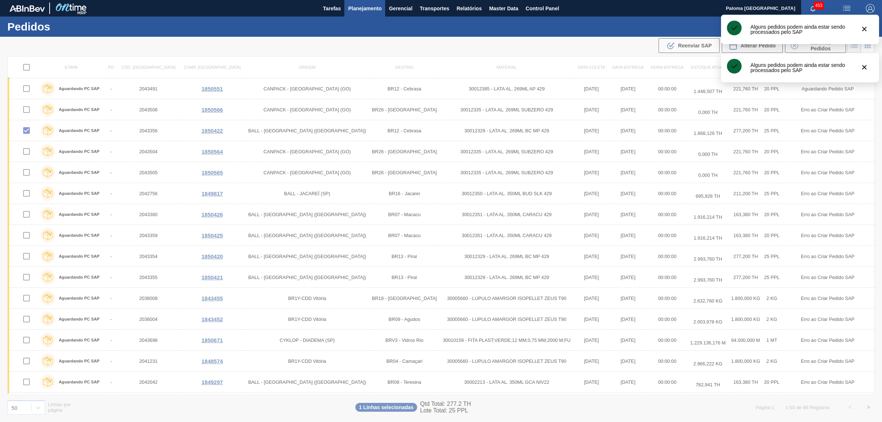
checkbox input "false"
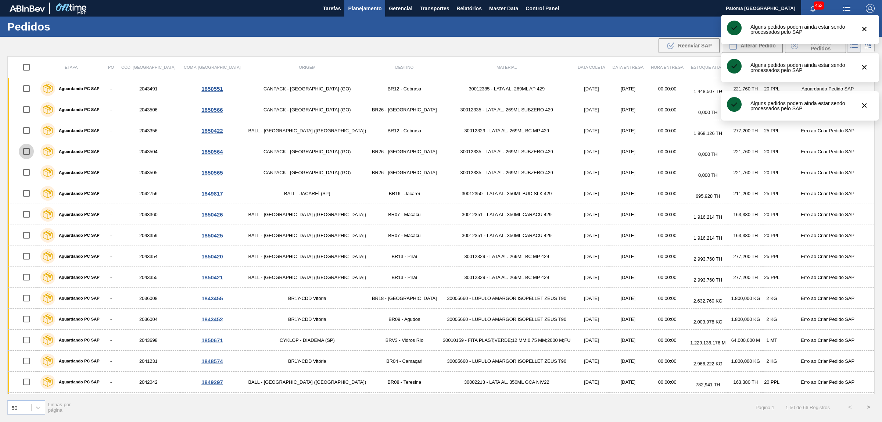
click at [29, 151] on input "checkbox" at bounding box center [26, 151] width 15 height 15
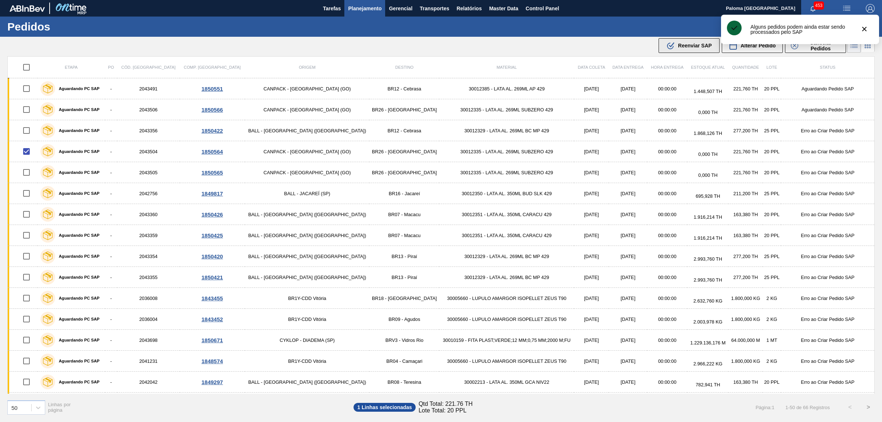
click at [675, 45] on icon ".b{fill:var(--color-action-default)}" at bounding box center [670, 45] width 9 height 9
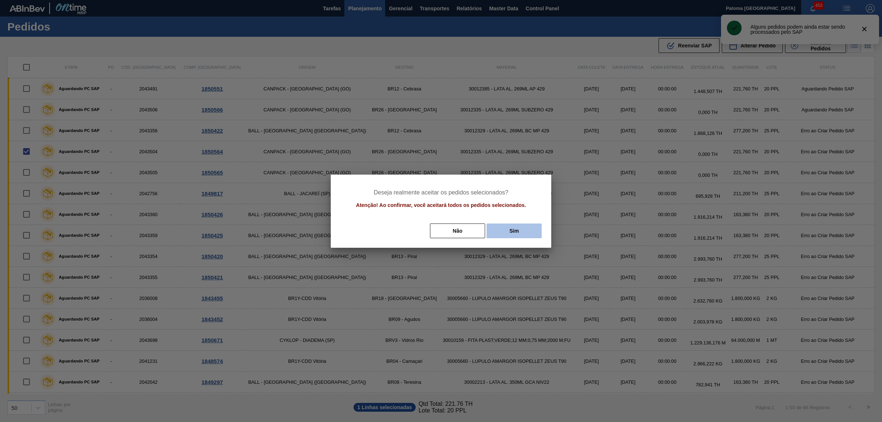
click at [502, 232] on button "Sim" at bounding box center [514, 230] width 55 height 15
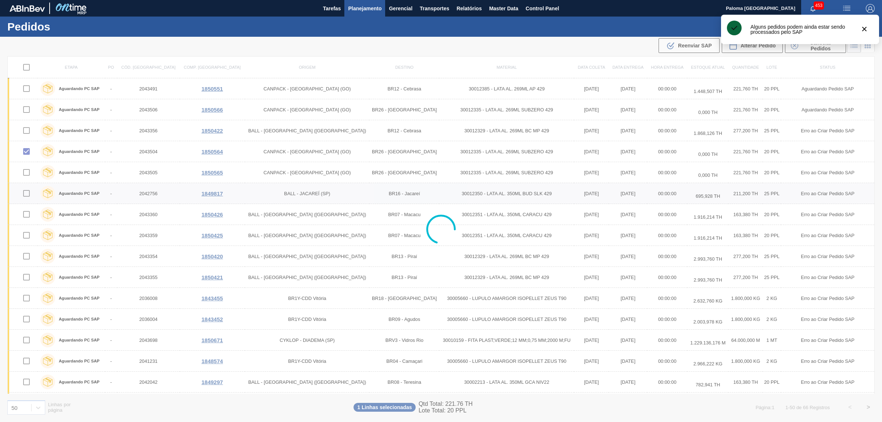
checkbox input "false"
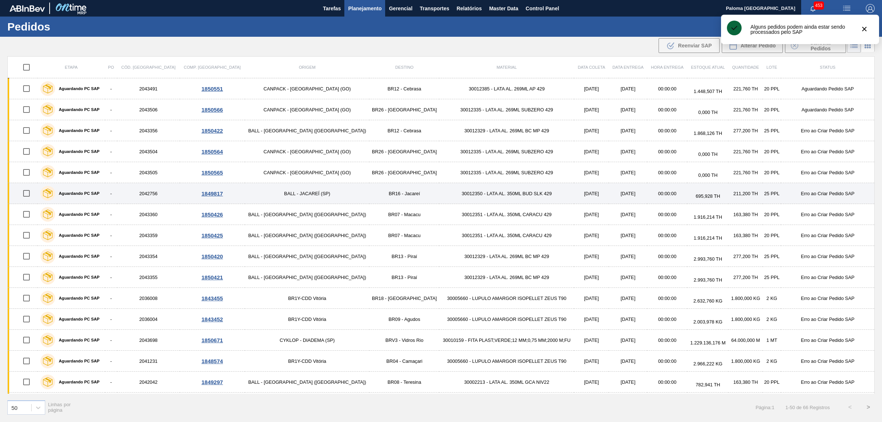
click at [30, 194] on input "checkbox" at bounding box center [26, 193] width 15 height 15
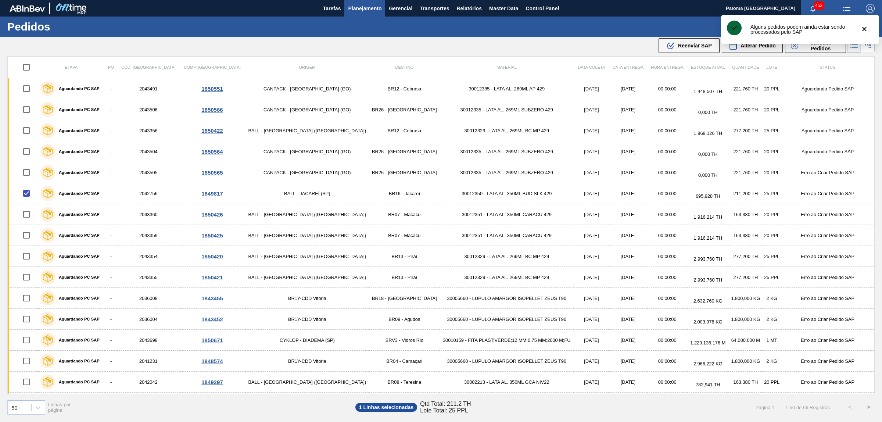
drag, startPoint x: 680, startPoint y: 49, endPoint x: 670, endPoint y: 58, distance: 13.8
click at [680, 49] on div ".b{fill:var(--color-action-default)} Reenviar SAP" at bounding box center [689, 45] width 46 height 9
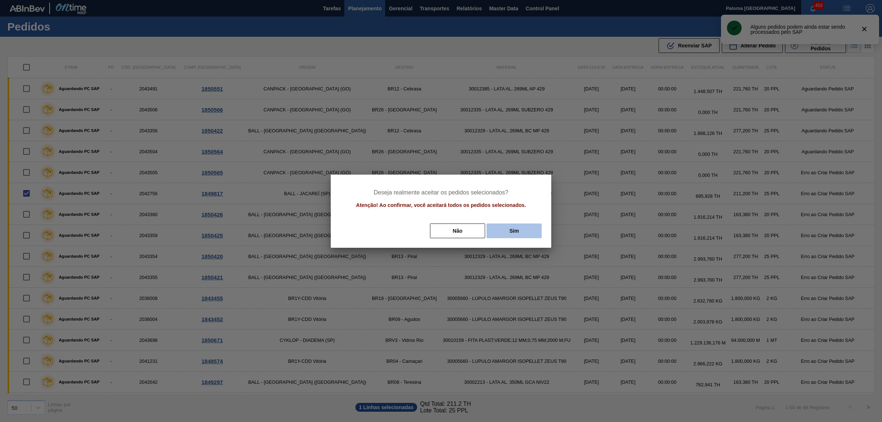
click at [515, 227] on button "Sim" at bounding box center [514, 230] width 55 height 15
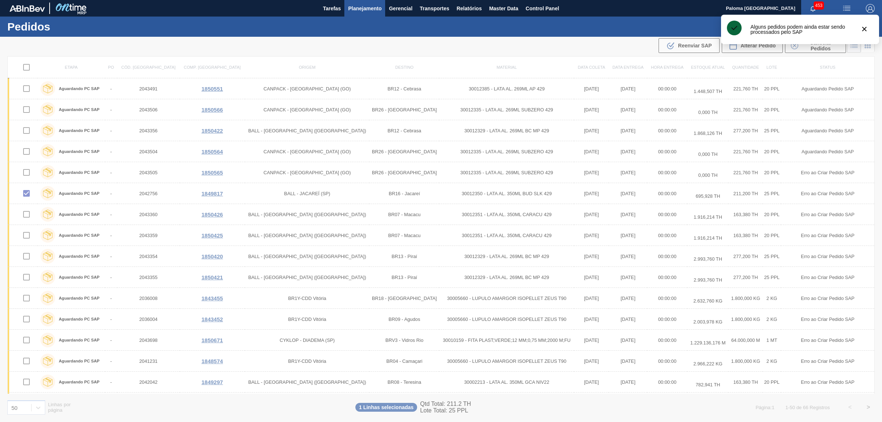
checkbox input "false"
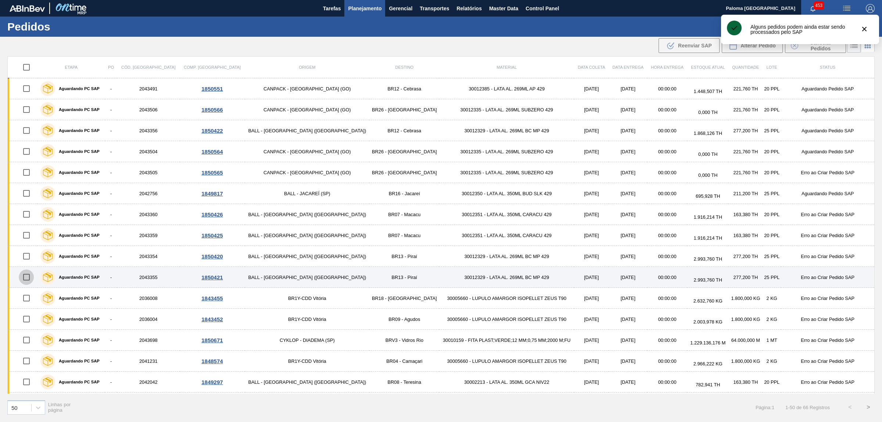
click at [31, 276] on input "checkbox" at bounding box center [26, 276] width 15 height 15
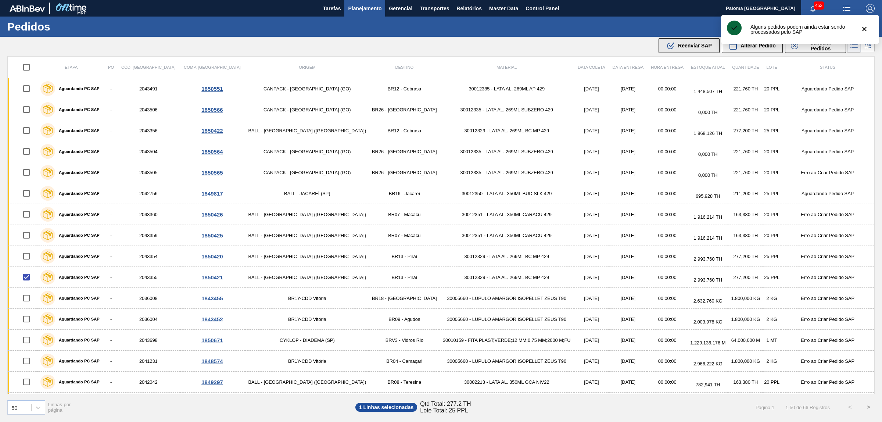
click at [677, 49] on div ".b{fill:var(--color-action-default)} Reenviar SAP" at bounding box center [689, 45] width 46 height 9
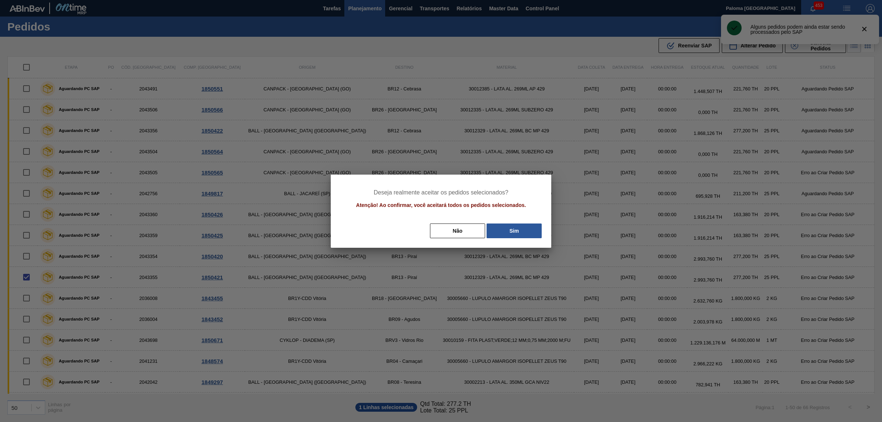
click at [501, 242] on div "Deseja realmente aceitar os pedidos selecionados? Atenção! Ao confirmar, você a…" at bounding box center [441, 211] width 221 height 73
click at [506, 233] on button "Sim" at bounding box center [514, 230] width 55 height 15
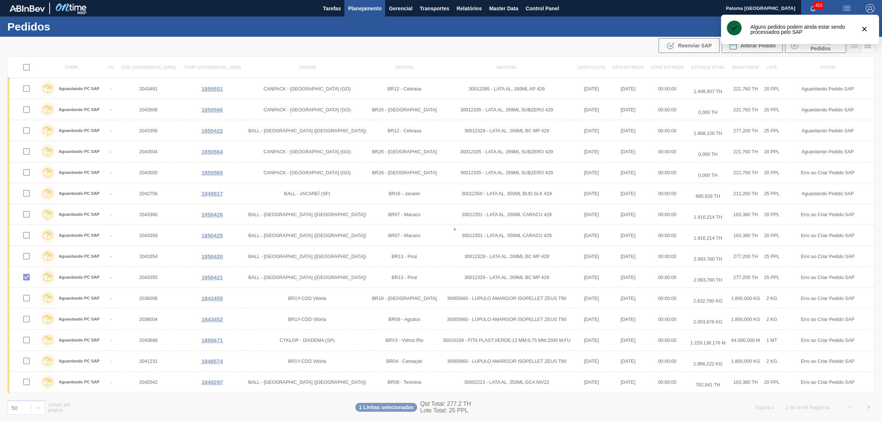
checkbox input "false"
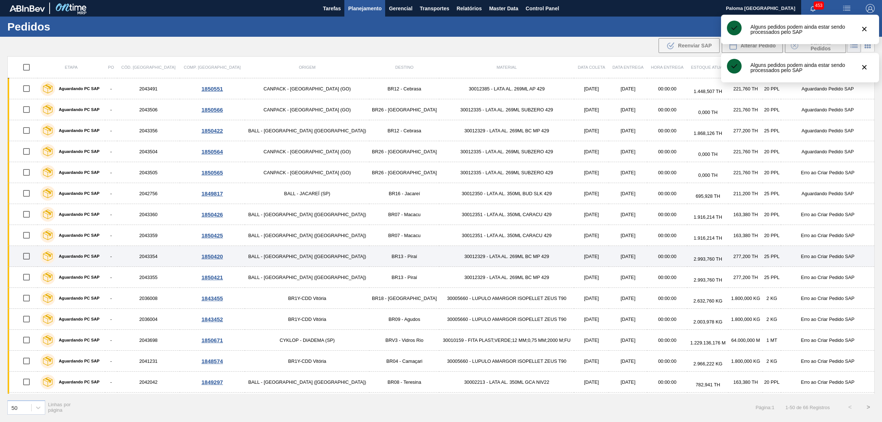
drag, startPoint x: 30, startPoint y: 257, endPoint x: 56, endPoint y: 247, distance: 27.6
click at [30, 258] on input "checkbox" at bounding box center [26, 255] width 15 height 15
checkbox input "true"
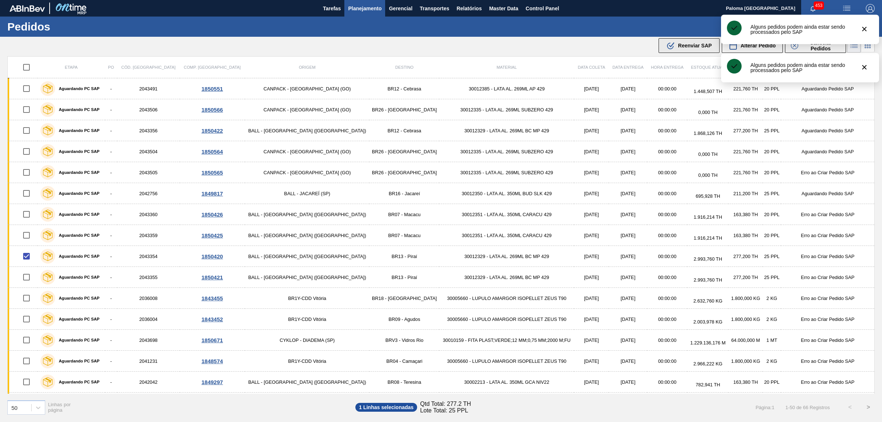
click at [697, 43] on span "Reenviar SAP" at bounding box center [695, 46] width 34 height 6
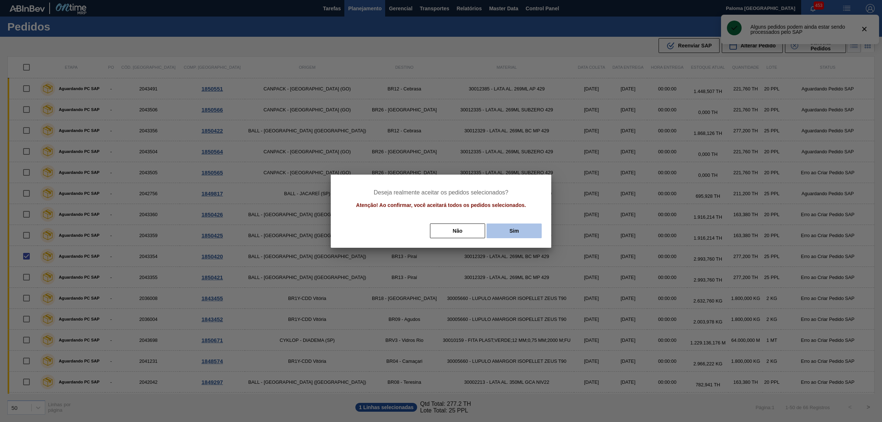
click at [494, 235] on button "Sim" at bounding box center [514, 230] width 55 height 15
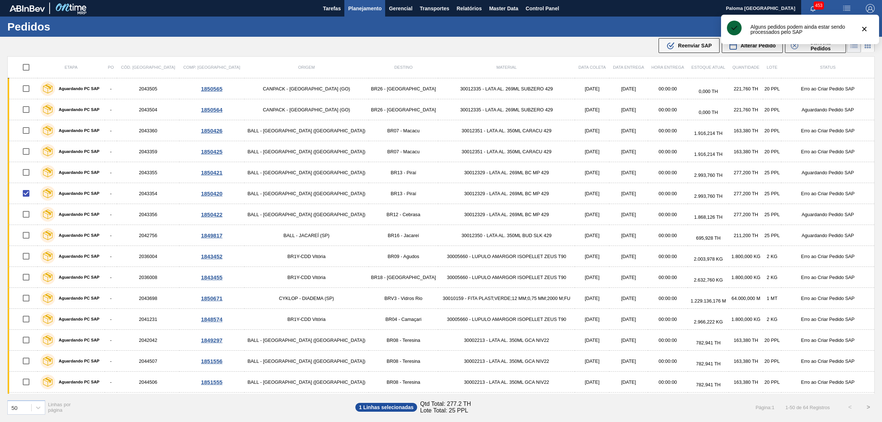
checkbox input "false"
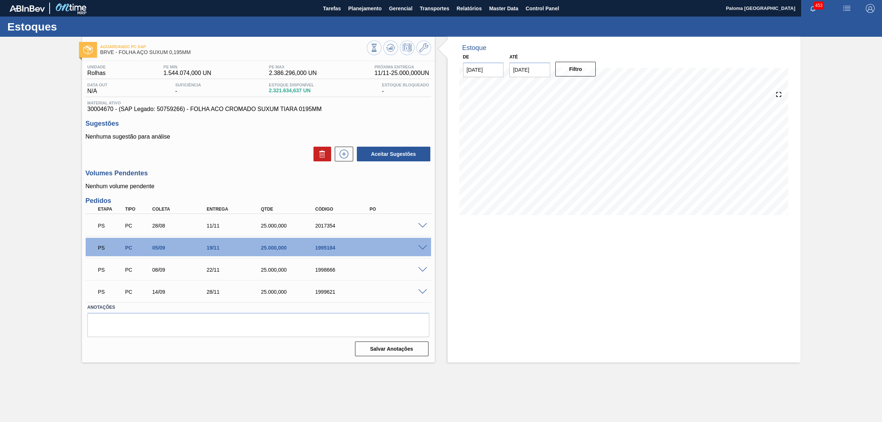
click at [423, 249] on span at bounding box center [422, 248] width 9 height 6
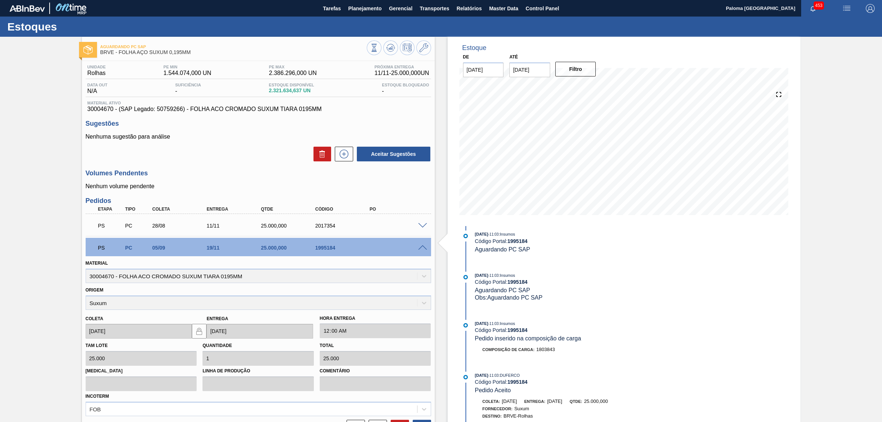
scroll to position [719, 0]
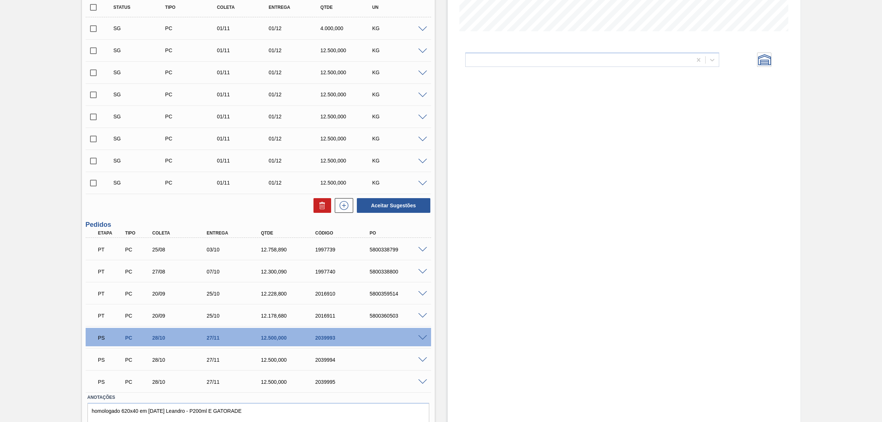
scroll to position [216, 0]
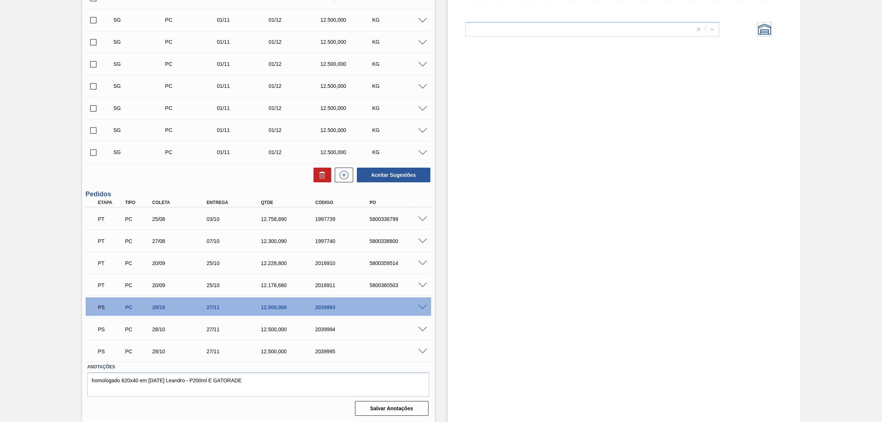
click at [422, 305] on span at bounding box center [422, 308] width 9 height 6
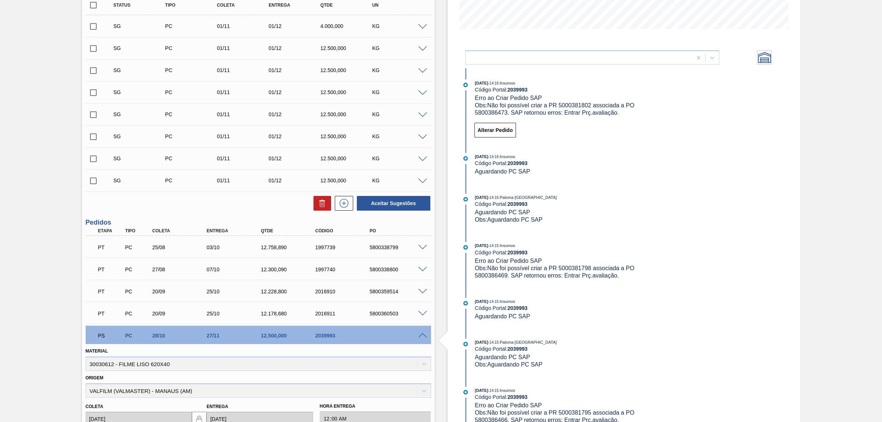
scroll to position [170, 0]
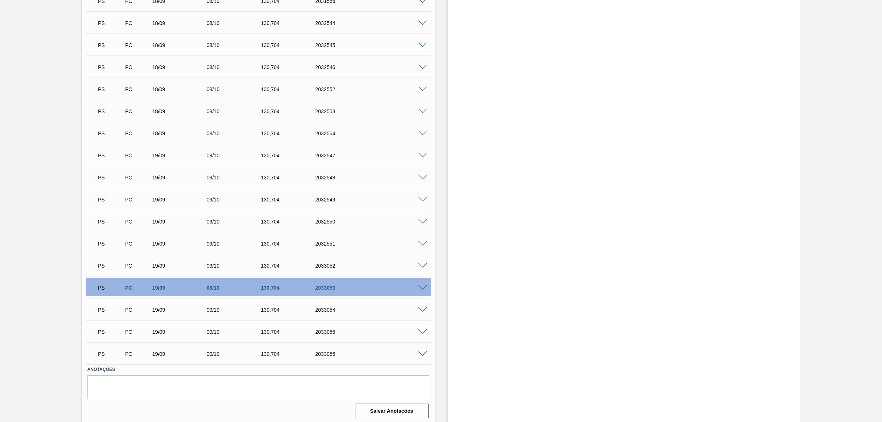
scroll to position [791, 0]
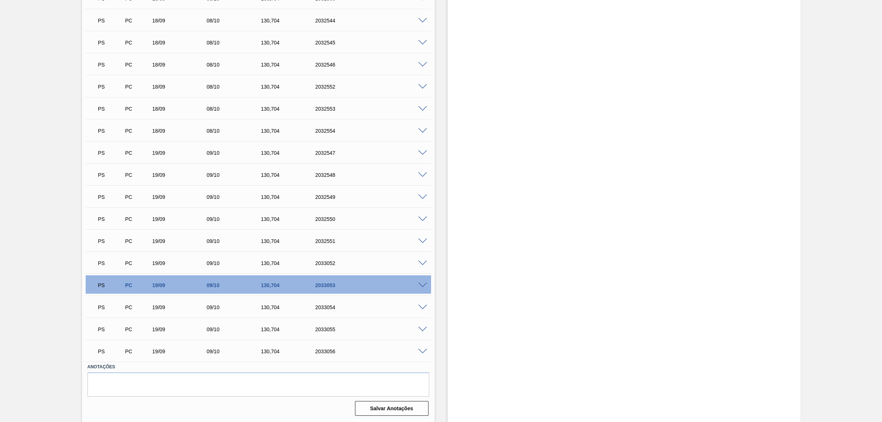
click at [423, 284] on span at bounding box center [422, 286] width 9 height 6
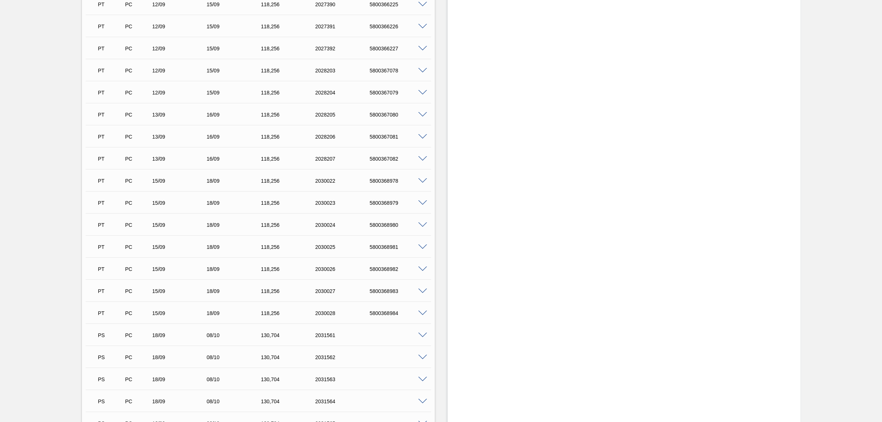
scroll to position [414, 0]
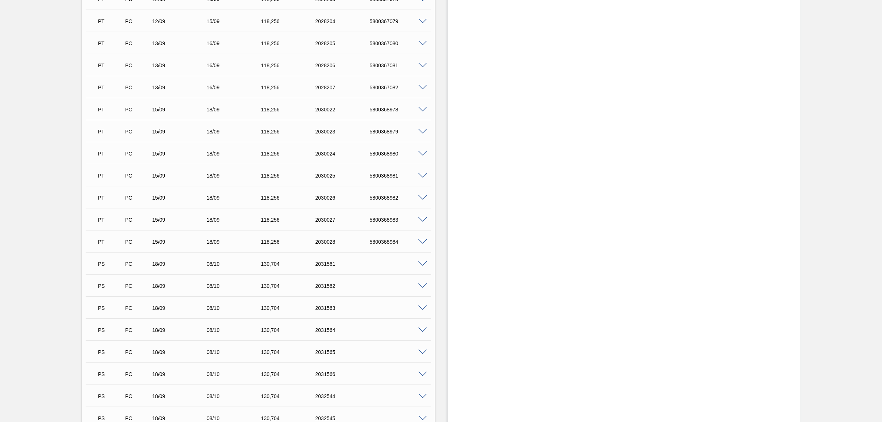
click at [421, 240] on div at bounding box center [423, 242] width 15 height 6
click at [421, 243] on span at bounding box center [422, 242] width 9 height 6
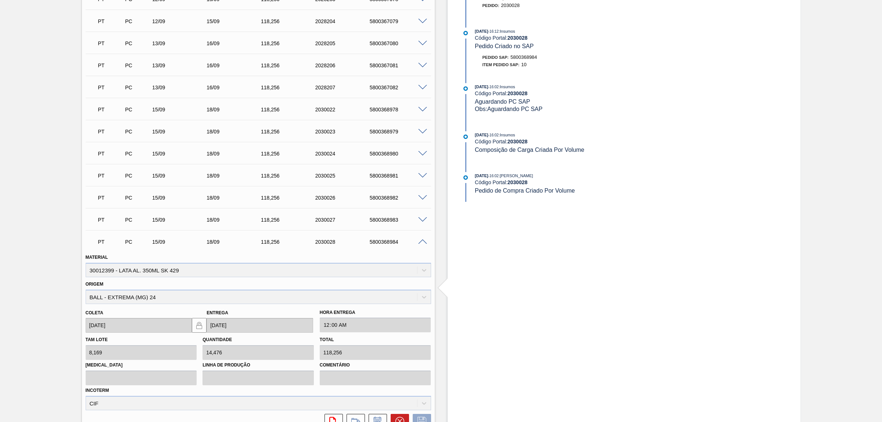
click at [420, 244] on span at bounding box center [422, 242] width 9 height 6
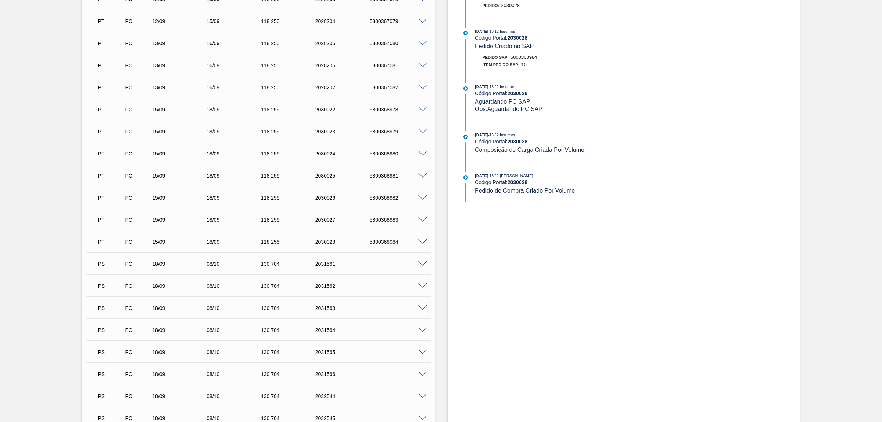
click at [420, 266] on span at bounding box center [422, 264] width 9 height 6
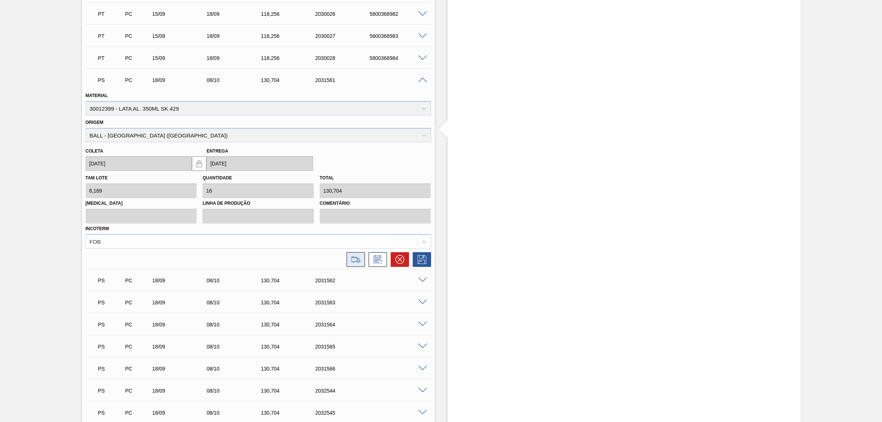
click at [357, 262] on icon at bounding box center [355, 259] width 8 height 5
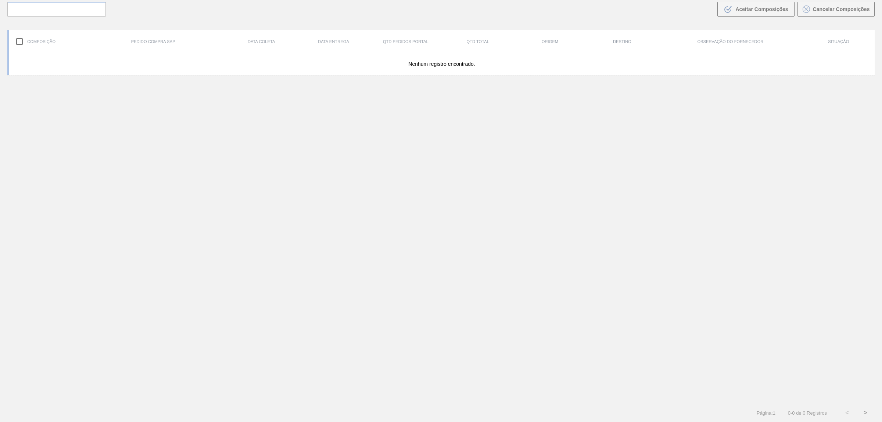
scroll to position [53, 0]
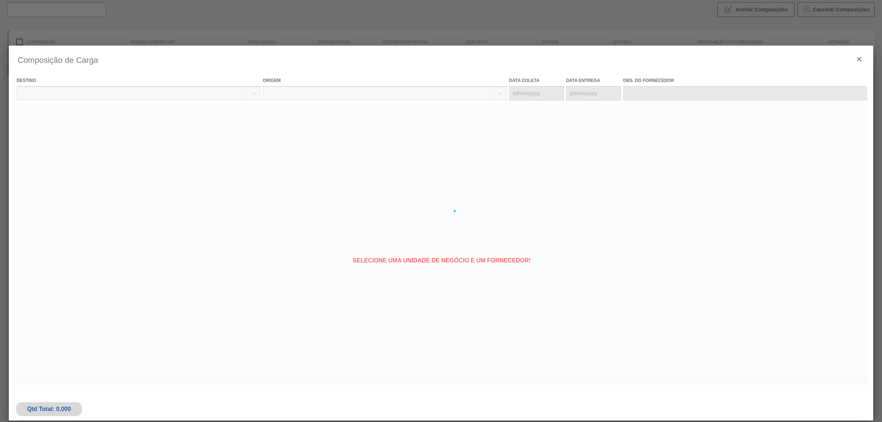
type coleta "18/09/2025"
type entrega "08/10/2025"
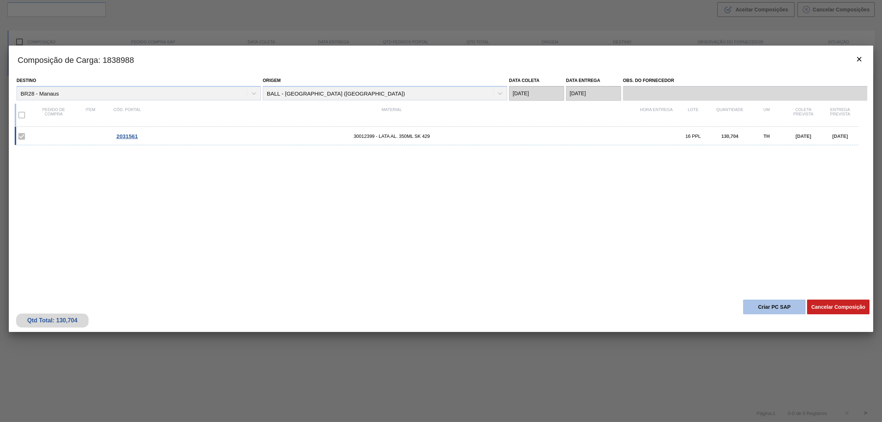
click at [770, 308] on button "Criar PC SAP" at bounding box center [774, 307] width 62 height 15
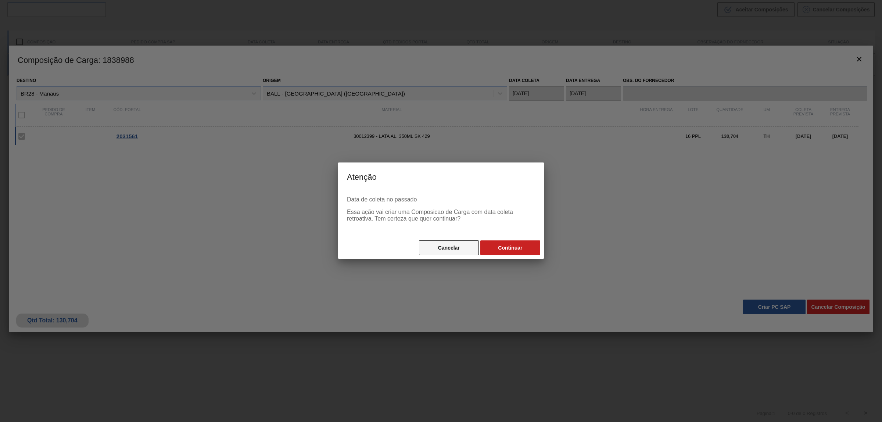
click at [443, 250] on button "Cancelar" at bounding box center [449, 247] width 60 height 15
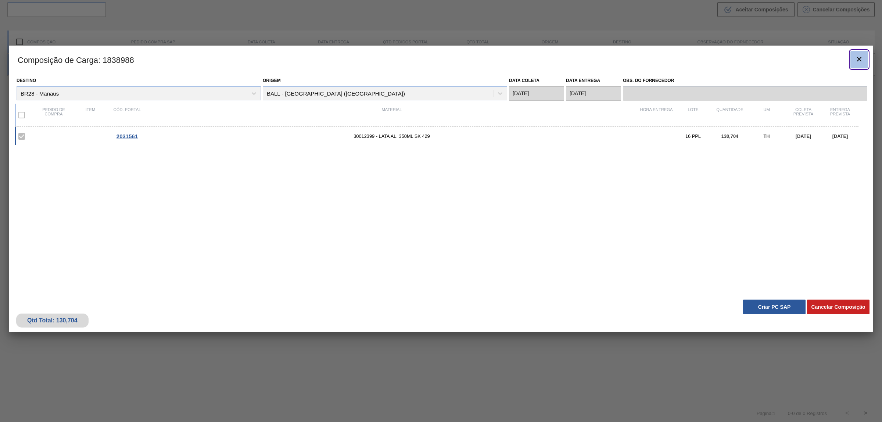
click at [859, 59] on icon "botão de ícone" at bounding box center [859, 59] width 4 height 4
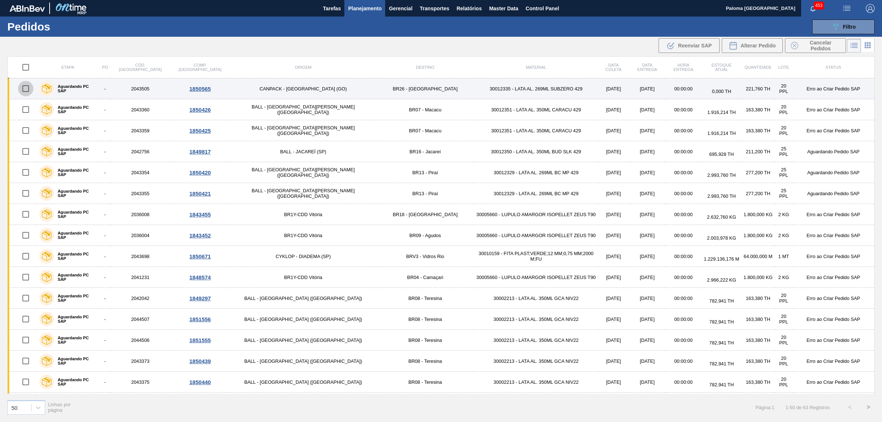
click at [28, 87] on input "checkbox" at bounding box center [25, 88] width 15 height 15
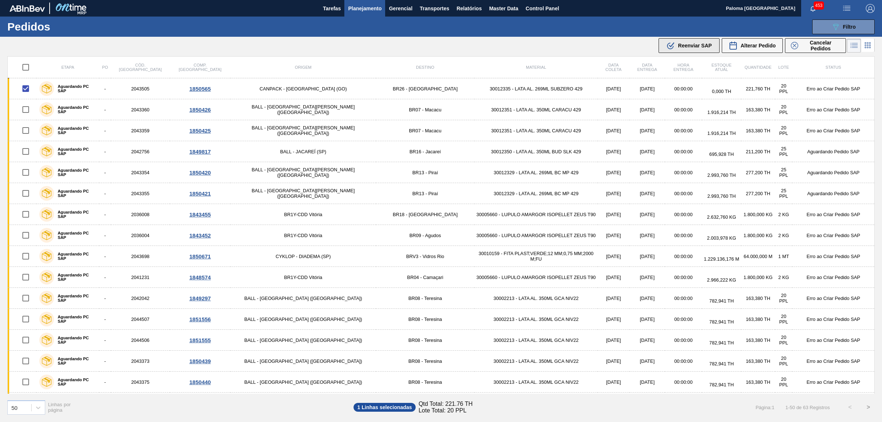
click at [698, 50] on button ".b{fill:var(--color-action-default)} Reenviar SAP" at bounding box center [689, 45] width 61 height 15
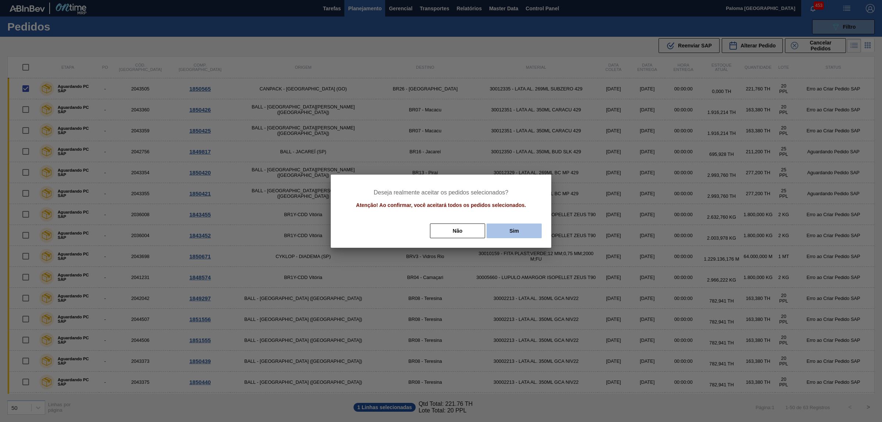
click at [514, 233] on button "Sim" at bounding box center [514, 230] width 55 height 15
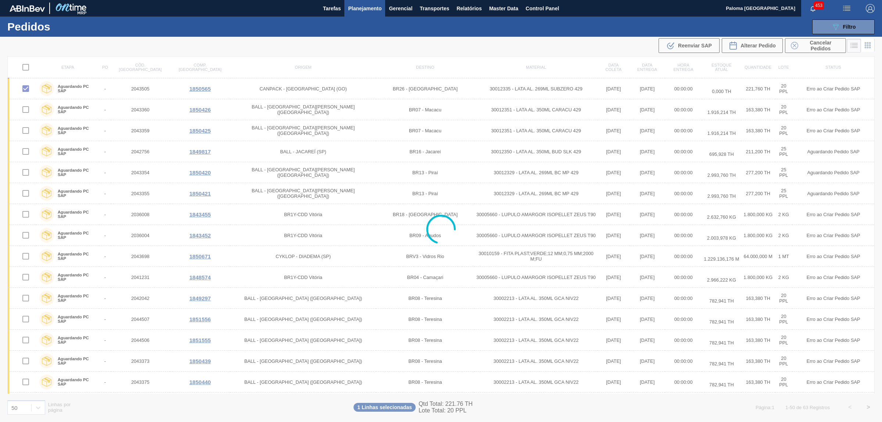
checkbox input "false"
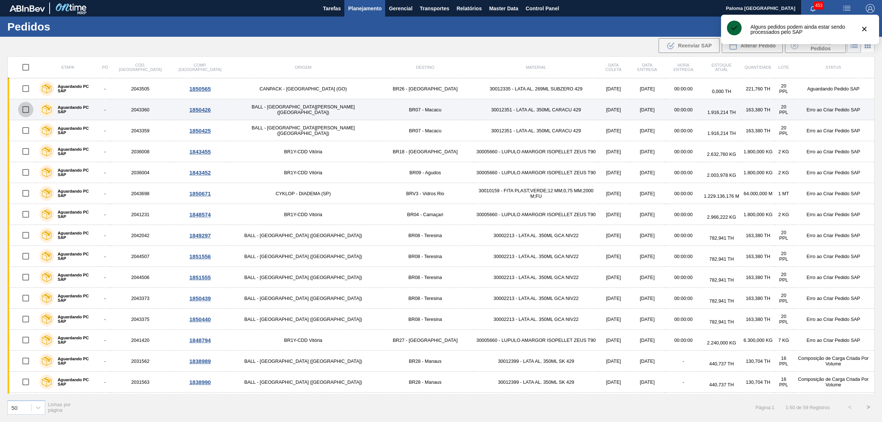
click at [28, 111] on input "checkbox" at bounding box center [25, 109] width 15 height 15
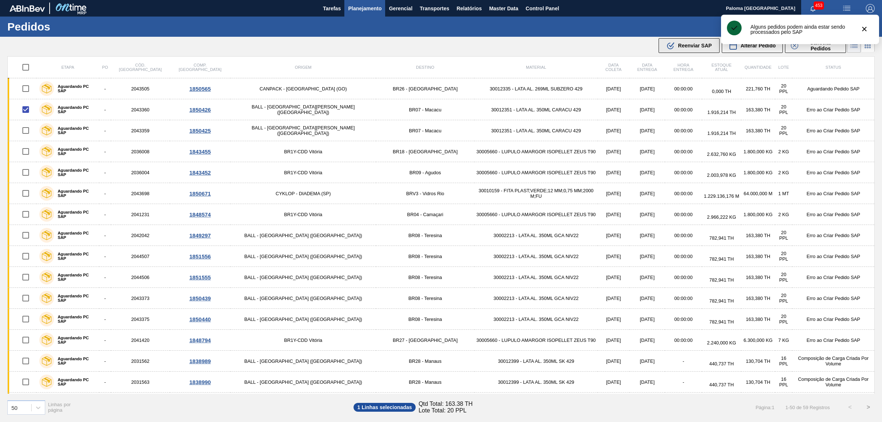
click at [688, 48] on span "Reenviar SAP" at bounding box center [695, 46] width 34 height 6
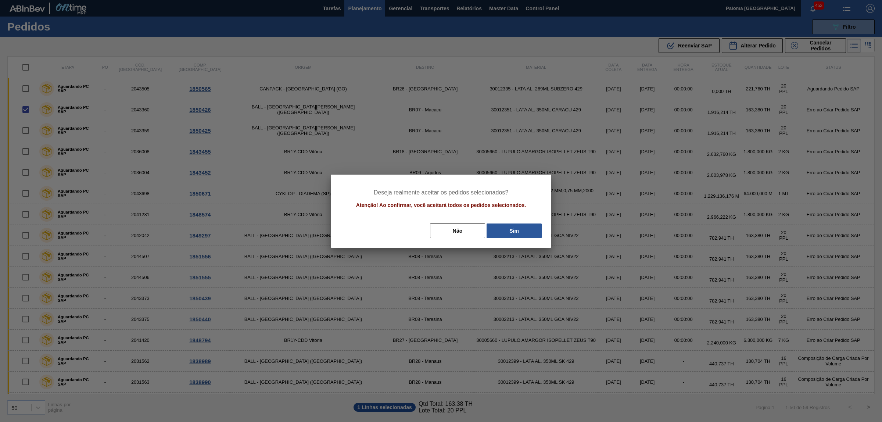
drag, startPoint x: 509, startPoint y: 226, endPoint x: 315, endPoint y: 185, distance: 198.1
click at [508, 226] on button "Sim" at bounding box center [514, 230] width 55 height 15
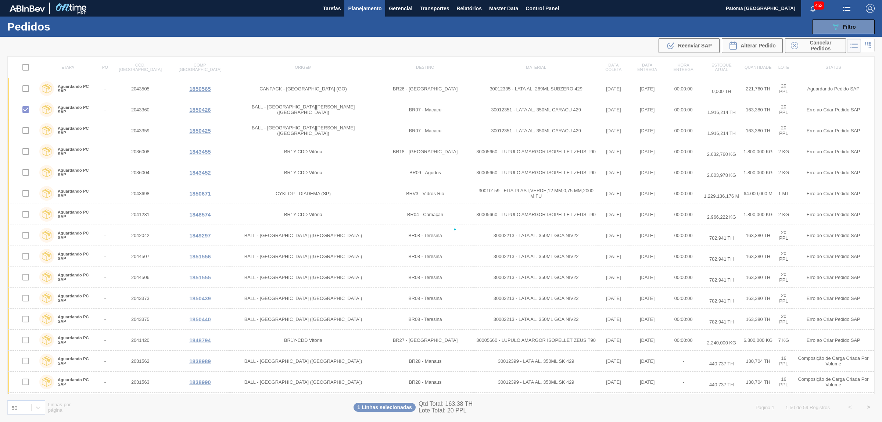
checkbox input "false"
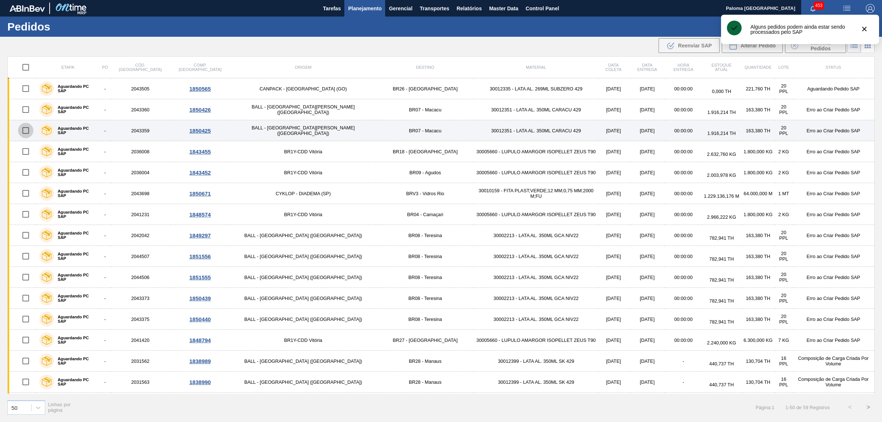
click at [32, 130] on input "checkbox" at bounding box center [25, 130] width 15 height 15
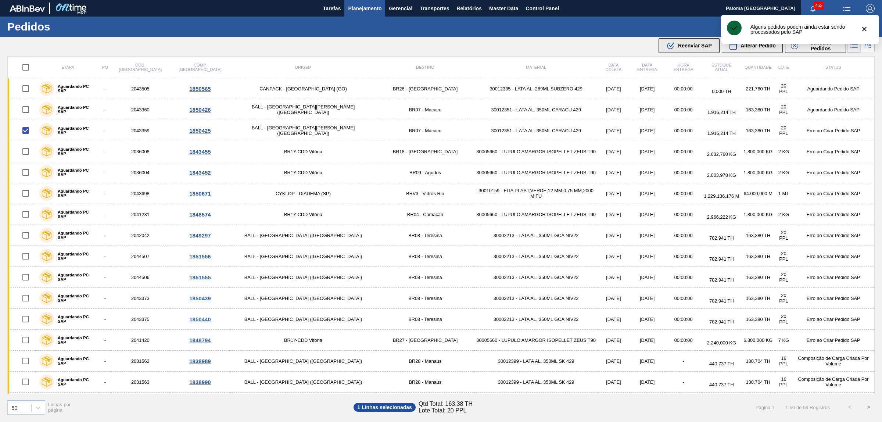
click at [693, 47] on span "Reenviar SAP" at bounding box center [695, 46] width 34 height 6
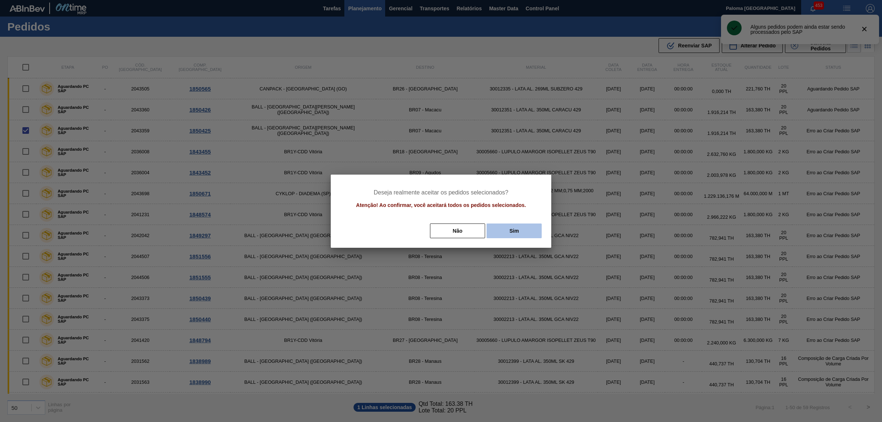
click at [525, 232] on button "Sim" at bounding box center [514, 230] width 55 height 15
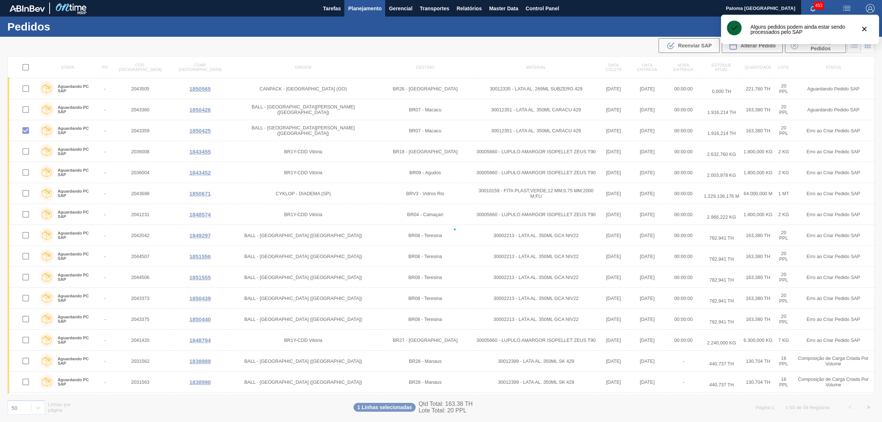
checkbox input "false"
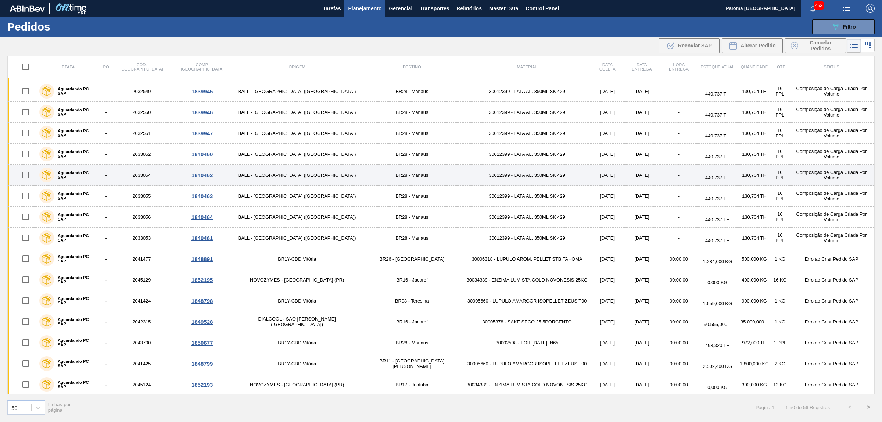
scroll to position [505, 0]
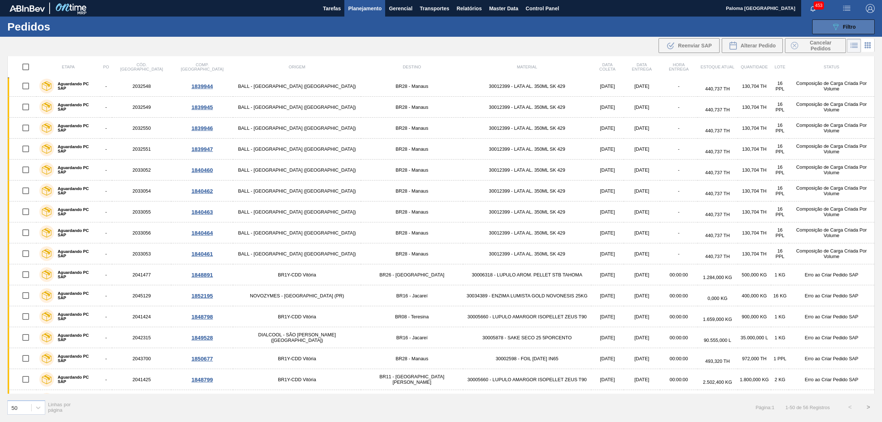
click at [831, 28] on icon "089F7B8B-B2A5-4AFE-B5C0-19BA573D28AC" at bounding box center [835, 26] width 9 height 9
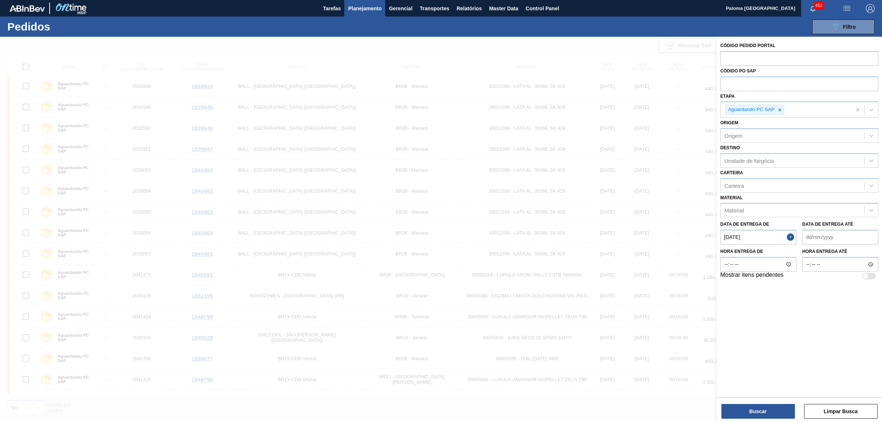
click at [789, 236] on button "Close" at bounding box center [792, 237] width 10 height 15
click at [763, 414] on button "Buscar" at bounding box center [759, 411] width 74 height 15
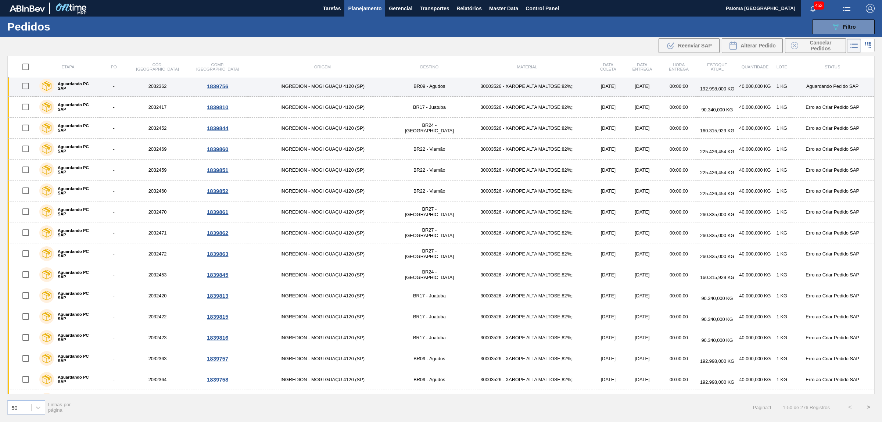
click at [172, 89] on td "2032362" at bounding box center [157, 86] width 59 height 21
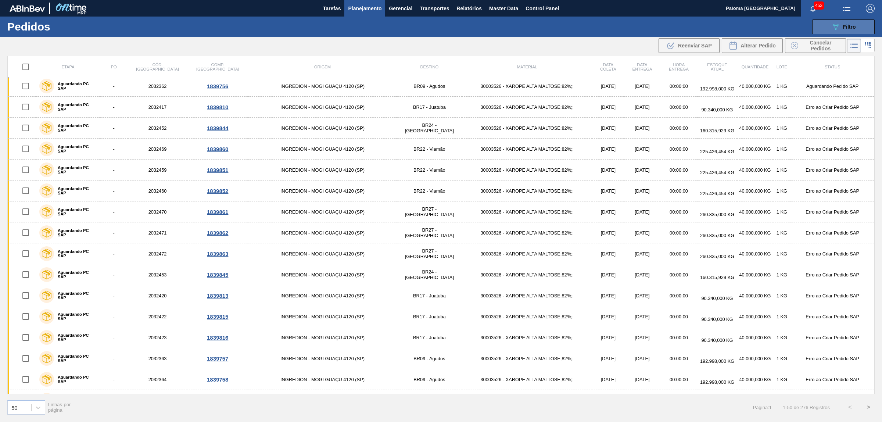
click at [832, 31] on button "089F7B8B-B2A5-4AFE-B5C0-19BA573D28AC Filtro" at bounding box center [843, 26] width 62 height 15
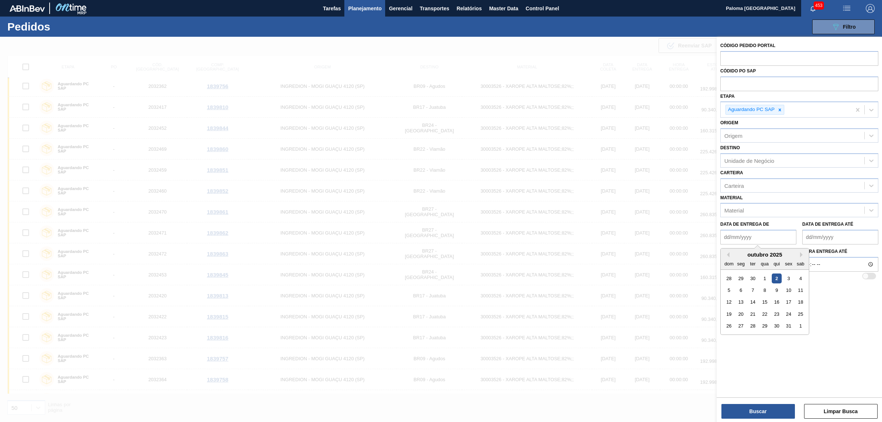
click at [763, 238] on de "Data de Entrega de" at bounding box center [758, 237] width 76 height 15
click at [765, 278] on div "1" at bounding box center [765, 278] width 10 height 10
type de "[DATE]"
click at [765, 278] on label "Mostrar itens pendentes" at bounding box center [751, 276] width 63 height 9
click at [862, 282] on input "Mostrar itens pendentes" at bounding box center [862, 282] width 0 height 0
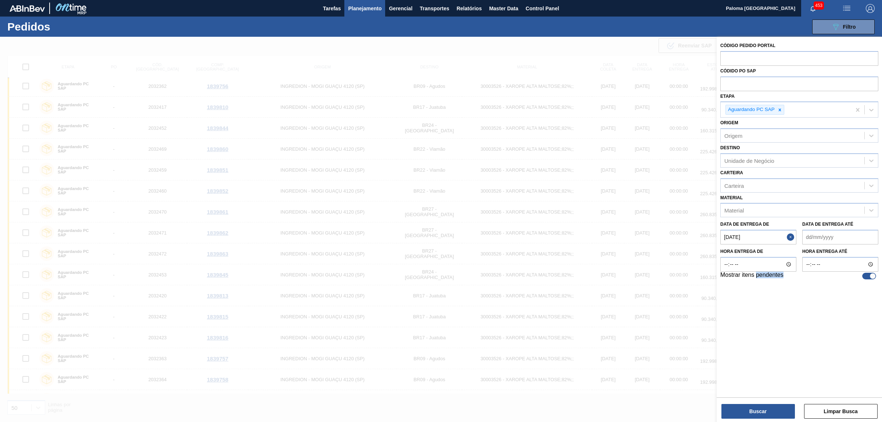
click at [866, 274] on div at bounding box center [869, 276] width 14 height 7
checkbox input "false"
click at [765, 414] on button "Buscar" at bounding box center [759, 411] width 74 height 15
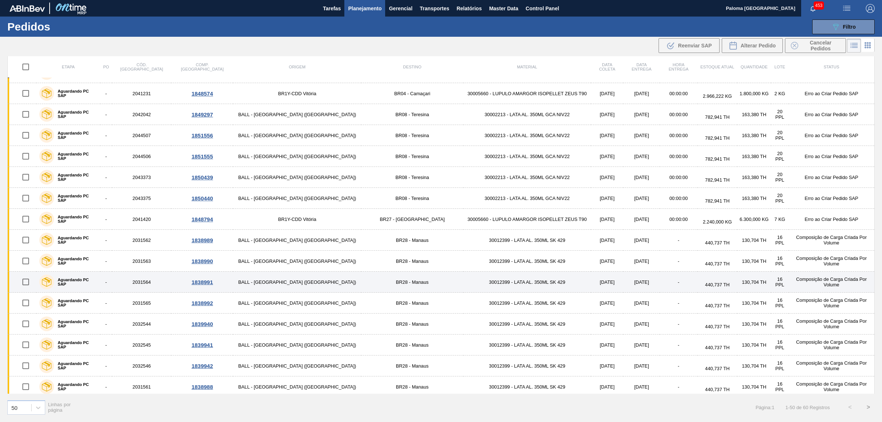
scroll to position [0, 0]
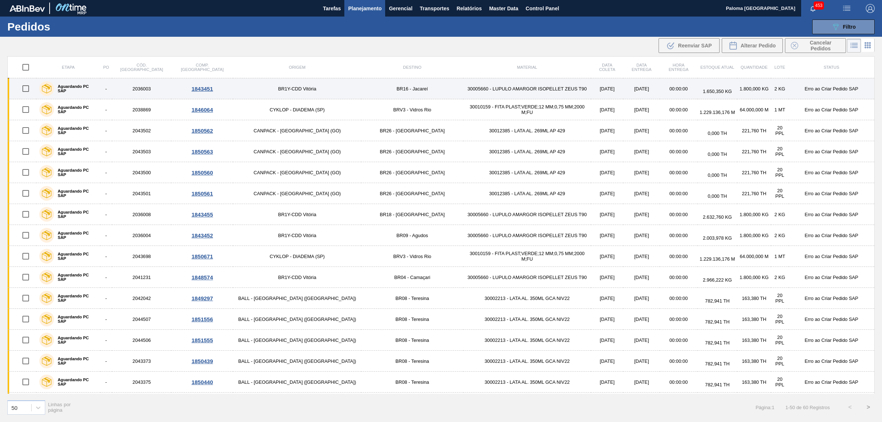
click at [26, 87] on input "checkbox" at bounding box center [25, 88] width 15 height 15
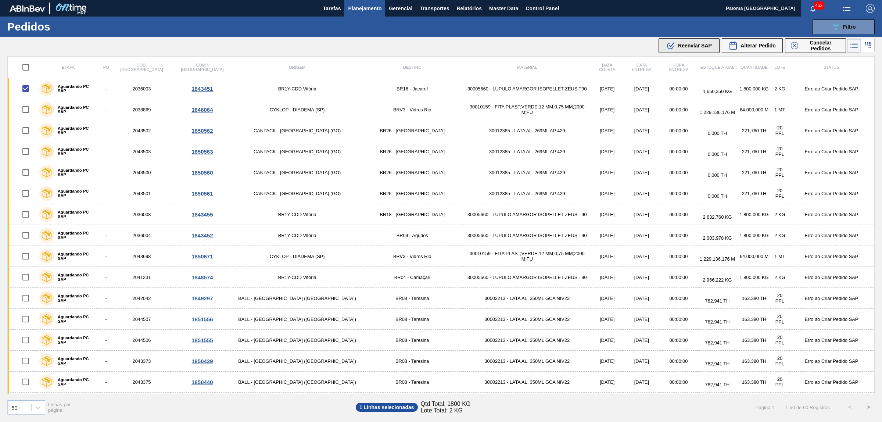
click at [682, 43] on span "Reenviar SAP" at bounding box center [695, 46] width 34 height 6
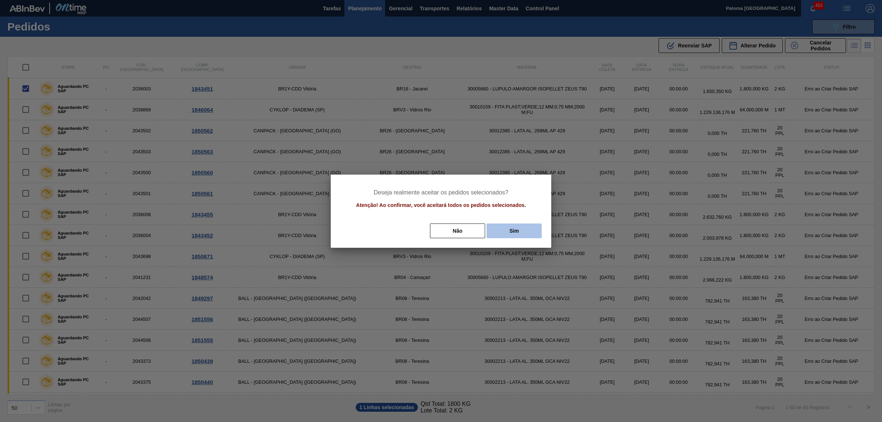
click at [514, 226] on button "Sim" at bounding box center [514, 230] width 55 height 15
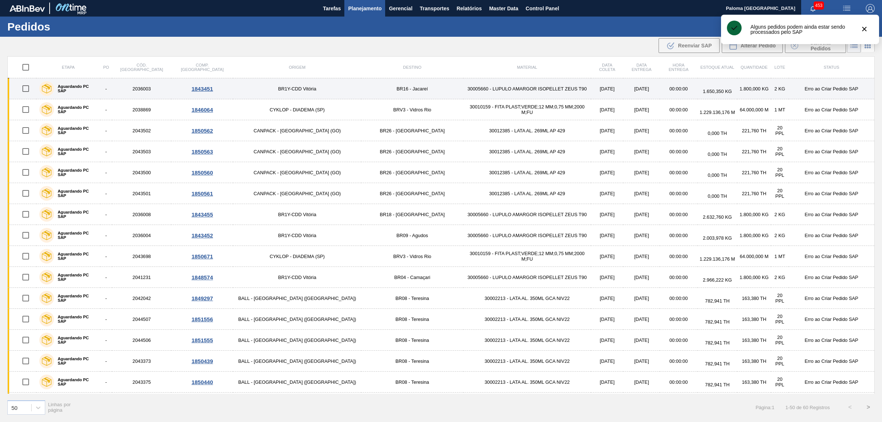
click at [28, 92] on input "checkbox" at bounding box center [25, 88] width 15 height 15
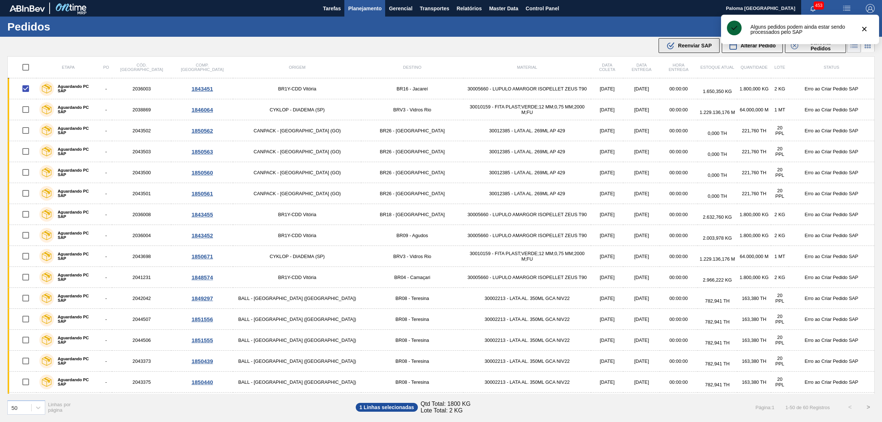
click at [676, 45] on div ".b{fill:var(--color-action-default)} Reenviar SAP" at bounding box center [689, 45] width 46 height 9
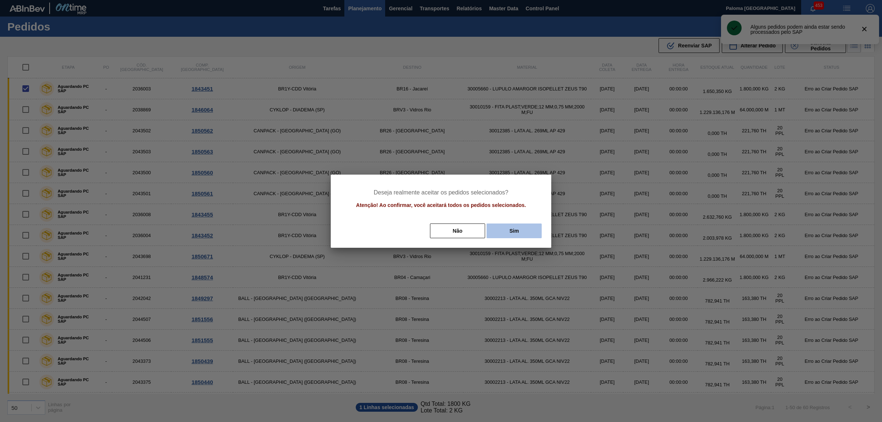
click at [515, 231] on button "Sim" at bounding box center [514, 230] width 55 height 15
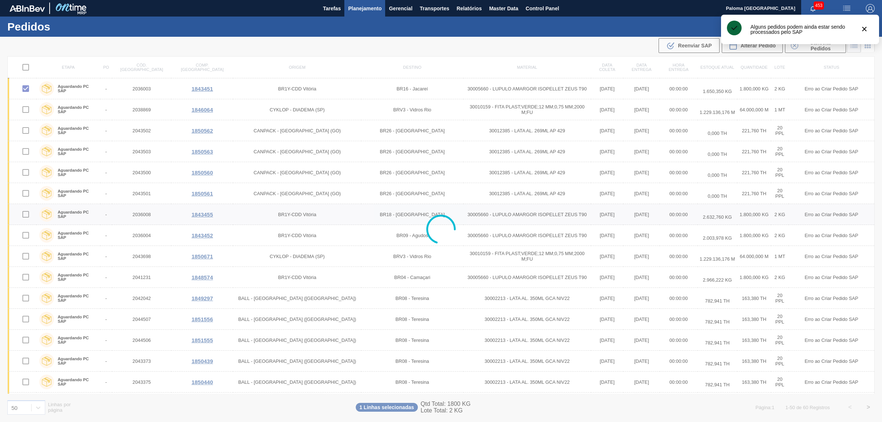
checkbox input "false"
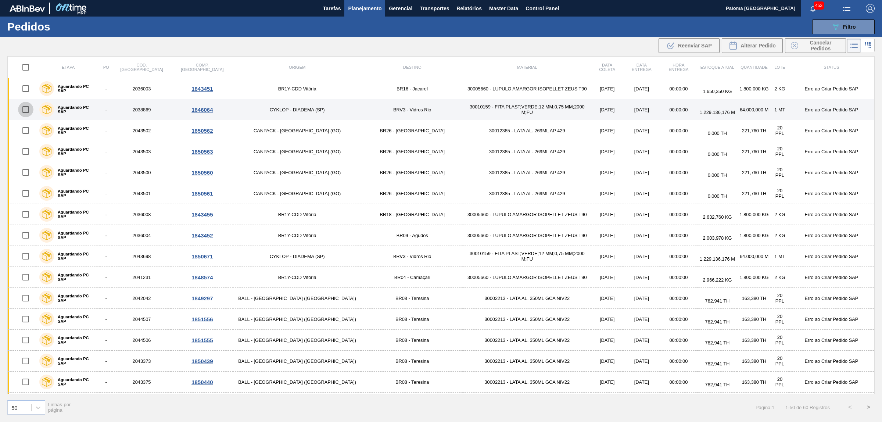
click at [30, 107] on input "checkbox" at bounding box center [25, 109] width 15 height 15
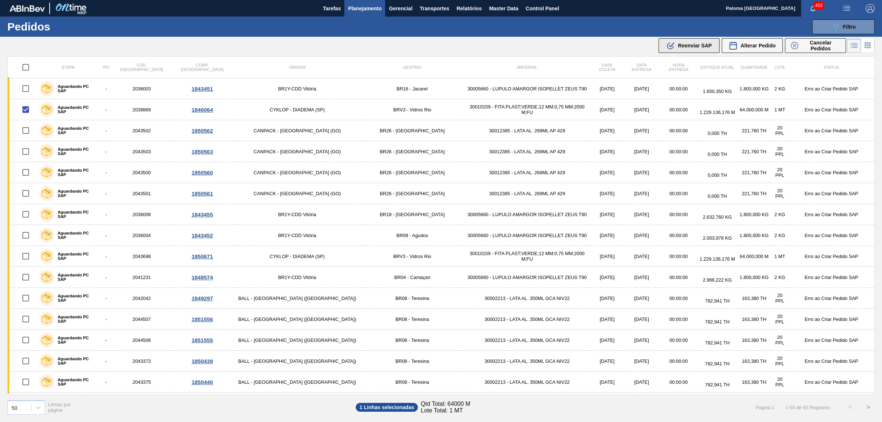
click at [697, 46] on span "Reenviar SAP" at bounding box center [695, 46] width 34 height 6
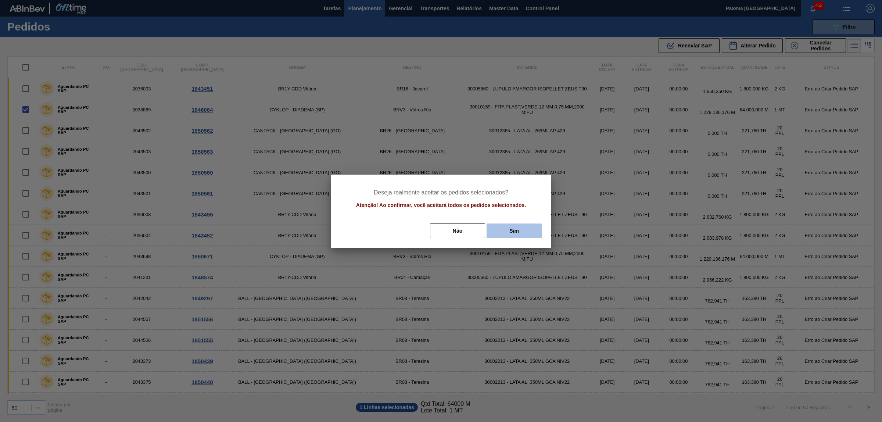
click at [514, 233] on button "Sim" at bounding box center [514, 230] width 55 height 15
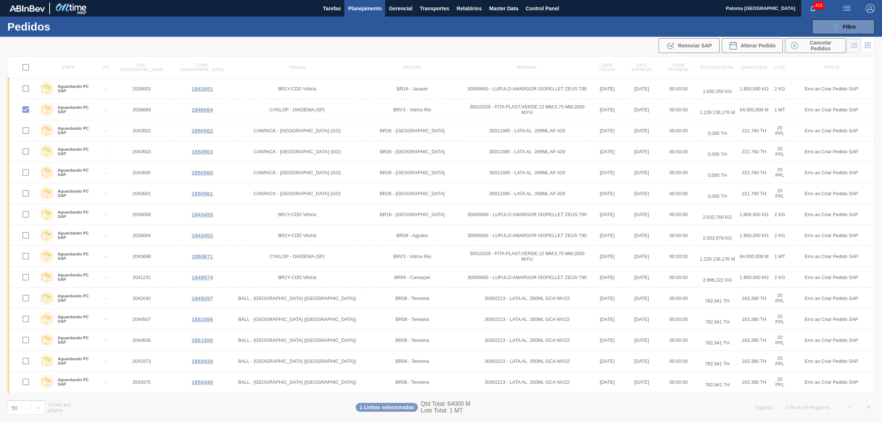
checkbox input "false"
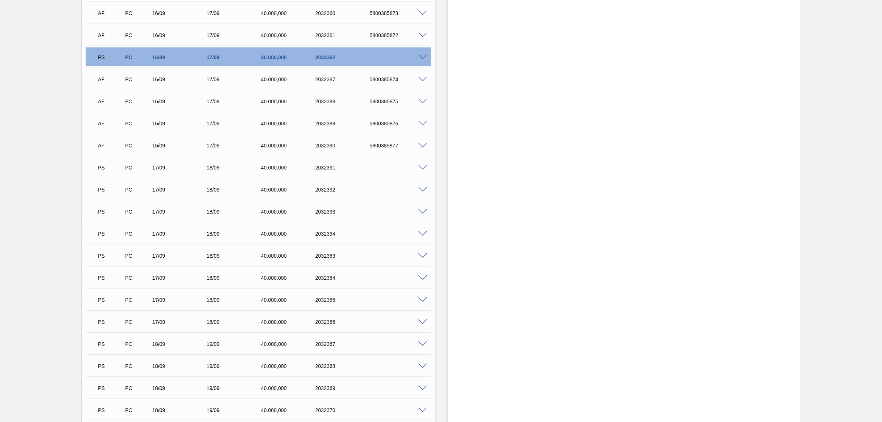
scroll to position [781, 0]
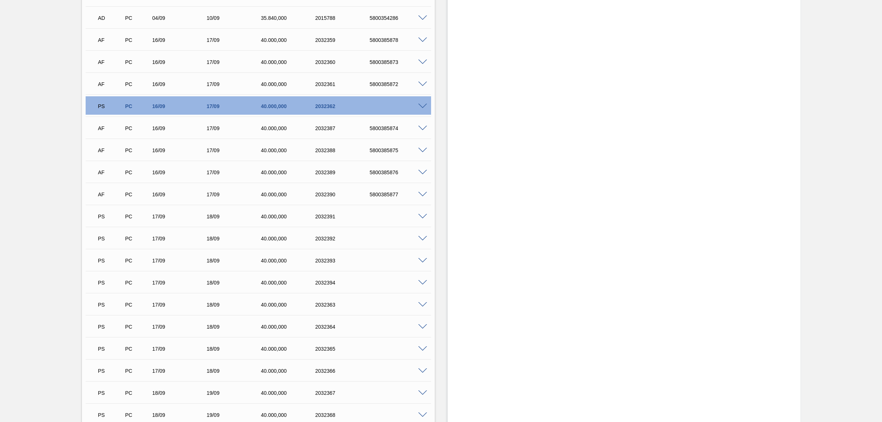
click at [423, 103] on div "PS PC 16/09 17/09 40.000,000 2032362" at bounding box center [259, 105] width 346 height 18
click at [424, 105] on span at bounding box center [422, 107] width 9 height 6
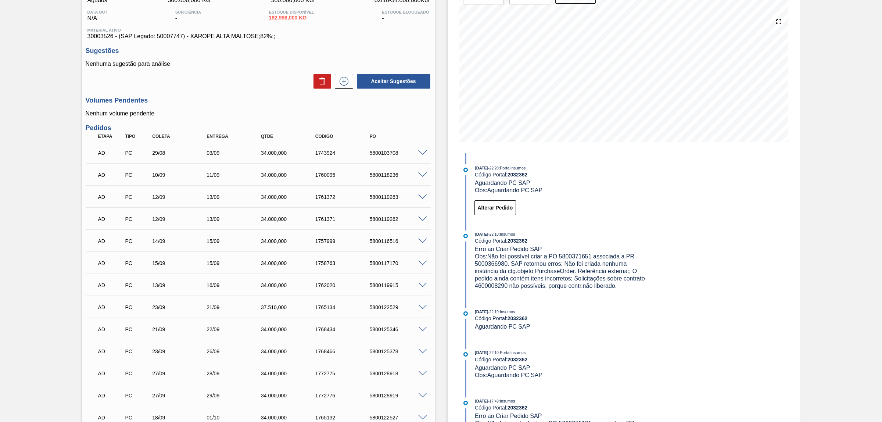
scroll to position [46, 0]
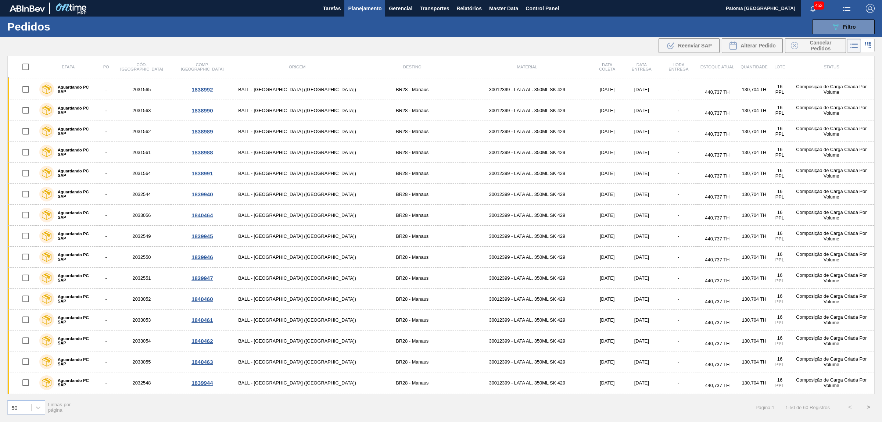
scroll to position [230, 0]
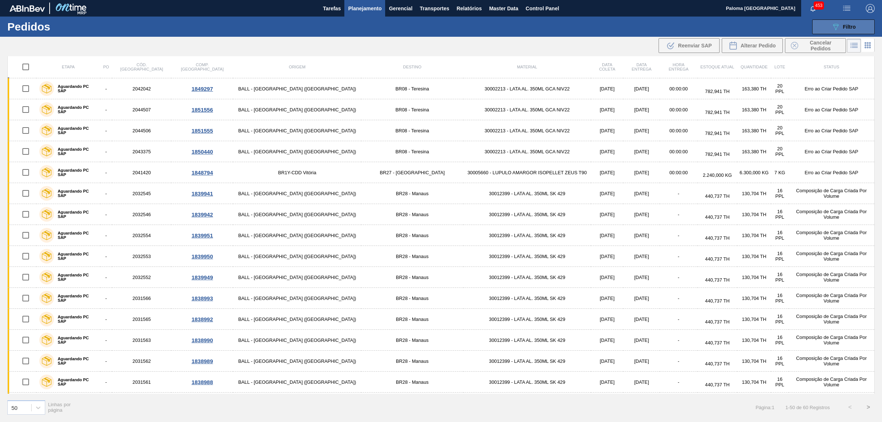
click at [830, 30] on button "089F7B8B-B2A5-4AFE-B5C0-19BA573D28AC Filtro" at bounding box center [843, 26] width 62 height 15
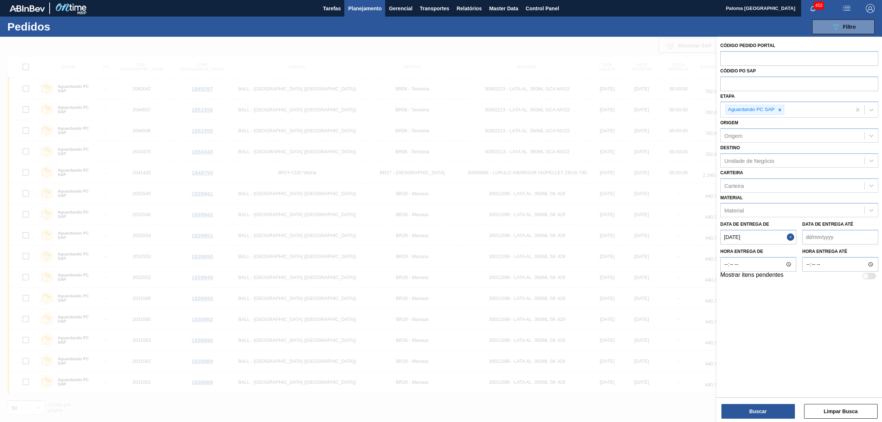
click at [347, 9] on button "Planejamento" at bounding box center [364, 8] width 41 height 17
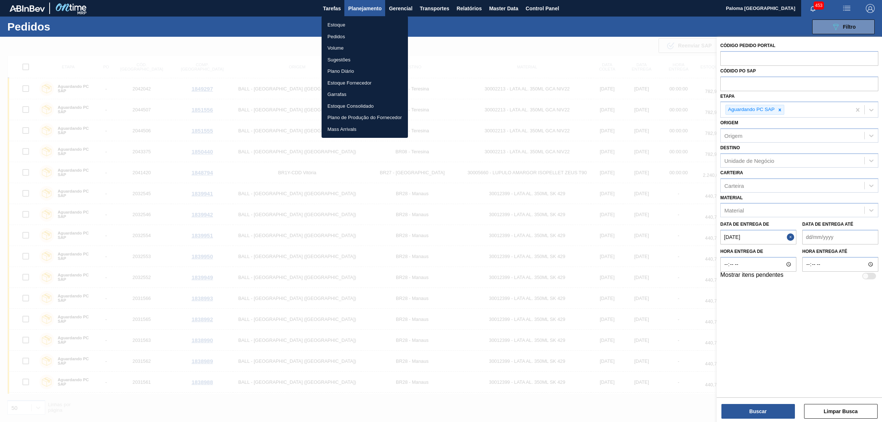
click at [779, 111] on div at bounding box center [441, 211] width 882 height 422
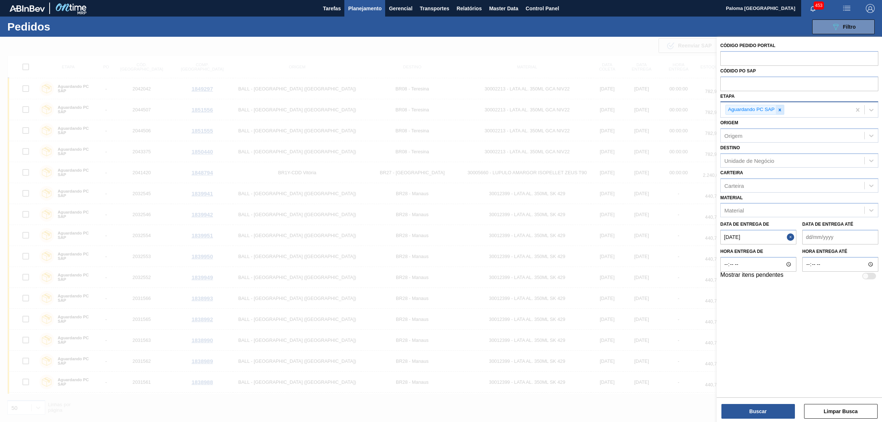
click at [780, 109] on icon at bounding box center [780, 109] width 3 height 3
click at [793, 232] on button "Close" at bounding box center [792, 235] width 10 height 15
click at [731, 63] on input "text" at bounding box center [799, 58] width 158 height 14
type input "2042189"
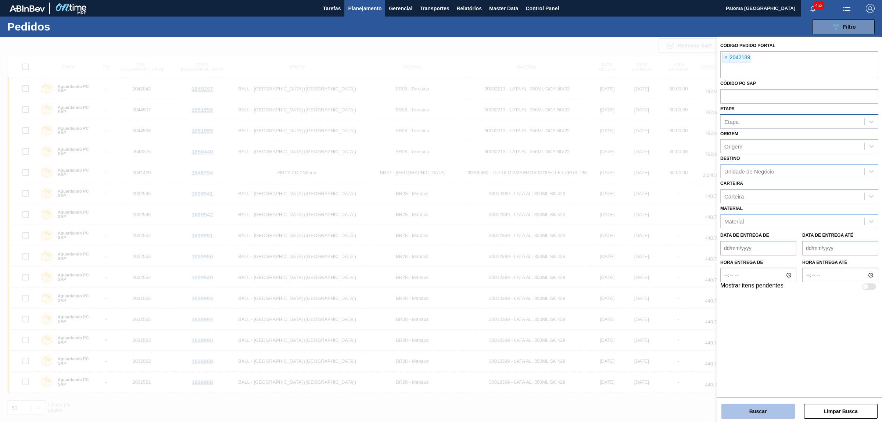
click at [744, 414] on button "Buscar" at bounding box center [759, 411] width 74 height 15
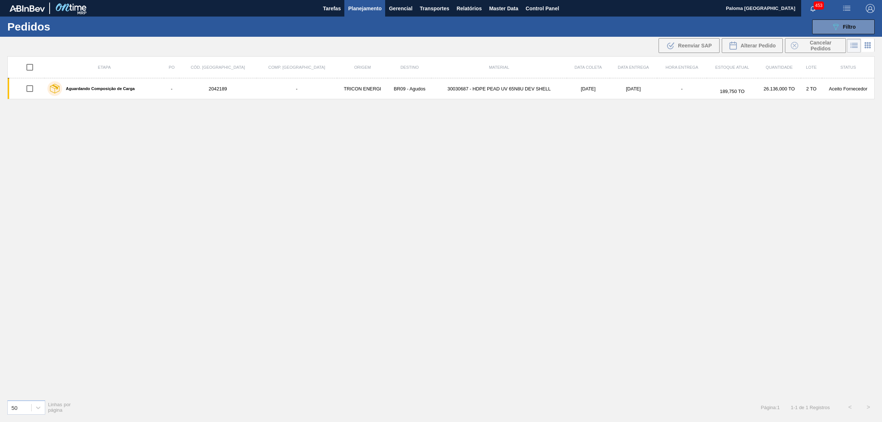
scroll to position [0, 0]
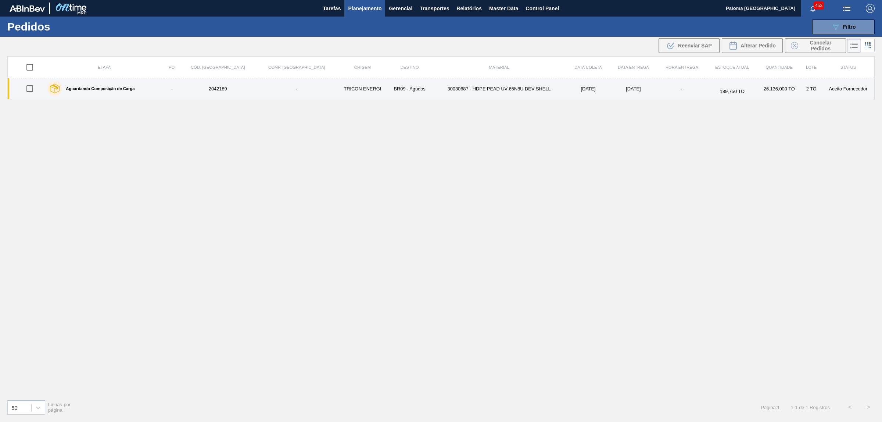
click at [126, 89] on label "Aguardando Composição de Carga" at bounding box center [98, 88] width 72 height 4
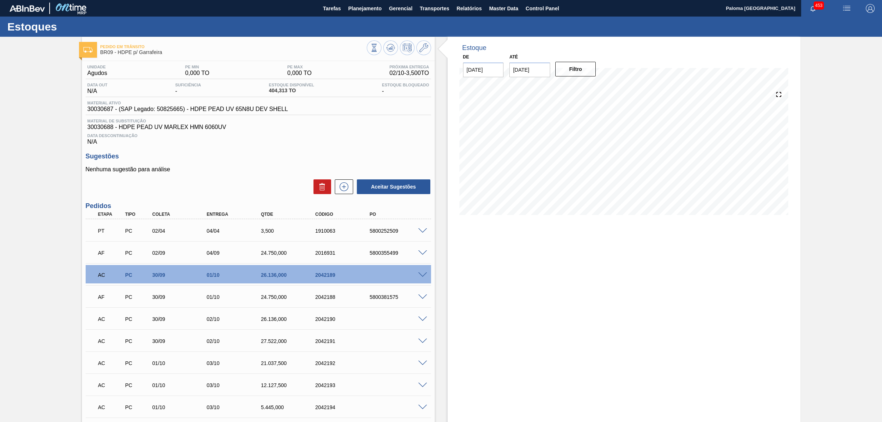
click at [420, 278] on span at bounding box center [422, 275] width 9 height 6
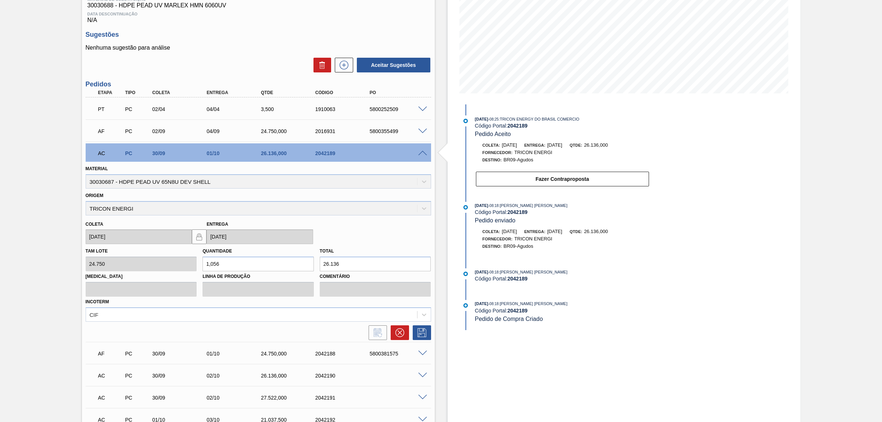
scroll to position [138, 0]
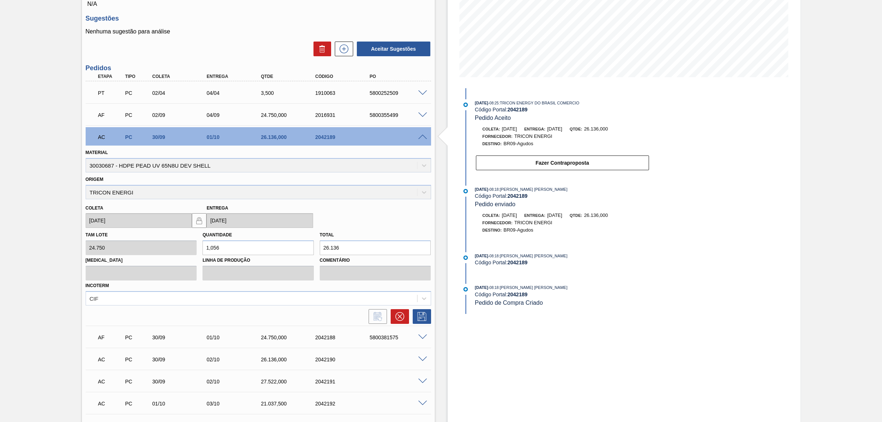
click at [422, 116] on span at bounding box center [422, 115] width 9 height 6
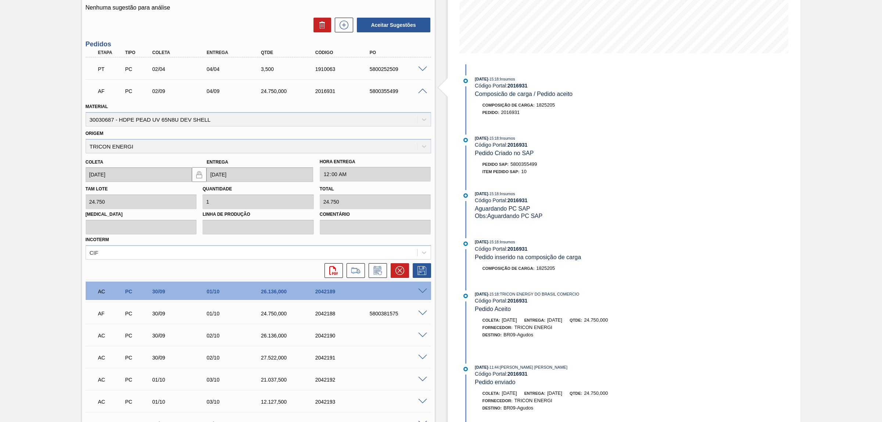
scroll to position [184, 0]
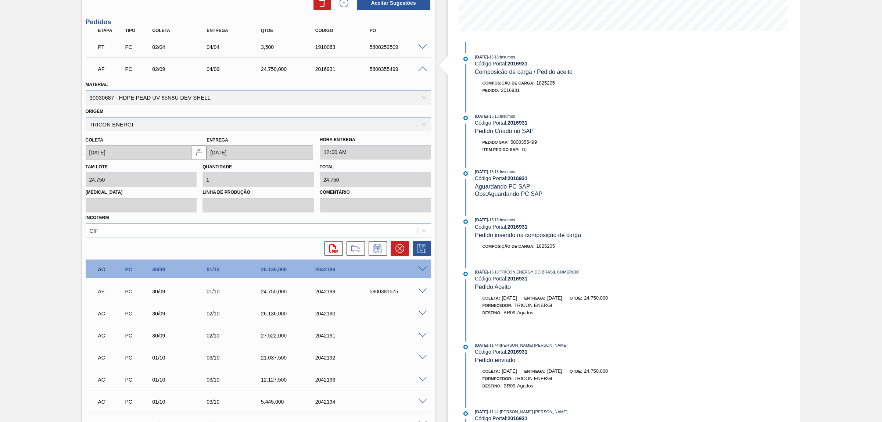
click at [422, 270] on span at bounding box center [422, 269] width 9 height 6
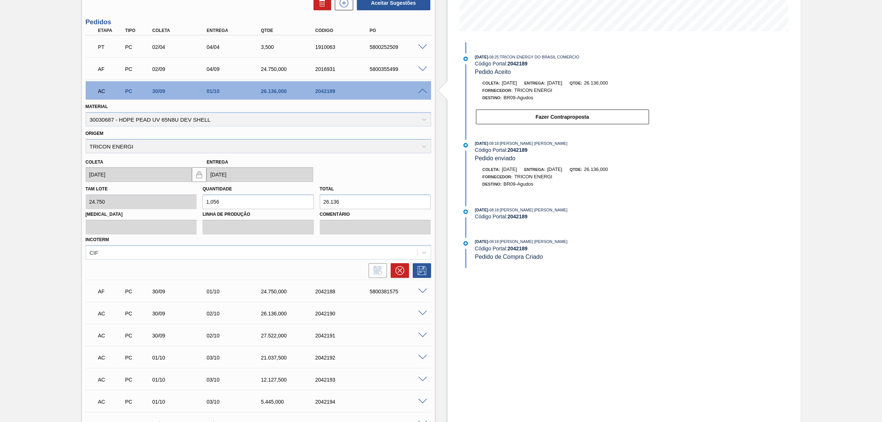
click at [425, 94] on span at bounding box center [422, 92] width 9 height 6
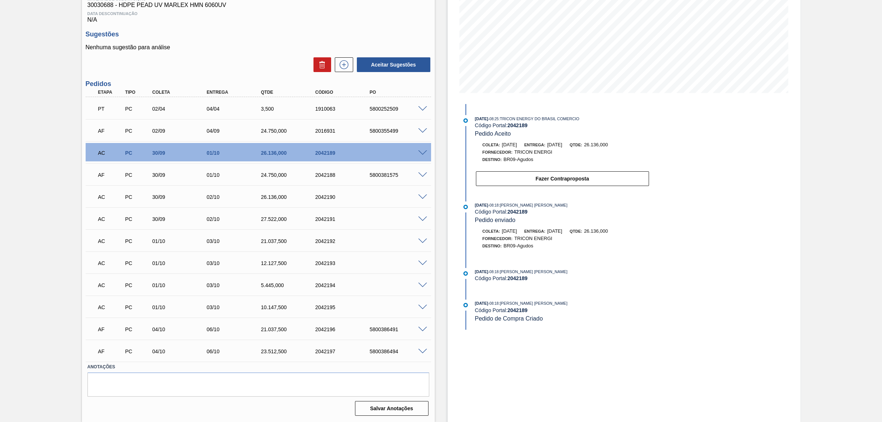
click at [423, 196] on span at bounding box center [422, 197] width 9 height 6
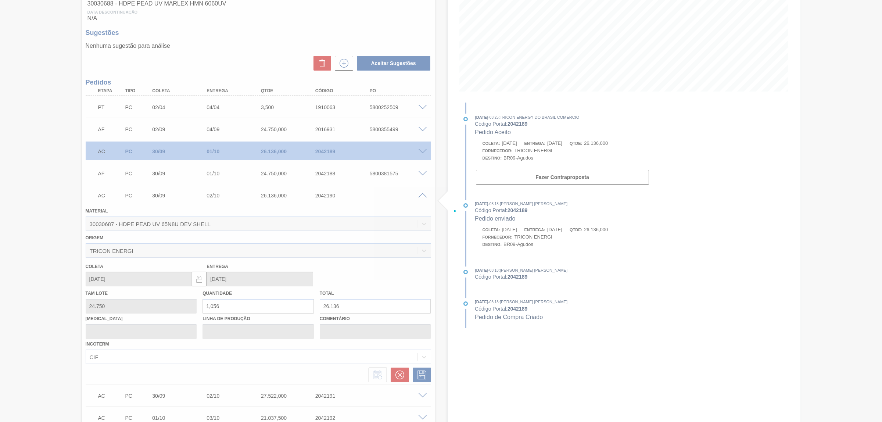
scroll to position [184, 0]
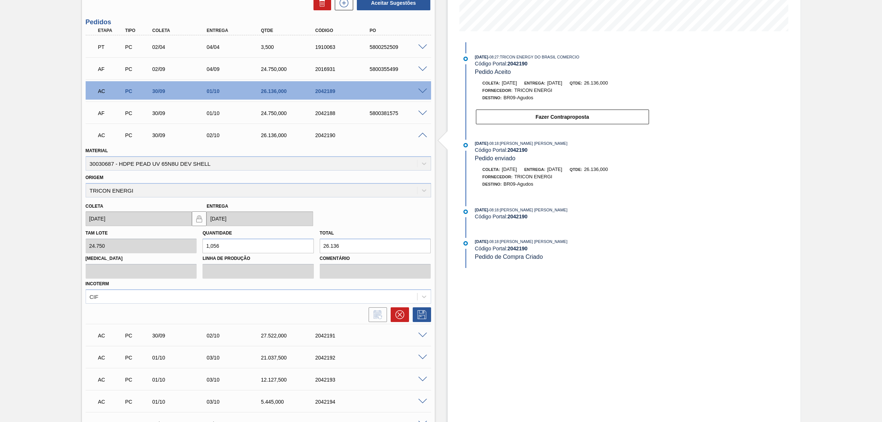
click at [423, 94] on span at bounding box center [422, 92] width 9 height 6
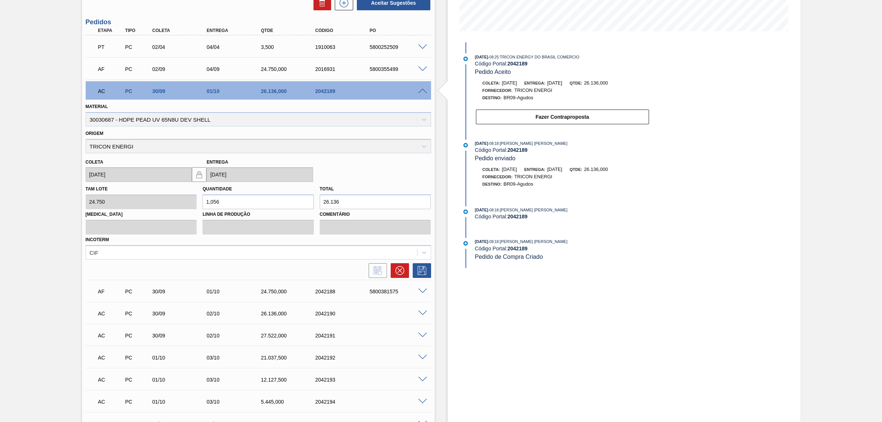
click at [422, 72] on span at bounding box center [422, 70] width 9 height 6
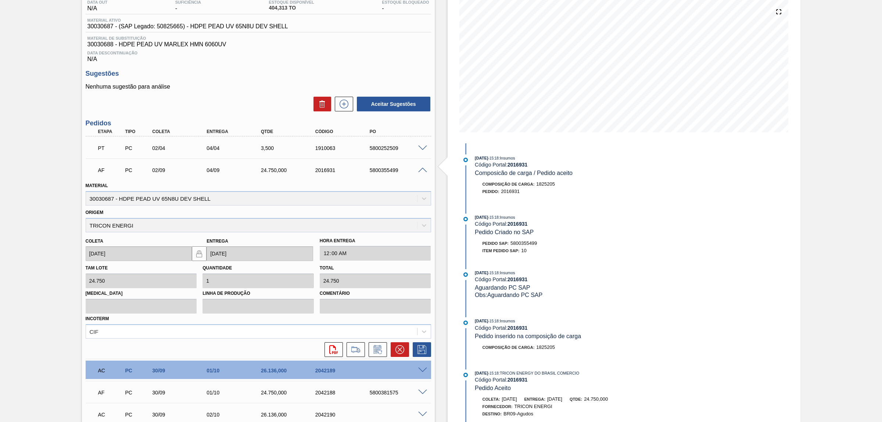
scroll to position [0, 0]
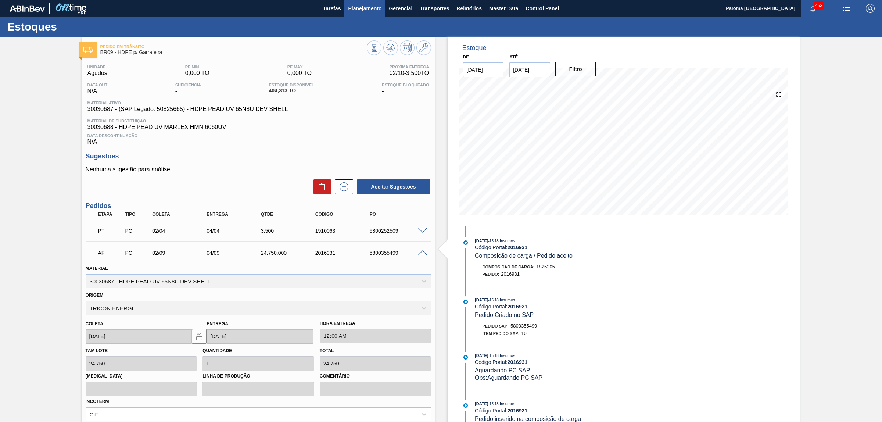
click at [365, 6] on span "Planejamento" at bounding box center [364, 8] width 33 height 9
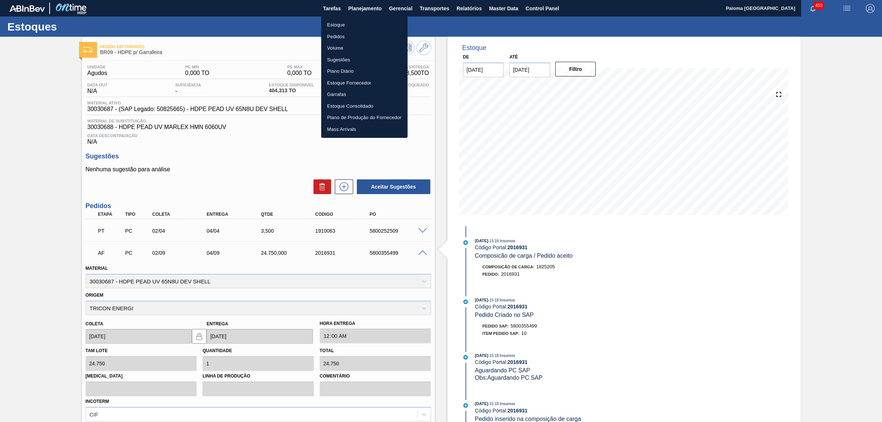
click at [342, 37] on li "Pedidos" at bounding box center [364, 37] width 86 height 12
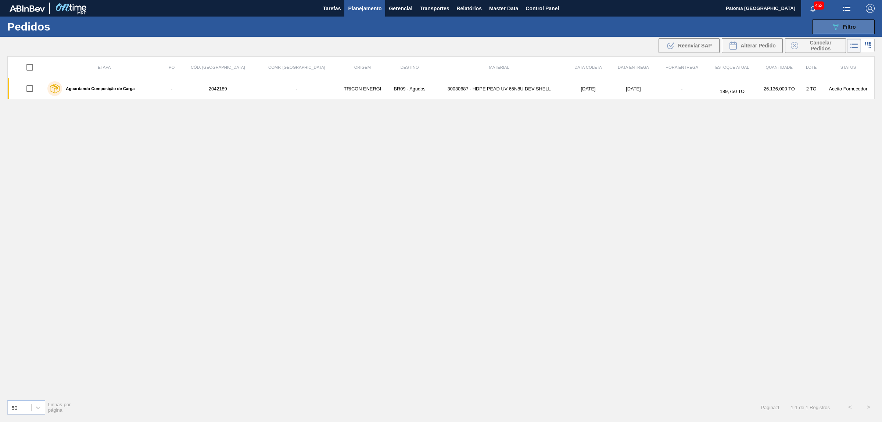
click at [820, 32] on button "089F7B8B-B2A5-4AFE-B5C0-19BA573D28AC Filtro" at bounding box center [843, 26] width 62 height 15
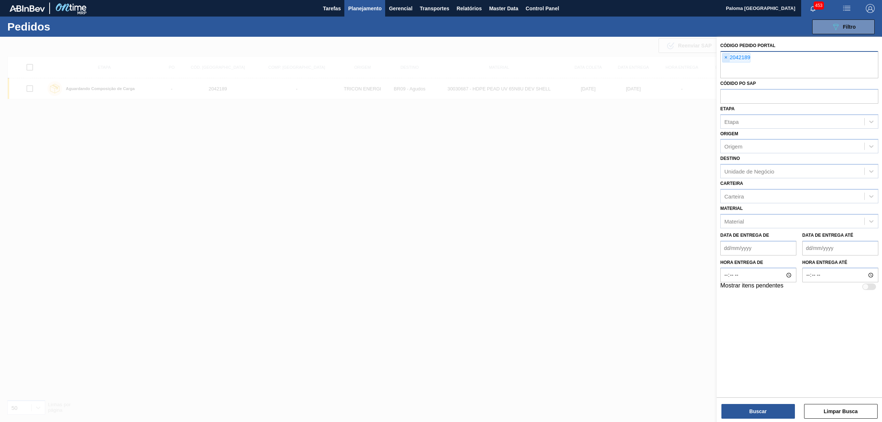
click at [725, 57] on span "×" at bounding box center [726, 57] width 7 height 9
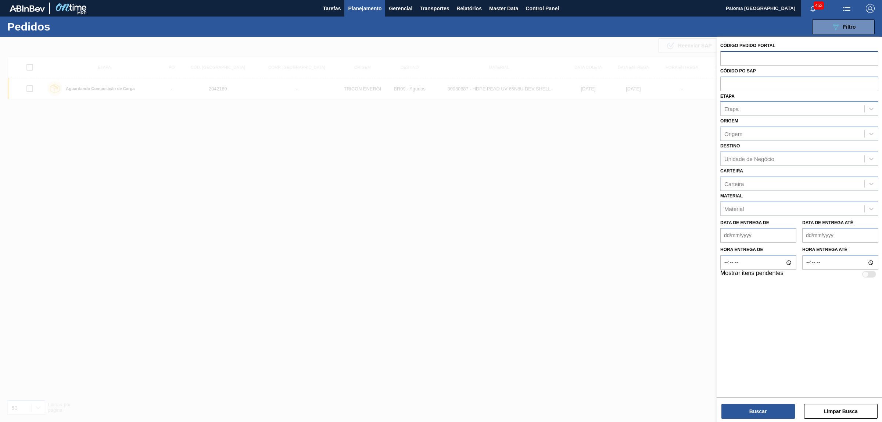
click at [729, 110] on div "Etapa" at bounding box center [732, 109] width 14 height 6
type input "pc"
click at [769, 124] on div "Aguardando PC SAP" at bounding box center [799, 127] width 158 height 14
click at [761, 416] on button "Buscar" at bounding box center [759, 411] width 74 height 15
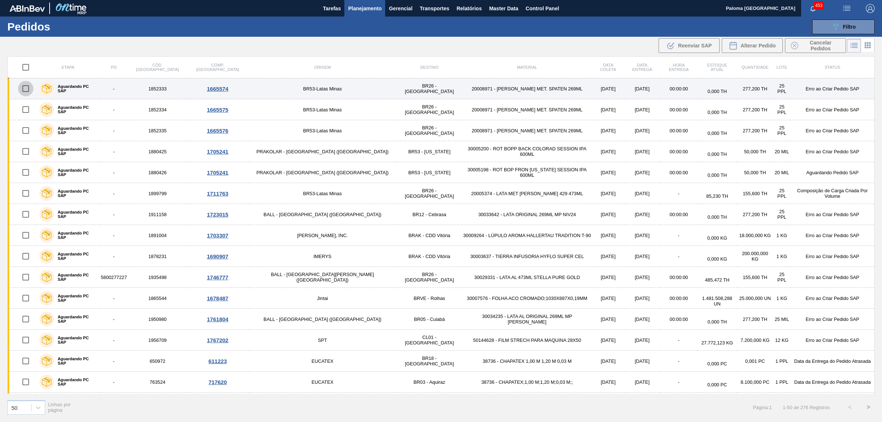
click at [29, 91] on input "checkbox" at bounding box center [25, 88] width 15 height 15
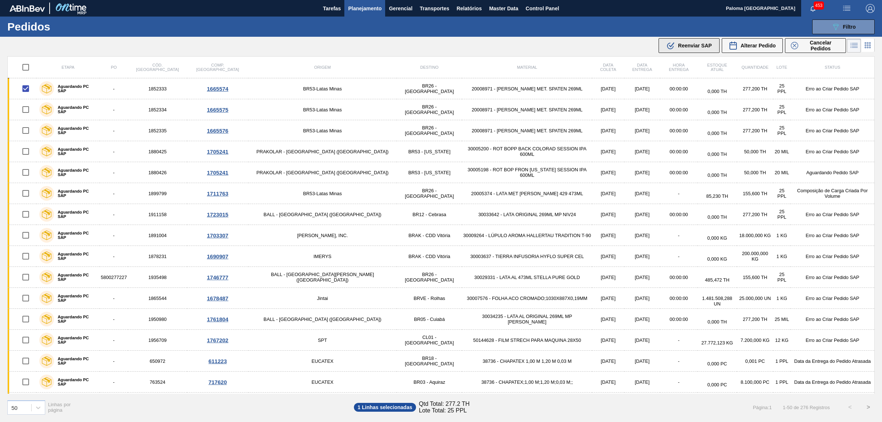
click at [691, 46] on span "Reenviar SAP" at bounding box center [695, 46] width 34 height 6
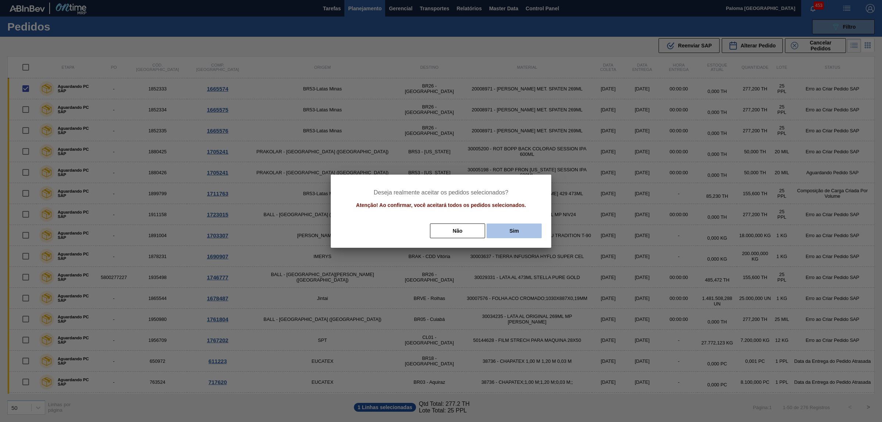
click at [524, 232] on button "Sim" at bounding box center [514, 230] width 55 height 15
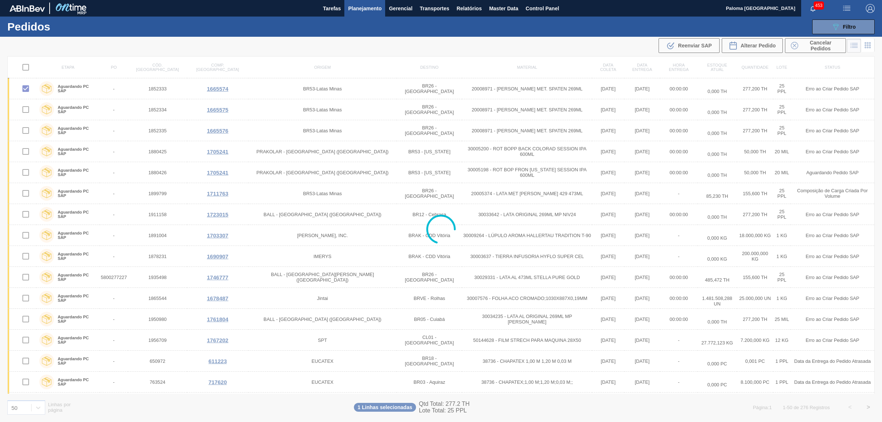
checkbox input "false"
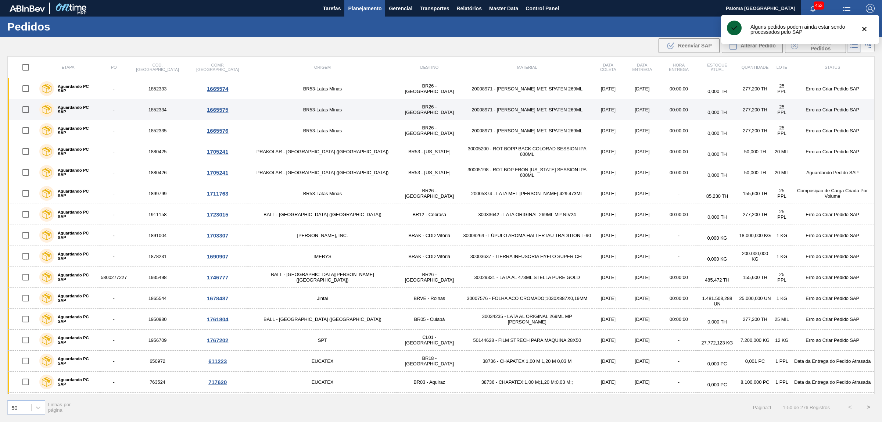
click at [31, 111] on input "checkbox" at bounding box center [25, 109] width 15 height 15
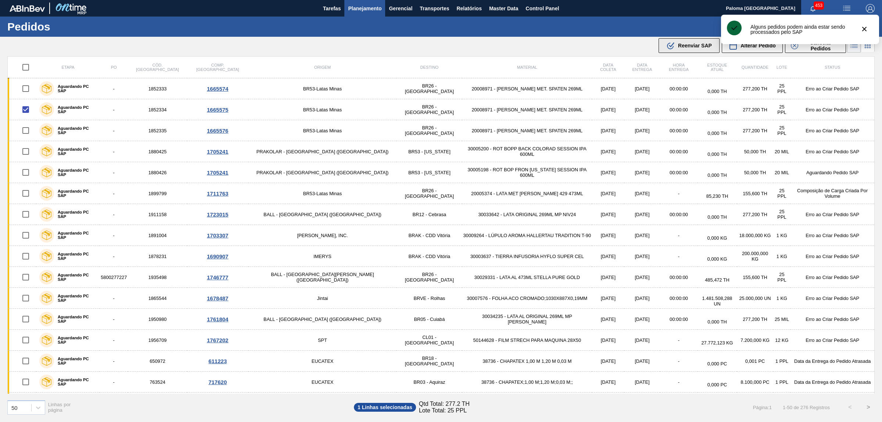
click at [684, 48] on span "Reenviar SAP" at bounding box center [695, 46] width 34 height 6
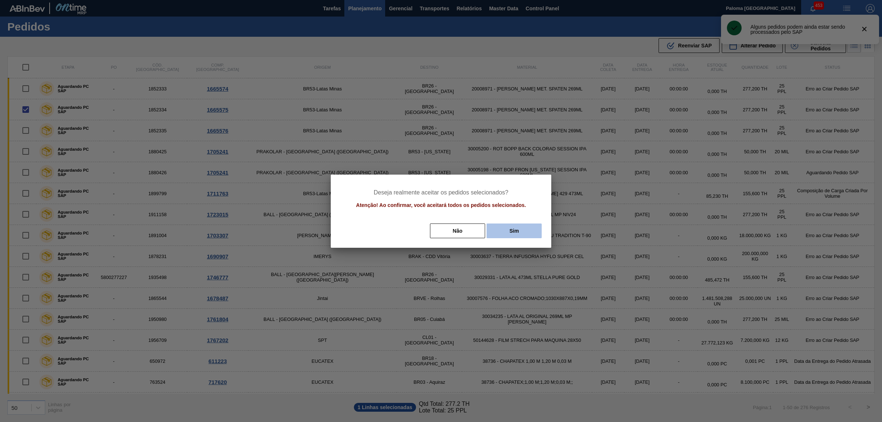
click at [523, 228] on button "Sim" at bounding box center [514, 230] width 55 height 15
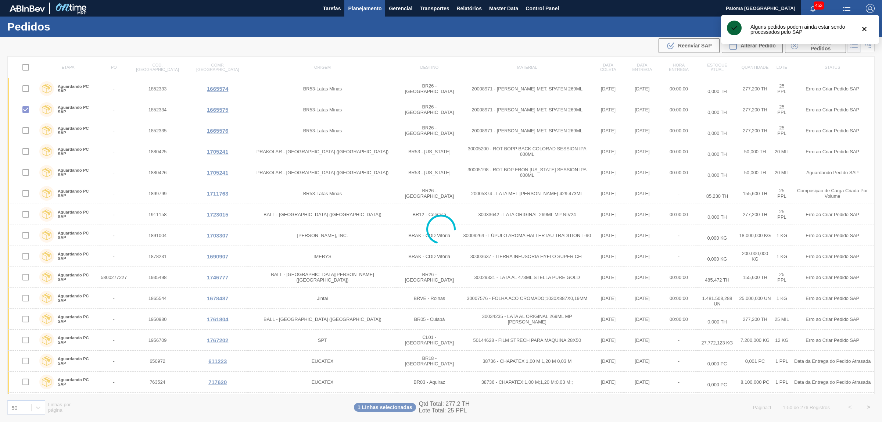
checkbox input "false"
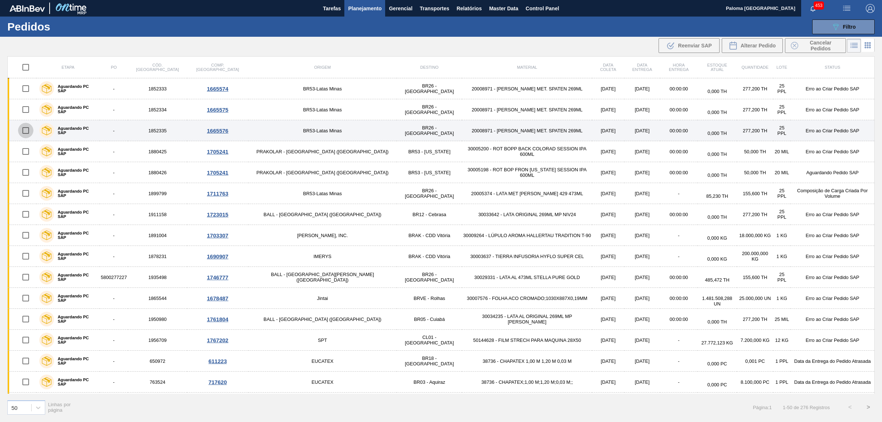
click at [28, 131] on input "checkbox" at bounding box center [25, 130] width 15 height 15
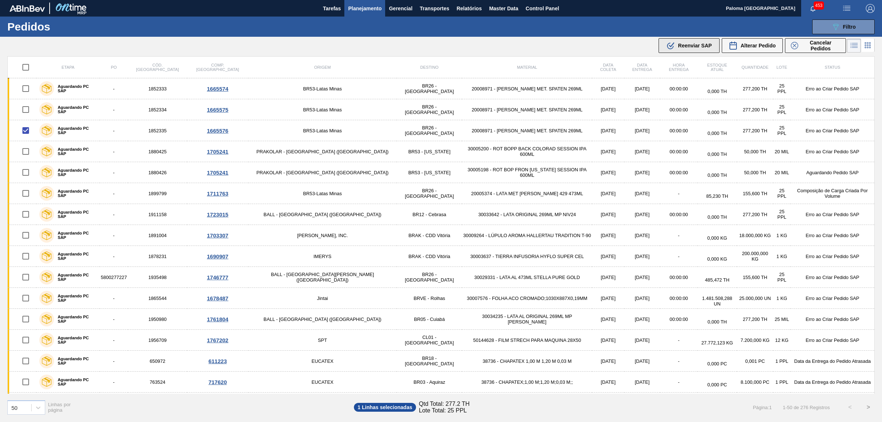
click at [683, 42] on div ".b{fill:var(--color-action-default)} Reenviar SAP" at bounding box center [689, 45] width 46 height 9
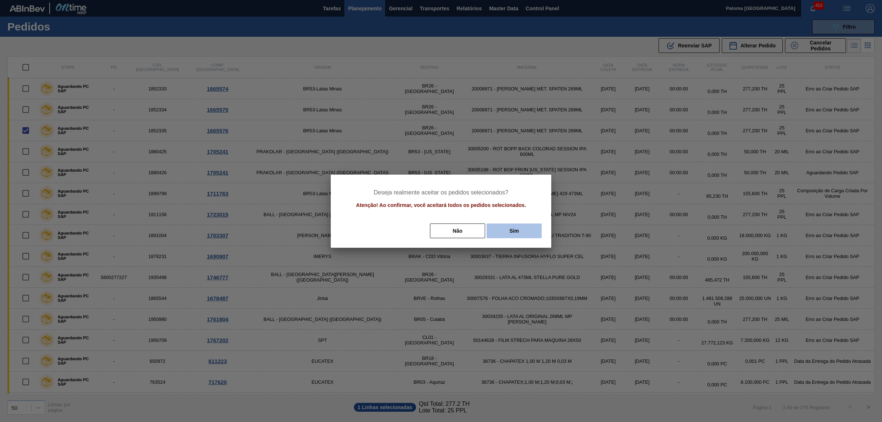
click at [515, 230] on button "Sim" at bounding box center [514, 230] width 55 height 15
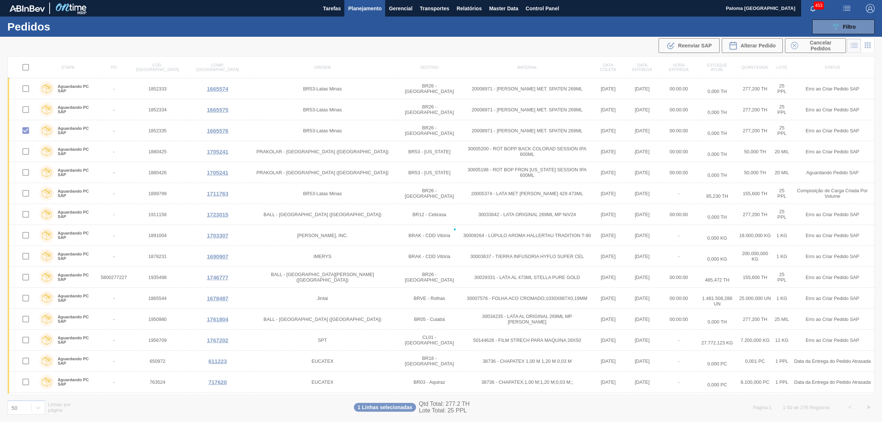
checkbox input "false"
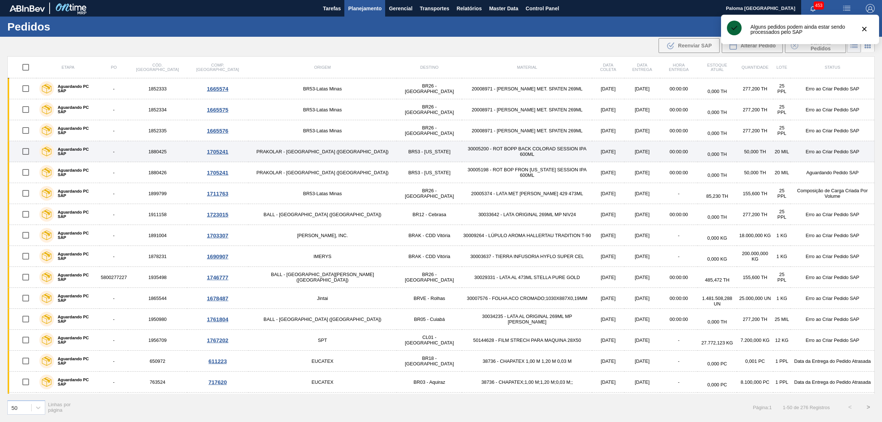
click at [30, 151] on input "checkbox" at bounding box center [25, 151] width 15 height 15
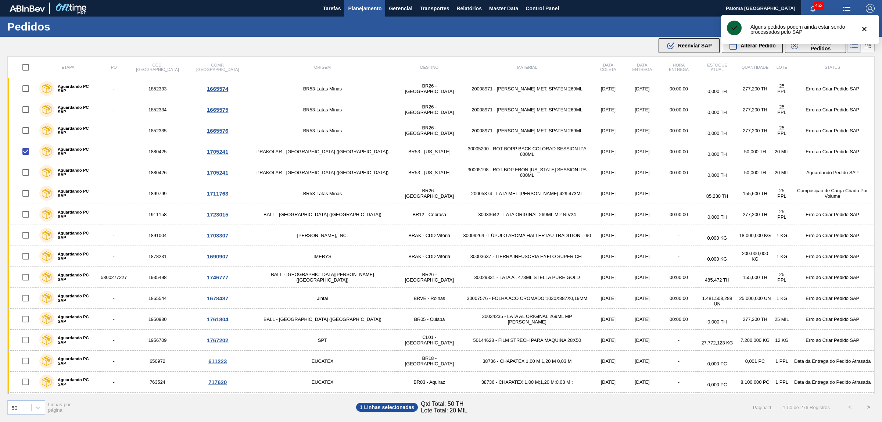
click at [683, 45] on span "Reenviar SAP" at bounding box center [695, 46] width 34 height 6
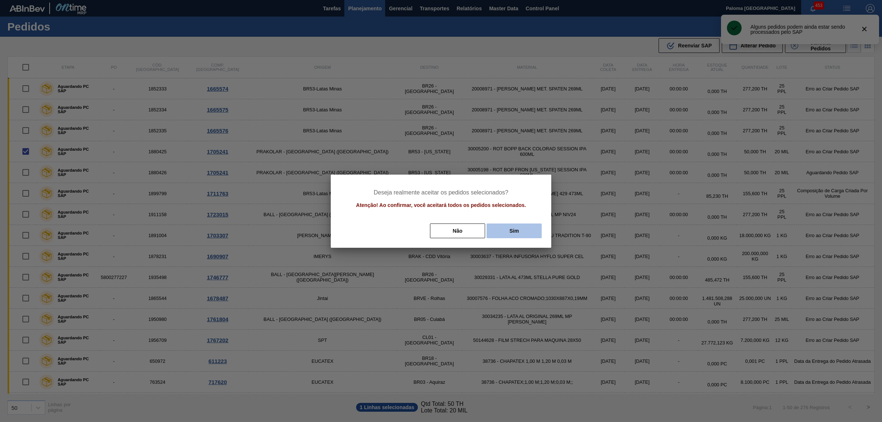
click at [519, 232] on button "Sim" at bounding box center [514, 230] width 55 height 15
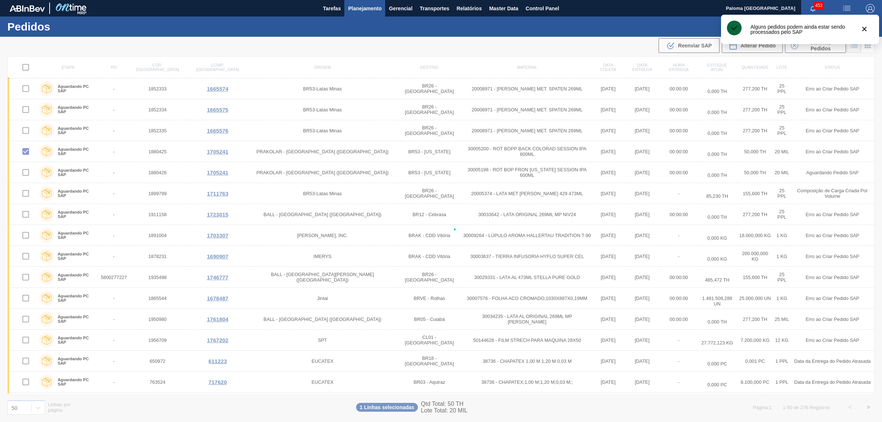
checkbox input "false"
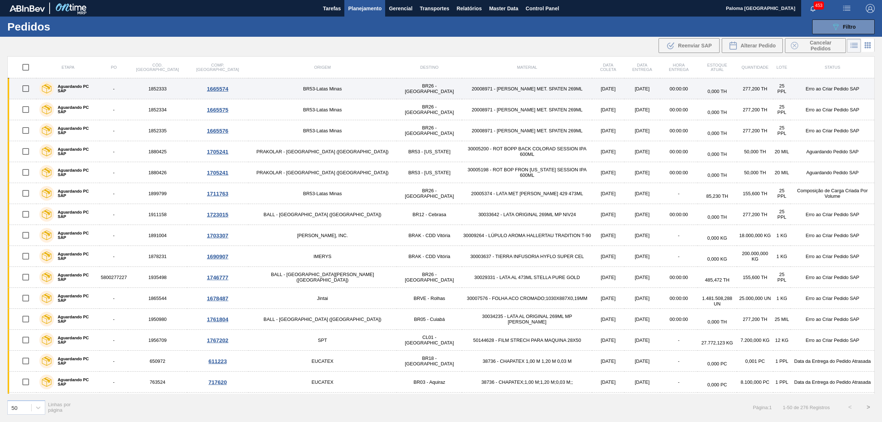
click at [168, 89] on td "1852333" at bounding box center [157, 88] width 59 height 21
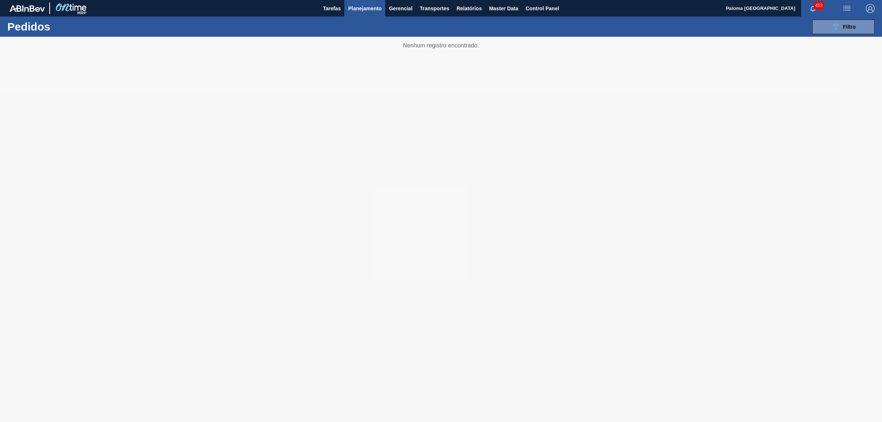
click at [827, 17] on div "089F7B8B-B2A5-4AFE-B5C0-19BA573D28AC Filtro Código Pedido Portal Códido PO SAP …" at bounding box center [500, 27] width 758 height 22
click at [831, 27] on icon "089F7B8B-B2A5-4AFE-B5C0-19BA573D28AC" at bounding box center [835, 26] width 9 height 9
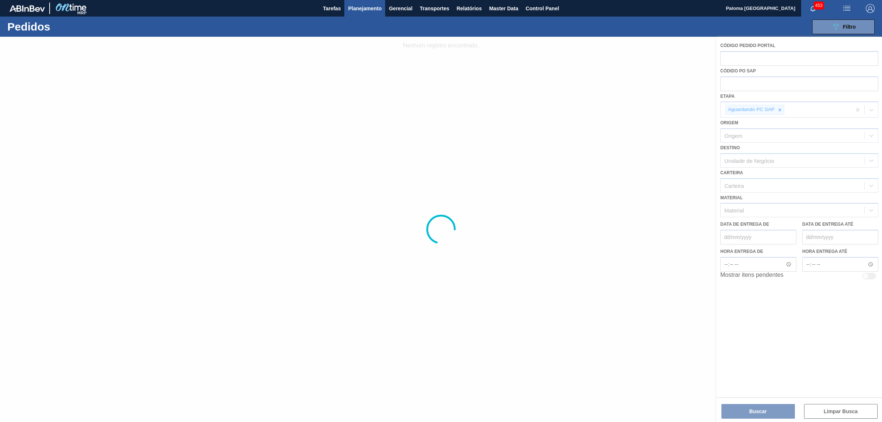
drag, startPoint x: 662, startPoint y: 354, endPoint x: 661, endPoint y: 349, distance: 5.0
click at [662, 355] on div at bounding box center [441, 229] width 882 height 385
click at [368, 10] on span "Planejamento" at bounding box center [364, 8] width 33 height 9
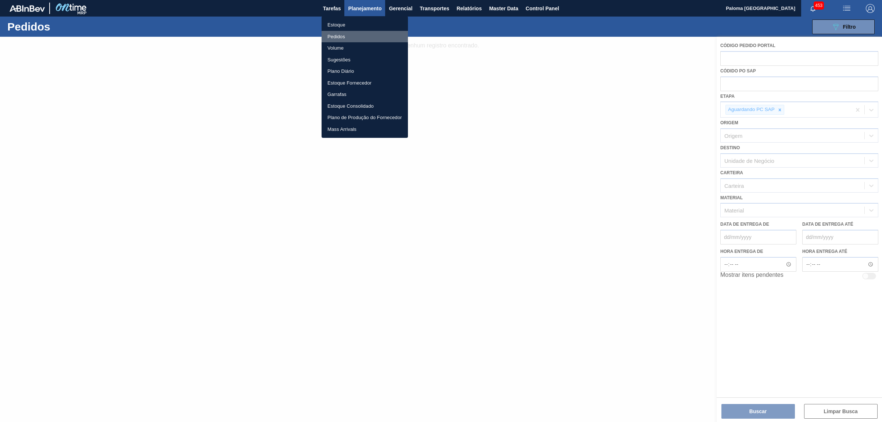
click at [336, 33] on li "Pedidos" at bounding box center [365, 37] width 86 height 12
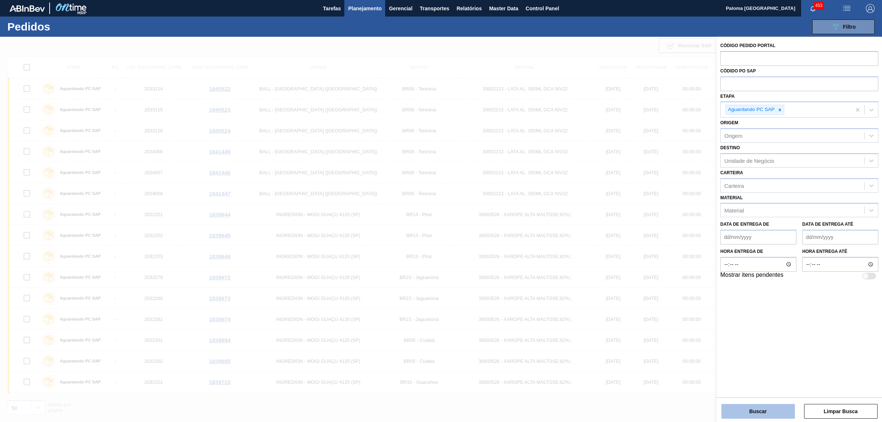
click at [771, 409] on button "Buscar" at bounding box center [759, 411] width 74 height 15
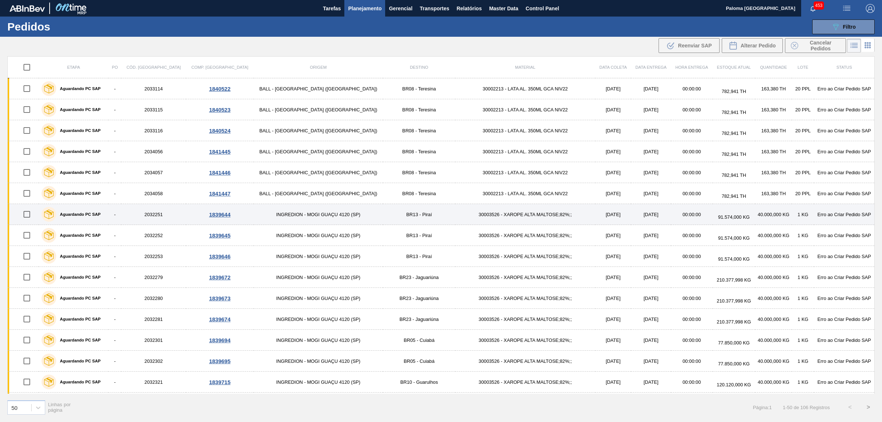
click at [30, 215] on input "checkbox" at bounding box center [26, 214] width 15 height 15
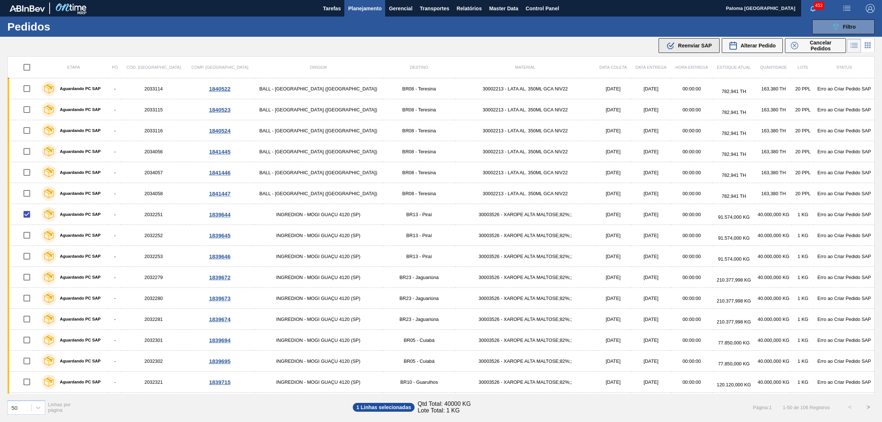
click at [692, 42] on div ".b{fill:var(--color-action-default)} Reenviar SAP" at bounding box center [689, 45] width 46 height 9
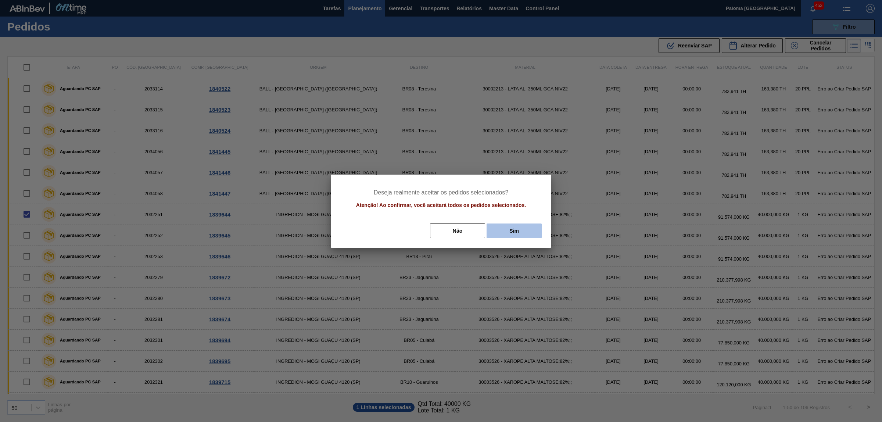
click at [517, 223] on button "Sim" at bounding box center [514, 230] width 55 height 15
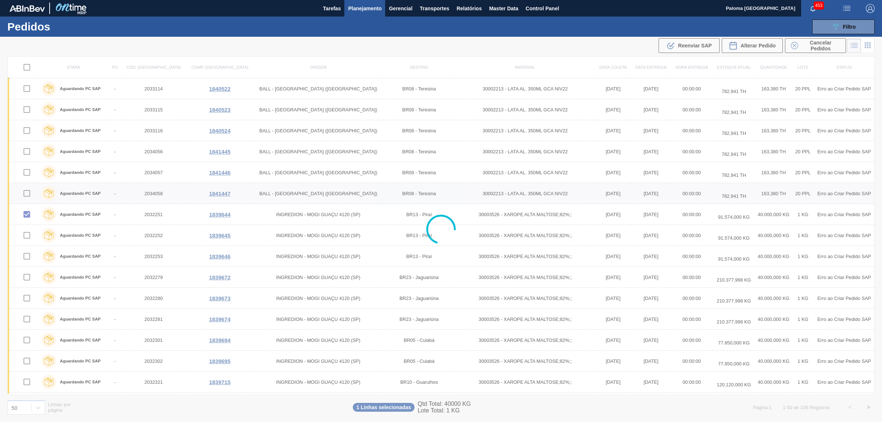
checkbox input "false"
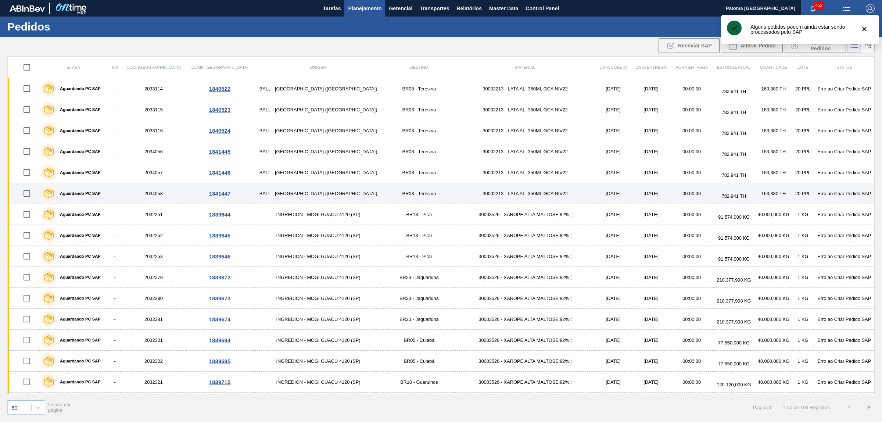
click at [159, 197] on td "2034058" at bounding box center [153, 193] width 65 height 21
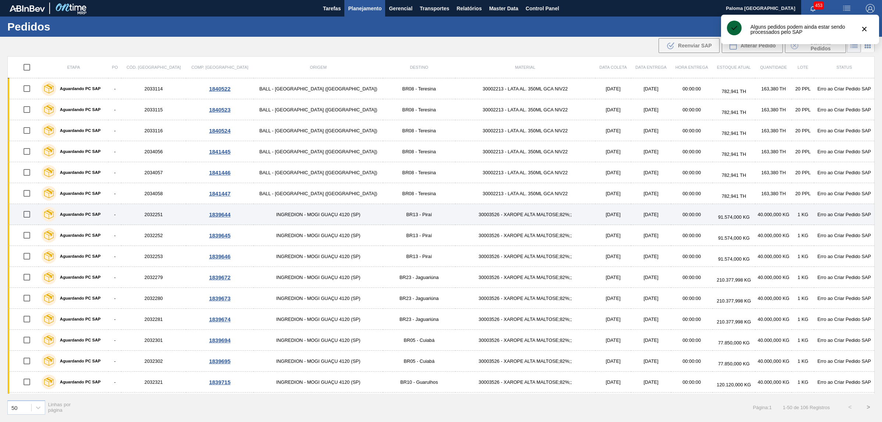
click at [160, 216] on td "2032251" at bounding box center [153, 214] width 65 height 21
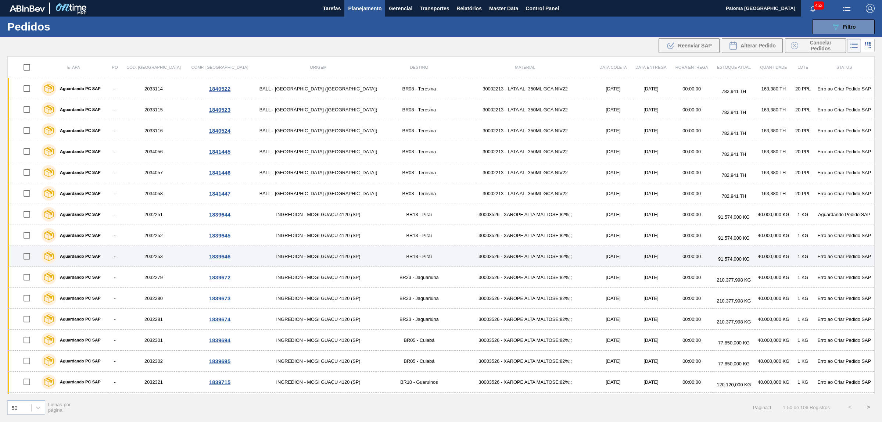
scroll to position [46, 0]
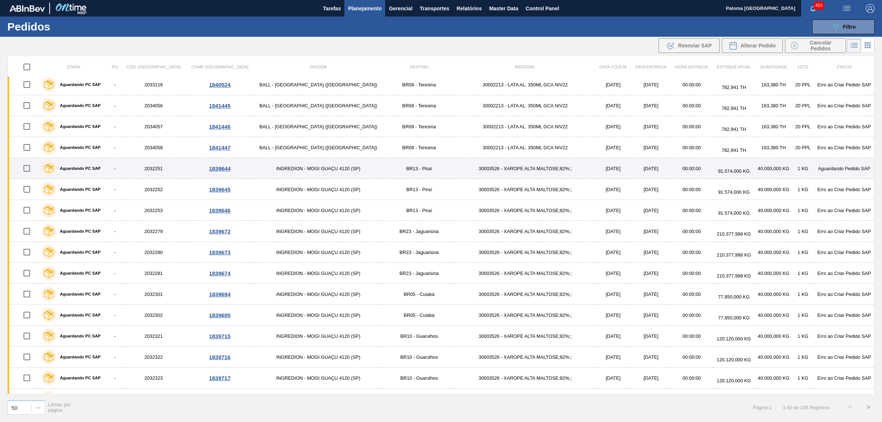
click at [162, 170] on td "2032251" at bounding box center [153, 168] width 65 height 21
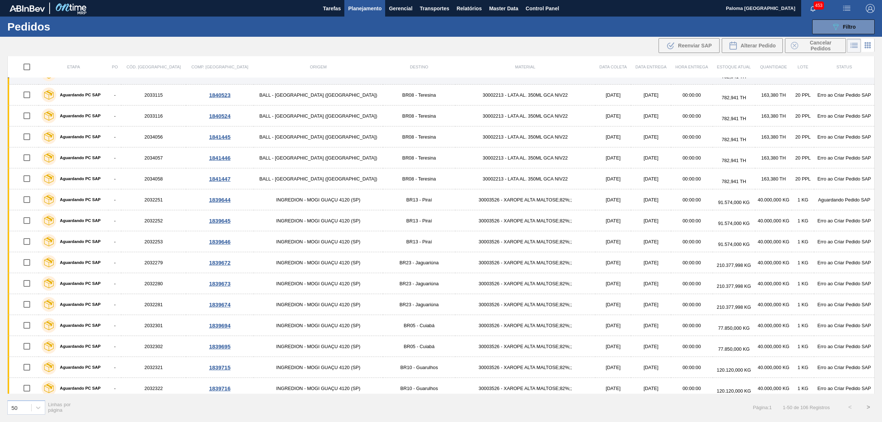
scroll to position [0, 0]
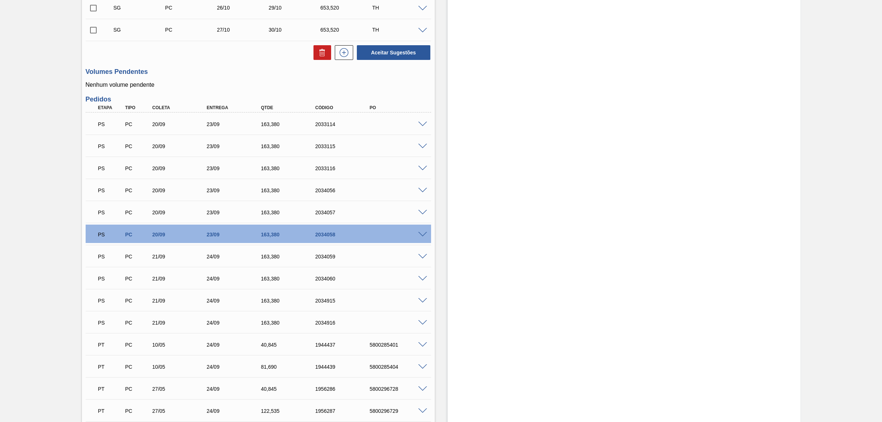
scroll to position [276, 0]
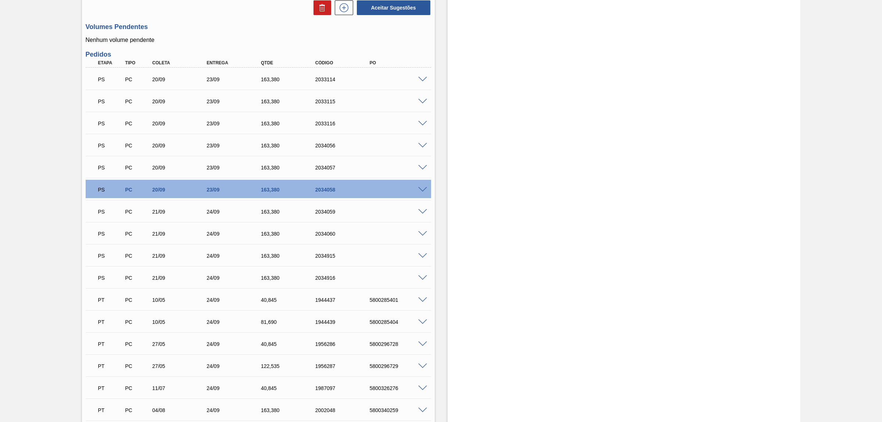
click at [425, 189] on span at bounding box center [422, 190] width 9 height 6
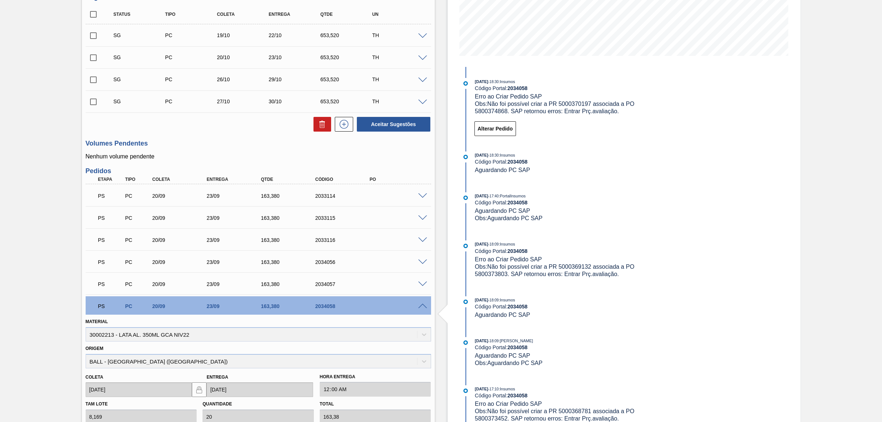
scroll to position [138, 0]
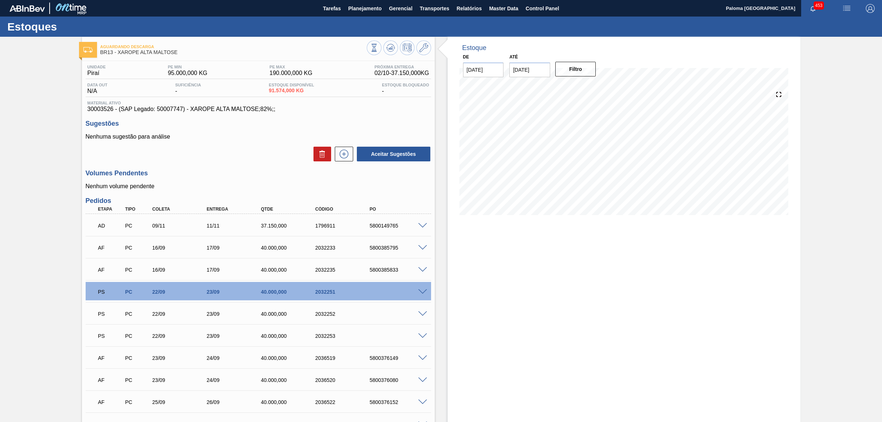
click at [423, 294] on span at bounding box center [422, 292] width 9 height 6
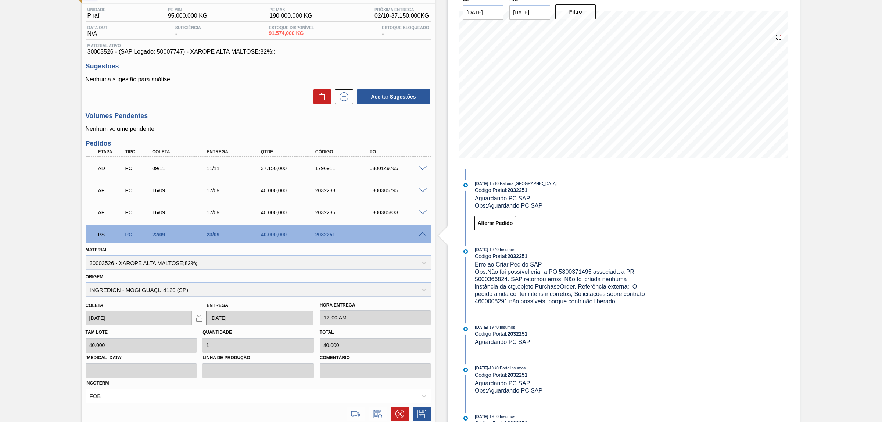
scroll to position [46, 0]
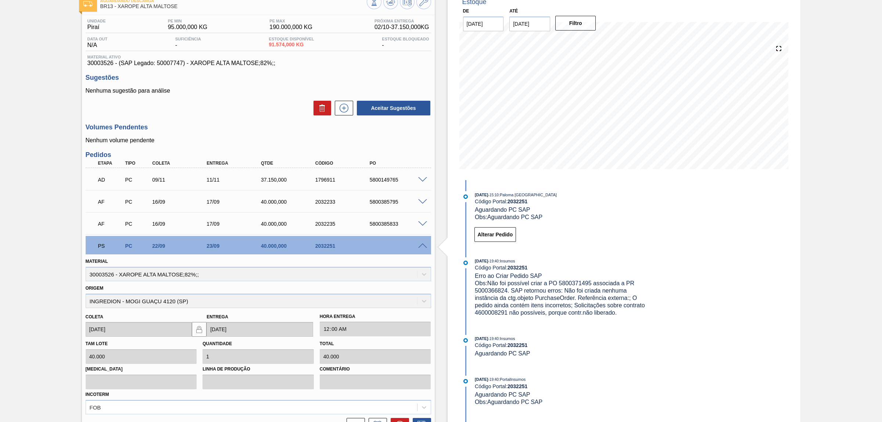
click at [418, 246] on span at bounding box center [422, 246] width 9 height 6
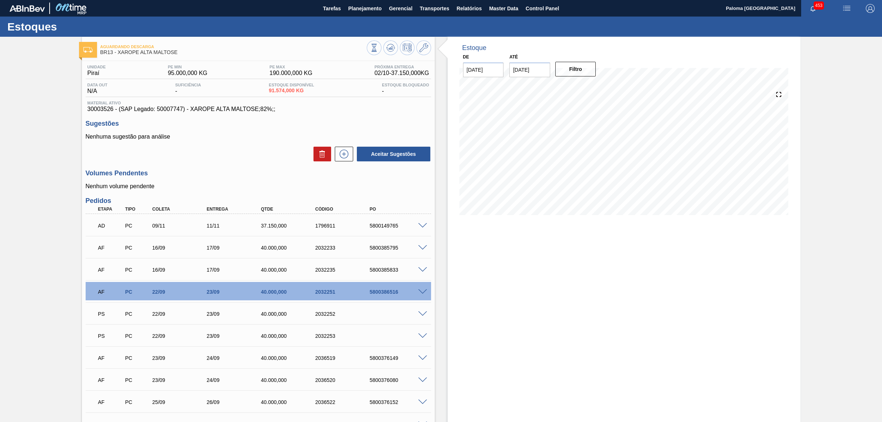
click at [422, 291] on span at bounding box center [422, 292] width 9 height 6
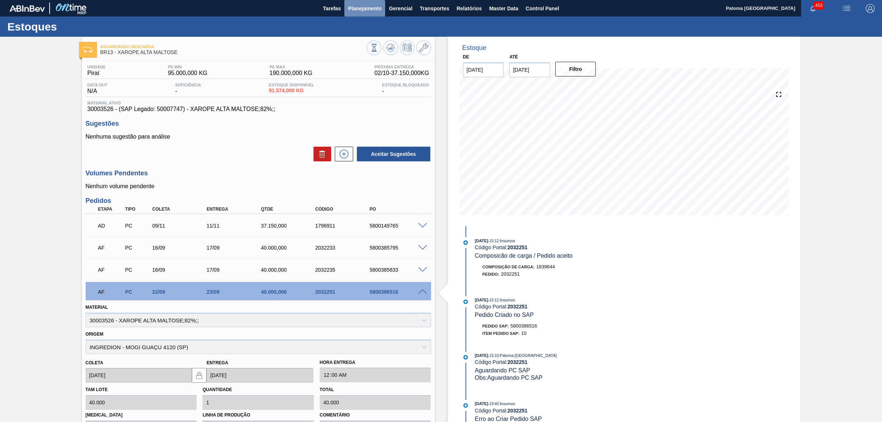
click at [370, 8] on span "Planejamento" at bounding box center [364, 8] width 33 height 9
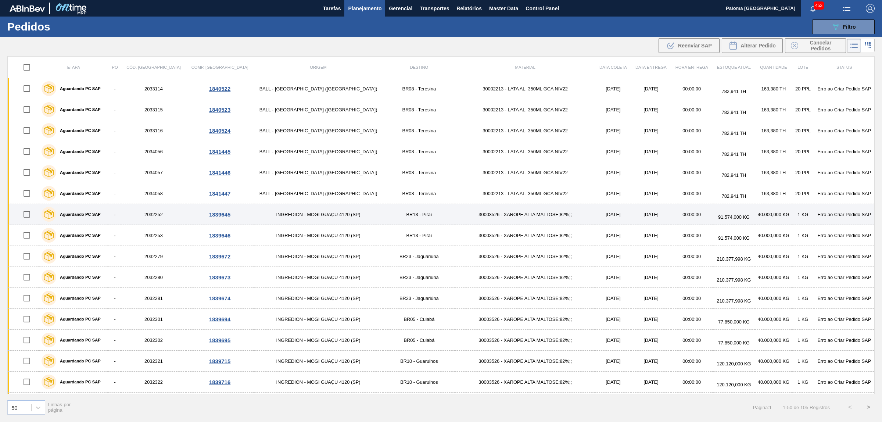
click at [27, 215] on input "checkbox" at bounding box center [26, 214] width 15 height 15
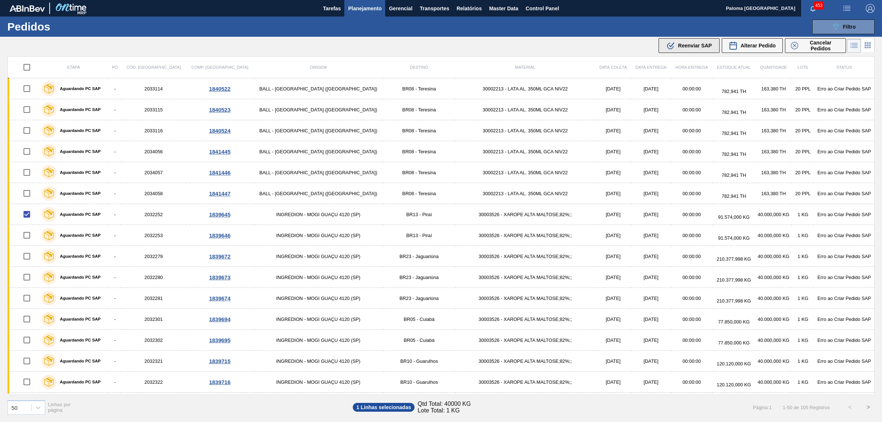
click at [698, 45] on span "Reenviar SAP" at bounding box center [695, 46] width 34 height 6
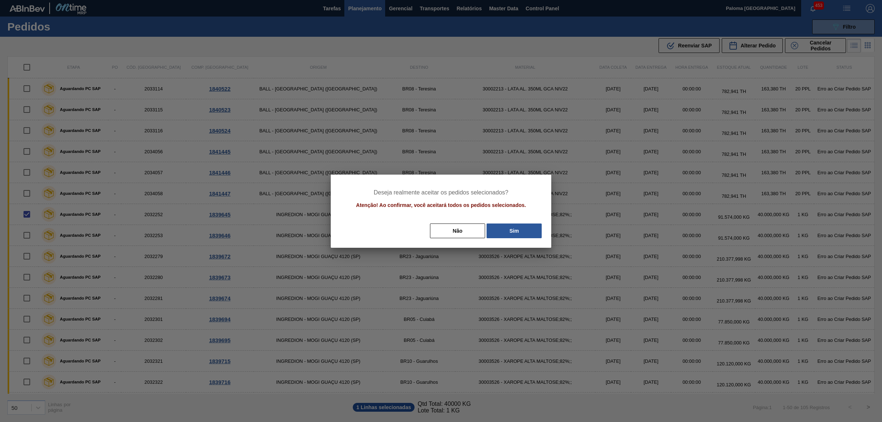
drag, startPoint x: 508, startPoint y: 230, endPoint x: 415, endPoint y: 232, distance: 92.6
click at [507, 232] on button "Sim" at bounding box center [514, 230] width 55 height 15
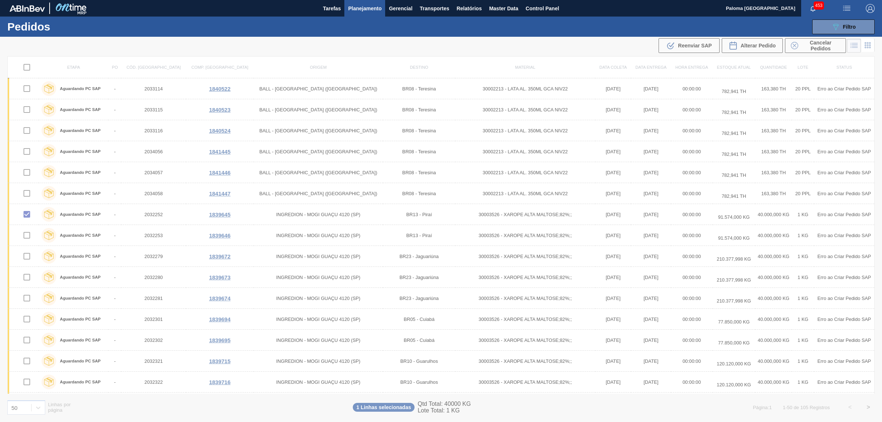
checkbox input "false"
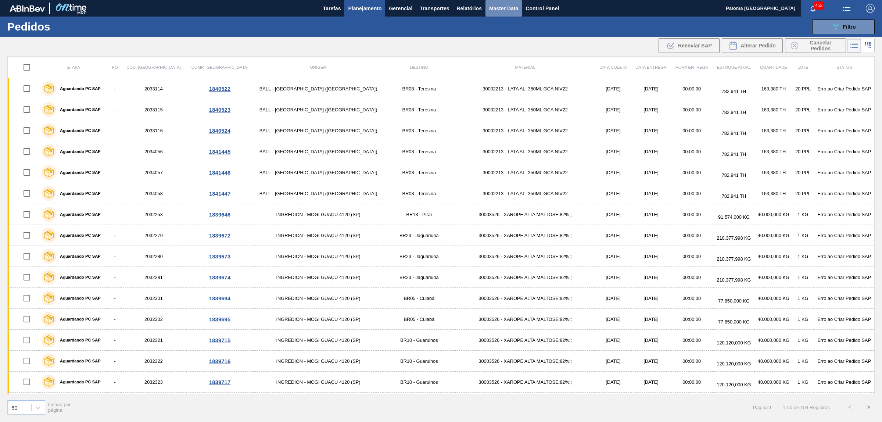
click at [509, 6] on span "Master Data" at bounding box center [503, 8] width 29 height 9
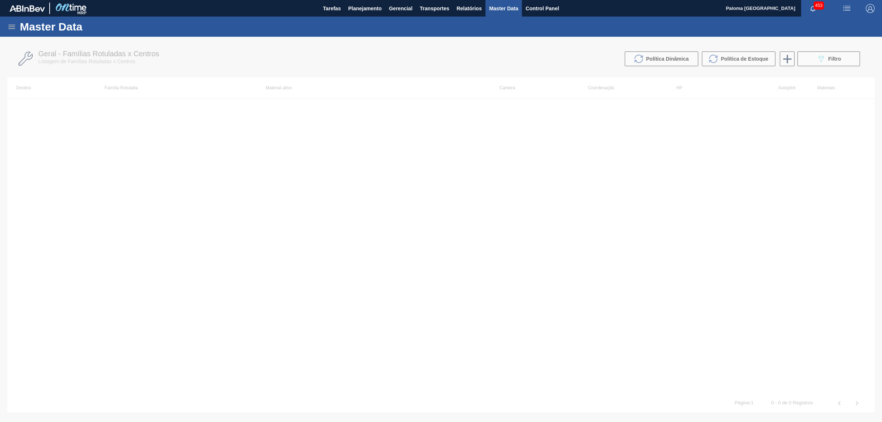
click at [8, 29] on icon at bounding box center [11, 26] width 9 height 9
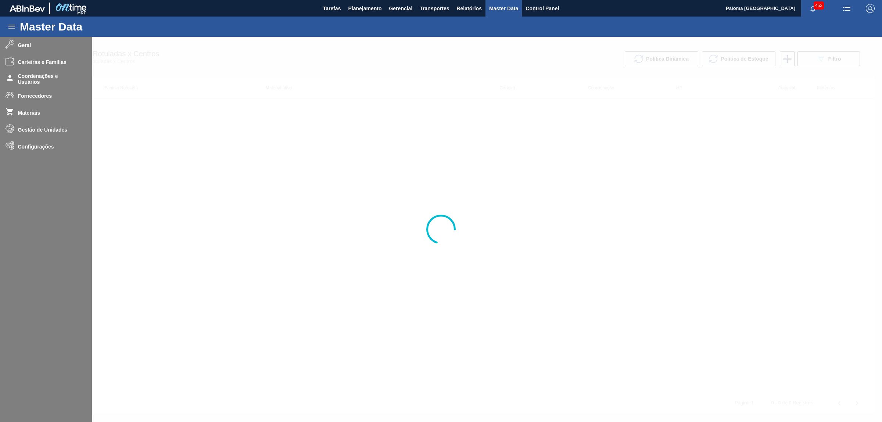
click at [39, 96] on div at bounding box center [441, 229] width 882 height 385
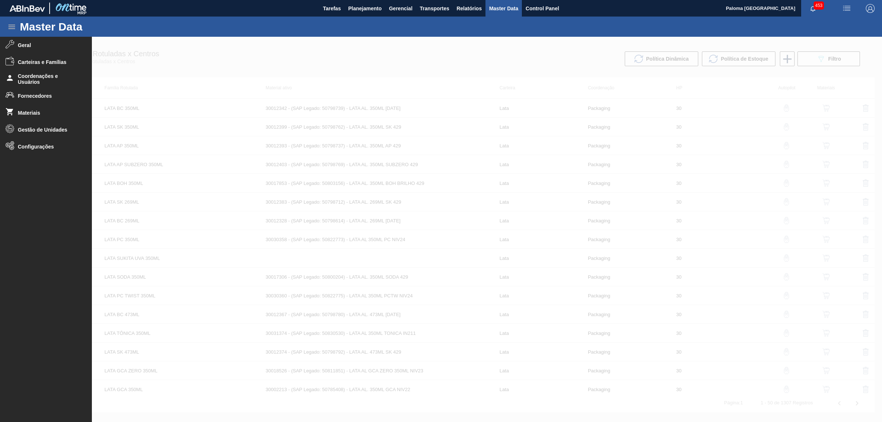
click at [39, 96] on span "Fornecedores" at bounding box center [48, 96] width 61 height 6
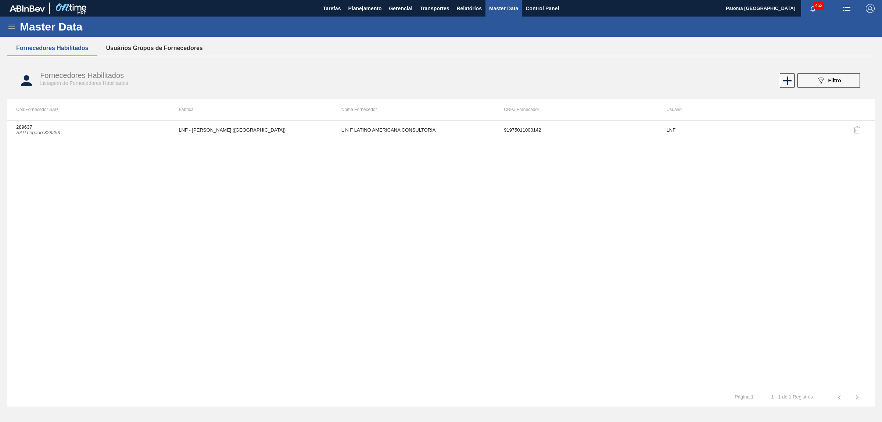
click at [160, 50] on button "Usuários Grupos de Fornecedores" at bounding box center [154, 47] width 114 height 15
click at [841, 87] on button "089F7B8B-B2A5-4AFE-B5C0-19BA573D28AC Filtro" at bounding box center [829, 80] width 62 height 15
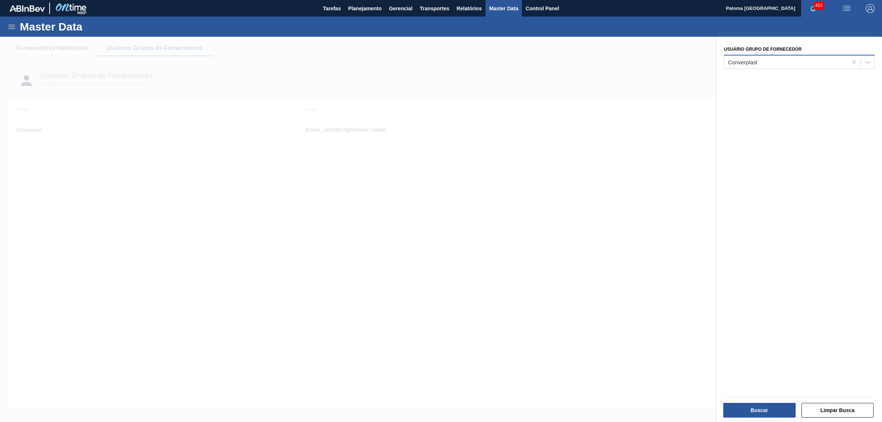
click at [752, 65] on div "Converplast" at bounding box center [786, 62] width 123 height 11
type Fornecedor "tric"
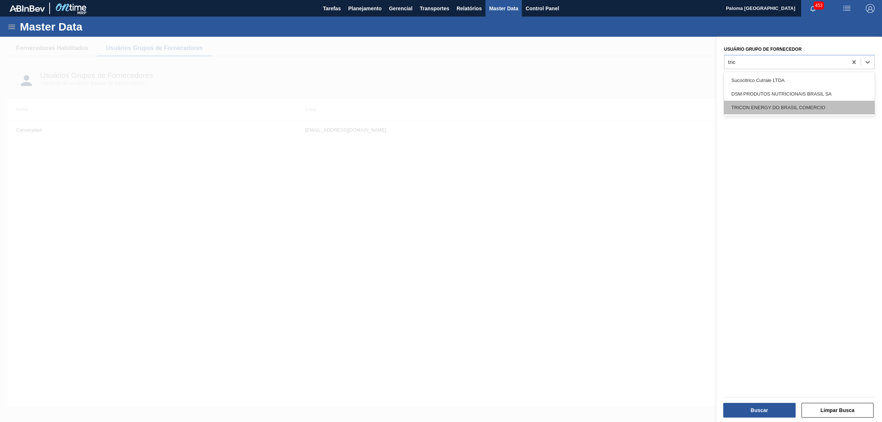
click at [766, 105] on div "TRICON ENERGY DO BRASIL COMERCIO" at bounding box center [799, 108] width 151 height 14
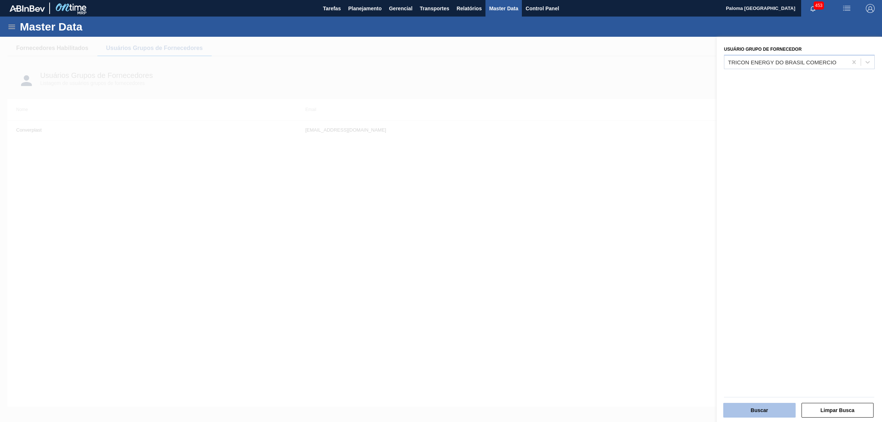
click at [735, 405] on button "Buscar" at bounding box center [759, 410] width 72 height 15
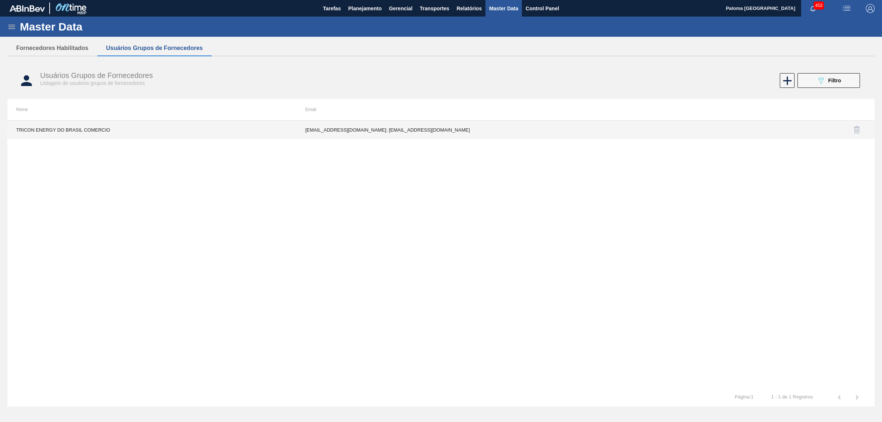
click at [391, 133] on td "camachoa@triconenergy.com; damasoe@triconenergy.com" at bounding box center [441, 130] width 289 height 18
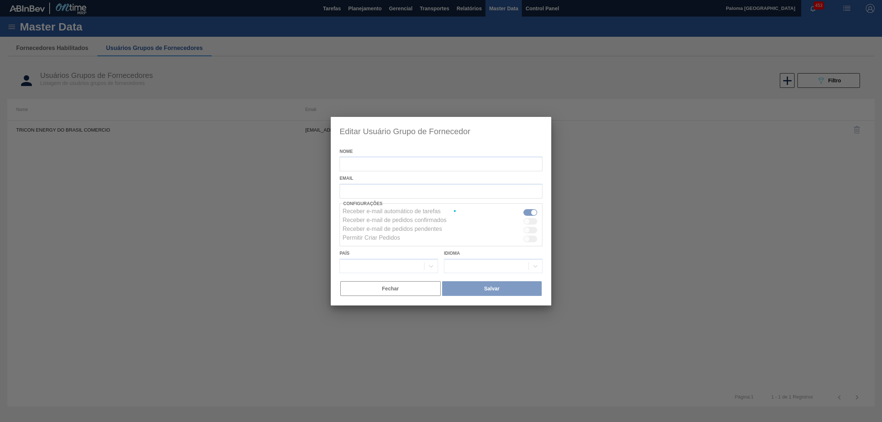
type input "TRICON ENERGY DO BRASIL COMERCIO"
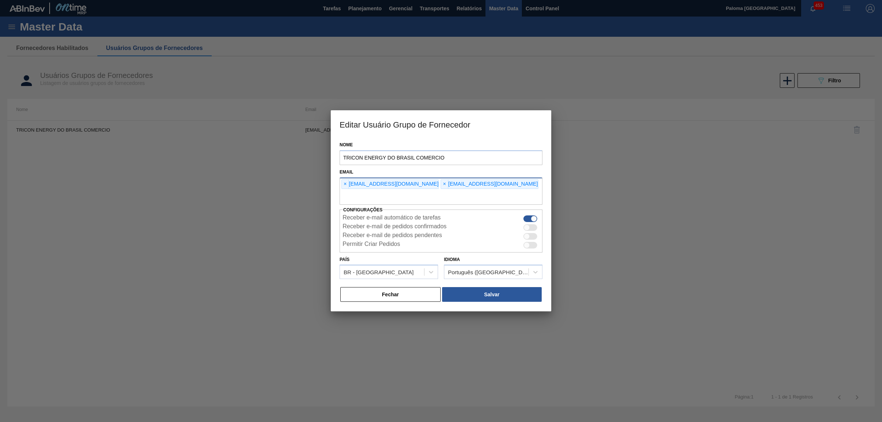
click at [447, 198] on input "text" at bounding box center [441, 198] width 203 height 14
type input "palomaromaa@gmail.com"
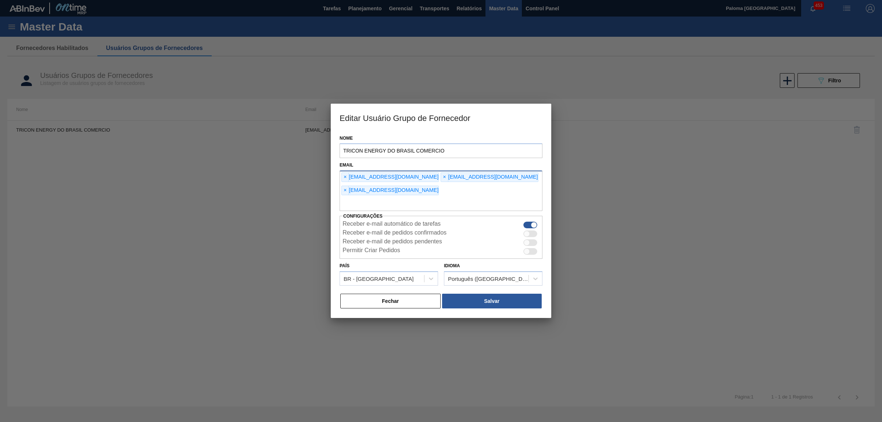
click at [401, 192] on div "× palomaromaa@gmail.com" at bounding box center [389, 191] width 97 height 10
click at [345, 192] on span "×" at bounding box center [345, 190] width 7 height 9
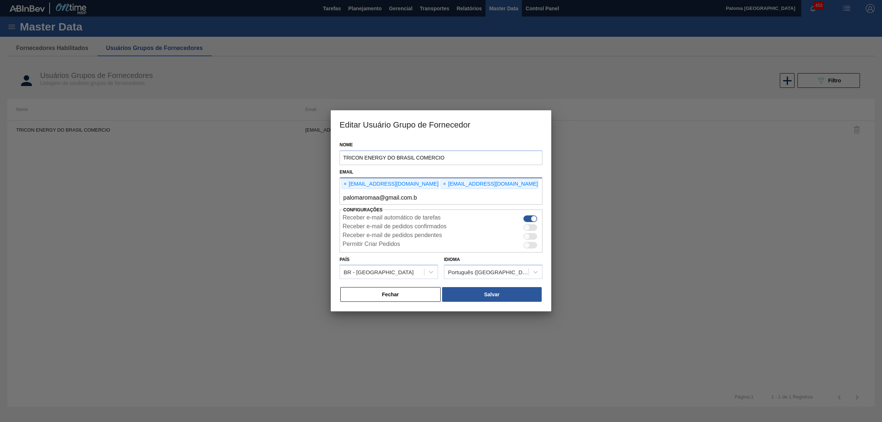
type input "palomaromaa@gmail.com.br"
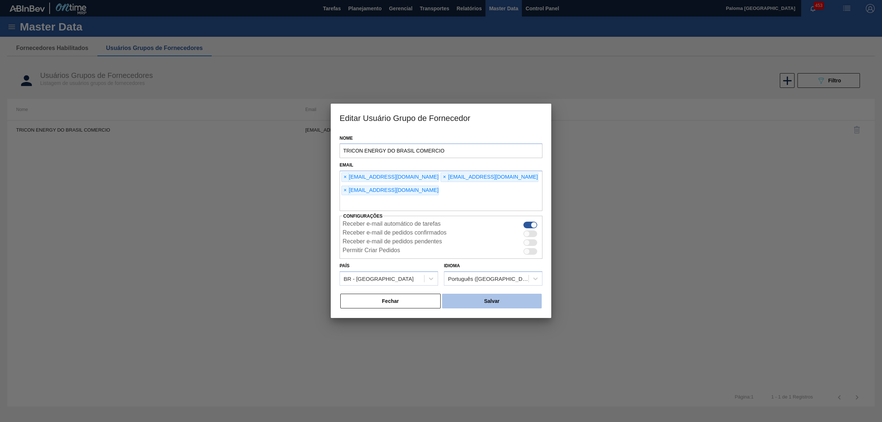
click at [508, 307] on button "Salvar" at bounding box center [492, 301] width 100 height 15
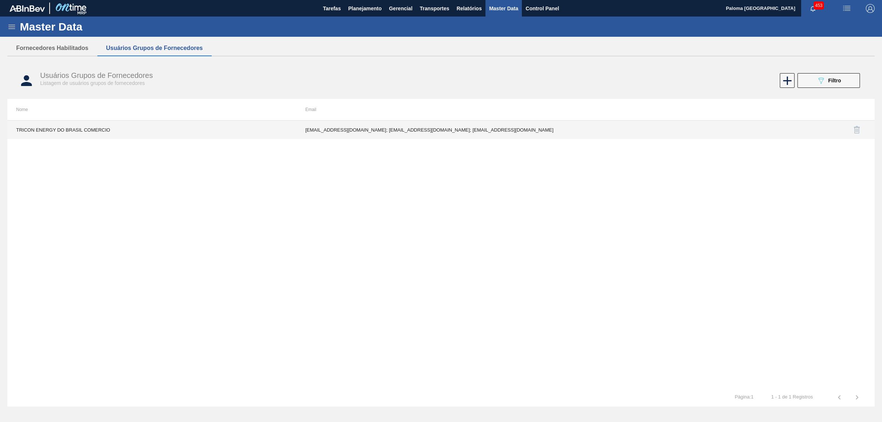
click at [448, 131] on td "camachoa@triconenergy.com; damasoe@triconenergy.com; palomaromaa@gmail.com.br" at bounding box center [441, 130] width 289 height 18
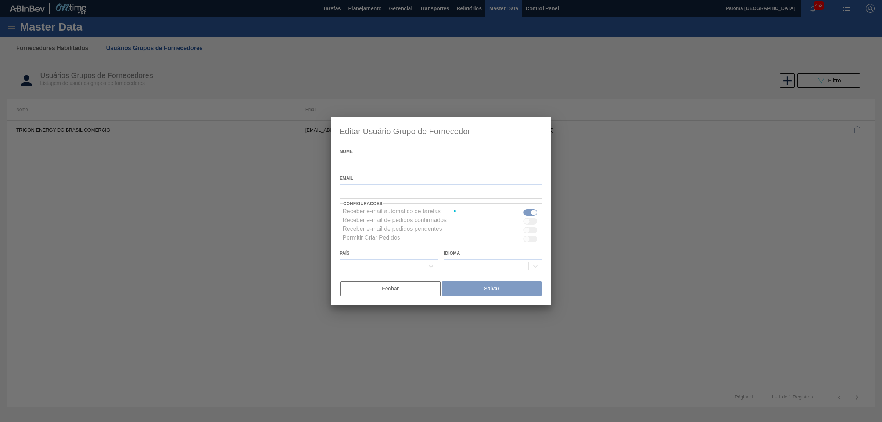
type input "TRICON ENERGY DO BRASIL COMERCIO"
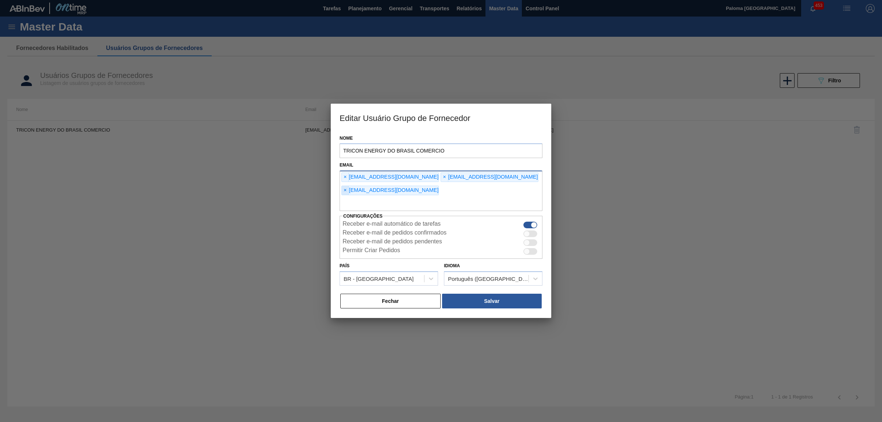
click at [346, 189] on span "×" at bounding box center [345, 190] width 7 height 9
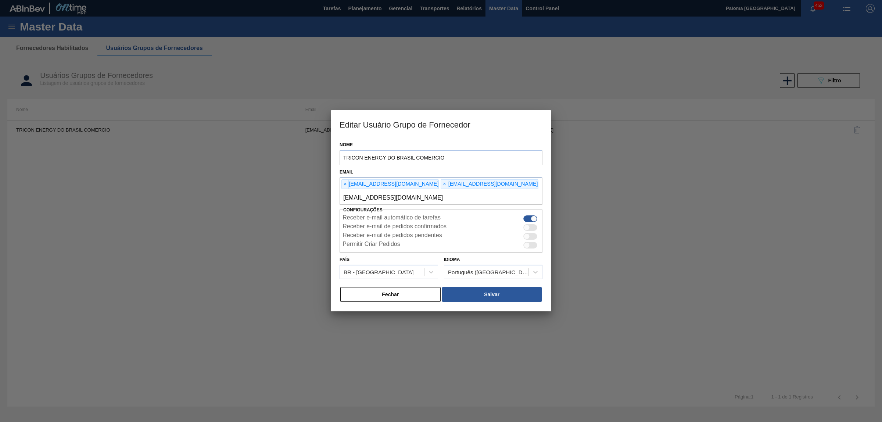
type input "palomaromaa@gmail.com"
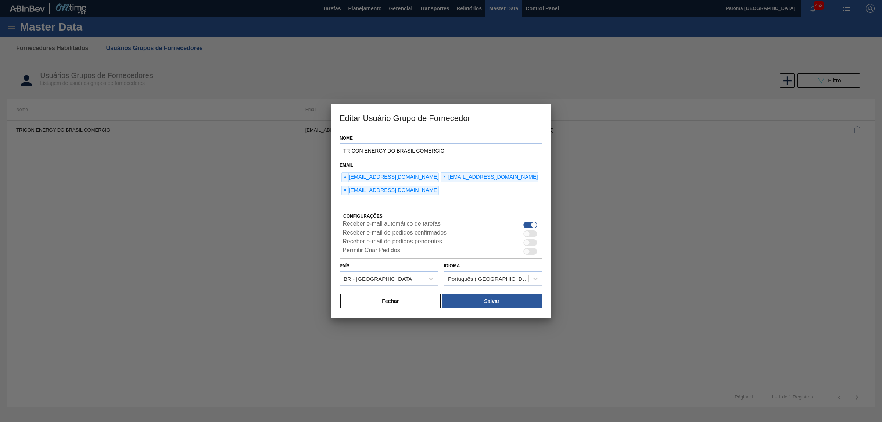
click at [509, 309] on div "Fechar Salvar" at bounding box center [441, 301] width 203 height 16
click at [509, 303] on button "Salvar" at bounding box center [492, 301] width 100 height 15
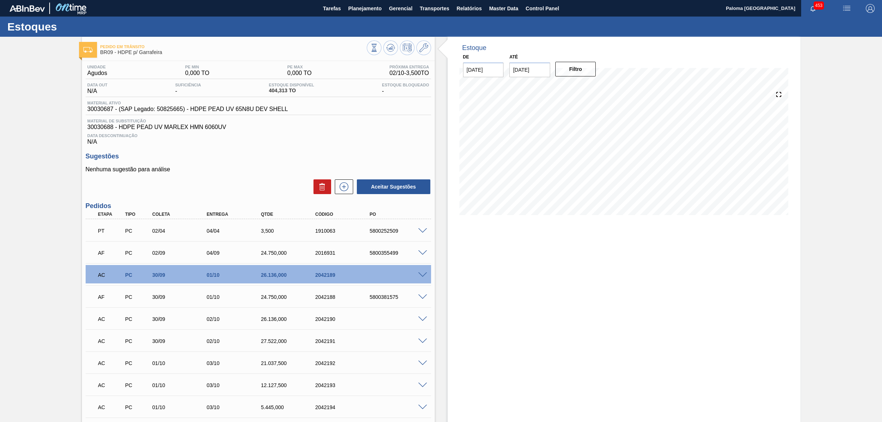
click at [423, 275] on span at bounding box center [422, 275] width 9 height 6
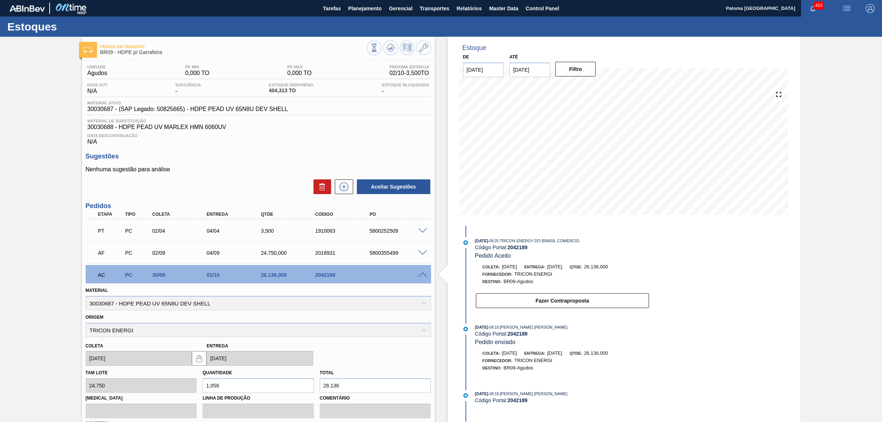
click at [418, 255] on span at bounding box center [422, 253] width 9 height 6
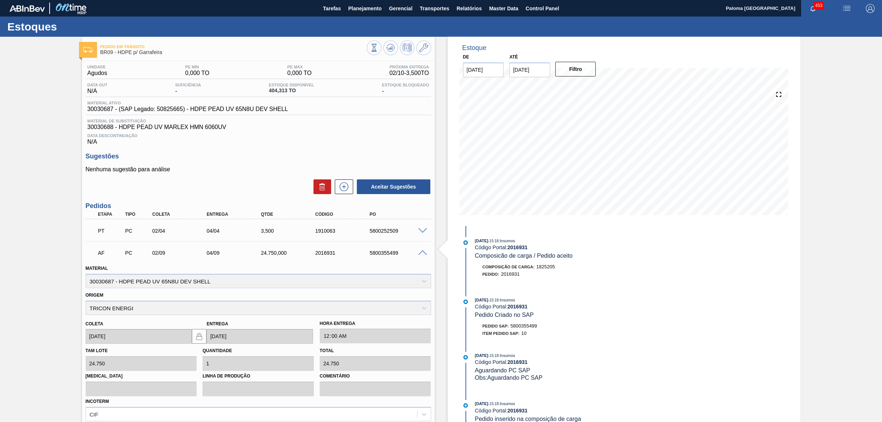
click at [421, 252] on span at bounding box center [422, 253] width 9 height 6
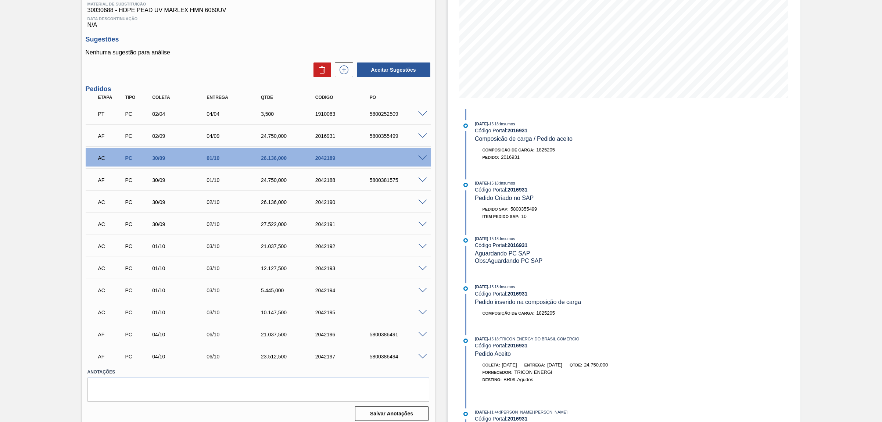
scroll to position [124, 0]
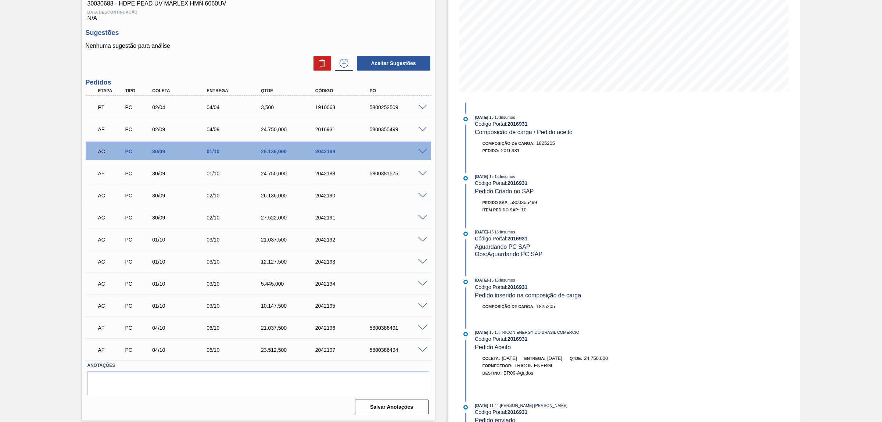
click at [421, 154] on span at bounding box center [422, 152] width 9 height 6
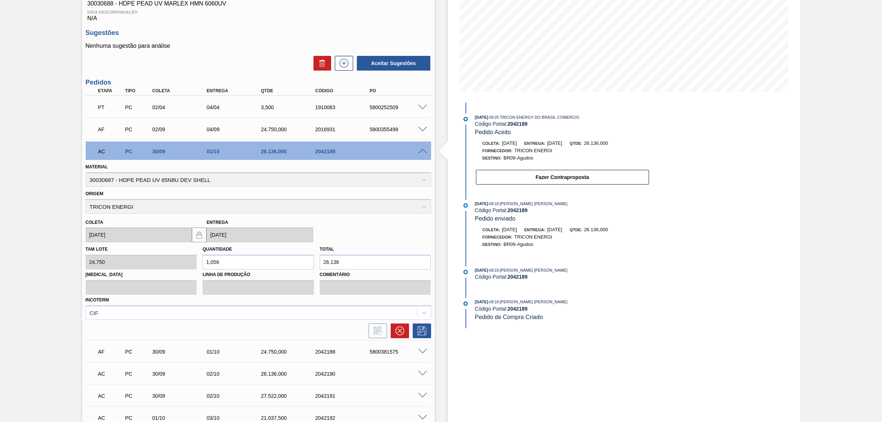
click at [329, 151] on div "2042189" at bounding box center [345, 152] width 62 height 6
copy div "2042189"
click at [423, 132] on div "5800355499" at bounding box center [399, 129] width 62 height 6
click at [423, 132] on span at bounding box center [422, 130] width 9 height 6
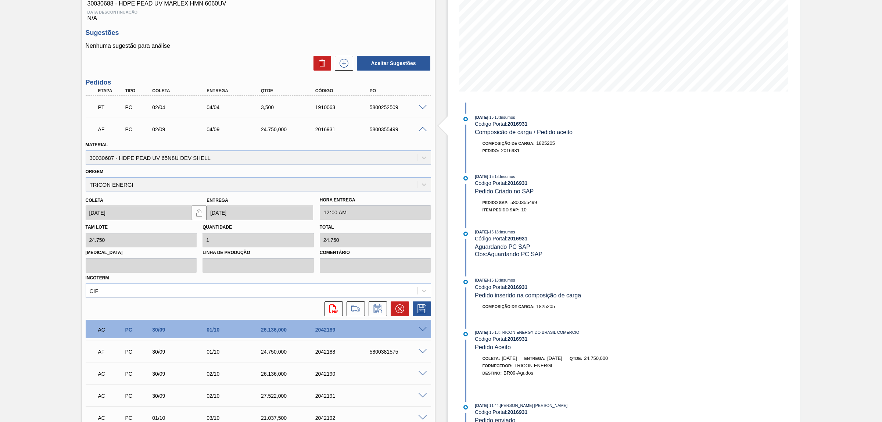
click at [422, 131] on span at bounding box center [422, 130] width 9 height 6
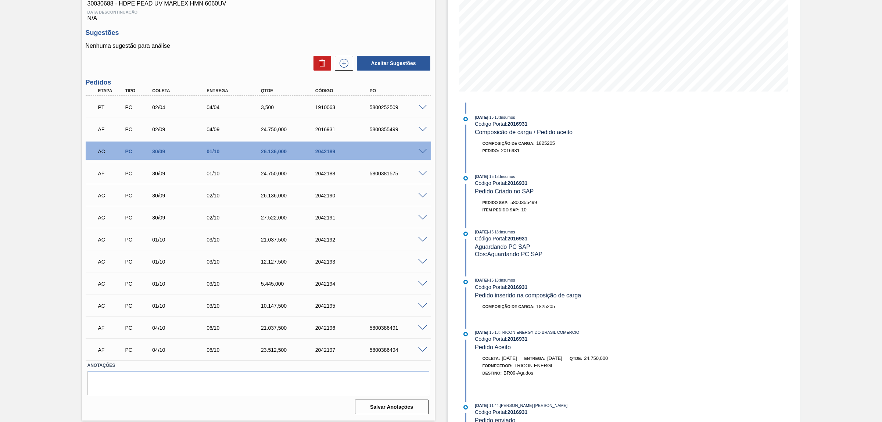
click at [423, 152] on span at bounding box center [422, 152] width 9 height 6
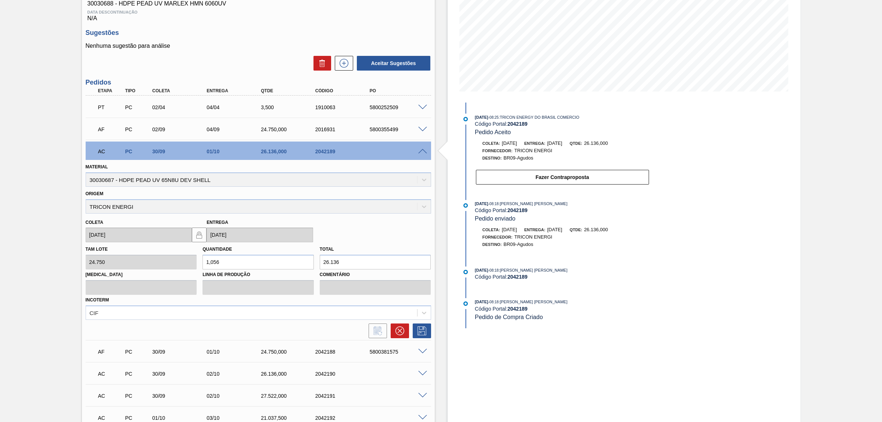
click at [423, 152] on span at bounding box center [422, 152] width 9 height 6
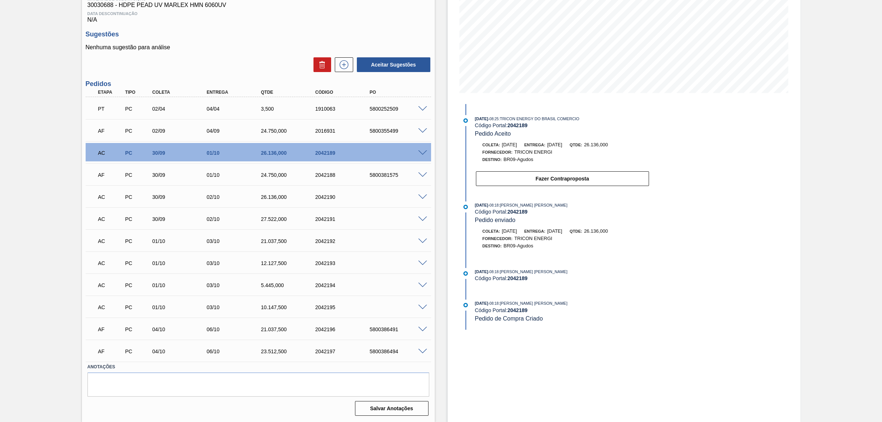
click at [420, 133] on span at bounding box center [422, 131] width 9 height 6
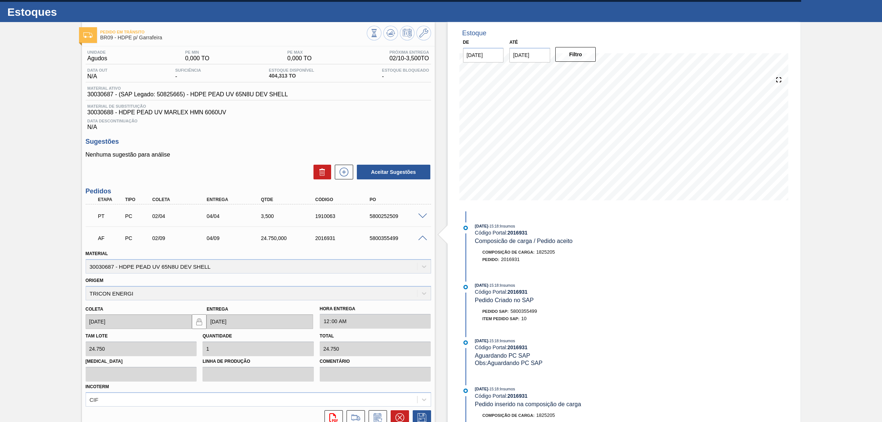
scroll to position [0, 0]
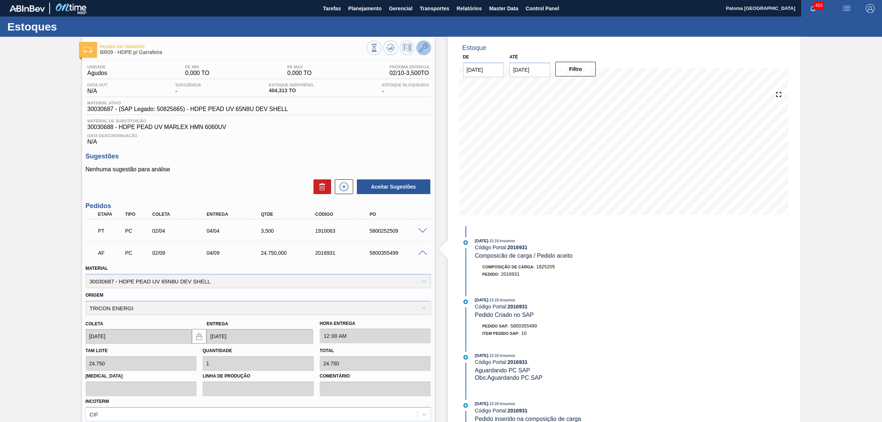
click at [422, 50] on icon at bounding box center [423, 47] width 9 height 9
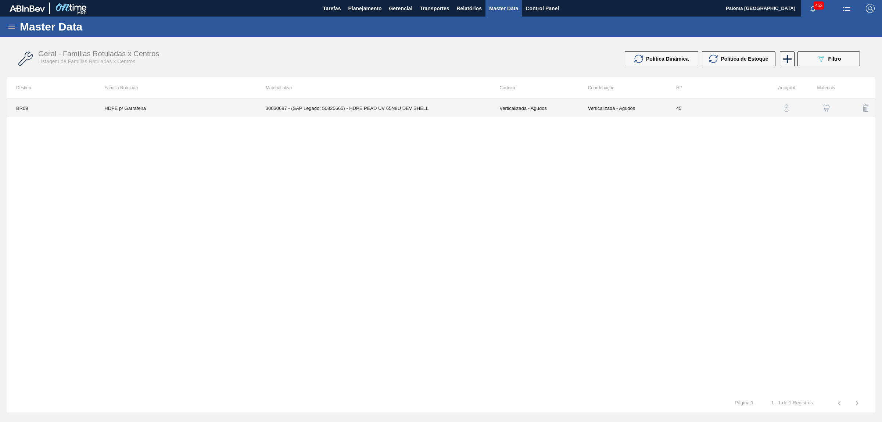
click at [578, 115] on td "Verticalizada - Agudos" at bounding box center [535, 108] width 88 height 18
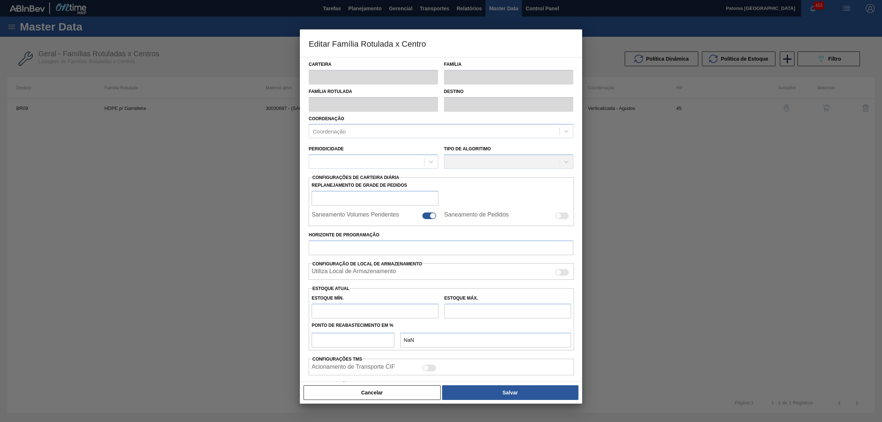
type input "Verticalizada - Agudos"
type input "HDPE"
type input "HDPE p/ Garrafeira"
type input "BR09 - Agudos"
type input "45"
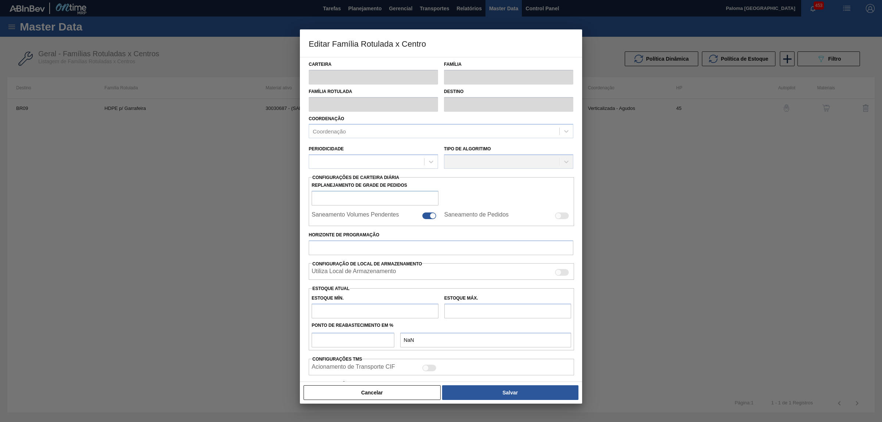
type input "0"
type input "100"
type input "0,000"
checkbox input "true"
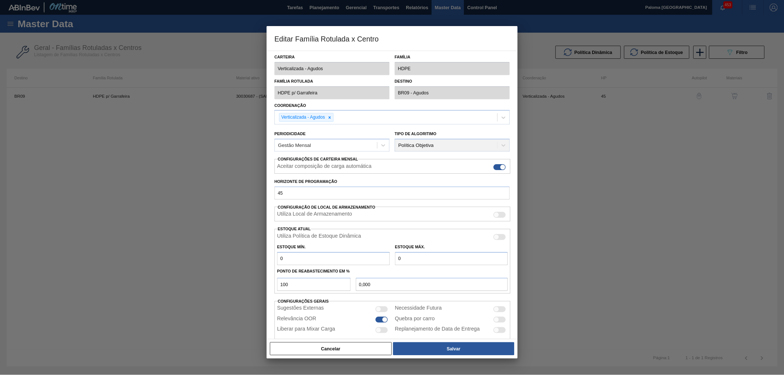
scroll to position [13, 0]
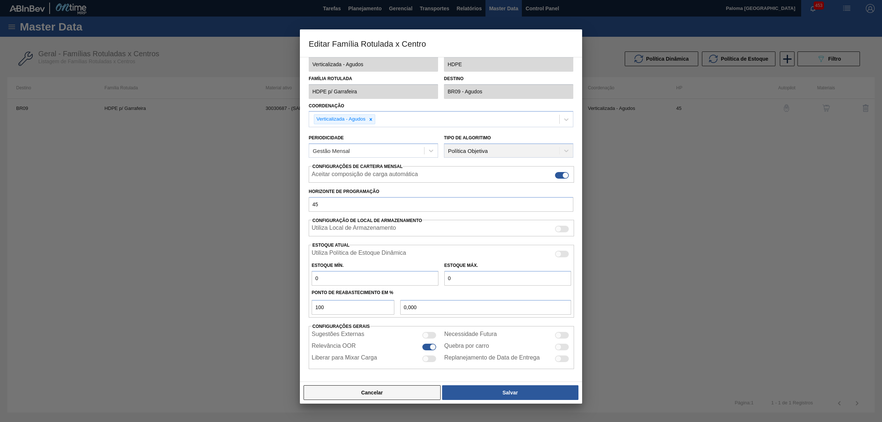
click at [412, 390] on button "Cancelar" at bounding box center [372, 392] width 137 height 15
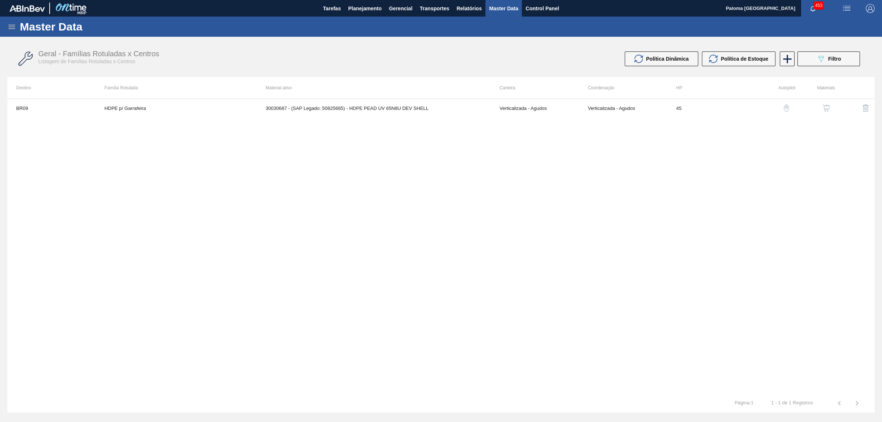
click at [824, 107] on img "button" at bounding box center [826, 107] width 7 height 7
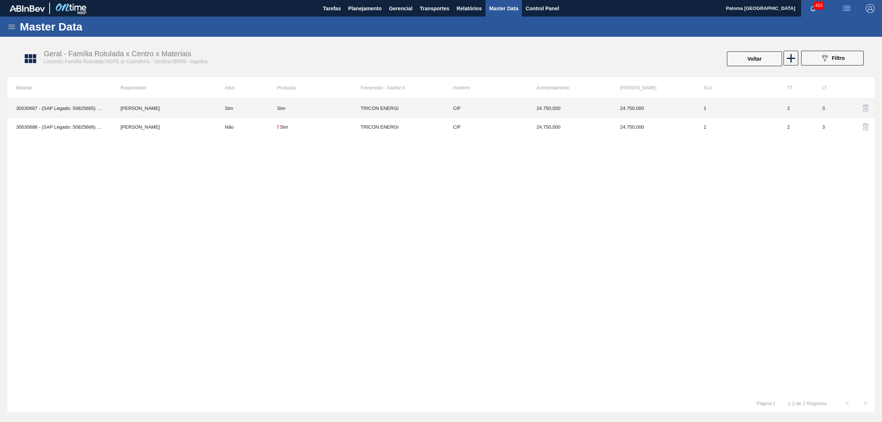
click at [376, 109] on td "TRICON ENERGI" at bounding box center [402, 108] width 83 height 19
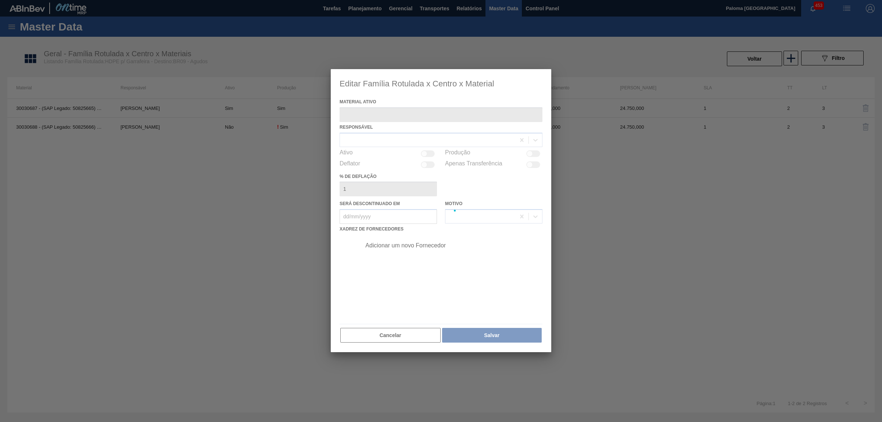
type ativo "30030687 - (SAP Legado: 50825665) - HDPE PEAD UV 65N8U DEV SHELL"
checkbox input "true"
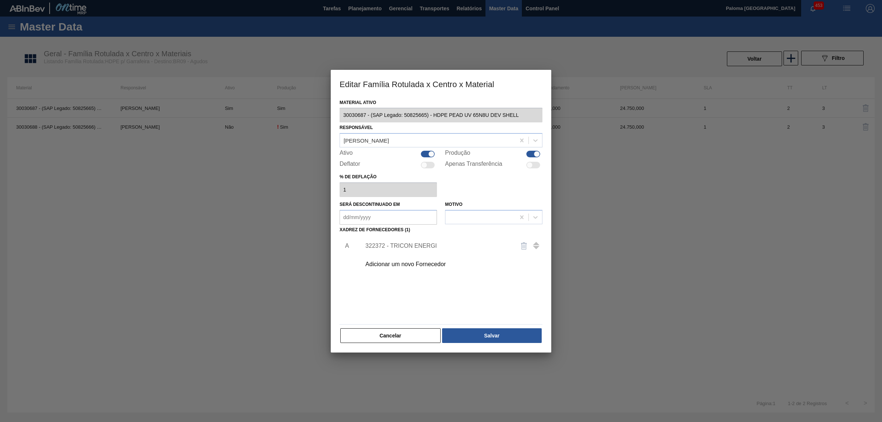
click at [423, 244] on div "322372 - TRICON ENERGI" at bounding box center [437, 246] width 144 height 7
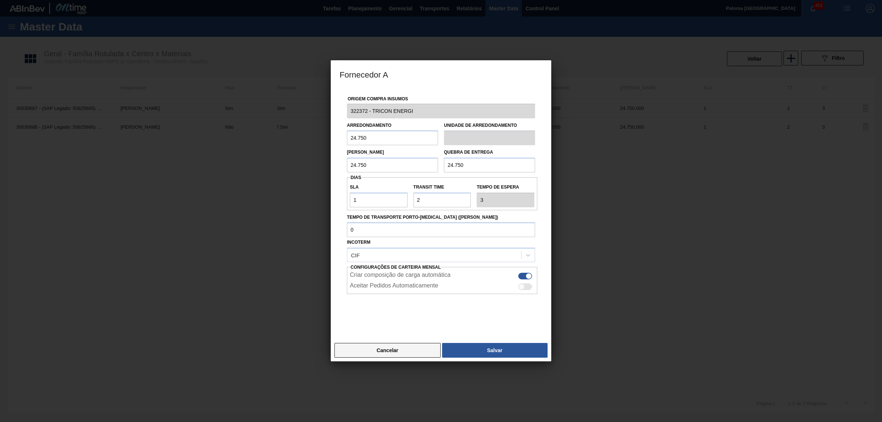
click at [404, 351] on button "Cancelar" at bounding box center [388, 350] width 106 height 15
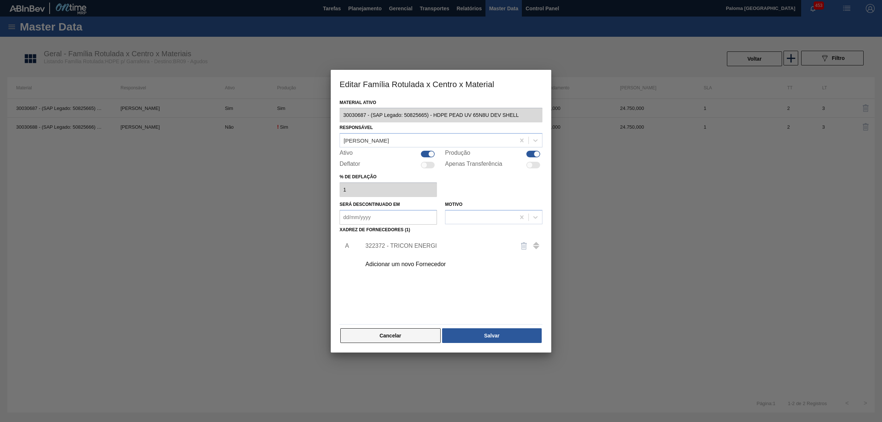
click at [422, 342] on button "Cancelar" at bounding box center [390, 335] width 100 height 15
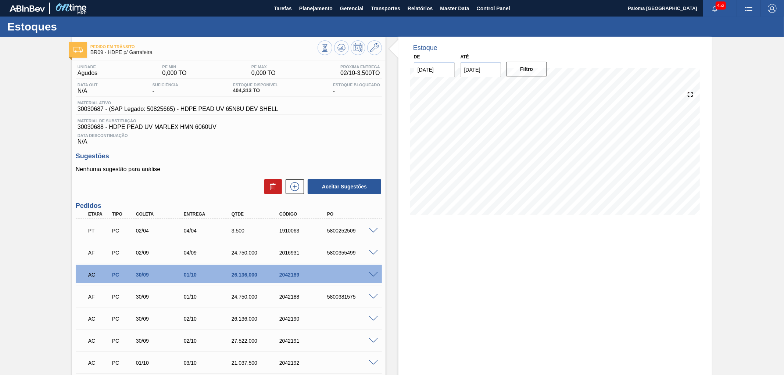
click at [288, 274] on div "2042189" at bounding box center [305, 275] width 54 height 6
copy div "2042189"
click at [289, 298] on div "2042188" at bounding box center [305, 297] width 54 height 6
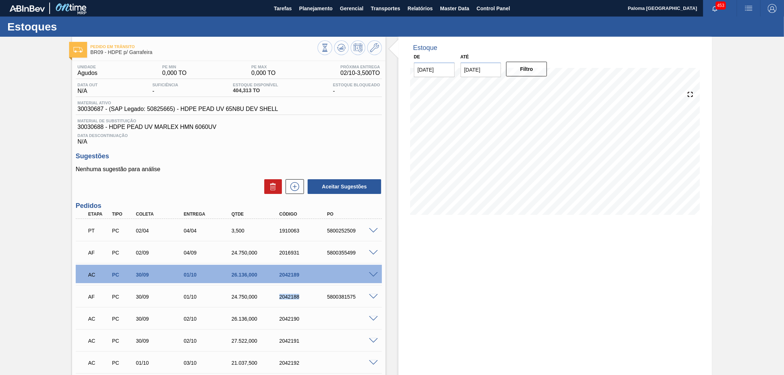
copy div "2042188"
